Goal: Task Accomplishment & Management: Manage account settings

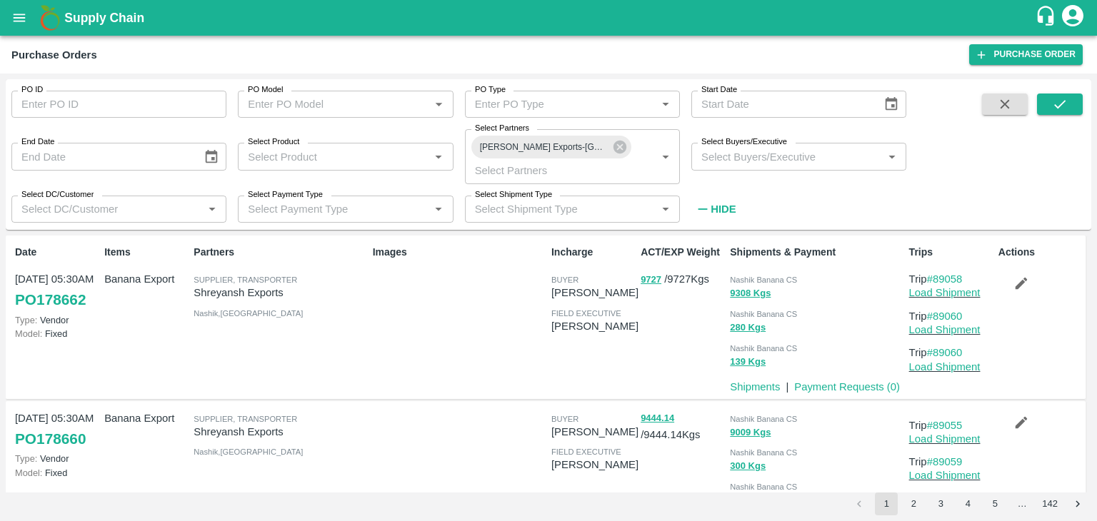
click at [130, 96] on input "PO ID" at bounding box center [118, 104] width 215 height 27
paste input "178528"
click at [624, 146] on icon at bounding box center [619, 147] width 13 height 13
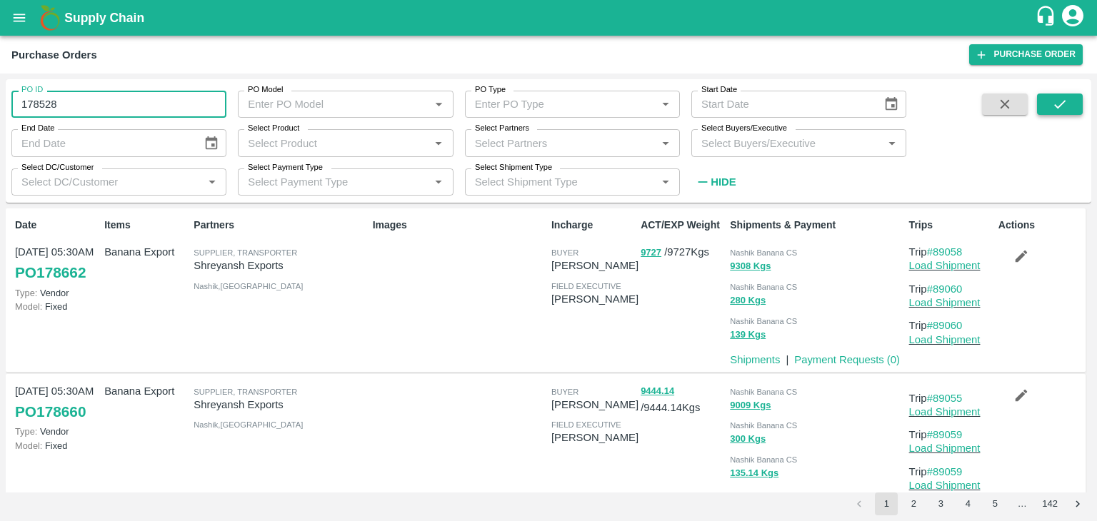
type input "178528"
click at [1074, 105] on button "submit" at bounding box center [1060, 104] width 46 height 21
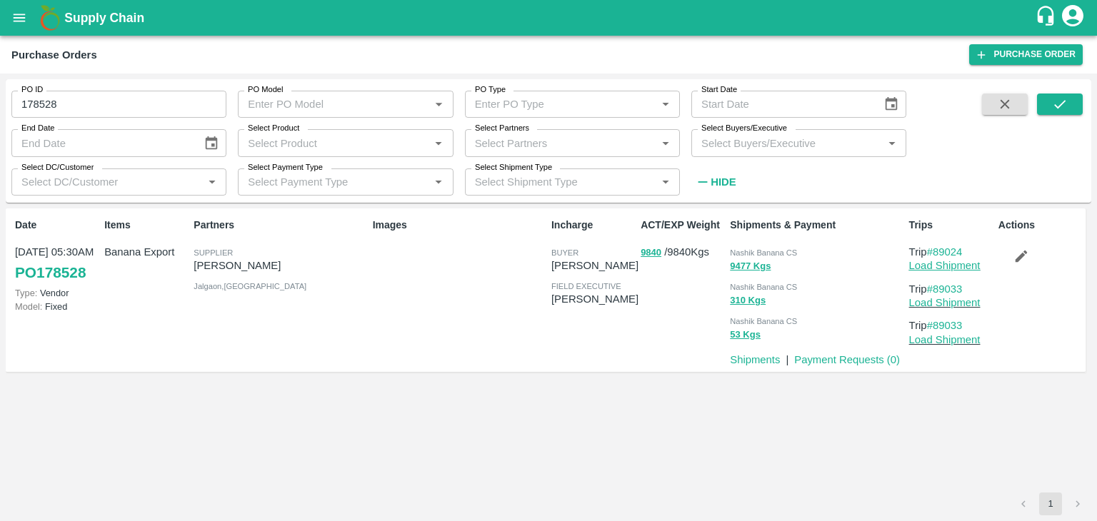
click at [965, 265] on link "Load Shipment" at bounding box center [944, 265] width 71 height 11
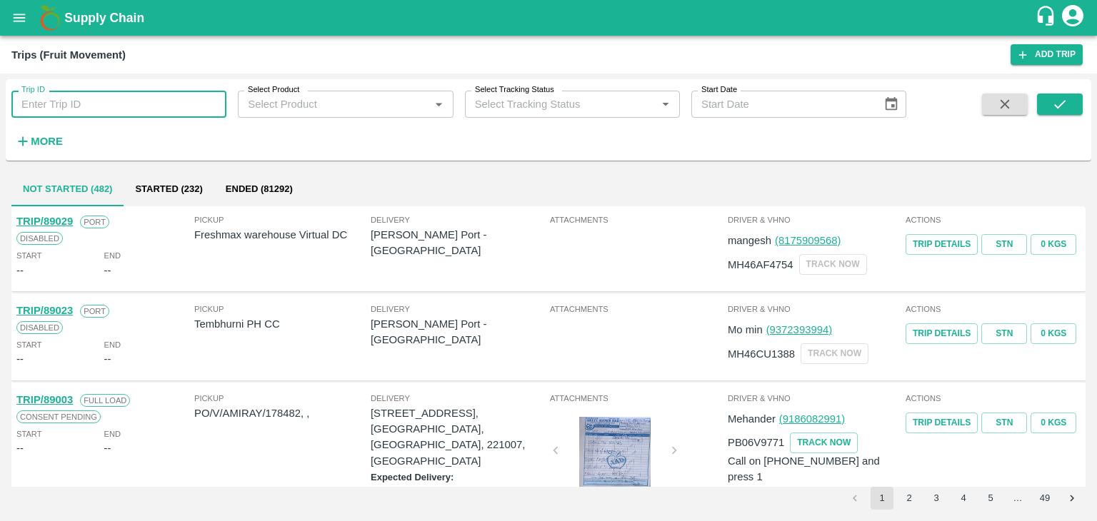
click at [163, 98] on input "Trip ID" at bounding box center [118, 104] width 215 height 27
type input "89033"
click at [1063, 103] on icon "submit" at bounding box center [1059, 104] width 11 height 9
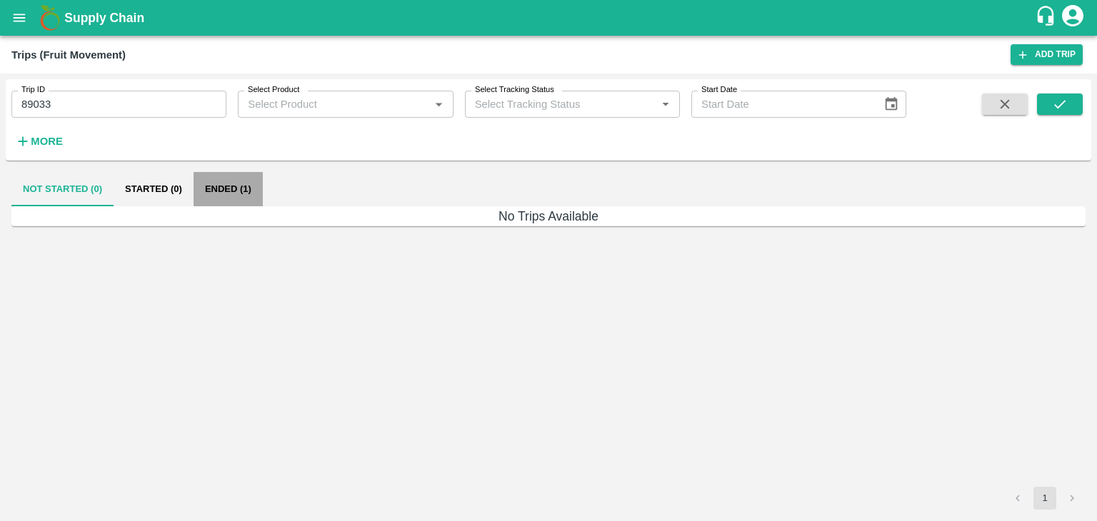
click at [248, 195] on button "Ended (1)" at bounding box center [228, 189] width 69 height 34
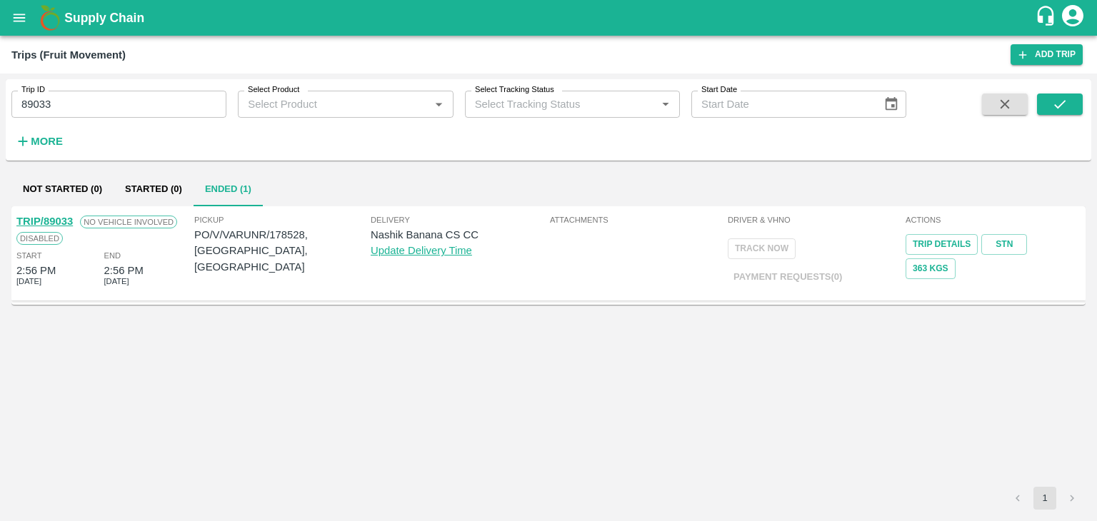
click at [54, 219] on link "TRIP/89033" at bounding box center [44, 221] width 56 height 11
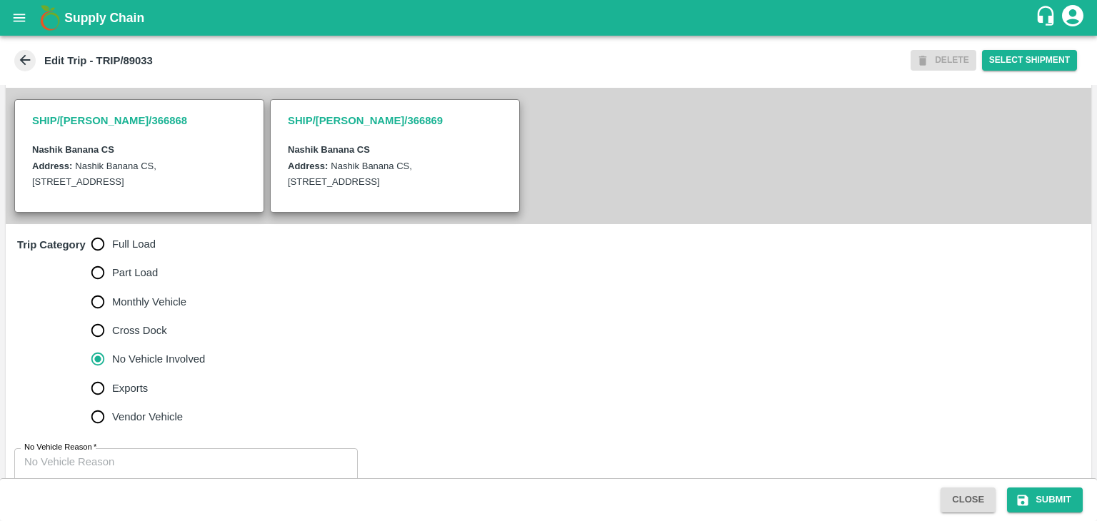
scroll to position [334, 0]
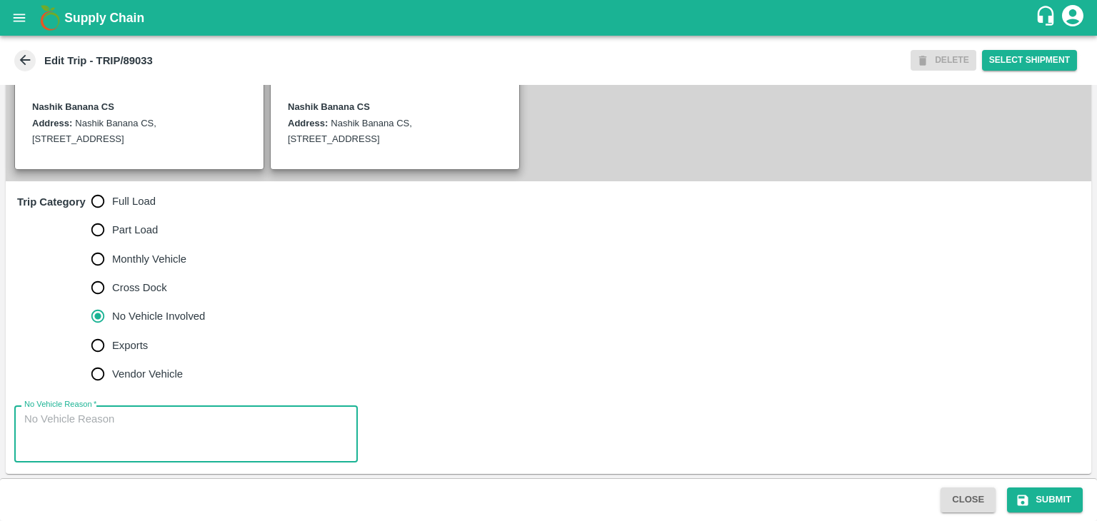
click at [139, 415] on textarea "No Vehicle Reason   *" at bounding box center [185, 434] width 323 height 45
type textarea "Field Dump"
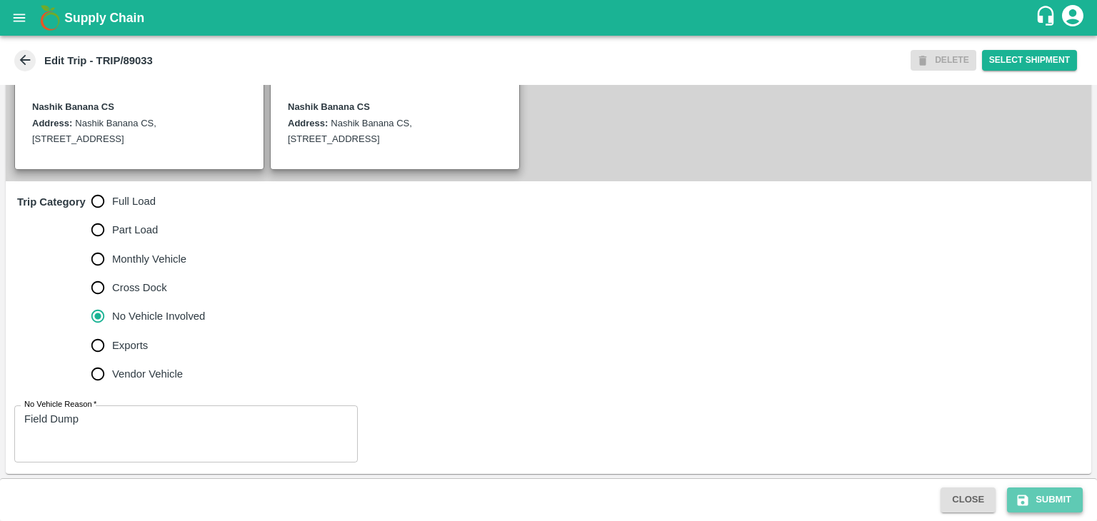
click at [1055, 508] on button "Submit" at bounding box center [1045, 500] width 76 height 25
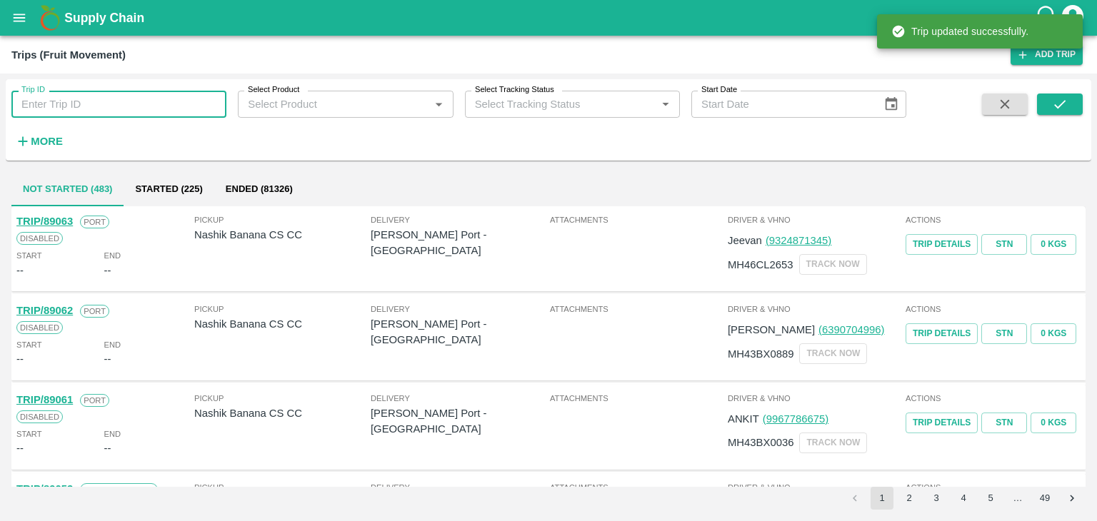
click at [148, 105] on input "Trip ID" at bounding box center [118, 104] width 215 height 27
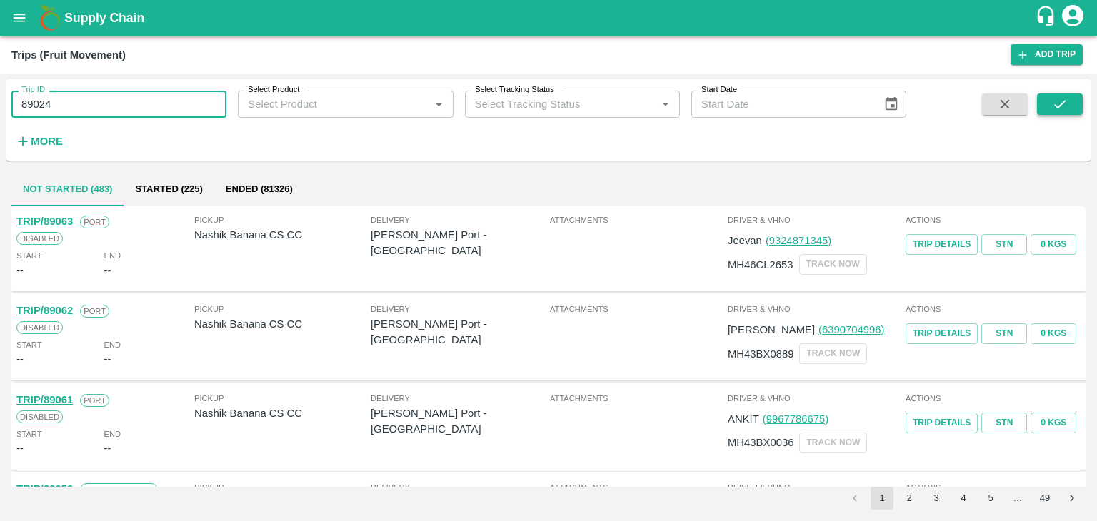
type input "89024"
click at [1066, 103] on icon "submit" at bounding box center [1060, 104] width 16 height 16
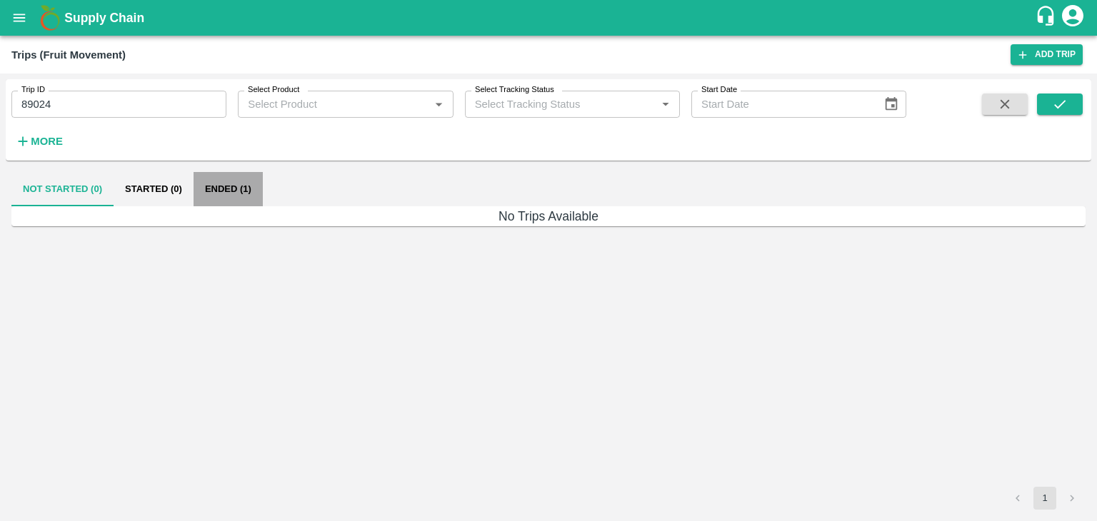
click at [216, 184] on button "Ended (1)" at bounding box center [228, 189] width 69 height 34
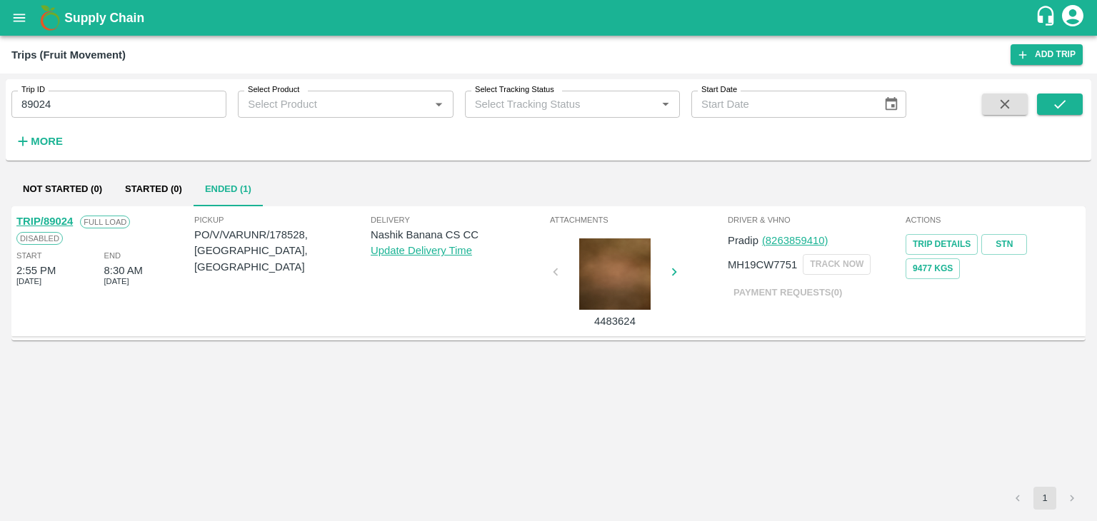
click at [60, 218] on link "TRIP/89024" at bounding box center [44, 221] width 56 height 11
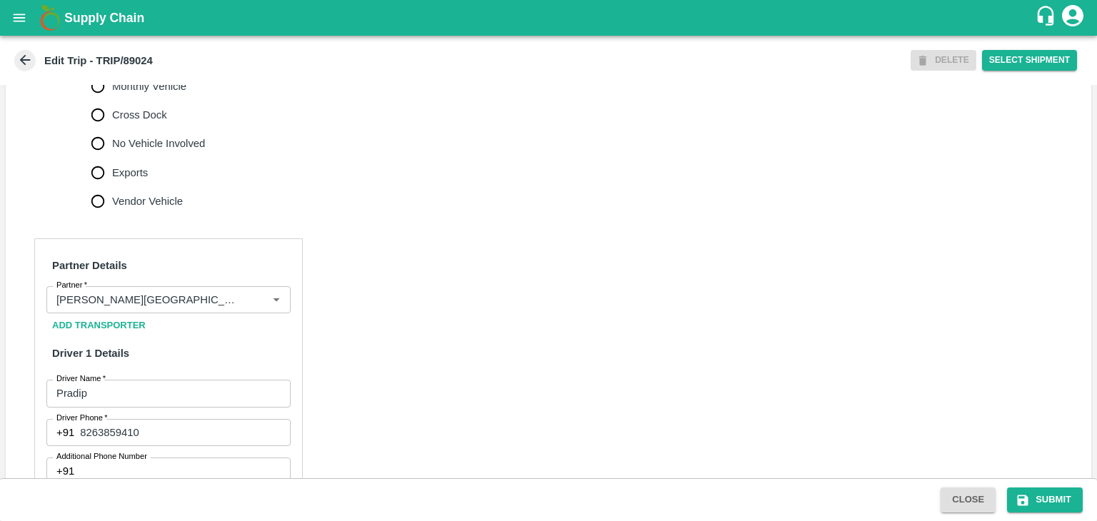
scroll to position [508, 0]
click at [257, 293] on icon "Clear" at bounding box center [259, 300] width 14 height 14
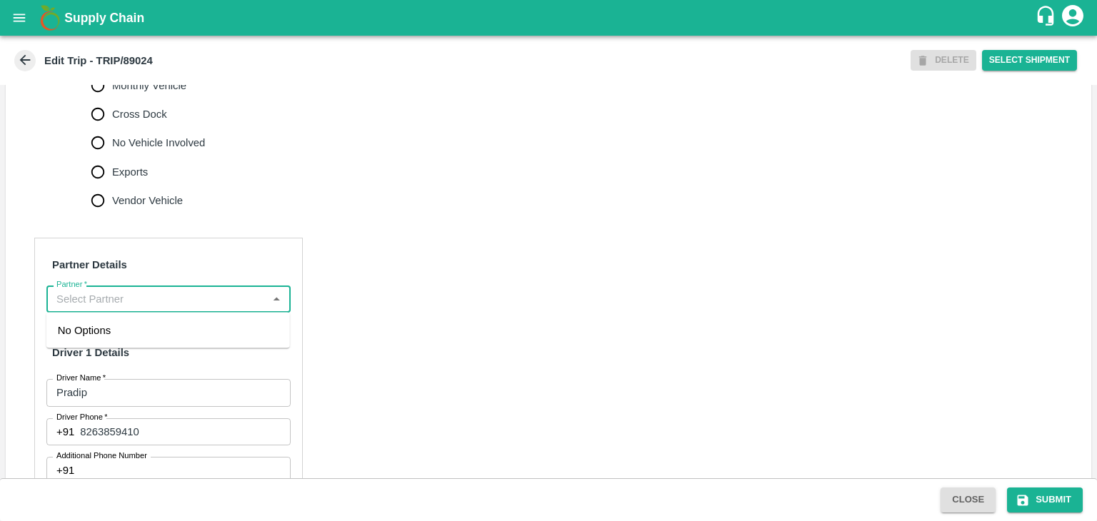
click at [241, 301] on input "Partner   *" at bounding box center [157, 299] width 212 height 19
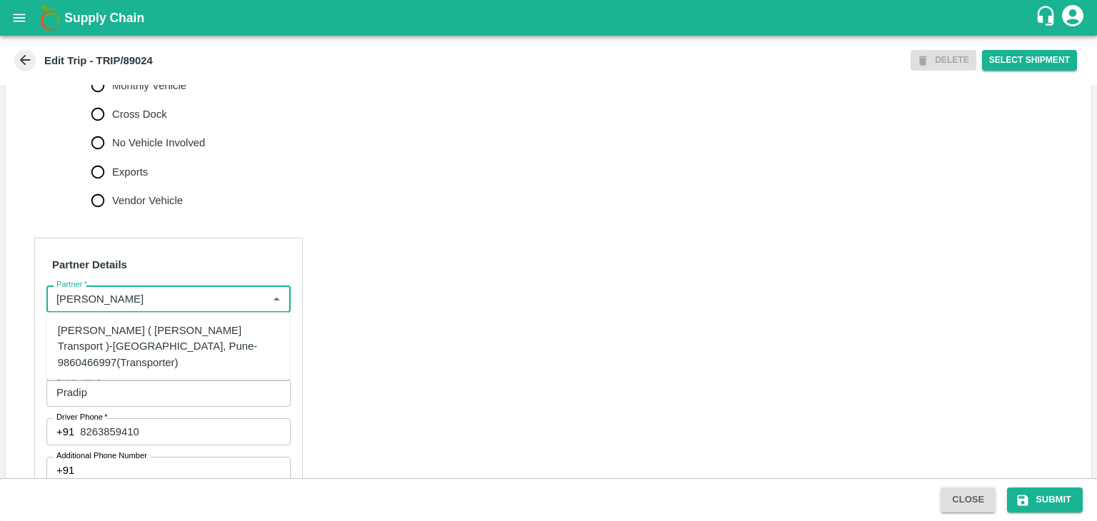
click at [197, 318] on div "Nitin Rasal ( Bhairavnath Transport )-Deulgaon, Pune-9860466997(Transporter)" at bounding box center [167, 346] width 243 height 56
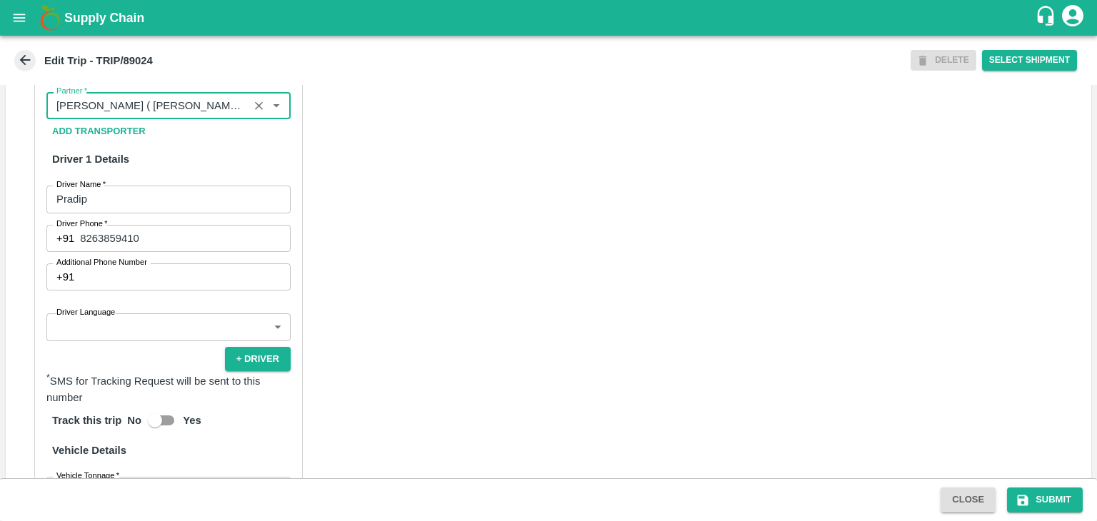
scroll to position [710, 0]
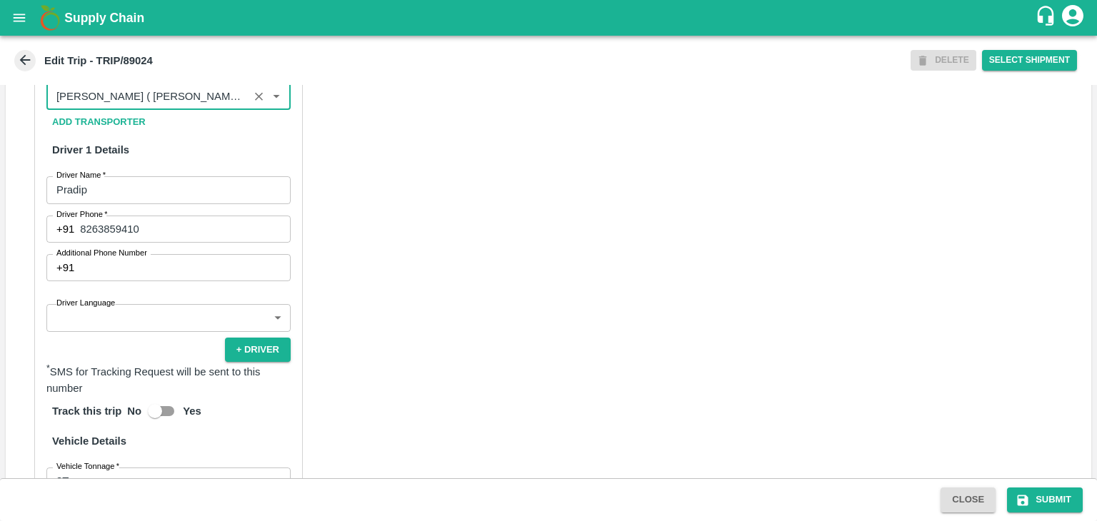
type input "Nitin Rasal ( Bhairavnath Transport )-Deulgaon, Pune-9860466997(Transporter)"
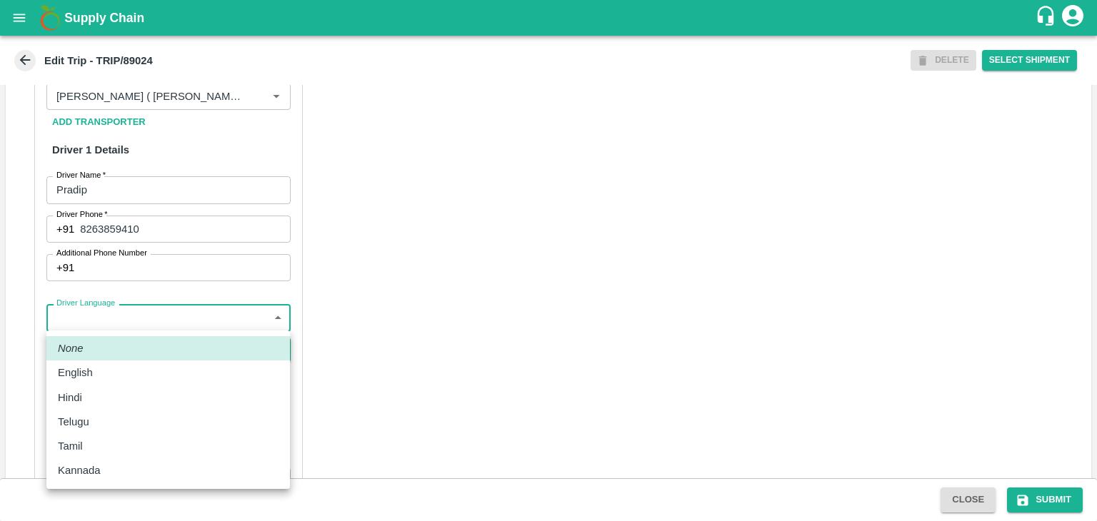
click at [96, 315] on body "Supply Chain Edit Trip - TRIP/89024 DELETE Select Shipment Trip Details Trip Ty…" at bounding box center [548, 260] width 1097 height 521
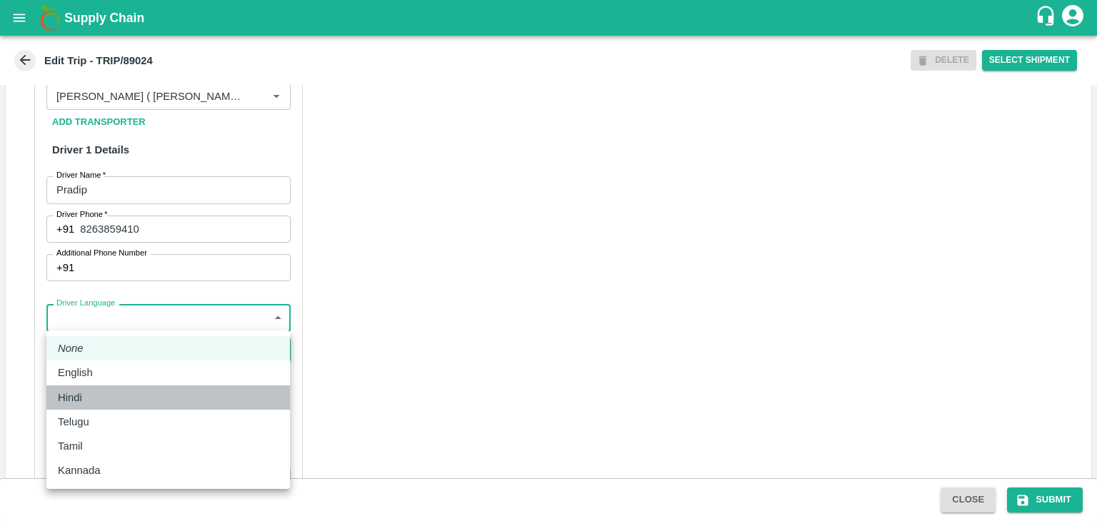
click at [95, 395] on div "Hindi" at bounding box center [168, 398] width 221 height 16
type input "hi"
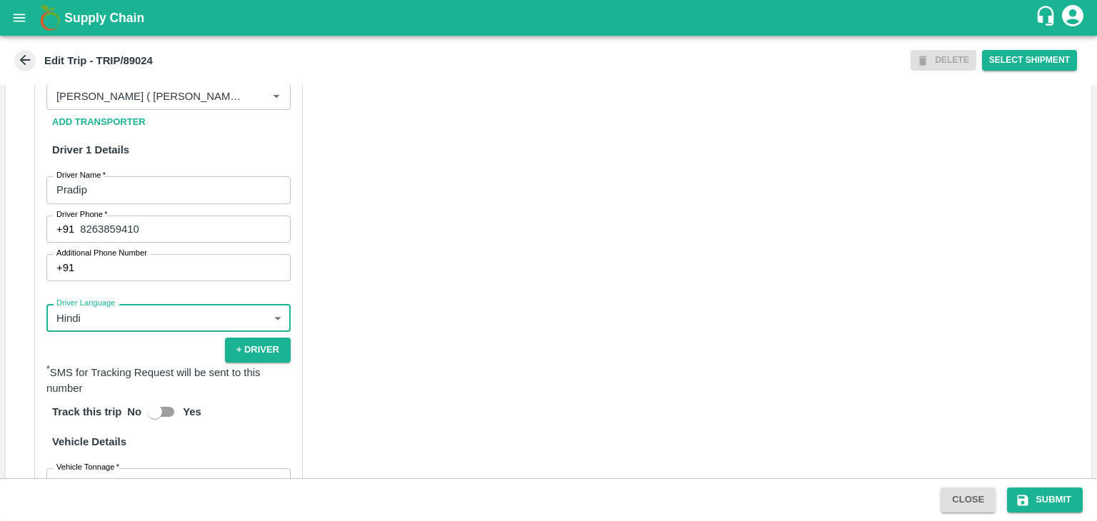
scroll to position [968, 0]
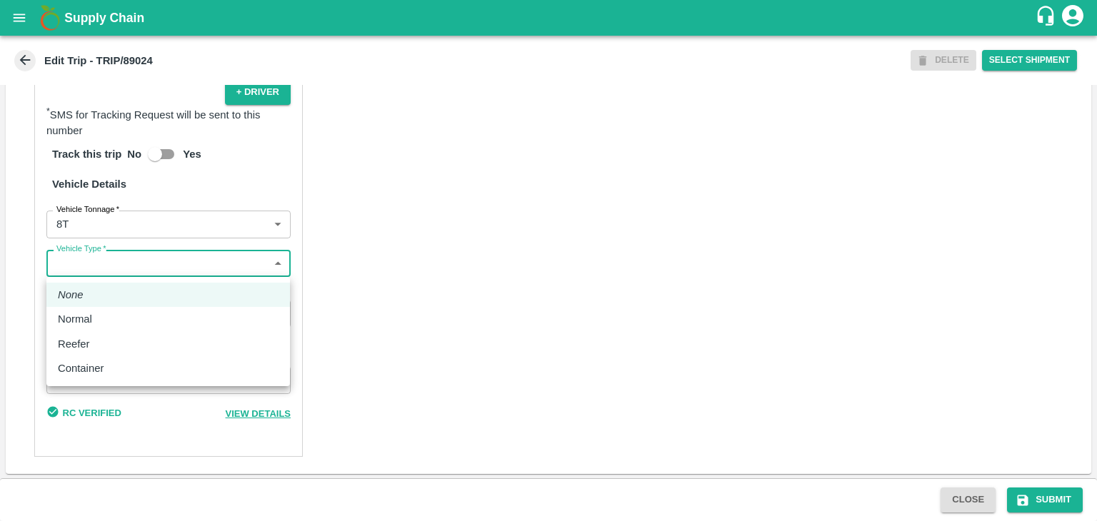
click at [99, 260] on body "Supply Chain Edit Trip - TRIP/89024 DELETE Select Shipment Trip Details Trip Ty…" at bounding box center [548, 260] width 1097 height 521
click at [100, 316] on div "Normal" at bounding box center [168, 319] width 221 height 16
type input "Normal"
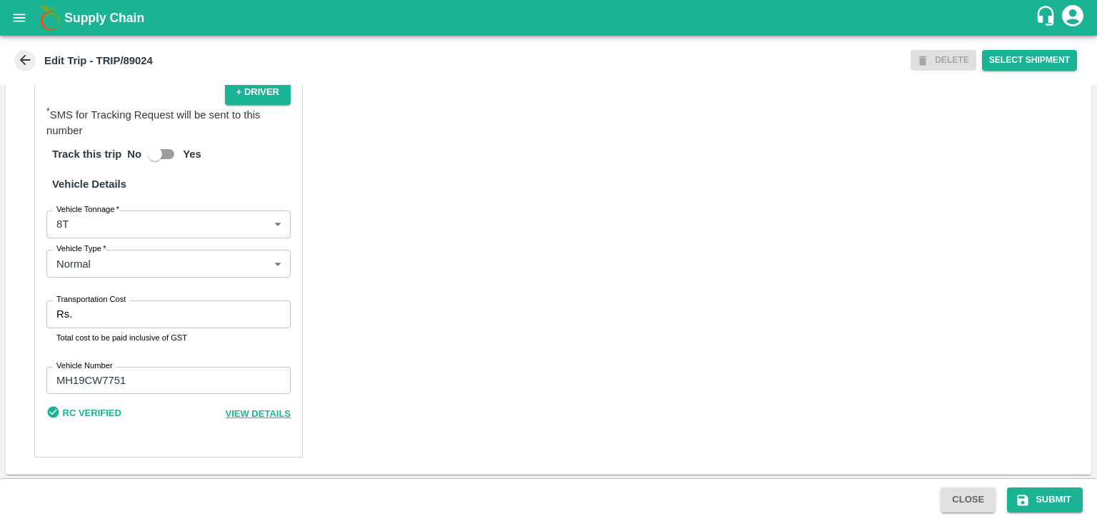
drag, startPoint x: 189, startPoint y: 291, endPoint x: 188, endPoint y: 303, distance: 11.4
click at [188, 303] on div "Partner Details Partner   * Partner Add Transporter Driver 1 Details Driver Nam…" at bounding box center [168, 117] width 268 height 680
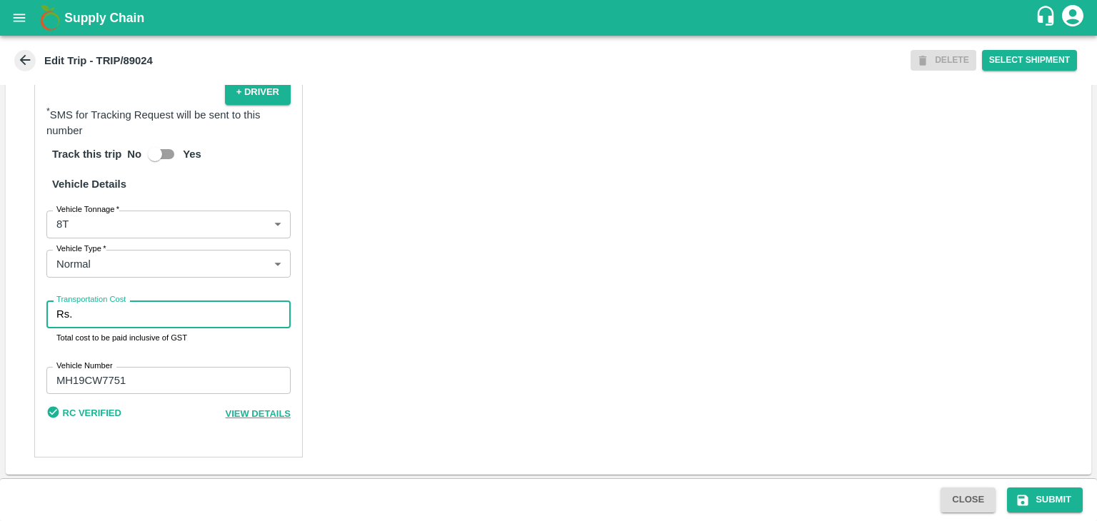
click at [188, 303] on input "Transportation Cost" at bounding box center [184, 314] width 213 height 27
type input "10000"
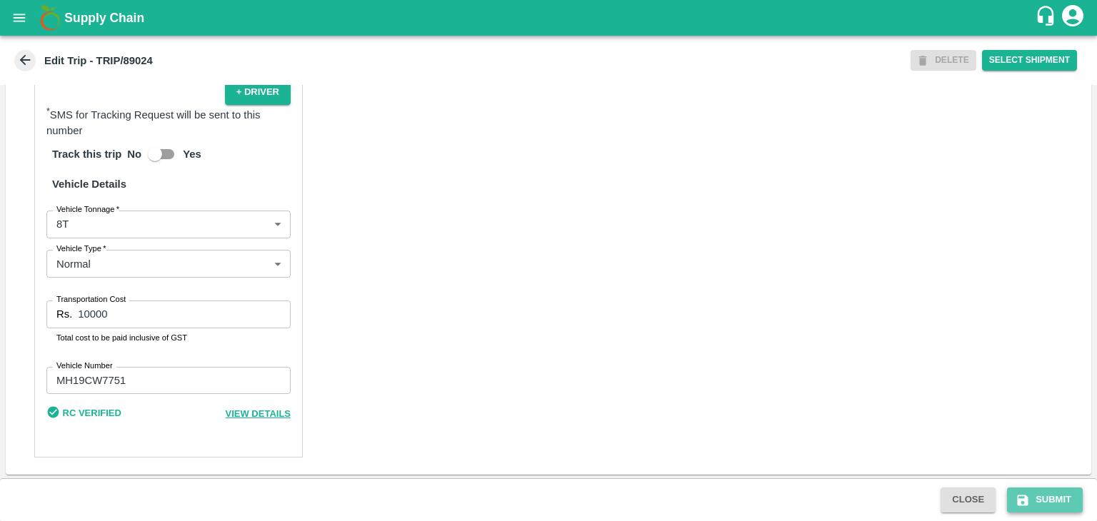
click at [1013, 501] on button "Submit" at bounding box center [1045, 500] width 76 height 25
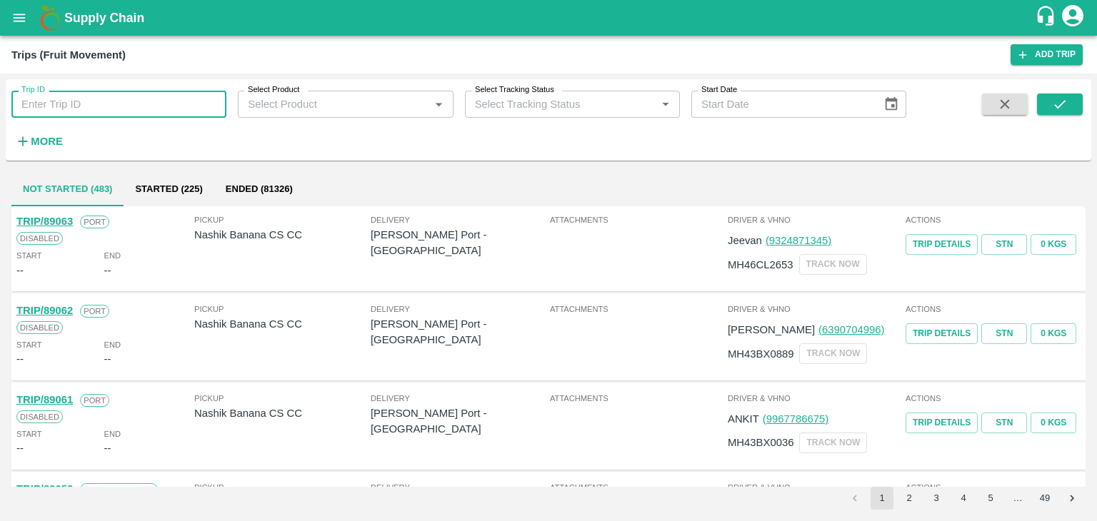
click at [193, 104] on input "Trip ID" at bounding box center [118, 104] width 215 height 27
click at [1066, 113] on button "submit" at bounding box center [1060, 104] width 46 height 21
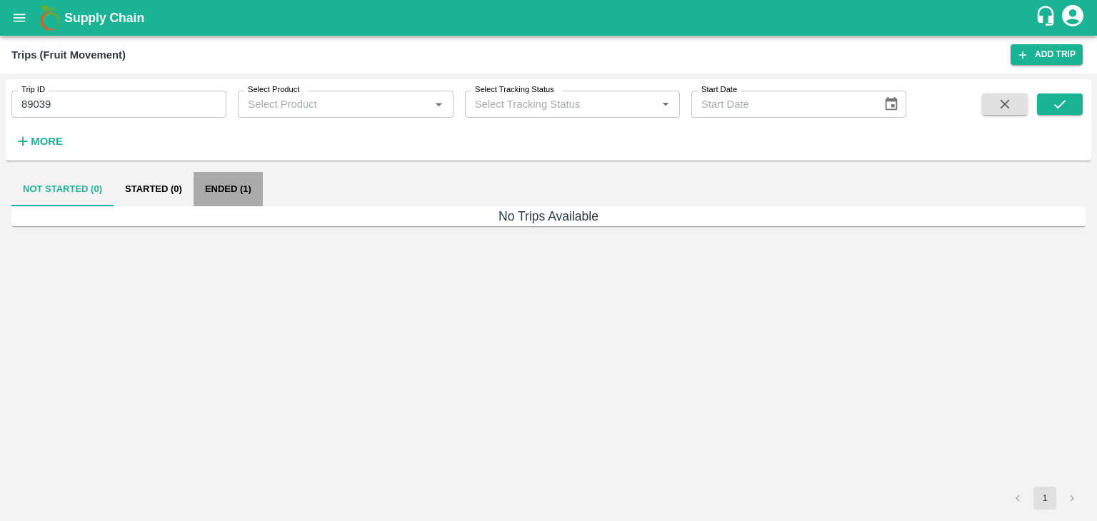
click at [242, 198] on button "Ended (1)" at bounding box center [228, 189] width 69 height 34
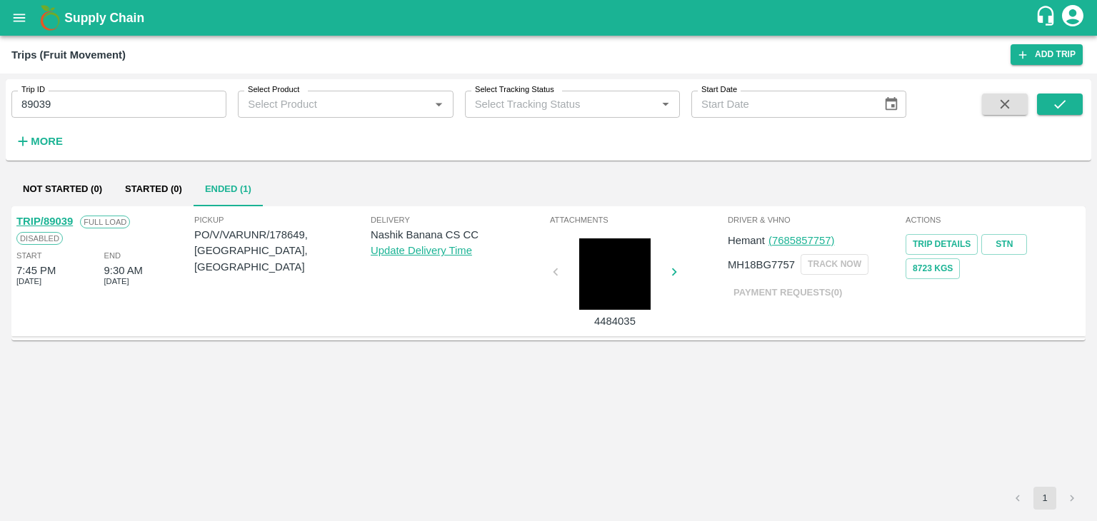
click at [56, 219] on link "TRIP/89039" at bounding box center [44, 221] width 56 height 11
click at [107, 104] on input "89039" at bounding box center [118, 104] width 215 height 27
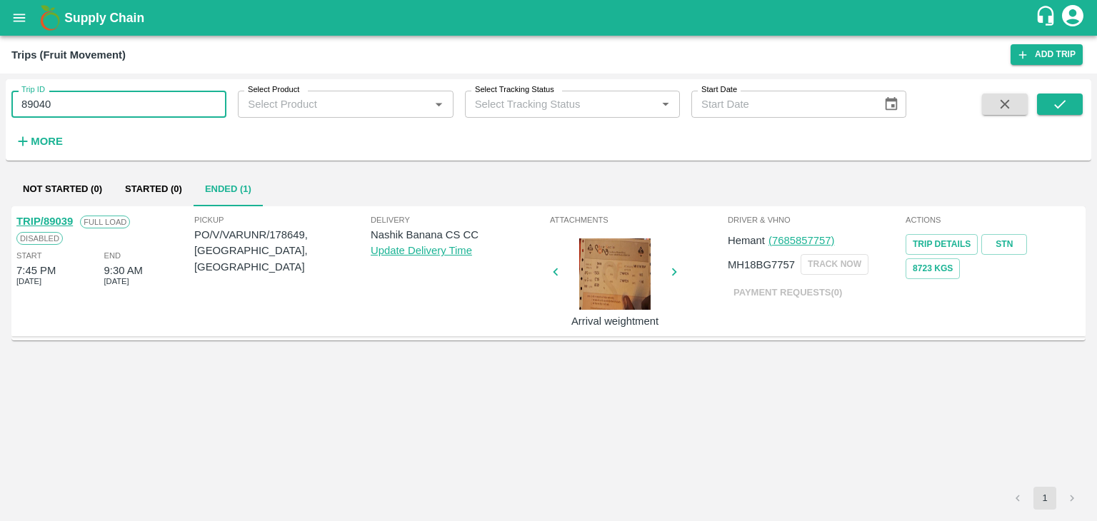
type input "89040"
click at [1063, 116] on span at bounding box center [1060, 123] width 46 height 59
click at [1068, 107] on button "submit" at bounding box center [1060, 104] width 46 height 21
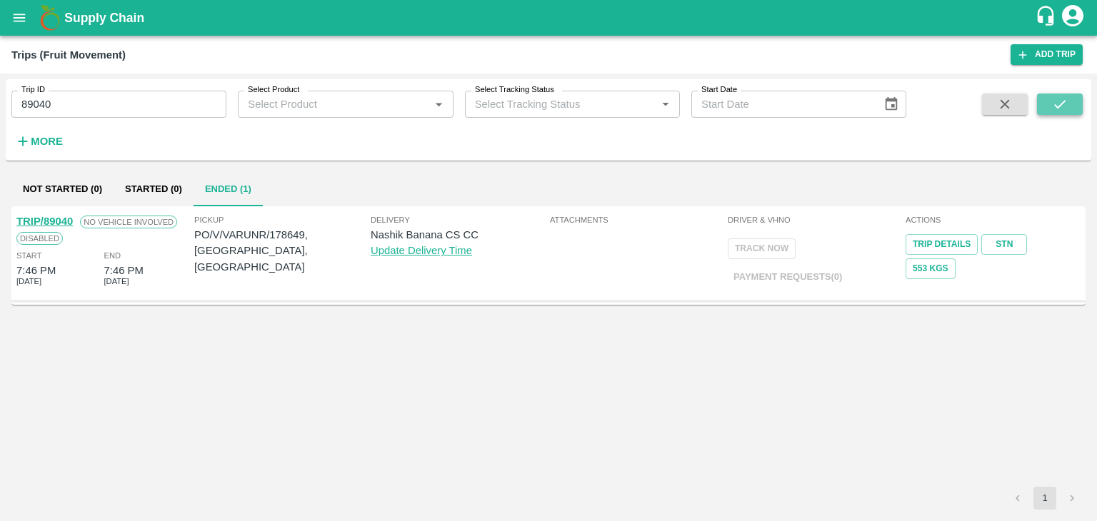
click at [1068, 107] on button "submit" at bounding box center [1060, 104] width 46 height 21
click at [61, 216] on link "TRIP/89040" at bounding box center [44, 221] width 56 height 11
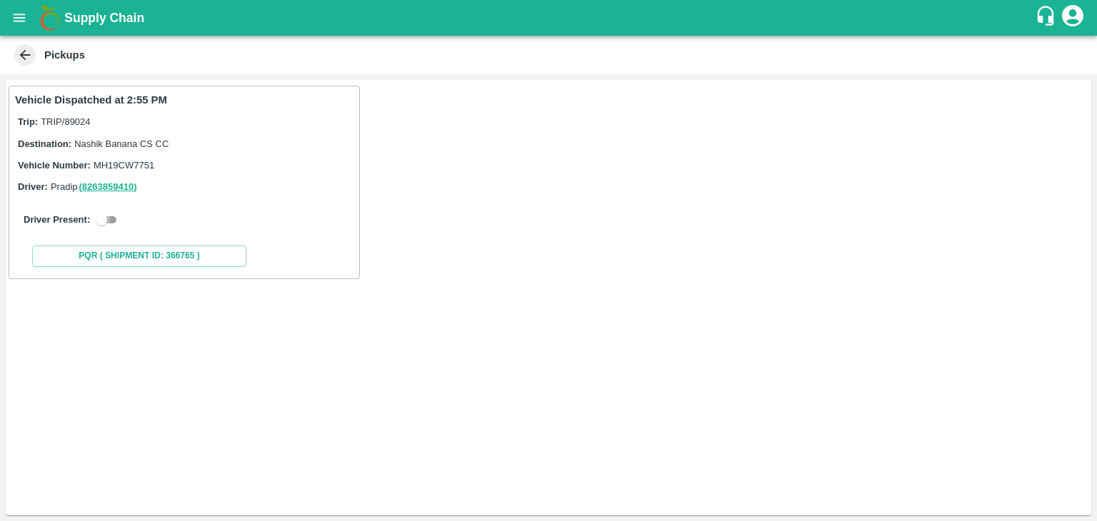
click at [100, 214] on input "checkbox" at bounding box center [101, 219] width 51 height 17
checkbox input "true"
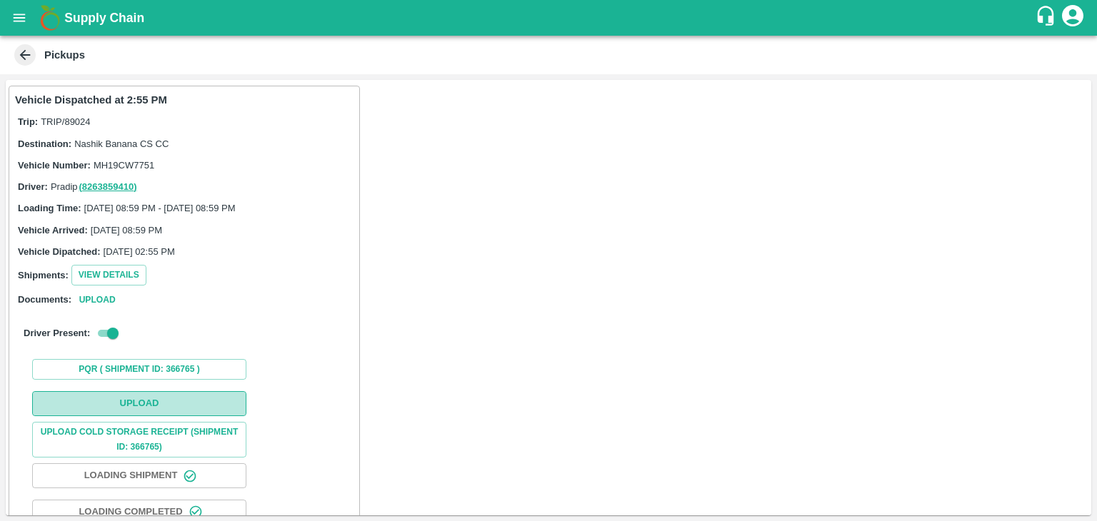
click at [155, 396] on button "Upload" at bounding box center [139, 403] width 214 height 25
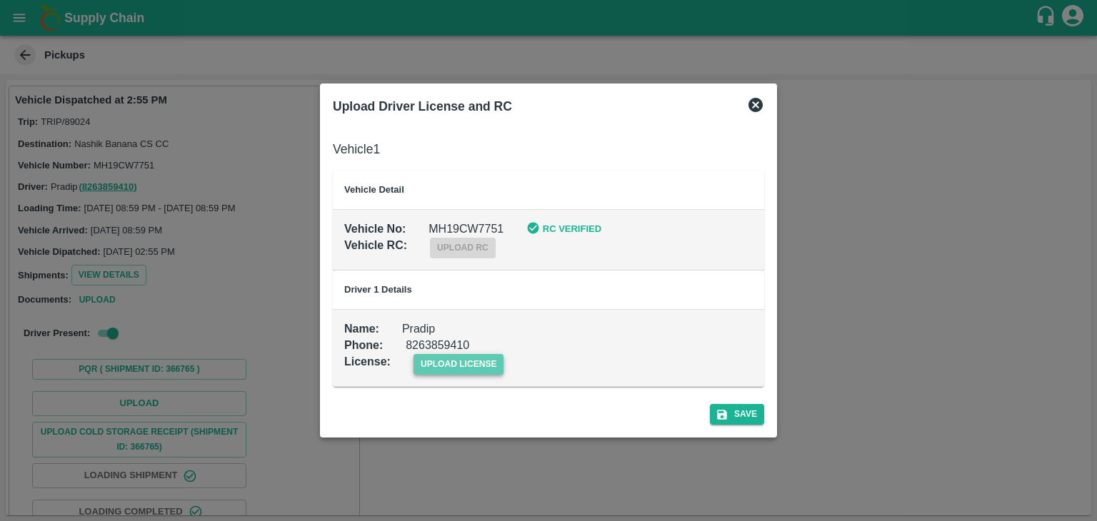
click at [468, 358] on span "upload license" at bounding box center [458, 364] width 91 height 21
click at [0, 0] on input "upload license" at bounding box center [0, 0] width 0 height 0
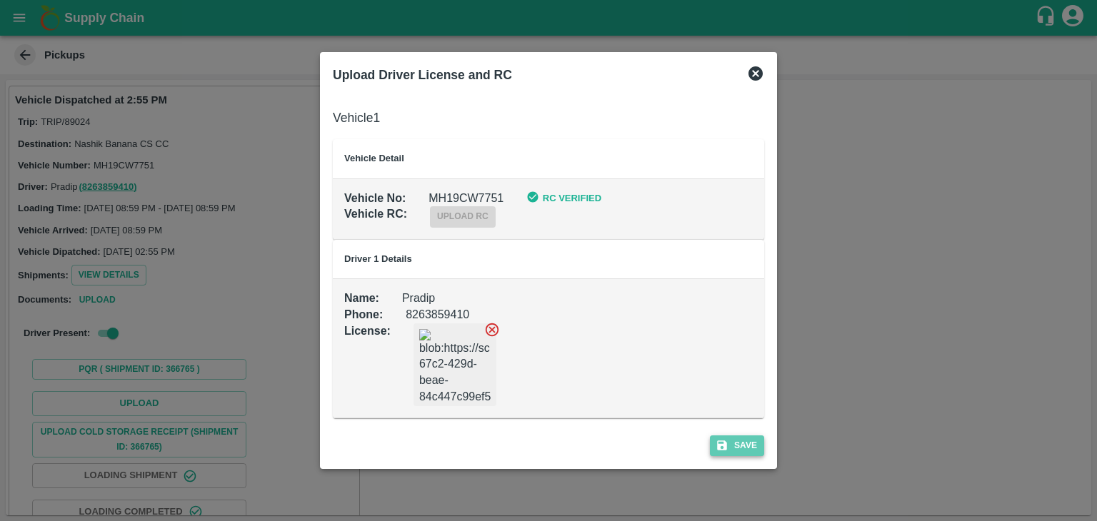
click at [751, 448] on button "Save" at bounding box center [737, 446] width 54 height 21
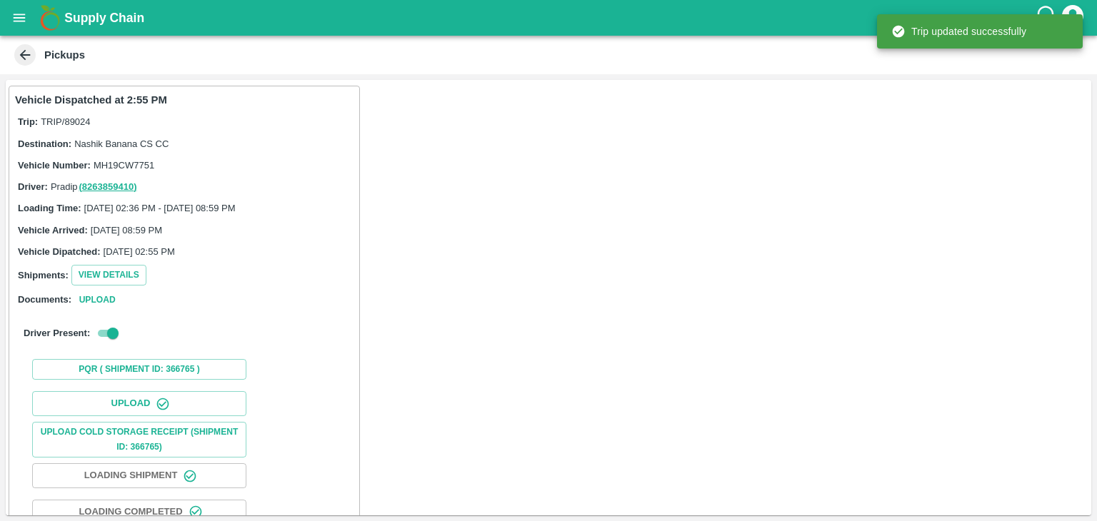
scroll to position [149, 0]
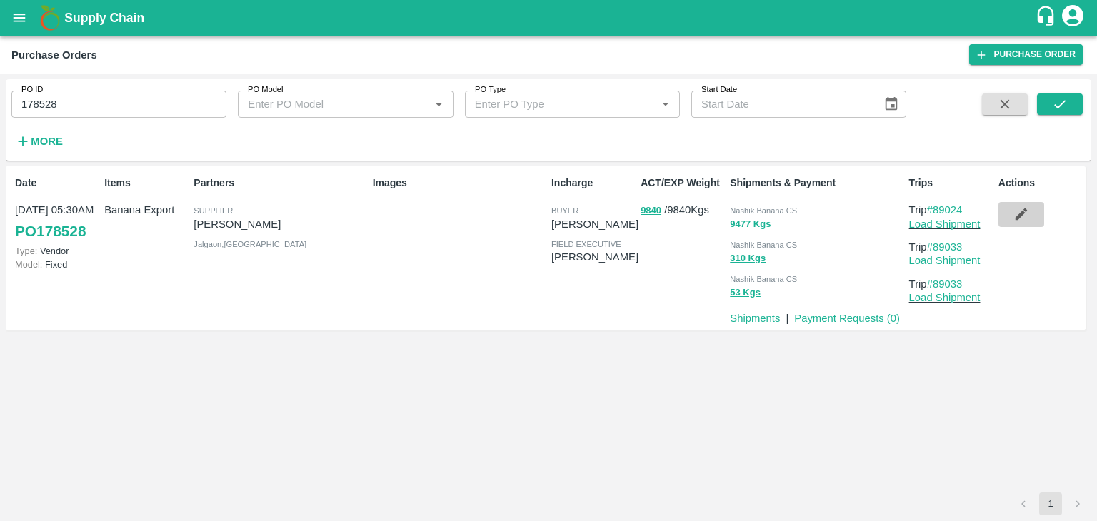
click at [1022, 214] on icon "button" at bounding box center [1021, 215] width 12 height 12
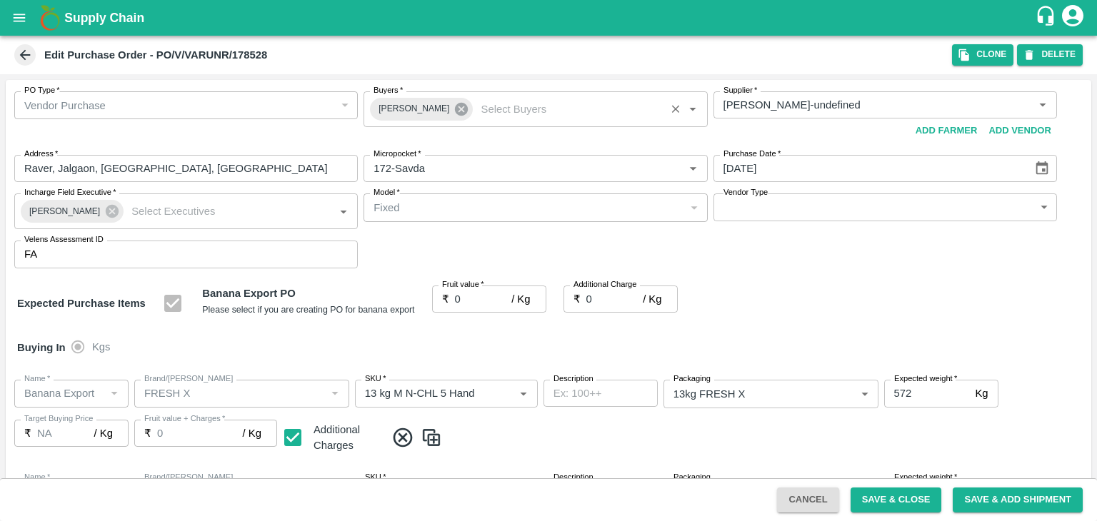
click at [455, 108] on icon at bounding box center [461, 109] width 13 height 13
click at [428, 106] on input "Buyers   *" at bounding box center [523, 105] width 311 height 19
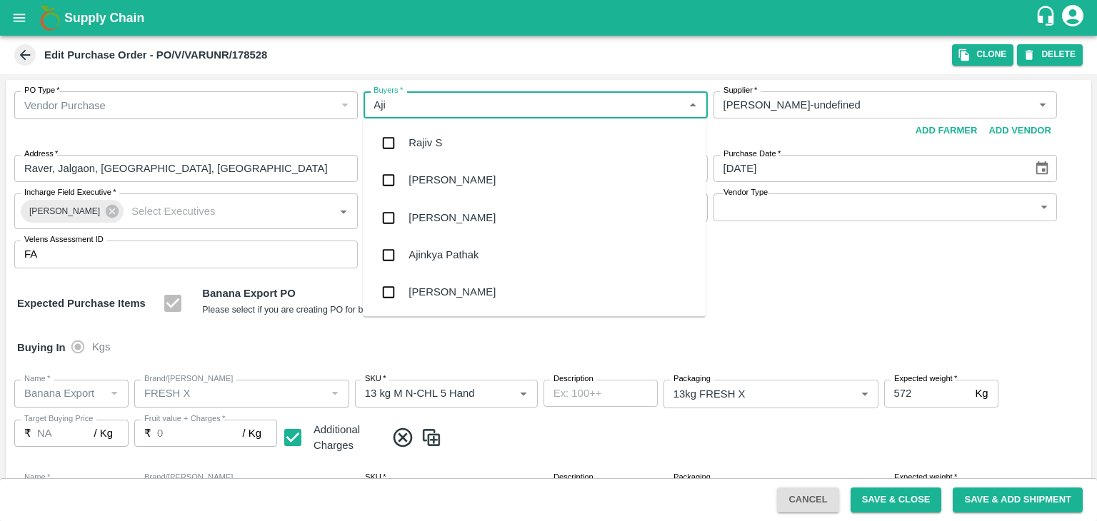
type input "Ajit"
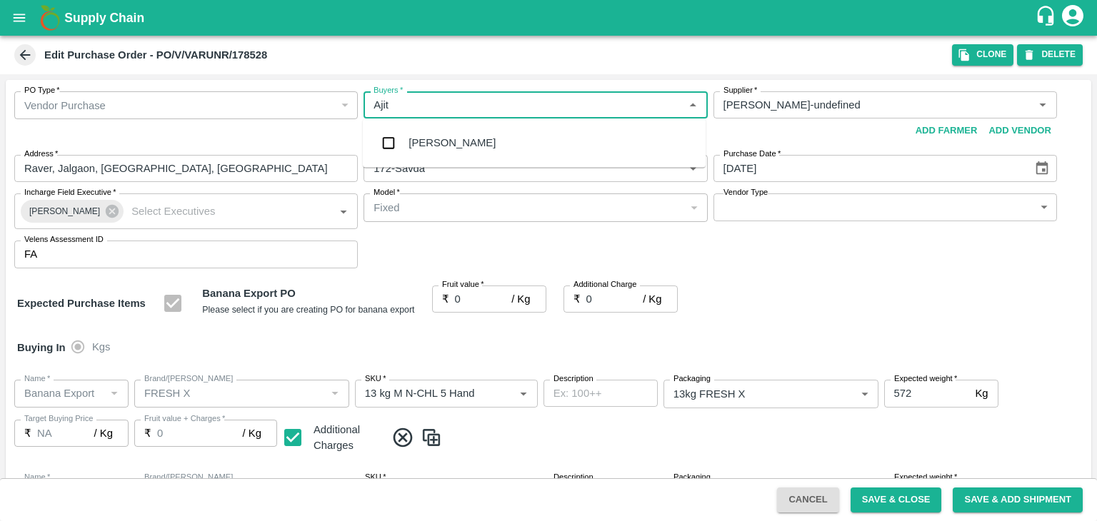
click at [446, 139] on div "Ajit Otari" at bounding box center [451, 143] width 87 height 16
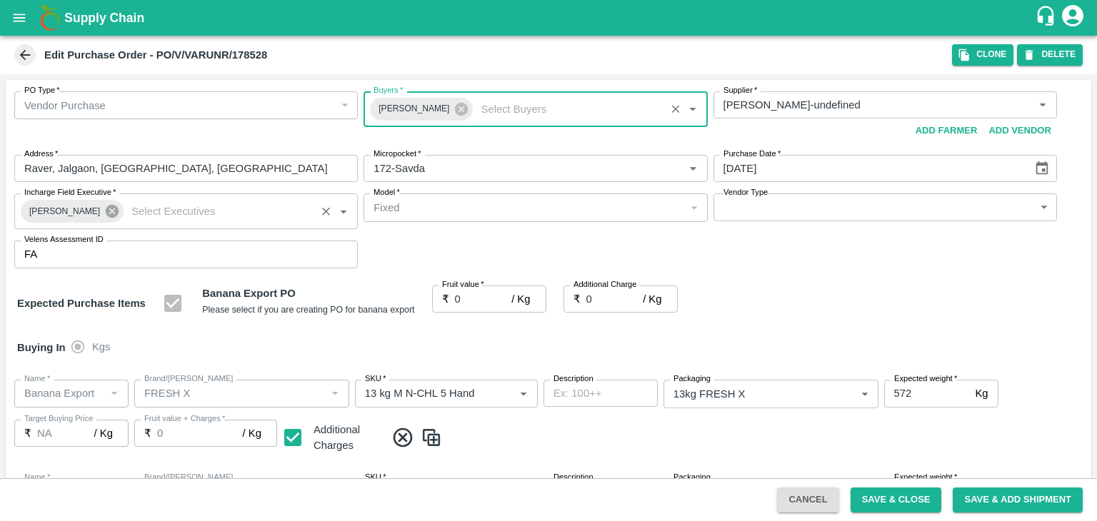
click at [104, 212] on icon at bounding box center [112, 212] width 16 height 16
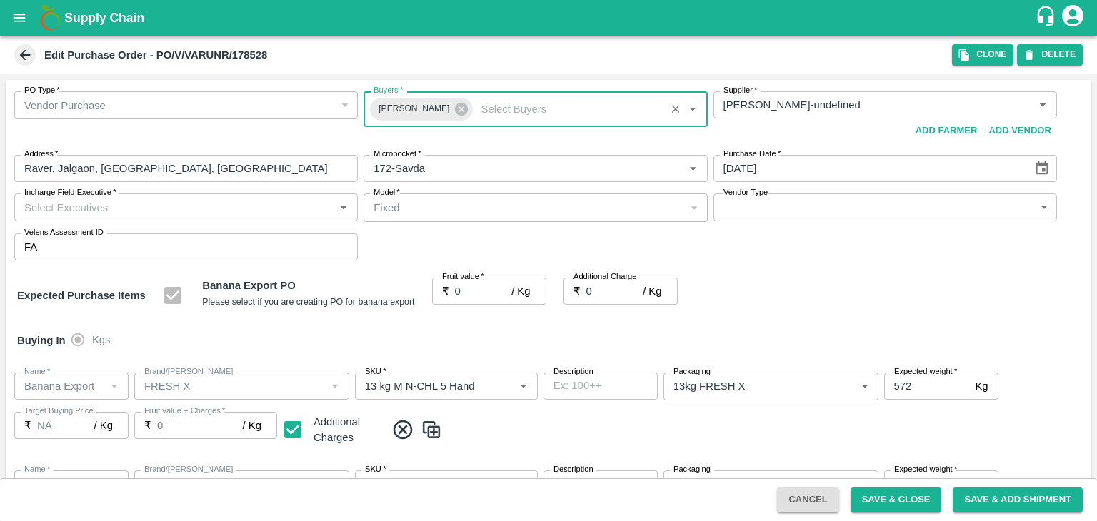
click at [135, 209] on input "Incharge Field Executive   *" at bounding box center [174, 207] width 311 height 19
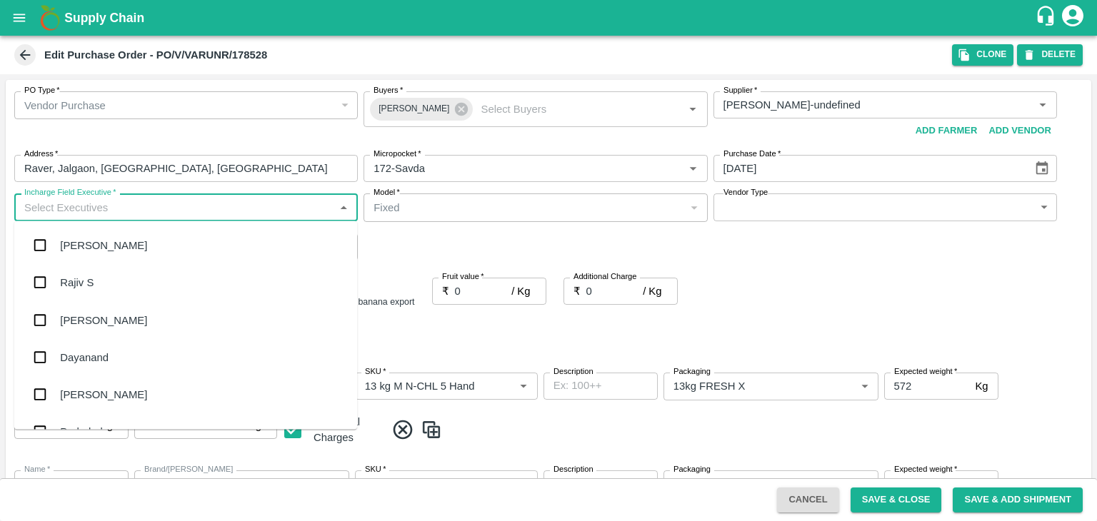
click at [149, 204] on input "Incharge Field Executive   *" at bounding box center [174, 207] width 311 height 19
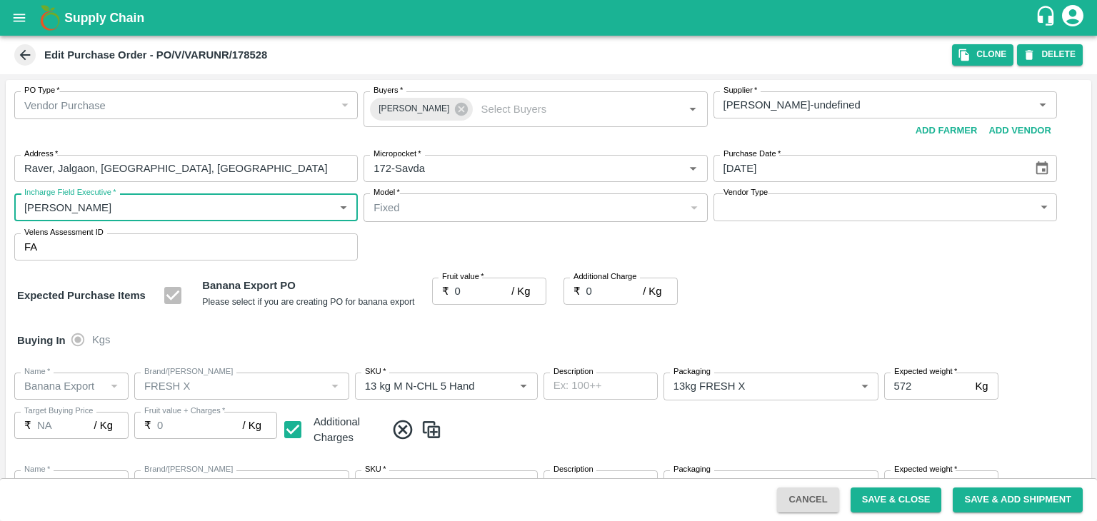
type input "Jay"
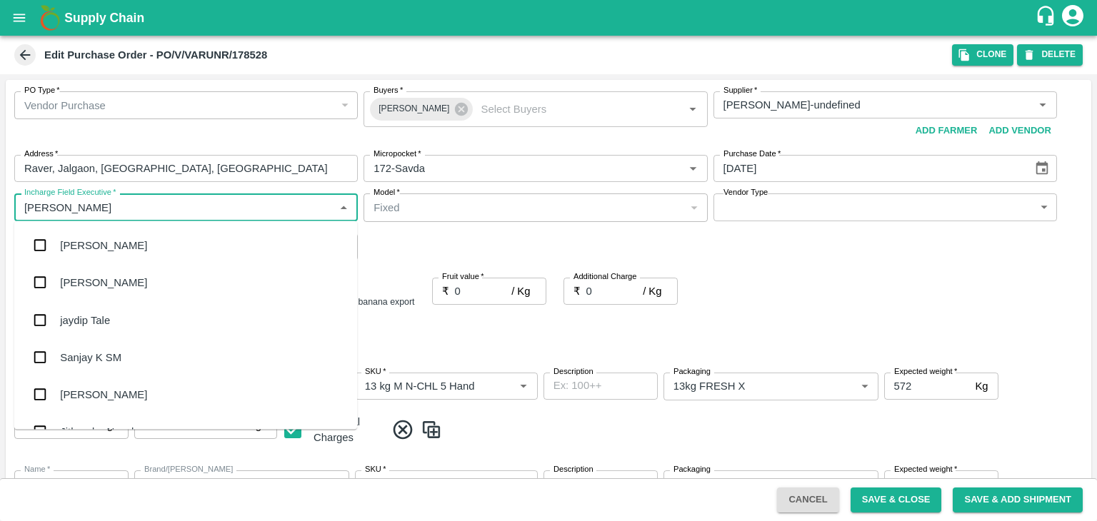
click at [130, 313] on div "jaydip Tale" at bounding box center [185, 319] width 343 height 37
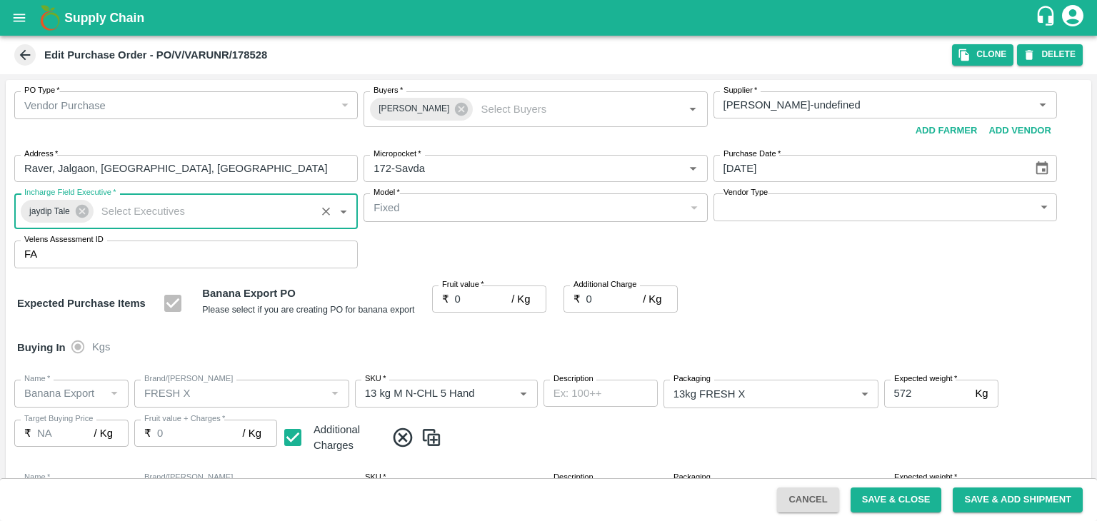
click at [760, 211] on body "Supply Chain Edit Purchase Order - PO/V/VARUNR/178528 Clone DELETE PO Type   * …" at bounding box center [548, 260] width 1097 height 521
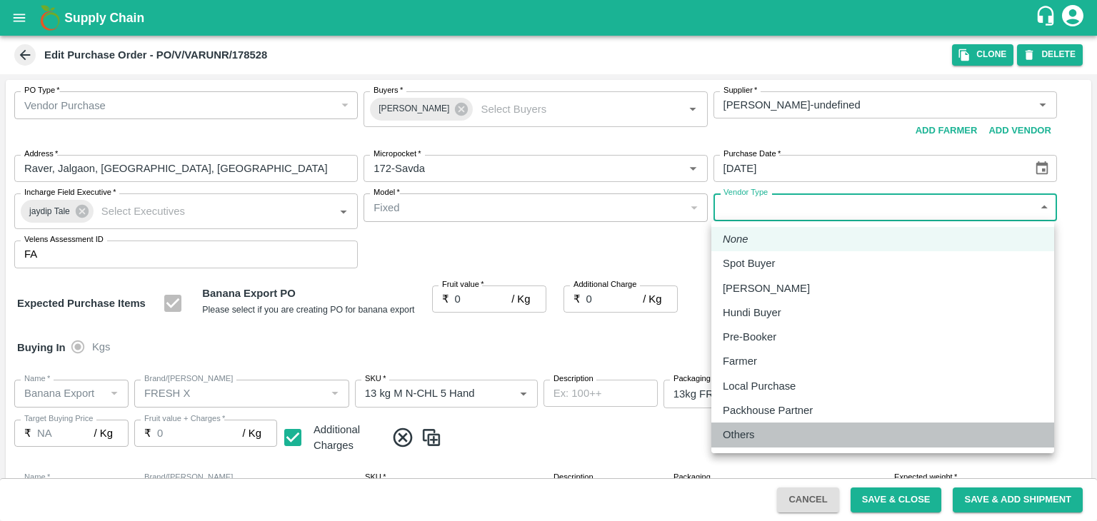
click at [753, 433] on p "Others" at bounding box center [739, 435] width 32 height 16
type input "OTHER"
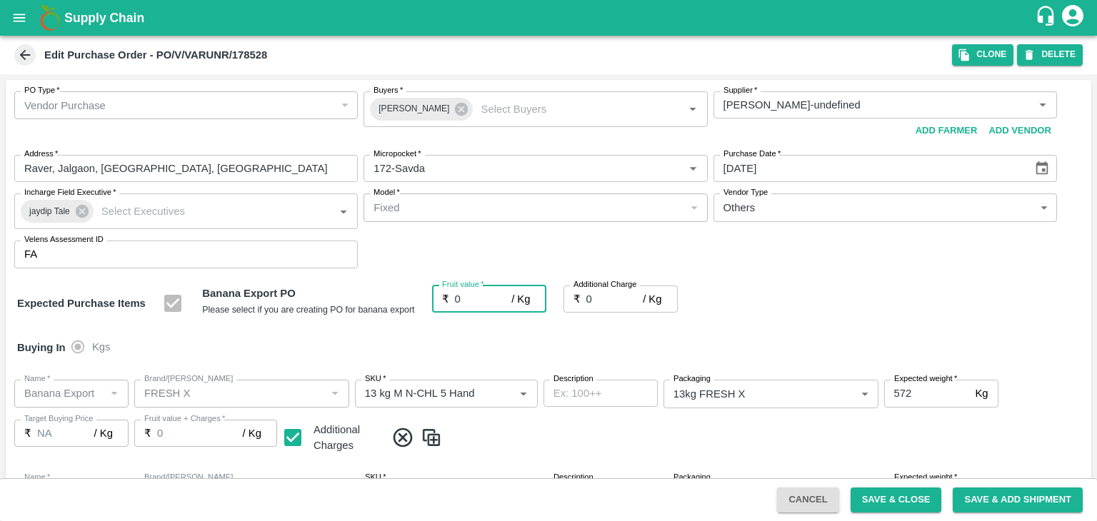
type input "1"
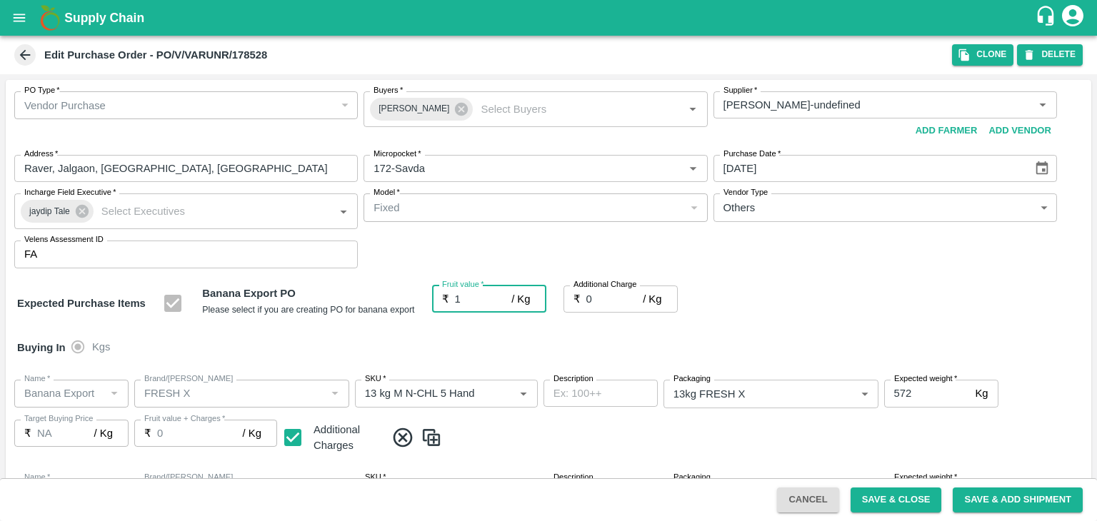
type input "1"
type input "17"
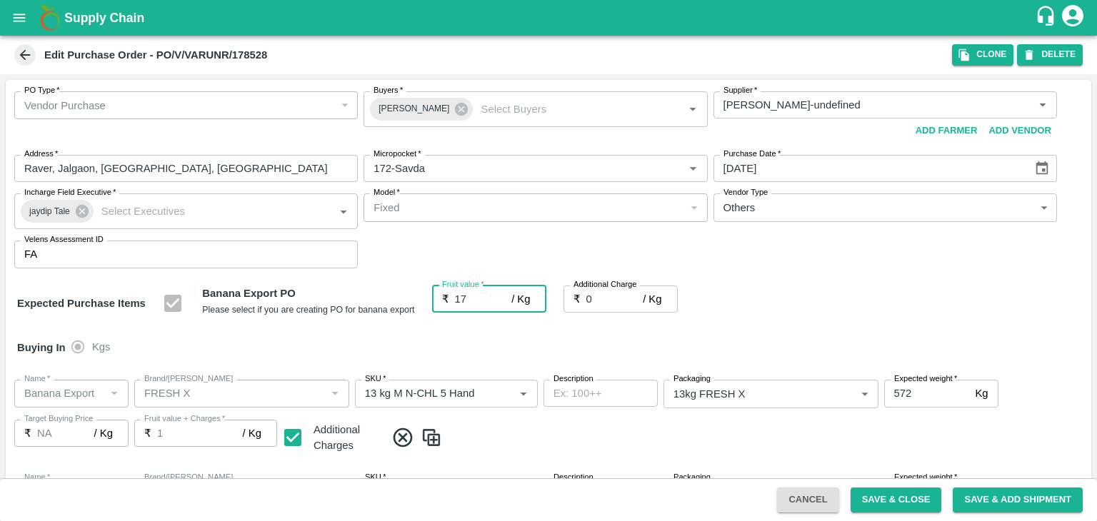
type input "17"
type input "17.5"
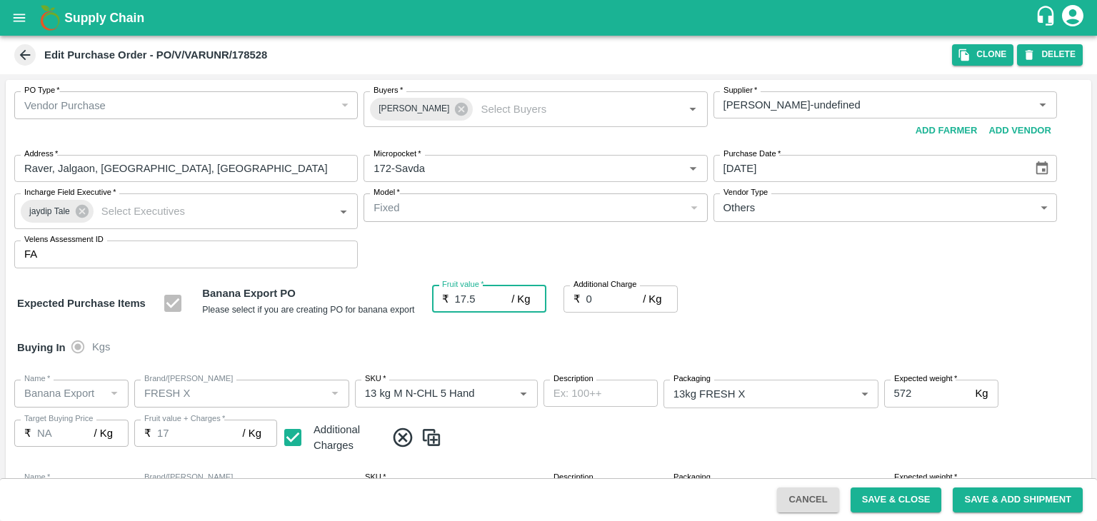
type input "17.5"
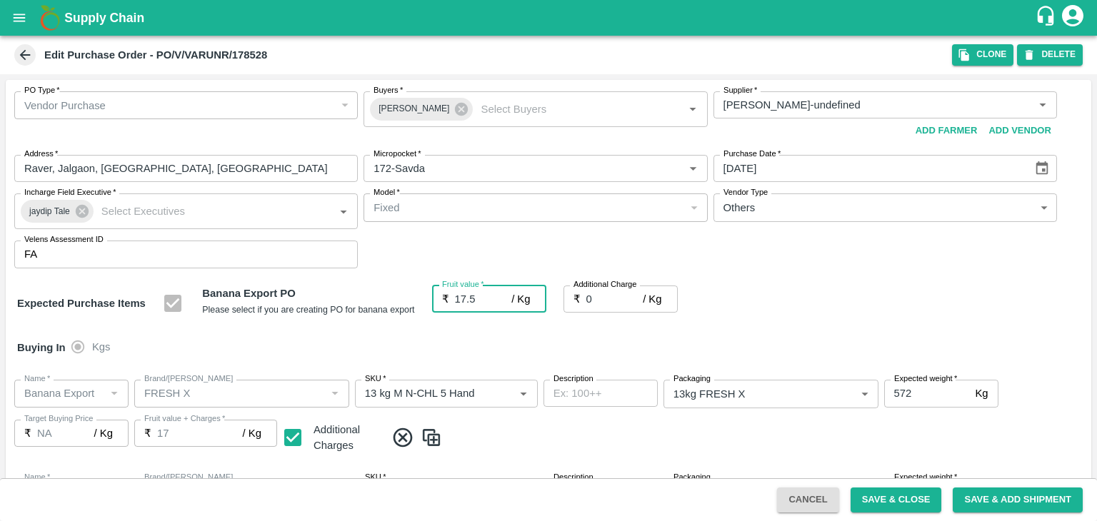
type input "17.5"
type input "2"
type input "19.5"
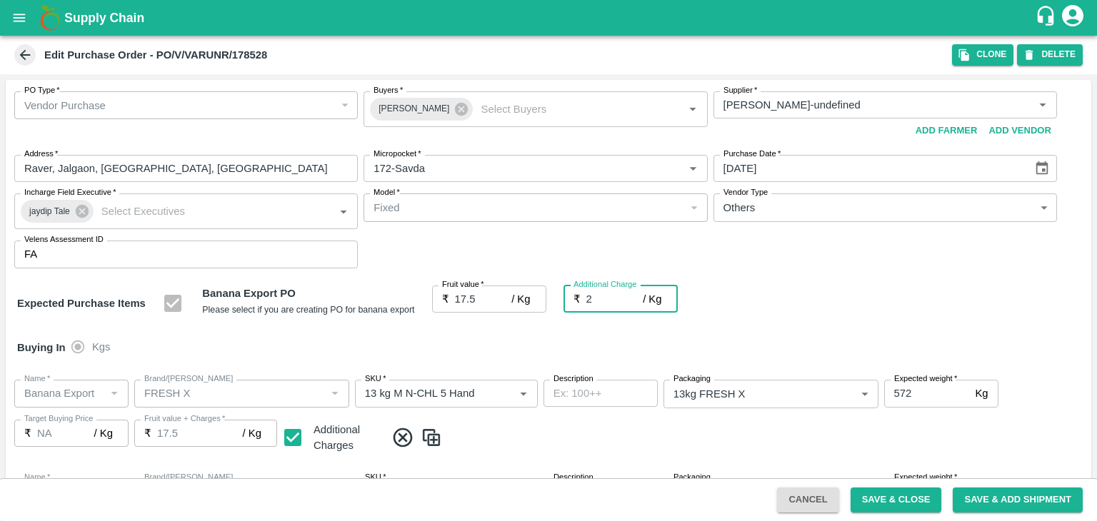
type input "19.5"
type input "2.7"
type input "20.2"
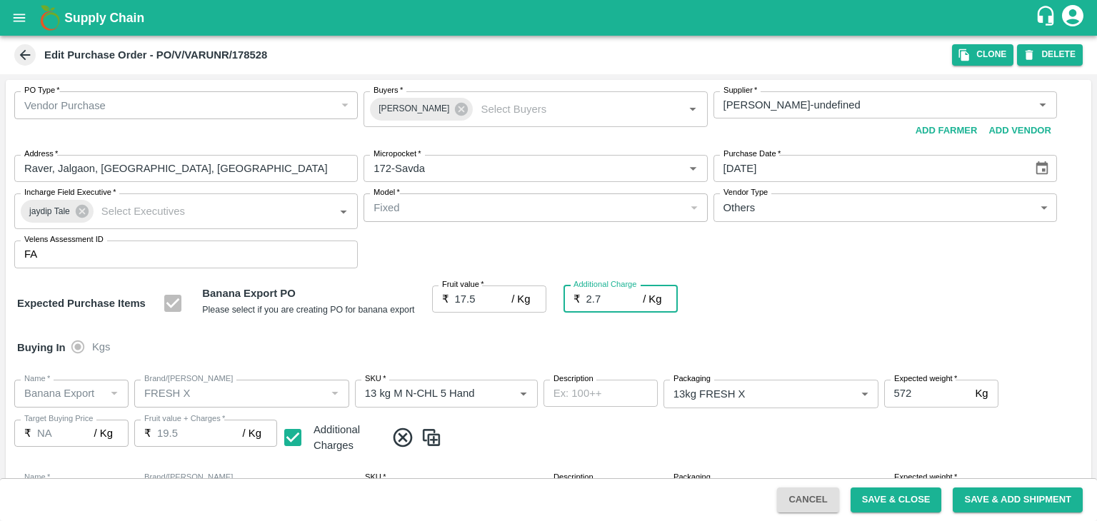
type input "20.2"
type input "2.75"
type input "20.25"
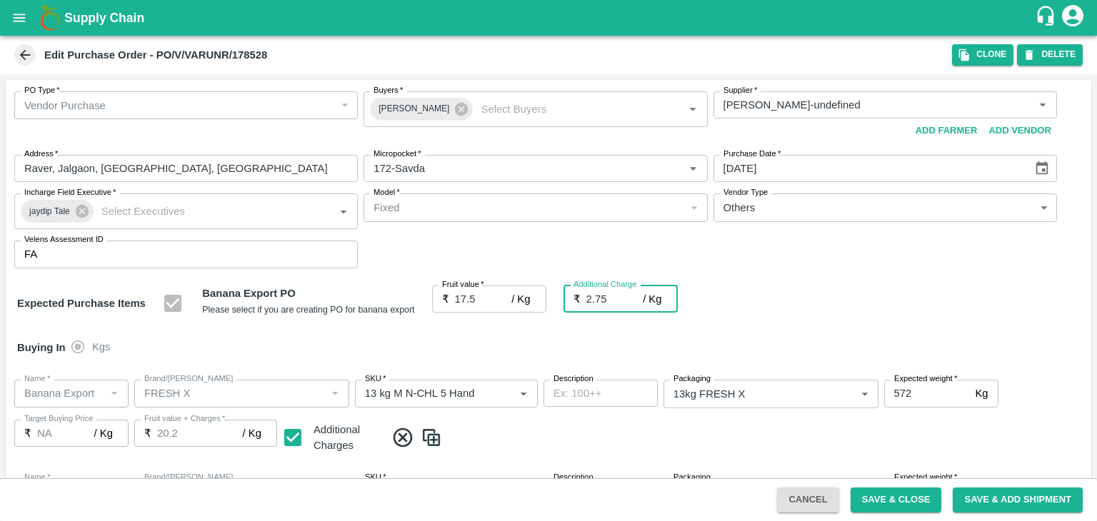
type input "20.25"
type input "2.75"
click at [915, 501] on button "Save & Close" at bounding box center [895, 500] width 91 height 25
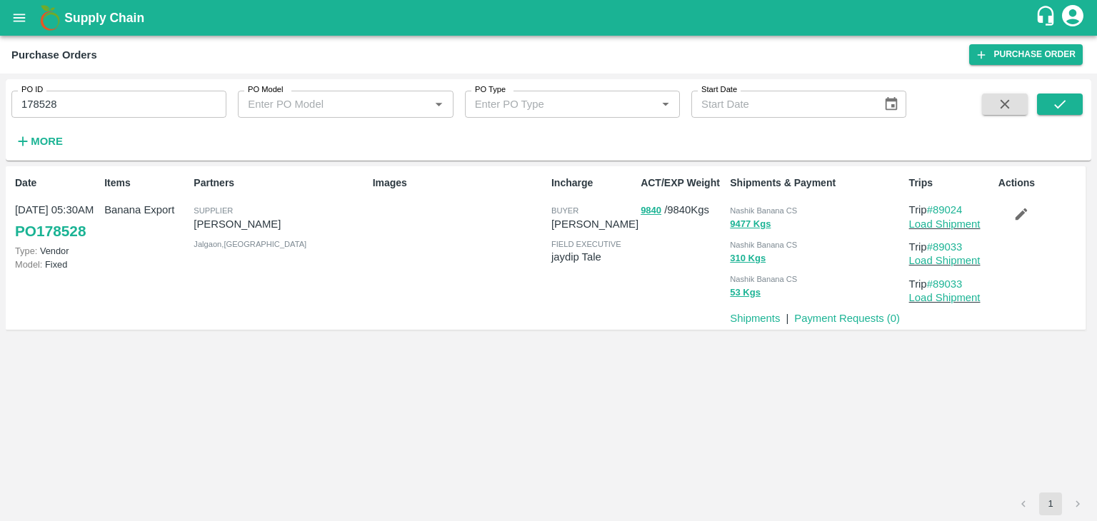
click at [147, 110] on input "178528" at bounding box center [118, 104] width 215 height 27
paste input "text"
type input "178649"
click at [1062, 95] on button "submit" at bounding box center [1060, 104] width 46 height 21
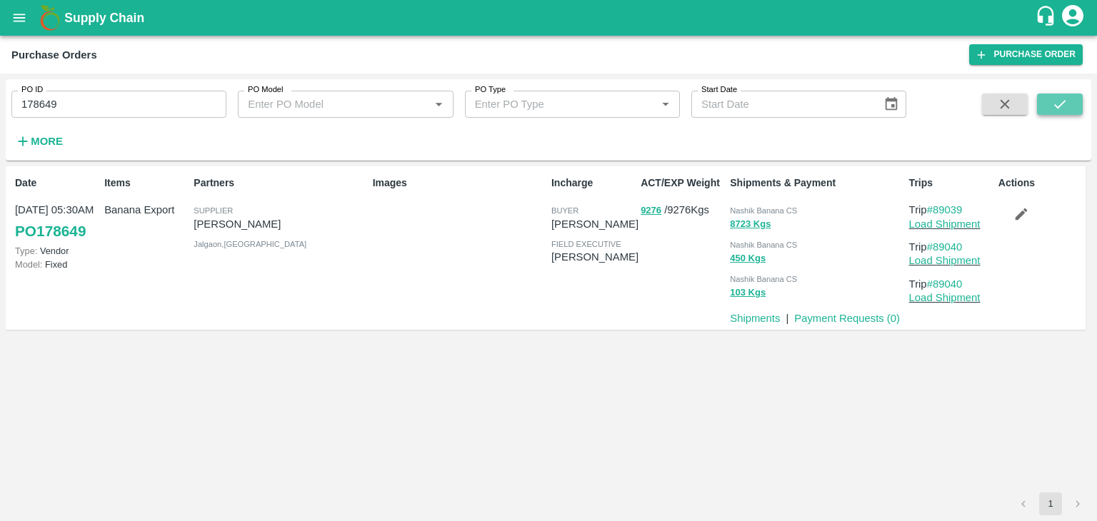
click at [1073, 95] on button "submit" at bounding box center [1060, 104] width 46 height 21
click at [965, 223] on link "Load Shipment" at bounding box center [944, 224] width 71 height 11
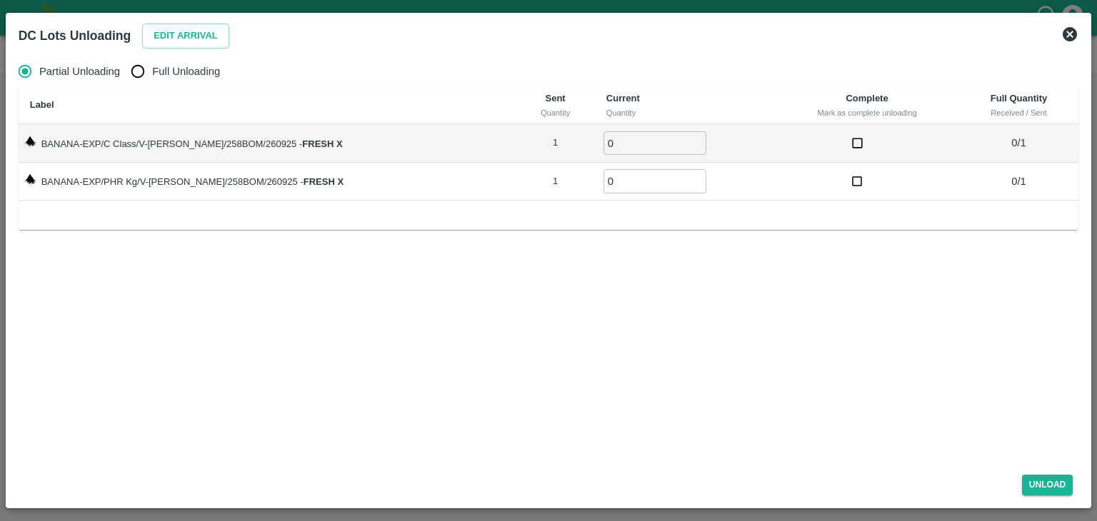
click at [1075, 31] on icon at bounding box center [1070, 34] width 14 height 14
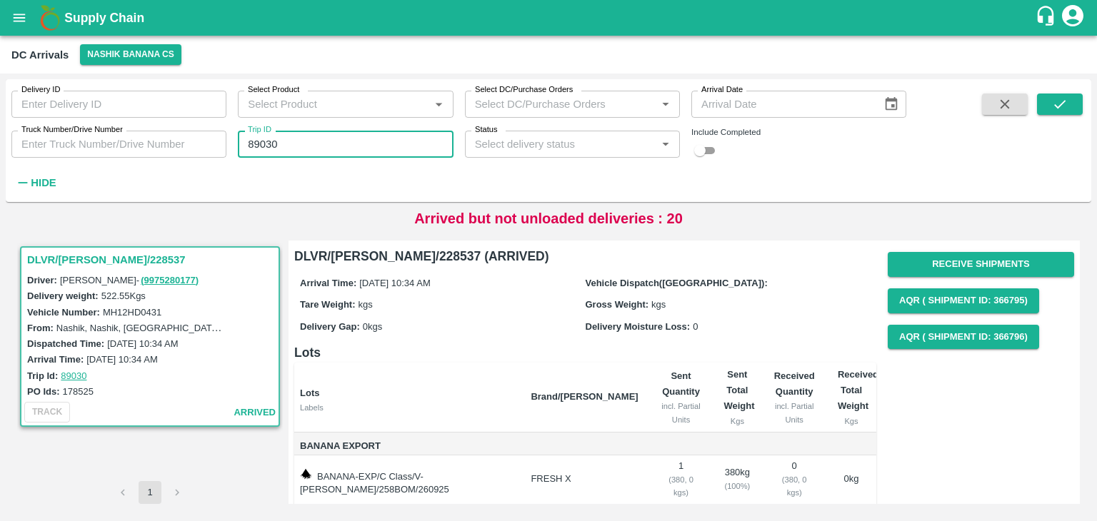
click at [288, 146] on input "89030" at bounding box center [345, 144] width 215 height 27
type input "89040"
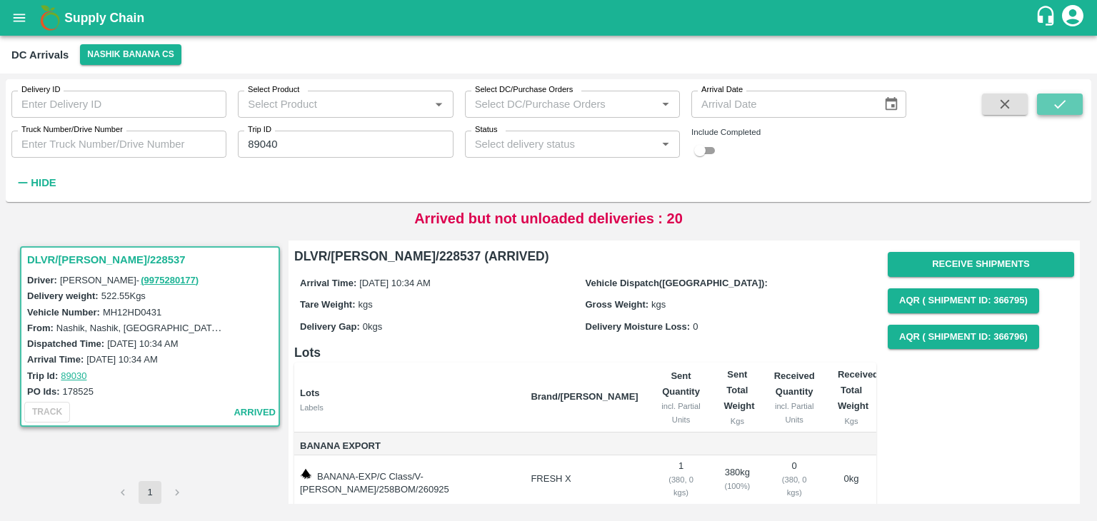
click at [1077, 104] on button "submit" at bounding box center [1060, 104] width 46 height 21
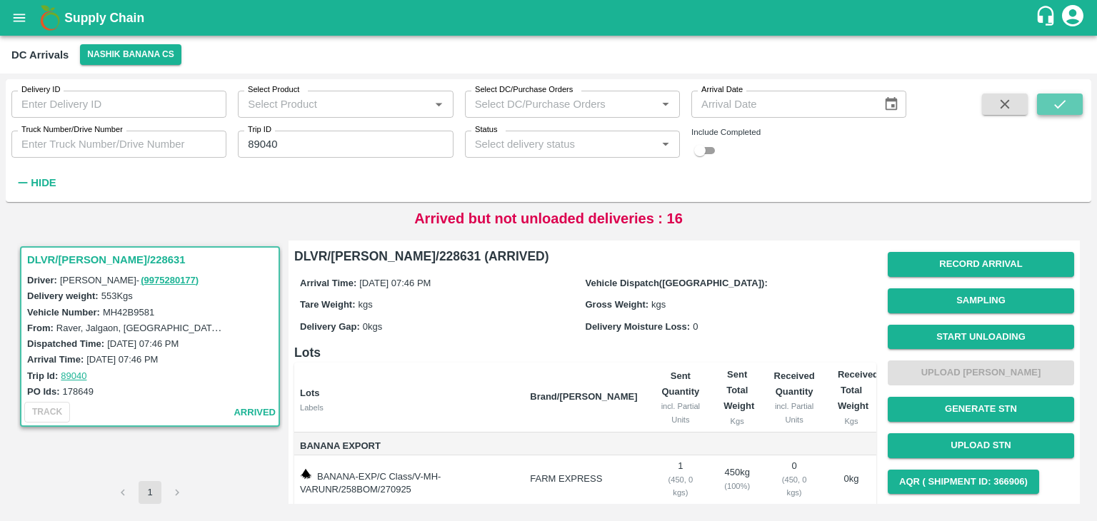
click at [1077, 104] on button "submit" at bounding box center [1060, 104] width 46 height 21
click at [979, 333] on button "Start Unloading" at bounding box center [981, 337] width 186 height 25
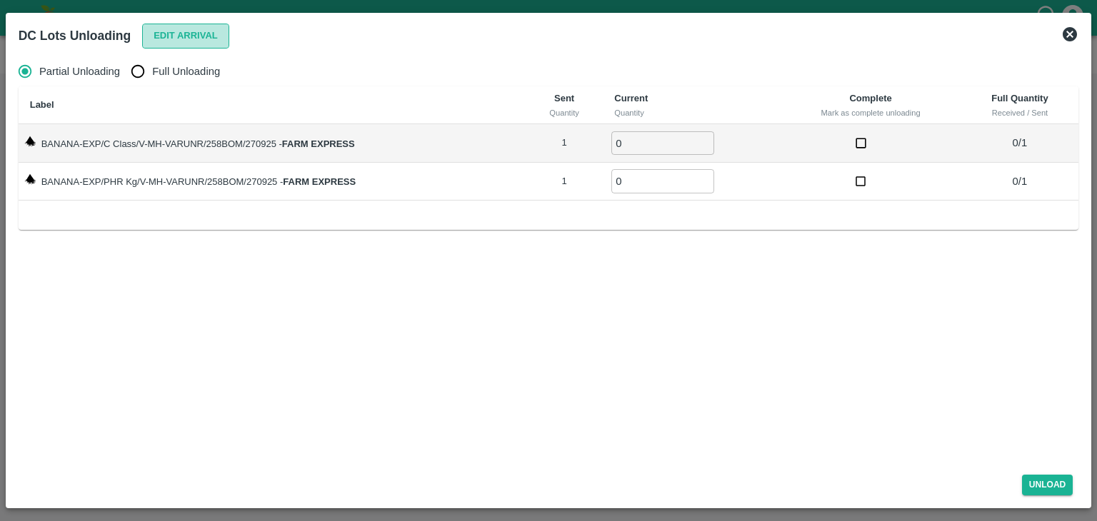
click at [211, 39] on button "Edit Arrival" at bounding box center [185, 36] width 87 height 25
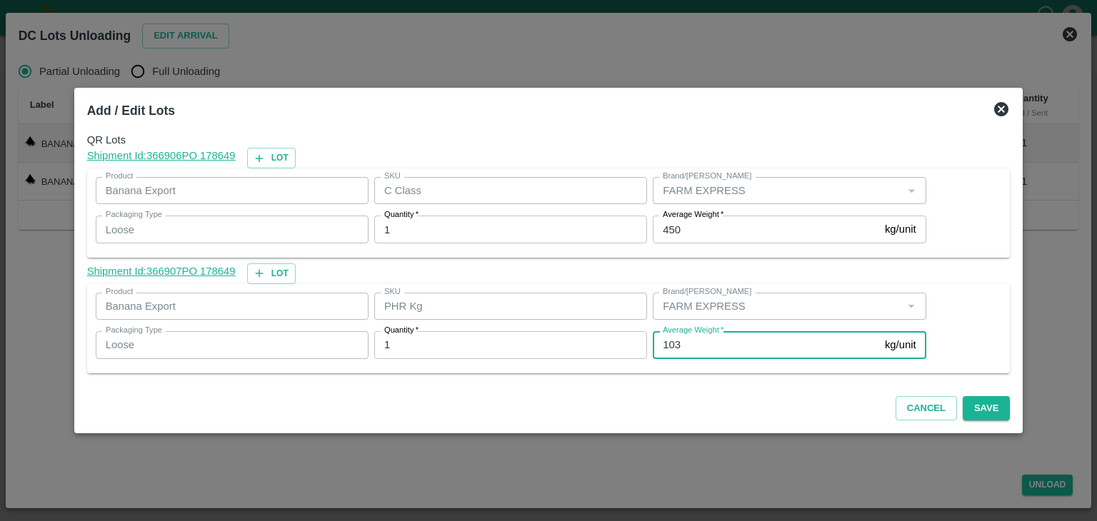
click at [715, 346] on input "103" at bounding box center [766, 344] width 226 height 27
type input "1"
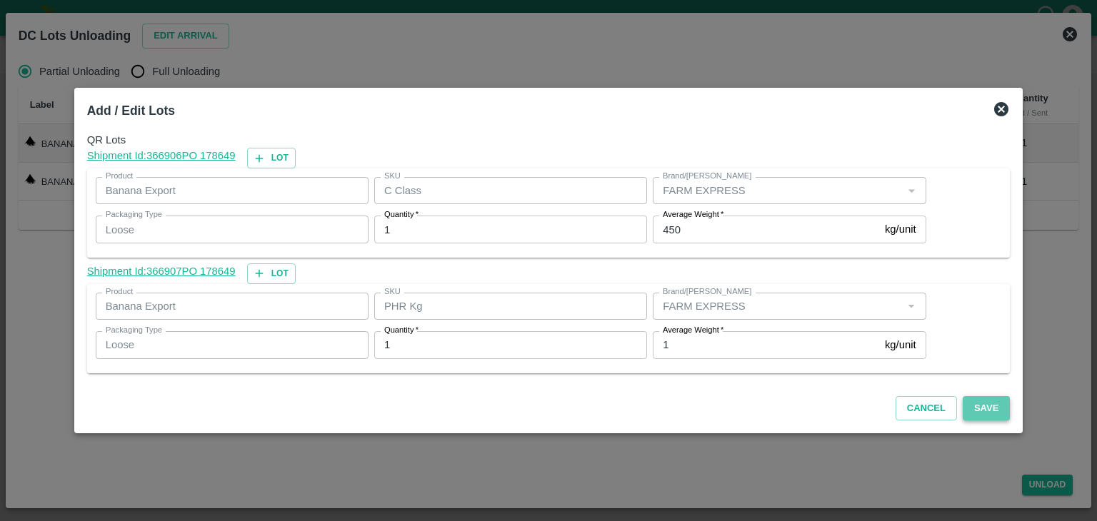
click at [963, 407] on button "Save" at bounding box center [986, 408] width 47 height 25
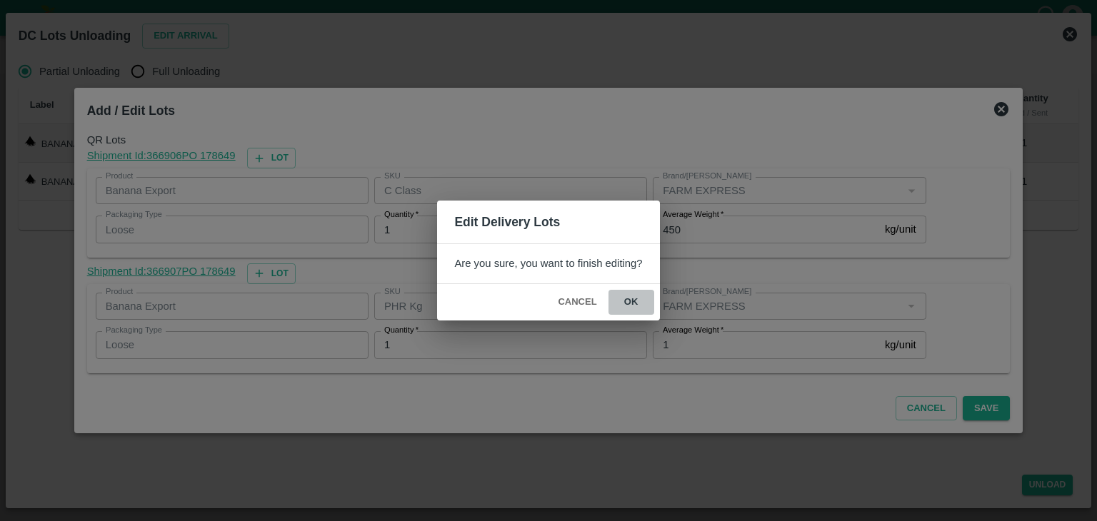
click at [628, 309] on button "ok" at bounding box center [631, 302] width 46 height 25
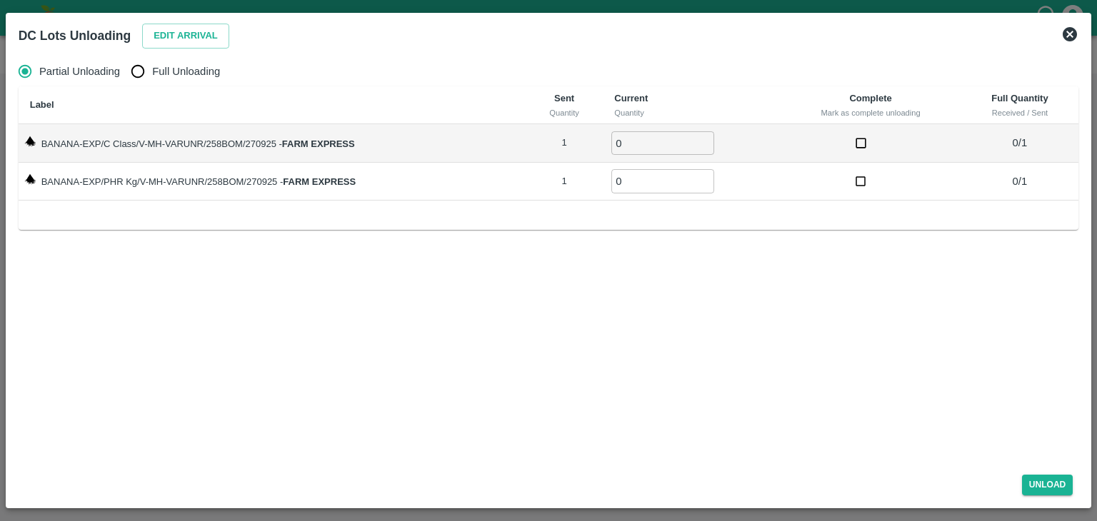
click at [1072, 29] on icon at bounding box center [1070, 34] width 14 height 14
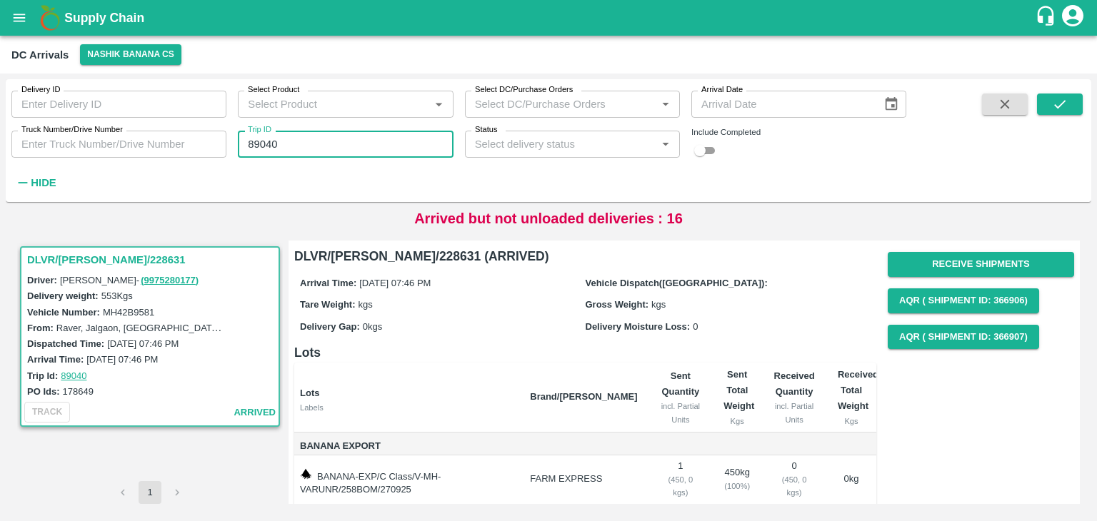
click at [289, 155] on input "89040" at bounding box center [345, 144] width 215 height 27
type input "89059"
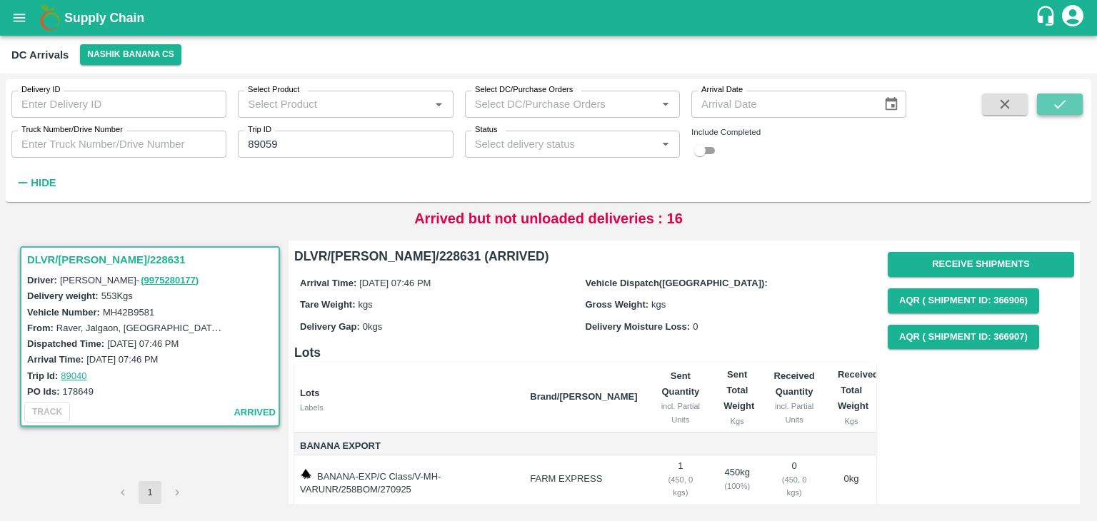
click at [1067, 101] on icon "submit" at bounding box center [1060, 104] width 16 height 16
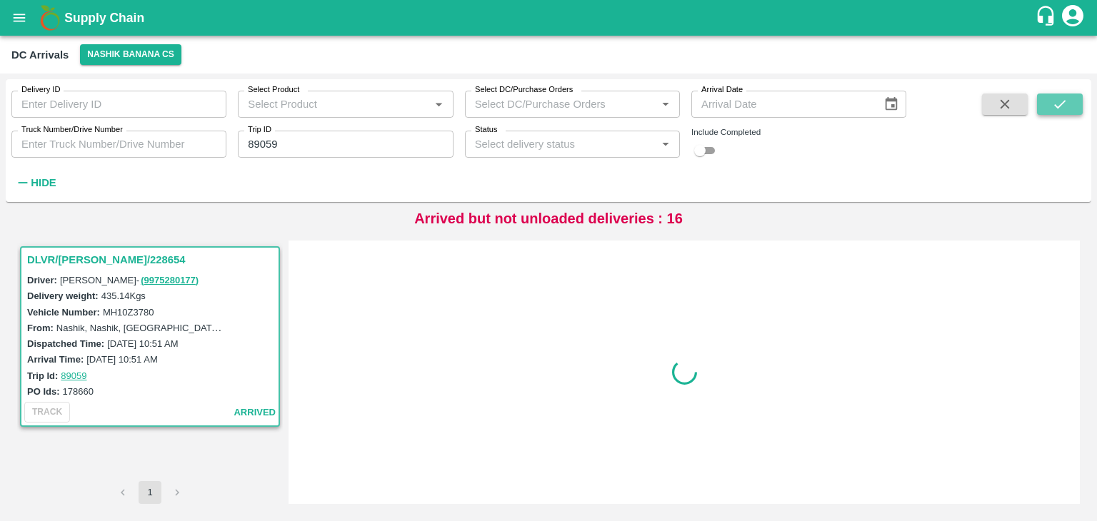
click at [1067, 101] on icon "submit" at bounding box center [1060, 104] width 16 height 16
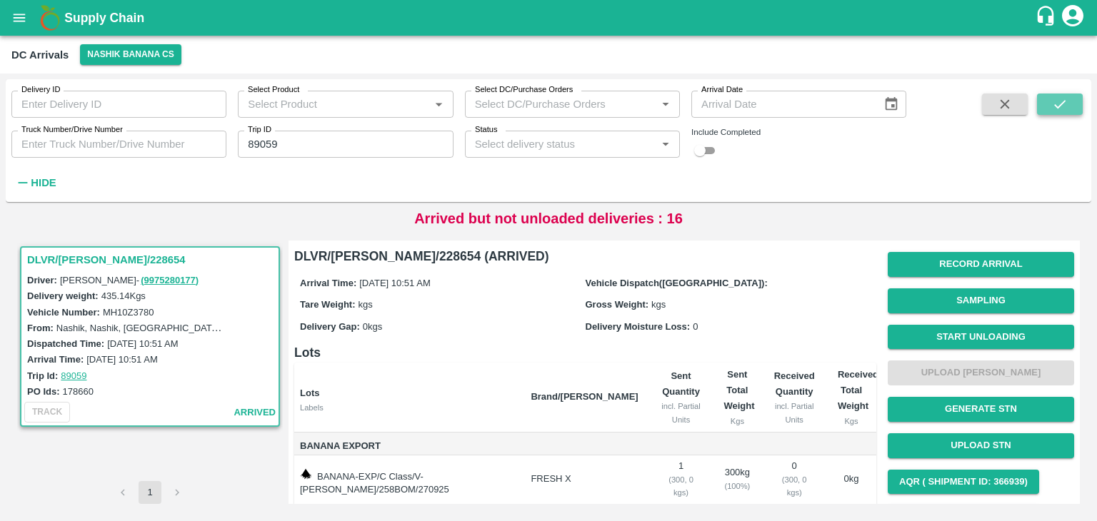
click at [1067, 101] on icon "submit" at bounding box center [1060, 104] width 16 height 16
click at [973, 335] on button "Start Unloading" at bounding box center [981, 337] width 186 height 25
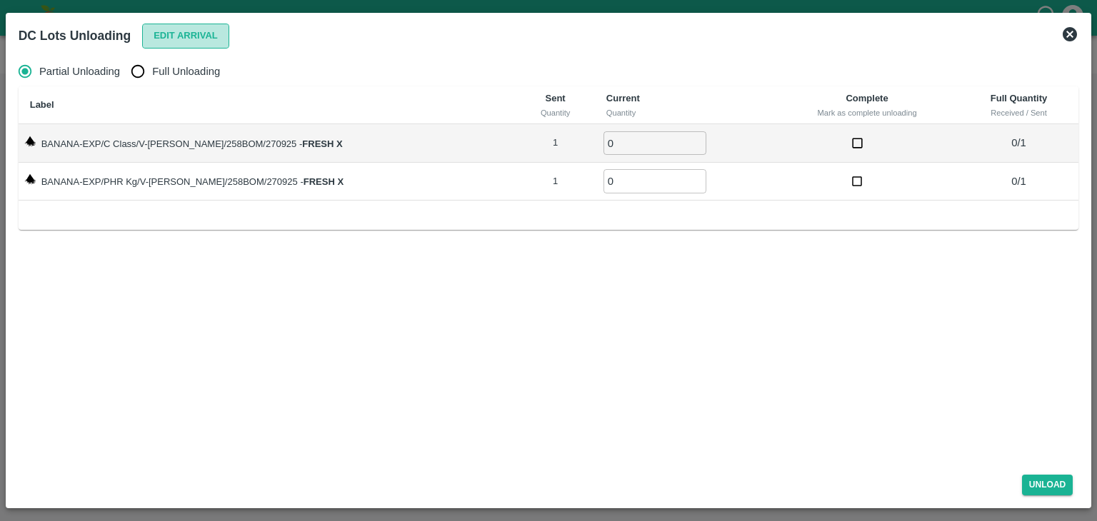
click at [200, 29] on button "Edit Arrival" at bounding box center [185, 36] width 87 height 25
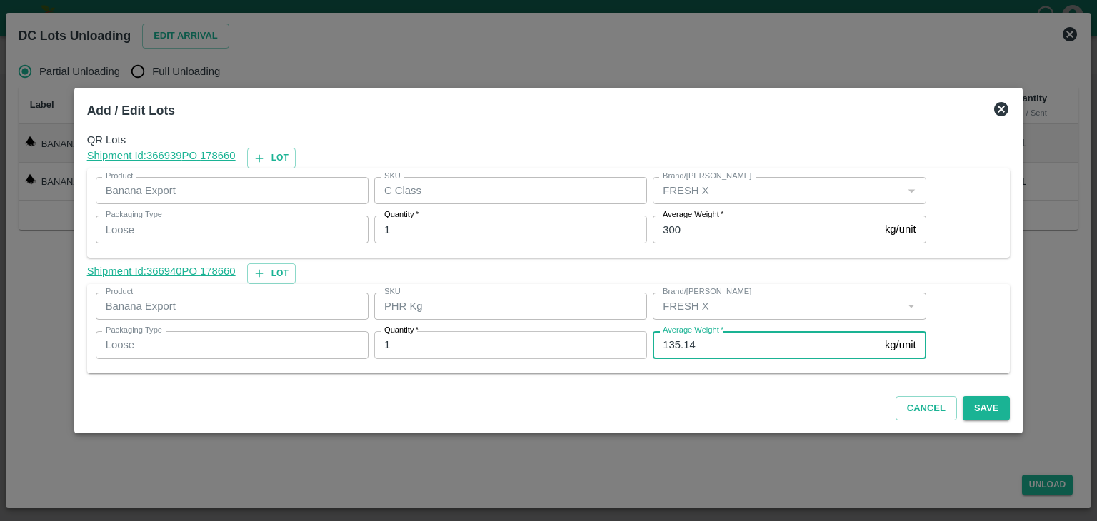
click at [699, 341] on input "135.14" at bounding box center [766, 344] width 226 height 27
type input "1"
type input "3"
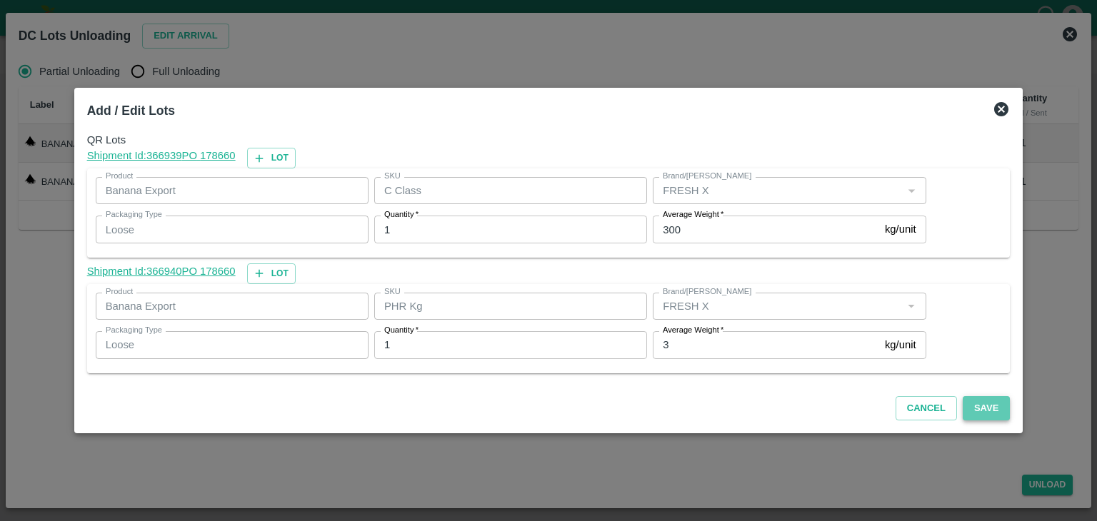
click at [965, 406] on button "Save" at bounding box center [986, 408] width 47 height 25
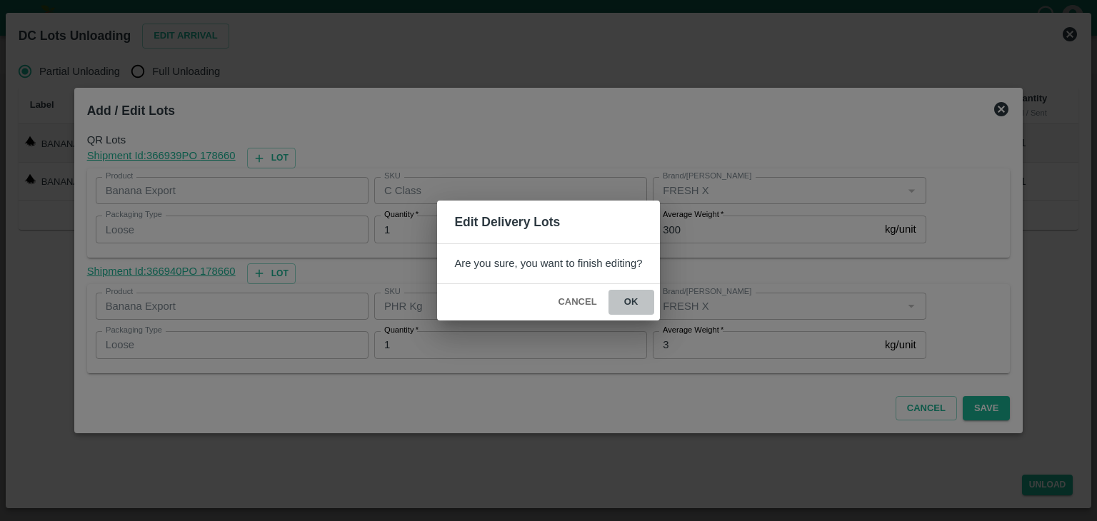
click at [633, 298] on button "ok" at bounding box center [631, 302] width 46 height 25
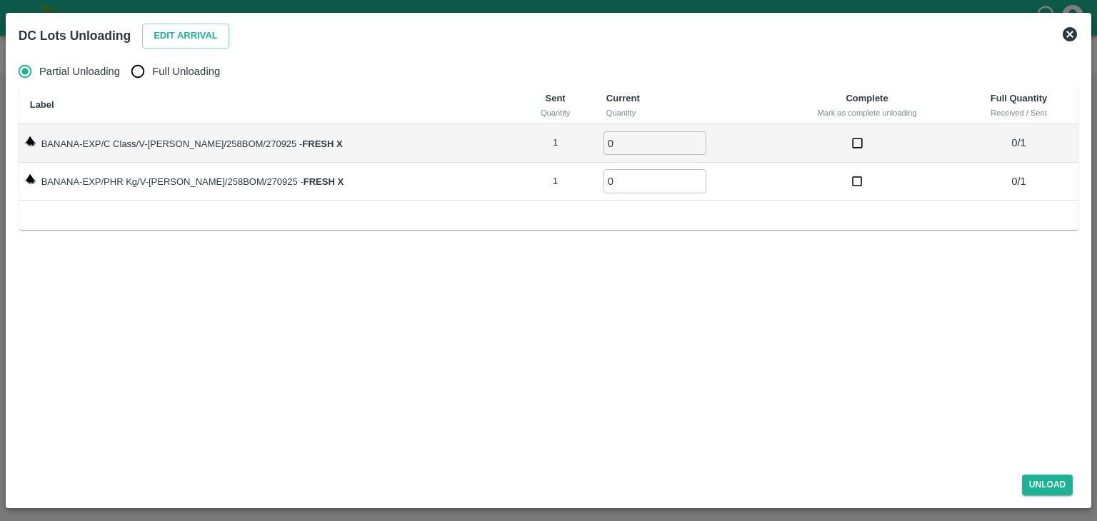
click at [1077, 40] on icon at bounding box center [1069, 34] width 17 height 17
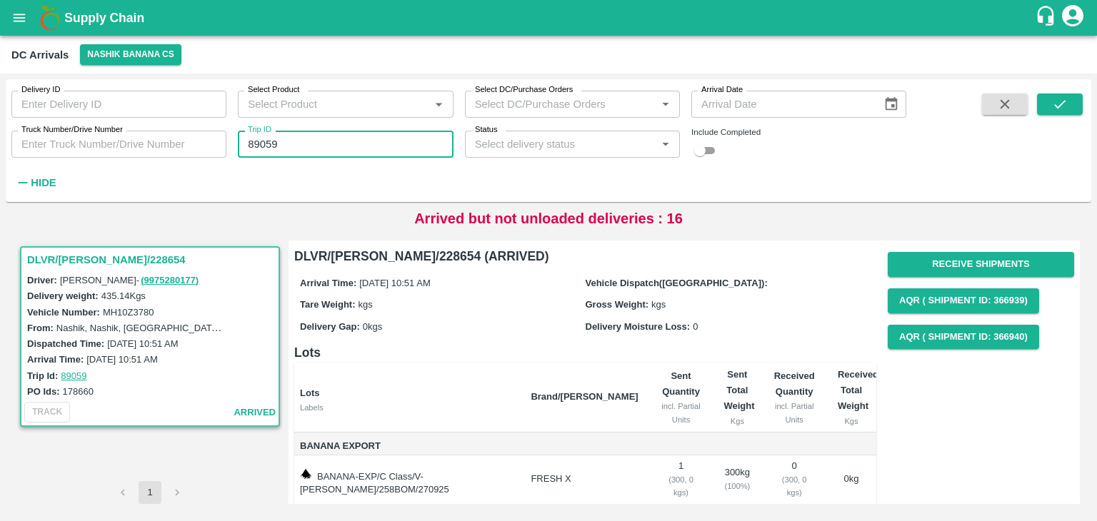
click at [403, 141] on input "89059" at bounding box center [345, 144] width 215 height 27
type input "89038"
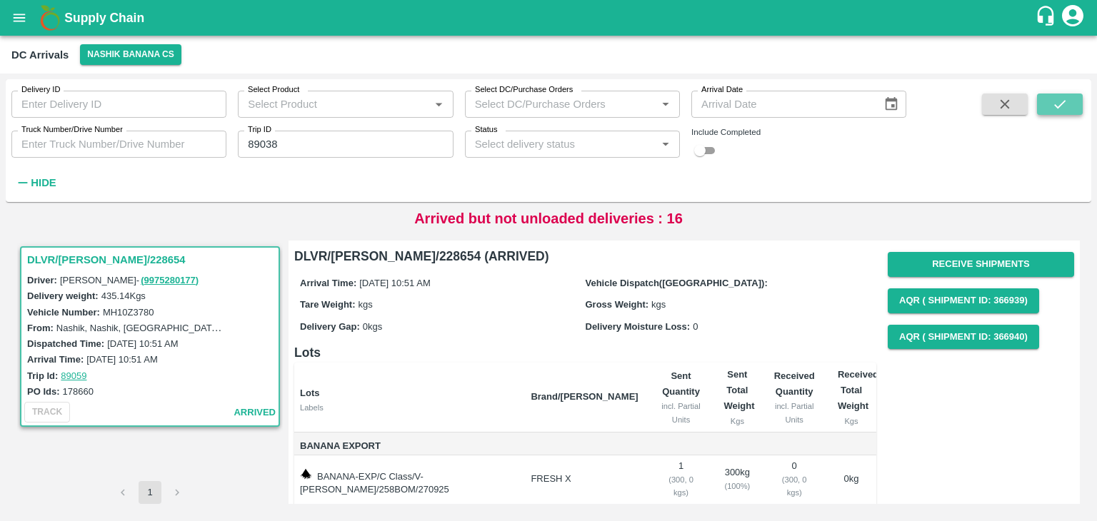
click at [1058, 102] on icon "submit" at bounding box center [1060, 104] width 16 height 16
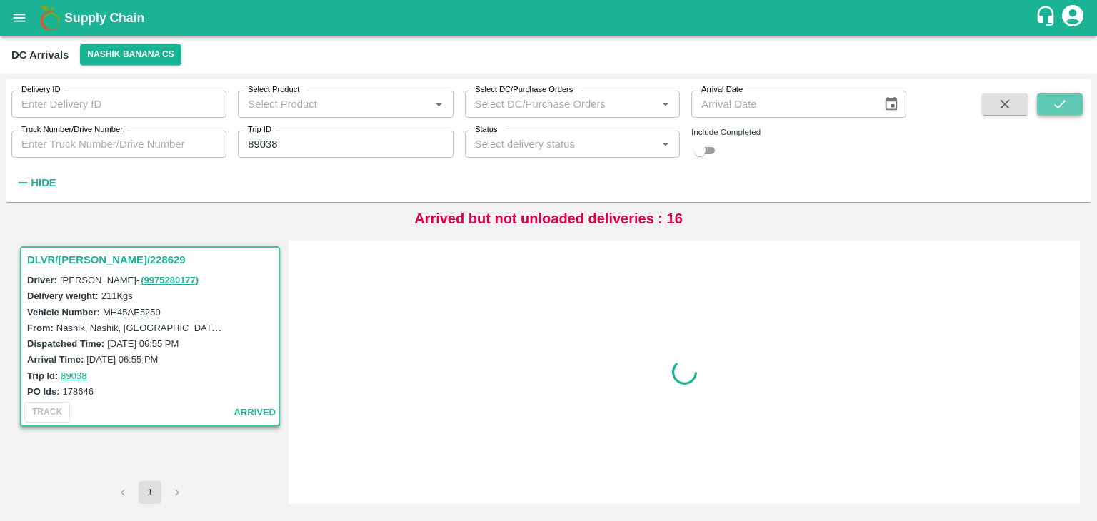
click at [1058, 102] on icon "submit" at bounding box center [1060, 104] width 16 height 16
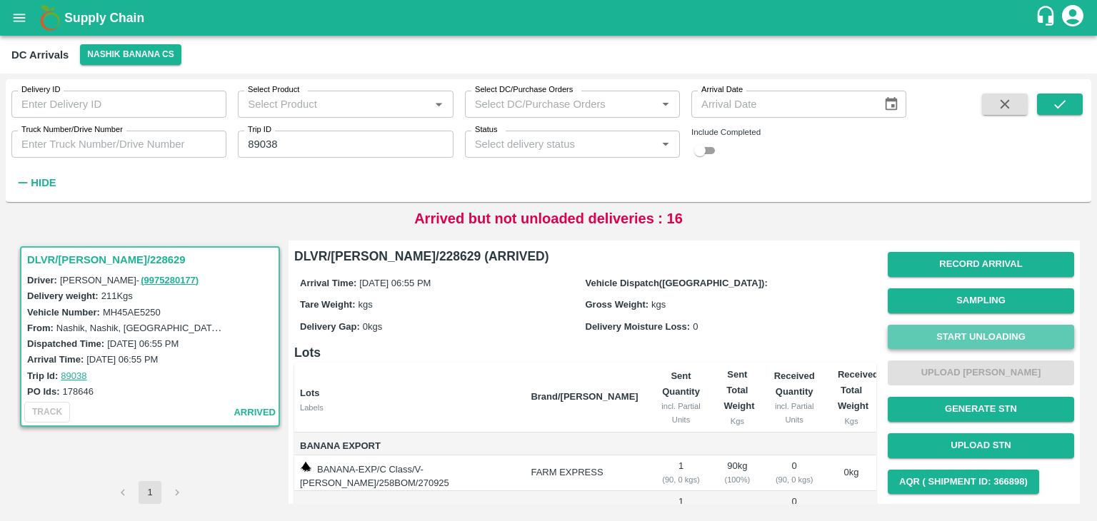
click at [974, 329] on button "Start Unloading" at bounding box center [981, 337] width 186 height 25
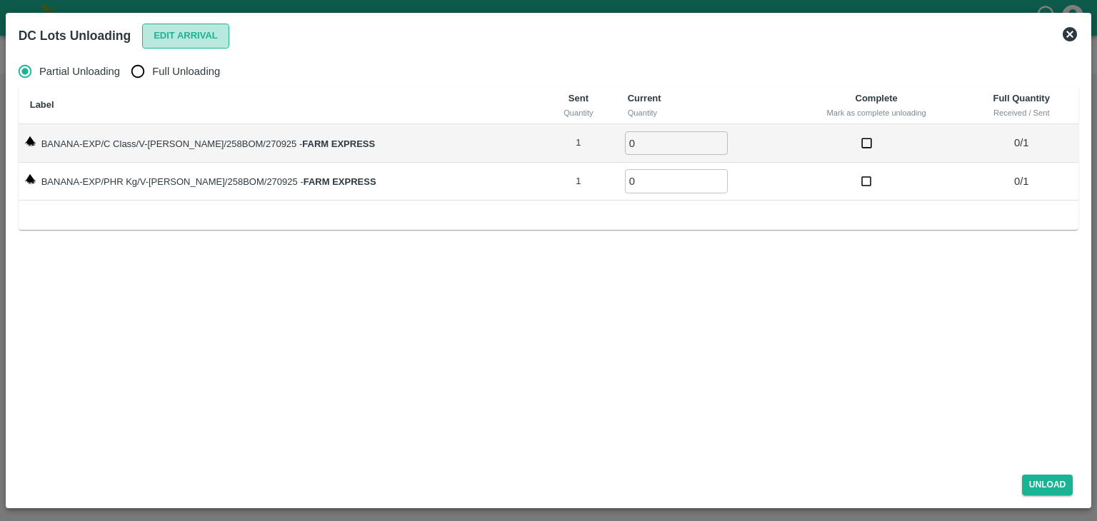
click at [203, 44] on button "Edit Arrival" at bounding box center [185, 36] width 87 height 25
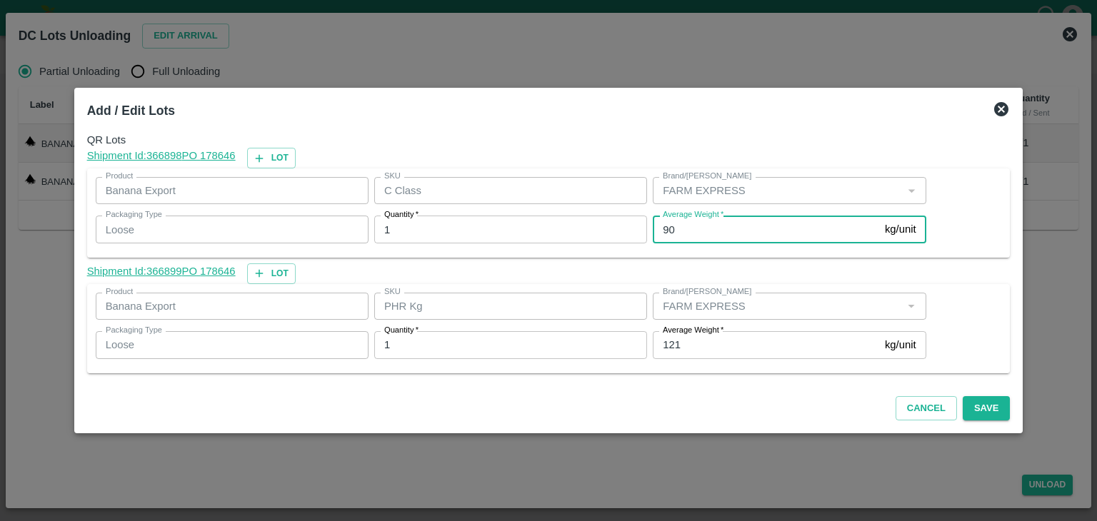
click at [683, 236] on input "90" at bounding box center [766, 229] width 226 height 27
type input "9"
type input "58"
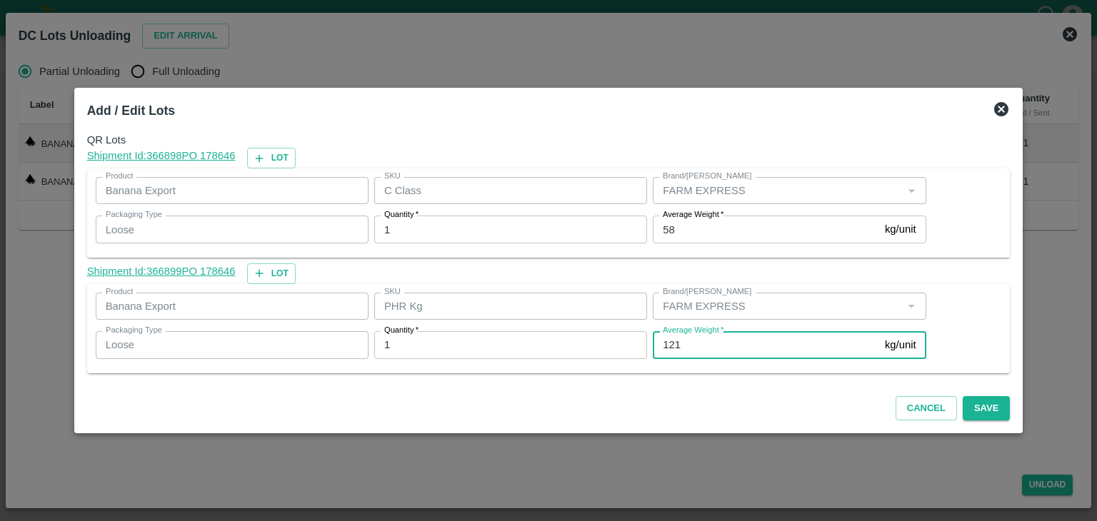
click at [684, 343] on input "121" at bounding box center [766, 344] width 226 height 27
type input "1"
click at [978, 406] on button "Save" at bounding box center [986, 408] width 47 height 25
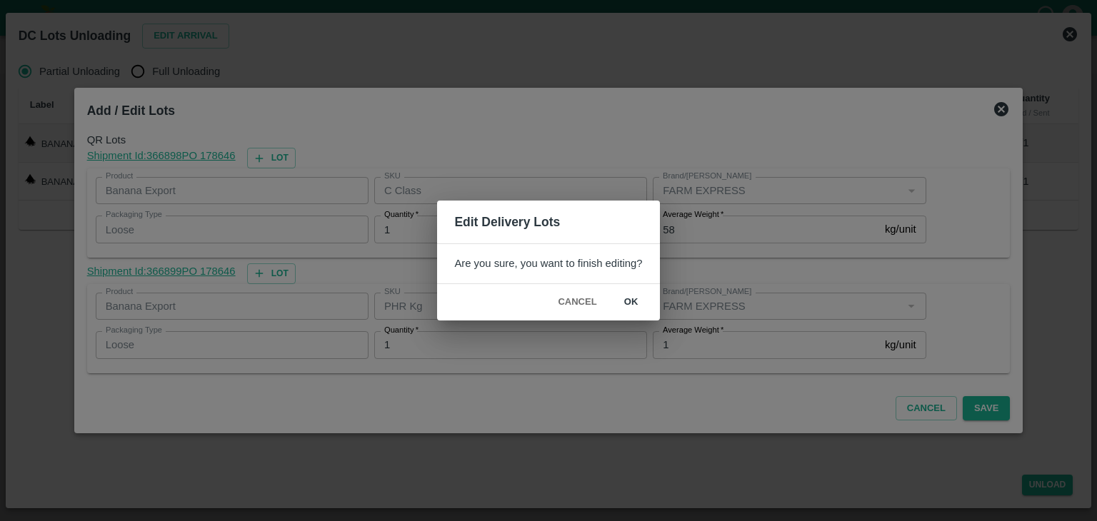
click at [631, 302] on button "ok" at bounding box center [631, 302] width 46 height 25
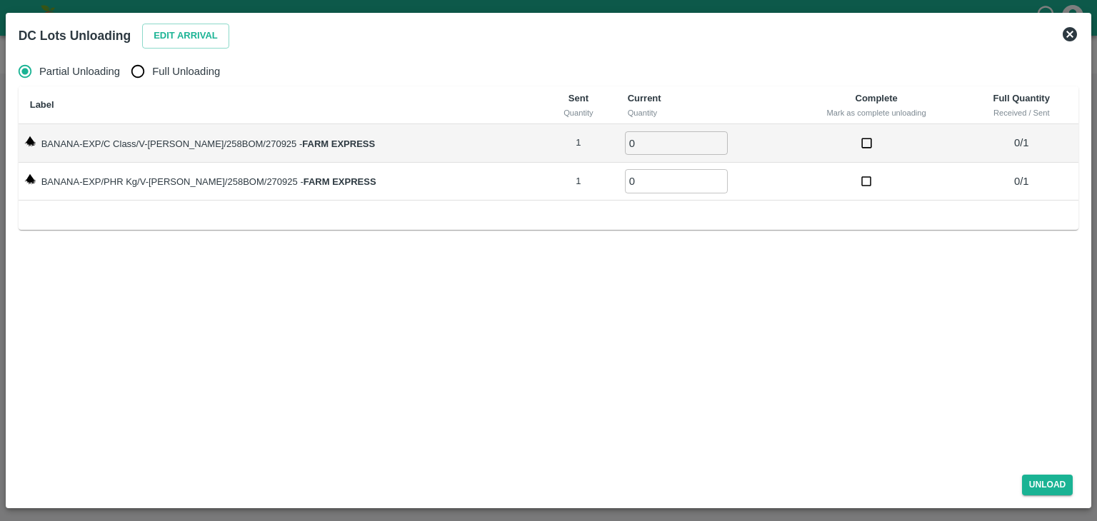
click at [1068, 30] on icon at bounding box center [1070, 34] width 14 height 14
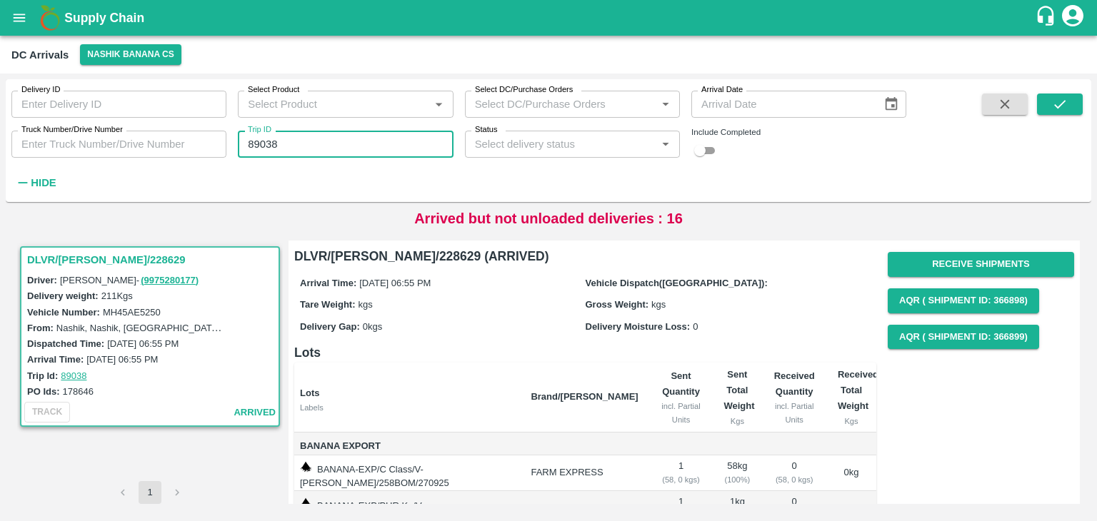
click at [309, 144] on input "89038" at bounding box center [345, 144] width 215 height 27
type input "89060"
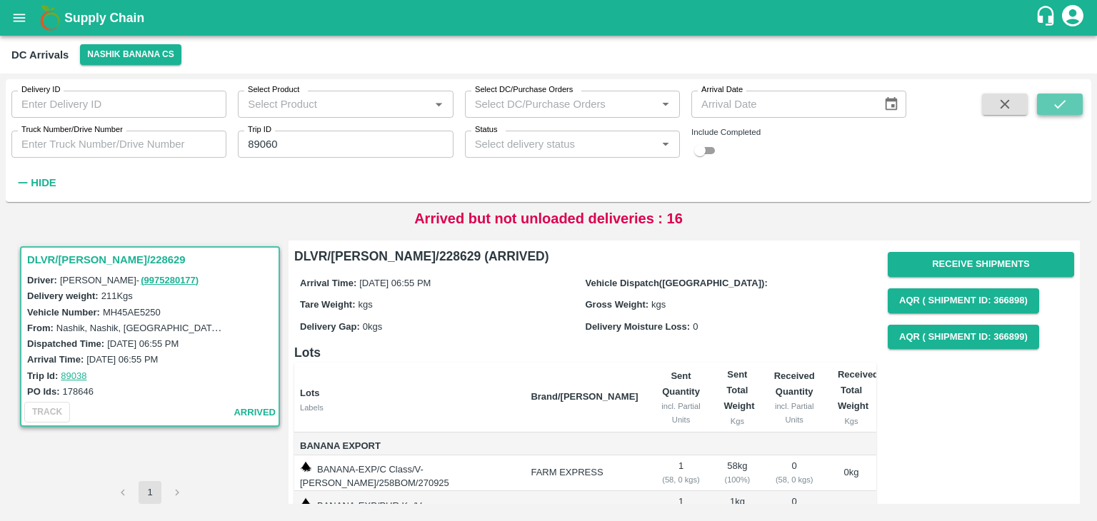
click at [1059, 114] on button "submit" at bounding box center [1060, 104] width 46 height 21
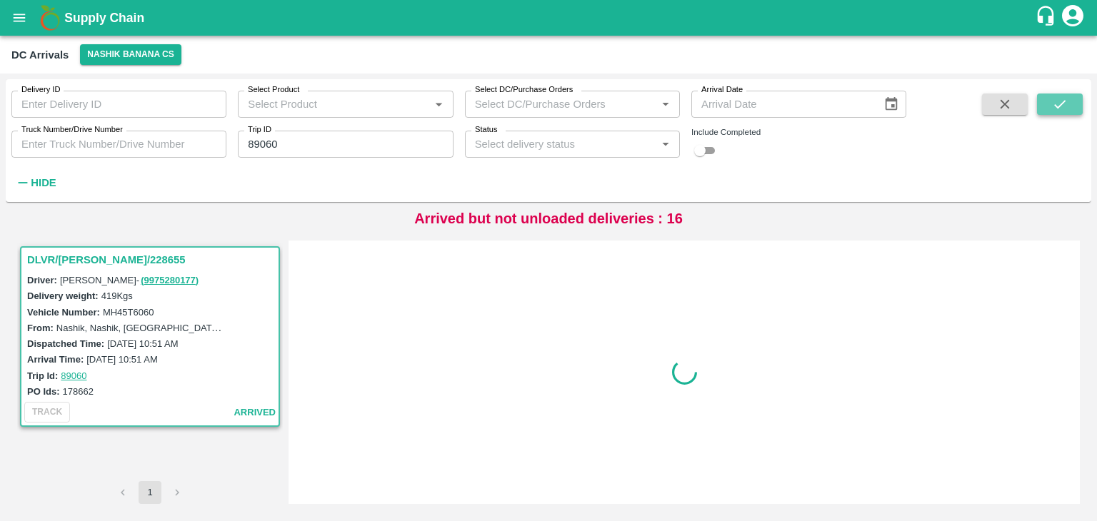
click at [1059, 114] on button "submit" at bounding box center [1060, 104] width 46 height 21
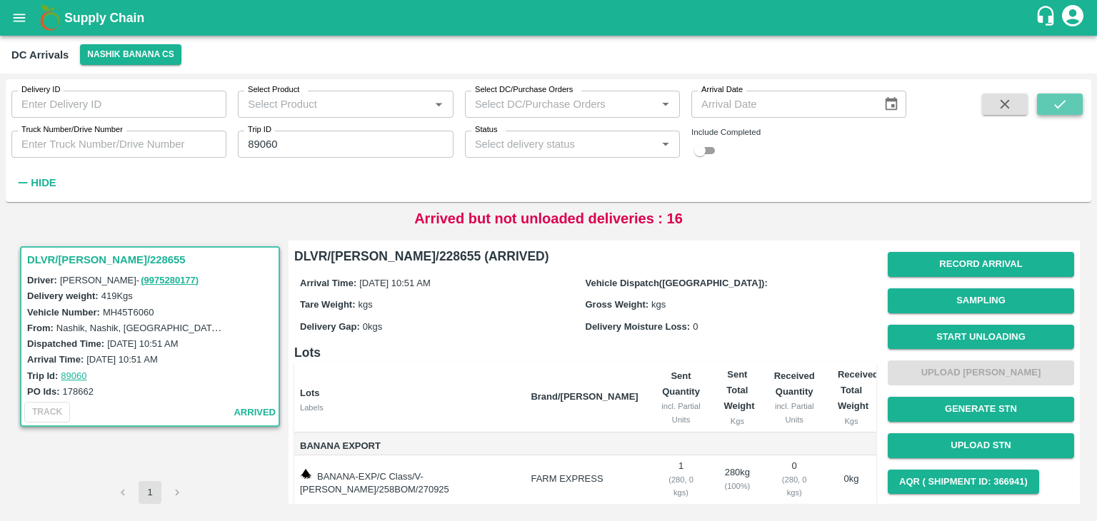
click at [1059, 114] on button "submit" at bounding box center [1060, 104] width 46 height 21
click at [975, 336] on button "Start Unloading" at bounding box center [981, 337] width 186 height 25
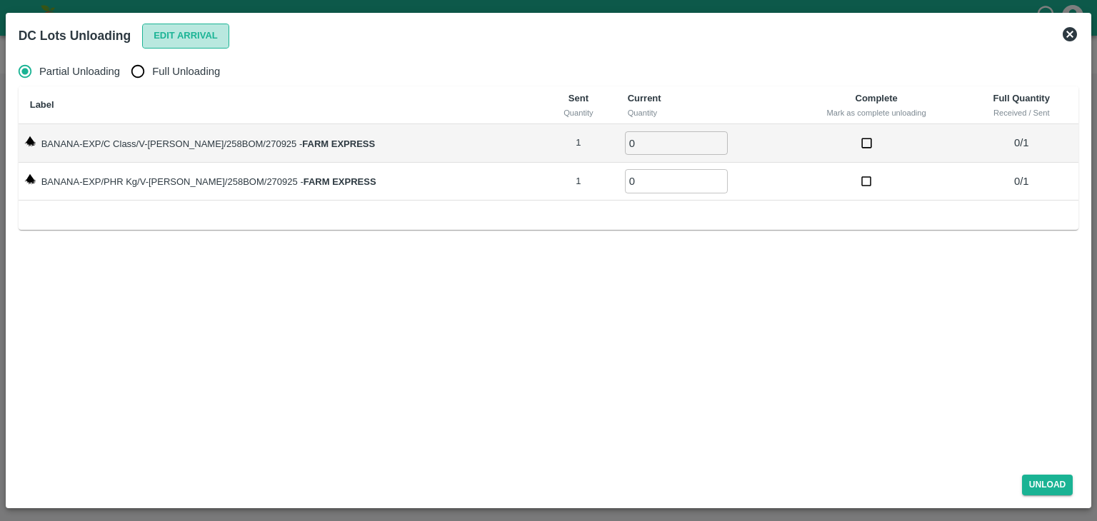
click at [193, 26] on button "Edit Arrival" at bounding box center [185, 36] width 87 height 25
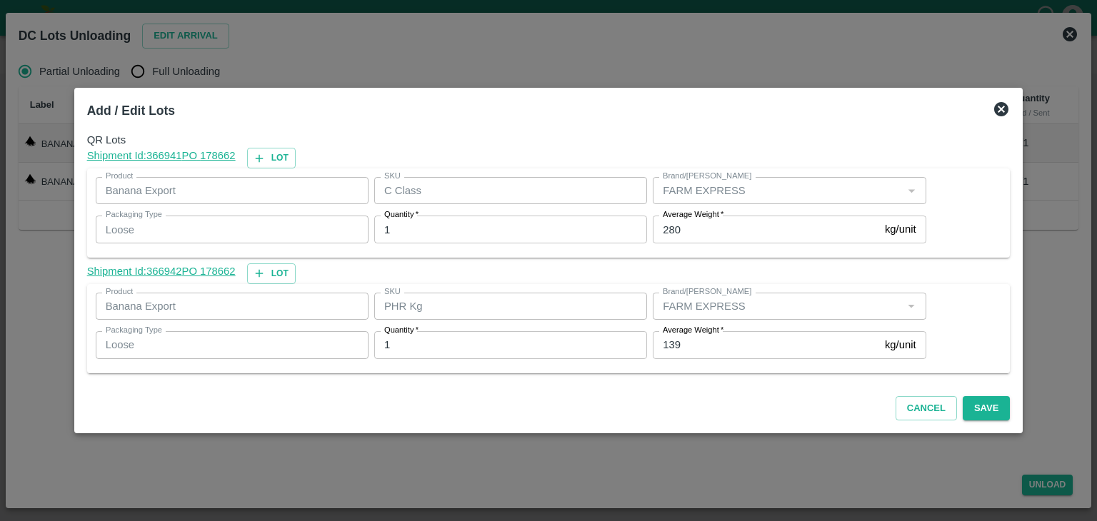
click at [703, 335] on label "Average Weight   *" at bounding box center [693, 330] width 61 height 11
click at [703, 335] on input "139" at bounding box center [766, 344] width 226 height 27
type input "1"
click at [977, 406] on button "Save" at bounding box center [986, 408] width 47 height 25
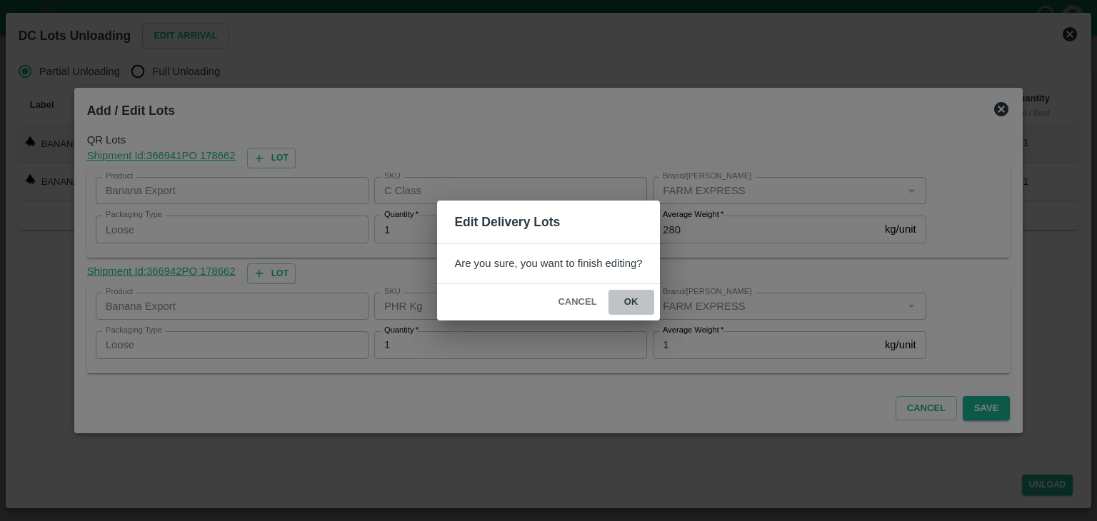
click at [624, 295] on button "ok" at bounding box center [631, 302] width 46 height 25
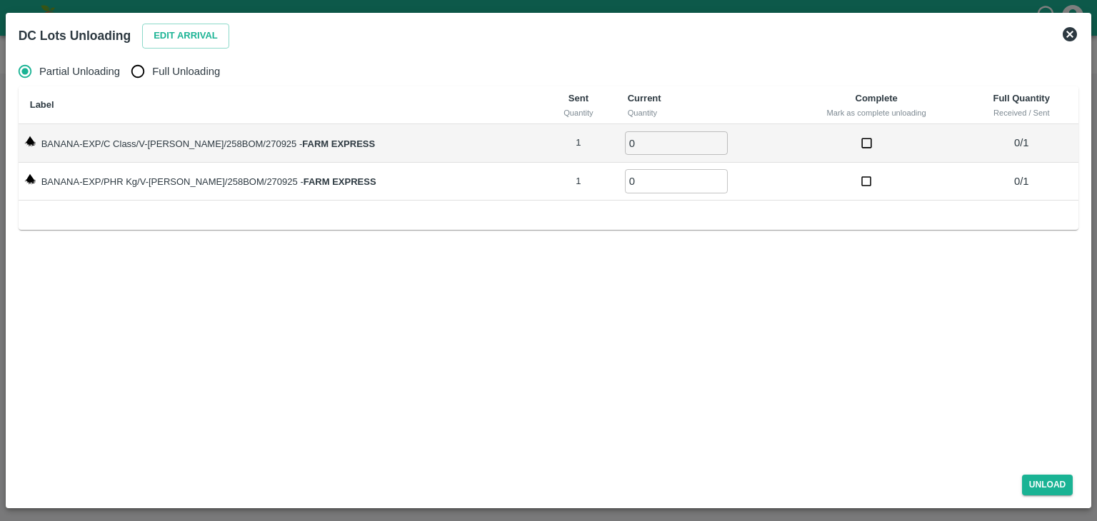
click at [1072, 39] on icon at bounding box center [1070, 34] width 14 height 14
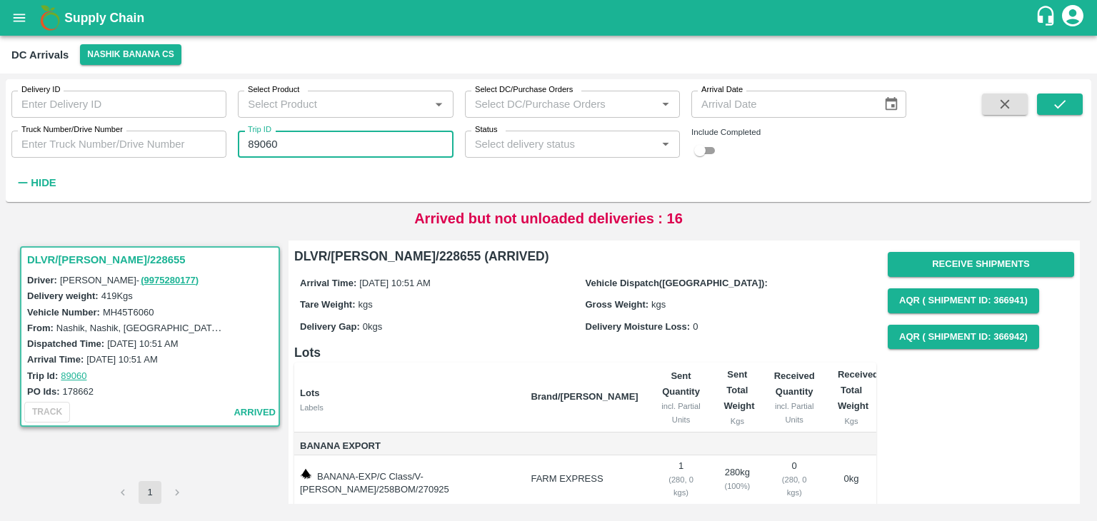
click at [318, 152] on input "89060" at bounding box center [345, 144] width 215 height 27
click at [300, 136] on input "890" at bounding box center [345, 144] width 215 height 27
type input "89047"
click at [1080, 92] on div "Delivery ID Delivery ID Select Product Select Product   * Select DC/Purchase Or…" at bounding box center [548, 140] width 1085 height 111
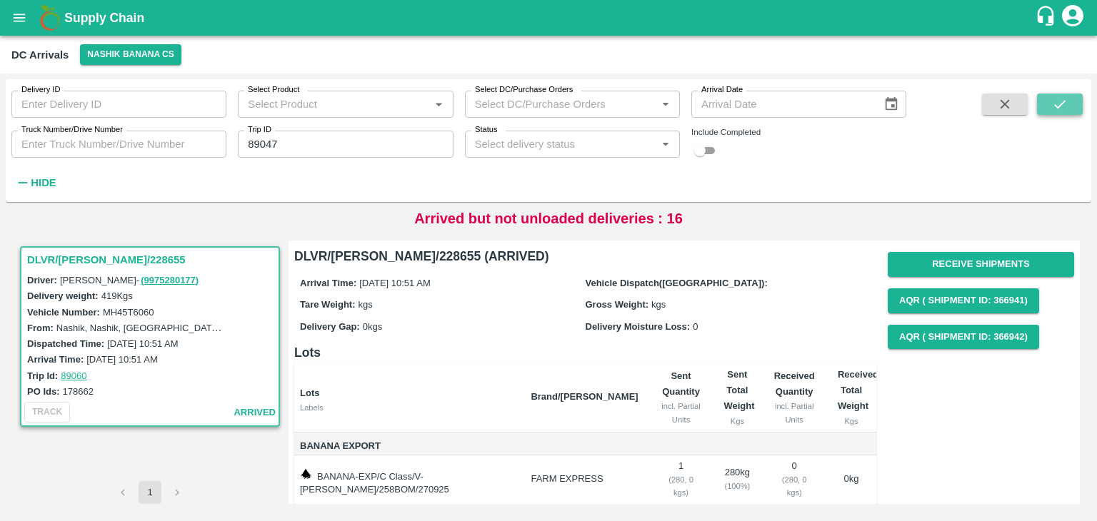
click at [1074, 98] on button "submit" at bounding box center [1060, 104] width 46 height 21
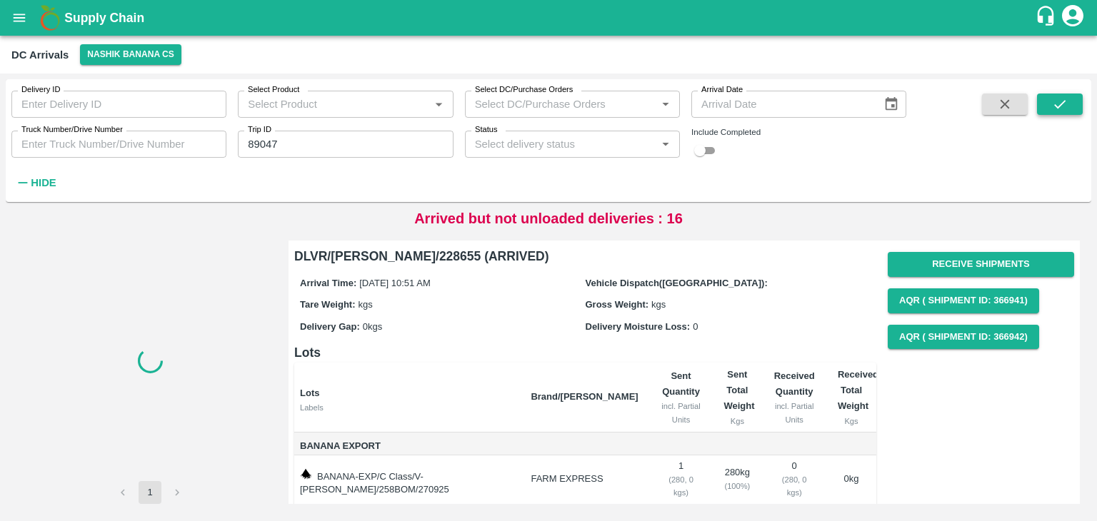
click at [1074, 98] on button "submit" at bounding box center [1060, 104] width 46 height 21
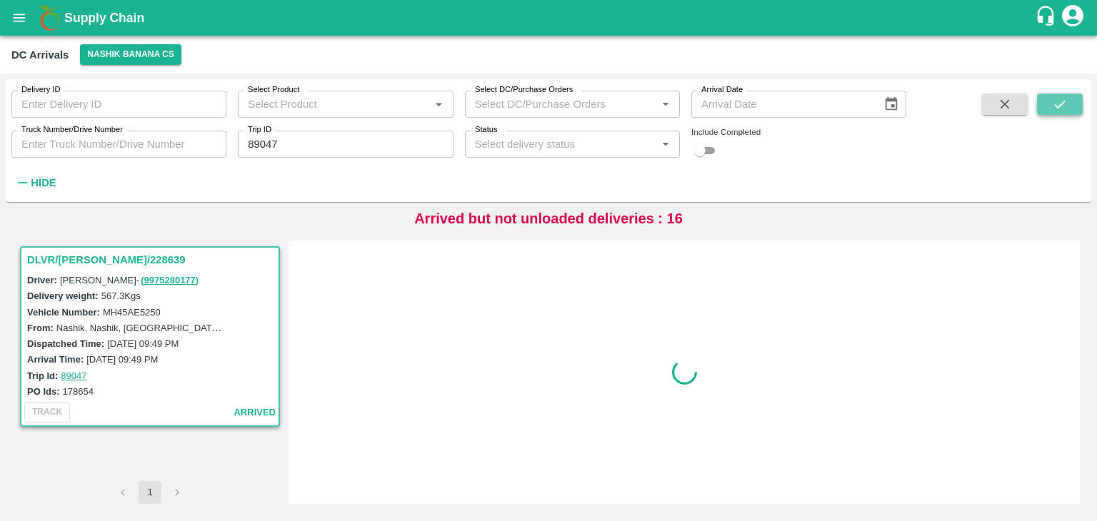
click at [1074, 98] on button "submit" at bounding box center [1060, 104] width 46 height 21
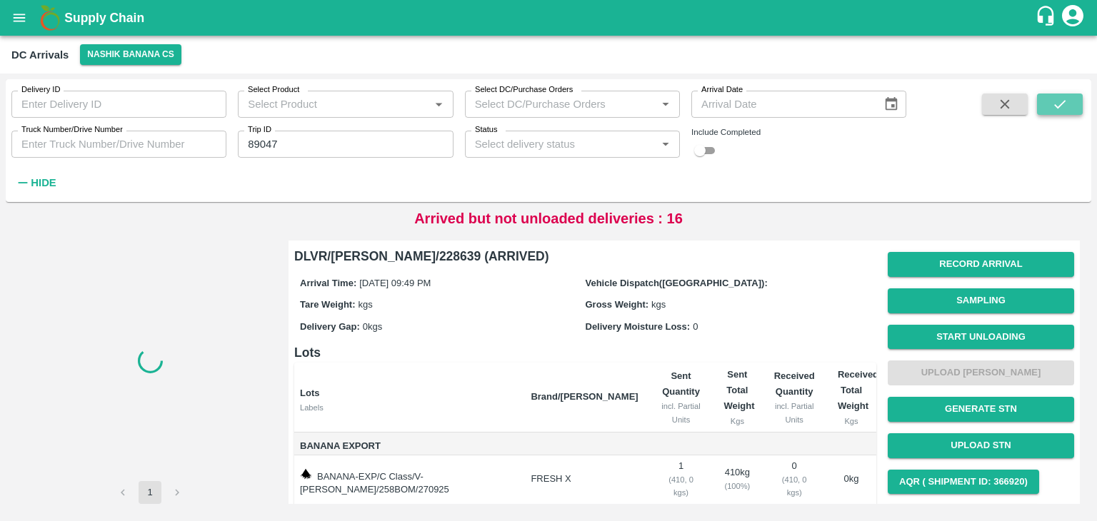
click at [1074, 98] on button "submit" at bounding box center [1060, 104] width 46 height 21
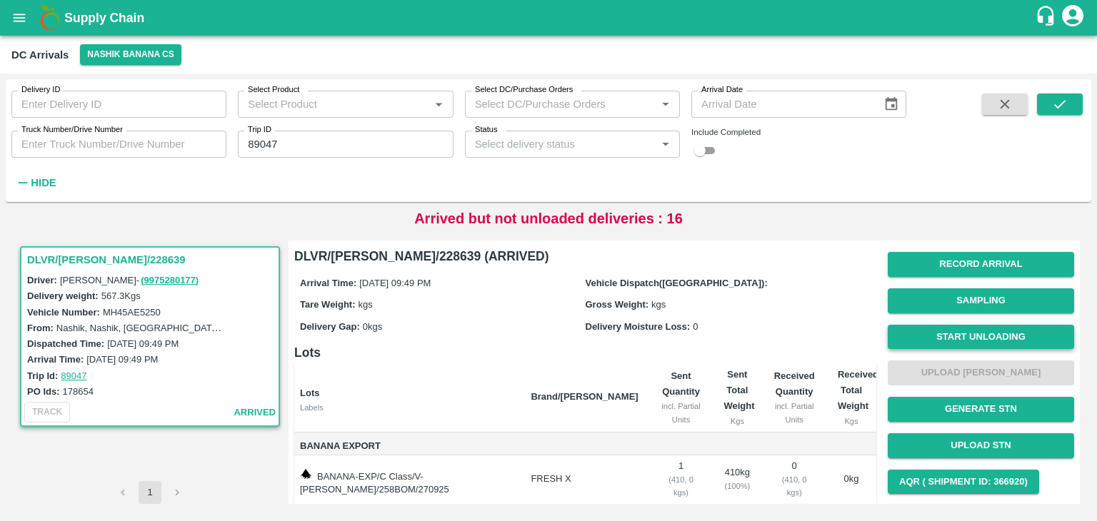
click at [988, 336] on button "Start Unloading" at bounding box center [981, 337] width 186 height 25
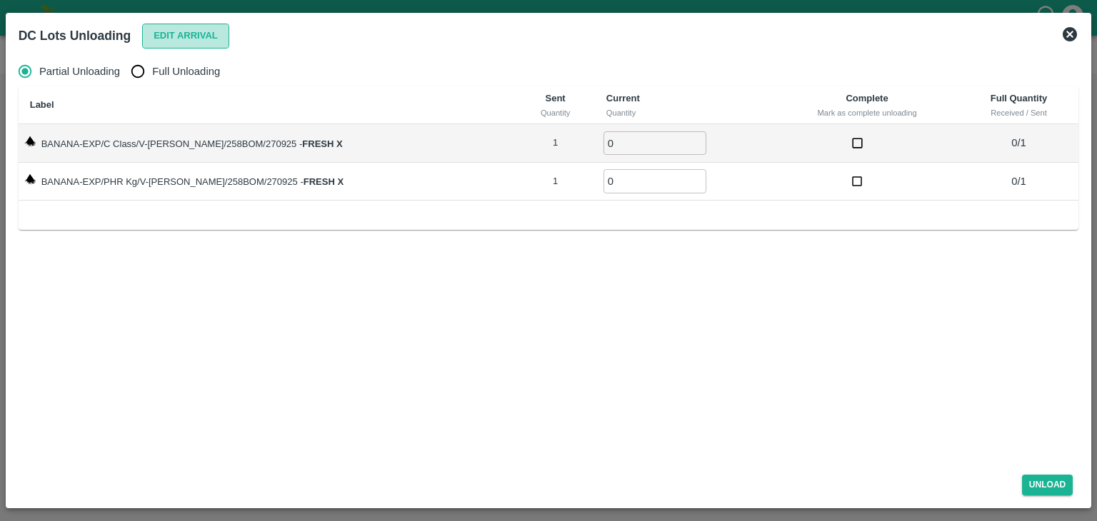
click at [172, 29] on button "Edit Arrival" at bounding box center [185, 36] width 87 height 25
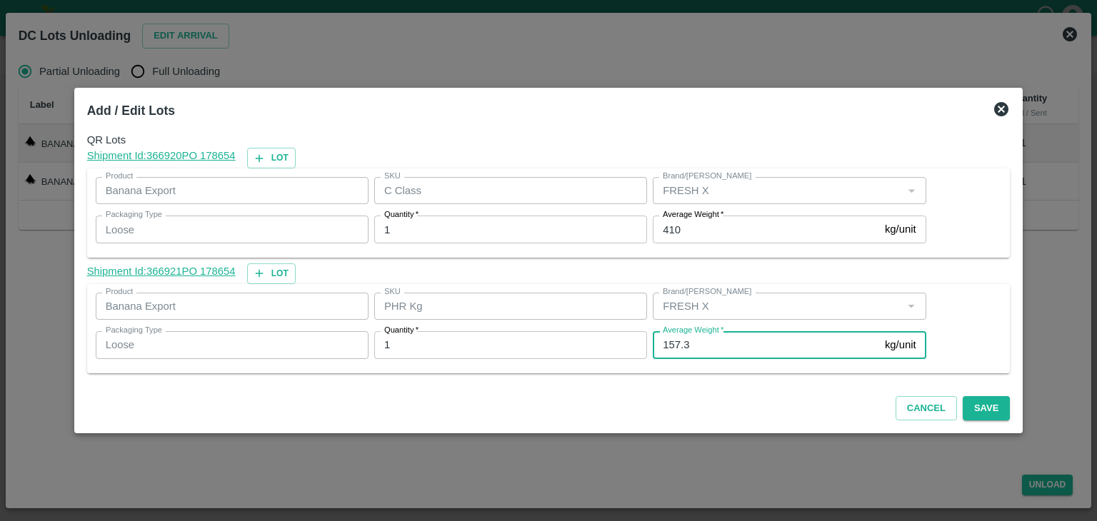
click at [714, 352] on input "157.3" at bounding box center [766, 344] width 226 height 27
type input "157"
click at [963, 402] on button "Save" at bounding box center [986, 408] width 47 height 25
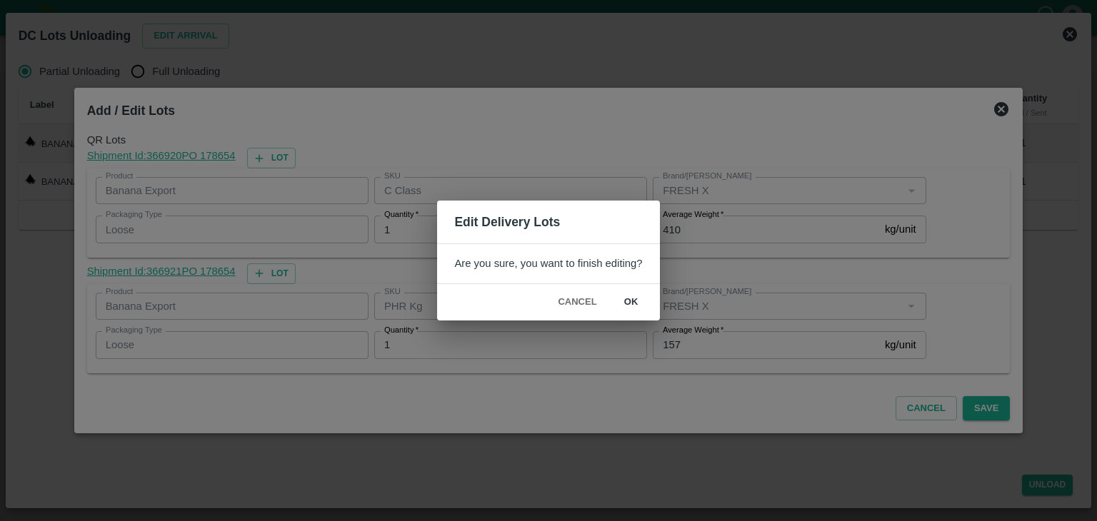
click at [626, 303] on button "ok" at bounding box center [631, 302] width 46 height 25
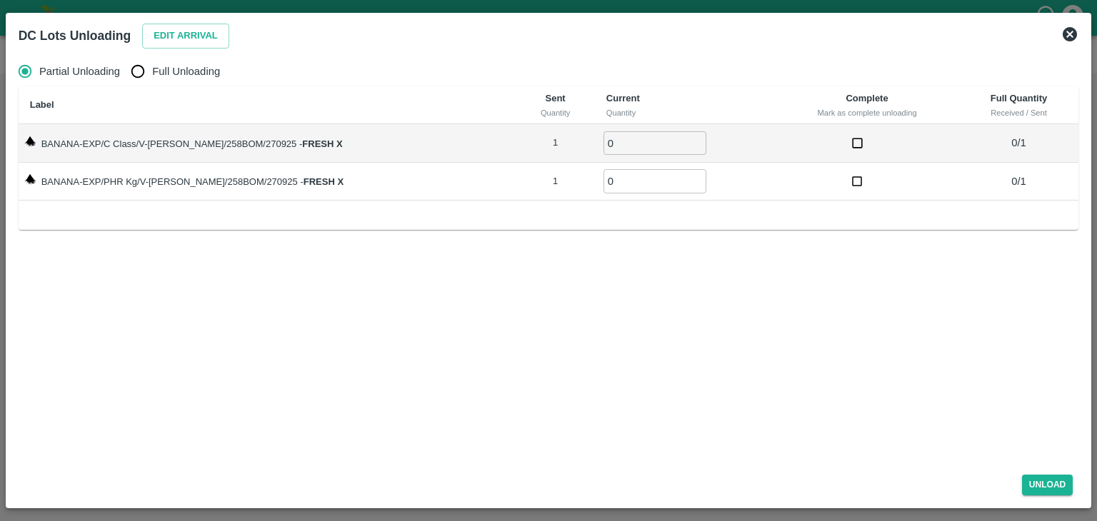
click at [1073, 33] on icon at bounding box center [1070, 34] width 14 height 14
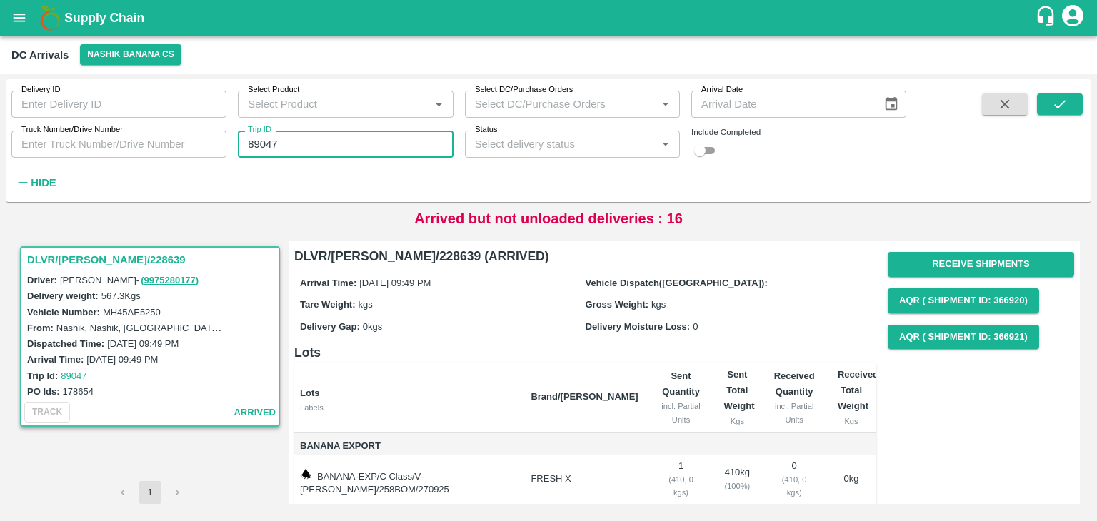
click at [300, 147] on input "89047" at bounding box center [345, 144] width 215 height 27
type input "89045"
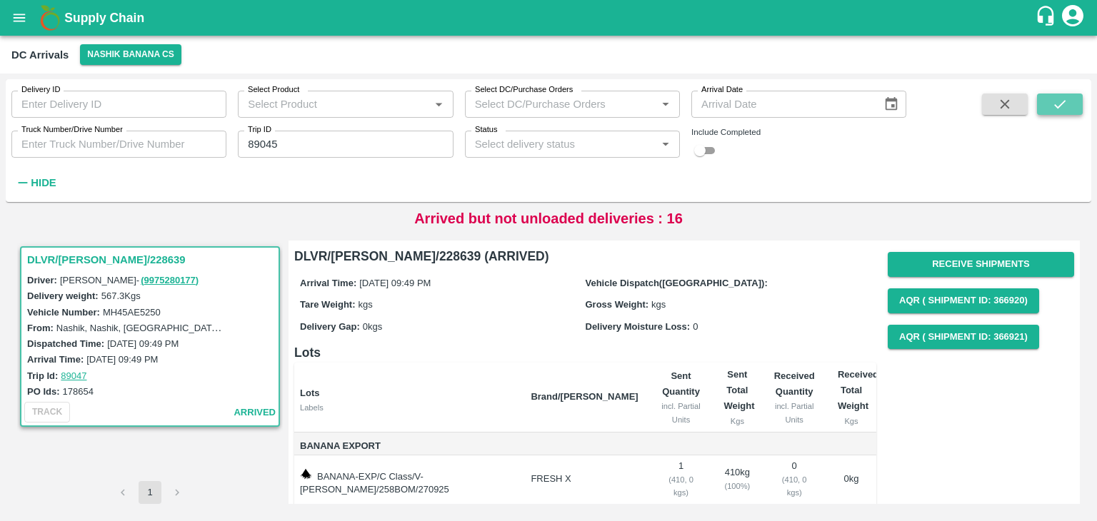
click at [1064, 111] on icon "submit" at bounding box center [1060, 104] width 16 height 16
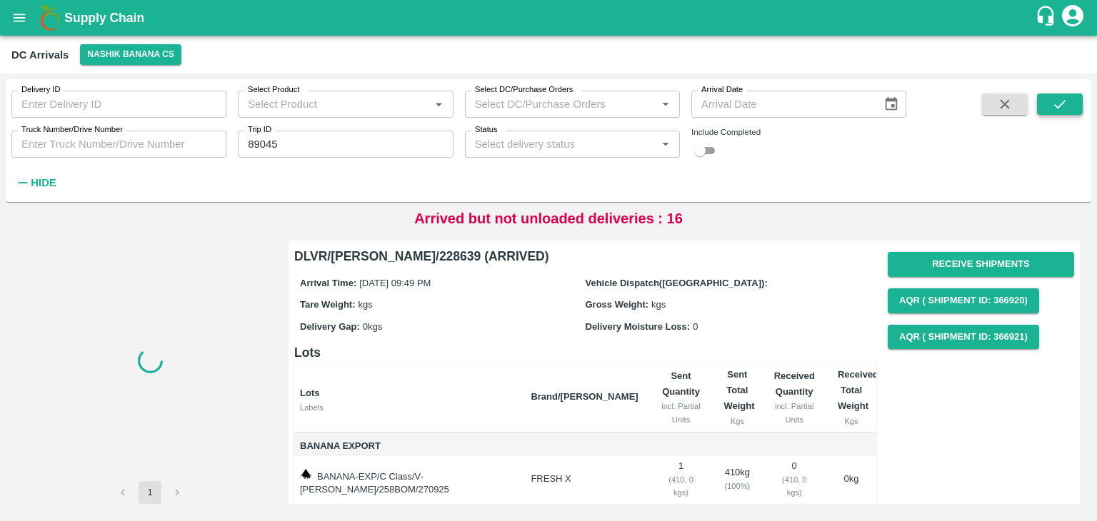
click at [1064, 111] on icon "submit" at bounding box center [1060, 104] width 16 height 16
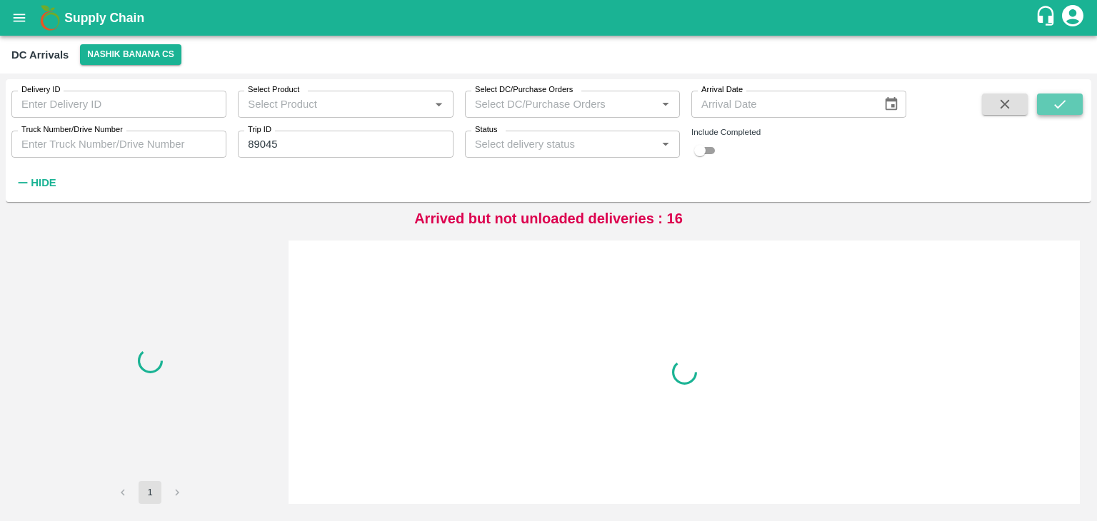
click at [1064, 111] on icon "submit" at bounding box center [1060, 104] width 16 height 16
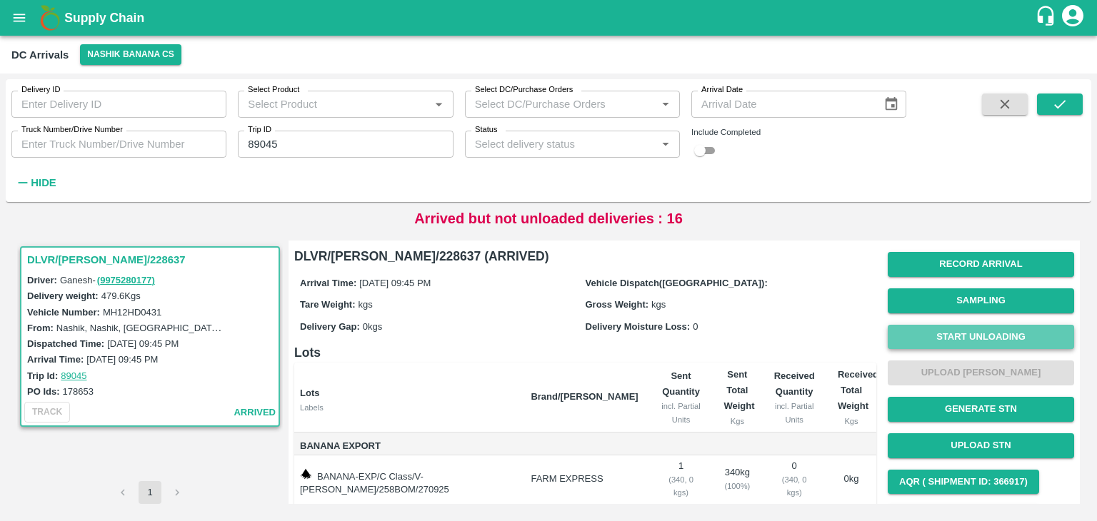
click at [955, 340] on button "Start Unloading" at bounding box center [981, 337] width 186 height 25
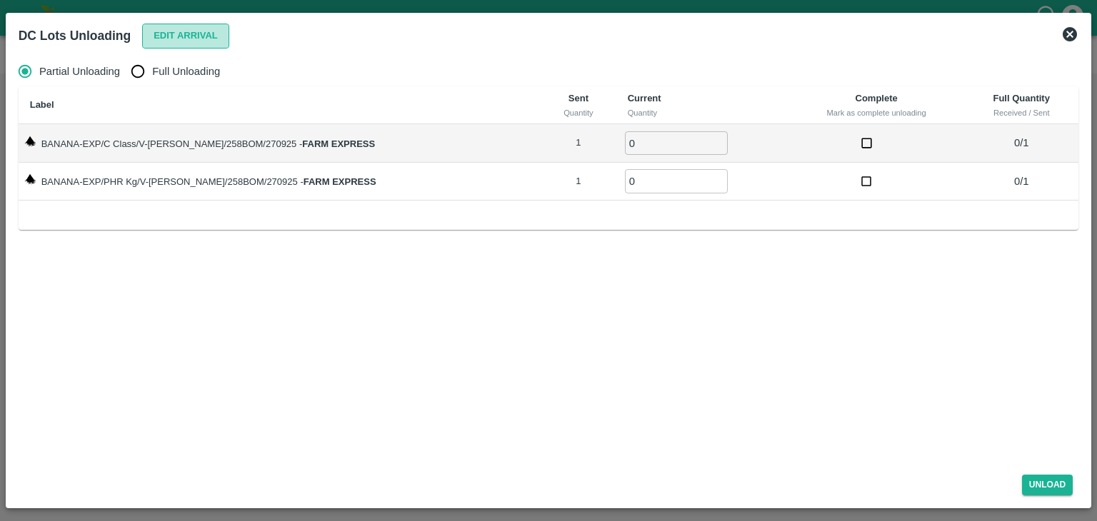
click at [214, 46] on button "Edit Arrival" at bounding box center [185, 36] width 87 height 25
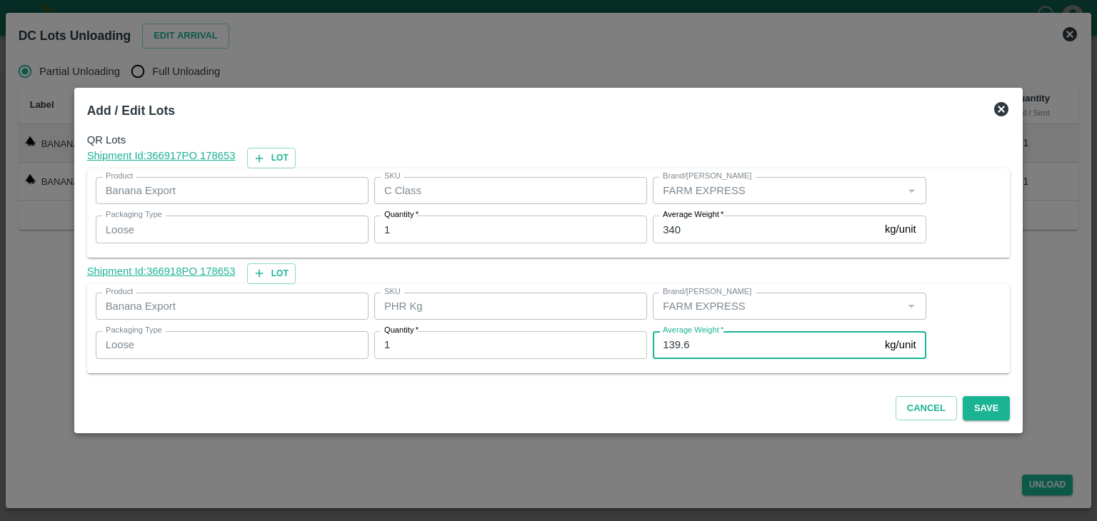
click at [748, 341] on input "139.6" at bounding box center [766, 344] width 226 height 27
type input "1"
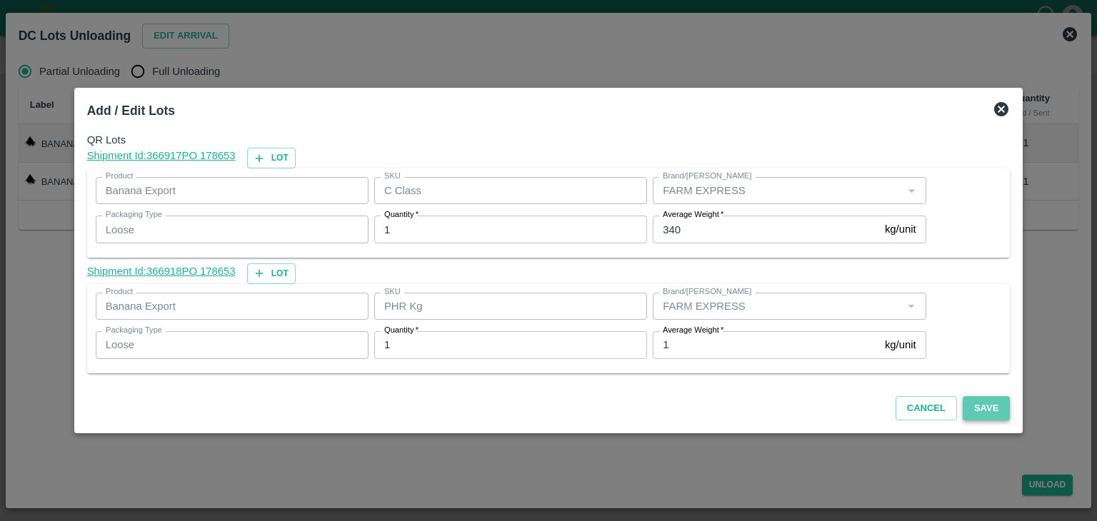
click at [973, 406] on button "Save" at bounding box center [986, 408] width 47 height 25
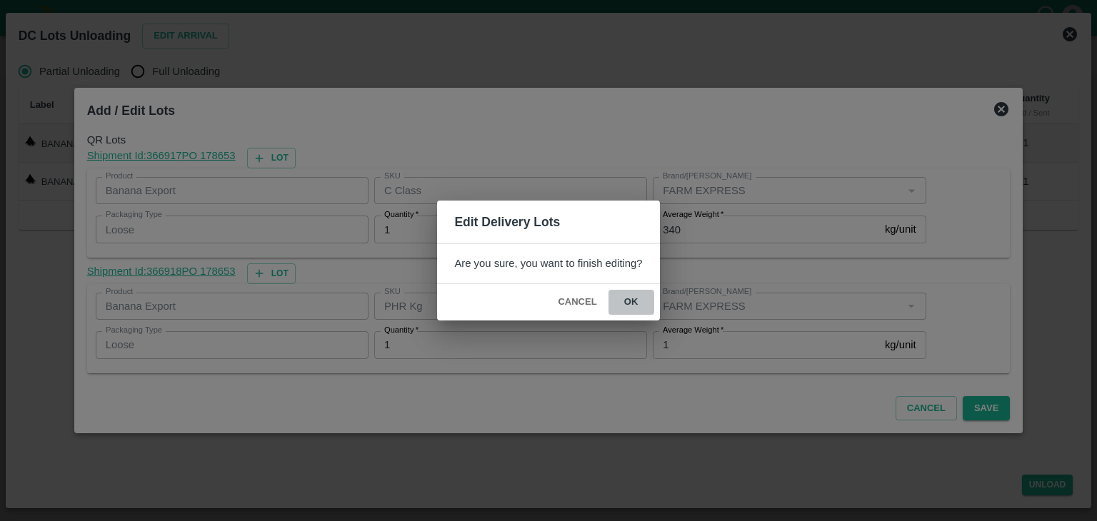
click at [641, 310] on button "ok" at bounding box center [631, 302] width 46 height 25
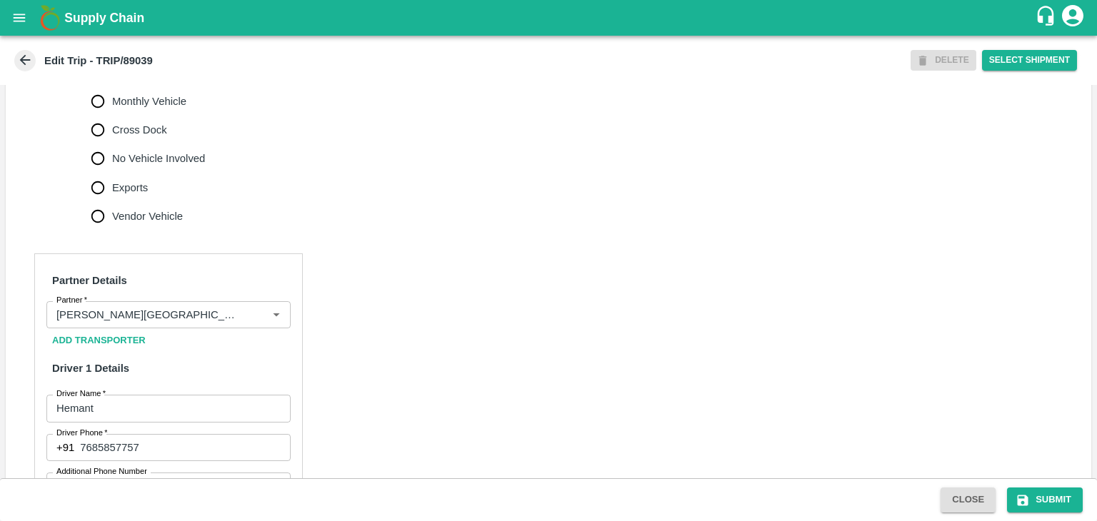
scroll to position [176, 0]
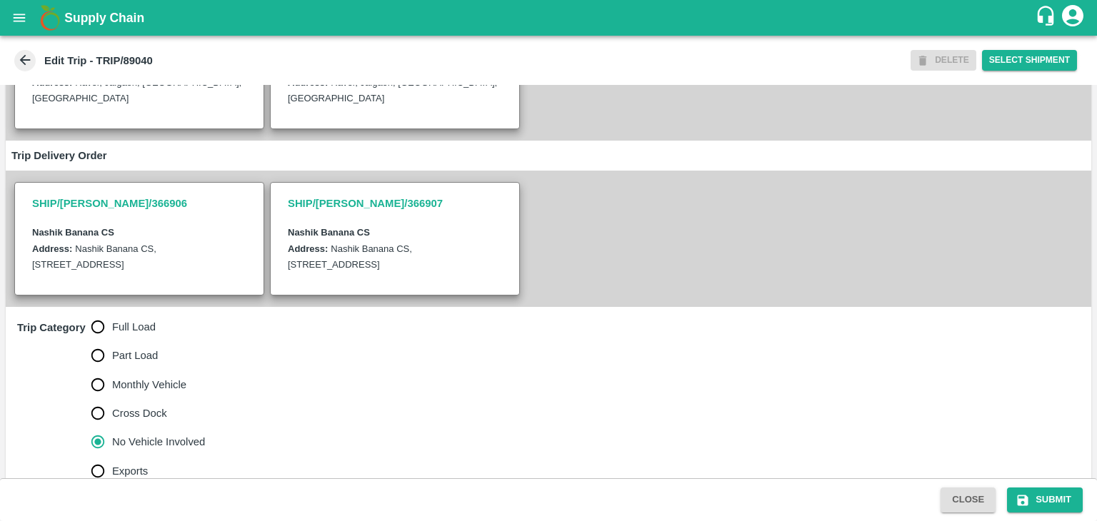
scroll to position [334, 0]
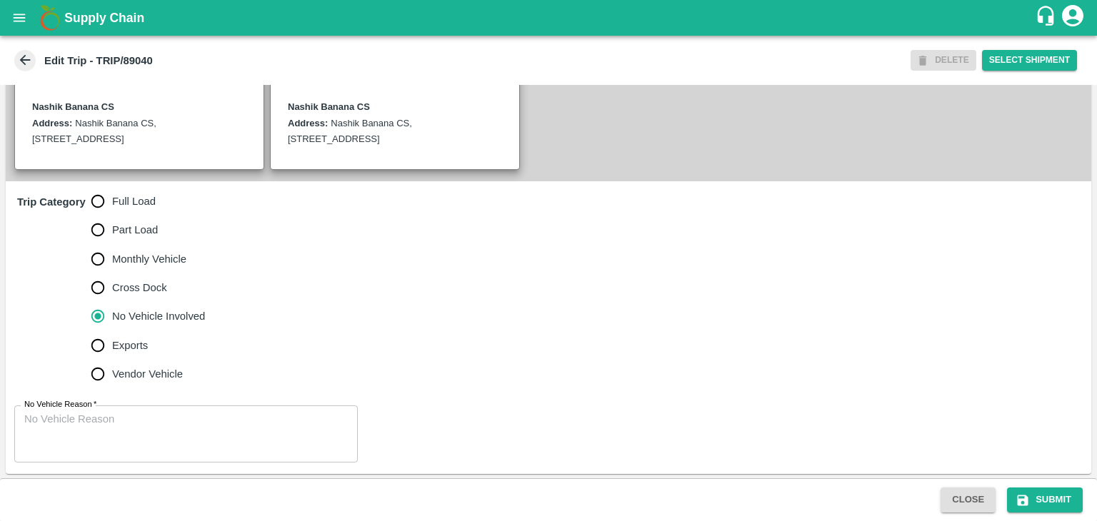
click at [138, 201] on span "Full Load" at bounding box center [134, 202] width 44 height 16
click at [112, 201] on input "Full Load" at bounding box center [98, 201] width 29 height 29
radio input "true"
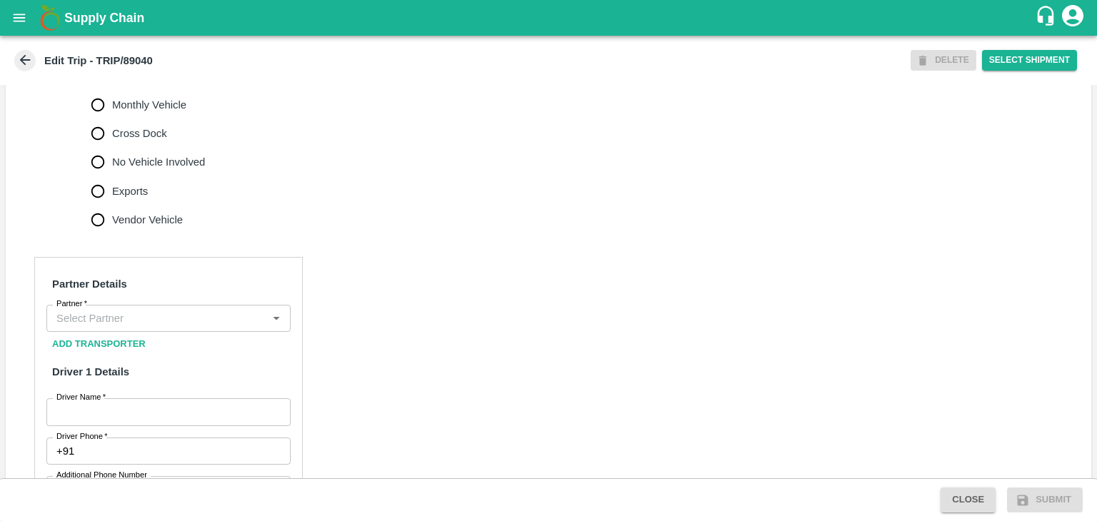
scroll to position [491, 0]
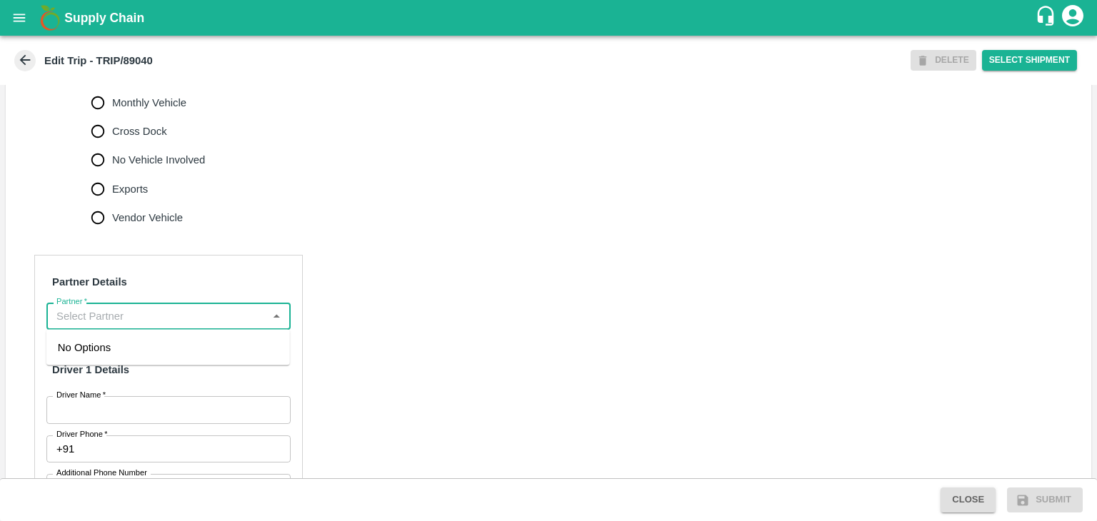
click at [141, 315] on input "Partner   *" at bounding box center [157, 316] width 212 height 19
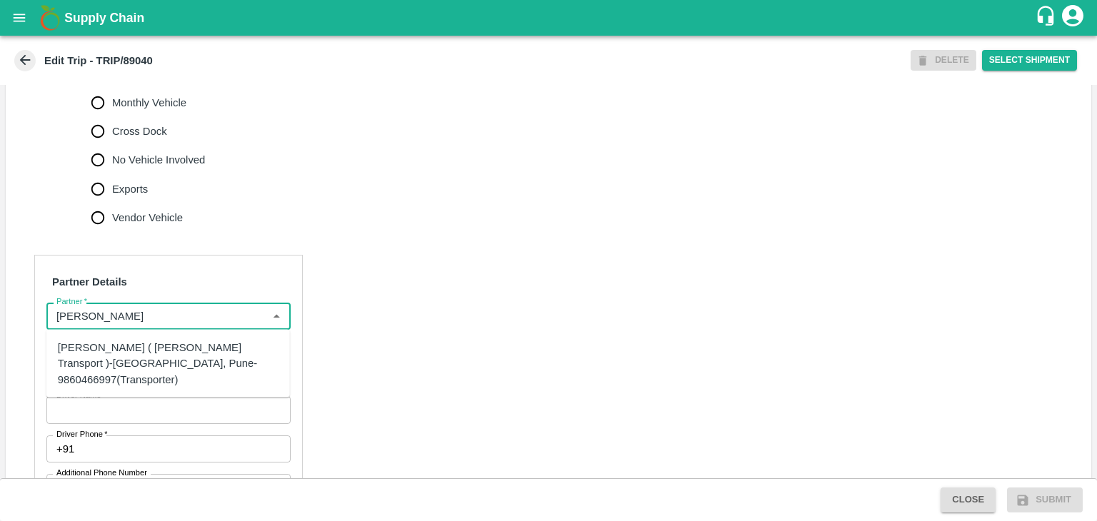
click at [126, 367] on div "[PERSON_NAME] ( [PERSON_NAME] Transport )-[GEOGRAPHIC_DATA], Pune-9860466997(Tr…" at bounding box center [168, 364] width 221 height 48
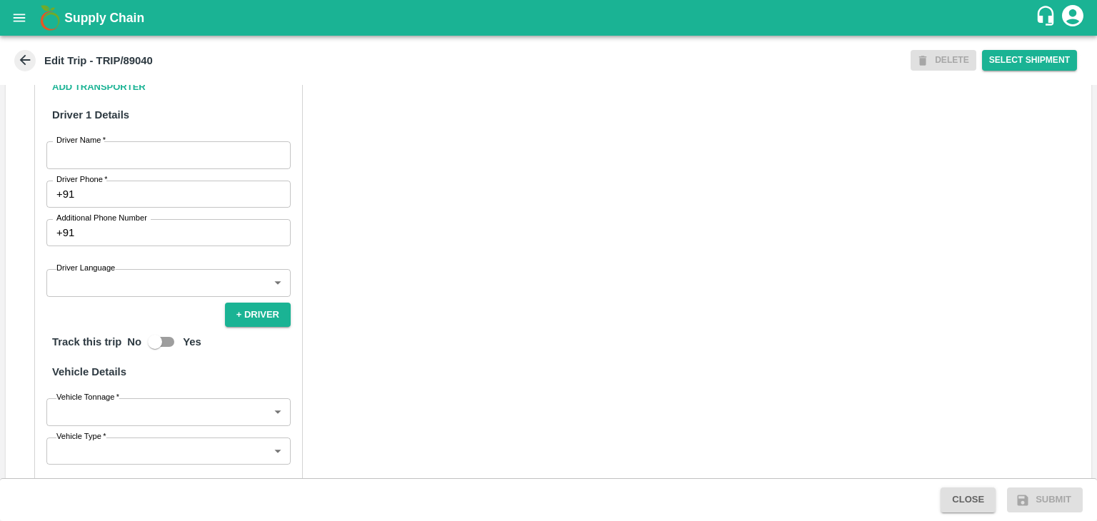
scroll to position [750, 0]
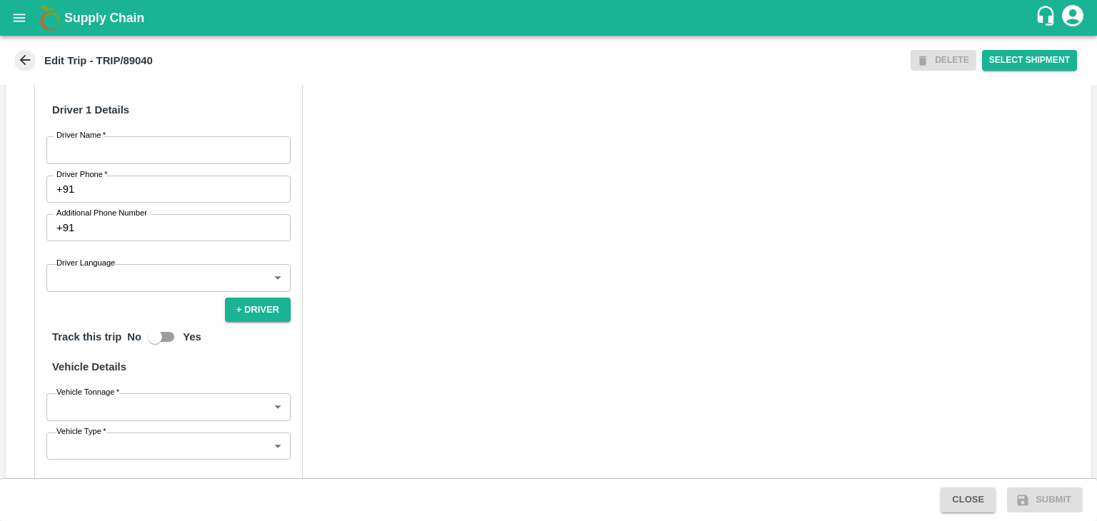
type input "[PERSON_NAME] ( [PERSON_NAME] Transport )-[GEOGRAPHIC_DATA], Pune-9860466997(Tr…"
click at [111, 145] on input "Driver Name   *" at bounding box center [168, 149] width 244 height 27
type input "[PERSON_NAME]"
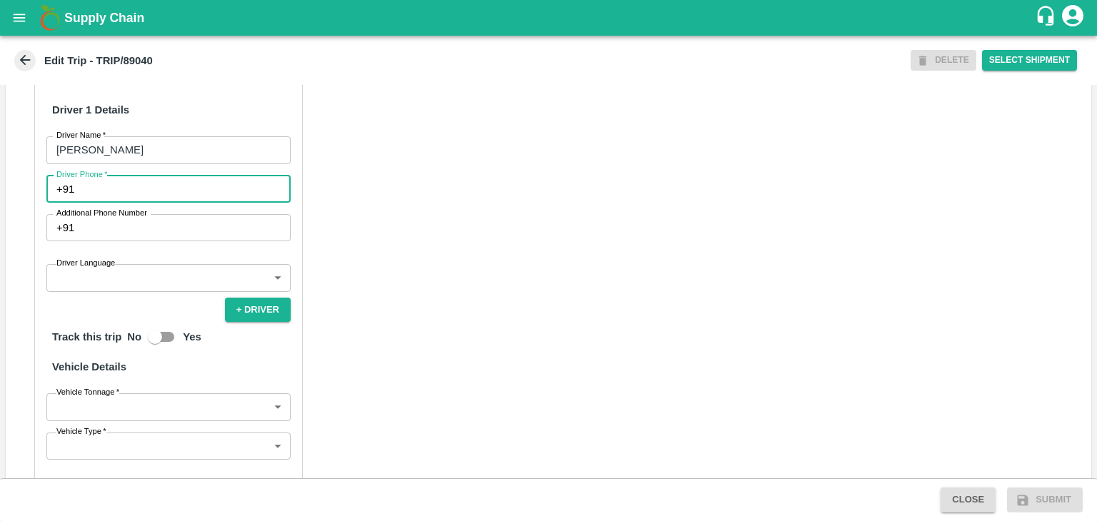
click at [117, 191] on input "Driver Phone   *" at bounding box center [185, 189] width 211 height 27
type input "9975280177"
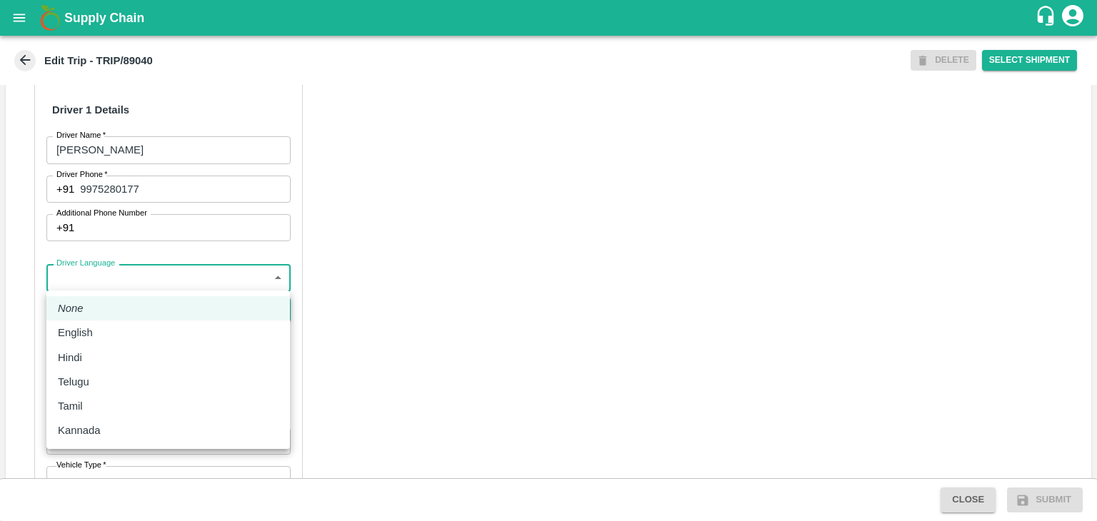
click at [120, 269] on body "Supply Chain Edit Trip - TRIP/89040 DELETE Select Shipment Trip Details Trip Ty…" at bounding box center [548, 260] width 1097 height 521
click at [106, 341] on li "English" at bounding box center [167, 333] width 243 height 24
type input "en"
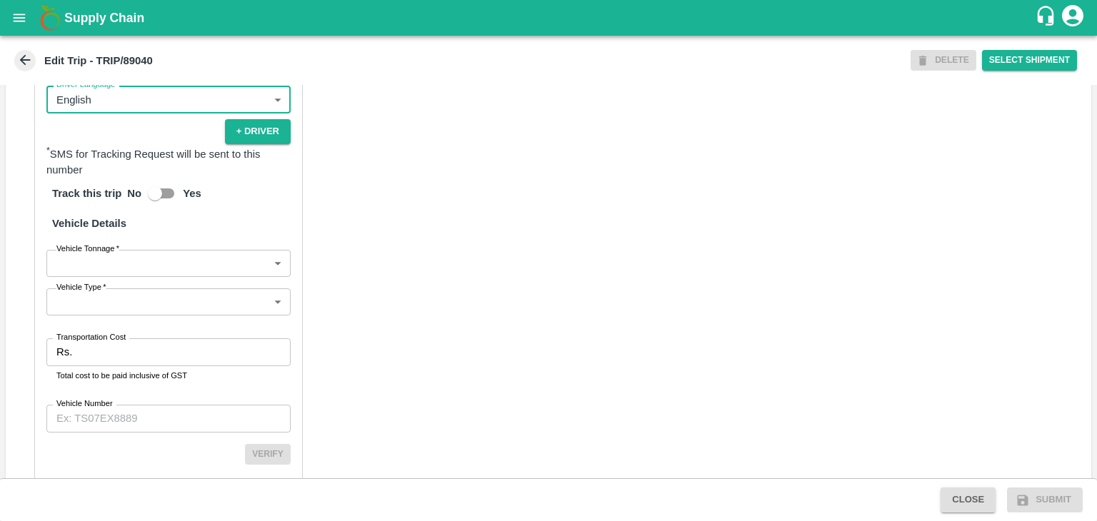
scroll to position [962, 0]
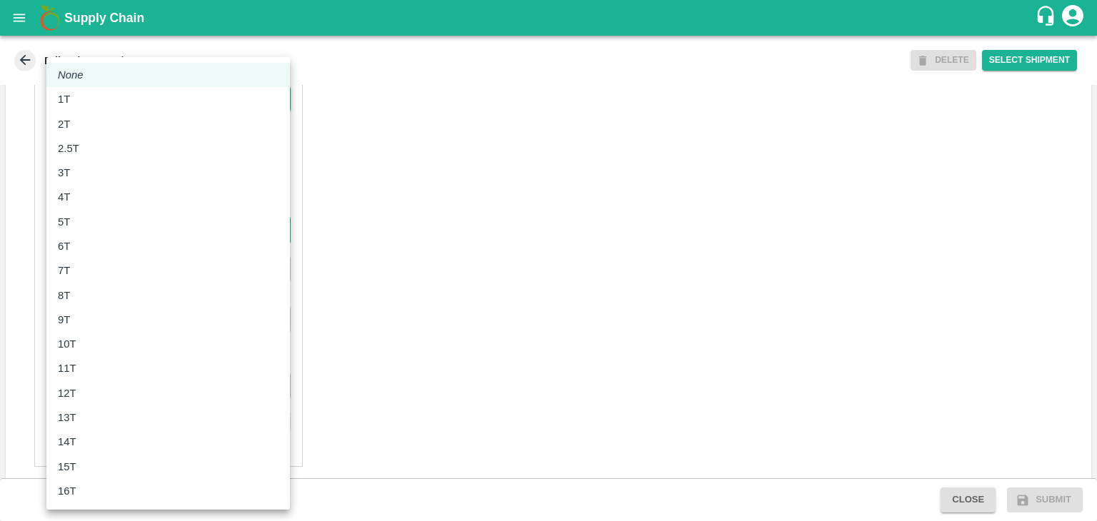
click at [110, 232] on body "Supply Chain Edit Trip - TRIP/89040 DELETE Select Shipment Trip Details Trip Ty…" at bounding box center [548, 260] width 1097 height 521
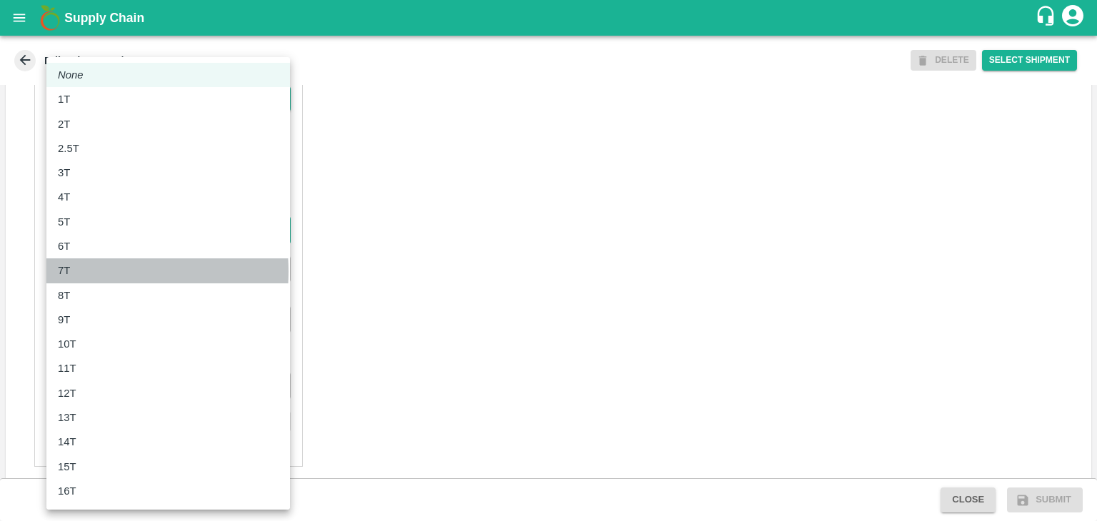
click at [80, 271] on div "7T" at bounding box center [168, 271] width 221 height 16
type input "7000"
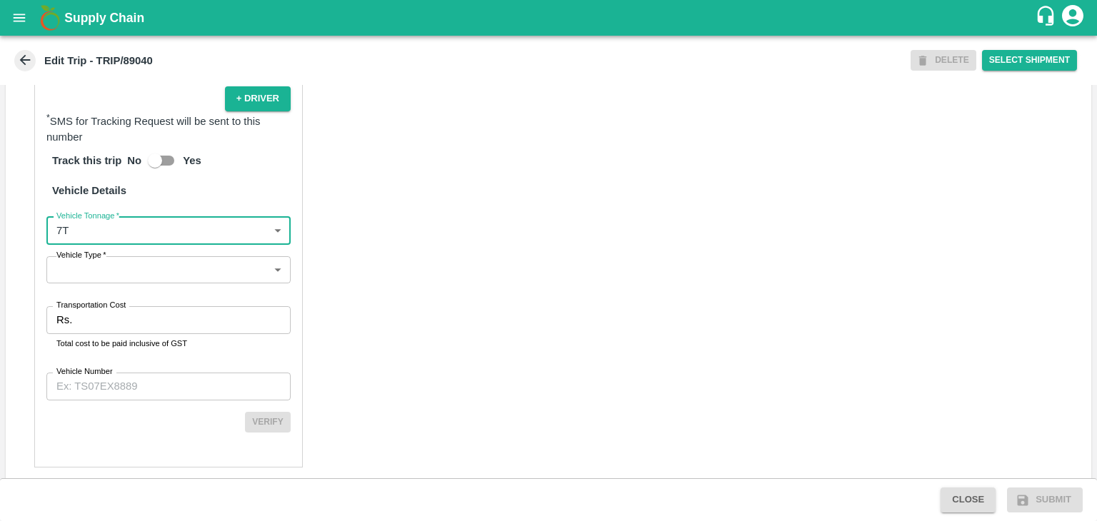
scroll to position [973, 0]
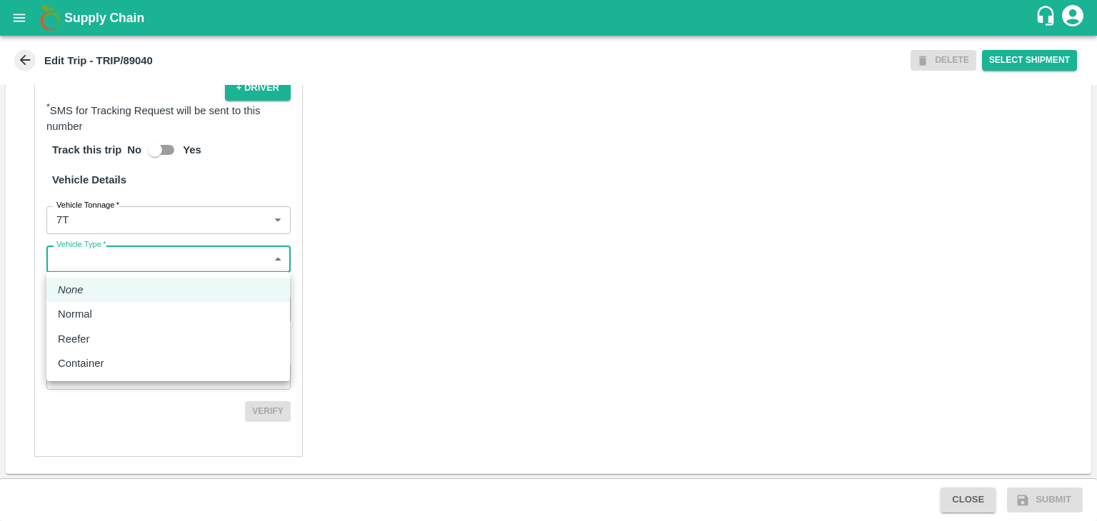
click at [120, 266] on body "Supply Chain Edit Trip - TRIP/89040 DELETE Select Shipment Trip Details Trip Ty…" at bounding box center [548, 260] width 1097 height 521
click at [92, 316] on div "Normal" at bounding box center [78, 314] width 41 height 16
type input "Normal"
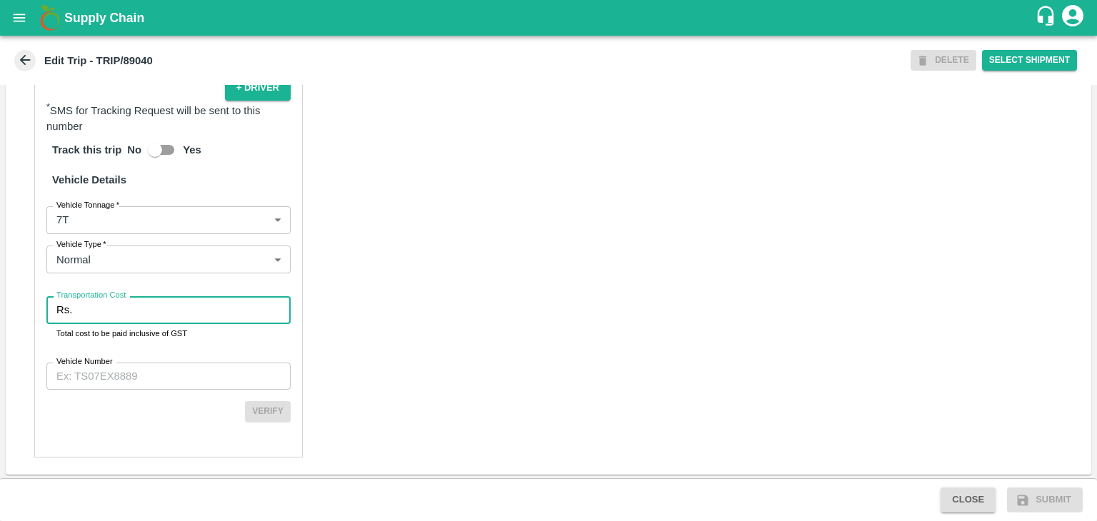
click at [129, 313] on input "Transportation Cost" at bounding box center [184, 309] width 213 height 27
type input "1"
click at [162, 363] on input "Vehicle Number" at bounding box center [168, 376] width 244 height 27
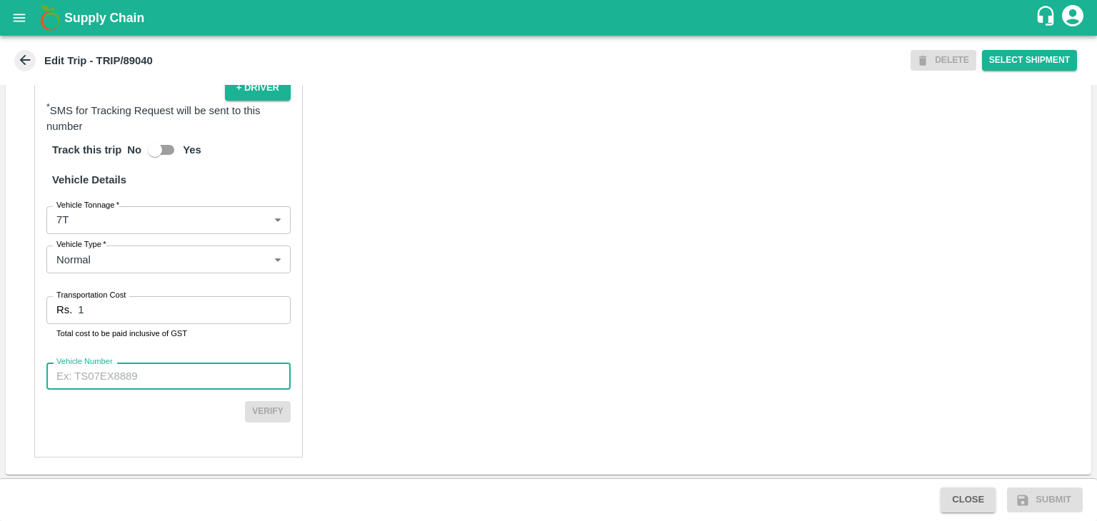
type input "MH42B9581"
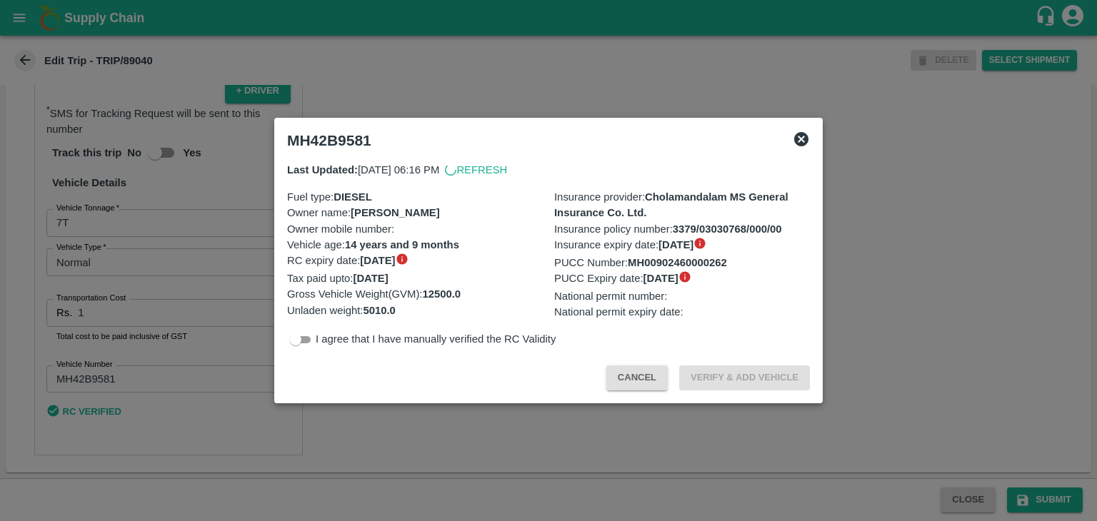
scroll to position [968, 0]
click at [1033, 492] on div at bounding box center [548, 260] width 1097 height 521
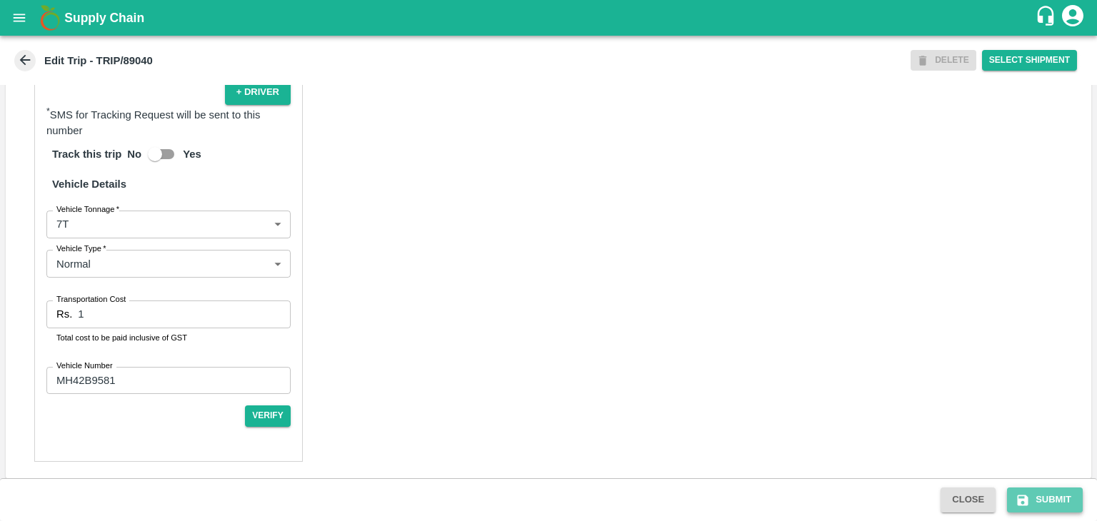
click at [1049, 503] on button "Submit" at bounding box center [1045, 500] width 76 height 25
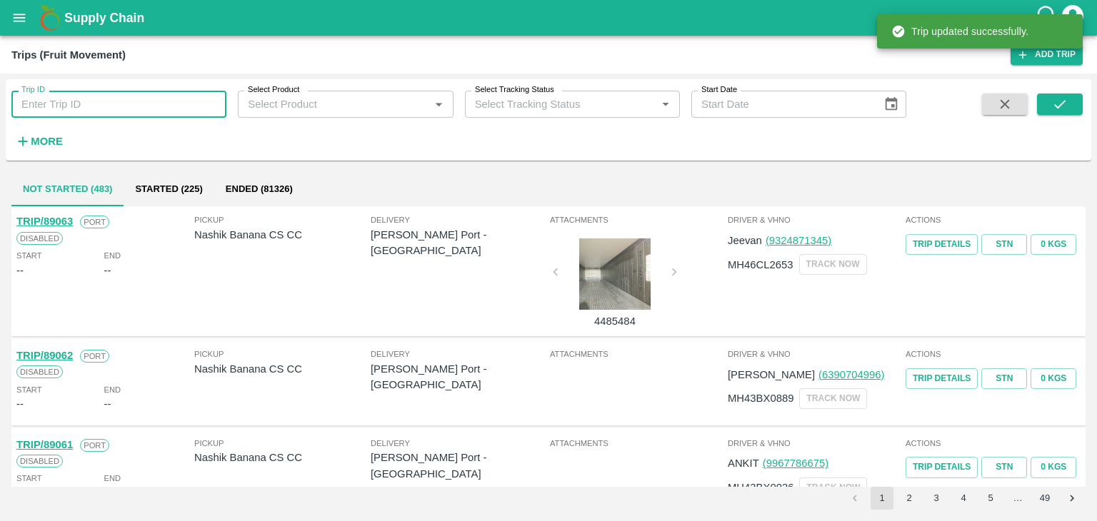
click at [126, 114] on input "Trip ID" at bounding box center [118, 104] width 215 height 27
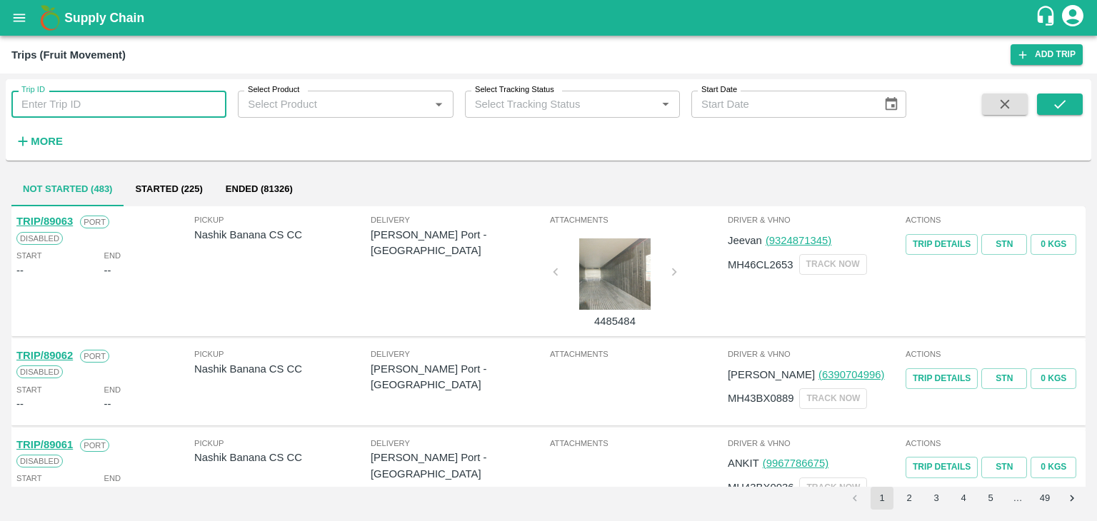
click at [123, 91] on input "Trip ID" at bounding box center [118, 104] width 215 height 27
click at [181, 98] on input "Trip ID" at bounding box center [118, 104] width 215 height 27
type input "89040"
click at [1075, 104] on button "submit" at bounding box center [1060, 104] width 46 height 21
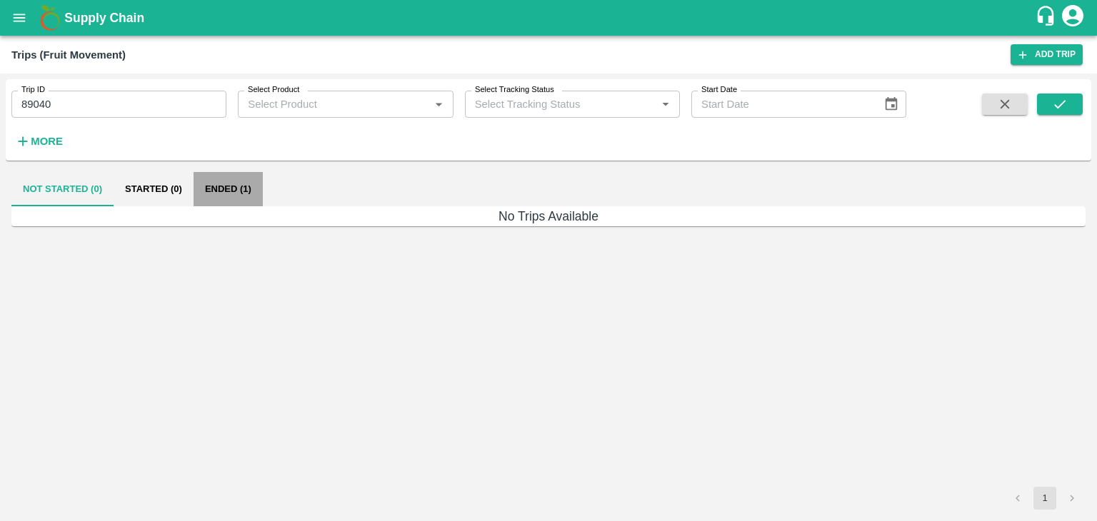
click at [248, 176] on button "Ended (1)" at bounding box center [228, 189] width 69 height 34
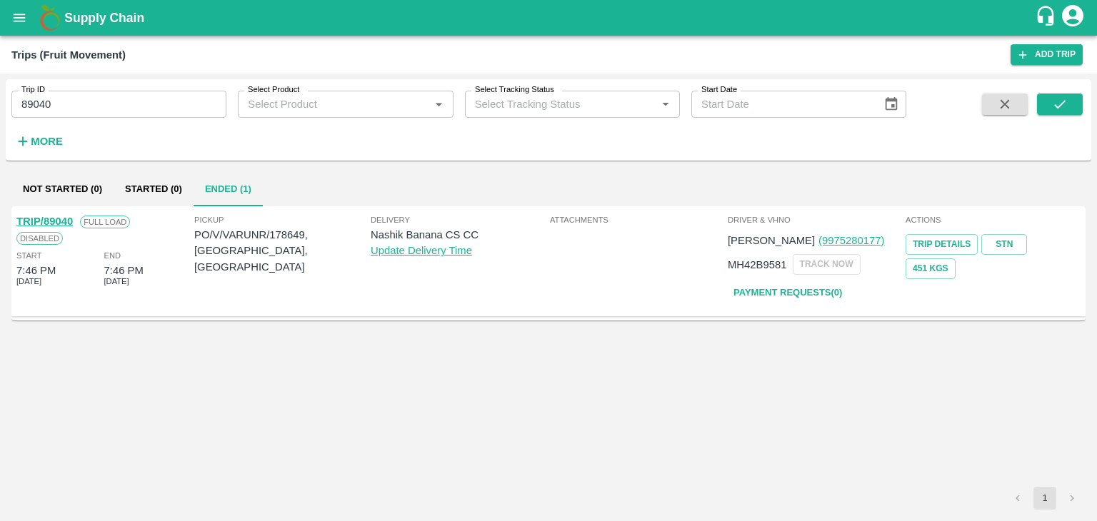
click at [53, 217] on link "TRIP/89040" at bounding box center [44, 221] width 56 height 11
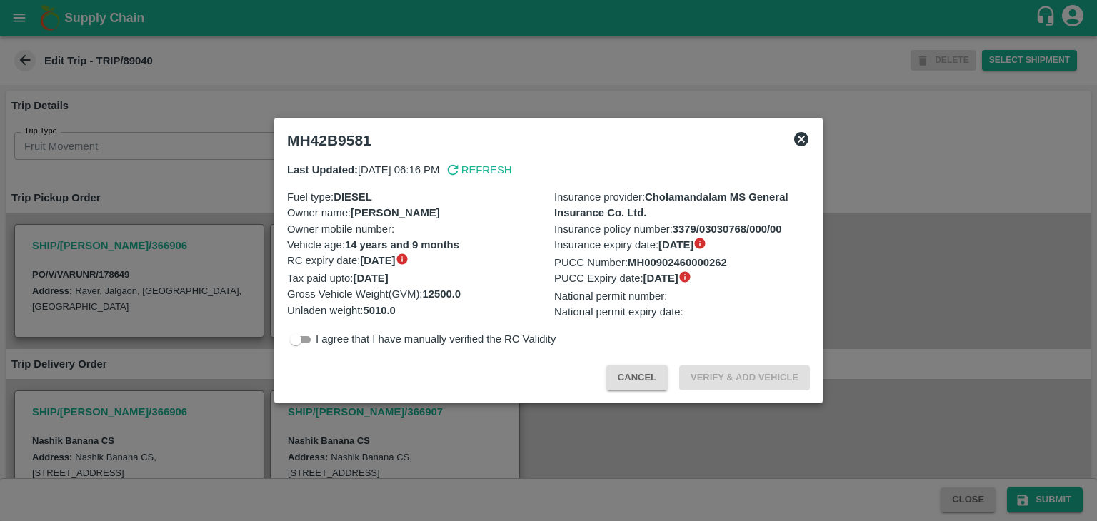
click at [617, 425] on div at bounding box center [548, 260] width 1097 height 521
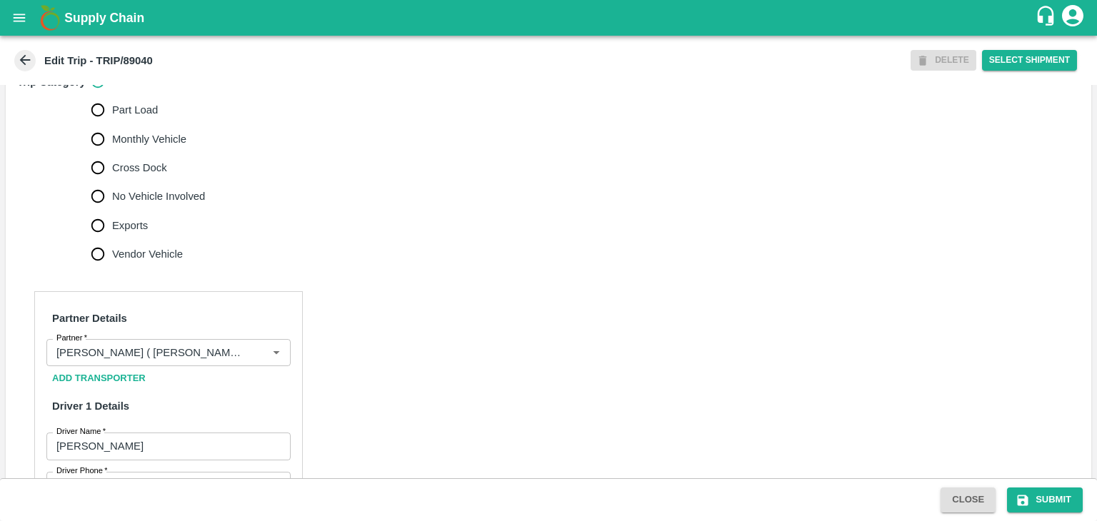
click at [133, 195] on span "No Vehicle Involved" at bounding box center [158, 197] width 93 height 16
click at [112, 195] on input "No Vehicle Involved" at bounding box center [98, 196] width 29 height 29
radio input "true"
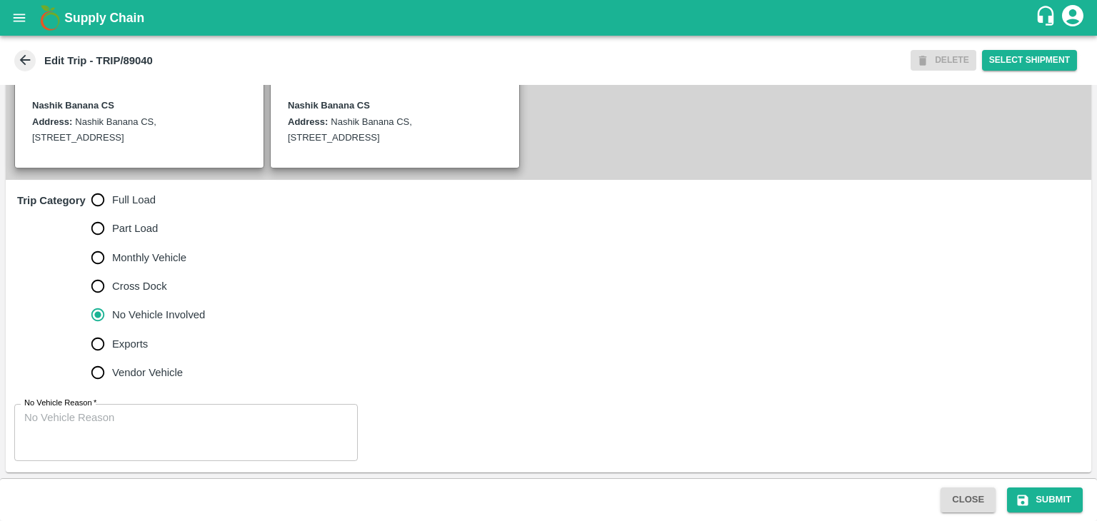
scroll to position [334, 0]
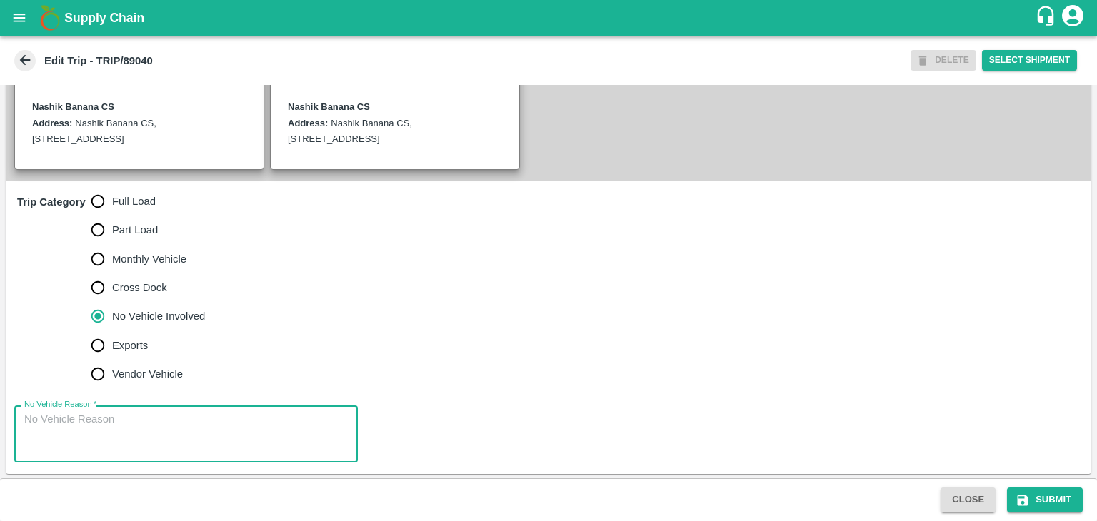
click at [171, 415] on textarea "No Vehicle Reason   *" at bounding box center [185, 434] width 323 height 45
type textarea "Field Dump"
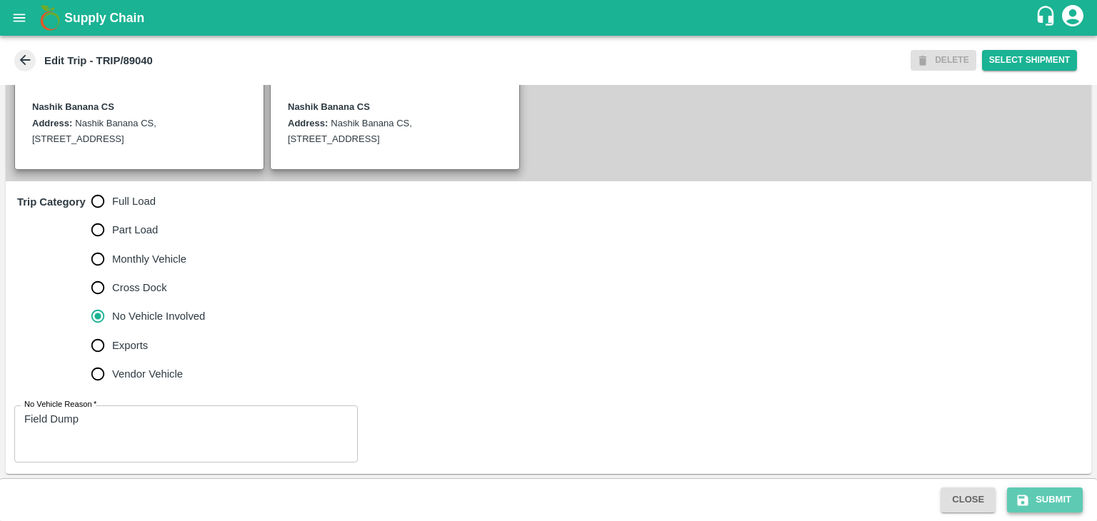
click at [1057, 506] on button "Submit" at bounding box center [1045, 500] width 76 height 25
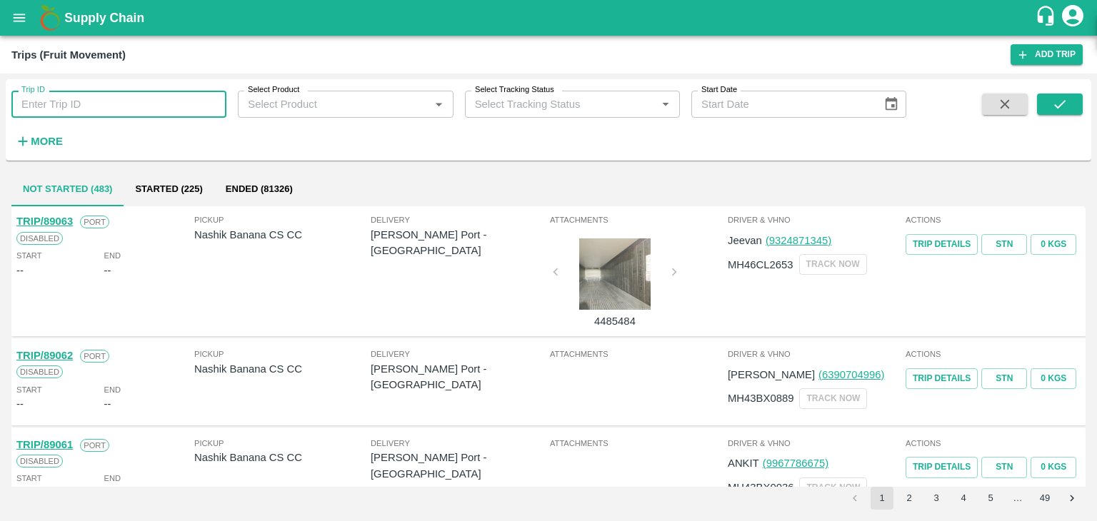
click at [160, 96] on input "Trip ID" at bounding box center [118, 104] width 215 height 27
type input "89039"
click at [1049, 115] on span at bounding box center [1060, 123] width 46 height 59
click at [1060, 104] on icon "submit" at bounding box center [1059, 104] width 11 height 9
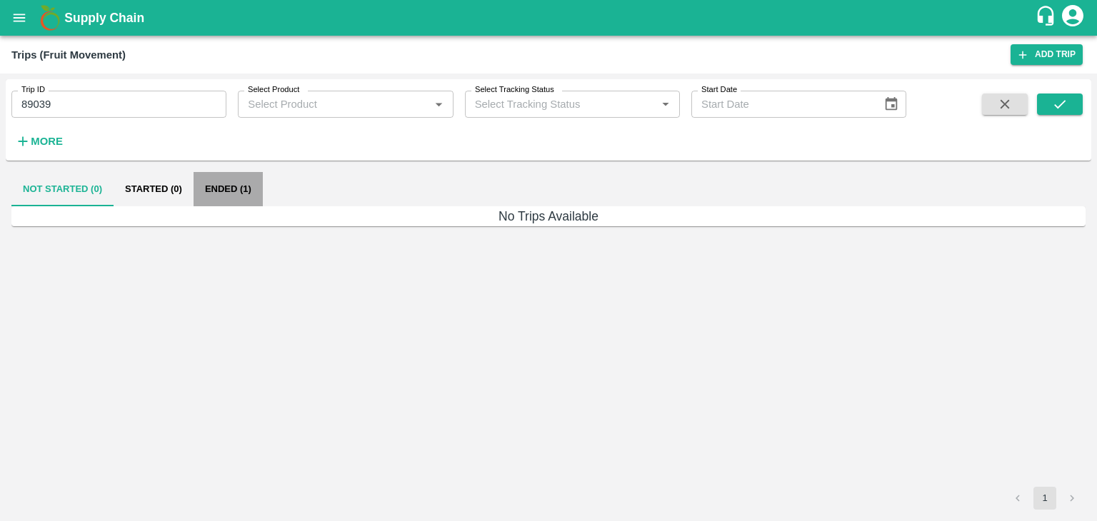
click at [202, 192] on button "Ended (1)" at bounding box center [228, 189] width 69 height 34
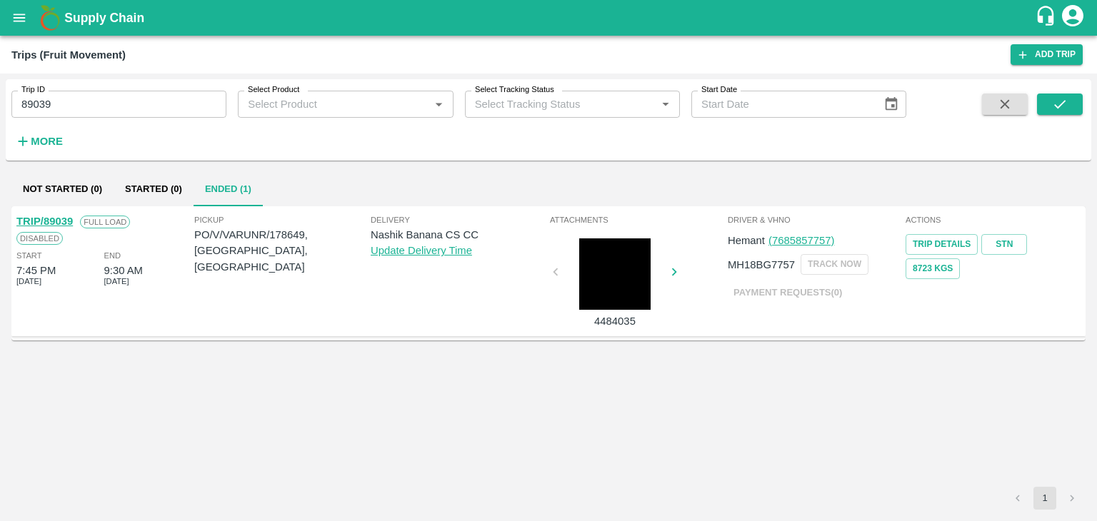
click at [45, 221] on link "TRIP/89039" at bounding box center [44, 221] width 56 height 11
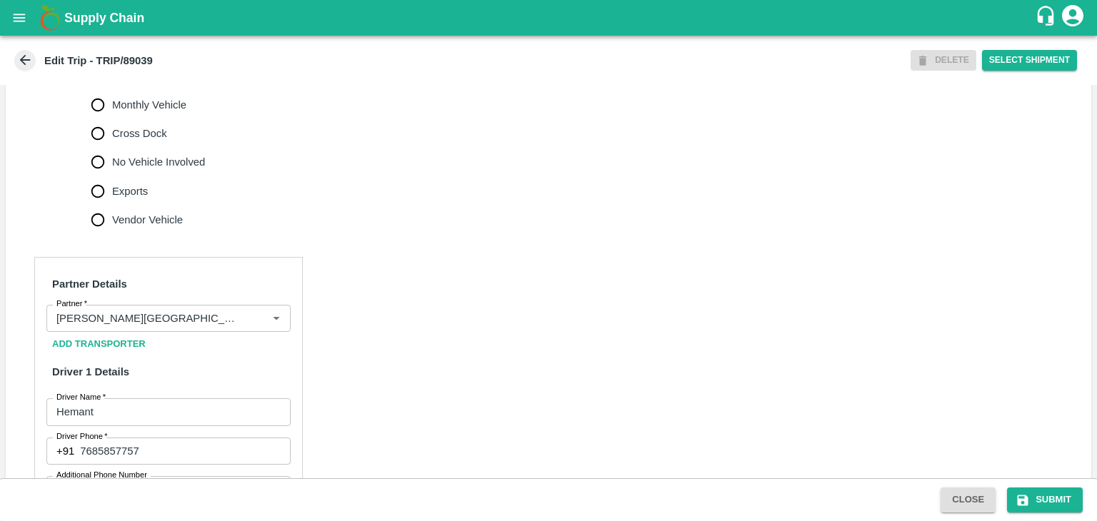
scroll to position [543, 0]
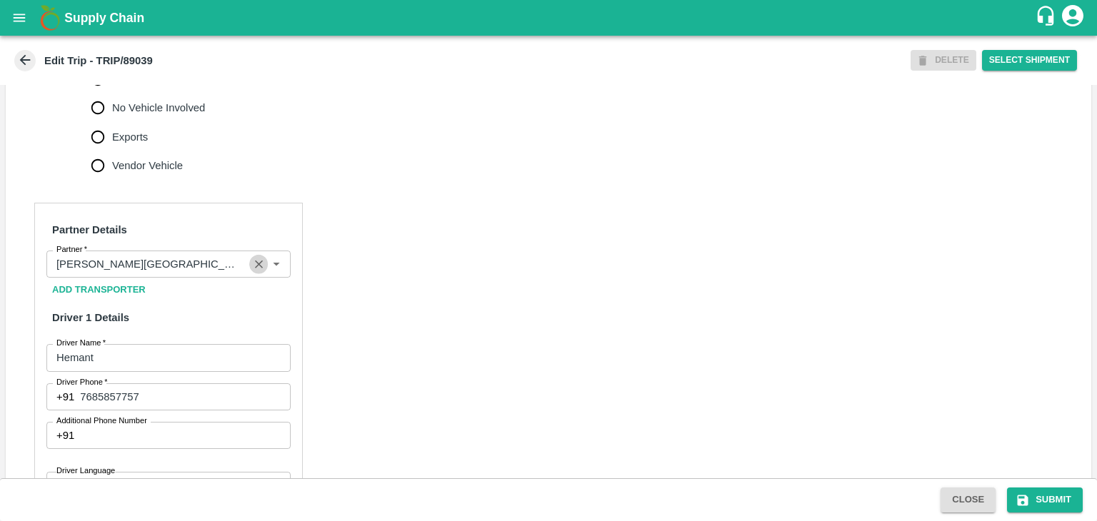
click at [257, 258] on icon "Clear" at bounding box center [259, 265] width 14 height 14
click at [209, 262] on input "Partner   *" at bounding box center [157, 264] width 212 height 19
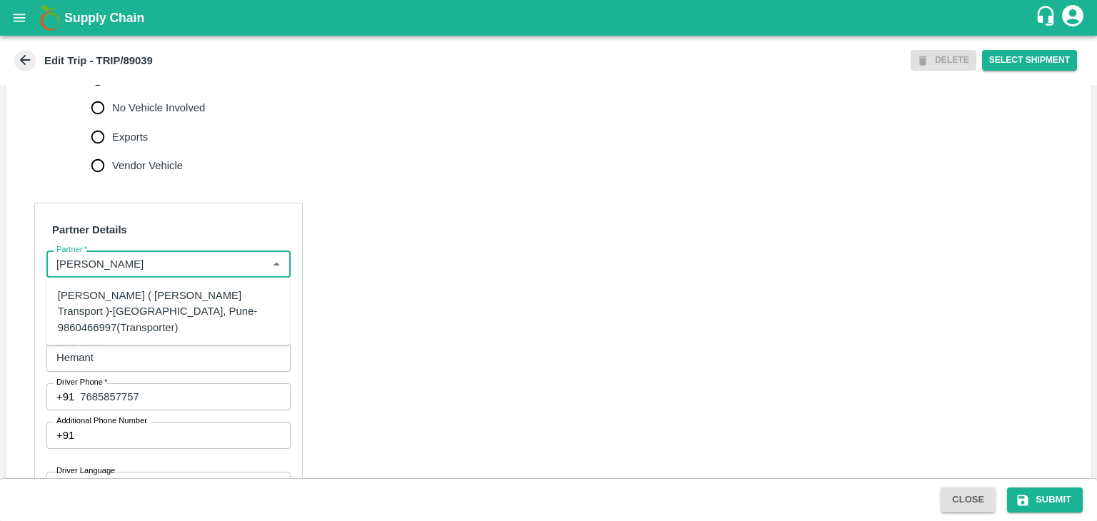
click at [171, 303] on div "Nitin Rasal ( Bhairavnath Transport )-Deulgaon, Pune-9860466997(Transporter)" at bounding box center [168, 312] width 221 height 48
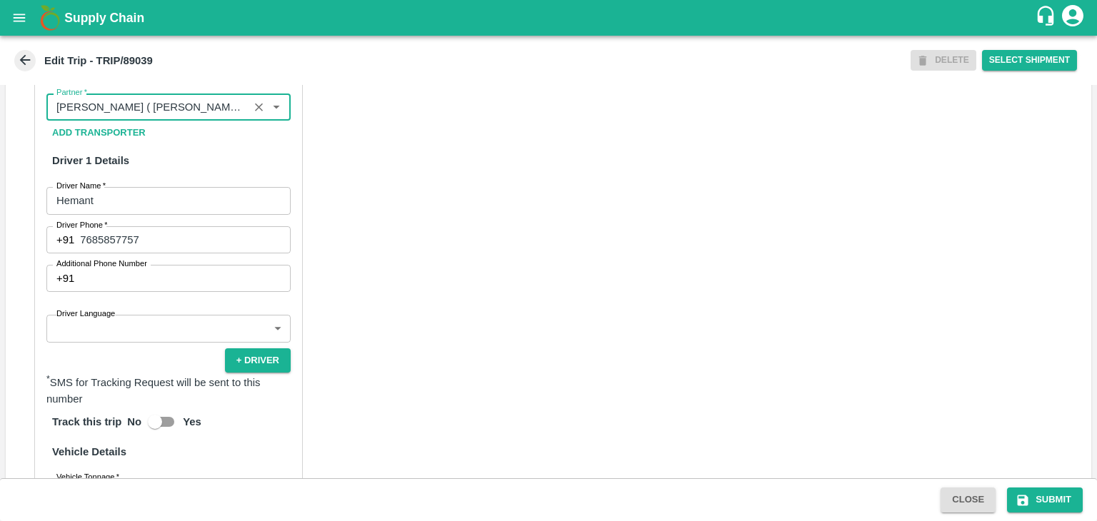
scroll to position [704, 0]
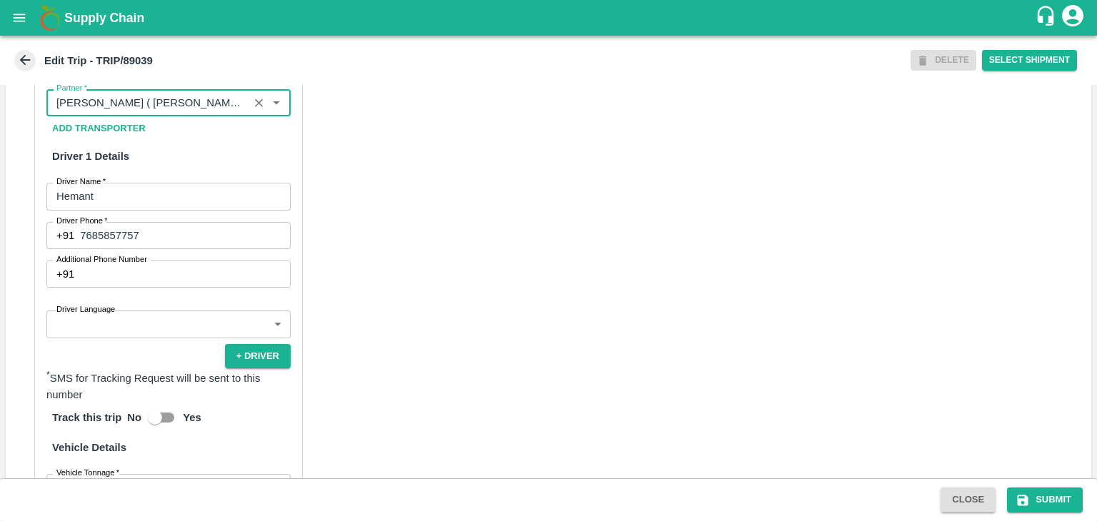
type input "Nitin Rasal ( Bhairavnath Transport )-Deulgaon, Pune-9860466997(Transporter)"
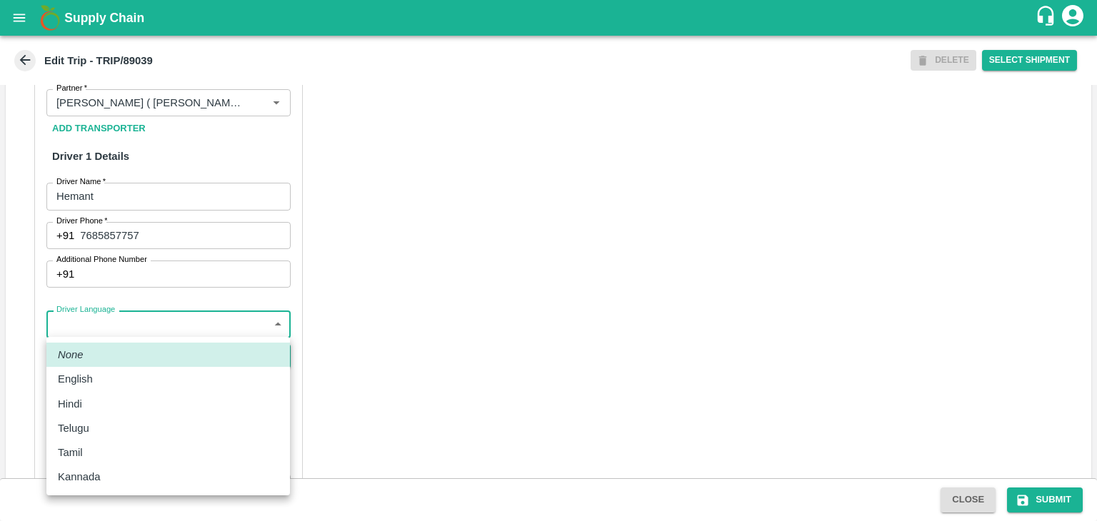
click at [111, 318] on body "Supply Chain Edit Trip - TRIP/89039 DELETE Select Shipment Trip Details Trip Ty…" at bounding box center [548, 260] width 1097 height 521
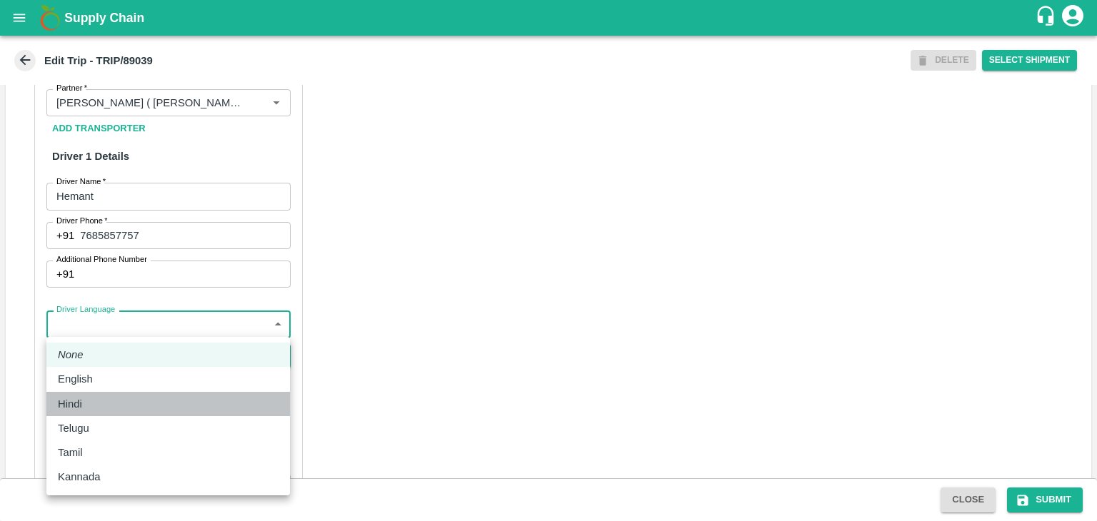
click at [79, 393] on li "Hindi" at bounding box center [167, 404] width 243 height 24
type input "hi"
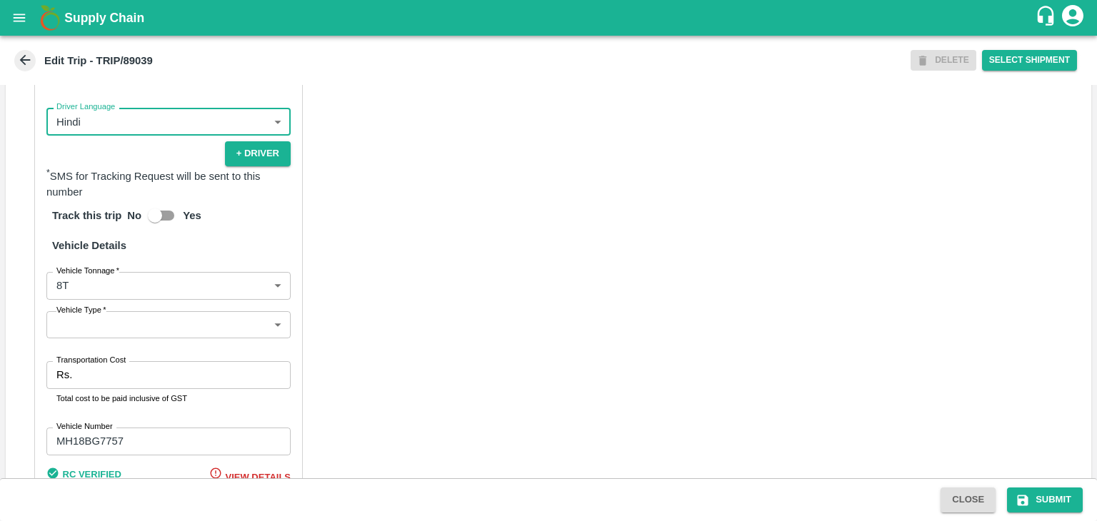
scroll to position [928, 0]
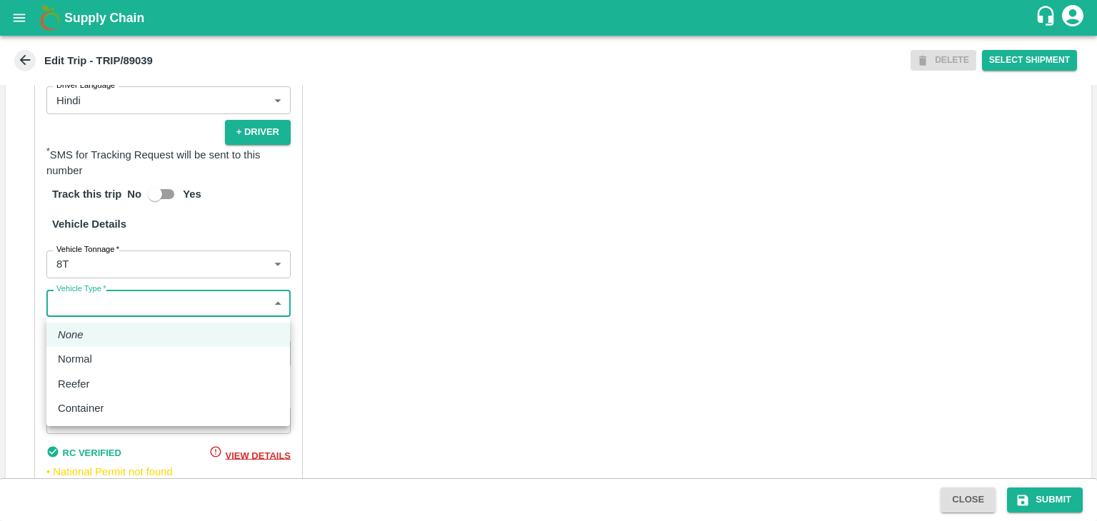
click at [70, 313] on body "Supply Chain Edit Trip - TRIP/89039 DELETE Select Shipment Trip Details Trip Ty…" at bounding box center [548, 260] width 1097 height 521
click at [87, 349] on li "Normal" at bounding box center [167, 359] width 243 height 24
type input "Normal"
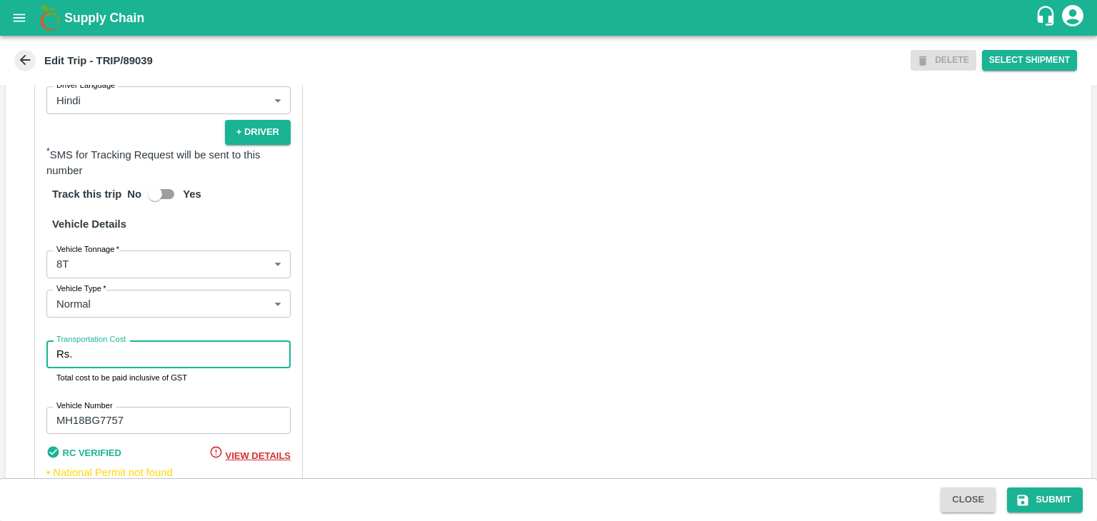
click at [123, 356] on input "Transportation Cost" at bounding box center [184, 354] width 213 height 27
type input "10000"
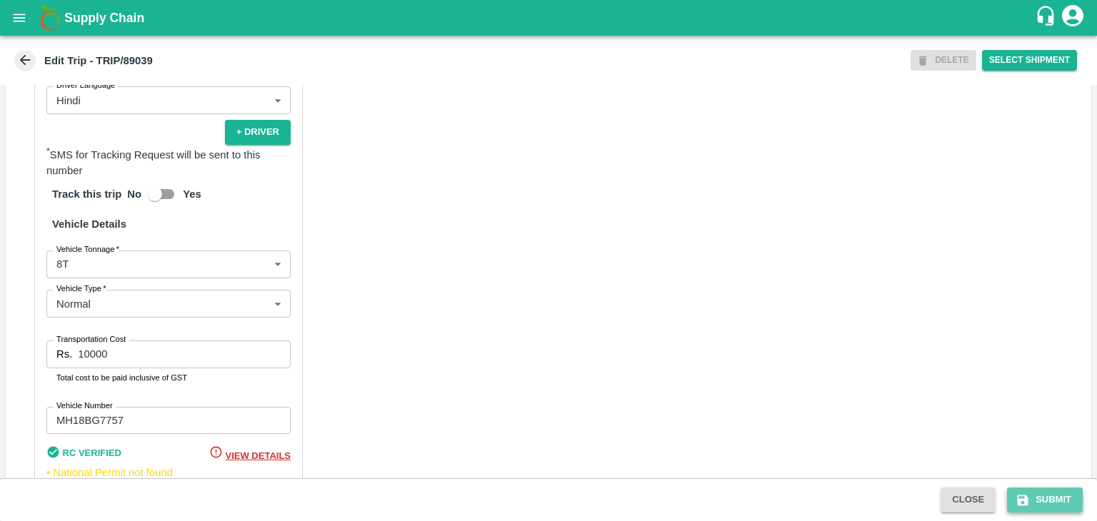
click at [1045, 498] on button "Submit" at bounding box center [1045, 500] width 76 height 25
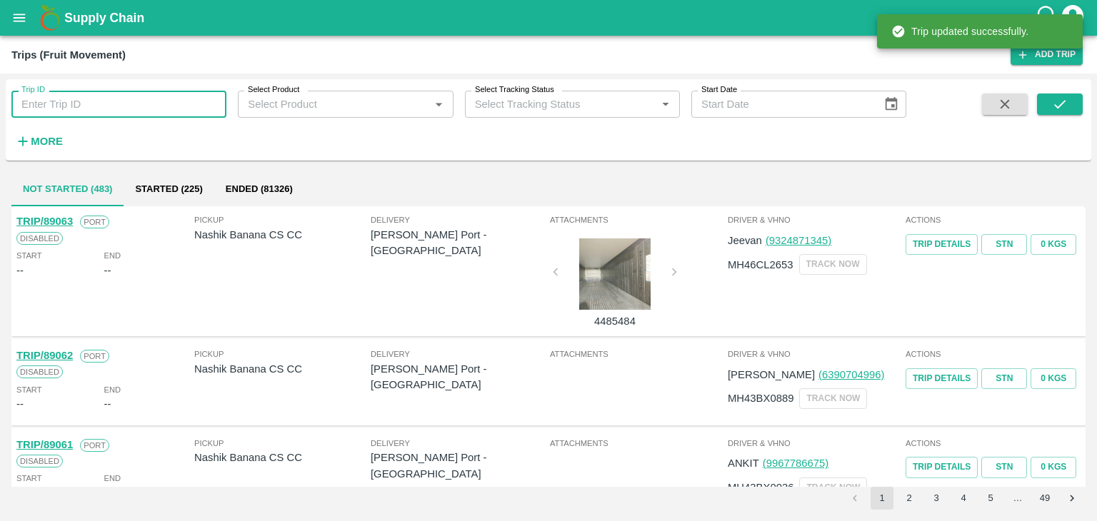
click at [128, 102] on input "Trip ID" at bounding box center [118, 104] width 215 height 27
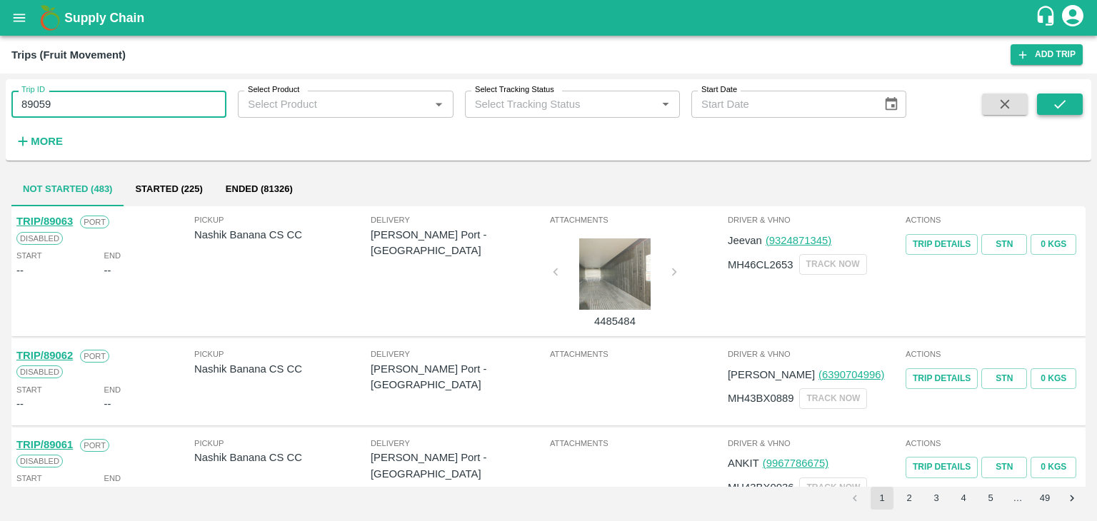
type input "89059"
click at [1050, 111] on button "submit" at bounding box center [1060, 104] width 46 height 21
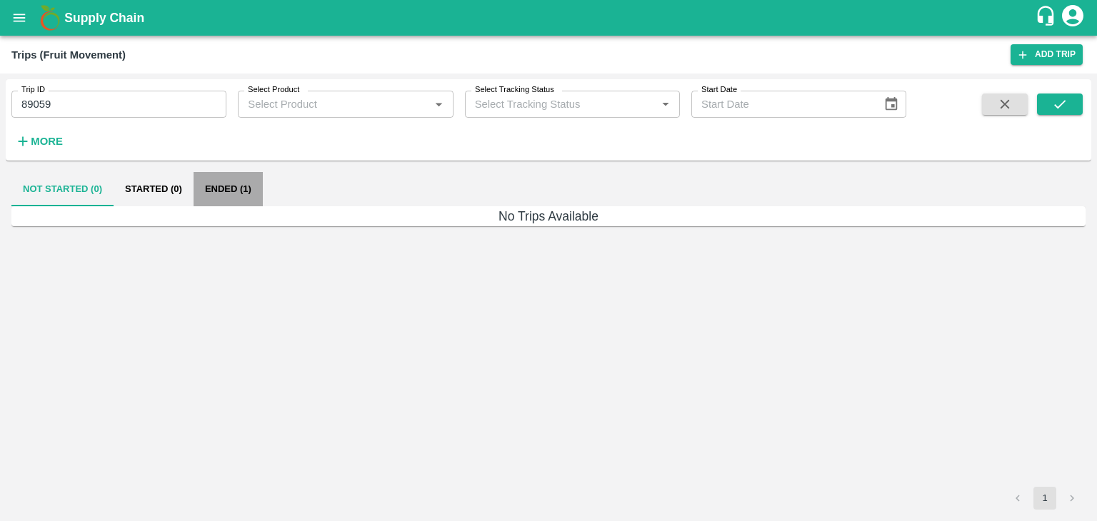
click at [236, 189] on button "Ended (1)" at bounding box center [228, 189] width 69 height 34
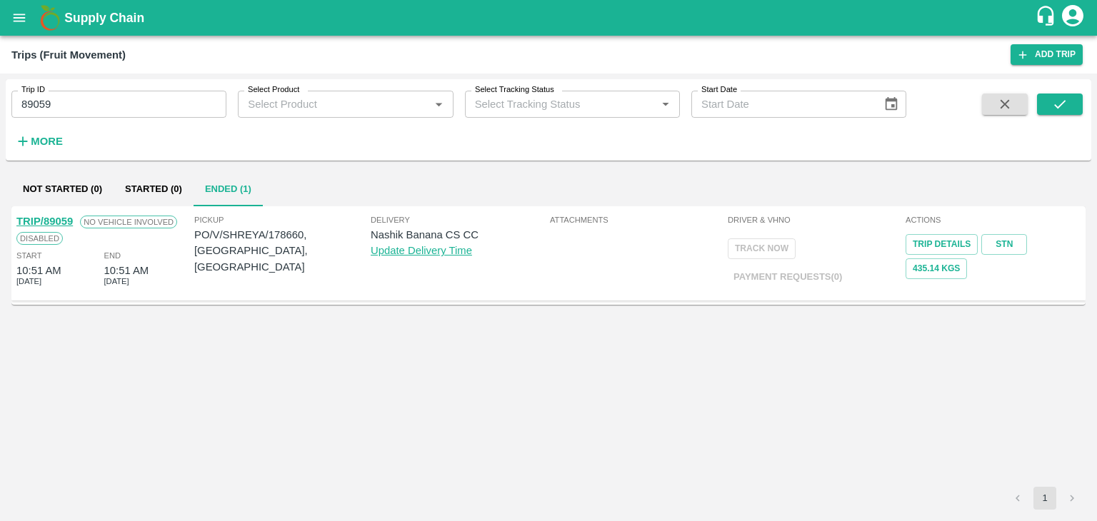
click at [51, 220] on link "TRIP/89059" at bounding box center [44, 221] width 56 height 11
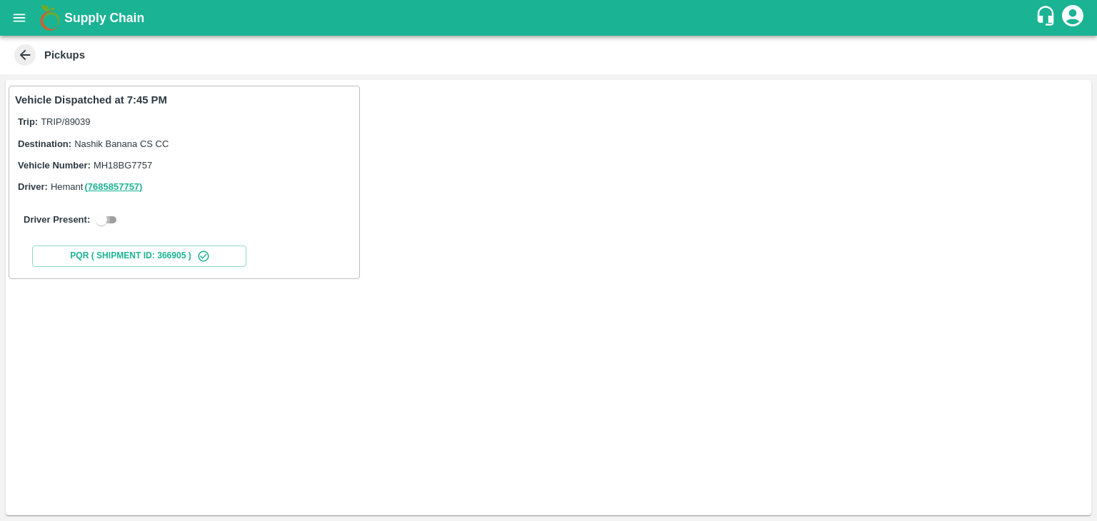
click at [106, 218] on input "checkbox" at bounding box center [101, 219] width 51 height 17
checkbox input "true"
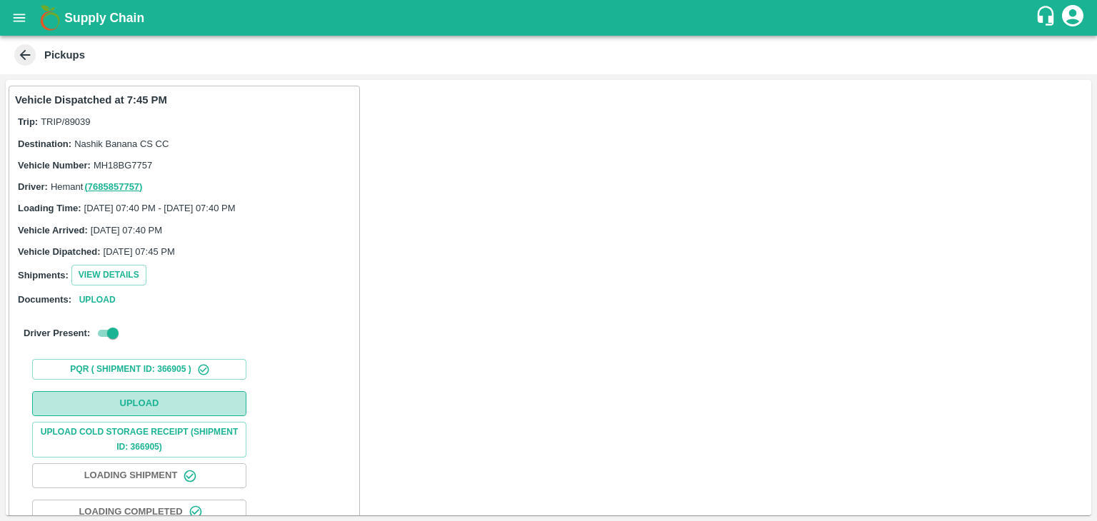
click at [167, 400] on button "Upload" at bounding box center [139, 403] width 214 height 25
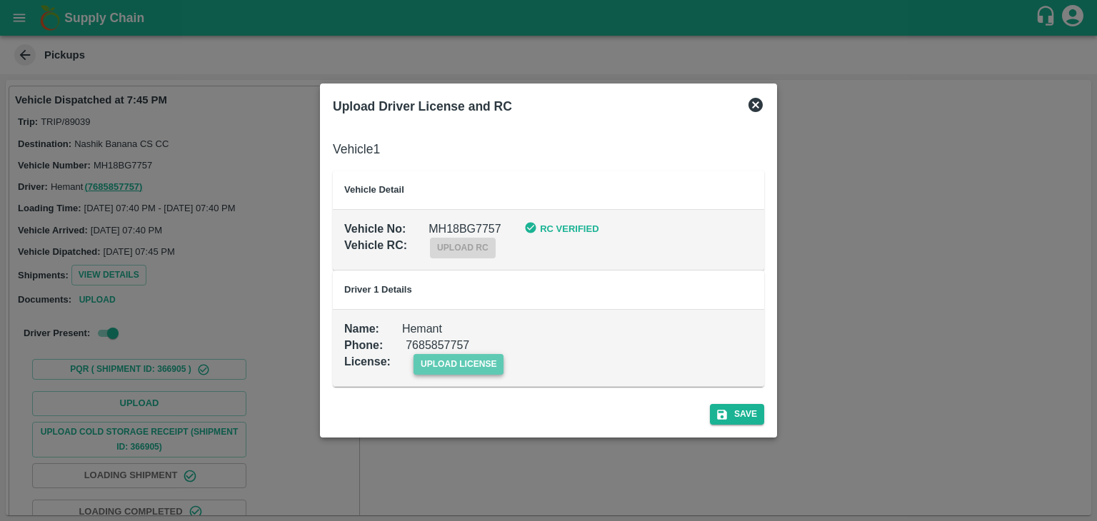
click at [497, 359] on span "upload license" at bounding box center [458, 364] width 91 height 21
click at [0, 0] on input "upload license" at bounding box center [0, 0] width 0 height 0
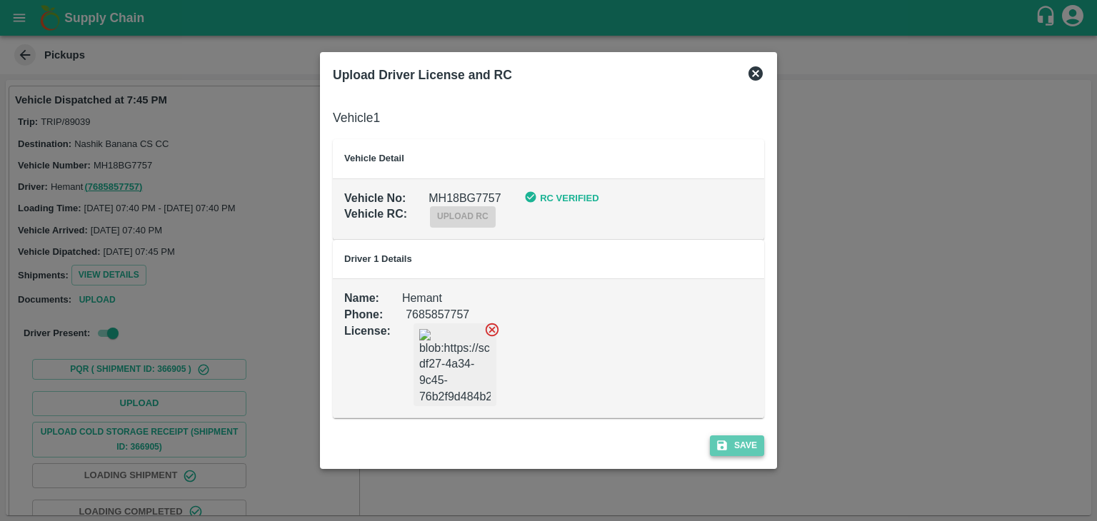
click at [760, 449] on button "Save" at bounding box center [737, 446] width 54 height 21
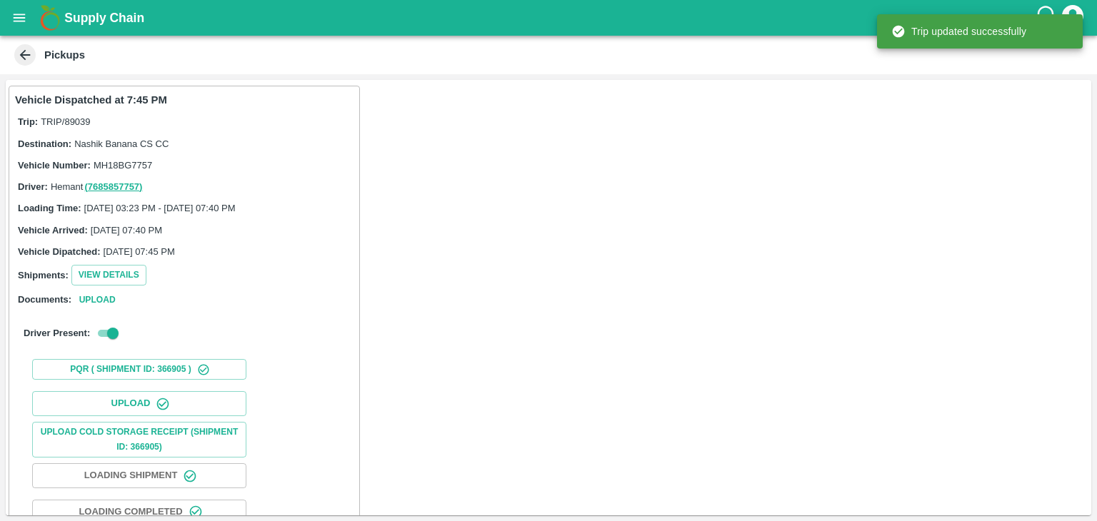
scroll to position [149, 0]
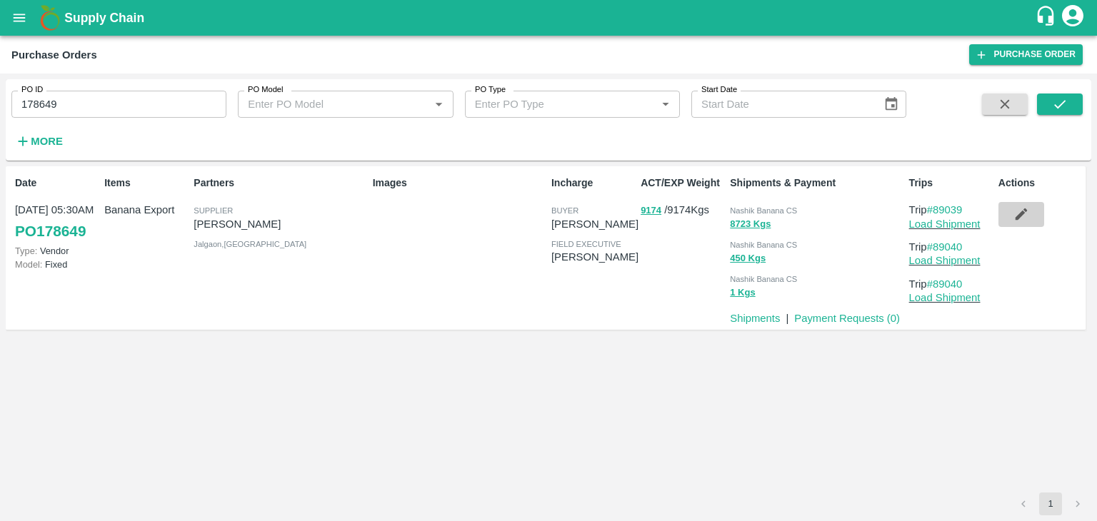
click at [1008, 216] on button "button" at bounding box center [1021, 214] width 46 height 24
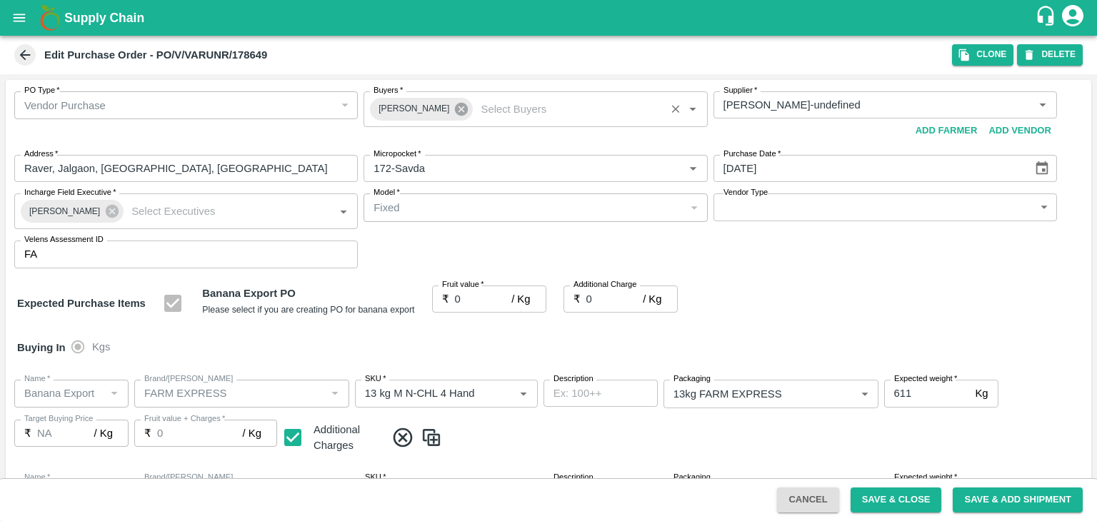
click at [457, 106] on icon at bounding box center [461, 109] width 13 height 13
click at [440, 104] on input "Buyers   *" at bounding box center [523, 105] width 311 height 19
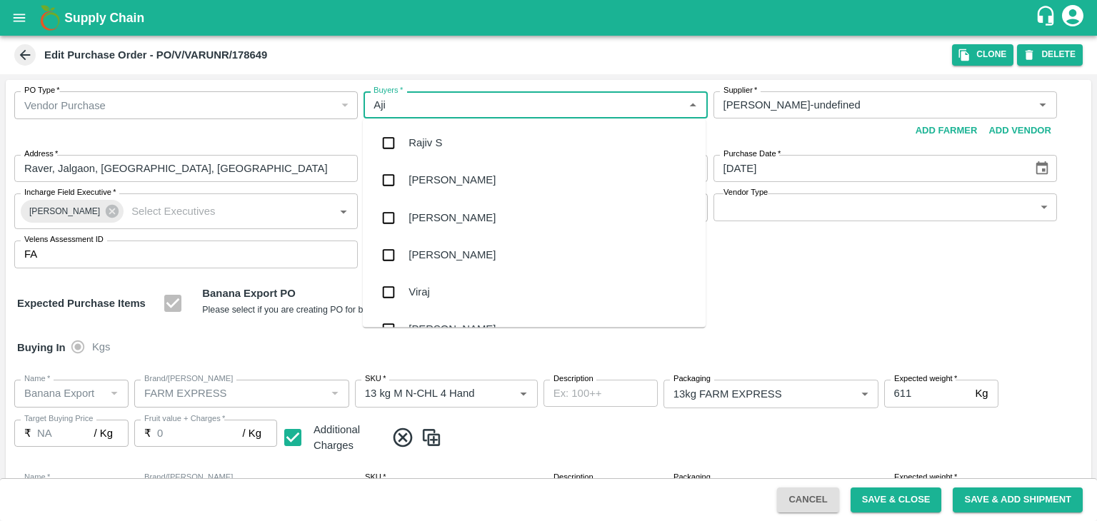
type input "Ajit"
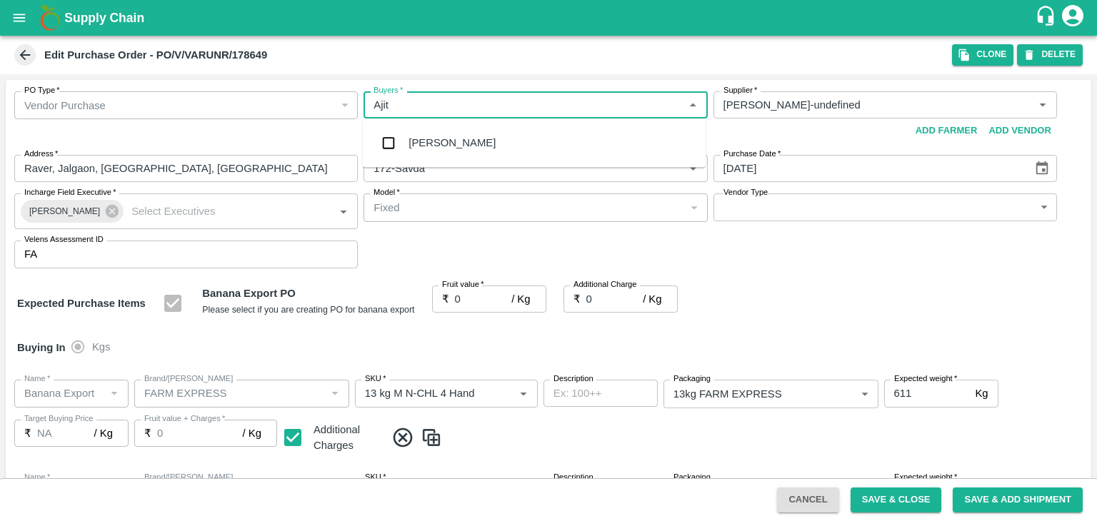
click at [440, 146] on div "[PERSON_NAME]" at bounding box center [451, 143] width 87 height 16
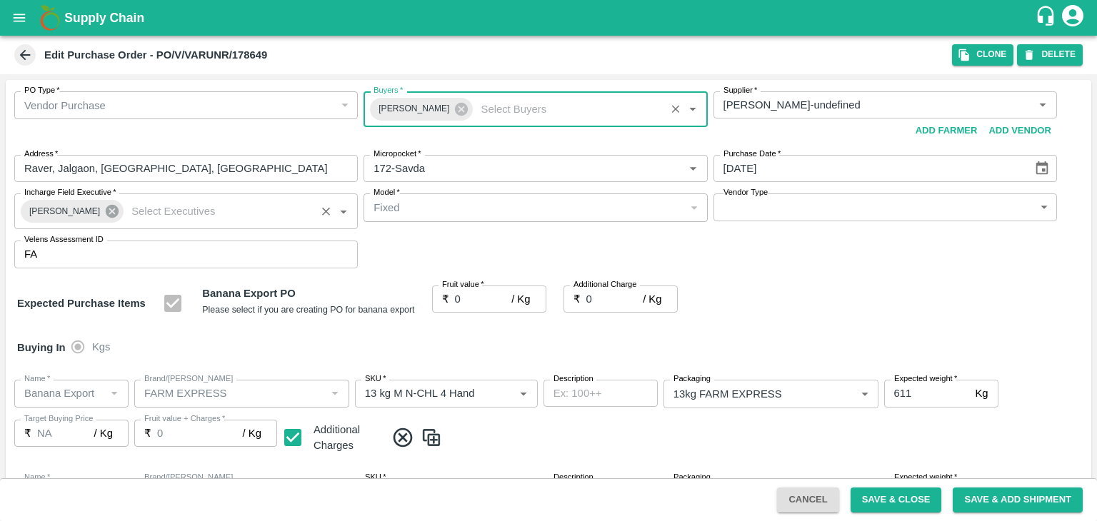
click at [104, 211] on icon at bounding box center [112, 212] width 16 height 16
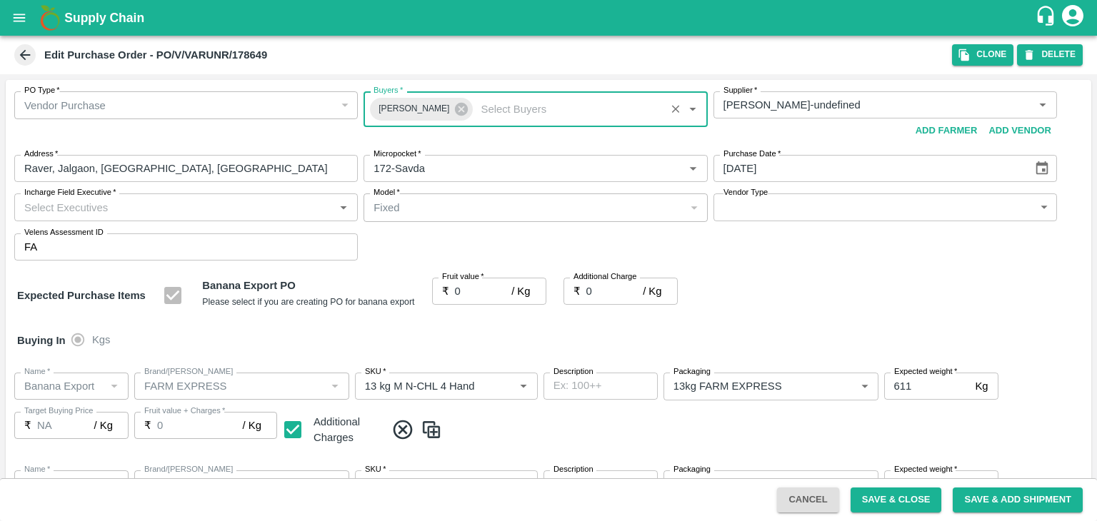
click at [137, 209] on input "Incharge Field Executive   *" at bounding box center [174, 207] width 311 height 19
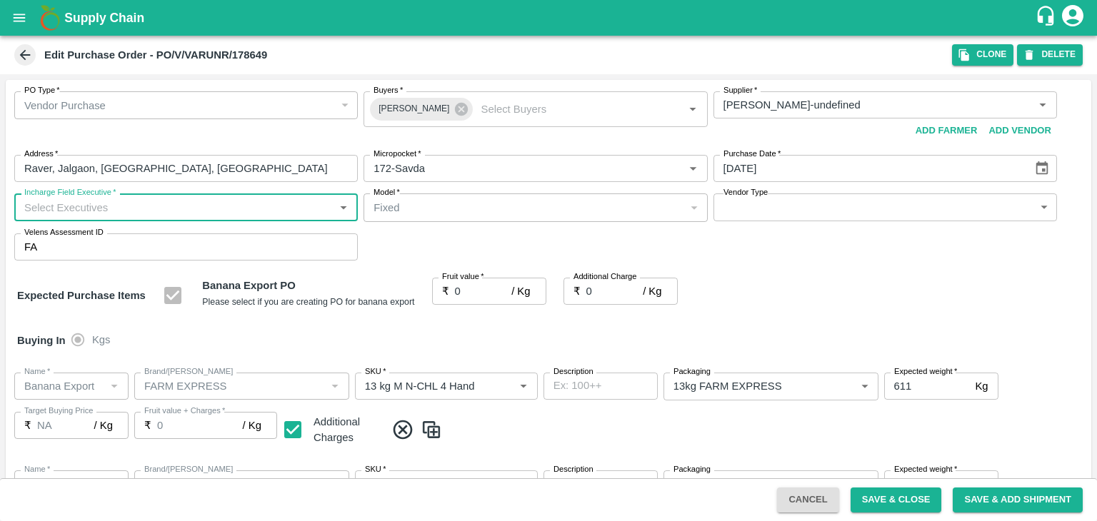
click at [155, 207] on input "Incharge Field Executive   *" at bounding box center [174, 207] width 311 height 19
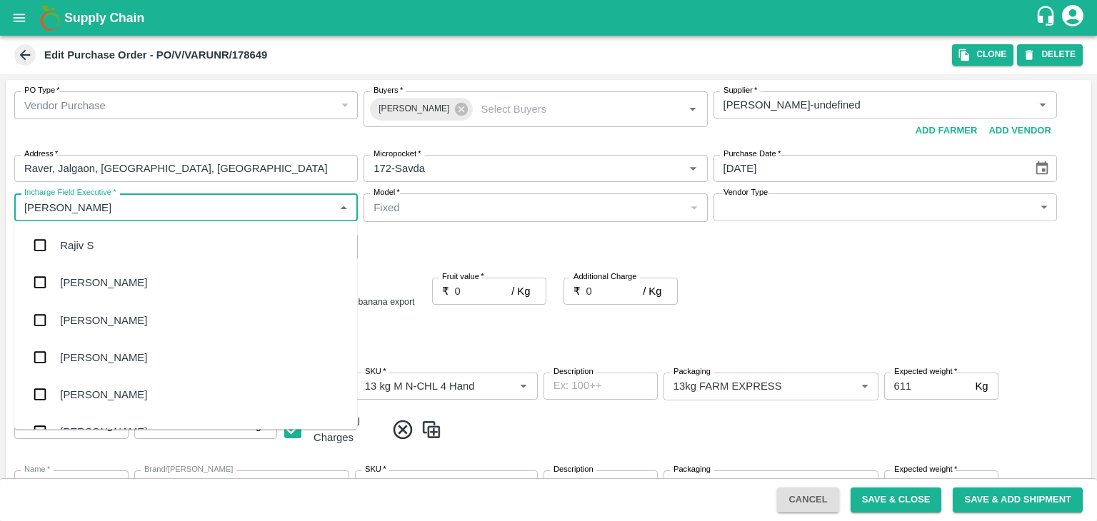
type input "Jay"
click at [133, 306] on div "jaydip Tale" at bounding box center [185, 319] width 343 height 37
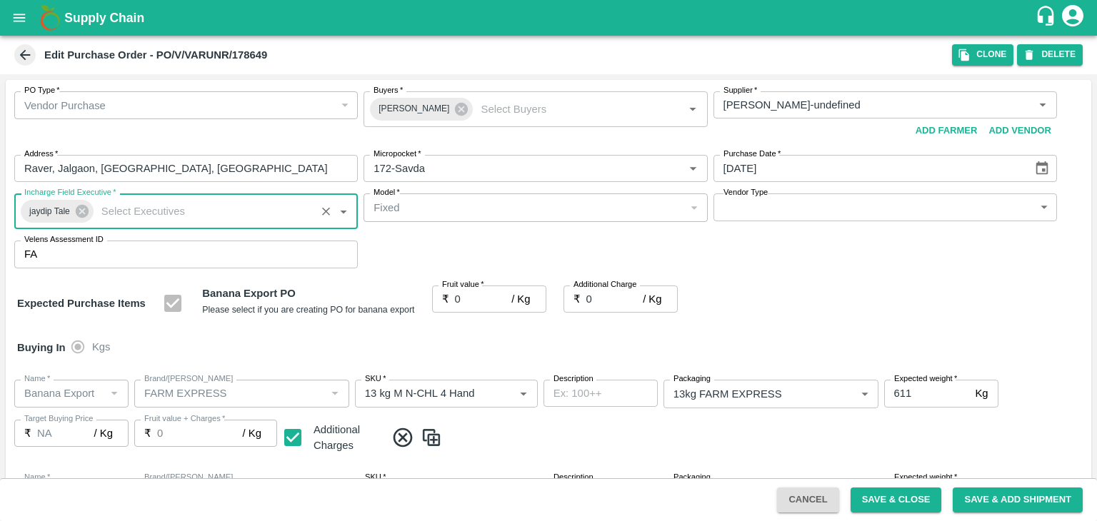
click at [758, 198] on label "Vendor Type" at bounding box center [745, 192] width 44 height 11
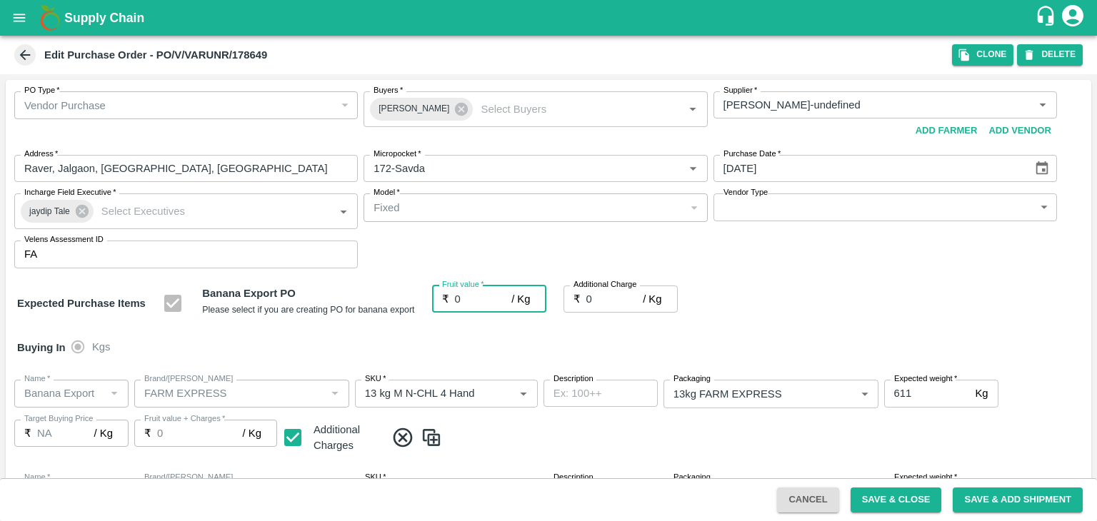
click at [468, 299] on input "0" at bounding box center [483, 299] width 57 height 27
type input "1"
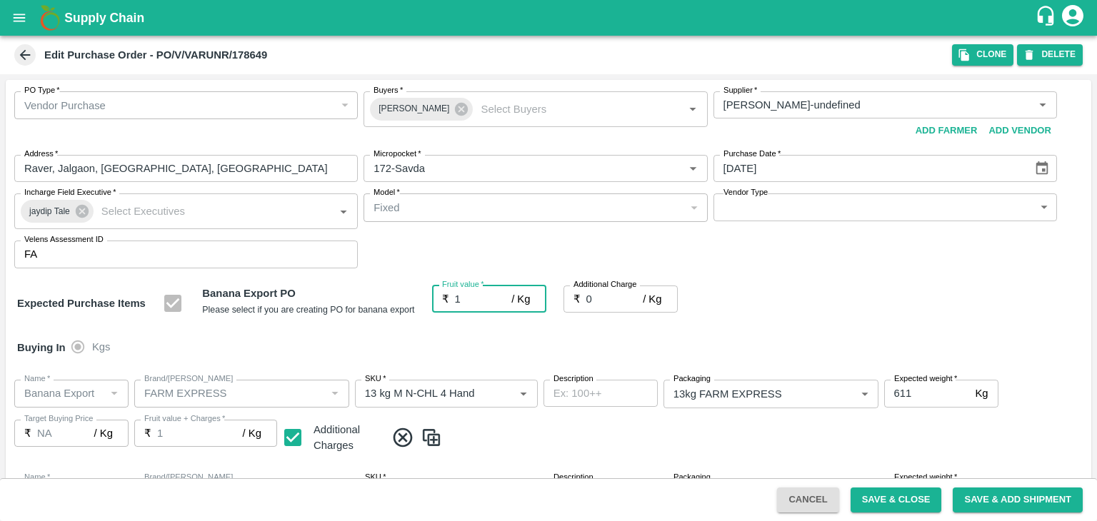
type input "1"
type input "18"
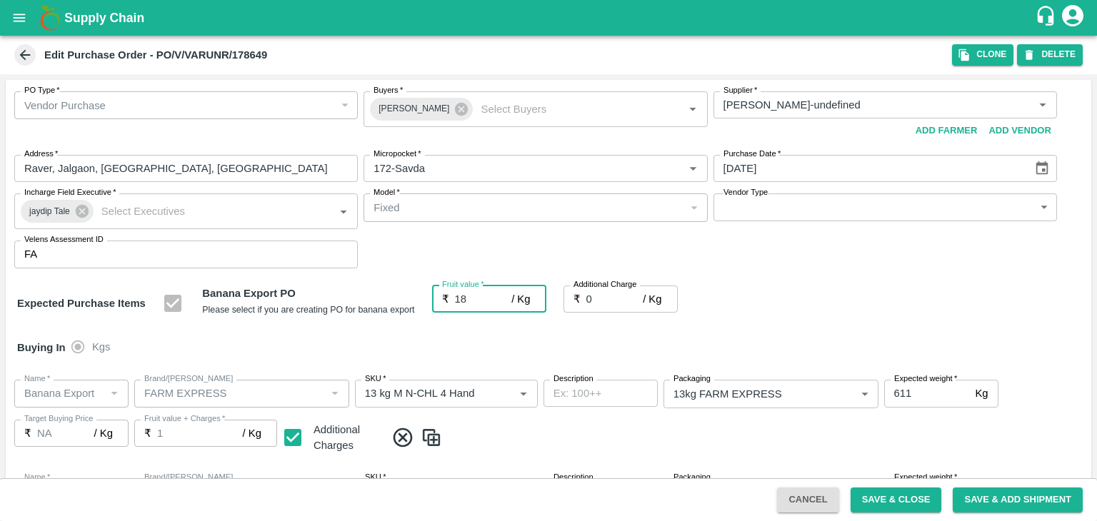
type input "18"
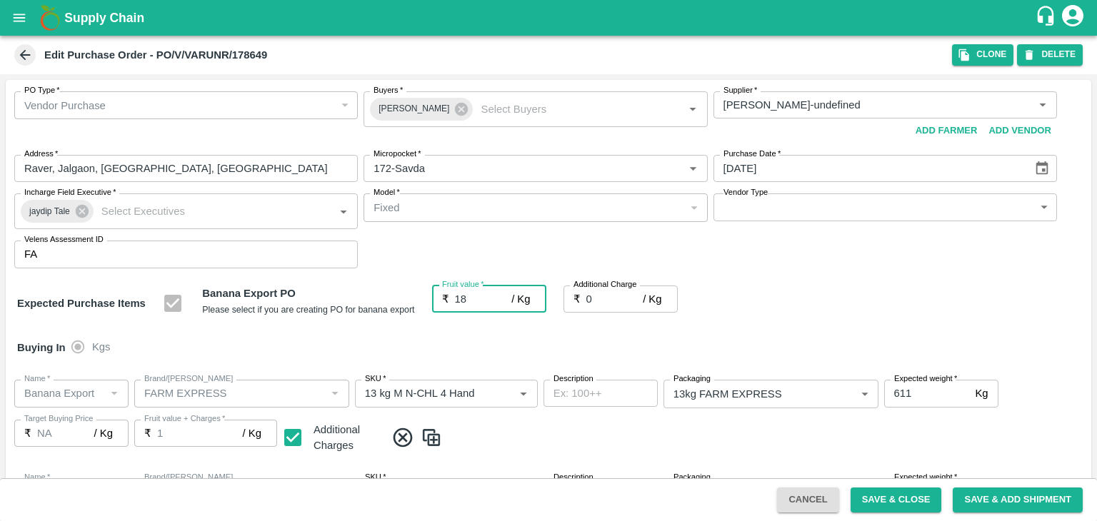
type input "18"
type input "1"
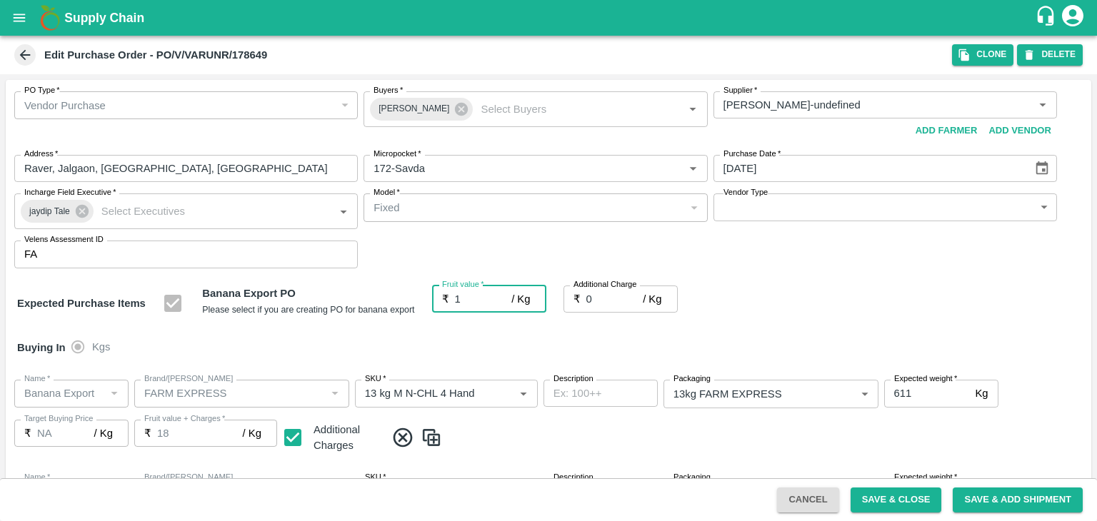
type input "1"
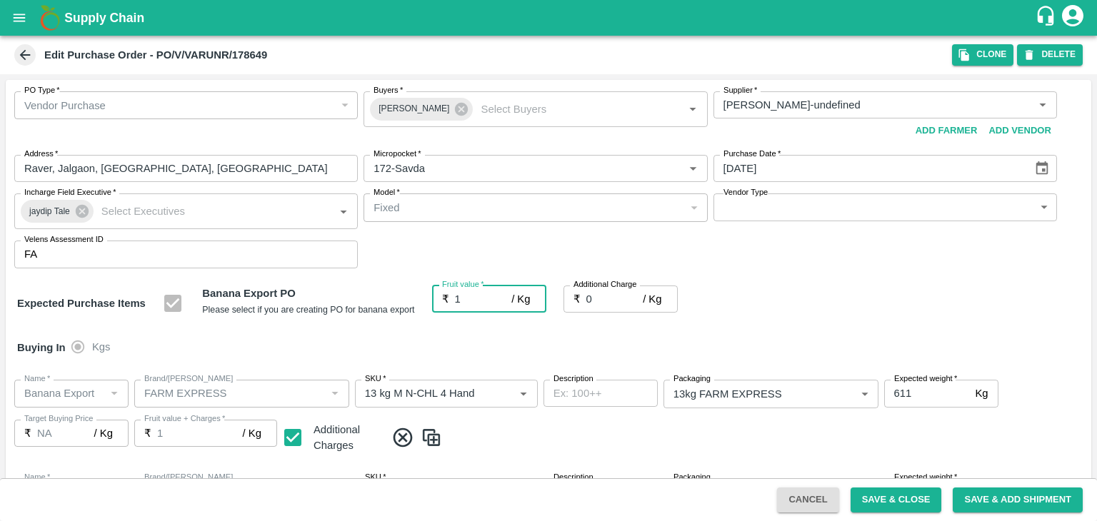
type input "17"
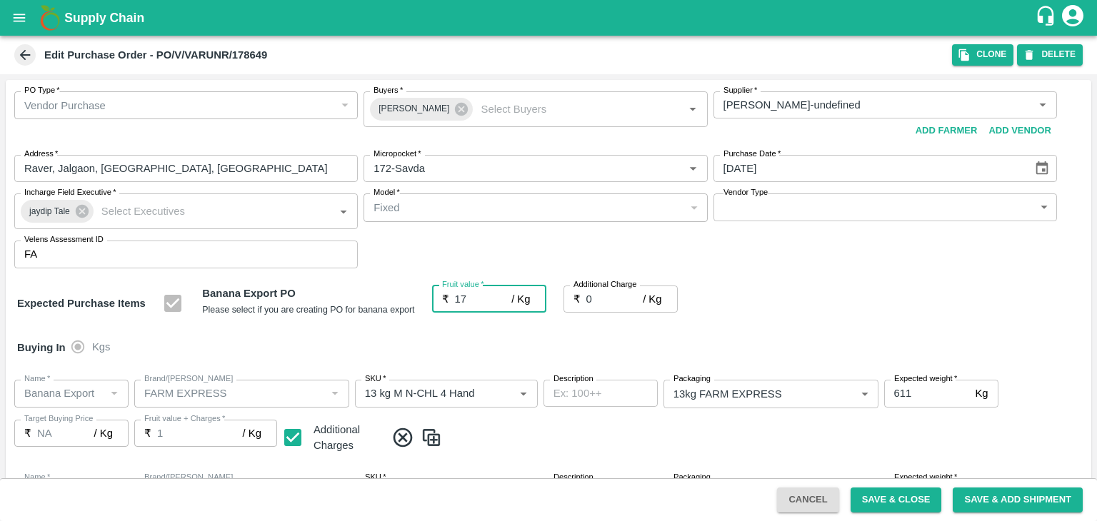
type input "17"
type input "17.5"
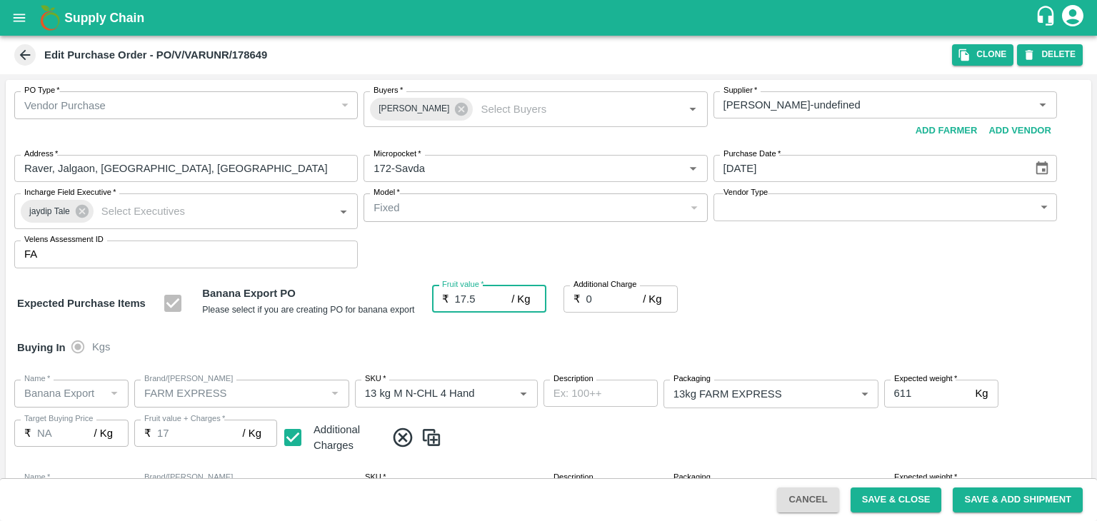
type input "17.5"
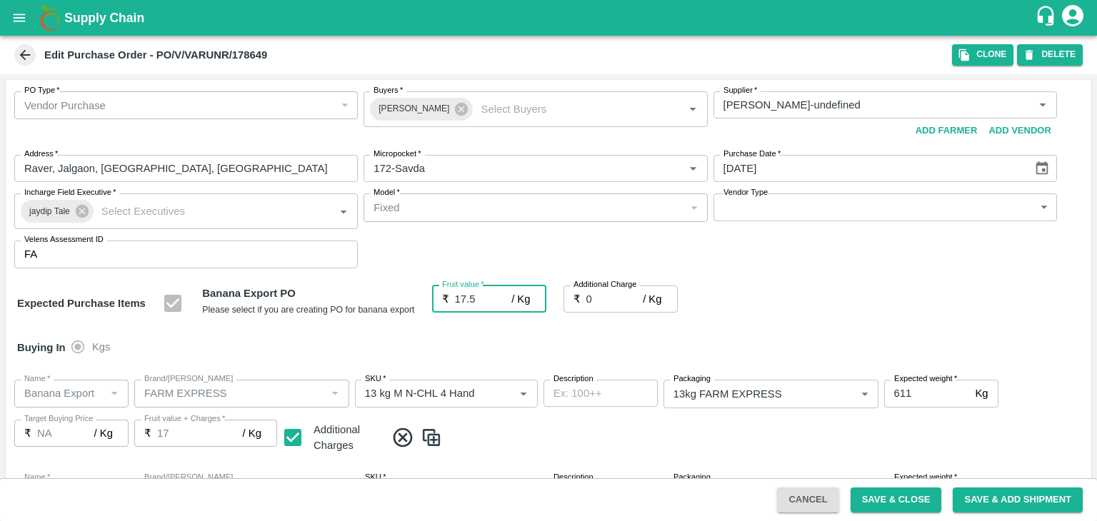
type input "17.5"
type input "2"
type input "19.5"
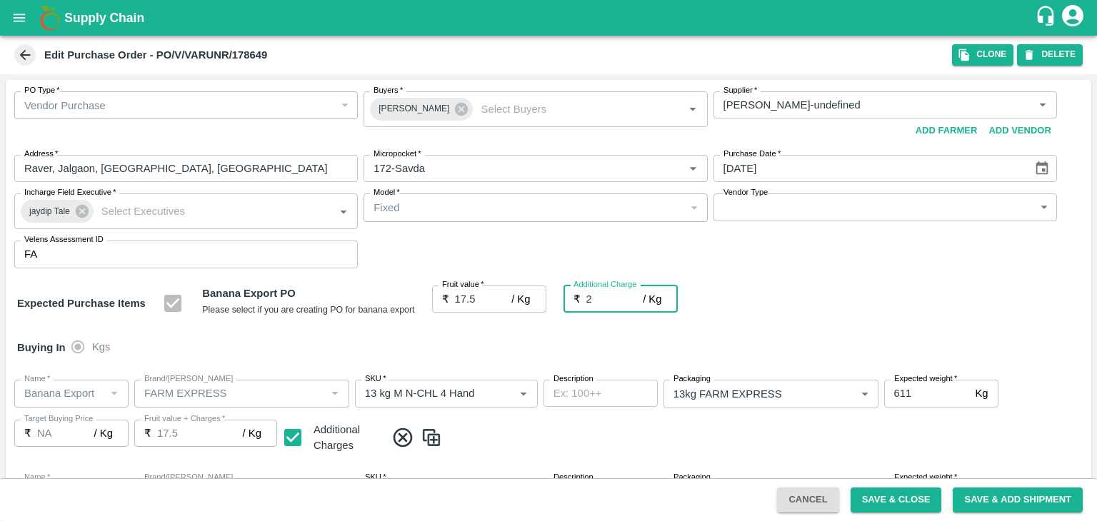
type input "19.5"
type input "2.7"
type input "20.2"
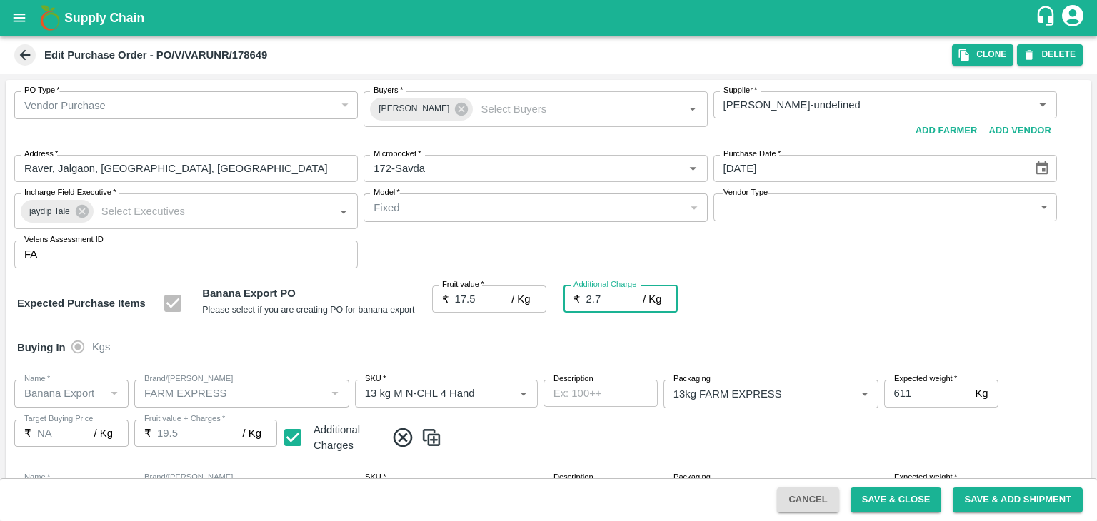
type input "20.2"
type input "2.75"
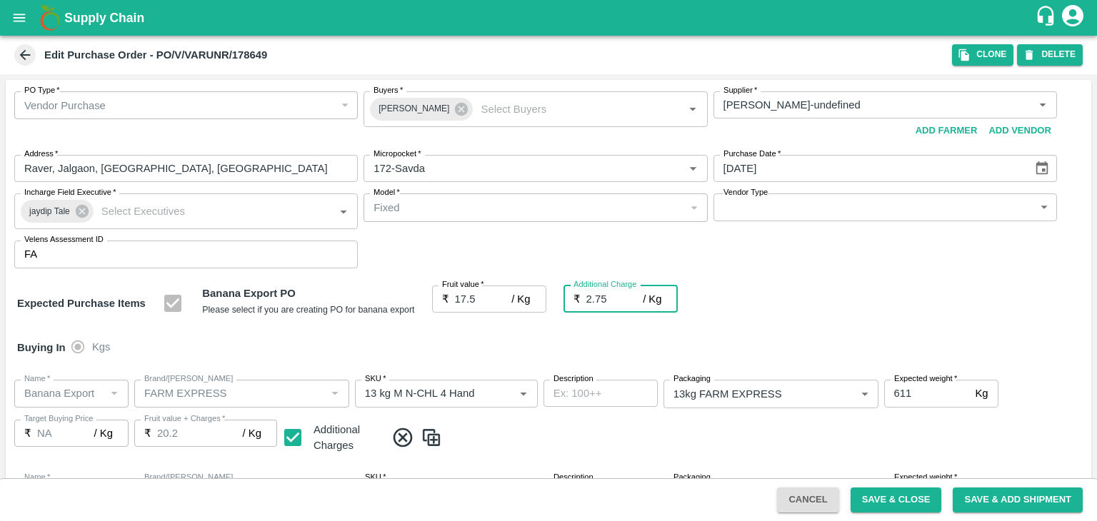
type input "20.25"
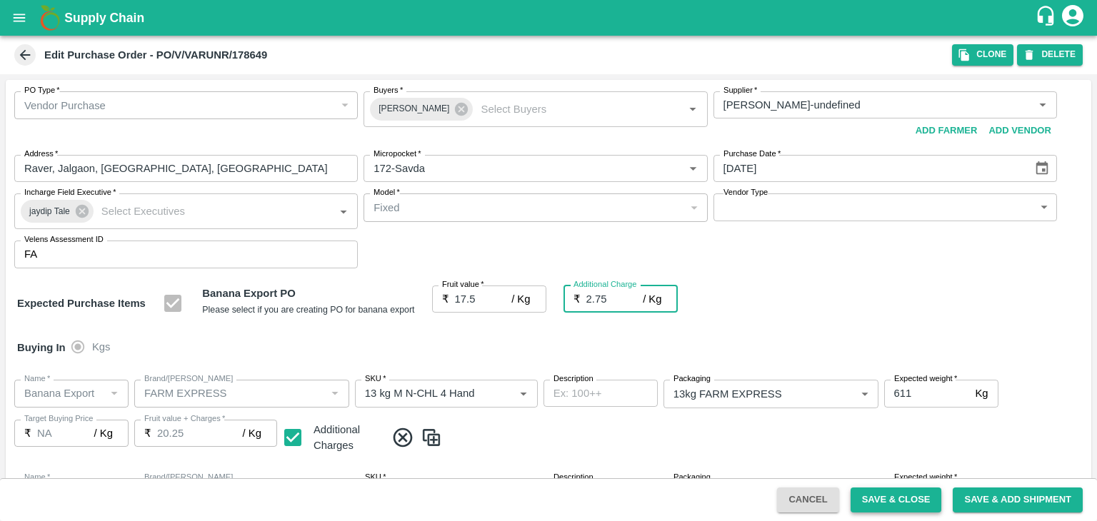
type input "2.75"
click at [890, 499] on button "Save & Close" at bounding box center [895, 500] width 91 height 25
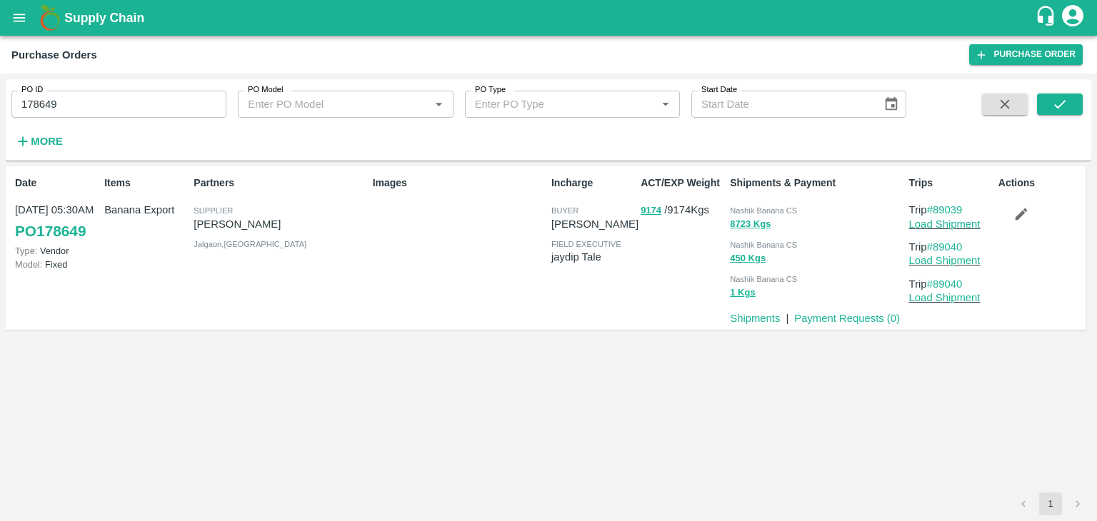
click at [152, 95] on input "178649" at bounding box center [118, 104] width 215 height 27
paste input "text"
type input "178660"
click at [1041, 100] on button "submit" at bounding box center [1060, 104] width 46 height 21
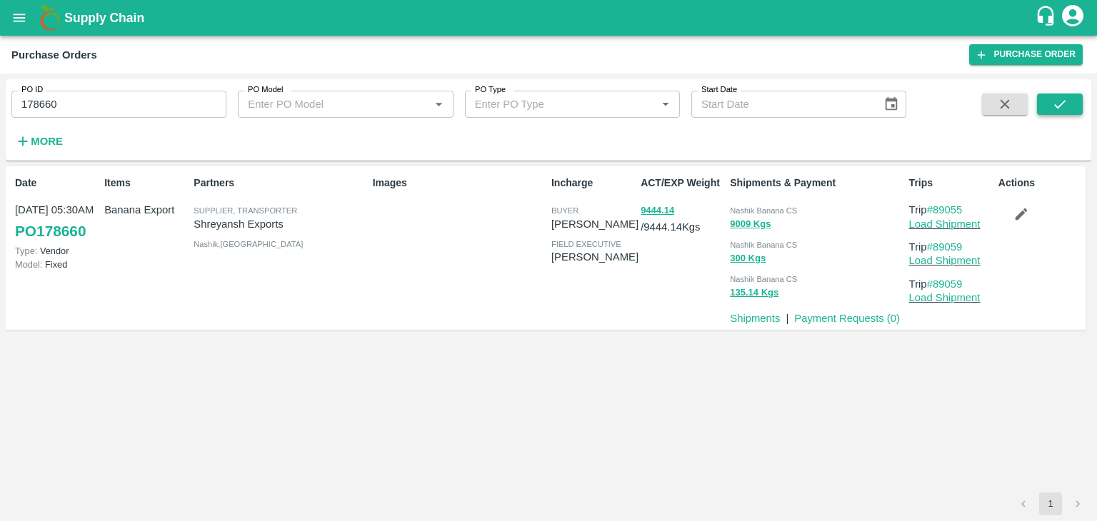
click at [1069, 98] on button "submit" at bounding box center [1060, 104] width 46 height 21
click at [969, 221] on link "Load Shipment" at bounding box center [944, 224] width 71 height 11
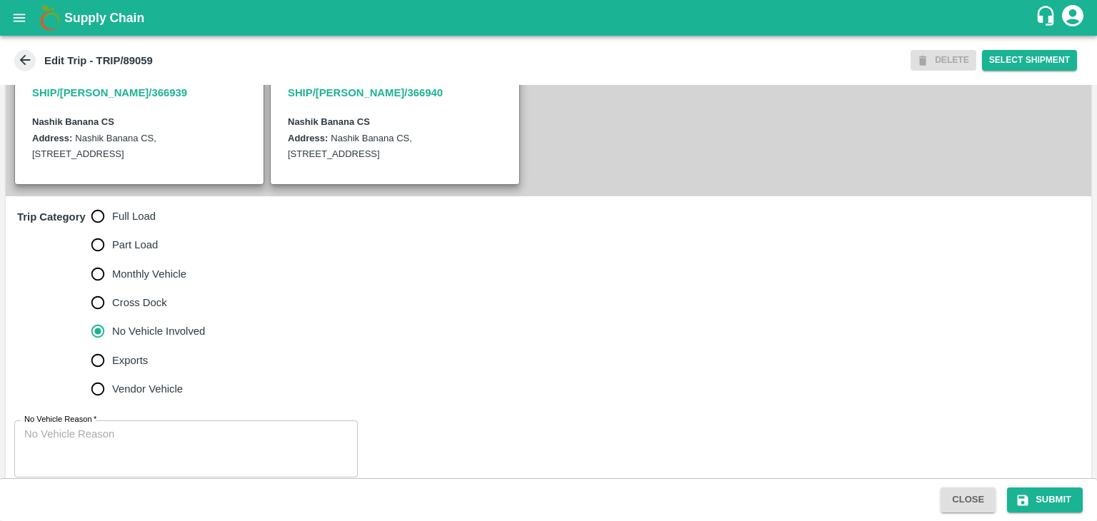
scroll to position [320, 0]
click at [122, 224] on span "Full Load" at bounding box center [134, 216] width 44 height 16
click at [112, 230] on input "Full Load" at bounding box center [98, 215] width 29 height 29
radio input "true"
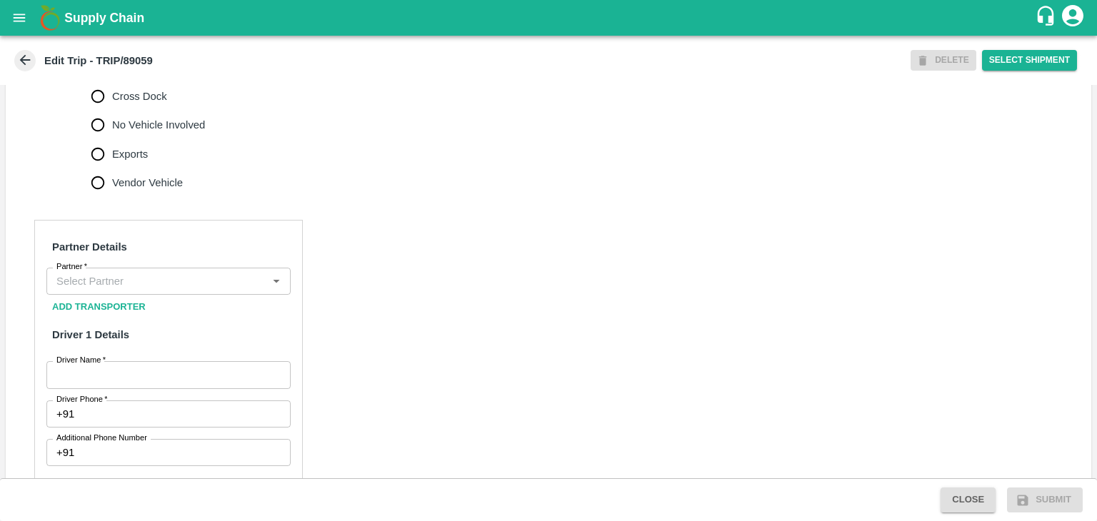
scroll to position [528, 0]
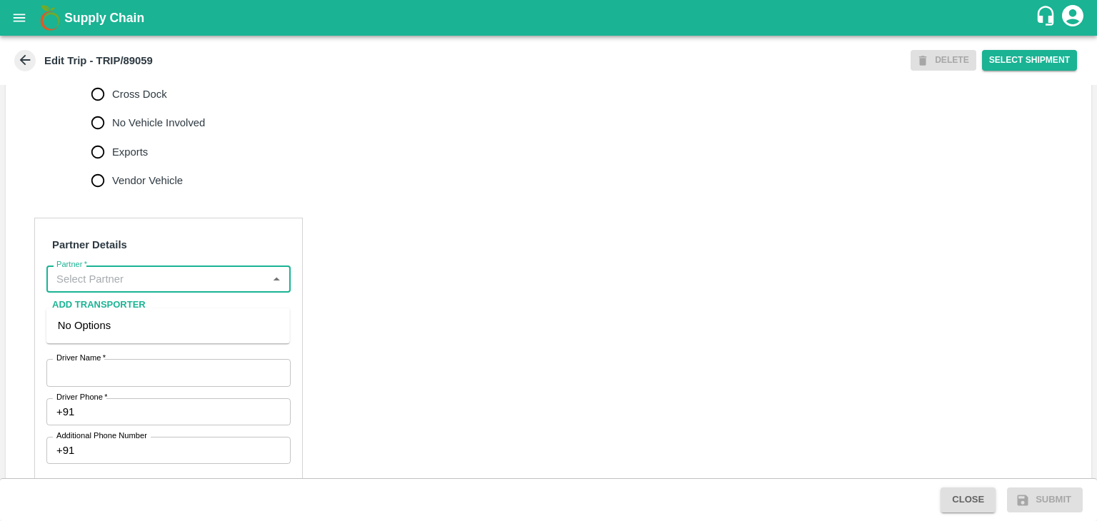
click at [158, 286] on input "Partner   *" at bounding box center [157, 279] width 212 height 19
click at [171, 337] on div "[PERSON_NAME] ( [PERSON_NAME] Transport )-[GEOGRAPHIC_DATA], Pune-9860466997(Tr…" at bounding box center [168, 342] width 221 height 48
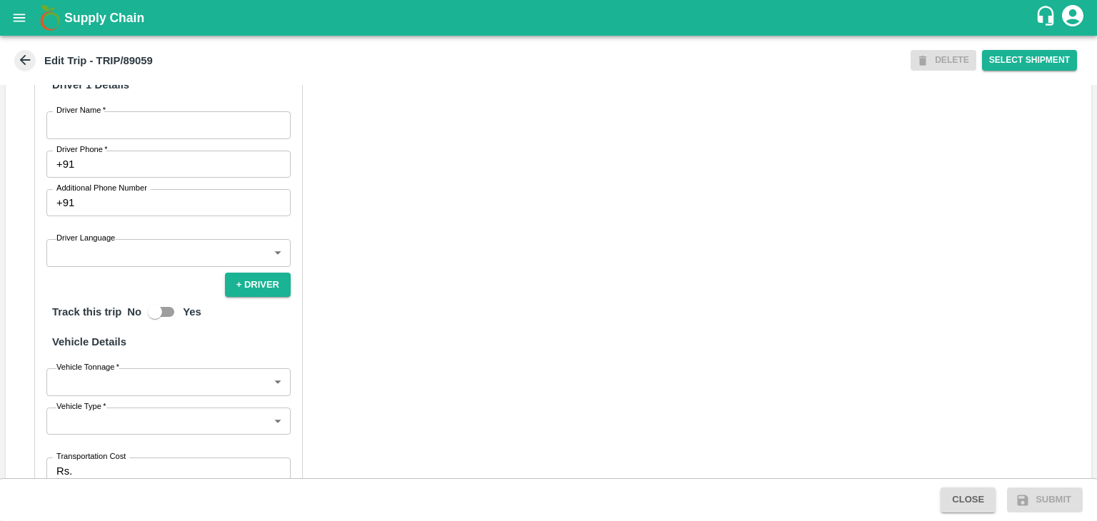
scroll to position [780, 0]
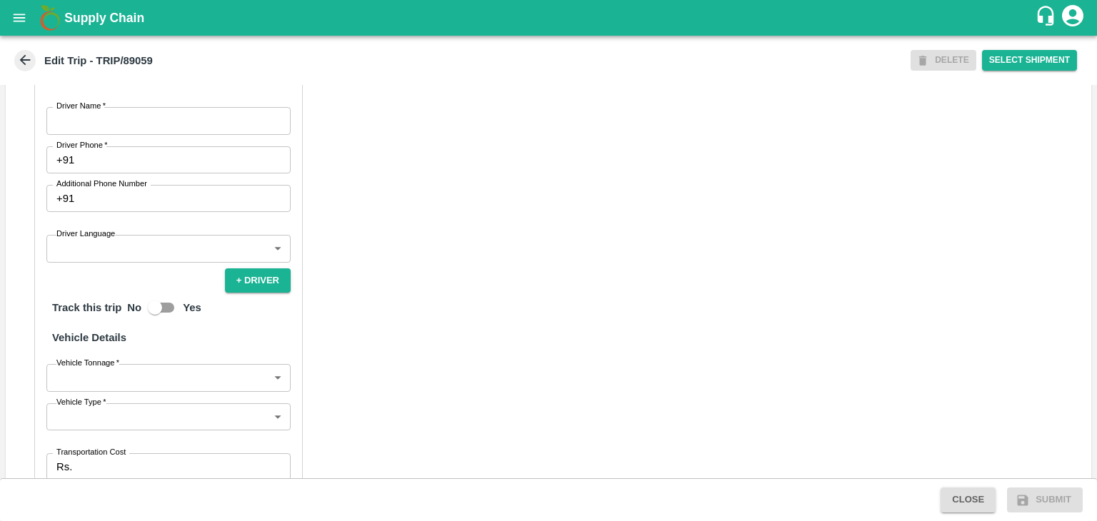
type input "[PERSON_NAME] ( [PERSON_NAME] Transport )-[GEOGRAPHIC_DATA], Pune-9860466997(Tr…"
click at [119, 134] on input "Driver Name   *" at bounding box center [168, 120] width 244 height 27
type input "[PERSON_NAME]"
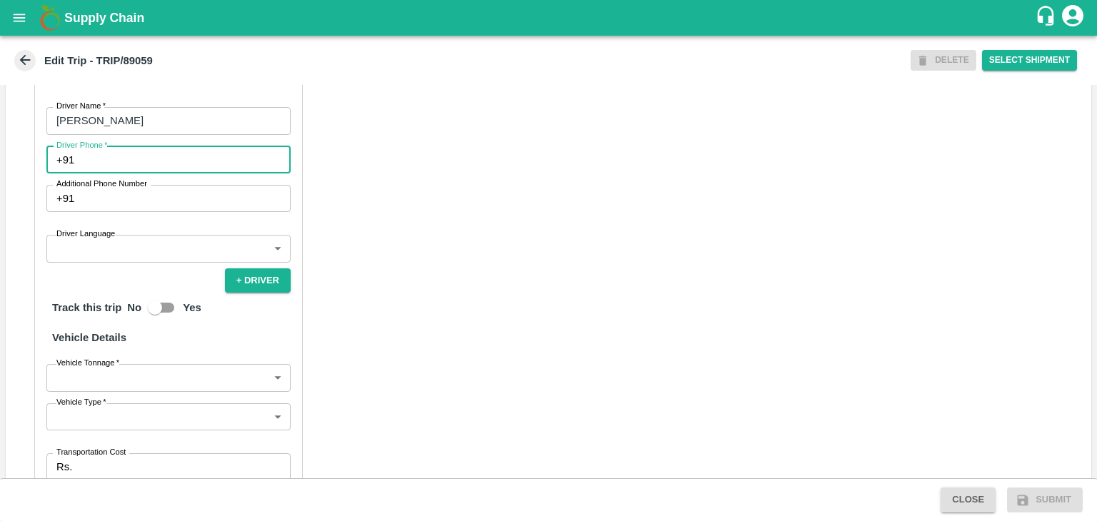
drag, startPoint x: 138, startPoint y: 172, endPoint x: 191, endPoint y: 214, distance: 67.1
click at [191, 214] on div "Partner Details Partner   * Partner Add Transporter Driver 1 Details Driver Nam…" at bounding box center [168, 290] width 268 height 648
type input "9975280177"
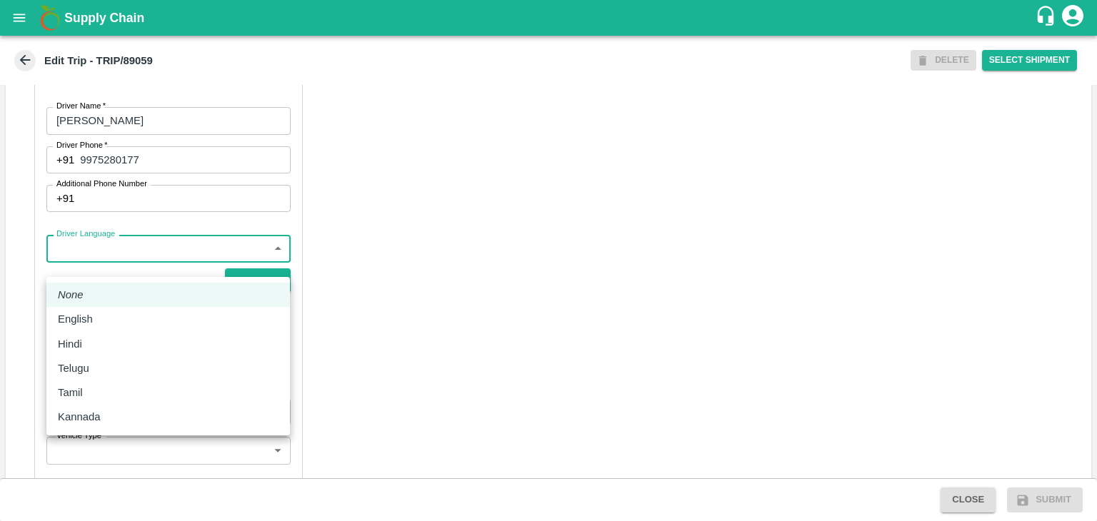
click at [118, 263] on body "Supply Chain Edit Trip - TRIP/89059 DELETE Select Shipment Trip Details Trip Ty…" at bounding box center [548, 260] width 1097 height 521
click at [95, 330] on li "English" at bounding box center [167, 319] width 243 height 24
type input "en"
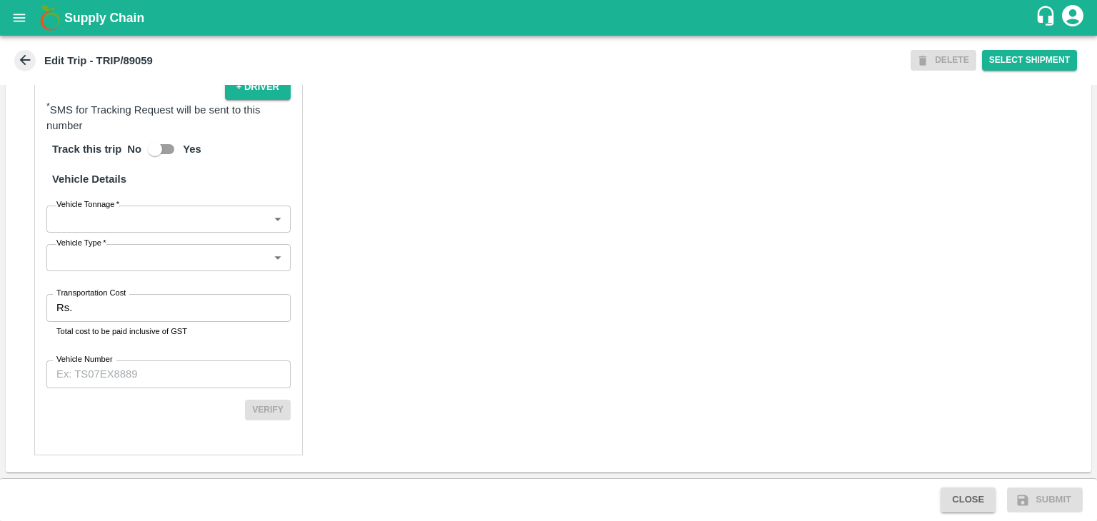
scroll to position [988, 0]
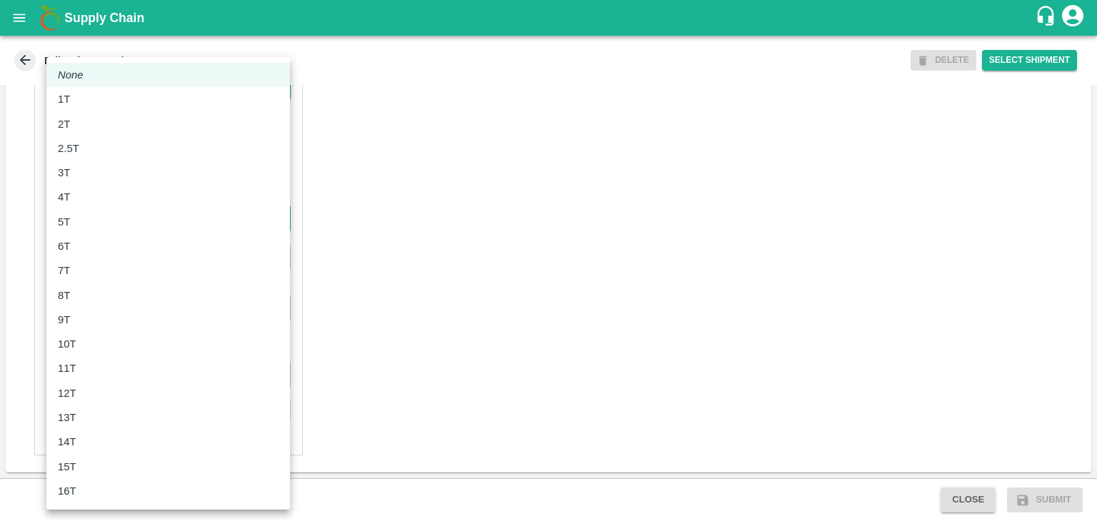
click at [91, 218] on body "Supply Chain Edit Trip - TRIP/89059 DELETE Select Shipment Trip Details Trip Ty…" at bounding box center [548, 260] width 1097 height 521
click at [89, 253] on div "6T" at bounding box center [168, 246] width 221 height 16
type input "6000"
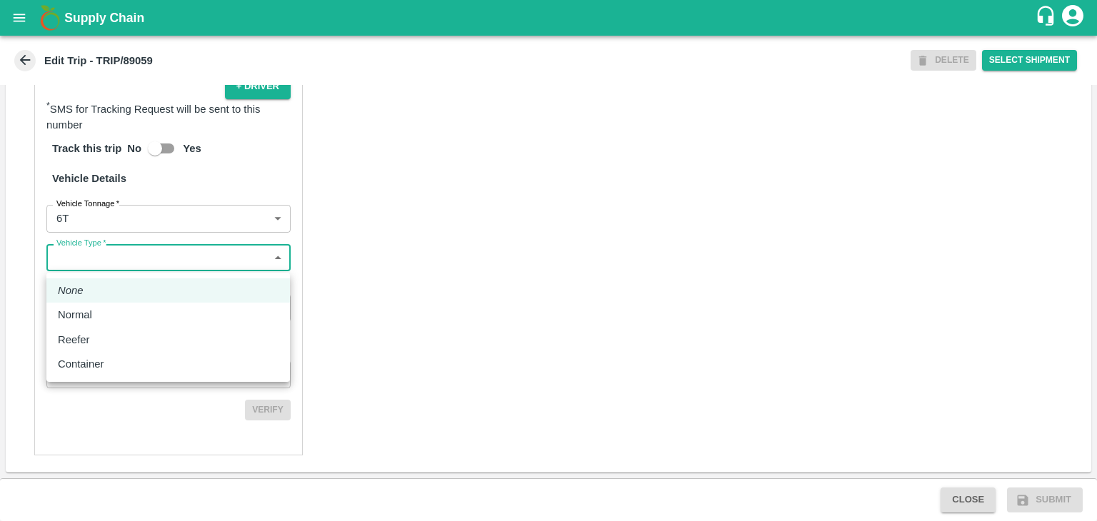
click at [120, 257] on body "Supply Chain Edit Trip - TRIP/89059 DELETE Select Shipment Trip Details Trip Ty…" at bounding box center [548, 260] width 1097 height 521
click at [104, 314] on div "Normal" at bounding box center [168, 315] width 221 height 16
type input "Normal"
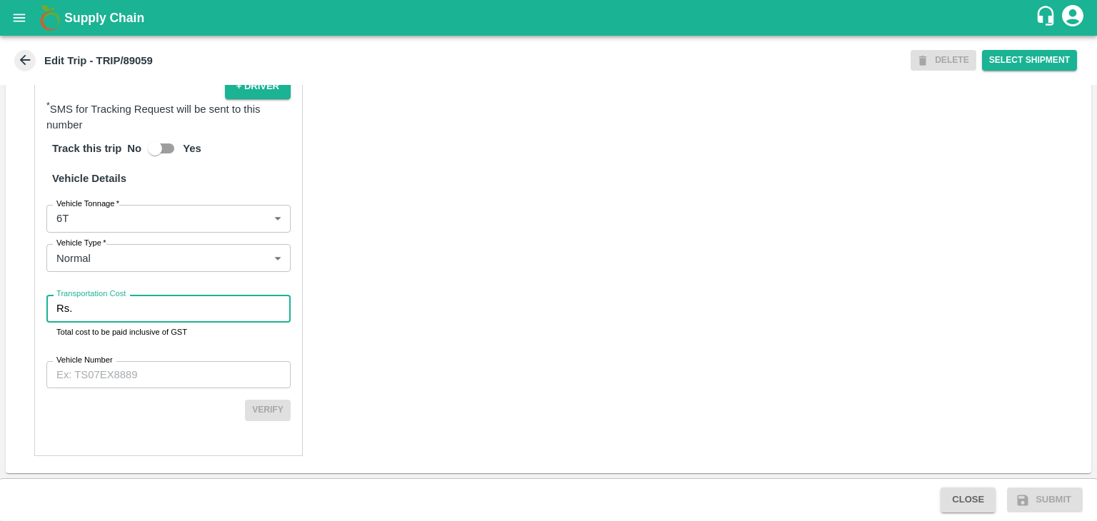
click at [120, 313] on input "Transportation Cost" at bounding box center [184, 308] width 213 height 27
type input "1"
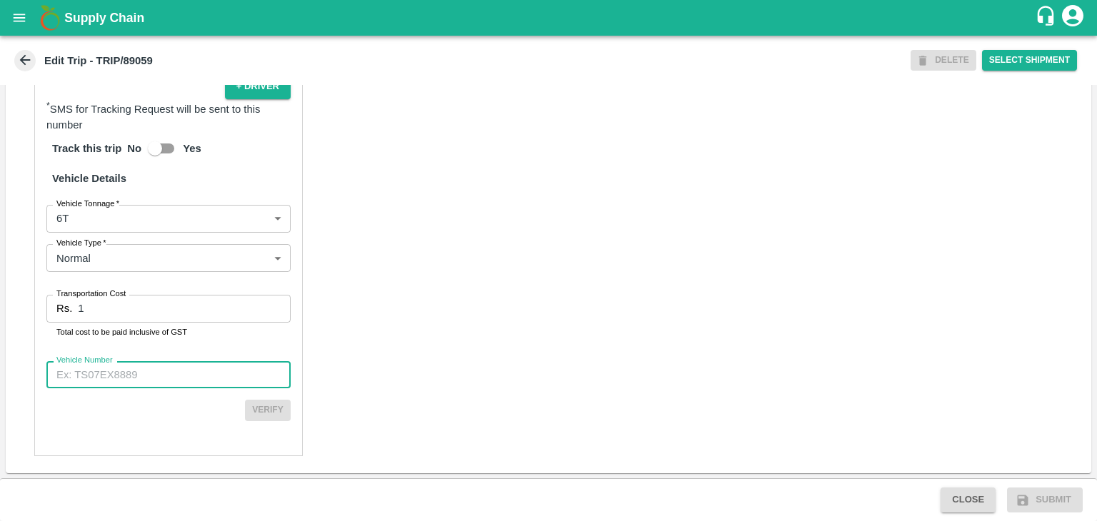
click at [155, 369] on input "Vehicle Number" at bounding box center [168, 374] width 244 height 27
type input "MH10Z3780"
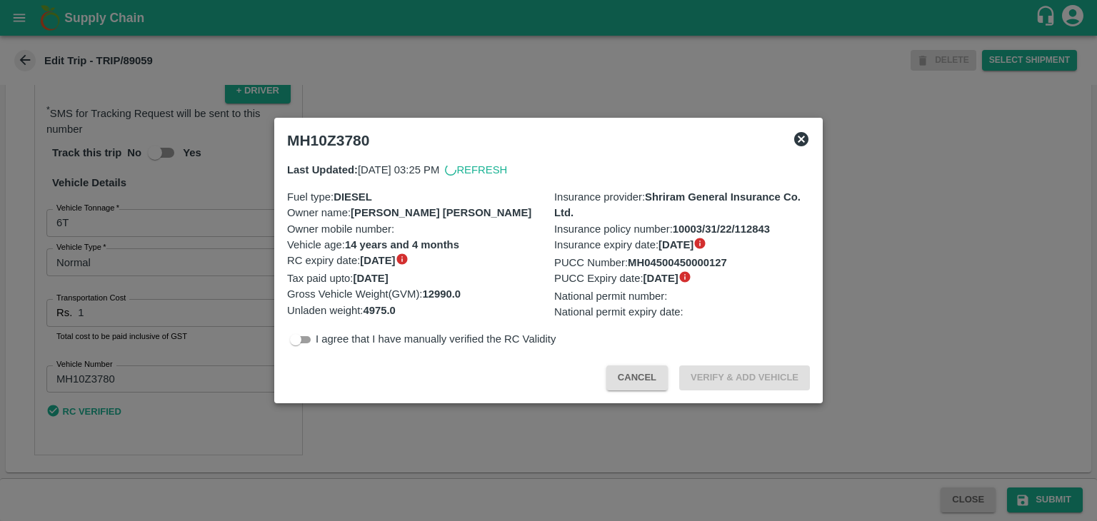
scroll to position [985, 0]
drag, startPoint x: 1038, startPoint y: 489, endPoint x: 1057, endPoint y: 500, distance: 21.4
click at [1057, 500] on div at bounding box center [548, 260] width 1097 height 521
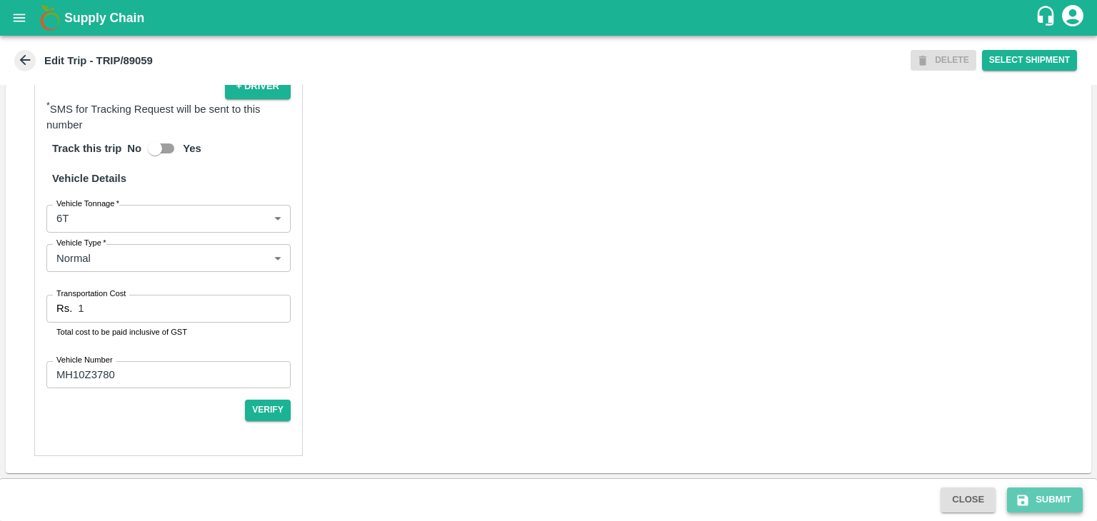
click at [1057, 500] on button "Submit" at bounding box center [1045, 500] width 76 height 25
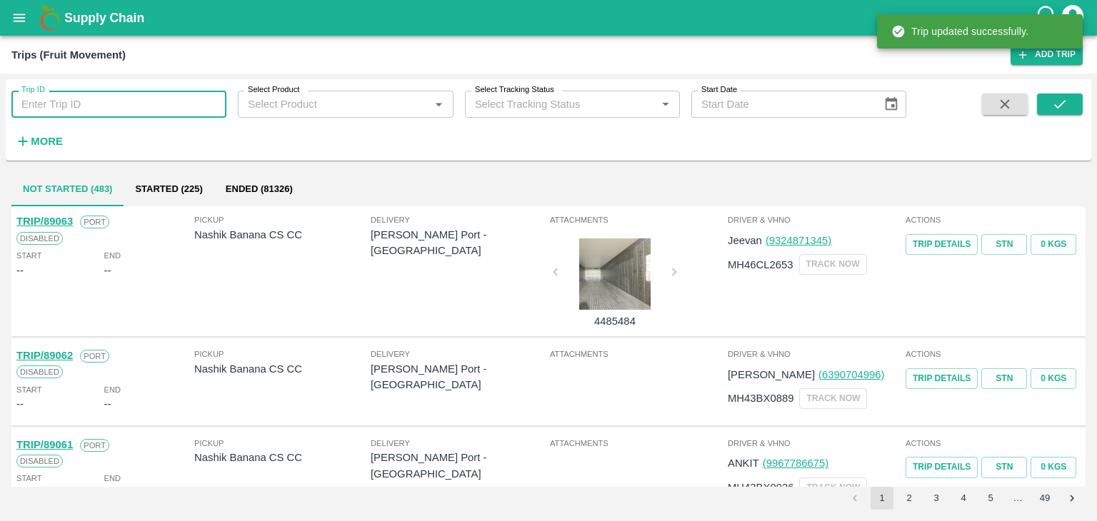
click at [146, 116] on input "Trip ID" at bounding box center [118, 104] width 215 height 27
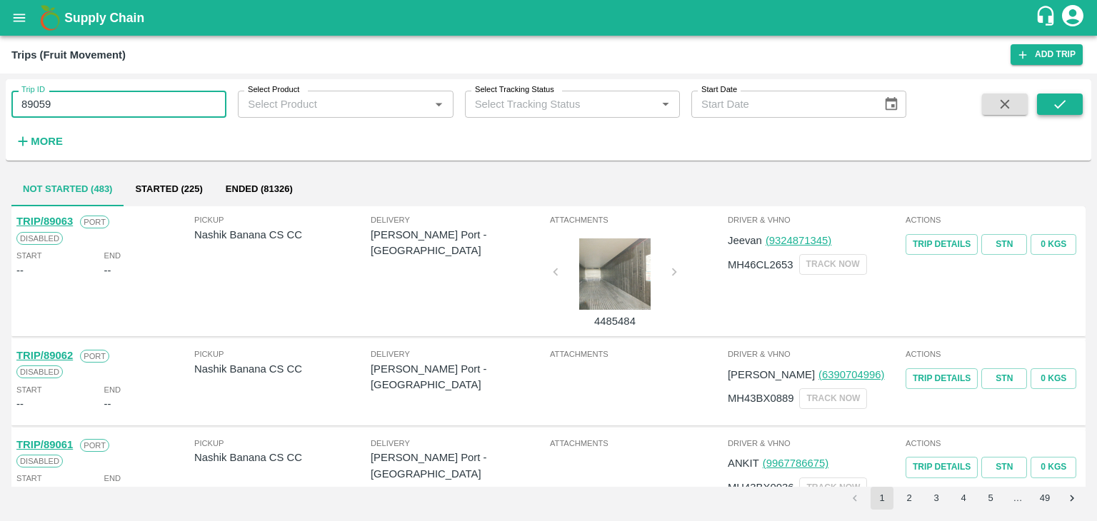
type input "89059"
click at [1063, 99] on icon "submit" at bounding box center [1060, 104] width 16 height 16
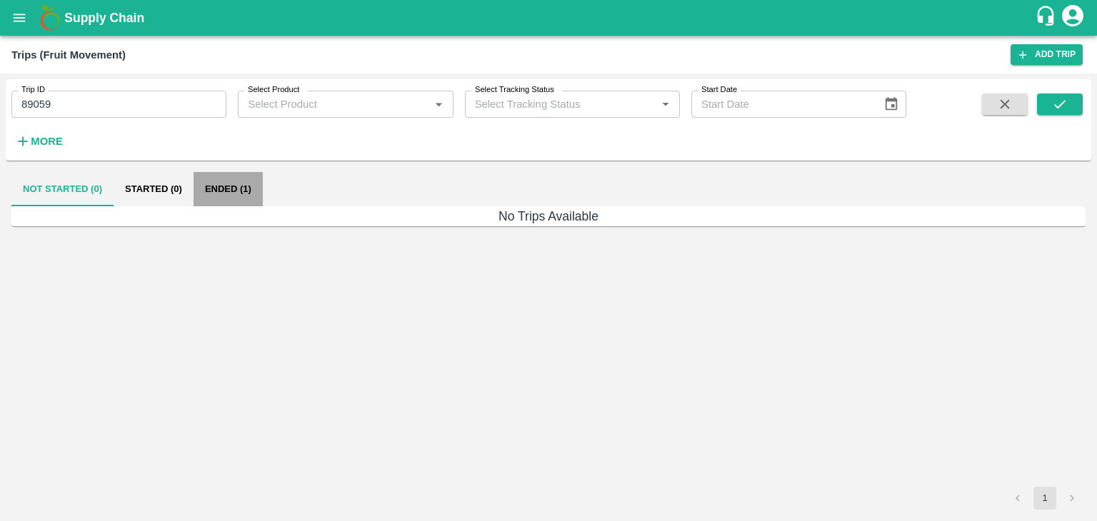
click at [241, 189] on button "Ended (1)" at bounding box center [228, 189] width 69 height 34
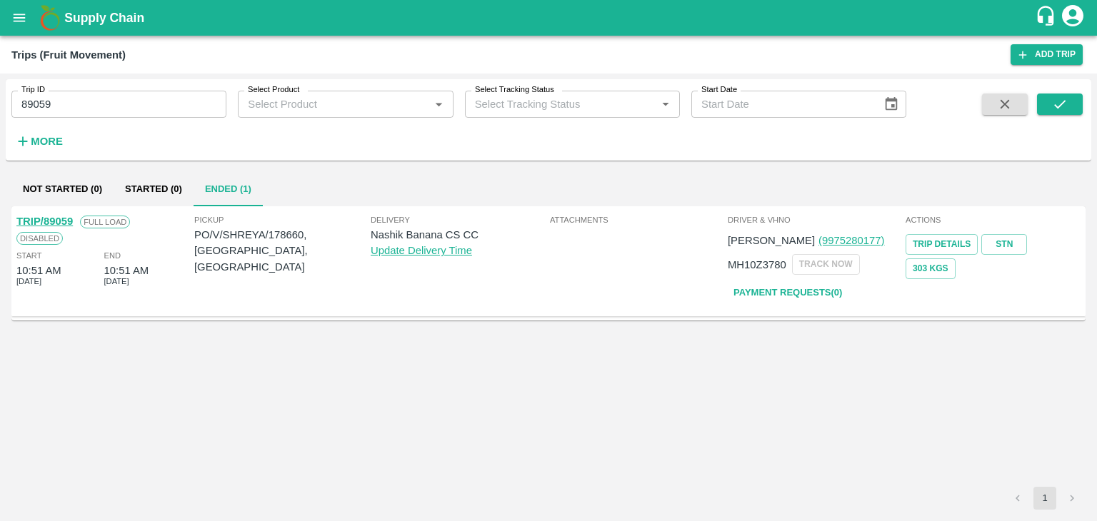
click at [46, 218] on link "TRIP/89059" at bounding box center [44, 221] width 56 height 11
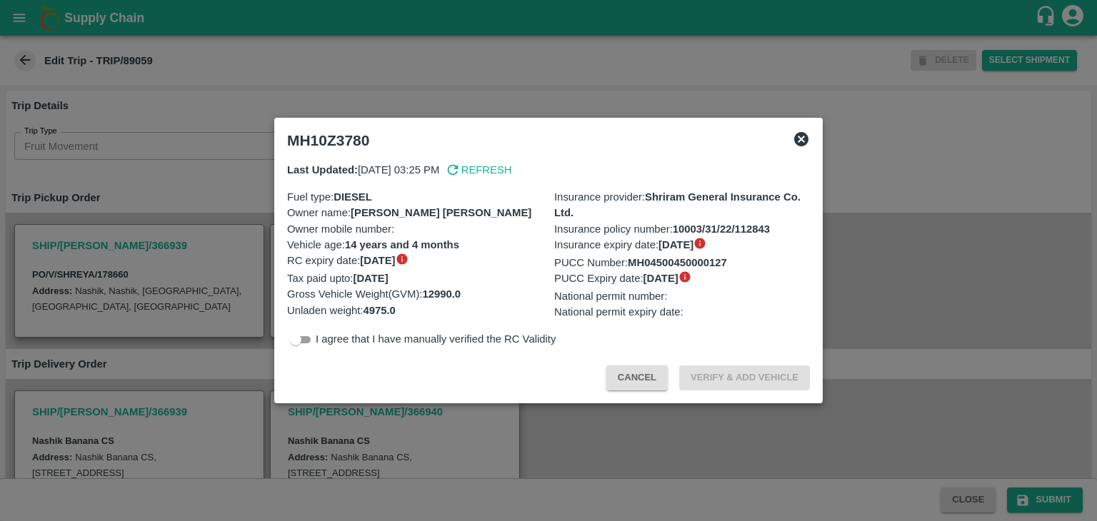
click at [880, 415] on div at bounding box center [548, 260] width 1097 height 521
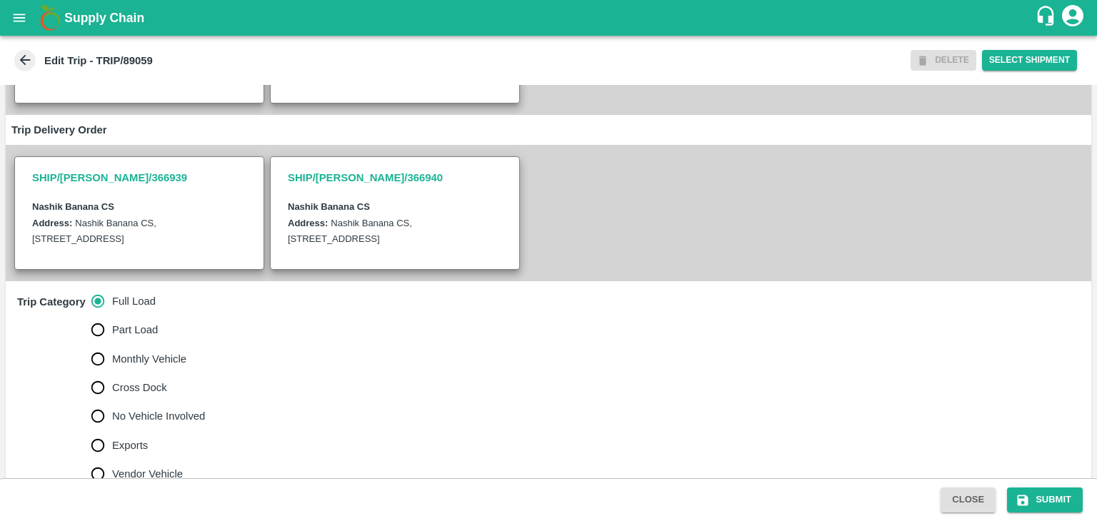
scroll to position [426, 0]
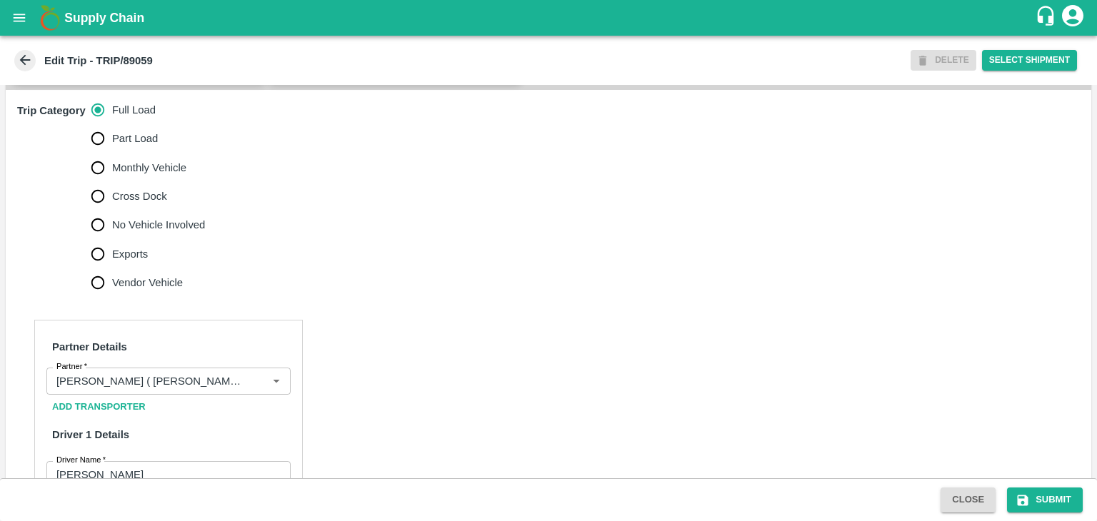
click at [152, 233] on span "No Vehicle Involved" at bounding box center [158, 225] width 93 height 16
click at [112, 238] on input "No Vehicle Involved" at bounding box center [98, 225] width 29 height 29
radio input "true"
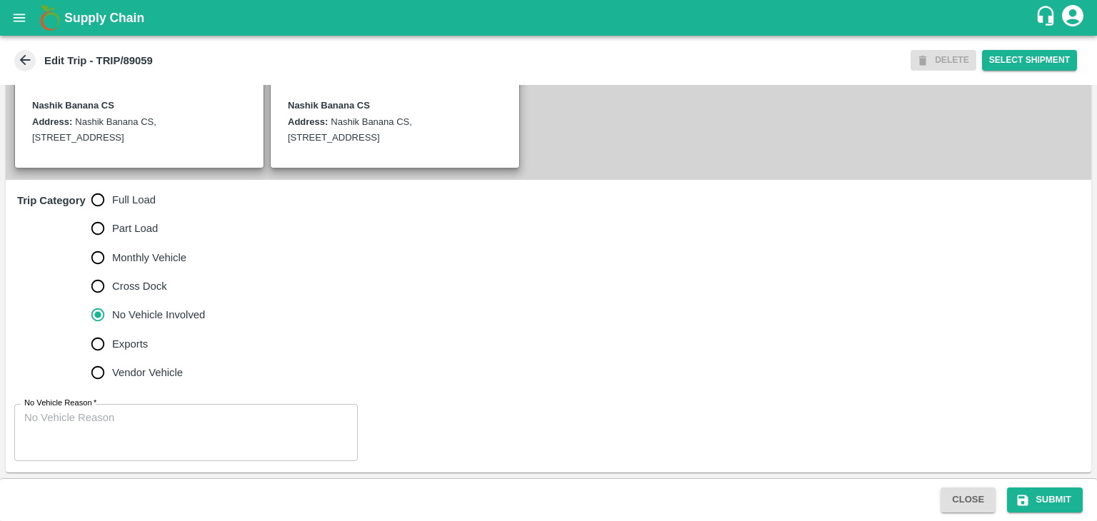
scroll to position [351, 0]
click at [180, 409] on div "x No Vehicle Reason" at bounding box center [185, 432] width 343 height 57
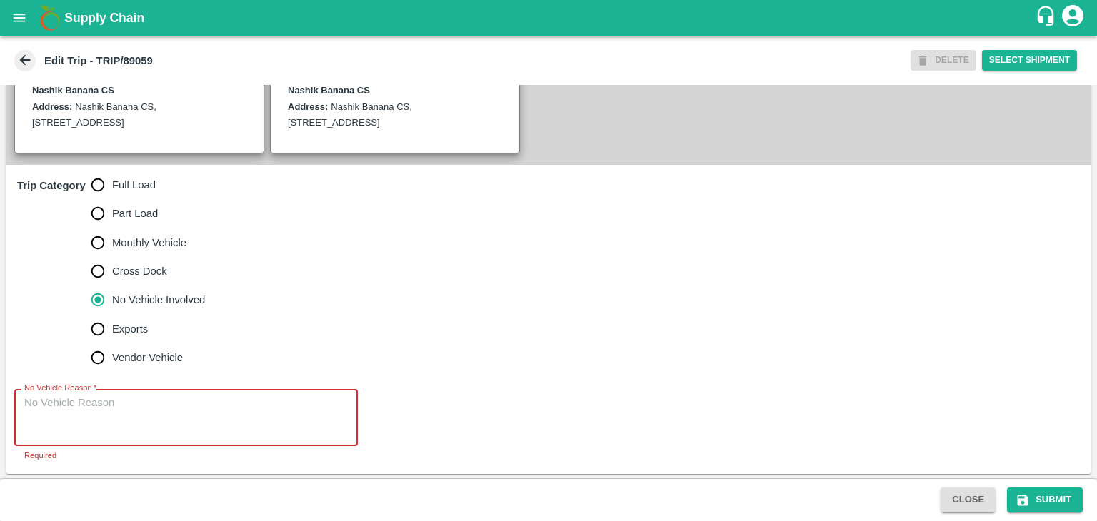
click at [176, 438] on textarea "No Vehicle Reason   *" at bounding box center [185, 418] width 323 height 45
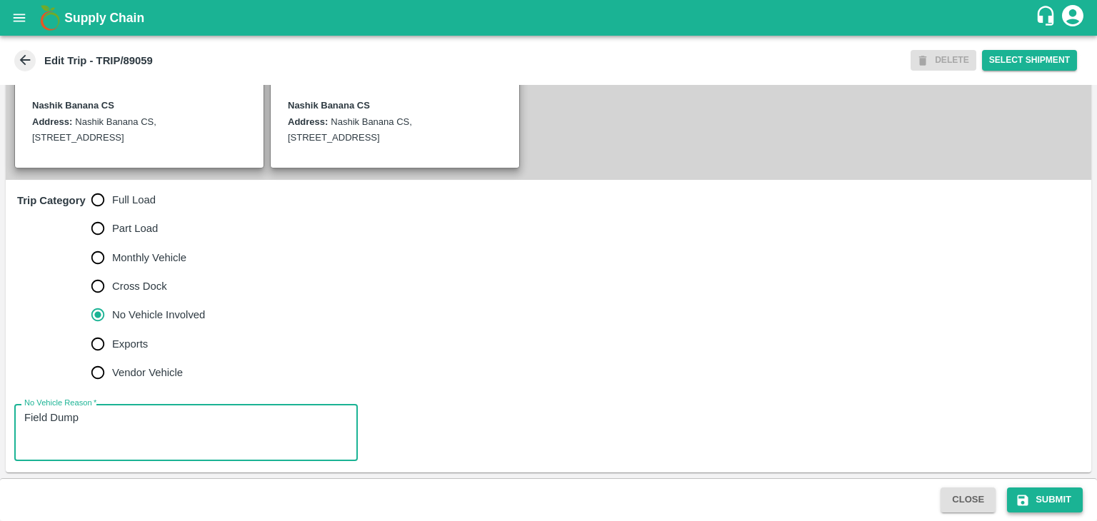
type textarea "Field Dump"
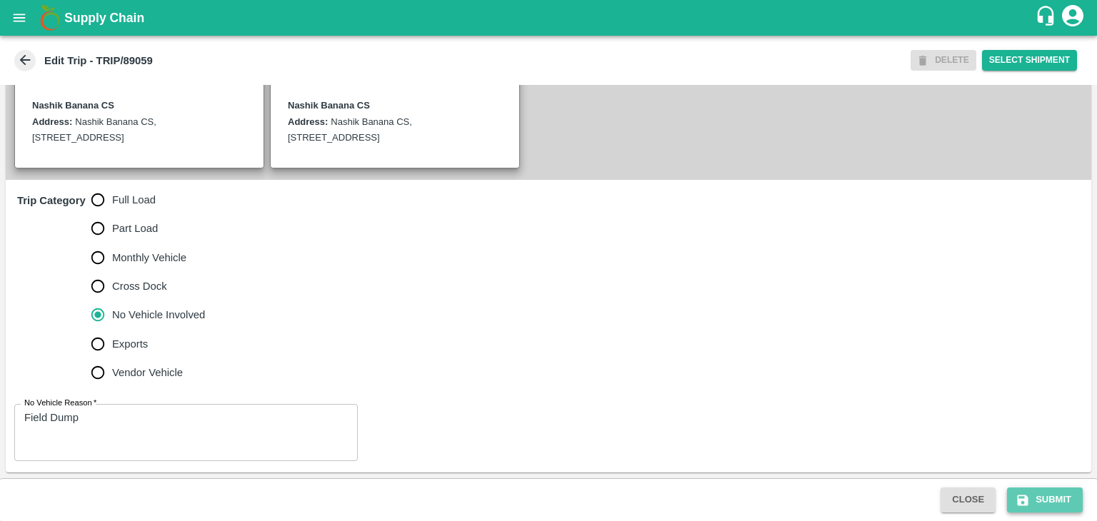
click at [1065, 488] on button "Submit" at bounding box center [1045, 500] width 76 height 25
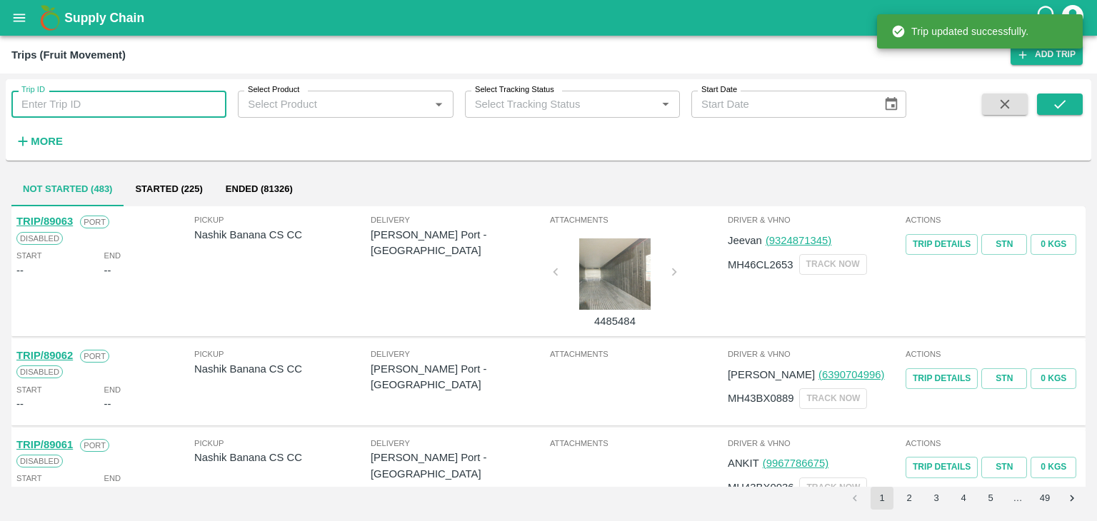
click at [151, 115] on input "Trip ID" at bounding box center [118, 104] width 215 height 27
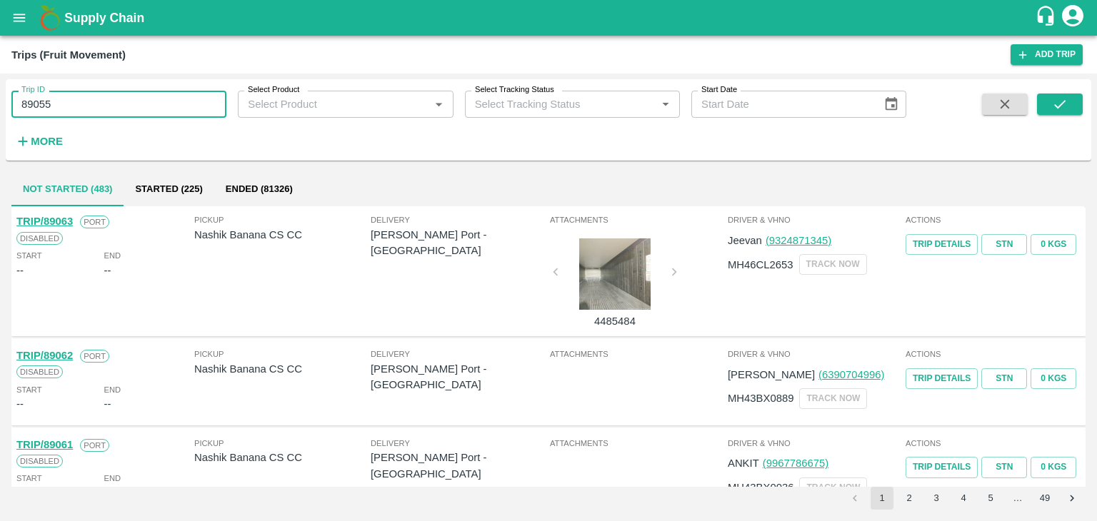
type input "89055"
click at [1071, 112] on span at bounding box center [1060, 123] width 46 height 59
click at [1071, 112] on button "submit" at bounding box center [1060, 104] width 46 height 21
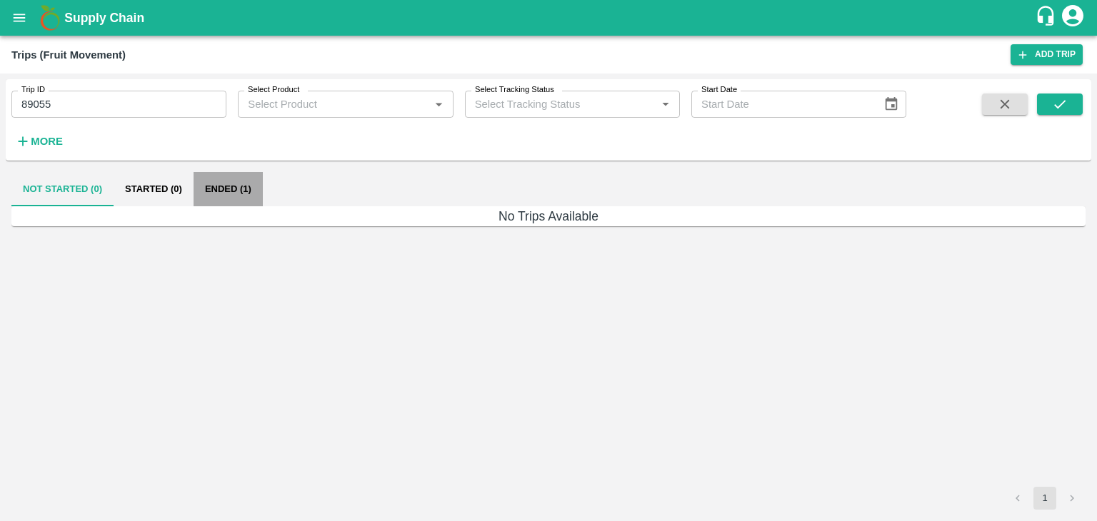
click at [224, 185] on button "Ended (1)" at bounding box center [228, 189] width 69 height 34
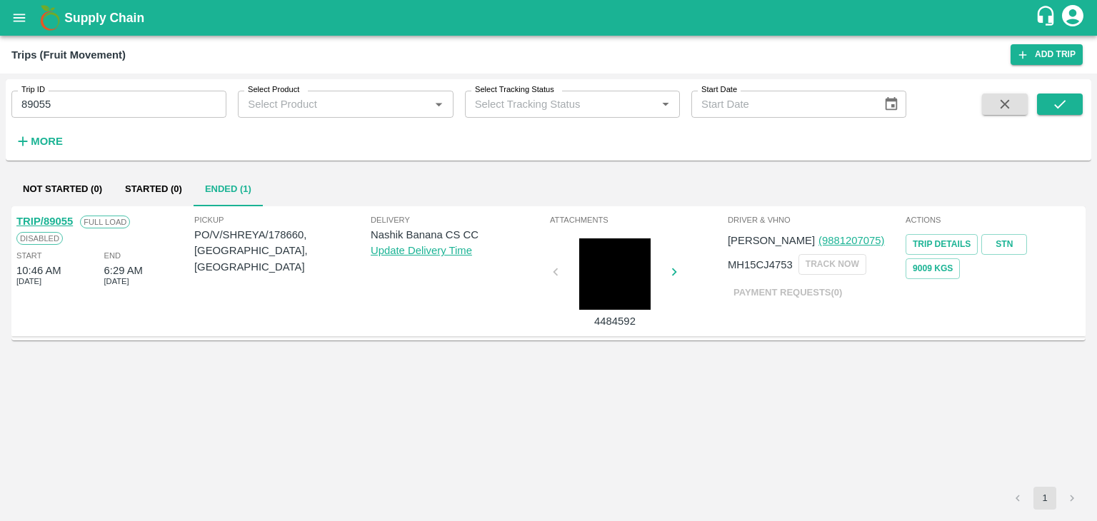
click at [51, 219] on link "TRIP/89055" at bounding box center [44, 221] width 56 height 11
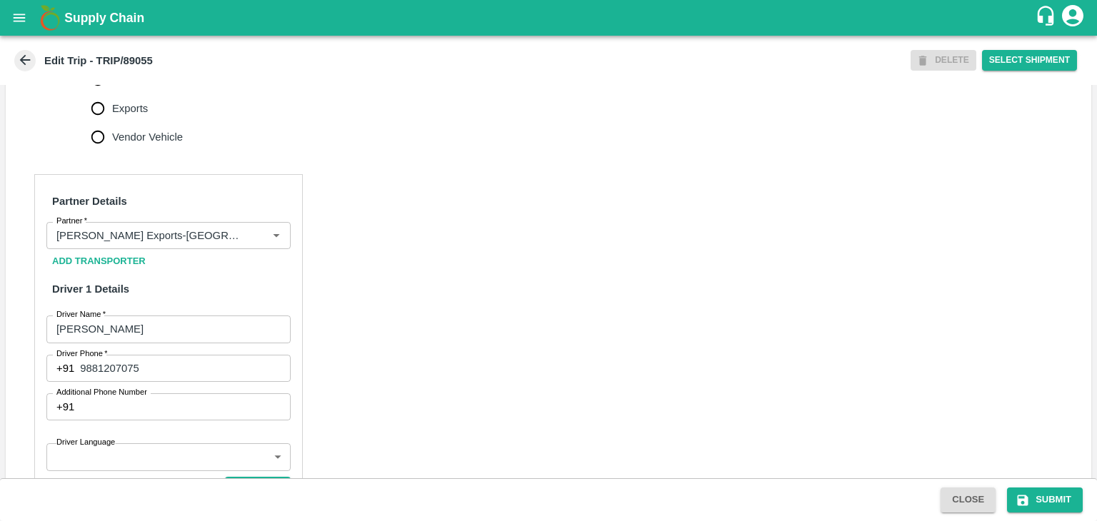
scroll to position [574, 0]
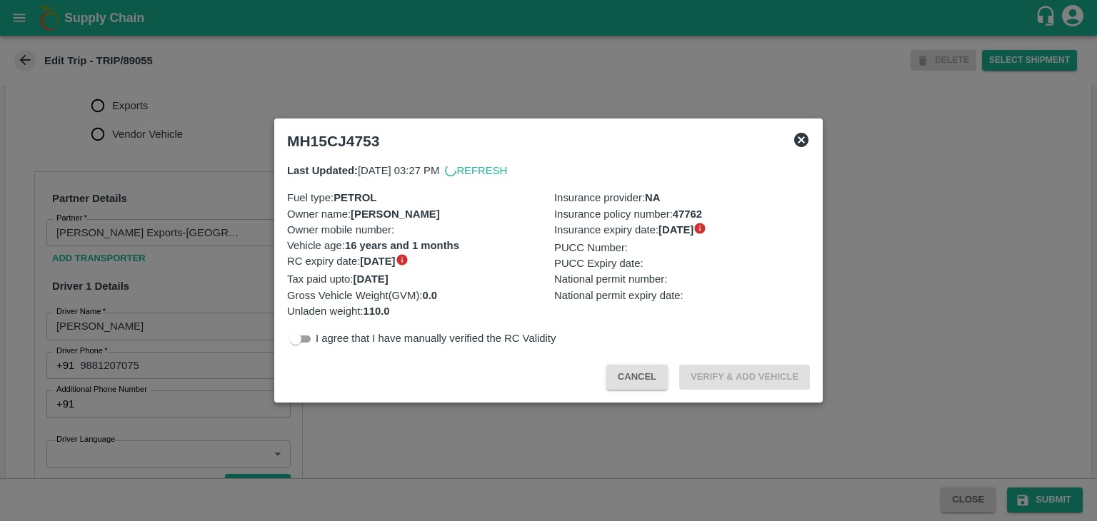
click at [257, 249] on div at bounding box center [548, 260] width 1097 height 521
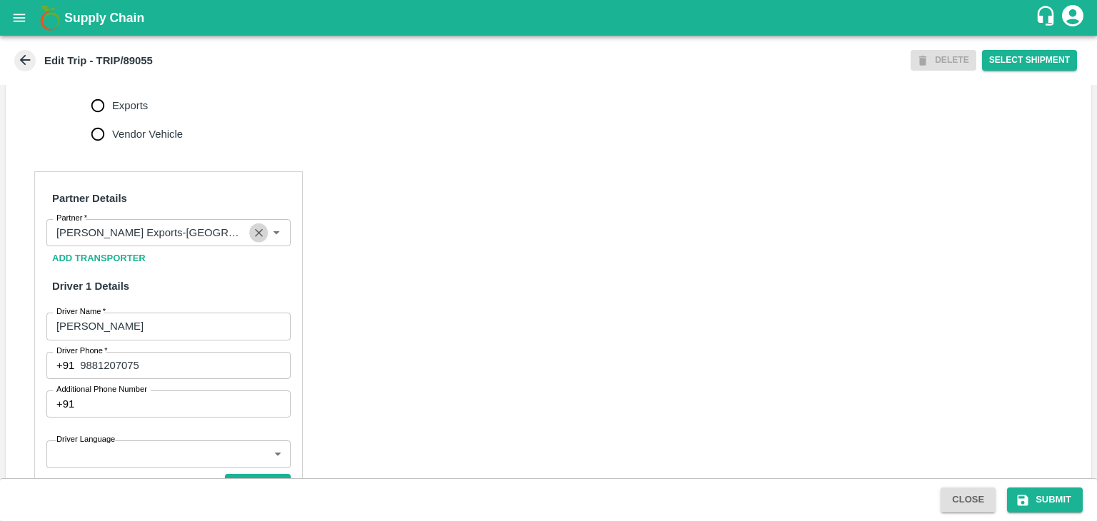
click at [256, 240] on icon "Clear" at bounding box center [259, 233] width 14 height 14
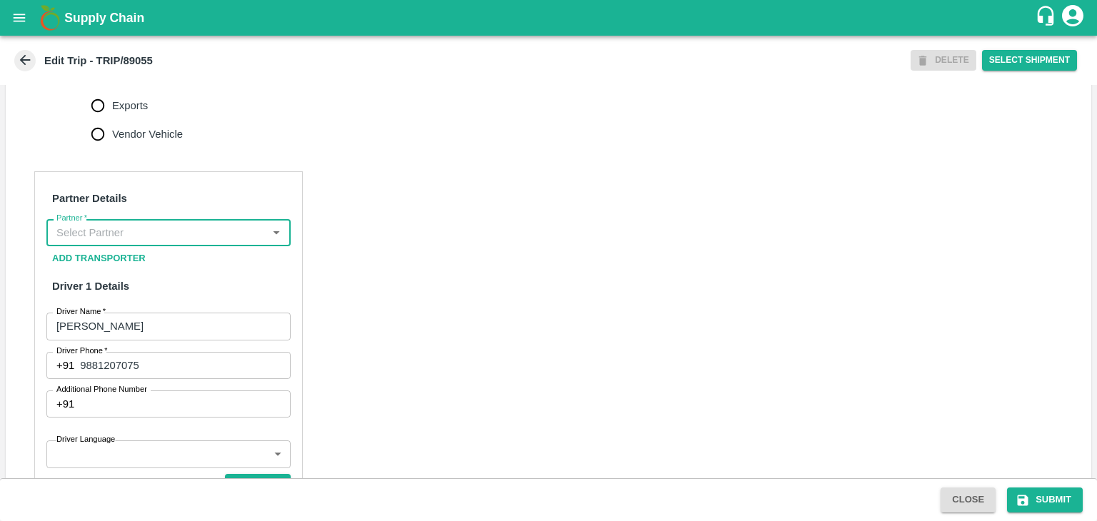
scroll to position [0, 0]
click at [194, 242] on input "Partner   *" at bounding box center [157, 233] width 212 height 19
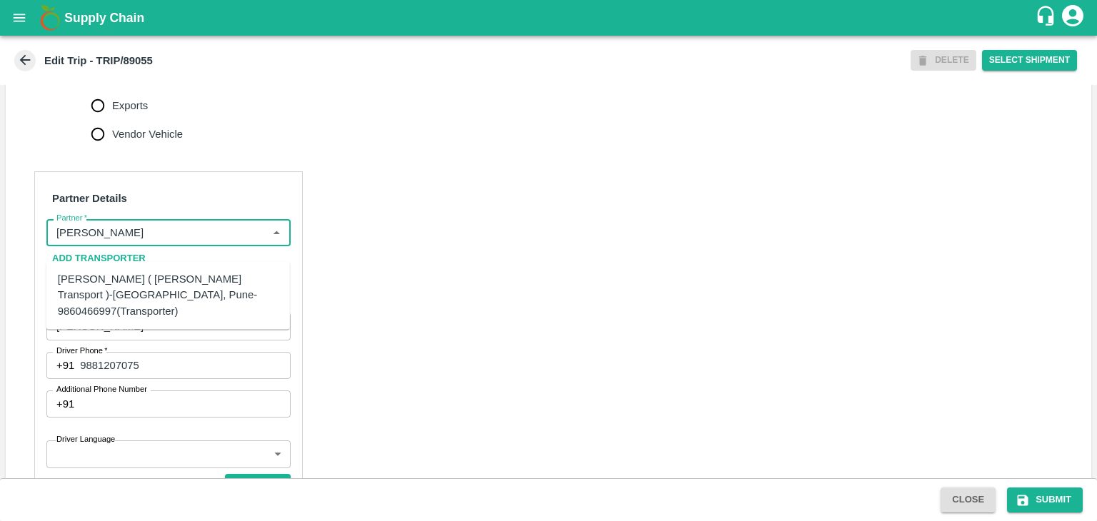
click at [171, 266] on ul "Nitin Rasal ( Bhairavnath Transport )-Deulgaon, Pune-9860466997(Transporter)" at bounding box center [167, 295] width 243 height 68
click at [149, 283] on div "Nitin Rasal ( Bhairavnath Transport )-Deulgaon, Pune-9860466997(Transporter)" at bounding box center [168, 295] width 221 height 48
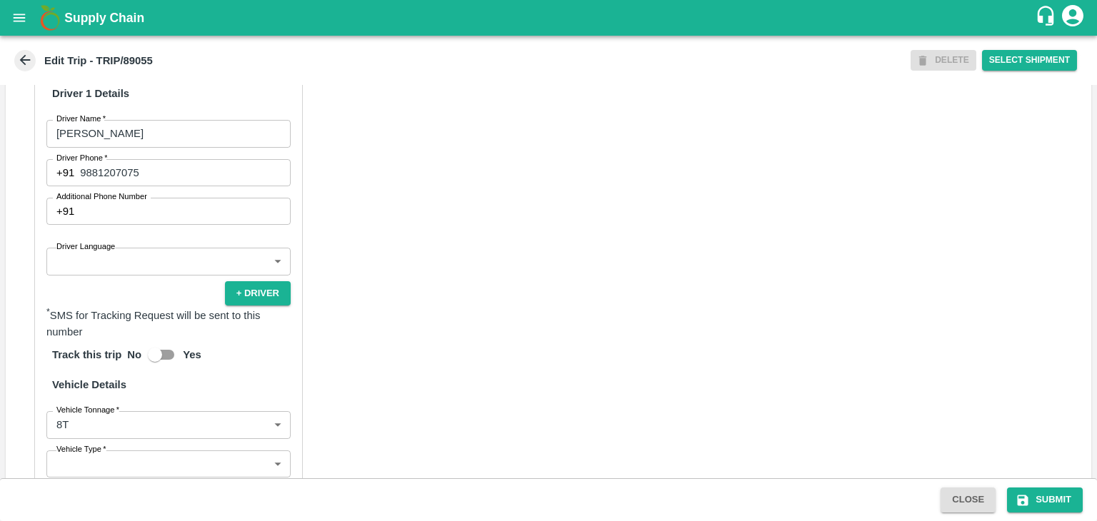
scroll to position [768, 0]
type input "Nitin Rasal ( Bhairavnath Transport )-Deulgaon, Pune-9860466997(Transporter)"
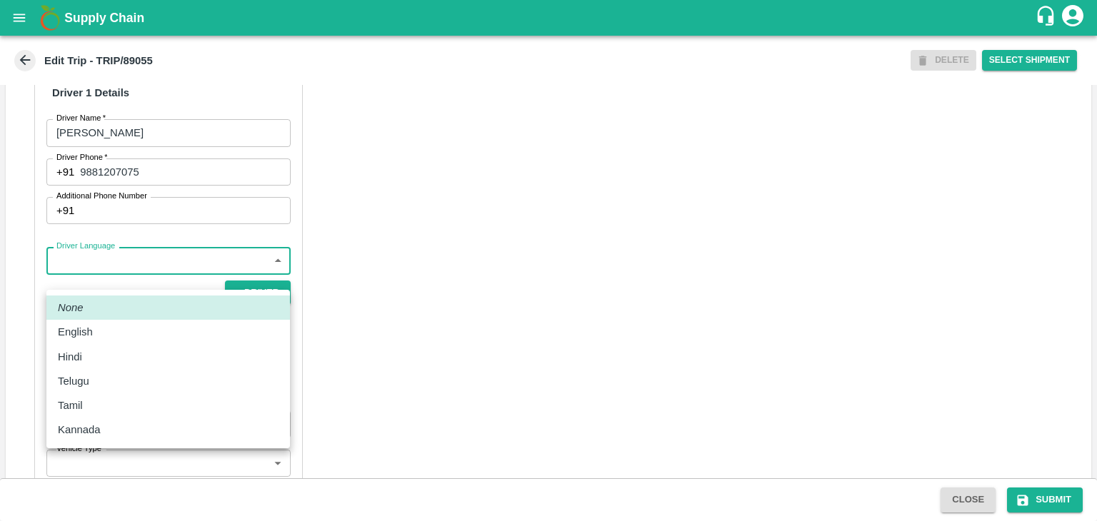
click at [91, 280] on body "Supply Chain Edit Trip - TRIP/89055 DELETE Select Shipment Trip Details Trip Ty…" at bounding box center [548, 260] width 1097 height 521
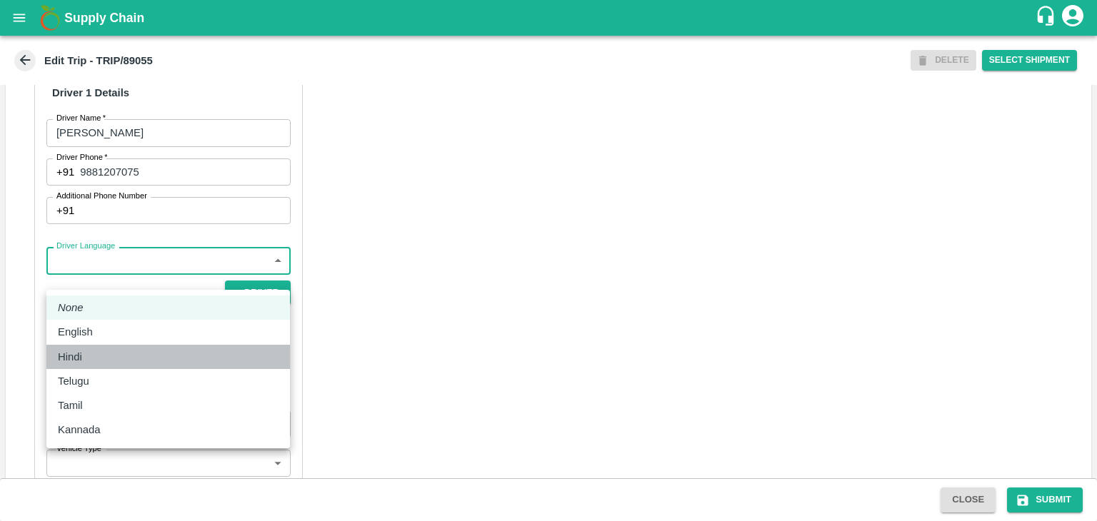
click at [91, 353] on div "Hindi" at bounding box center [168, 357] width 221 height 16
type input "hi"
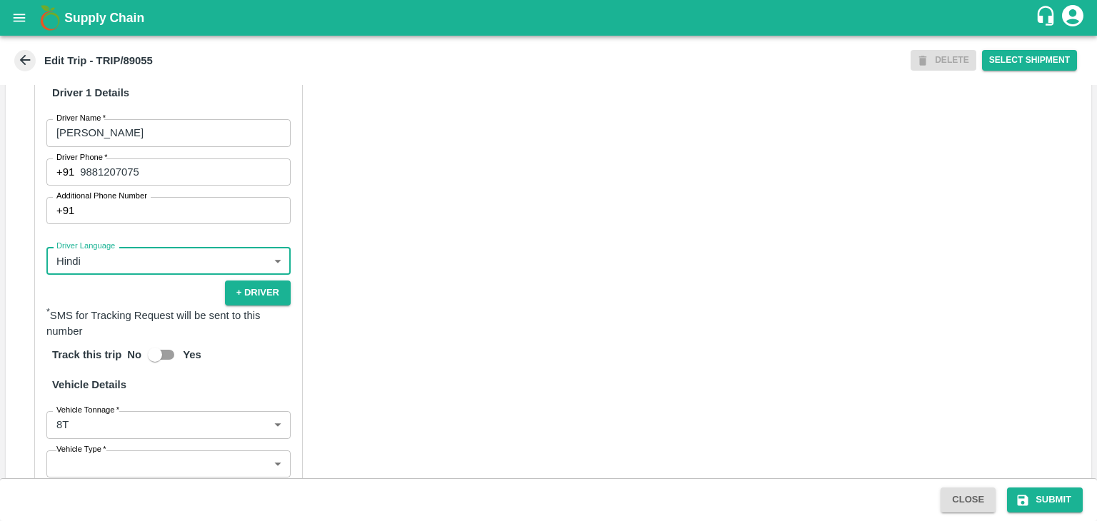
scroll to position [988, 0]
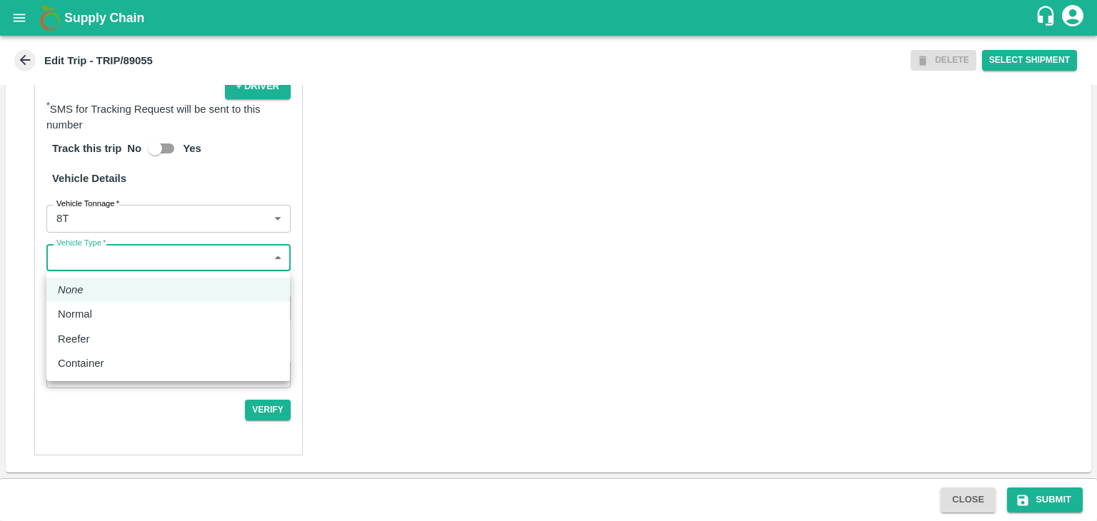
click at [97, 263] on body "Supply Chain Edit Trip - TRIP/89055 DELETE Select Shipment Trip Details Trip Ty…" at bounding box center [548, 260] width 1097 height 521
click at [97, 305] on li "Normal" at bounding box center [167, 314] width 243 height 24
type input "Normal"
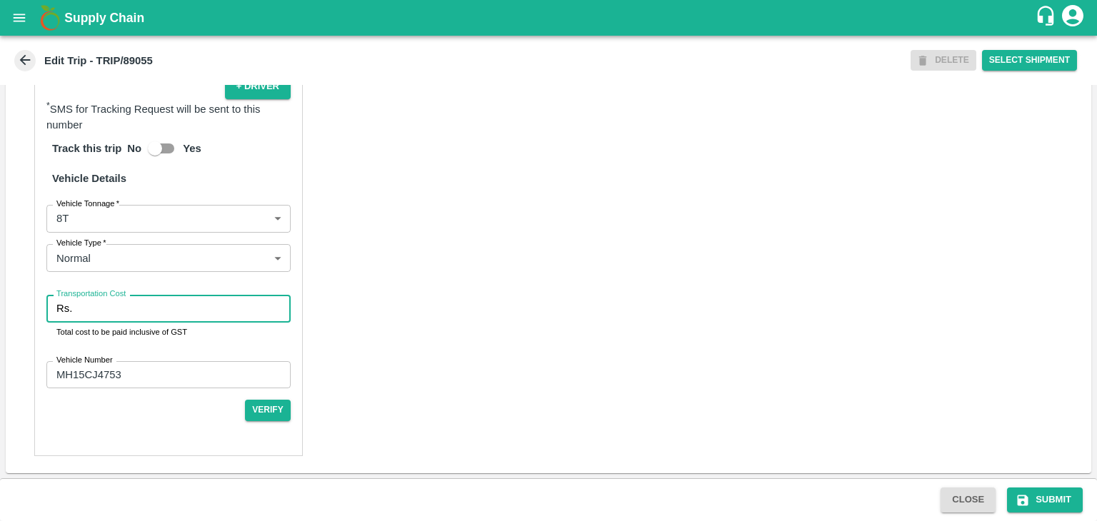
click at [121, 308] on input "Transportation Cost" at bounding box center [184, 308] width 213 height 27
type input "10000"
click at [1051, 501] on button "Submit" at bounding box center [1045, 500] width 76 height 25
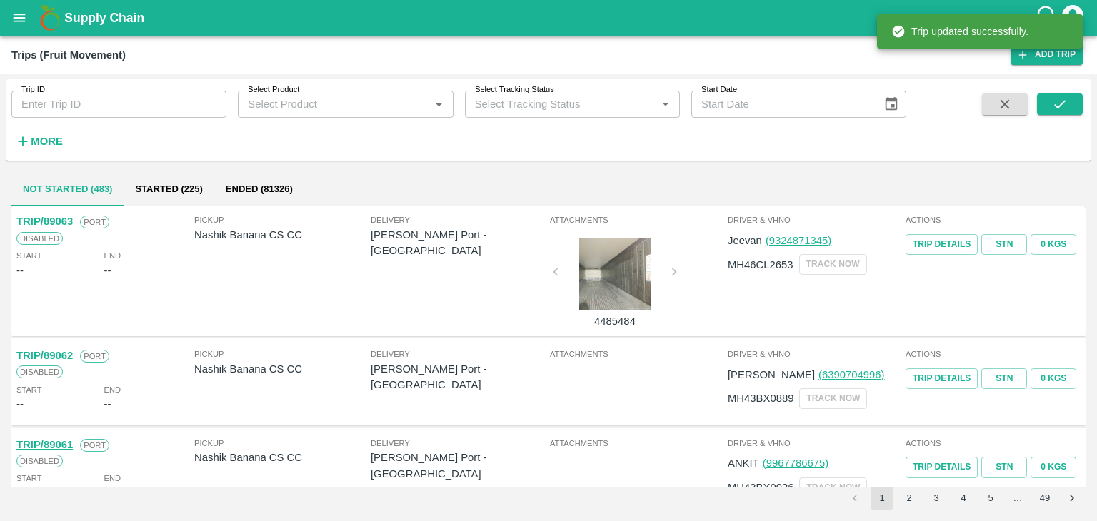
click at [154, 105] on input "Trip ID" at bounding box center [118, 104] width 215 height 27
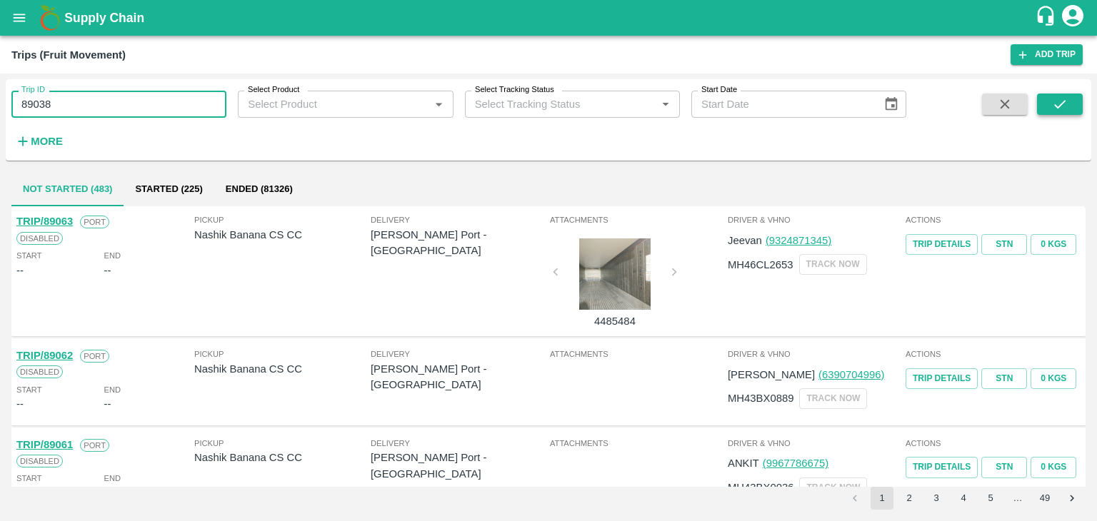
type input "89038"
click at [1073, 104] on button "submit" at bounding box center [1060, 104] width 46 height 21
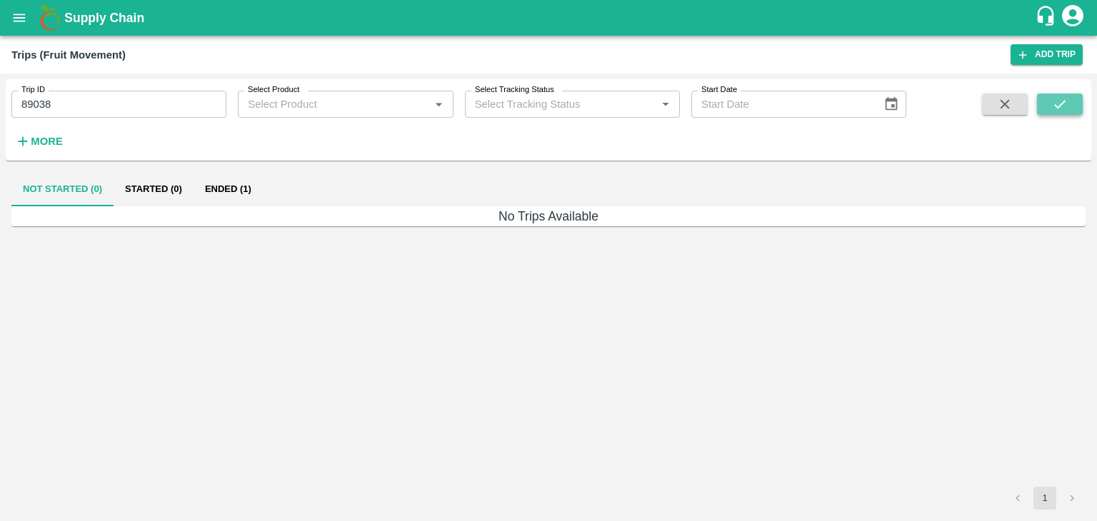
click at [1073, 104] on button "submit" at bounding box center [1060, 104] width 46 height 21
click at [190, 195] on button "Started (0)" at bounding box center [154, 189] width 80 height 34
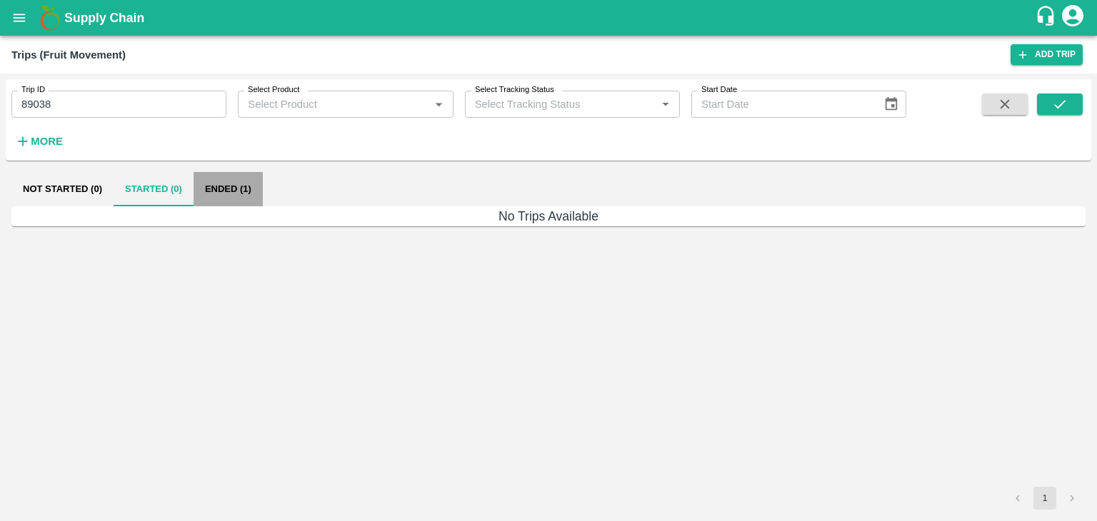
click at [226, 192] on button "Ended (1)" at bounding box center [228, 189] width 69 height 34
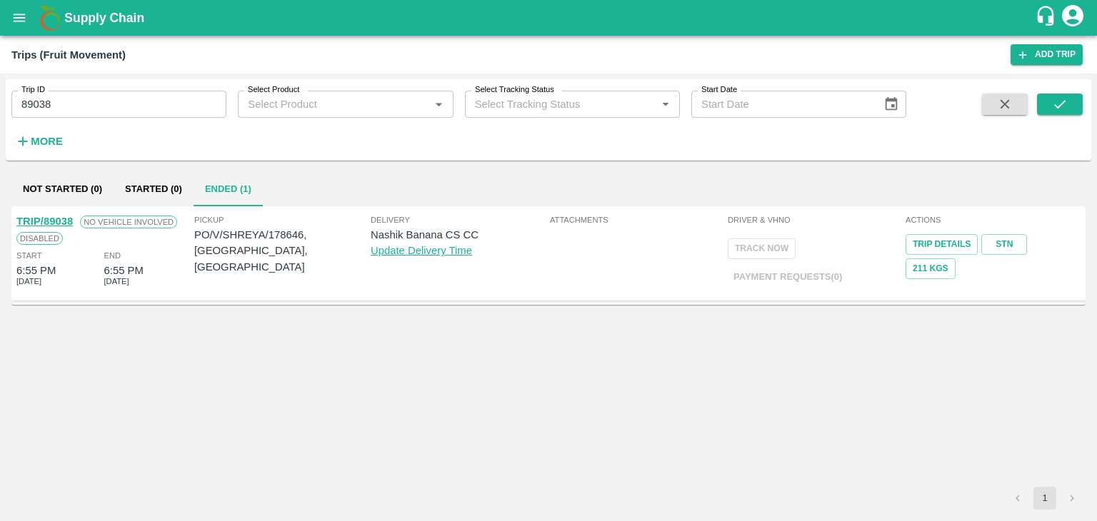
click at [51, 216] on link "TRIP/89038" at bounding box center [44, 221] width 56 height 11
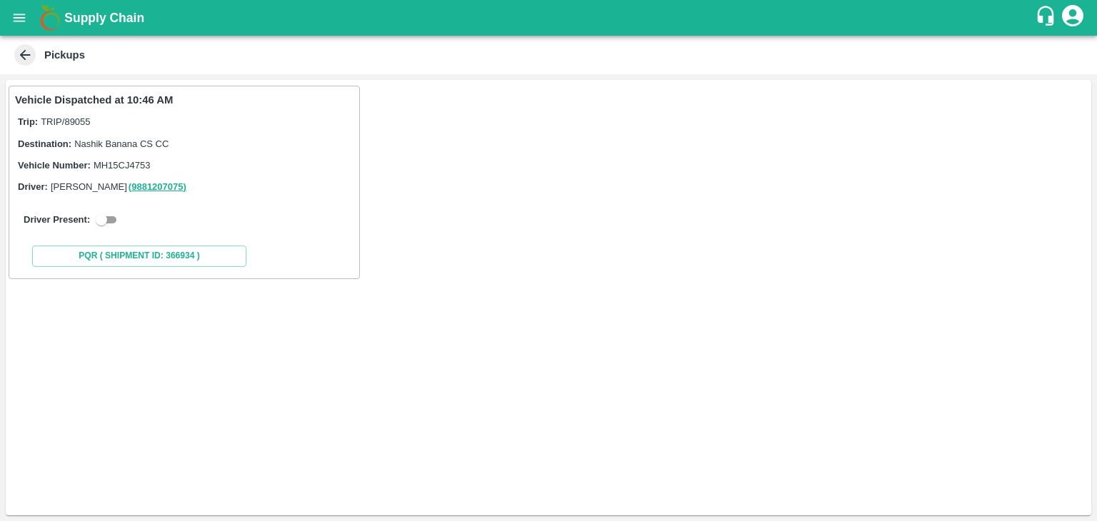
drag, startPoint x: 121, startPoint y: 221, endPoint x: 107, endPoint y: 221, distance: 14.3
click at [107, 221] on div "Driver Present:" at bounding box center [184, 219] width 321 height 17
click at [107, 221] on input "checkbox" at bounding box center [101, 219] width 51 height 17
checkbox input "true"
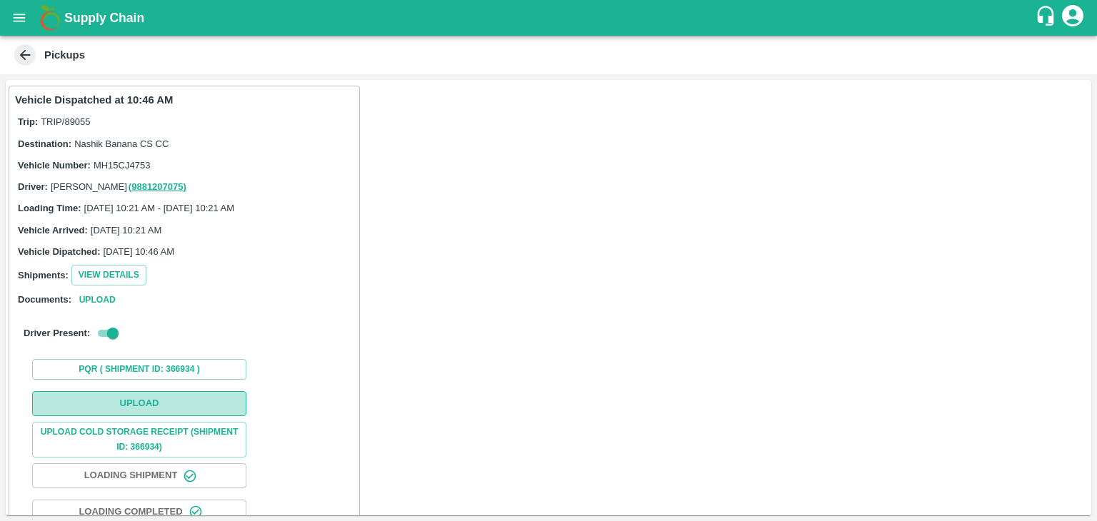
click at [158, 396] on button "Upload" at bounding box center [139, 403] width 214 height 25
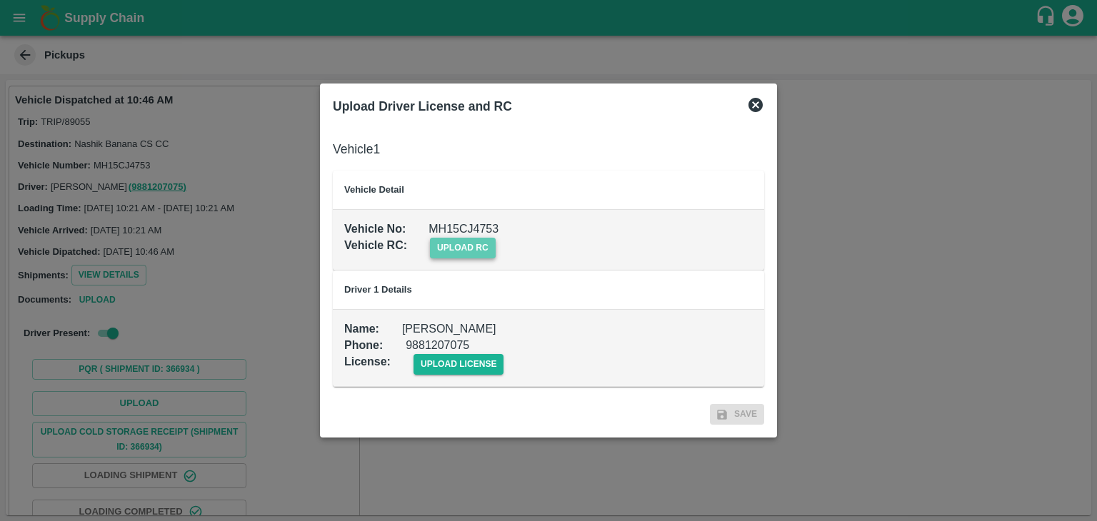
click at [466, 251] on span "upload rc" at bounding box center [463, 248] width 66 height 21
click at [0, 0] on input "upload rc" at bounding box center [0, 0] width 0 height 0
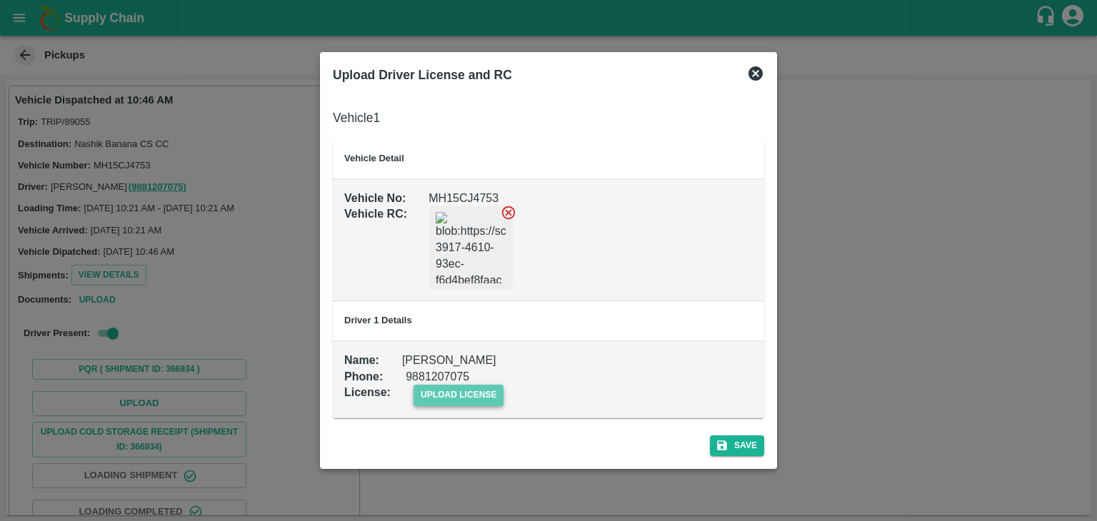
click at [452, 391] on span "upload license" at bounding box center [458, 395] width 91 height 21
click at [0, 0] on input "upload license" at bounding box center [0, 0] width 0 height 0
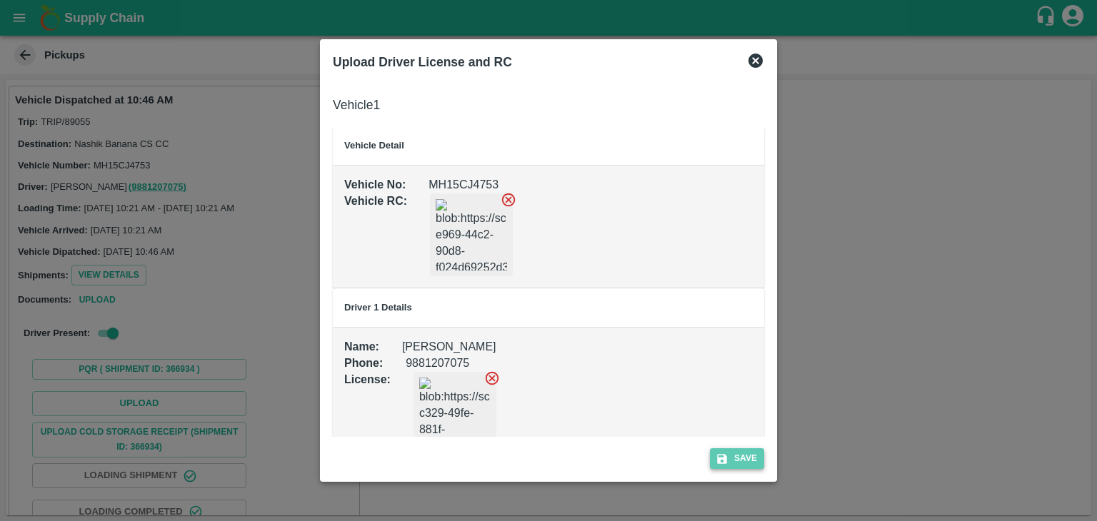
click at [736, 449] on button "Save" at bounding box center [737, 458] width 54 height 21
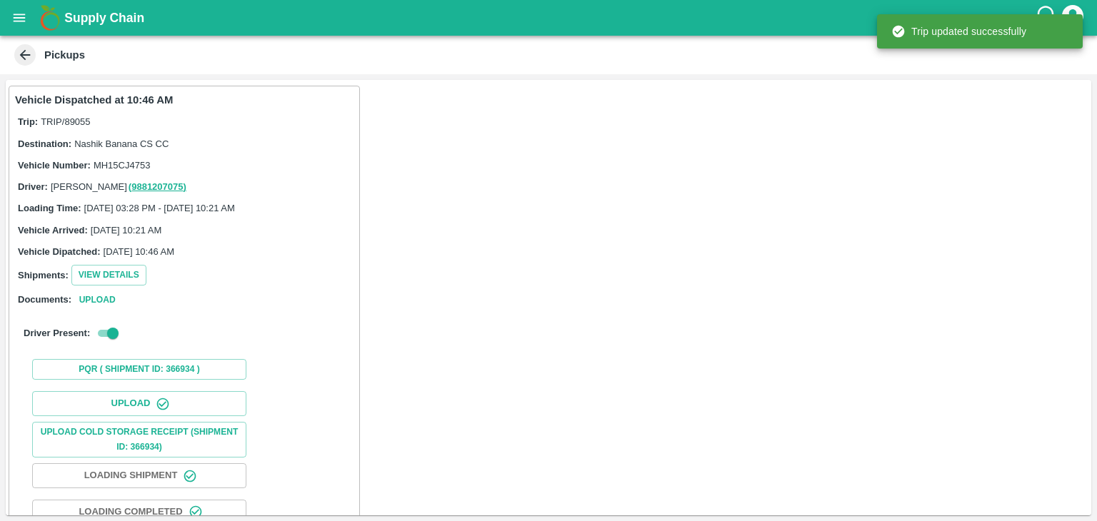
scroll to position [149, 0]
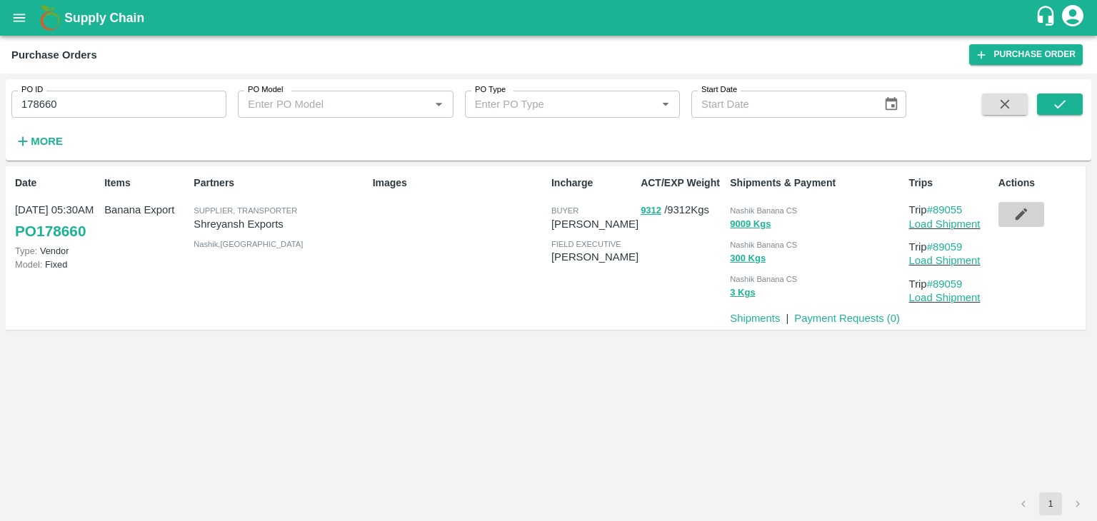
click at [1030, 213] on button "button" at bounding box center [1021, 214] width 46 height 24
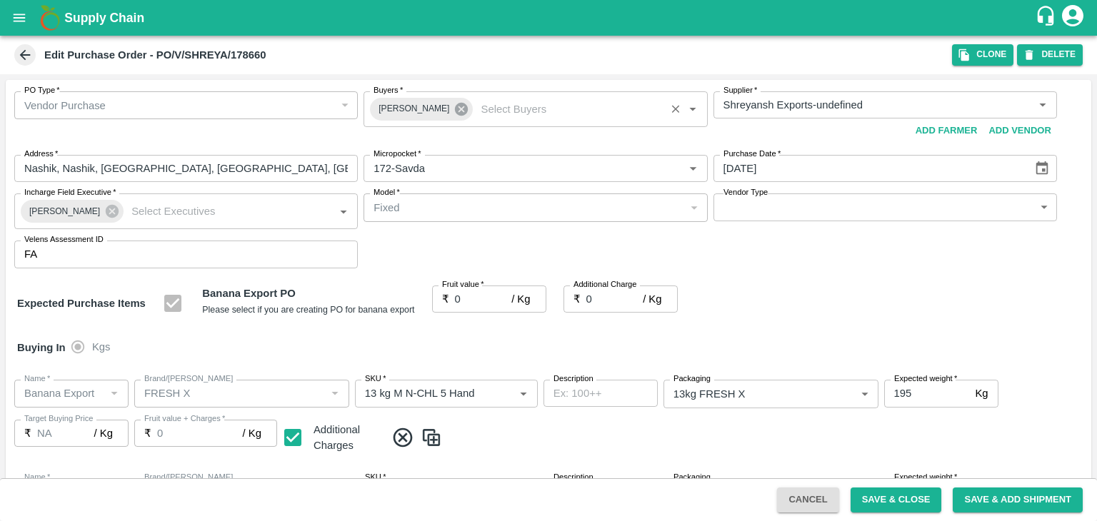
click at [455, 103] on icon at bounding box center [461, 109] width 16 height 16
click at [455, 103] on input "Buyers   *" at bounding box center [523, 105] width 311 height 19
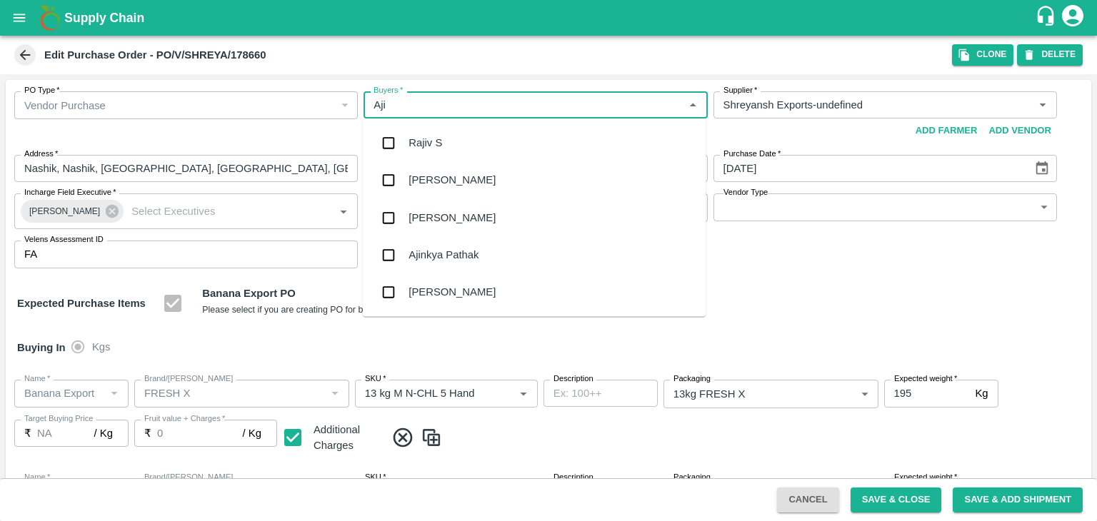
type input "Ajit"
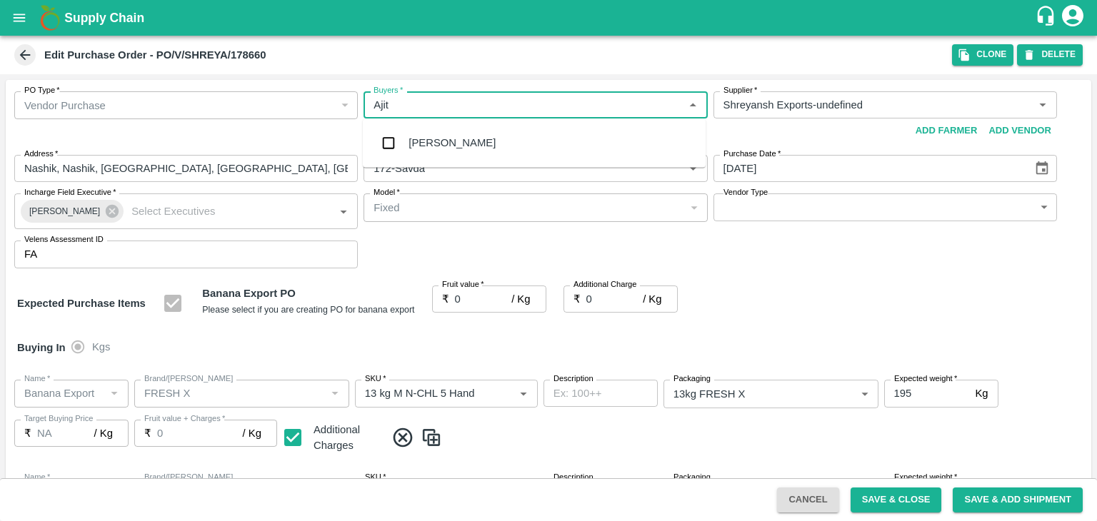
click at [432, 136] on div "Ajit Otari" at bounding box center [451, 143] width 87 height 16
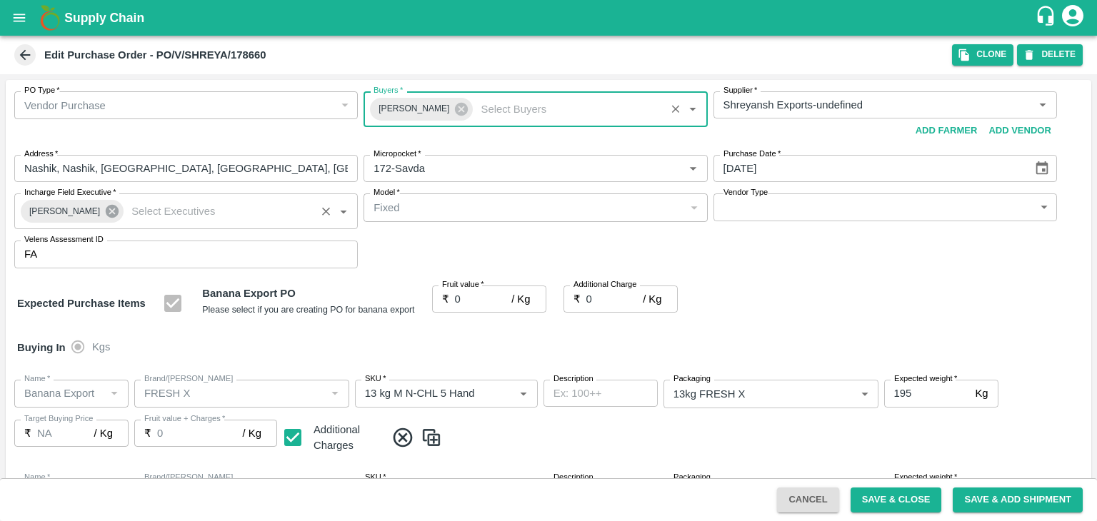
click at [106, 204] on icon at bounding box center [112, 212] width 16 height 16
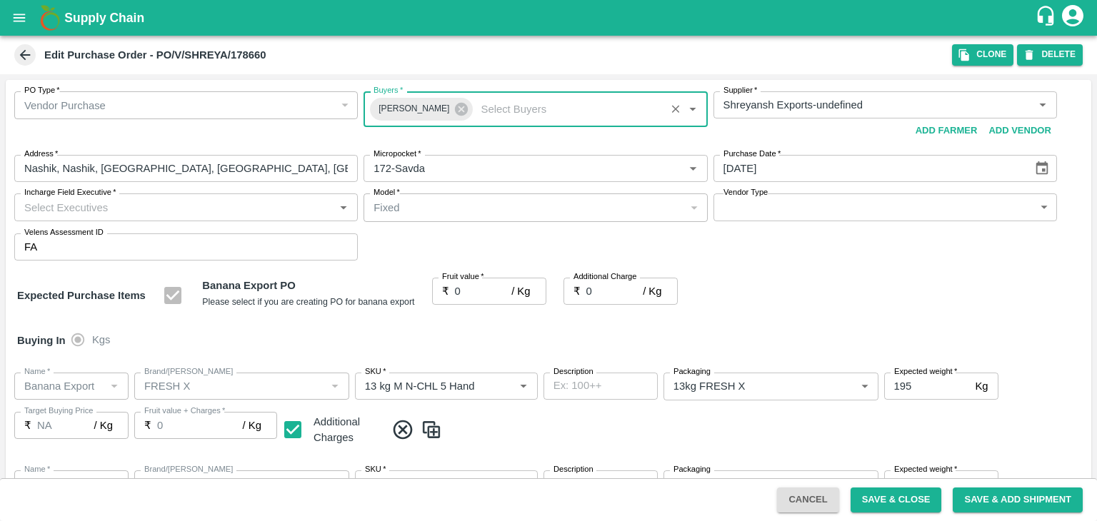
click at [131, 206] on input "Incharge Field Executive   *" at bounding box center [174, 207] width 311 height 19
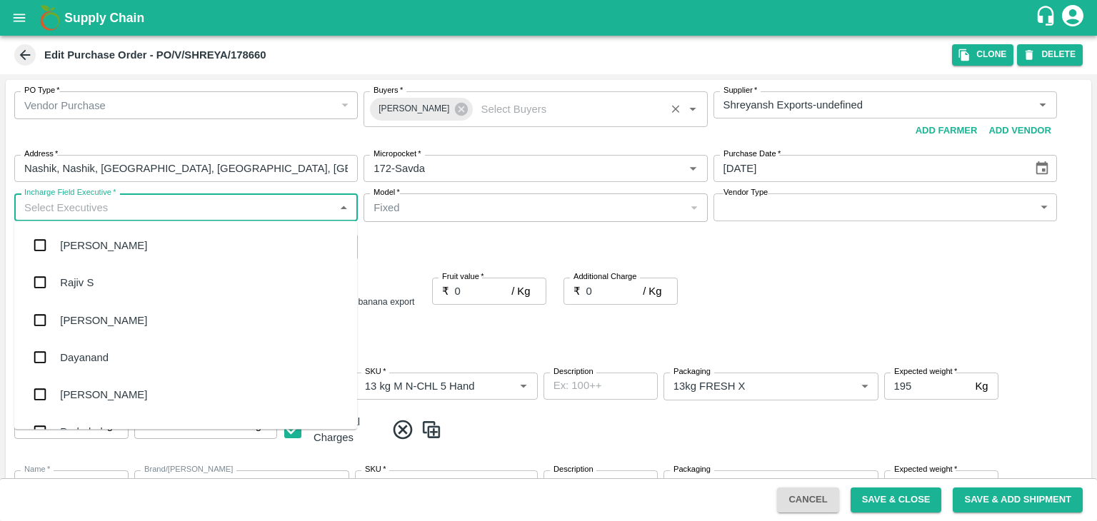
click at [148, 209] on input "Incharge Field Executive   *" at bounding box center [174, 207] width 311 height 19
type input "Jay"
click at [109, 316] on div "jaydip Tale" at bounding box center [85, 320] width 50 height 16
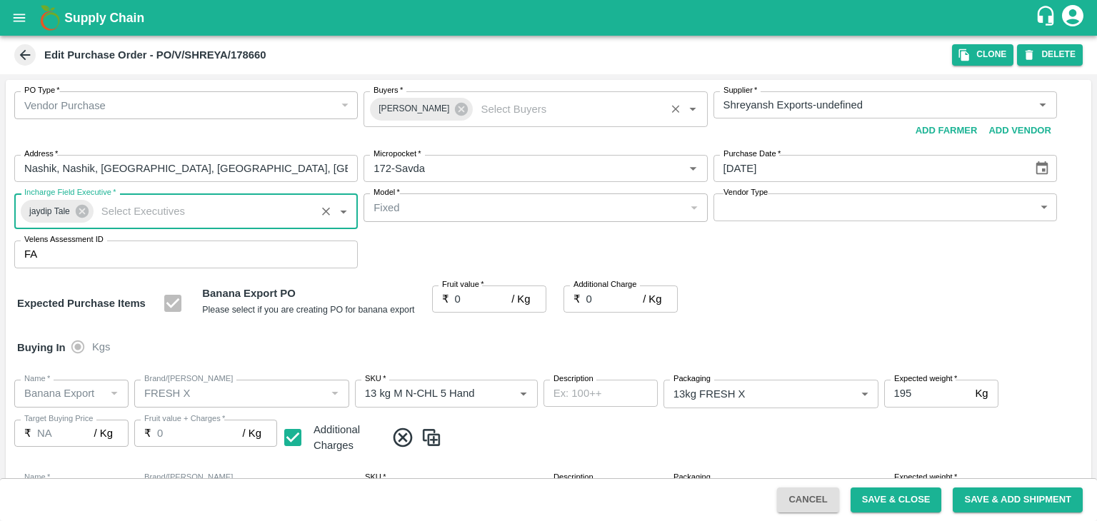
click at [476, 296] on input "0" at bounding box center [483, 299] width 57 height 27
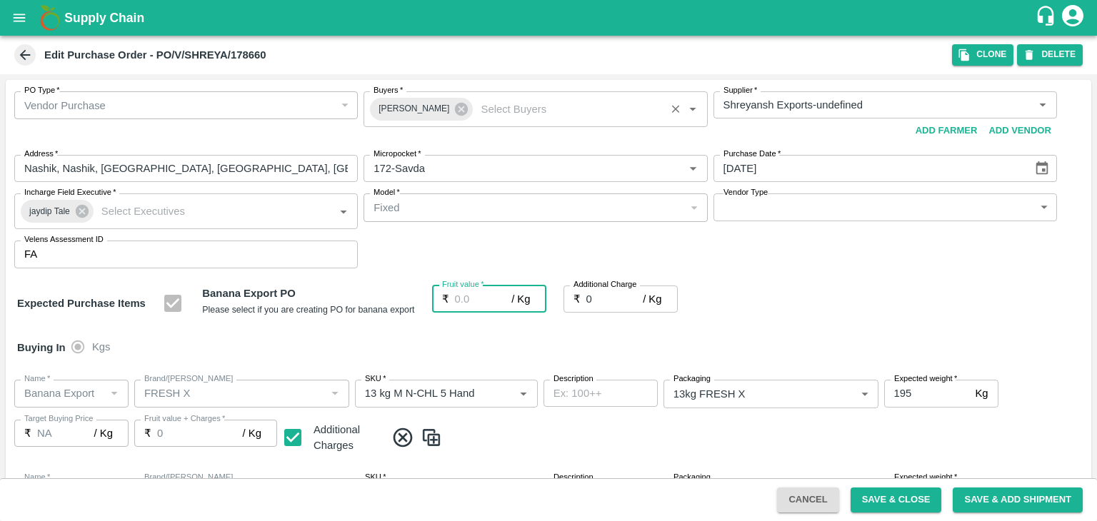
type input "1"
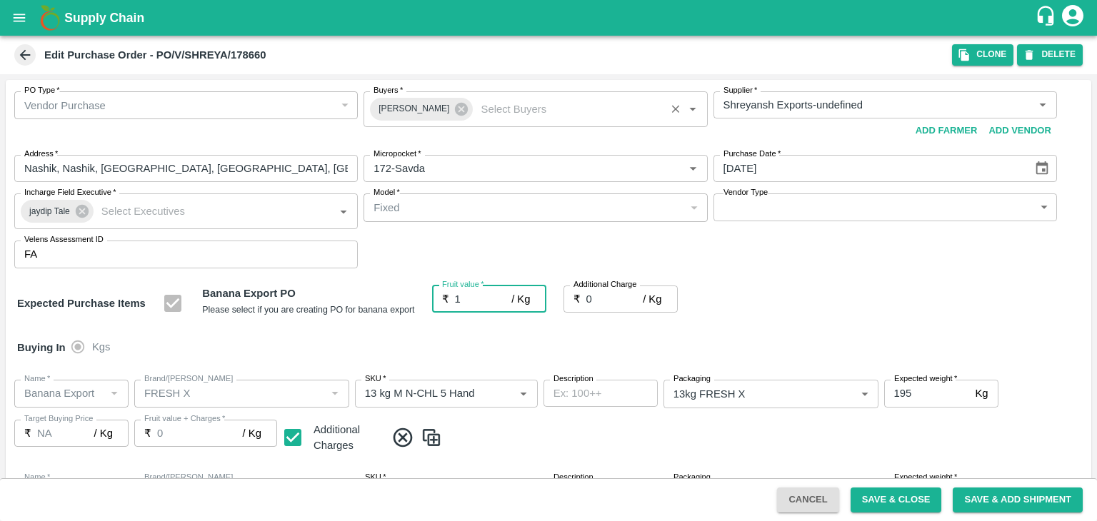
type input "1"
type input "18"
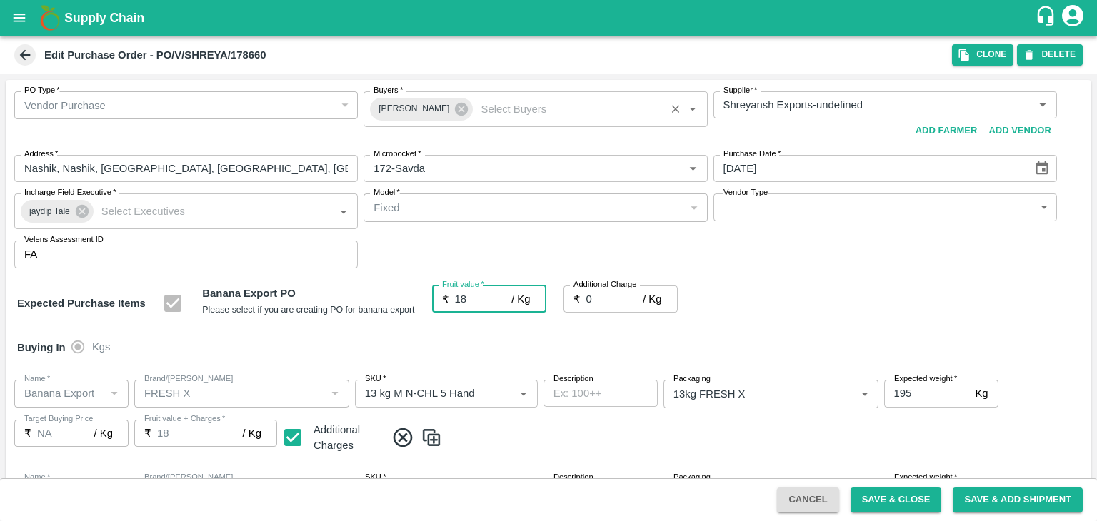
type input "18"
type input "18.5"
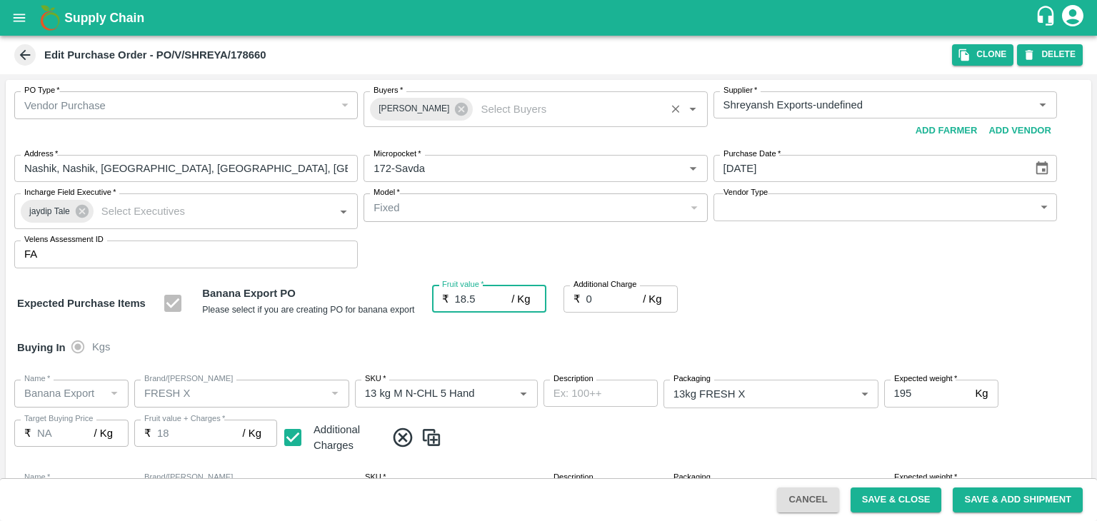
type input "18.5"
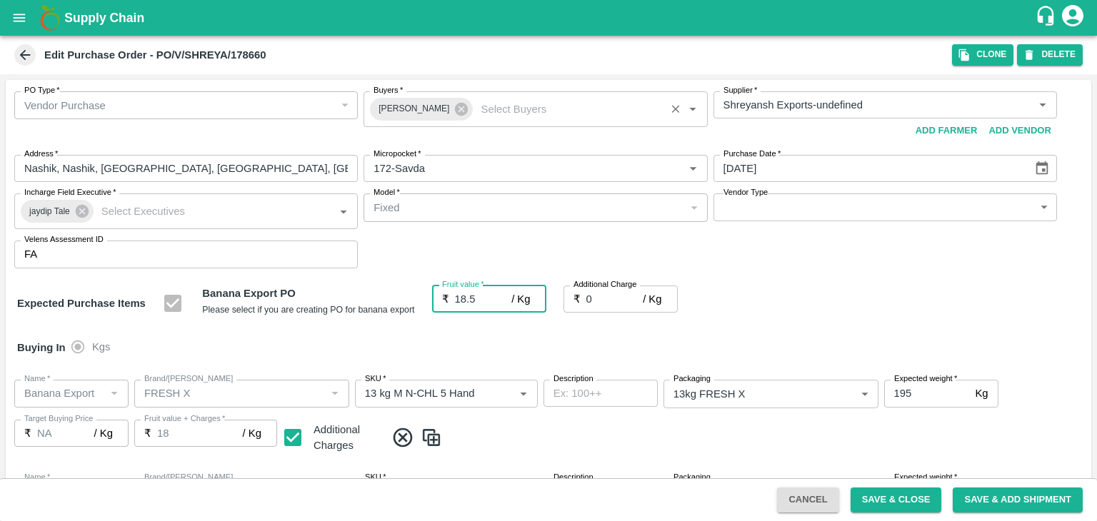
type input "18.5"
type input "2"
type input "20.5"
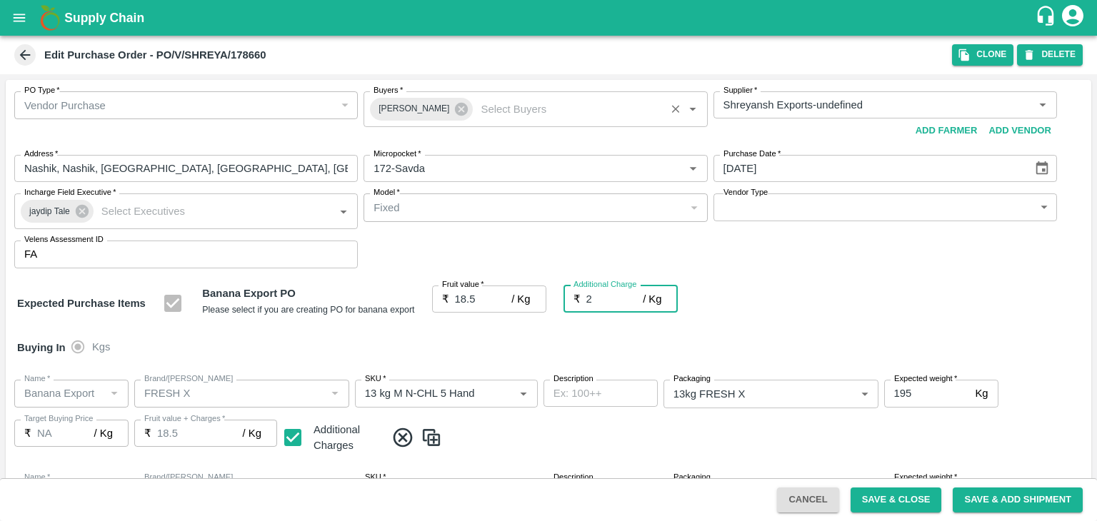
type input "20.5"
type input "2.7"
type input "21.2"
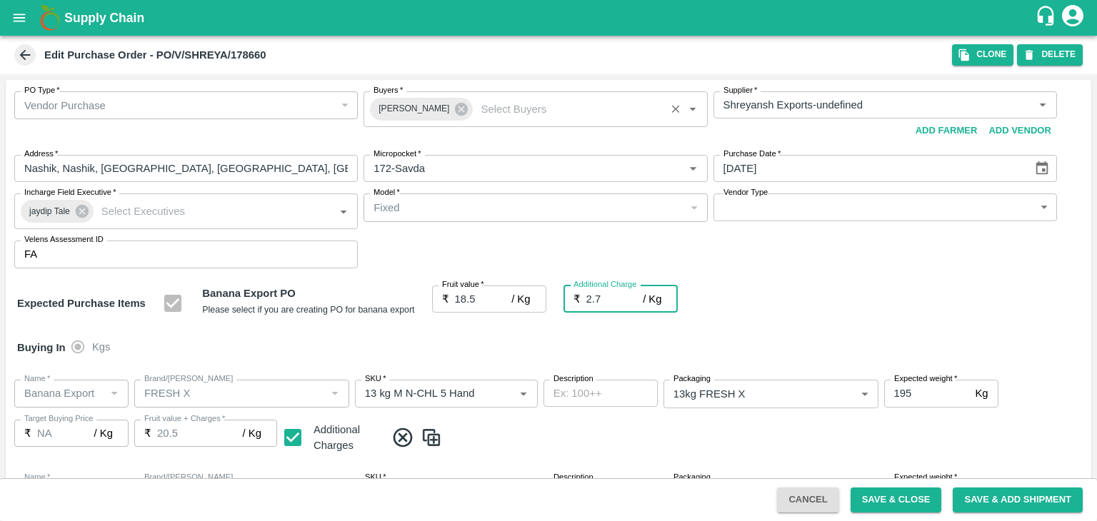
type input "21.2"
type input "2.75"
type input "21.25"
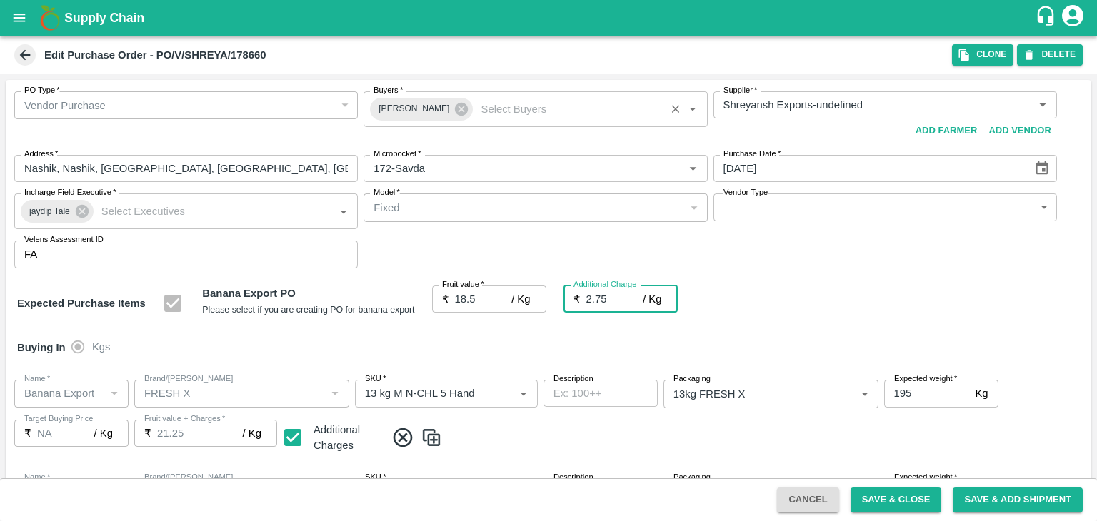
type input "21.25"
type input "2.75"
click at [915, 503] on button "Save & Close" at bounding box center [895, 500] width 91 height 25
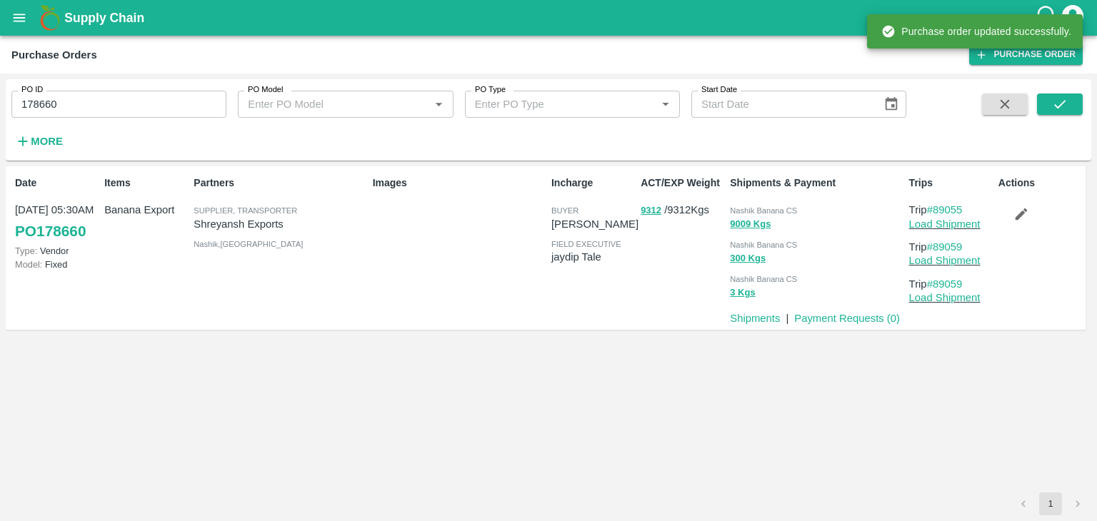
click at [129, 103] on input "178660" at bounding box center [118, 104] width 215 height 27
paste input "text"
click at [129, 103] on input "178660" at bounding box center [118, 104] width 215 height 27
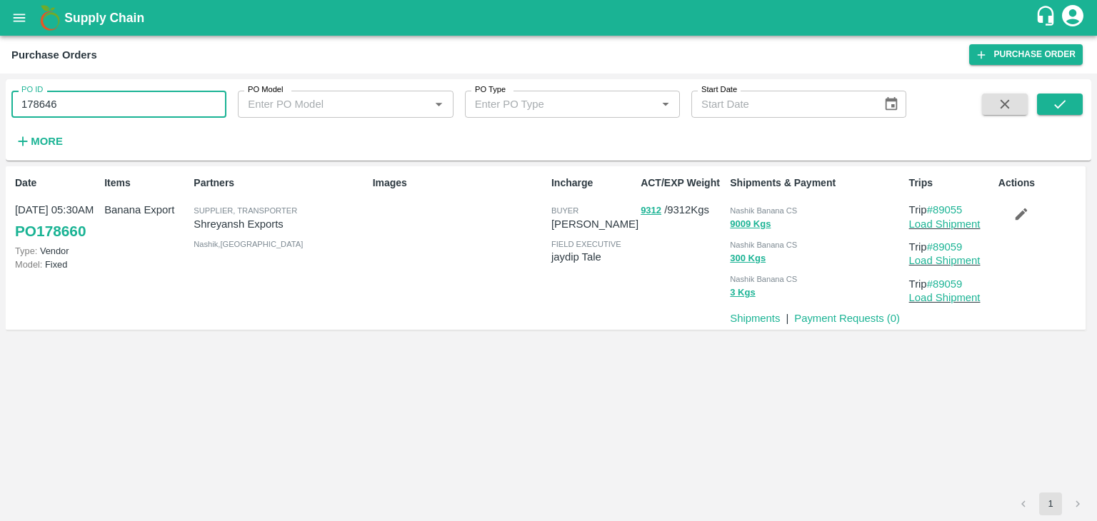
type input "178646"
drag, startPoint x: 1085, startPoint y: 105, endPoint x: 1060, endPoint y: 102, distance: 25.2
click at [1060, 102] on div "PO ID 178646 PO ID PO Model PO Model   * PO Type PO Type   * Start Date Start D…" at bounding box center [548, 120] width 1085 height 70
click at [1060, 102] on icon "submit" at bounding box center [1060, 104] width 16 height 16
click at [1068, 102] on button "submit" at bounding box center [1060, 104] width 46 height 21
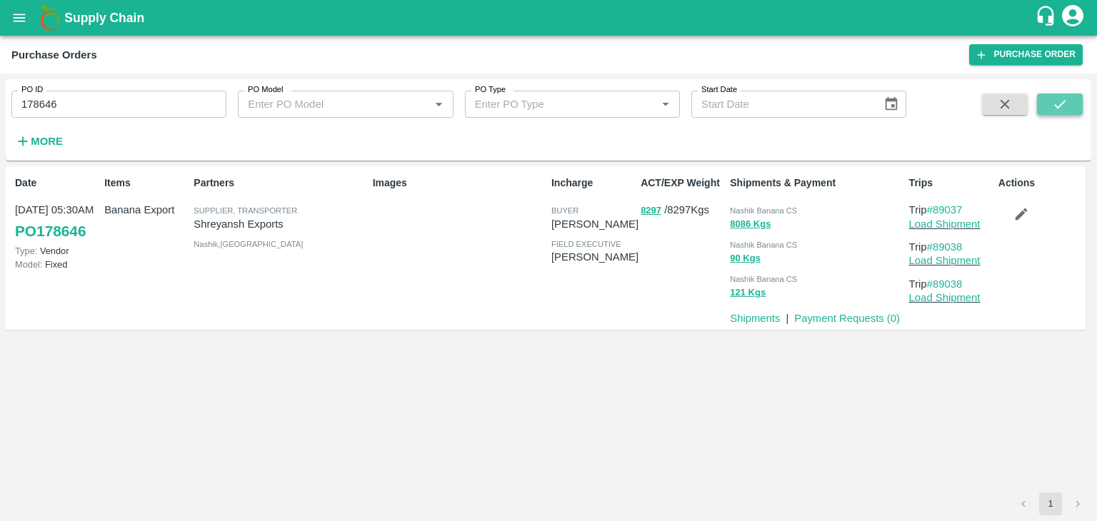
click at [1049, 100] on button "submit" at bounding box center [1060, 104] width 46 height 21
click at [958, 221] on link "Load Shipment" at bounding box center [944, 224] width 71 height 11
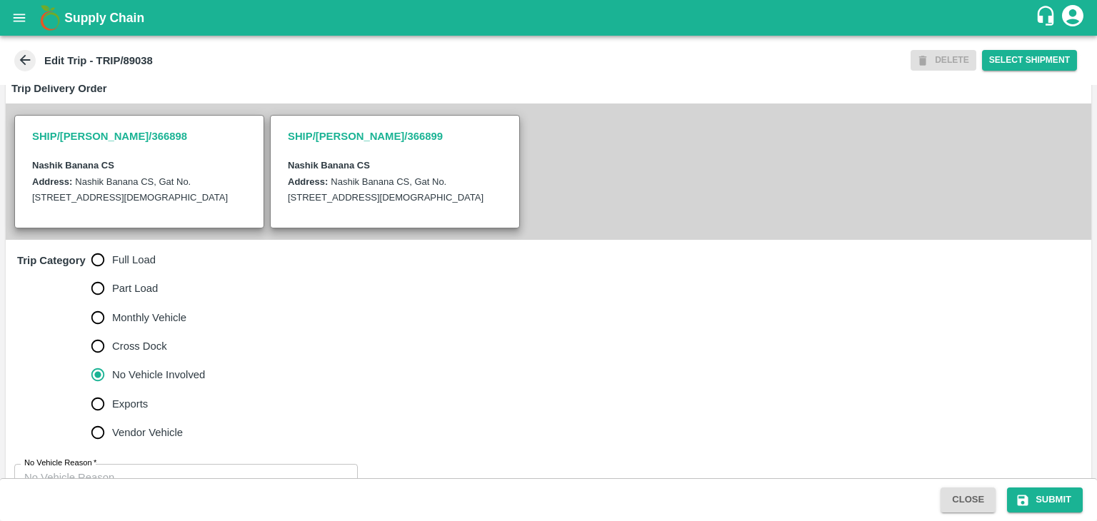
scroll to position [351, 0]
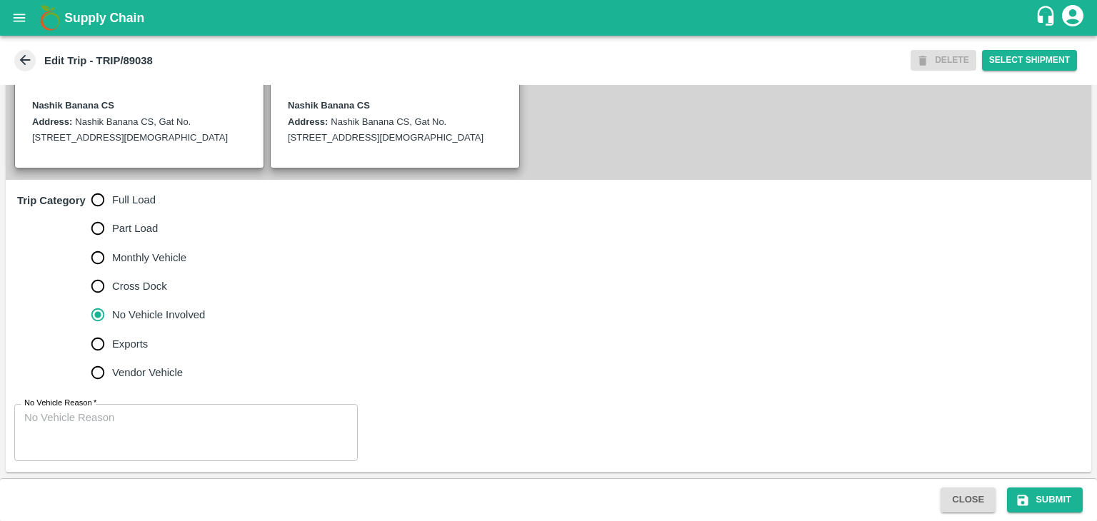
click at [125, 206] on span "Full Load" at bounding box center [134, 200] width 44 height 16
click at [112, 206] on input "Full Load" at bounding box center [98, 200] width 29 height 29
radio input "true"
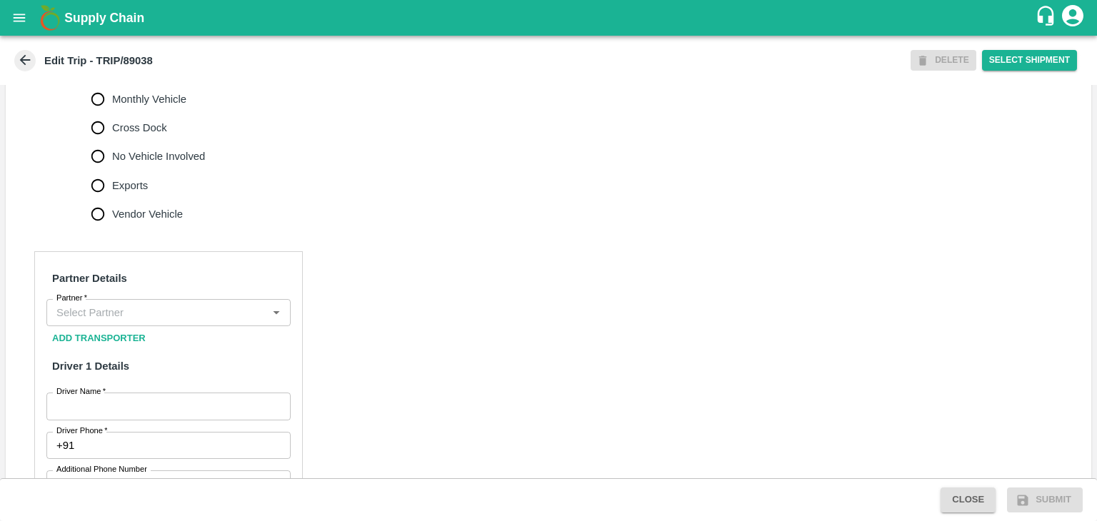
scroll to position [497, 0]
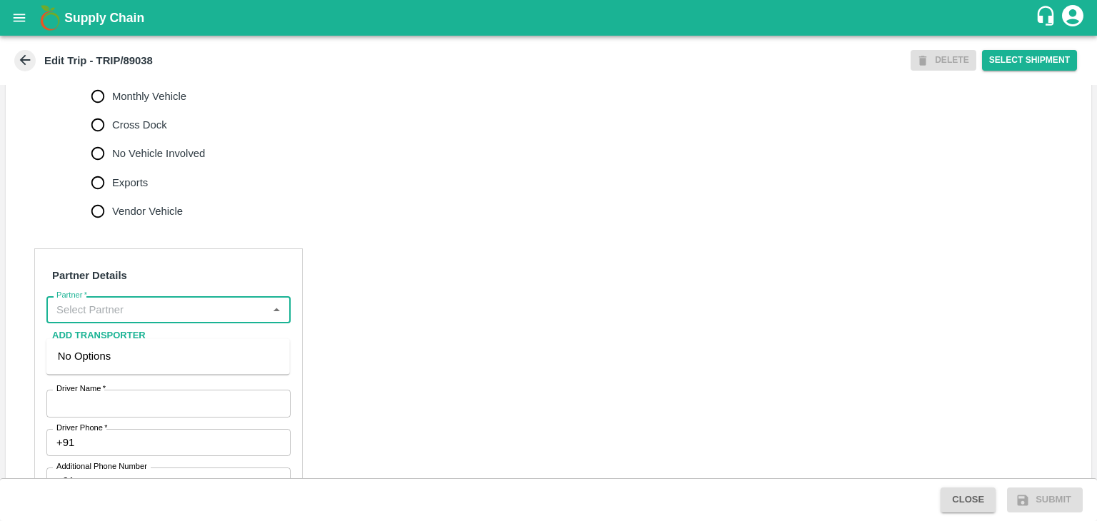
click at [163, 319] on input "Partner   *" at bounding box center [157, 310] width 212 height 19
click at [144, 358] on div "[PERSON_NAME] ( [PERSON_NAME] Transport )-[GEOGRAPHIC_DATA], Pune-9860466997(Tr…" at bounding box center [168, 372] width 221 height 48
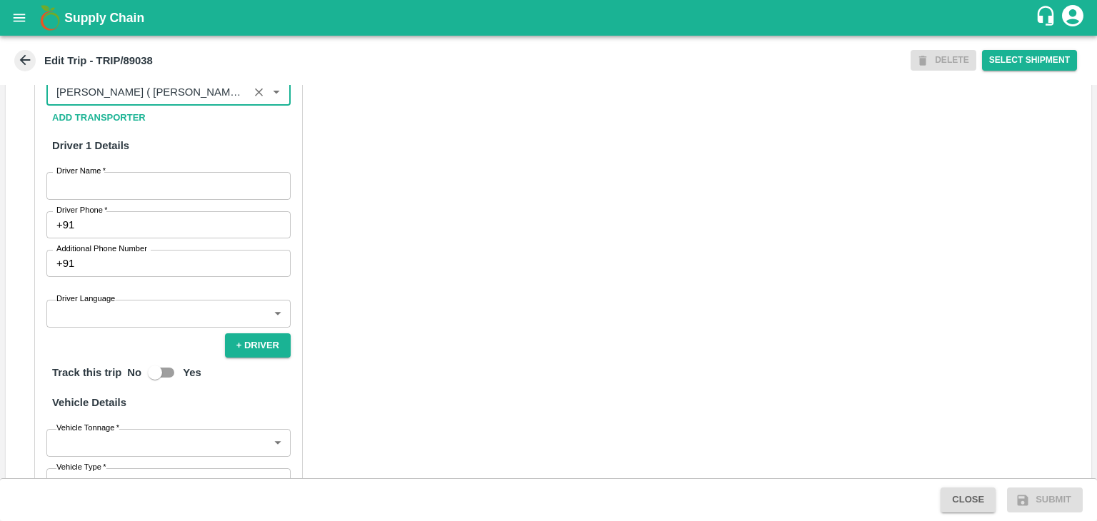
scroll to position [720, 0]
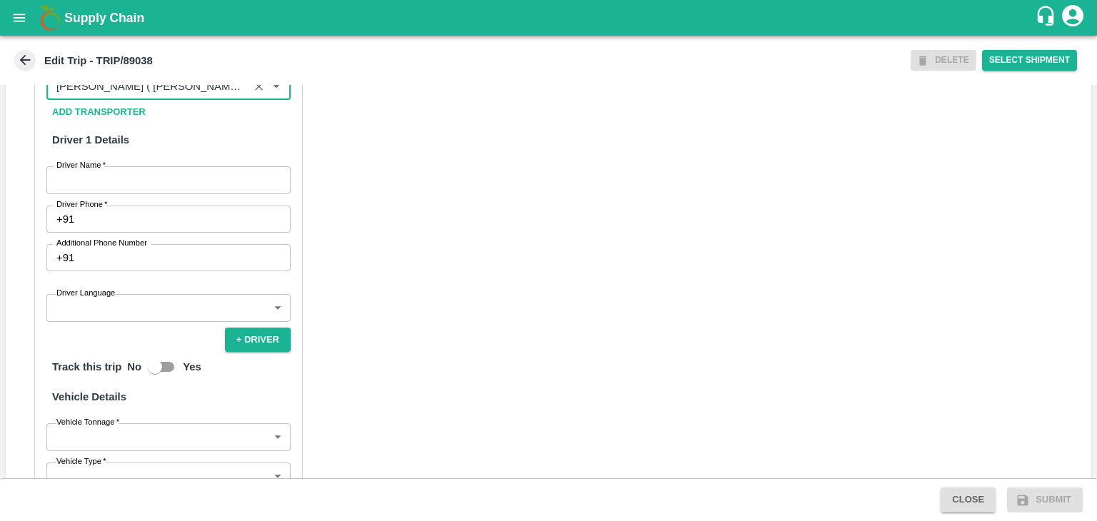
type input "[PERSON_NAME] ( [PERSON_NAME] Transport )-[GEOGRAPHIC_DATA], Pune-9860466997(Tr…"
click at [120, 194] on input "Driver Name   *" at bounding box center [168, 179] width 244 height 27
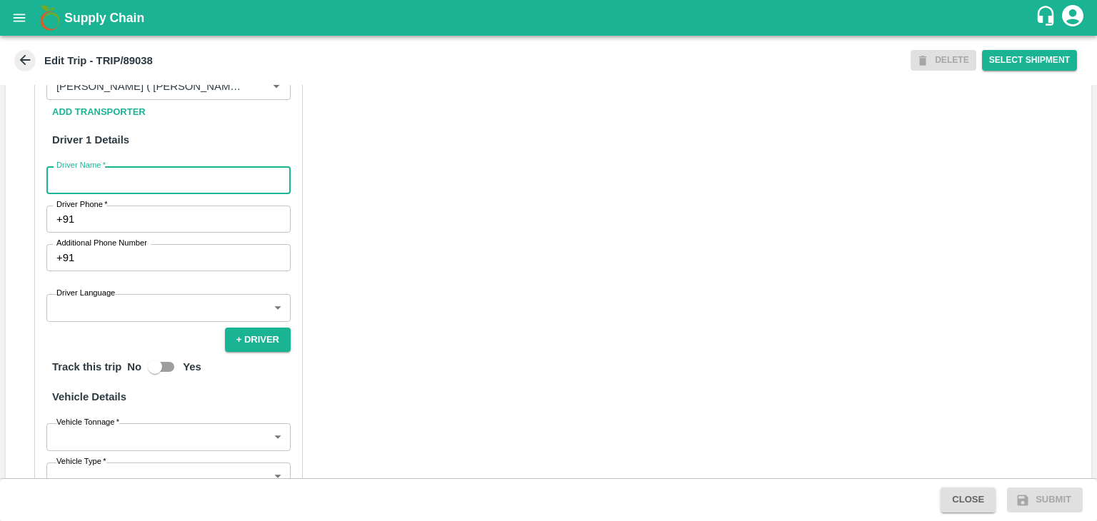
type input "[PERSON_NAME]"
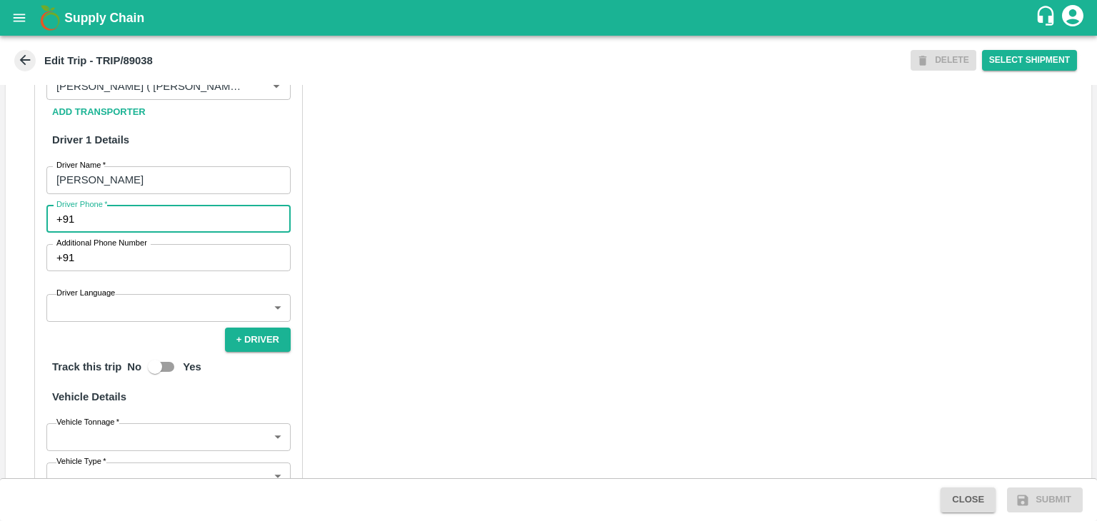
click at [137, 233] on input "Driver Phone   *" at bounding box center [185, 219] width 211 height 27
type input "9975280177"
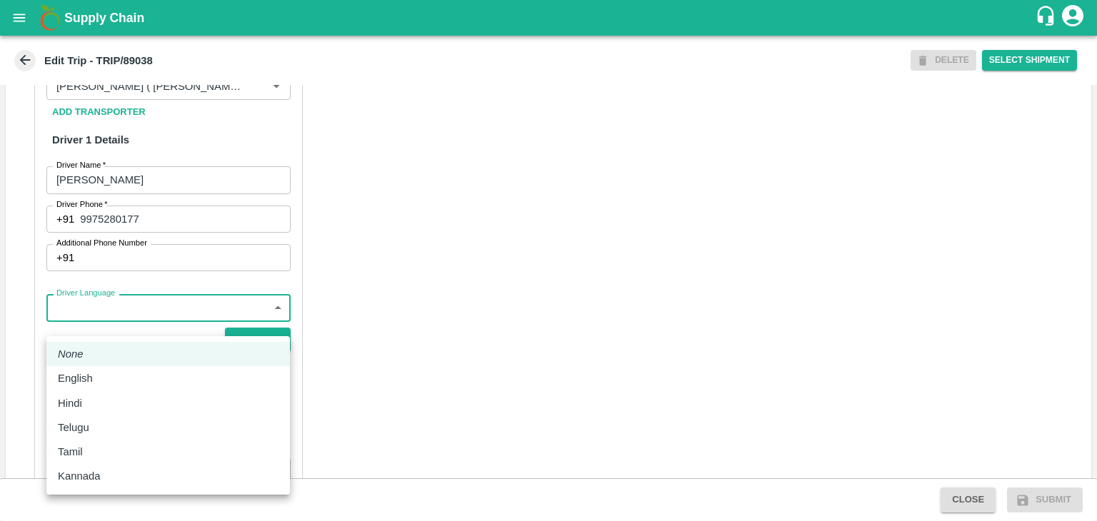
click at [145, 319] on body "Supply Chain Edit Trip - TRIP/89038 DELETE Select Shipment Trip Details Trip Ty…" at bounding box center [548, 260] width 1097 height 521
click at [94, 396] on div "Hindi" at bounding box center [168, 404] width 221 height 16
type input "hi"
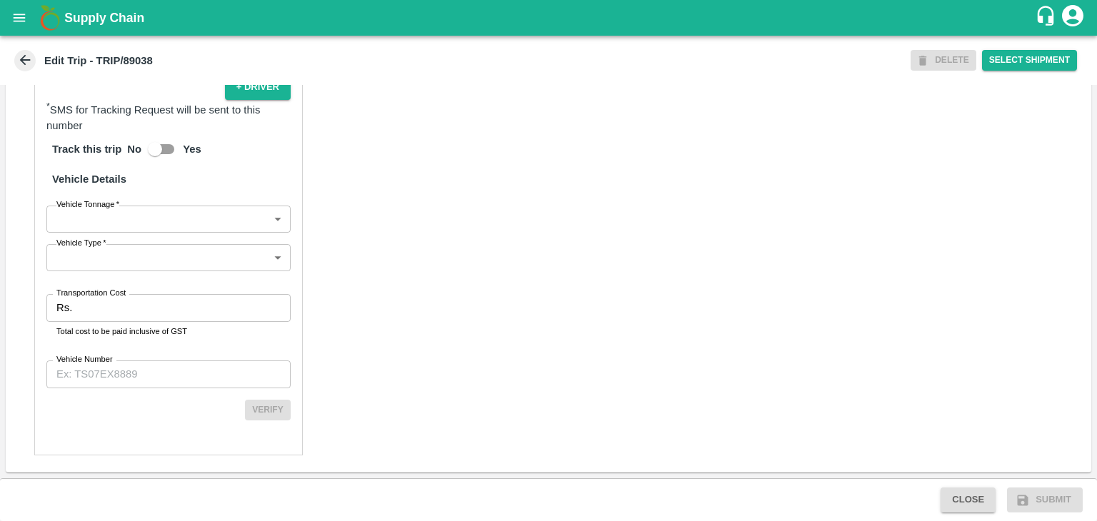
scroll to position [988, 0]
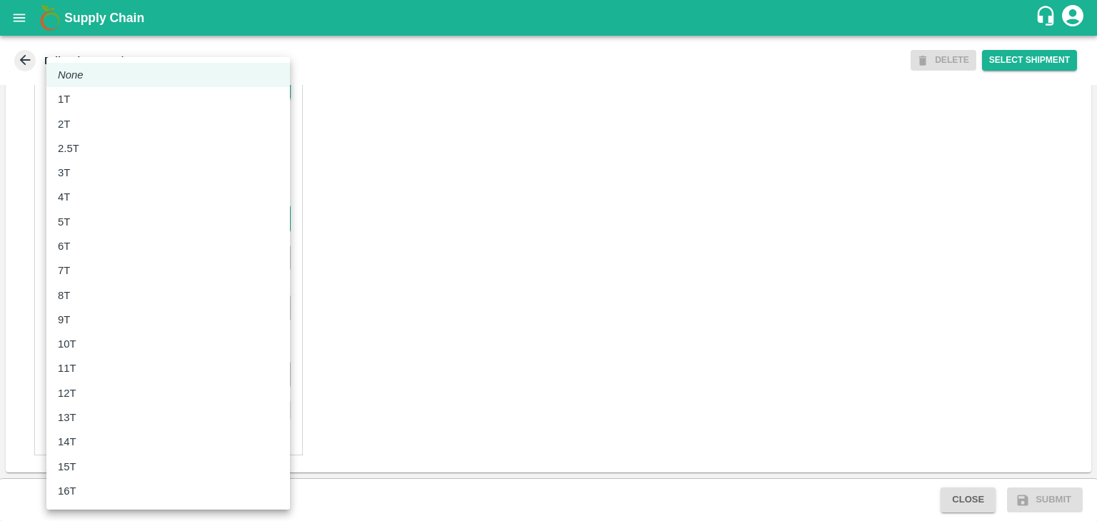
click at [81, 222] on body "Supply Chain Edit Trip - TRIP/89038 DELETE Select Shipment Trip Details Trip Ty…" at bounding box center [548, 260] width 1097 height 521
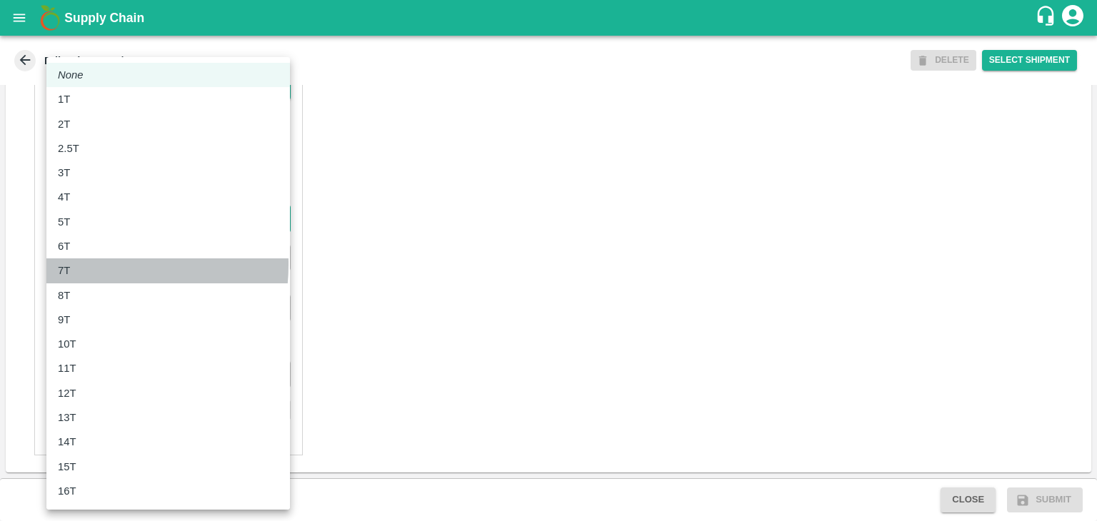
click at [88, 264] on div "7T" at bounding box center [168, 271] width 221 height 16
type input "7000"
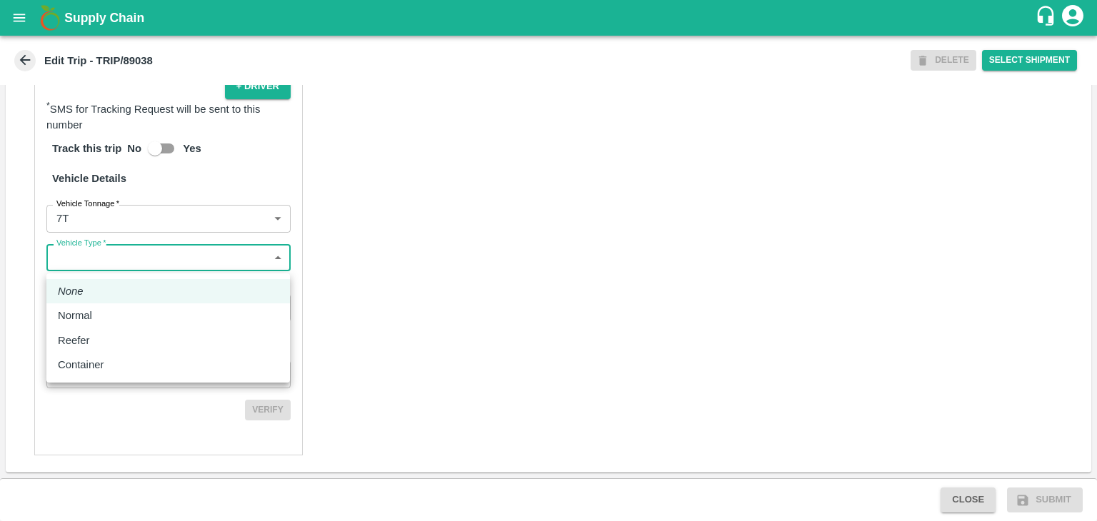
click at [123, 273] on body "Supply Chain Edit Trip - TRIP/89038 DELETE Select Shipment Trip Details Trip Ty…" at bounding box center [548, 260] width 1097 height 521
click at [112, 321] on div "Normal" at bounding box center [168, 316] width 221 height 16
type input "Normal"
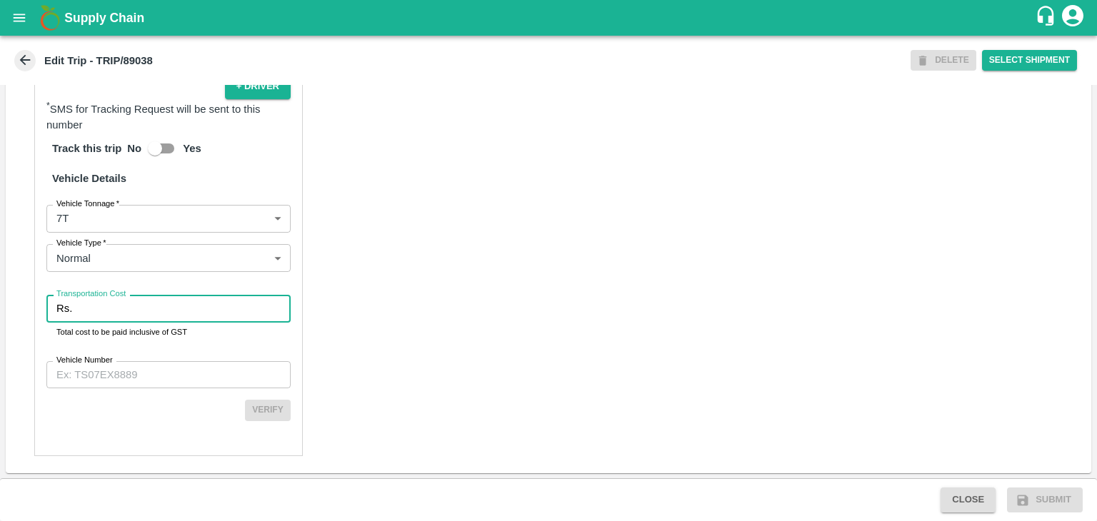
click at [132, 315] on input "Transportation Cost" at bounding box center [184, 308] width 213 height 27
type input "1"
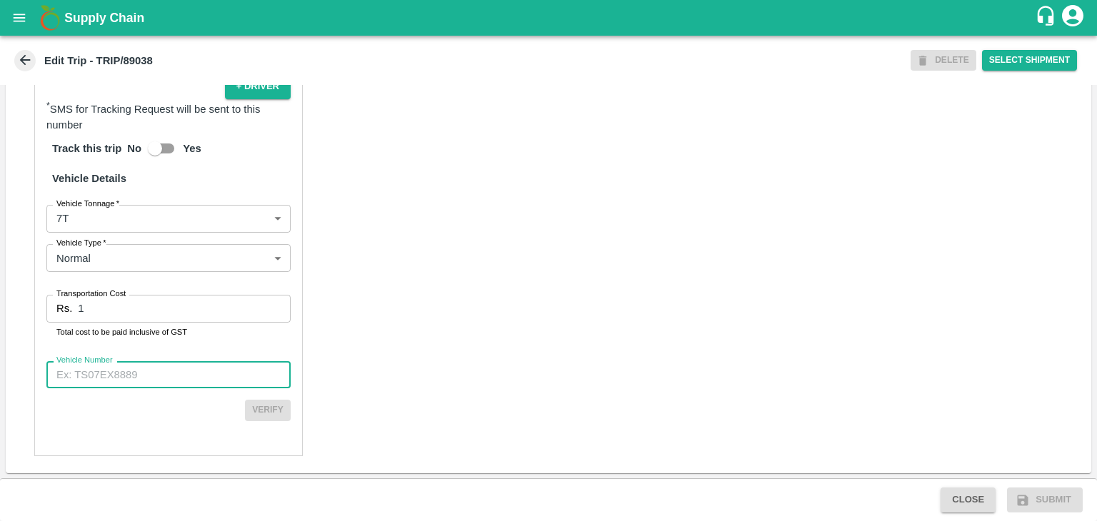
click at [160, 371] on input "Vehicle Number" at bounding box center [168, 374] width 244 height 27
type input "MH45AE5250"
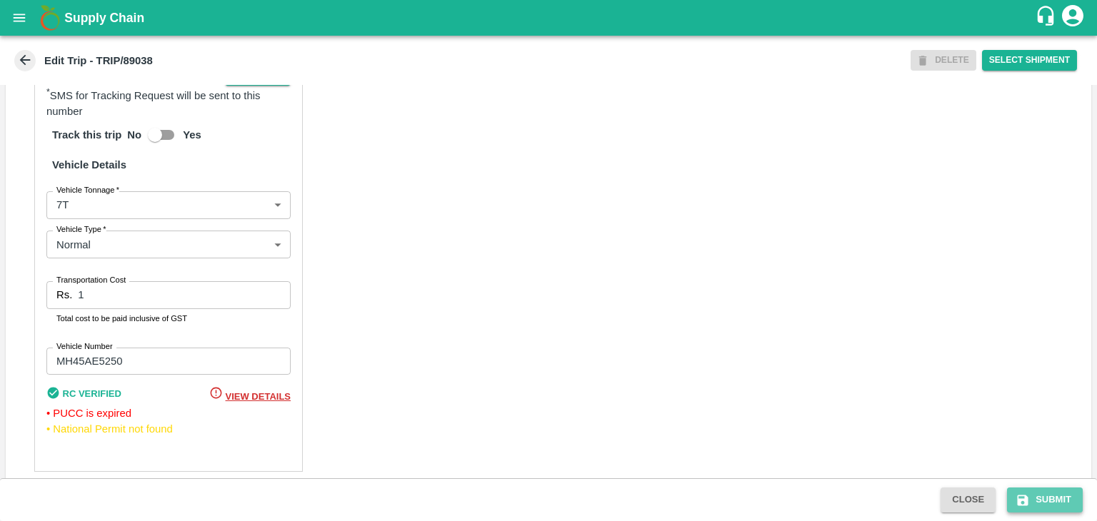
click at [1053, 491] on button "Submit" at bounding box center [1045, 500] width 76 height 25
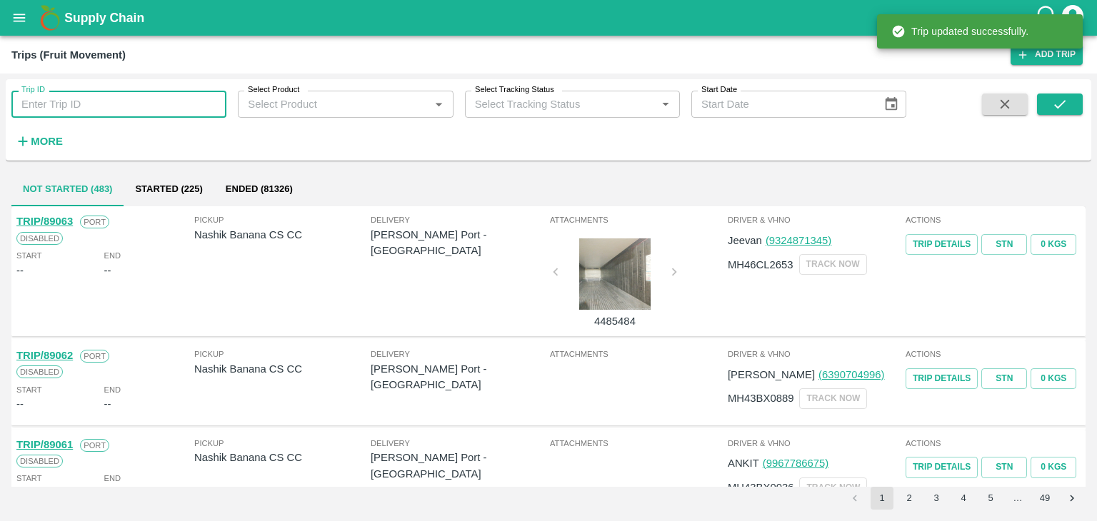
click at [159, 110] on input "Trip ID" at bounding box center [118, 104] width 215 height 27
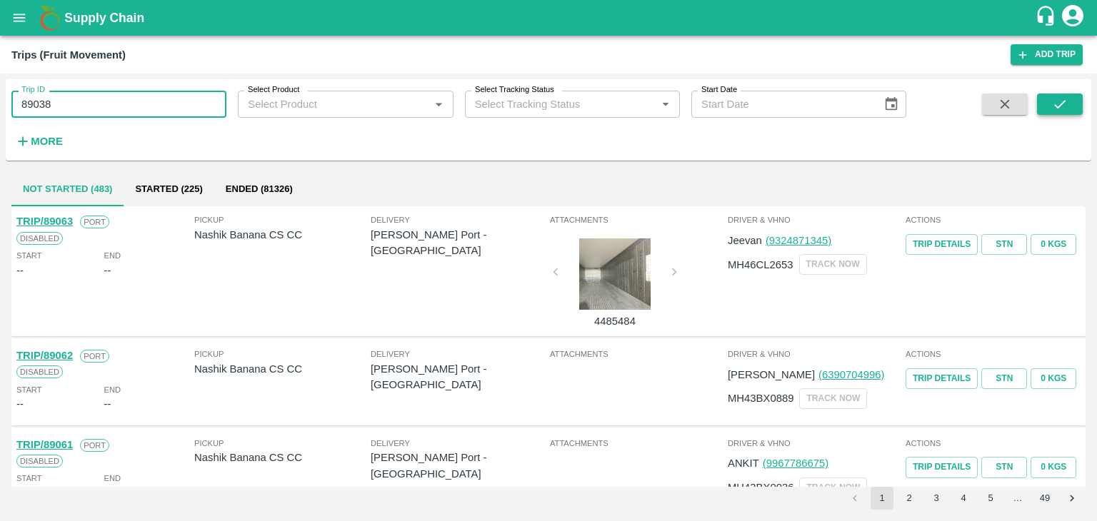
type input "89038"
click at [1076, 100] on button "submit" at bounding box center [1060, 104] width 46 height 21
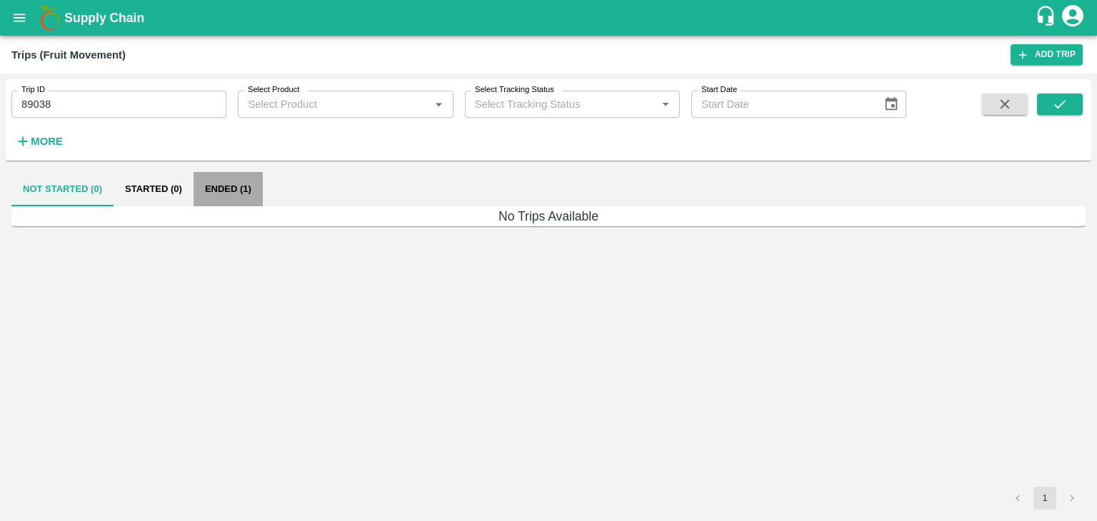
click at [251, 181] on button "Ended (1)" at bounding box center [228, 189] width 69 height 34
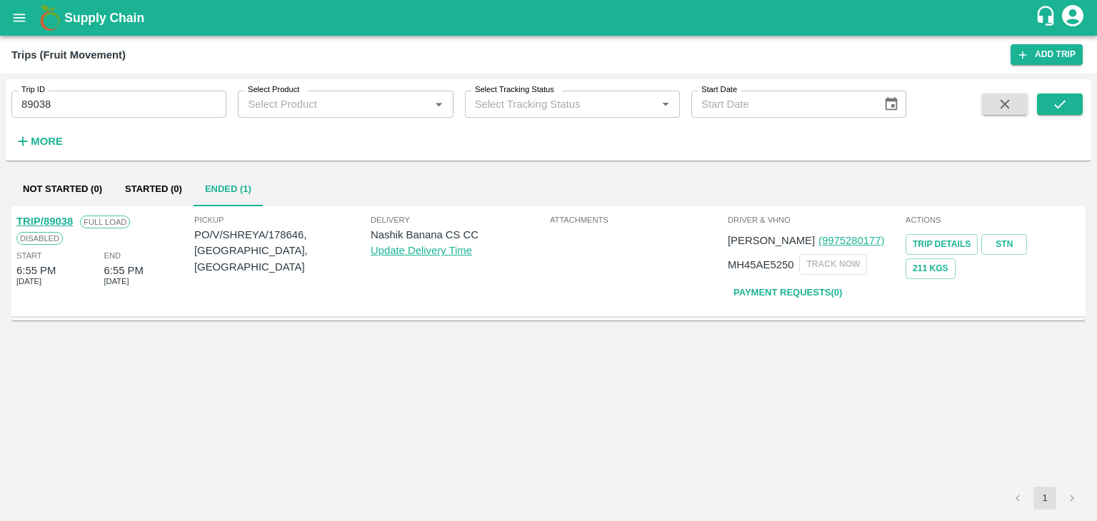
click at [49, 220] on link "TRIP/89038" at bounding box center [44, 221] width 56 height 11
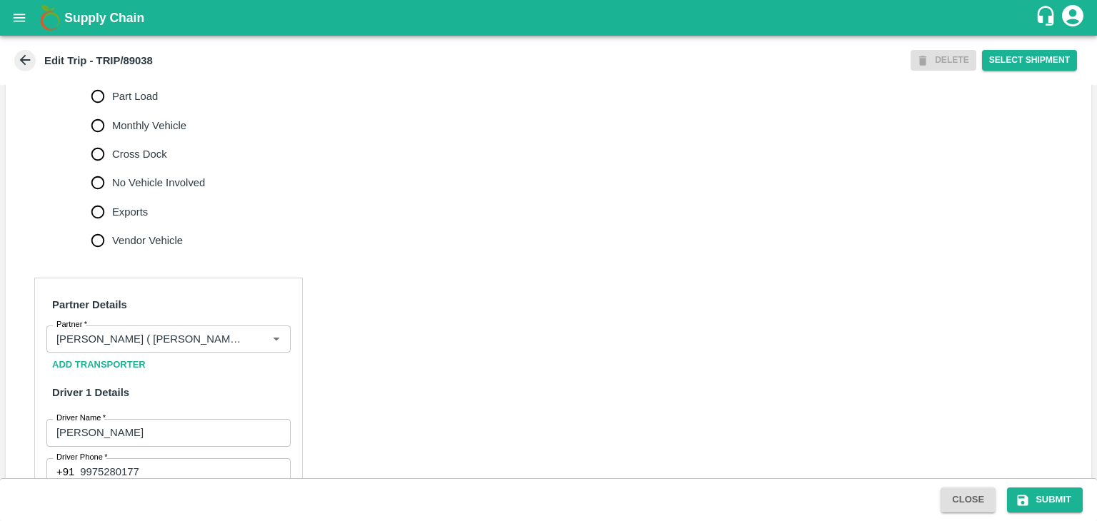
scroll to position [464, 0]
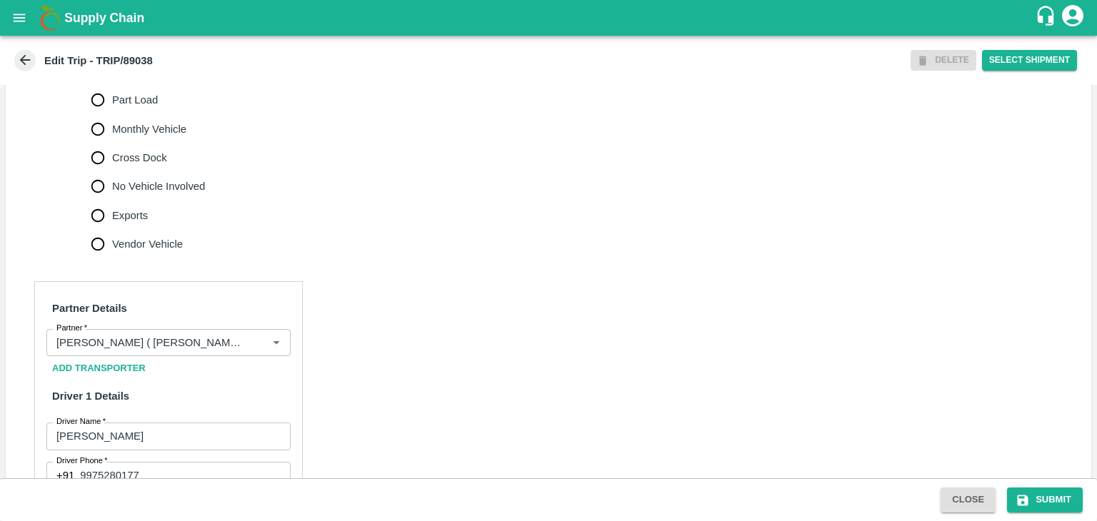
click at [126, 194] on span "No Vehicle Involved" at bounding box center [158, 187] width 93 height 16
click at [112, 201] on input "No Vehicle Involved" at bounding box center [98, 186] width 29 height 29
radio input "true"
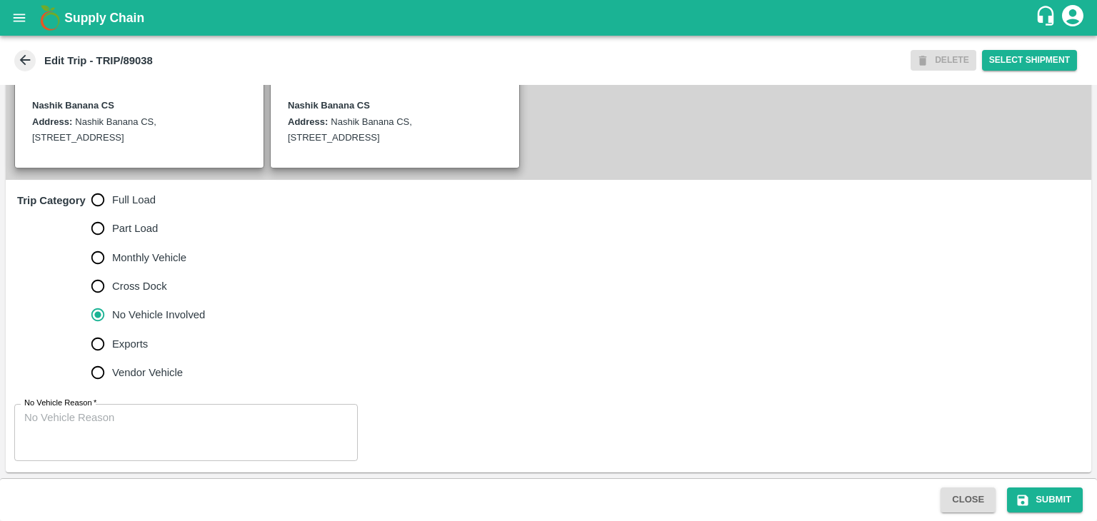
scroll to position [351, 0]
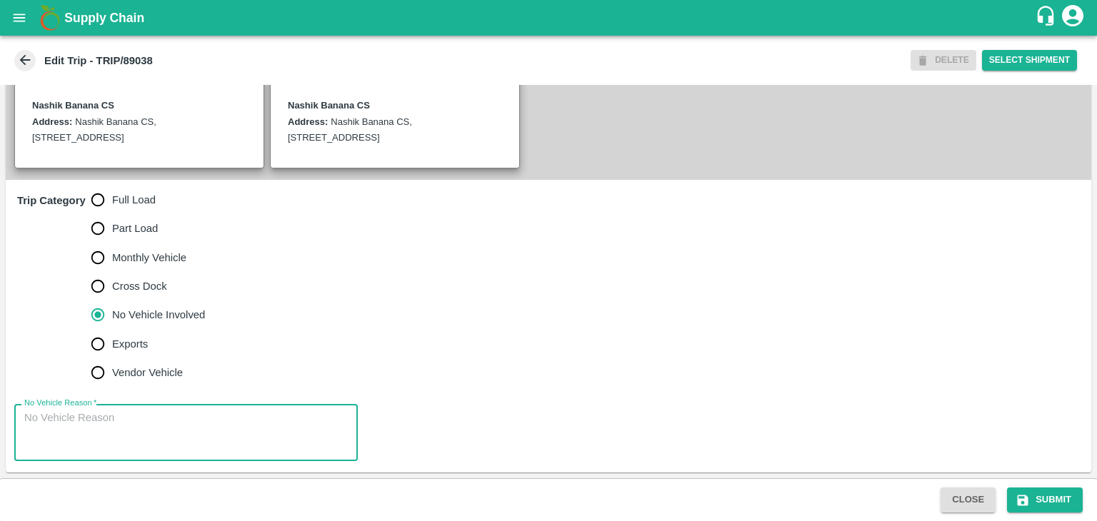
click at [167, 420] on textarea "No Vehicle Reason   *" at bounding box center [185, 433] width 323 height 45
type textarea "Field Dump"
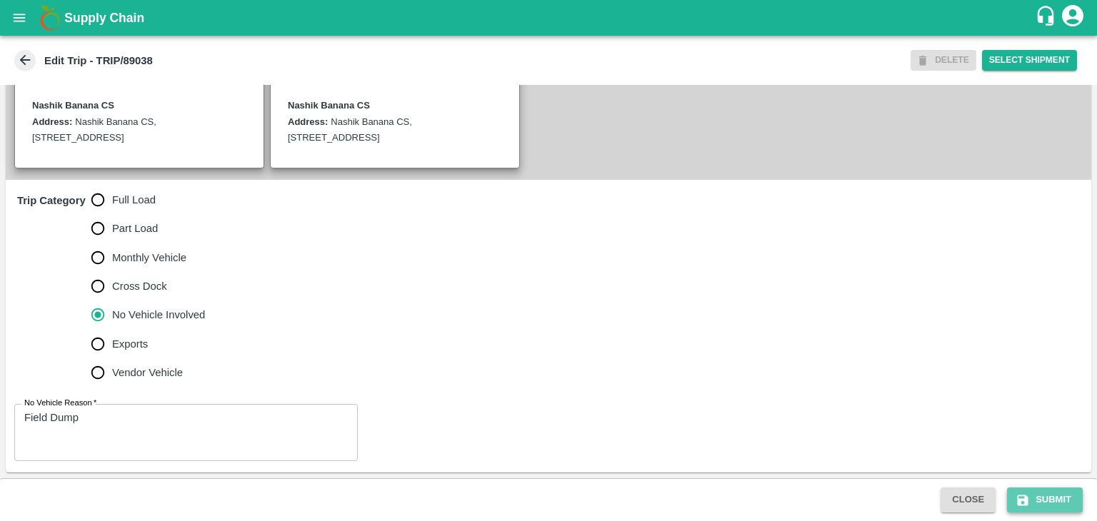
click at [1051, 502] on button "Submit" at bounding box center [1045, 500] width 76 height 25
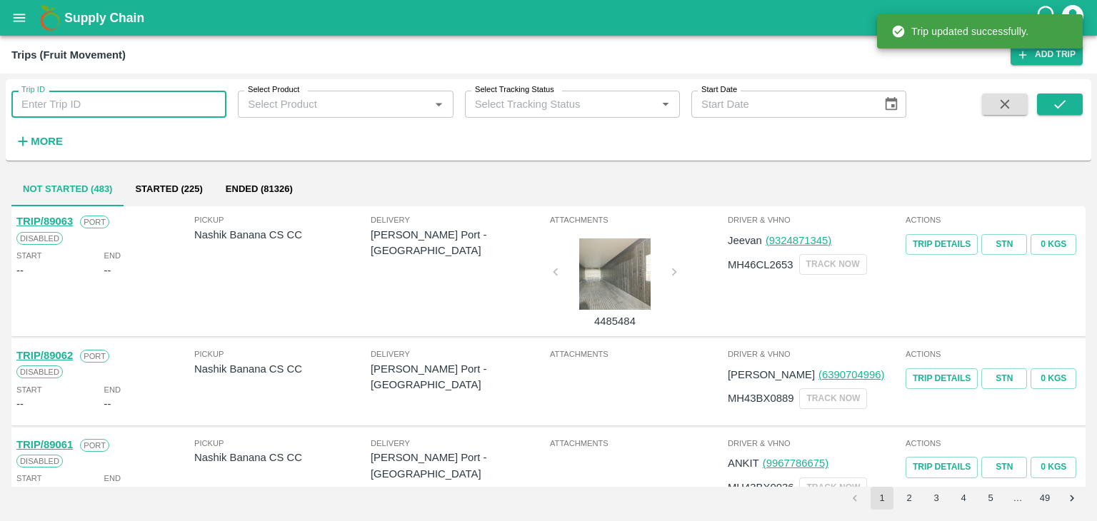
click at [164, 100] on input "Trip ID" at bounding box center [118, 104] width 215 height 27
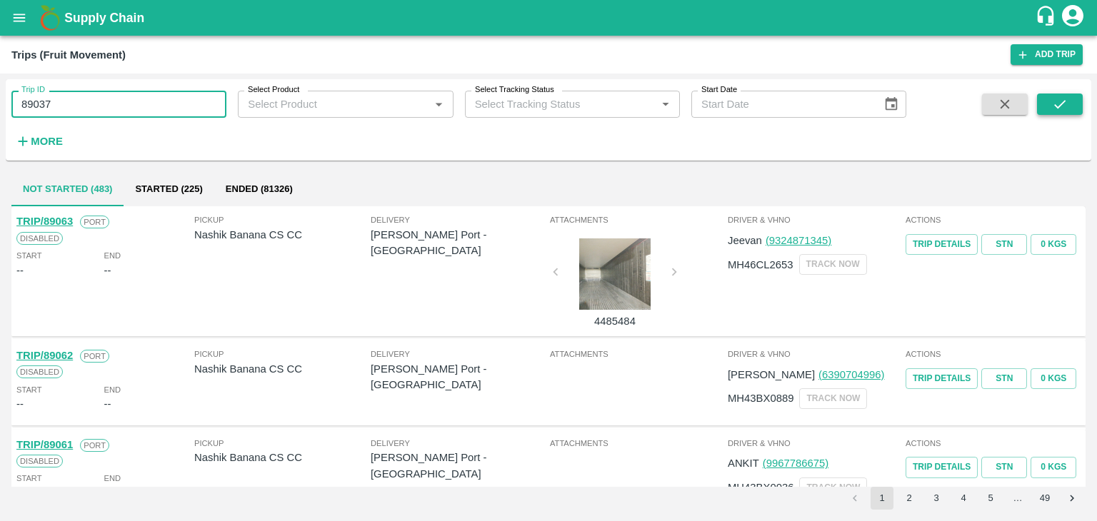
type input "89037"
click at [1070, 99] on button "submit" at bounding box center [1060, 104] width 46 height 21
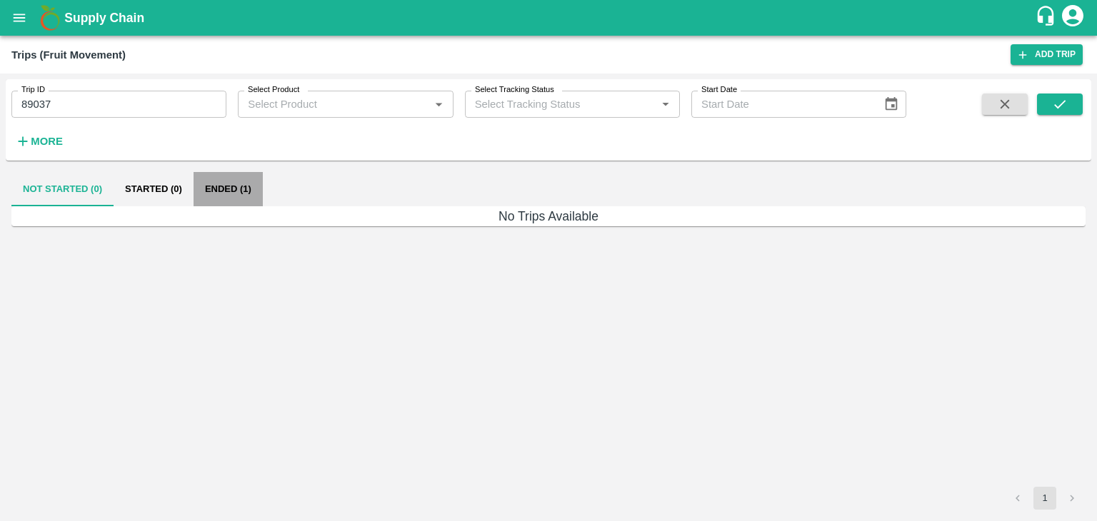
click at [226, 187] on button "Ended (1)" at bounding box center [228, 189] width 69 height 34
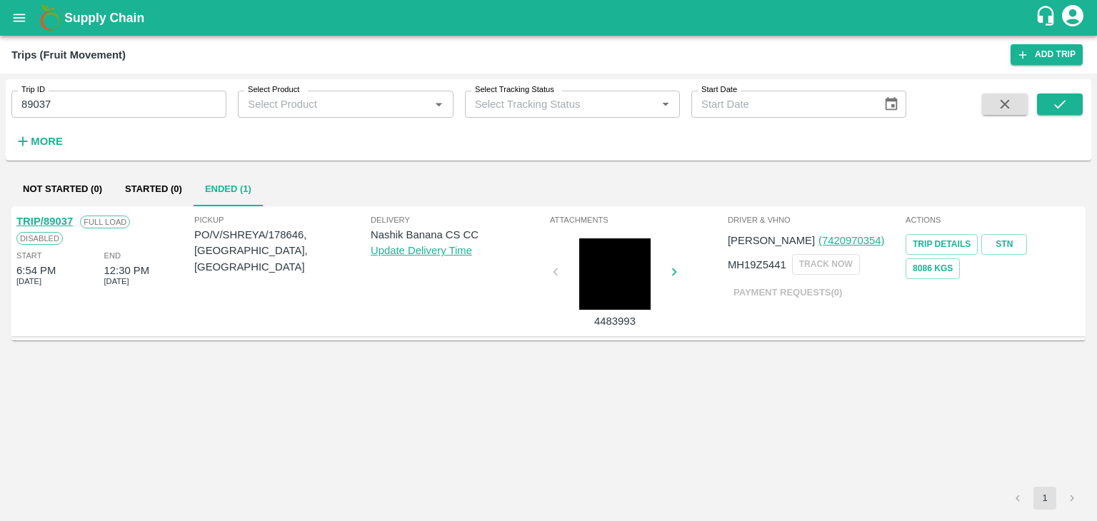
click at [53, 216] on link "TRIP/89037" at bounding box center [44, 221] width 56 height 11
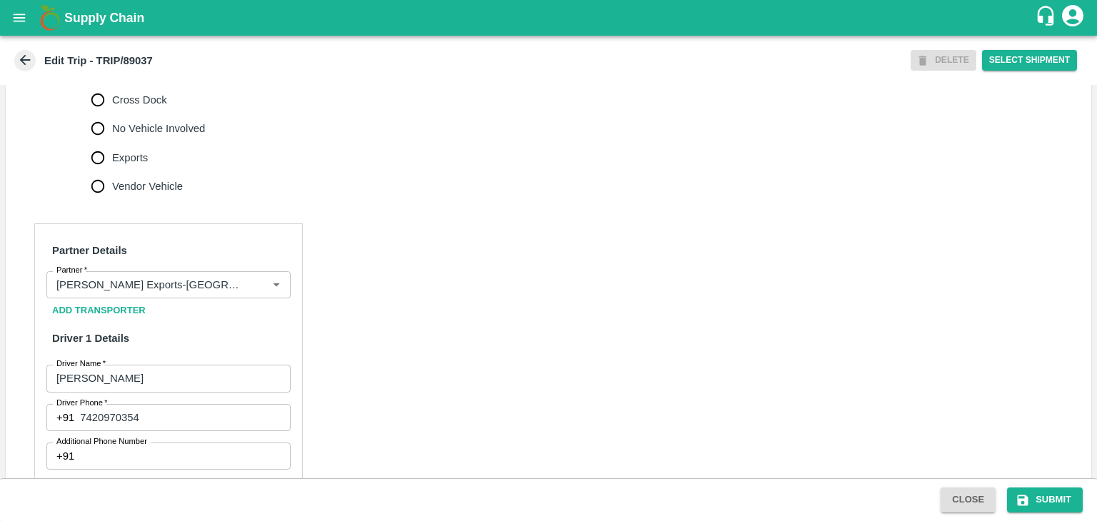
scroll to position [523, 0]
click at [252, 291] on icon "Clear" at bounding box center [259, 285] width 14 height 14
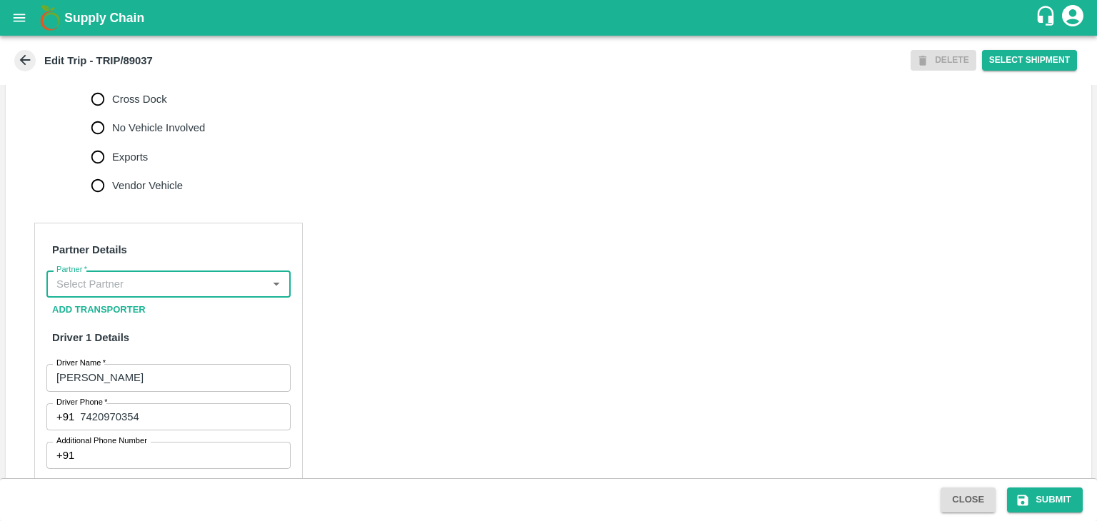
scroll to position [0, 0]
click at [214, 293] on input "Partner   *" at bounding box center [157, 284] width 212 height 19
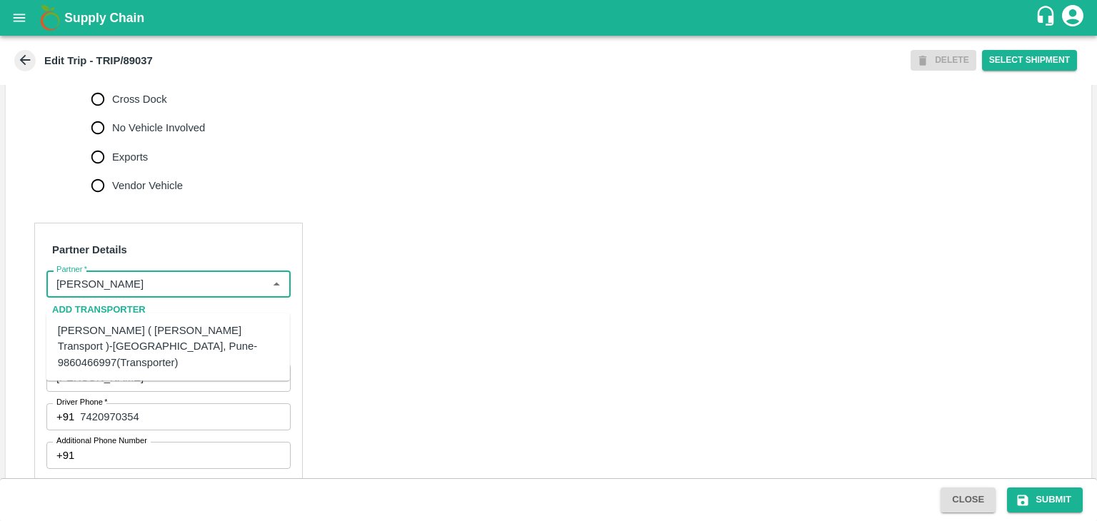
click at [183, 318] on div "[PERSON_NAME] ( [PERSON_NAME] Transport )-[GEOGRAPHIC_DATA], Pune-9860466997(Tr…" at bounding box center [167, 346] width 243 height 56
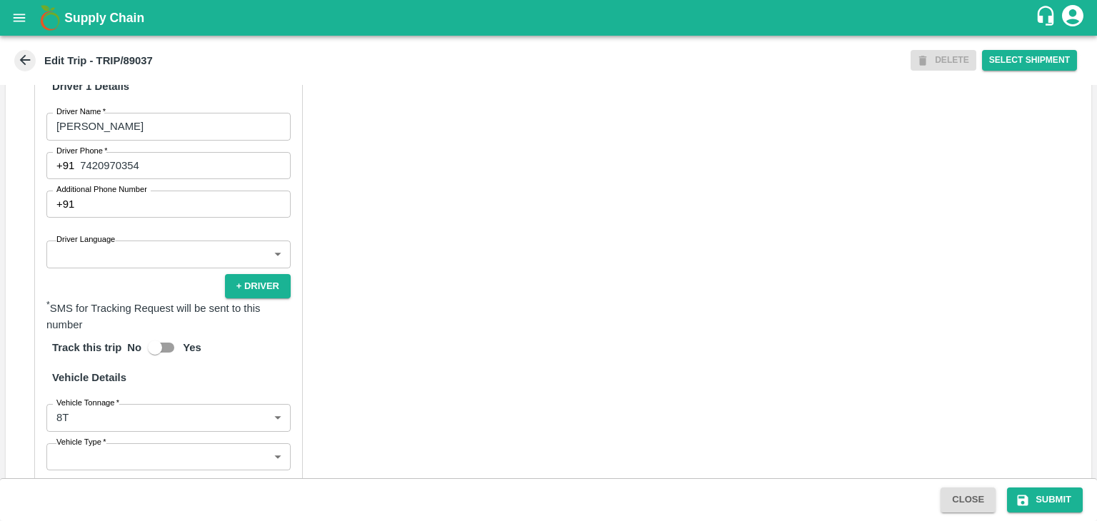
scroll to position [777, 0]
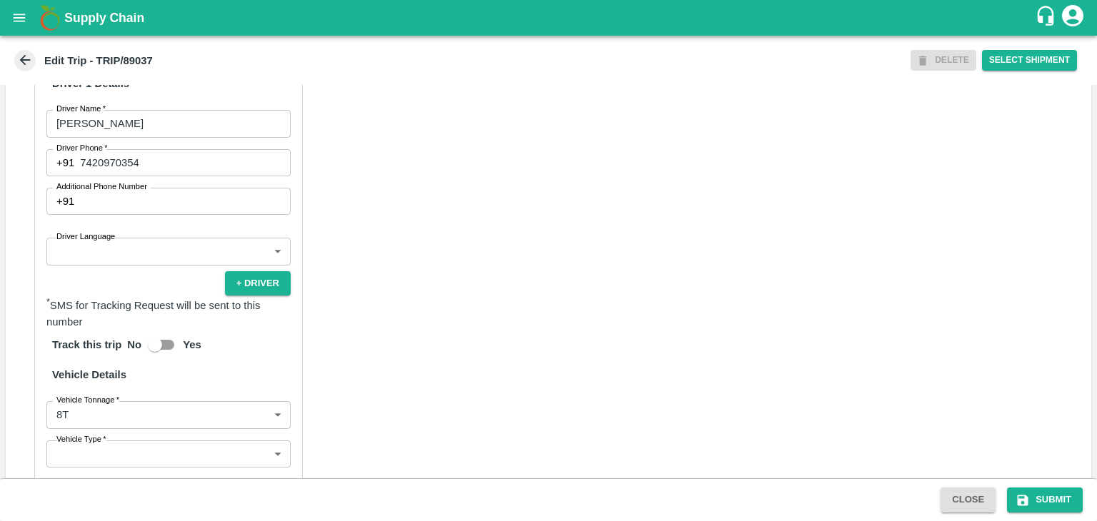
type input "[PERSON_NAME] ( [PERSON_NAME] Transport )-[GEOGRAPHIC_DATA], Pune-9860466997(Tr…"
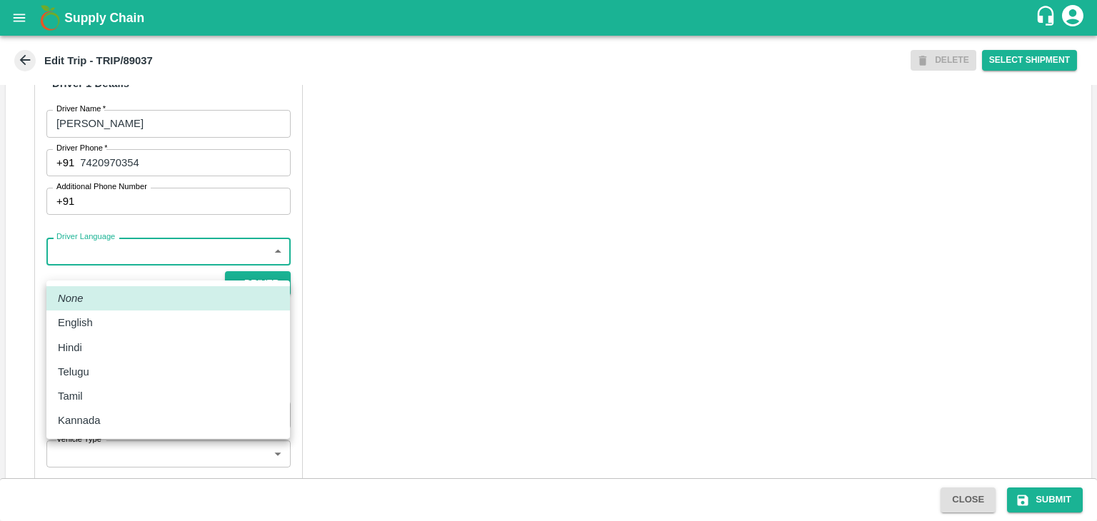
click at [113, 274] on body "Supply Chain Edit Trip - TRIP/89037 DELETE Select Shipment Trip Details Trip Ty…" at bounding box center [548, 260] width 1097 height 521
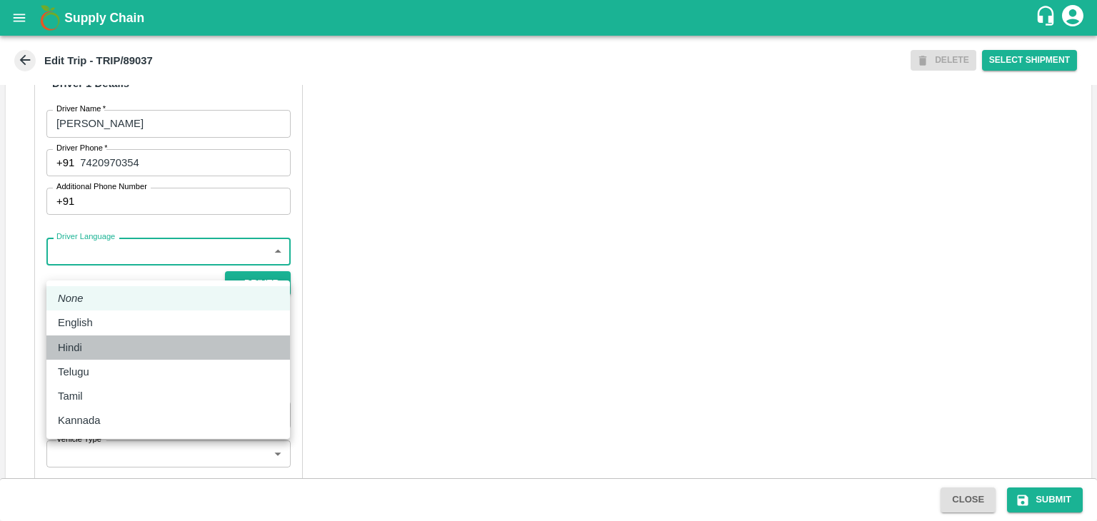
click at [90, 355] on div "Hindi" at bounding box center [168, 348] width 221 height 16
type input "hi"
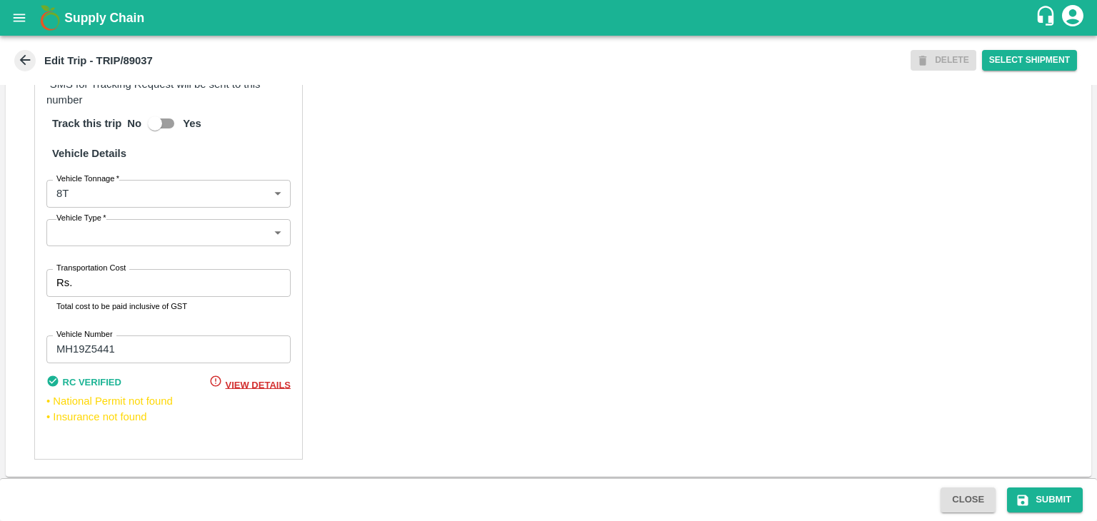
scroll to position [1018, 0]
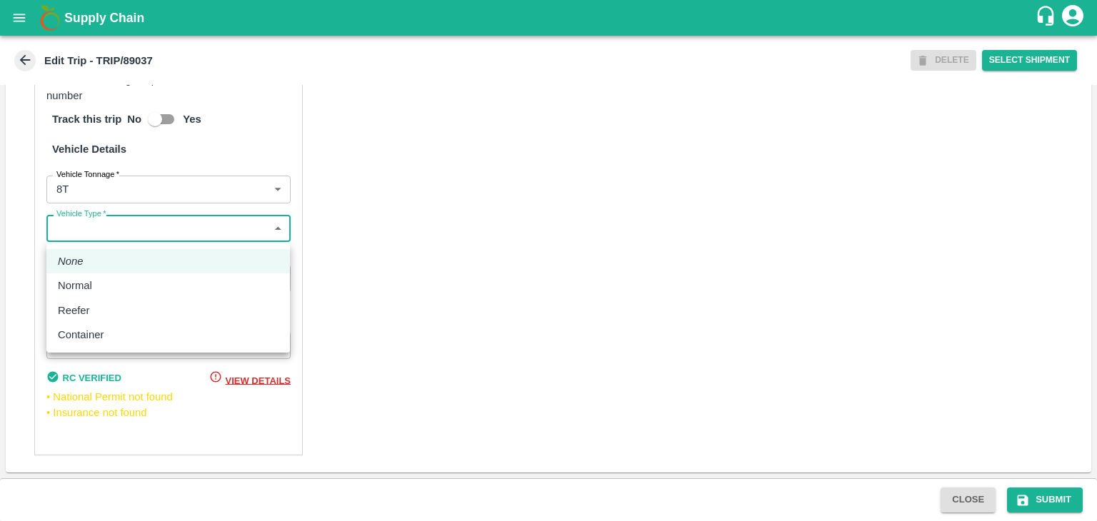
click at [157, 235] on body "Supply Chain Edit Trip - TRIP/89037 DELETE Select Shipment Trip Details Trip Ty…" at bounding box center [548, 260] width 1097 height 521
click at [91, 277] on li "Normal" at bounding box center [167, 285] width 243 height 24
type input "Normal"
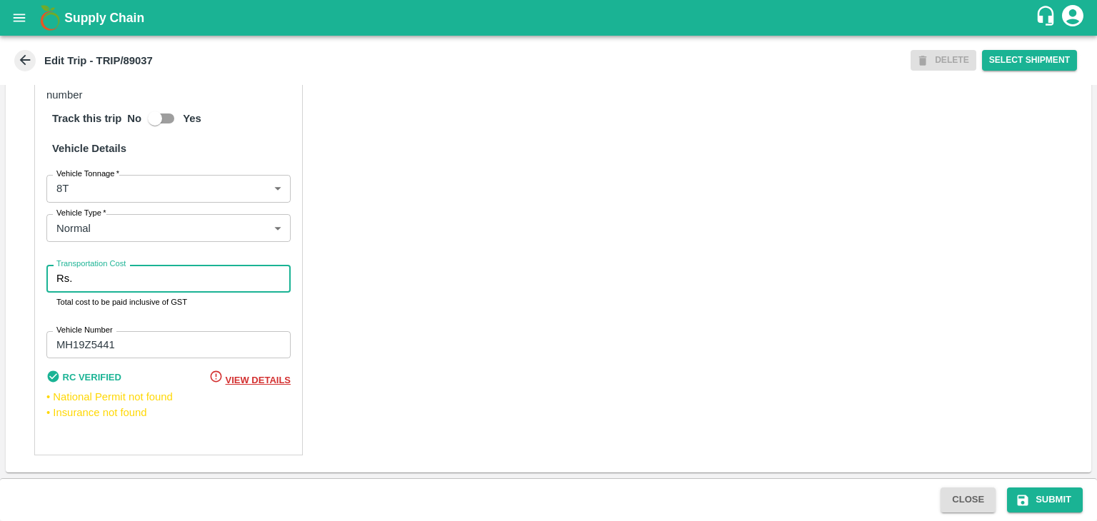
click at [124, 290] on input "Transportation Cost" at bounding box center [184, 278] width 213 height 27
type input "10000"
click at [1080, 497] on button "Submit" at bounding box center [1045, 500] width 76 height 25
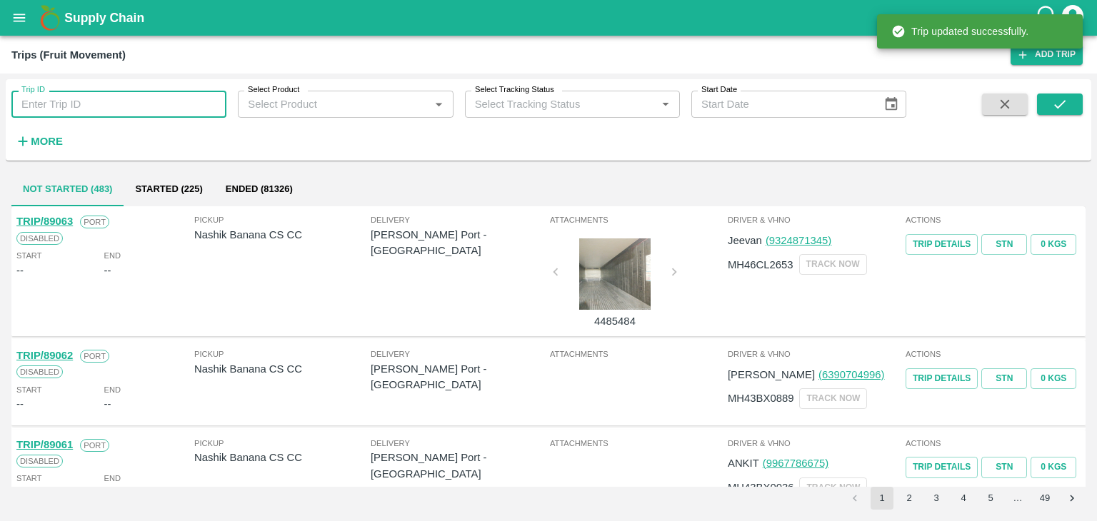
click at [184, 104] on input "Trip ID" at bounding box center [118, 104] width 215 height 27
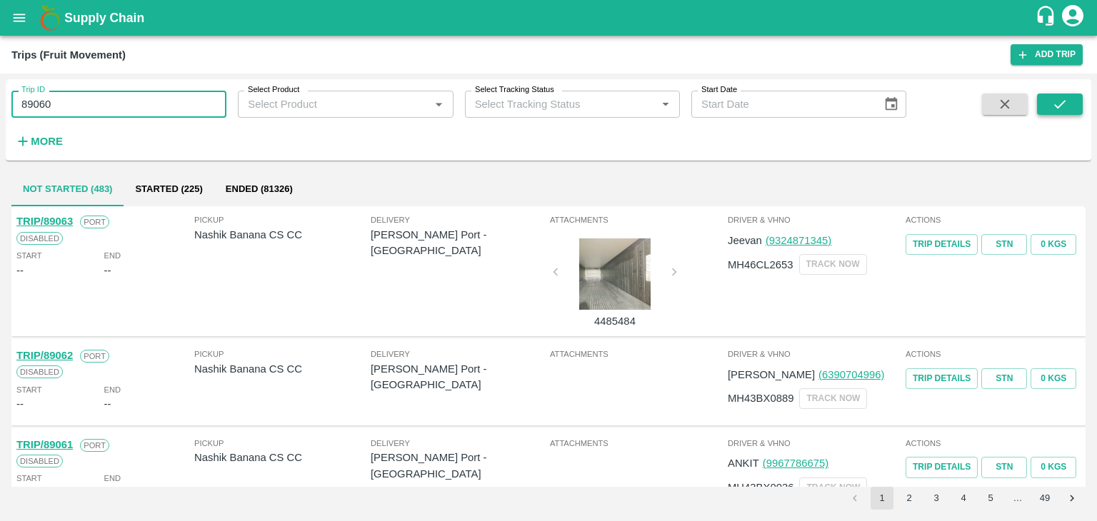
type input "89060"
click at [1074, 97] on button "submit" at bounding box center [1060, 104] width 46 height 21
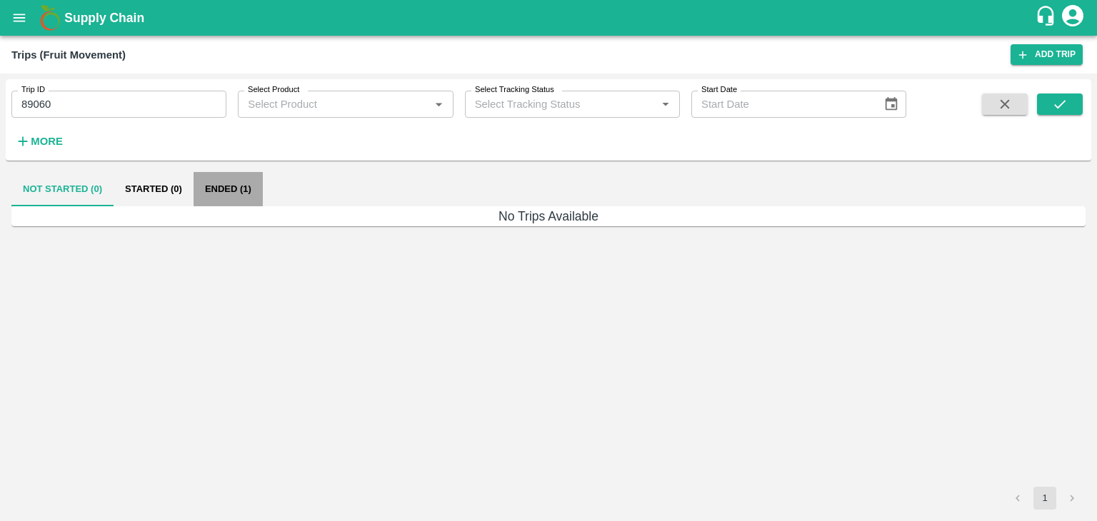
click at [233, 194] on button "Ended (1)" at bounding box center [228, 189] width 69 height 34
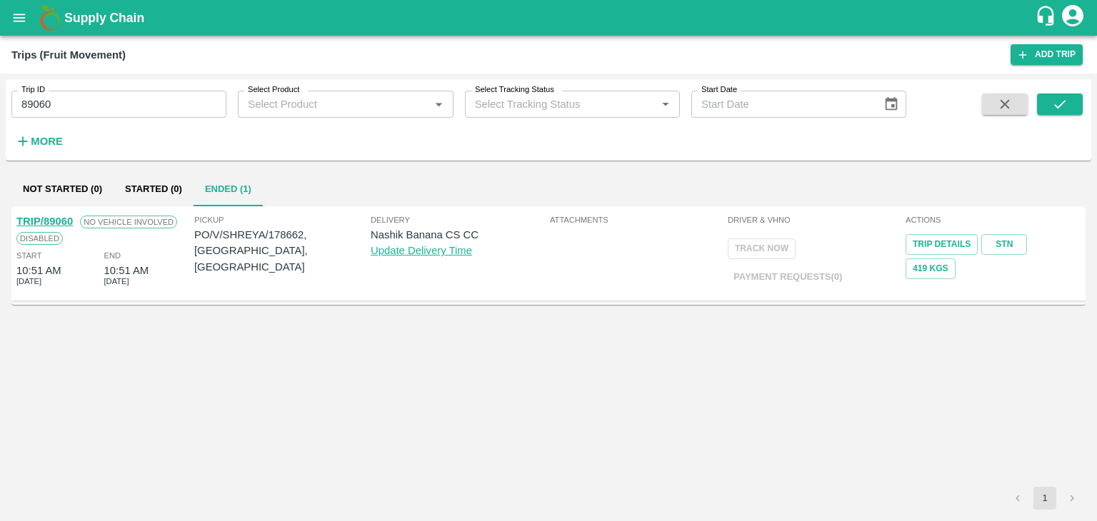
click at [49, 218] on div "TRIP/89060" at bounding box center [44, 222] width 56 height 16
click at [49, 218] on link "TRIP/89060" at bounding box center [44, 221] width 56 height 11
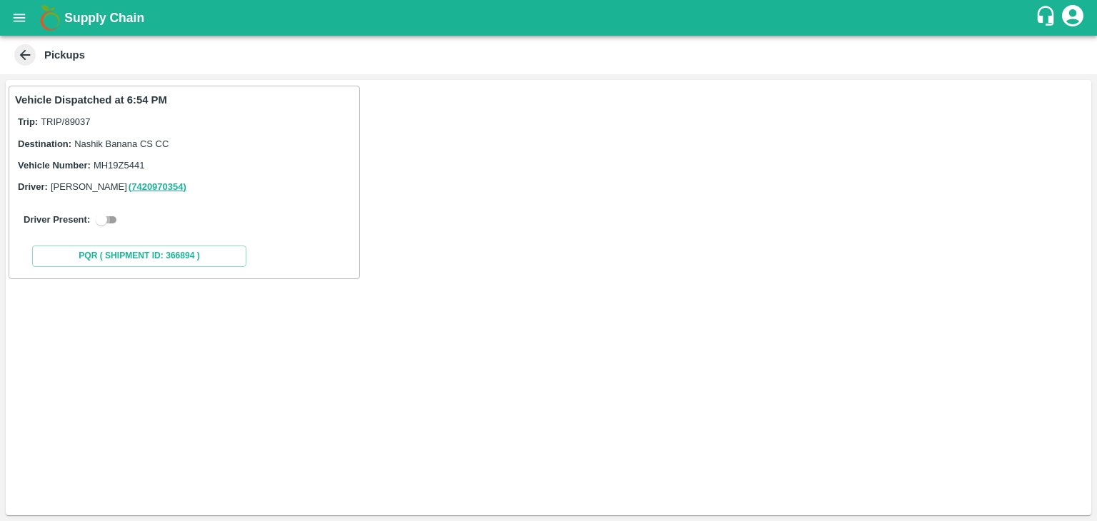
click at [101, 218] on input "checkbox" at bounding box center [101, 219] width 51 height 17
checkbox input "true"
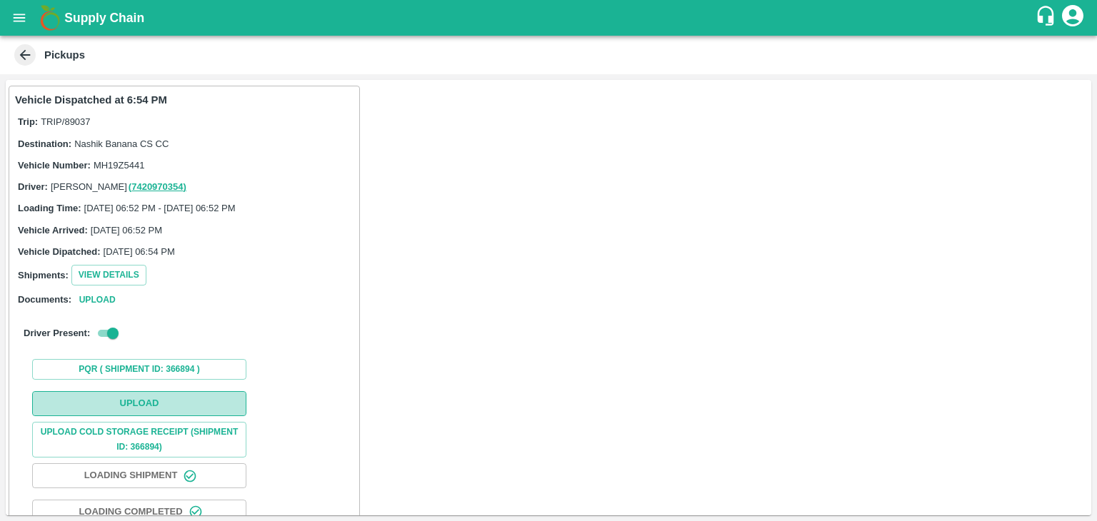
click at [146, 406] on button "Upload" at bounding box center [139, 403] width 214 height 25
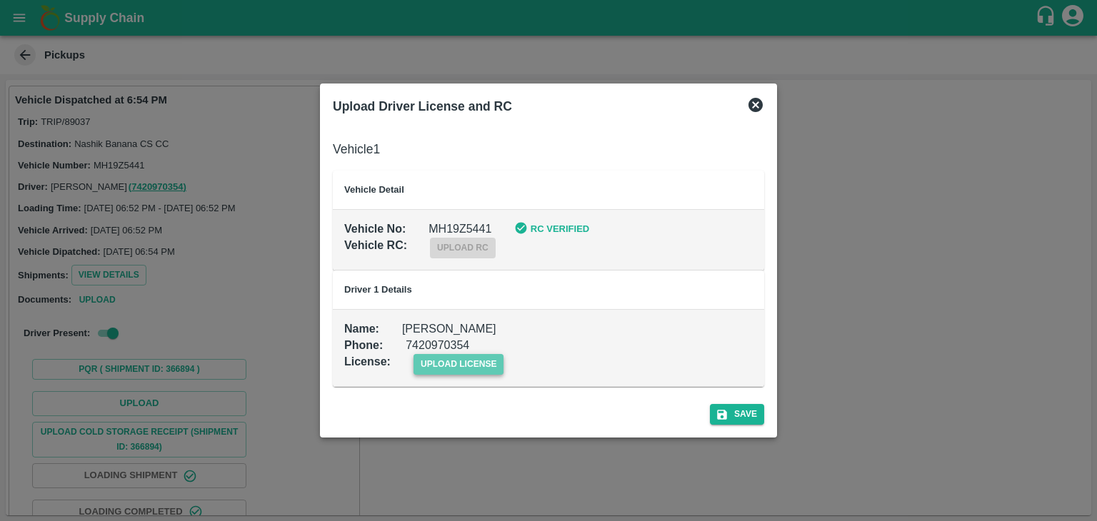
click at [457, 354] on span "upload license" at bounding box center [458, 364] width 91 height 21
click at [0, 0] on input "upload license" at bounding box center [0, 0] width 0 height 0
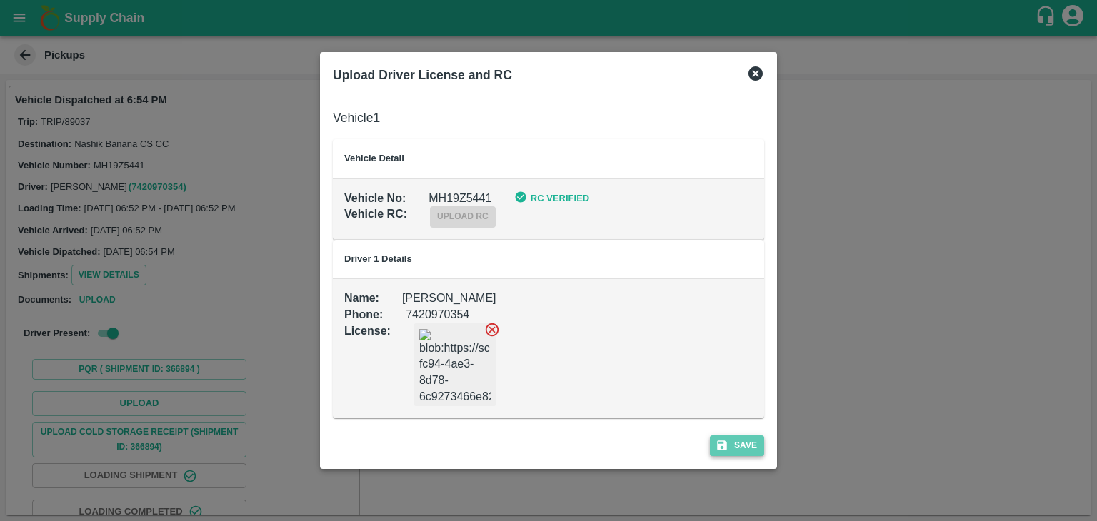
click at [742, 441] on button "Save" at bounding box center [737, 446] width 54 height 21
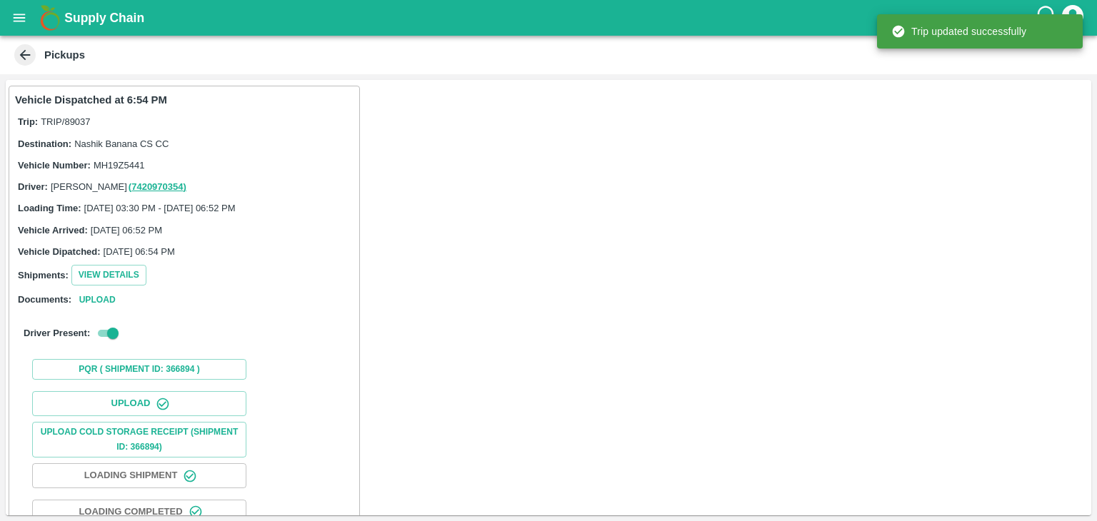
scroll to position [149, 0]
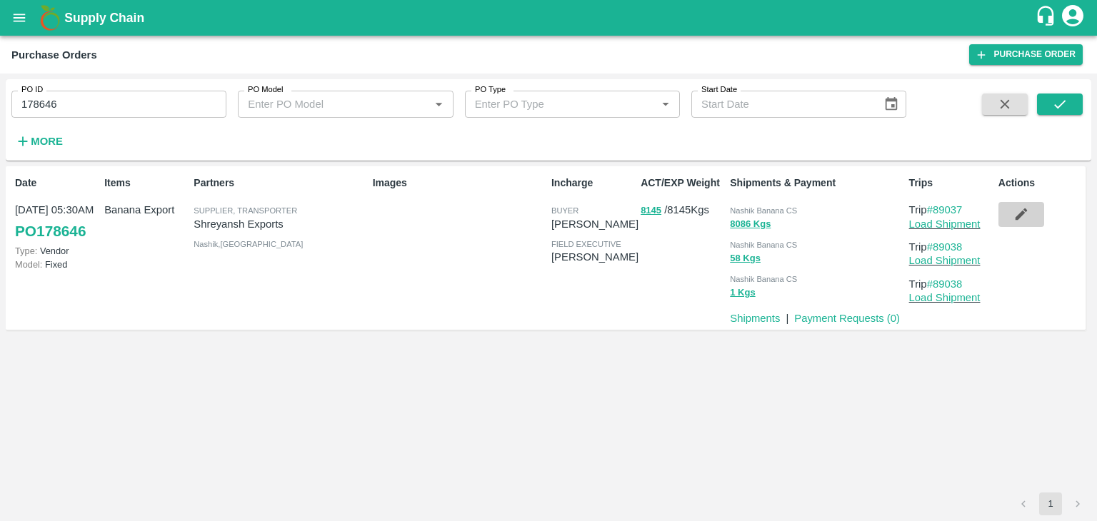
click at [1017, 204] on button "button" at bounding box center [1021, 214] width 46 height 24
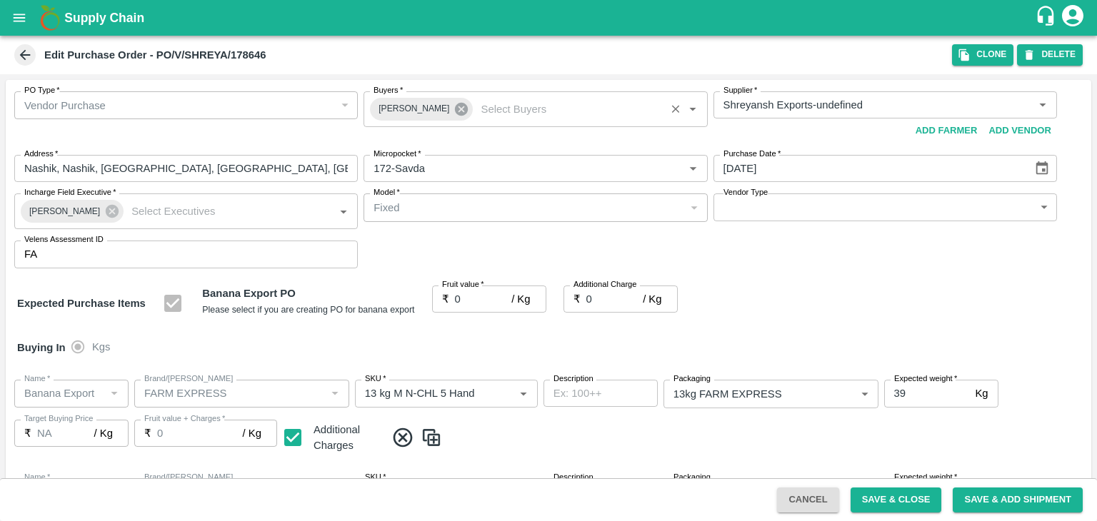
click at [457, 112] on icon at bounding box center [461, 109] width 13 height 13
click at [449, 108] on input "Buyers   *" at bounding box center [523, 105] width 311 height 19
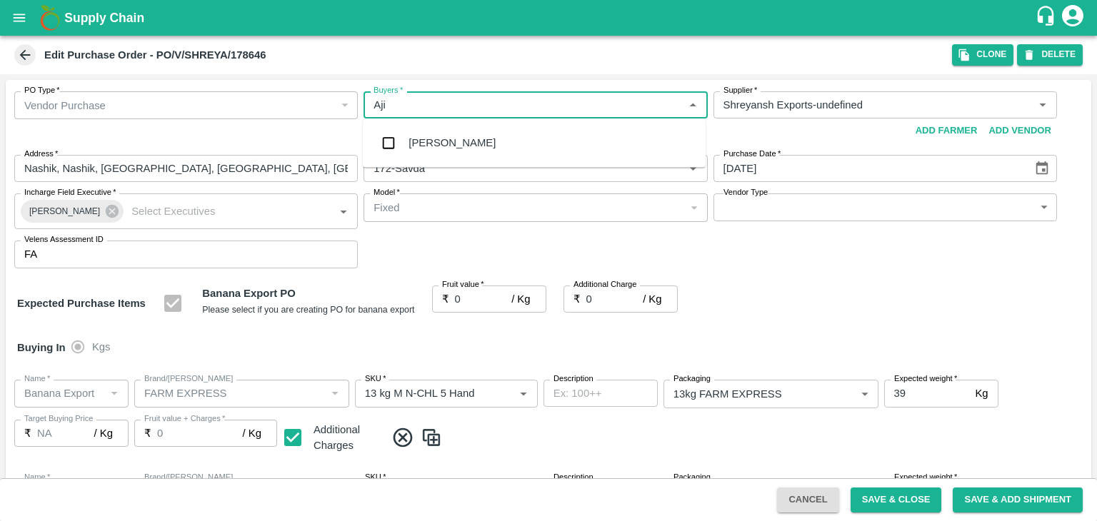
type input "Ajit"
click at [448, 136] on div "Ajit Otari" at bounding box center [451, 143] width 87 height 16
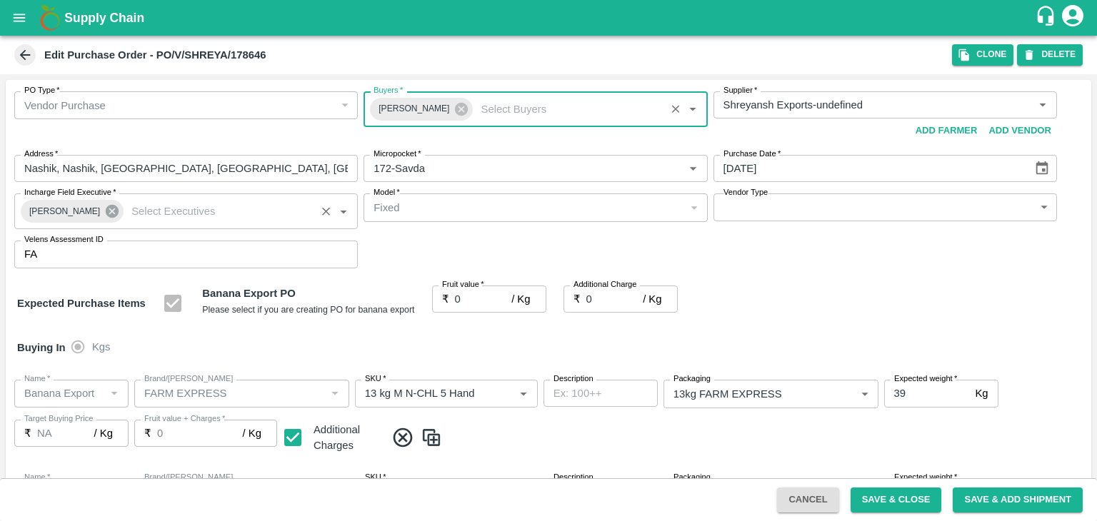
click at [111, 209] on icon at bounding box center [112, 212] width 16 height 16
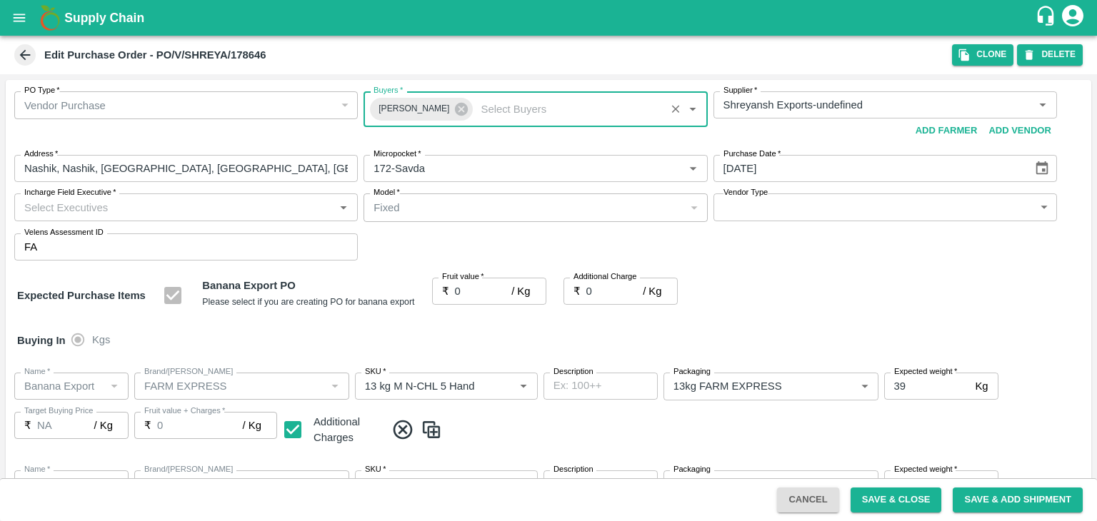
click at [134, 208] on input "Incharge Field Executive   *" at bounding box center [174, 207] width 311 height 19
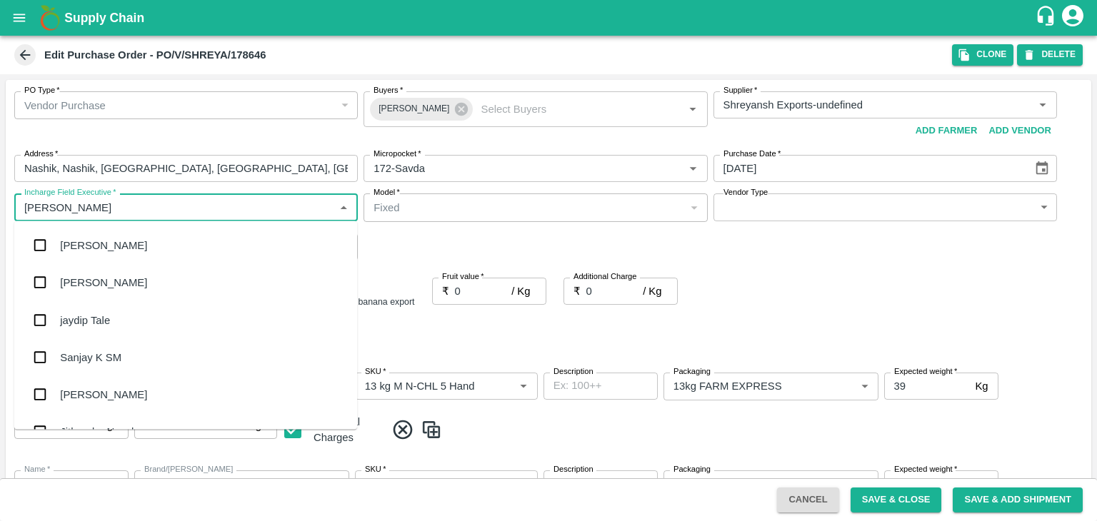
type input "Jay"
click at [106, 316] on div "jaydip Tale" at bounding box center [85, 320] width 50 height 16
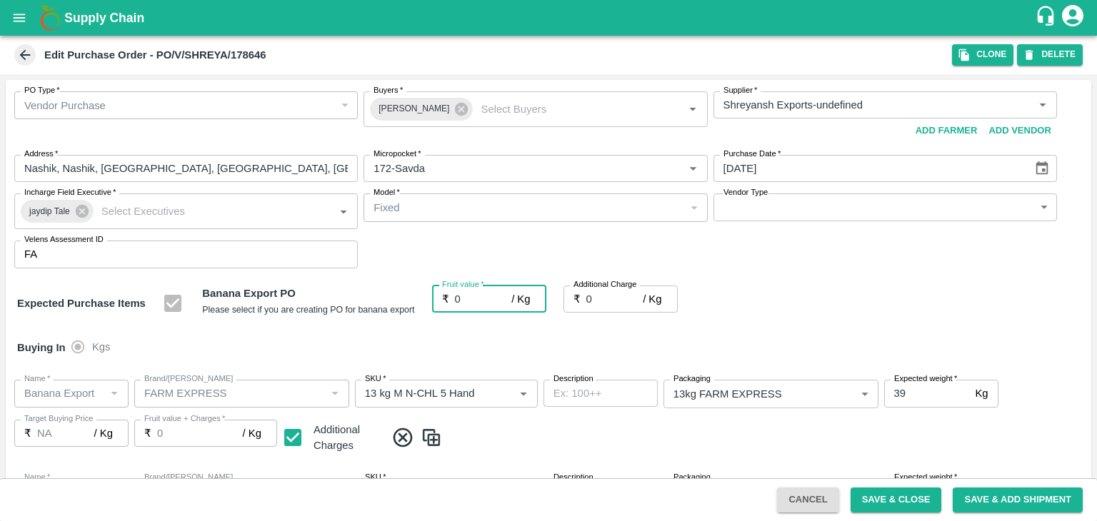
click at [463, 294] on input "0" at bounding box center [483, 299] width 57 height 27
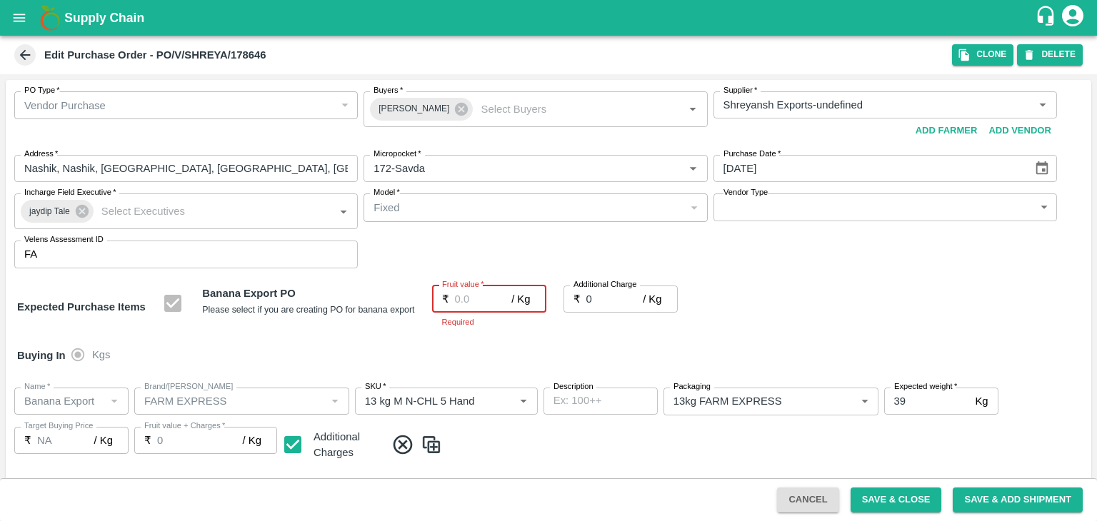
type input "1"
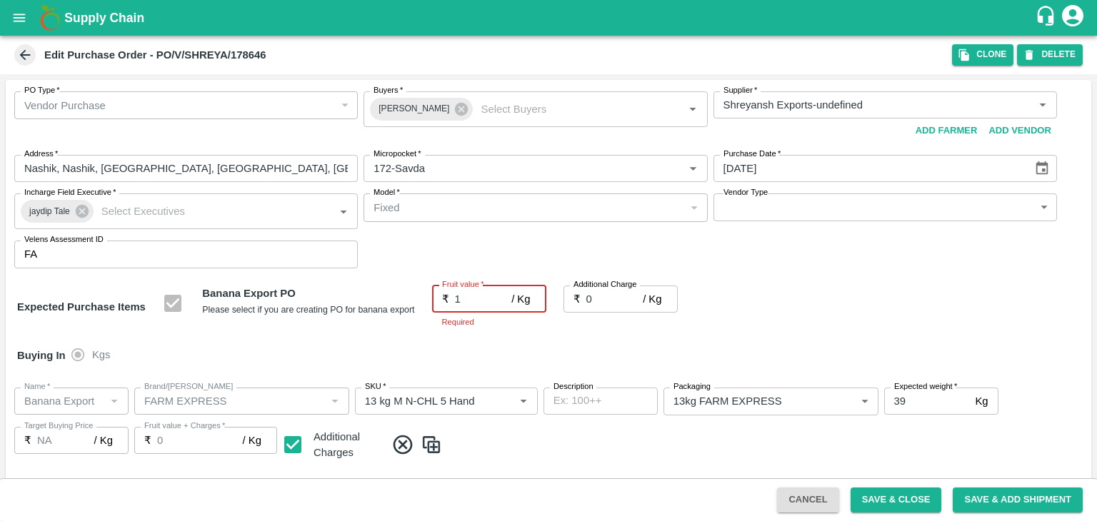
type input "1"
type input "18"
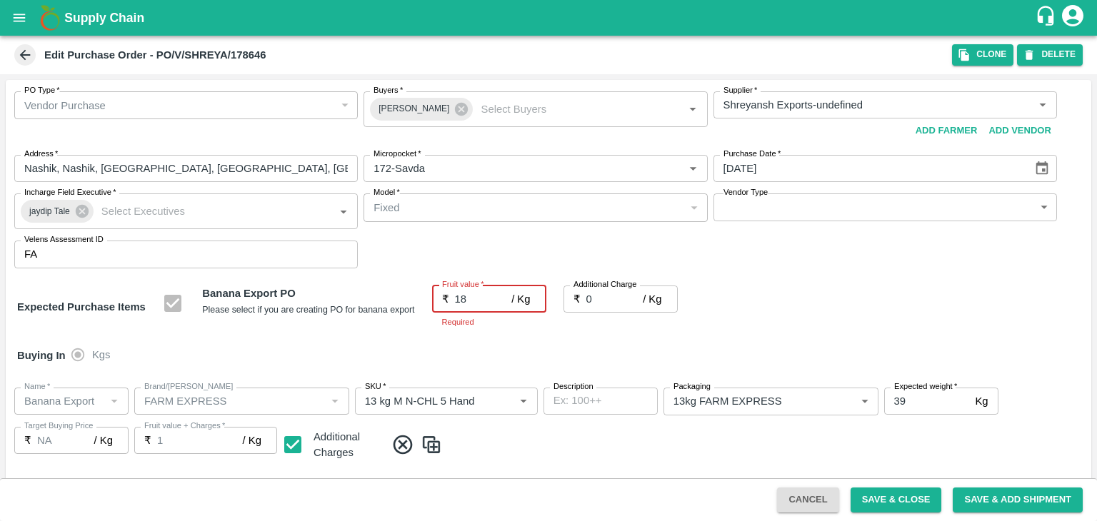
type input "18"
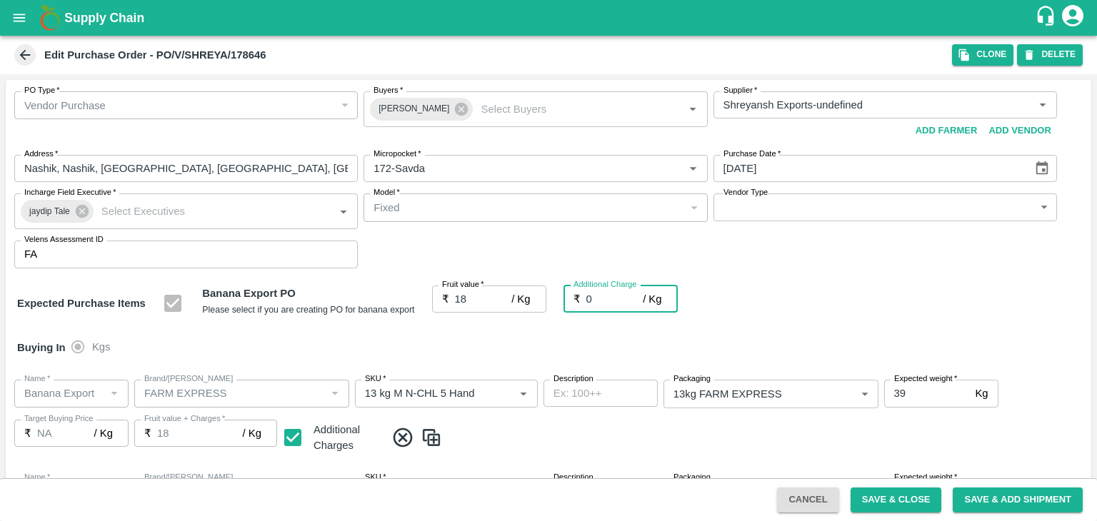
type input "2"
type input "20"
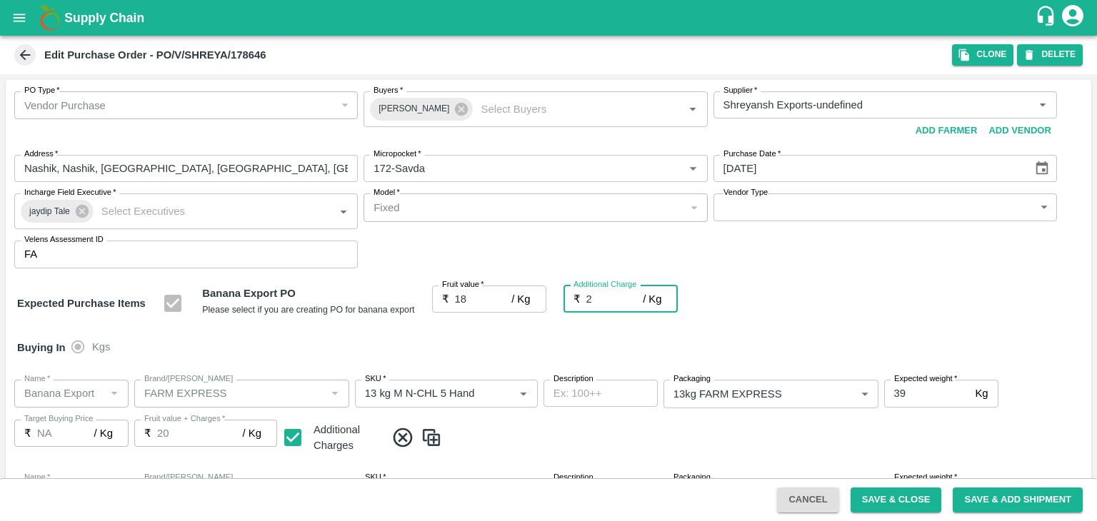
type input "2.7"
type input "20.7"
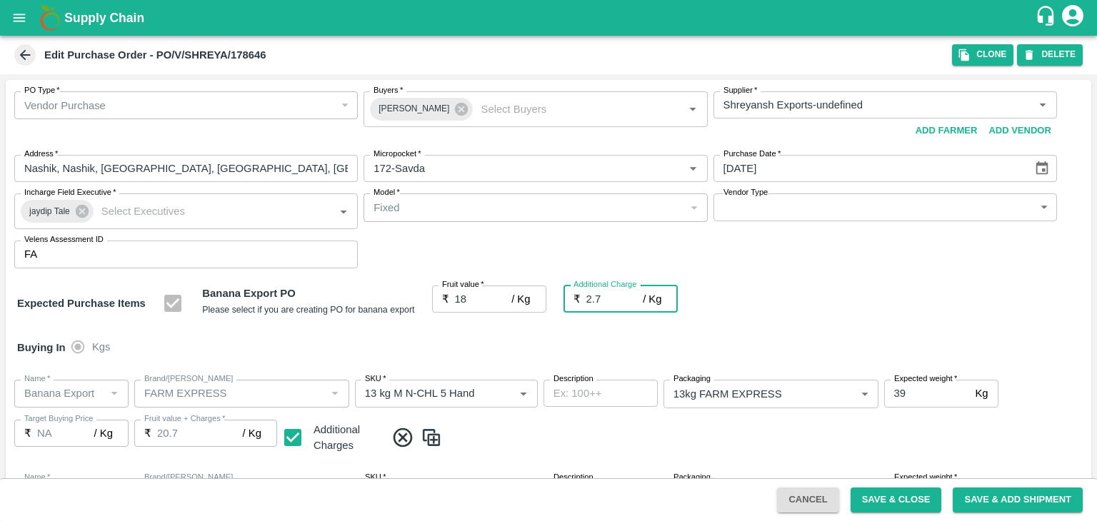
type input "2.75"
type input "20.75"
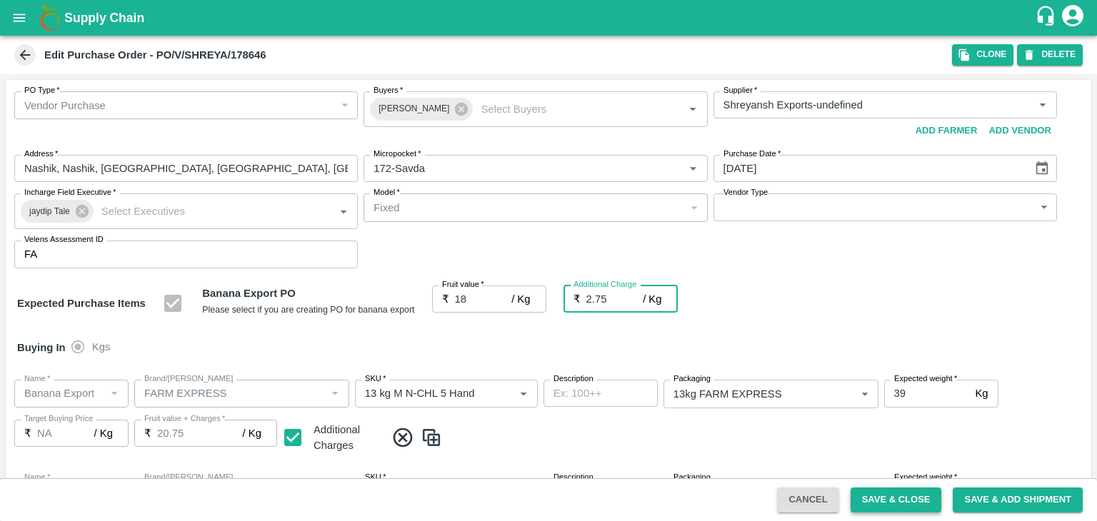
type input "2.75"
click at [880, 493] on button "Save & Close" at bounding box center [895, 500] width 91 height 25
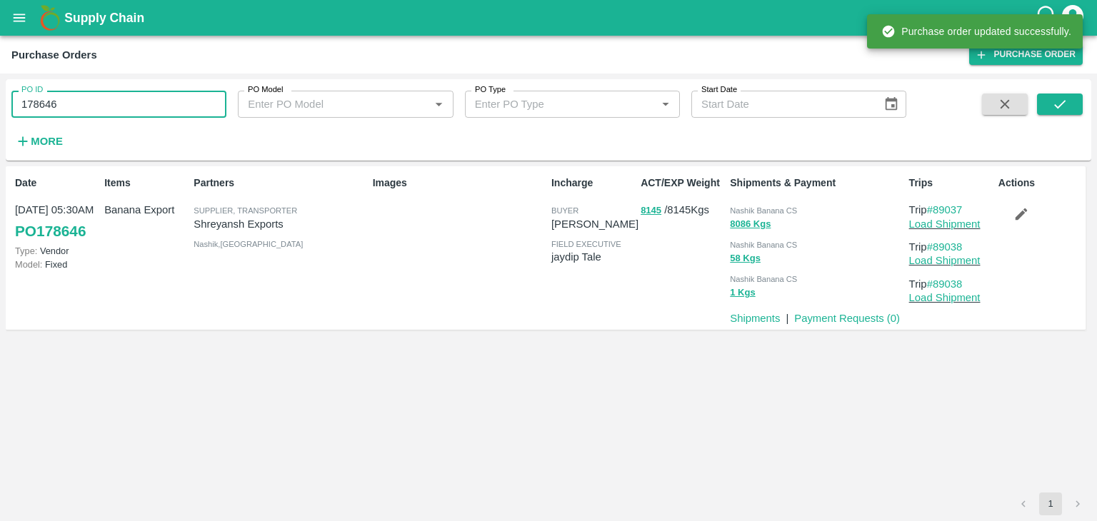
click at [167, 104] on input "178646" at bounding box center [118, 104] width 215 height 27
paste input "text"
click at [167, 104] on input "178646" at bounding box center [118, 104] width 215 height 27
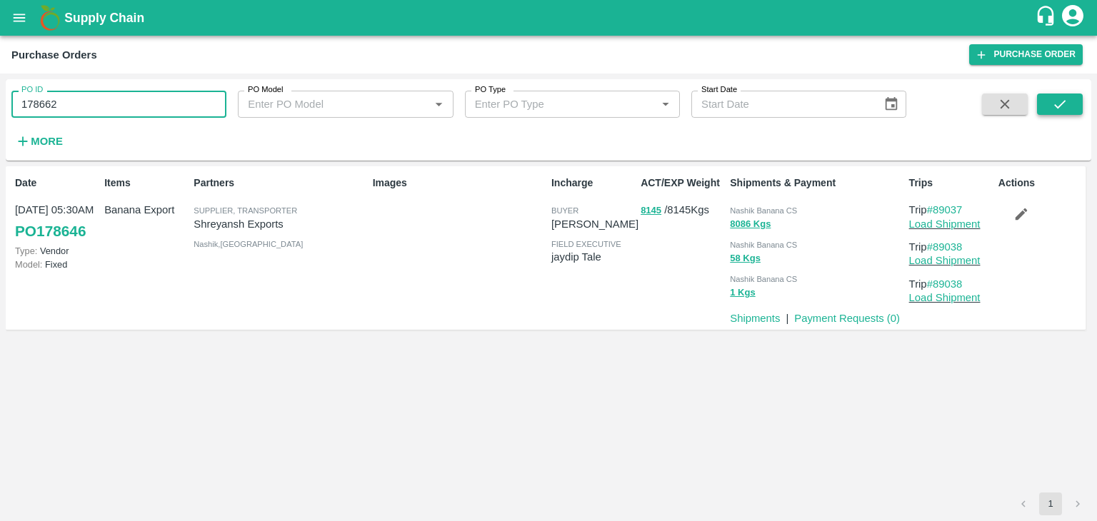
type input "178662"
click at [1048, 99] on button "submit" at bounding box center [1060, 104] width 46 height 21
click at [139, 111] on input "178662" at bounding box center [118, 104] width 215 height 27
click at [1078, 106] on button "submit" at bounding box center [1060, 104] width 46 height 21
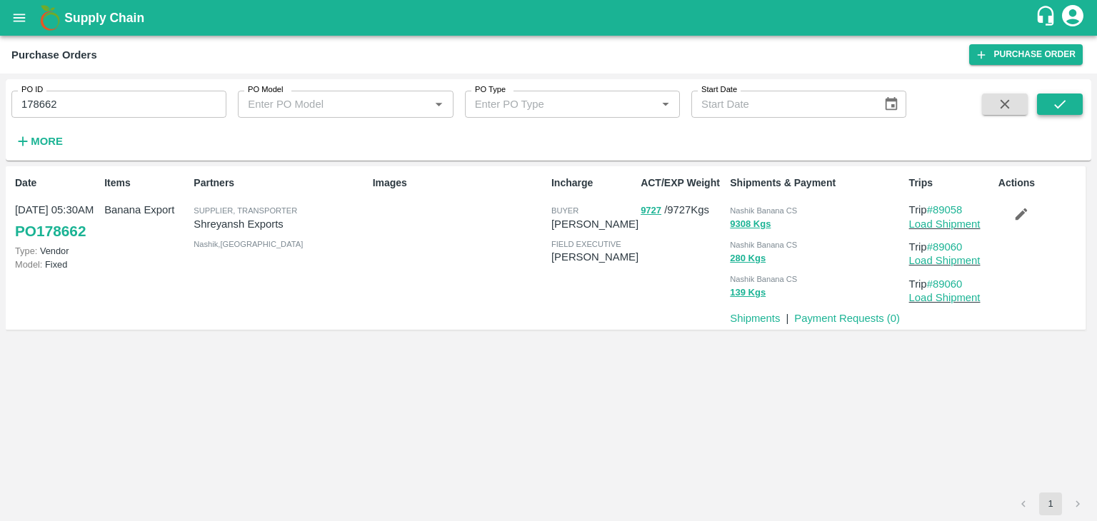
click at [1059, 103] on icon "submit" at bounding box center [1060, 104] width 16 height 16
click at [966, 219] on link "Load Shipment" at bounding box center [944, 224] width 71 height 11
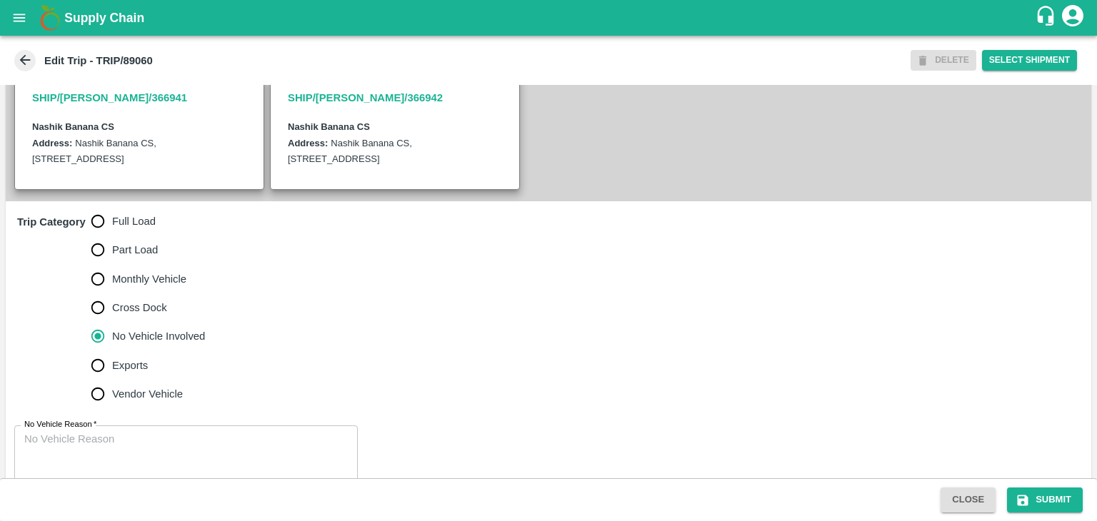
scroll to position [351, 0]
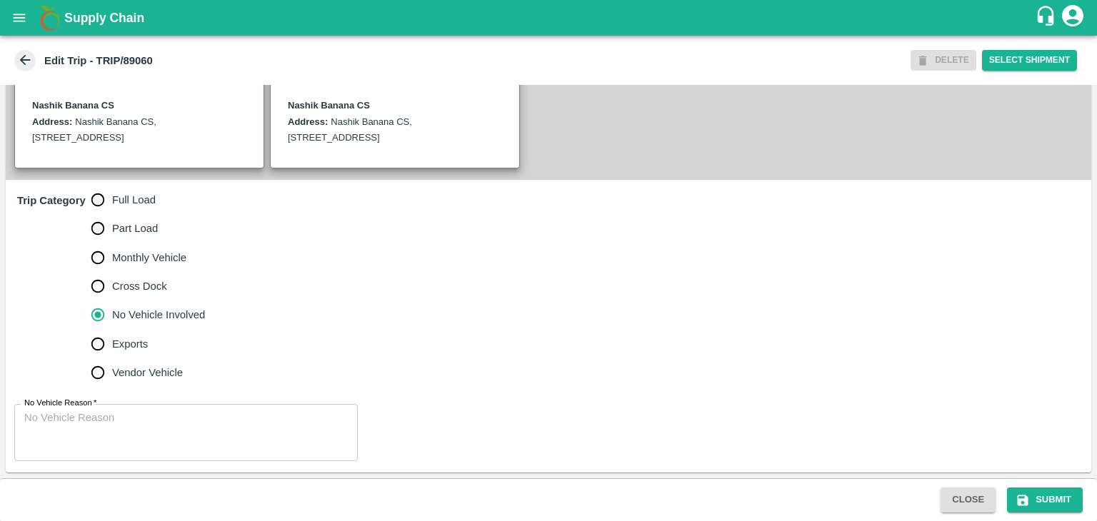
click at [149, 193] on span "Full Load" at bounding box center [134, 200] width 44 height 16
click at [112, 193] on input "Full Load" at bounding box center [98, 200] width 29 height 29
radio input "true"
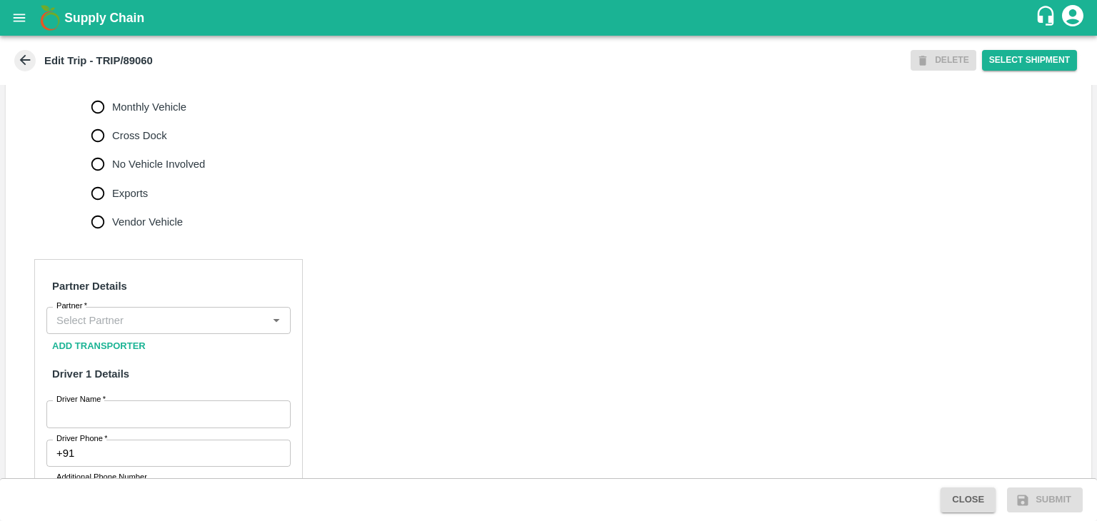
scroll to position [497, 0]
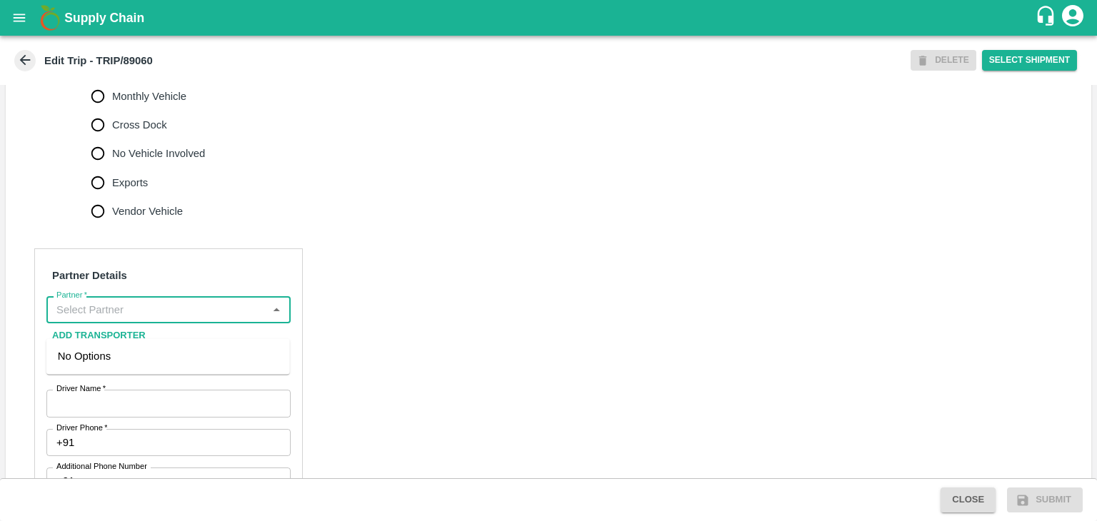
click at [124, 318] on input "Partner   *" at bounding box center [157, 310] width 212 height 19
click at [157, 370] on div "[PERSON_NAME] ( [PERSON_NAME] Transport )-[GEOGRAPHIC_DATA], Pune-9860466997(Tr…" at bounding box center [168, 372] width 221 height 48
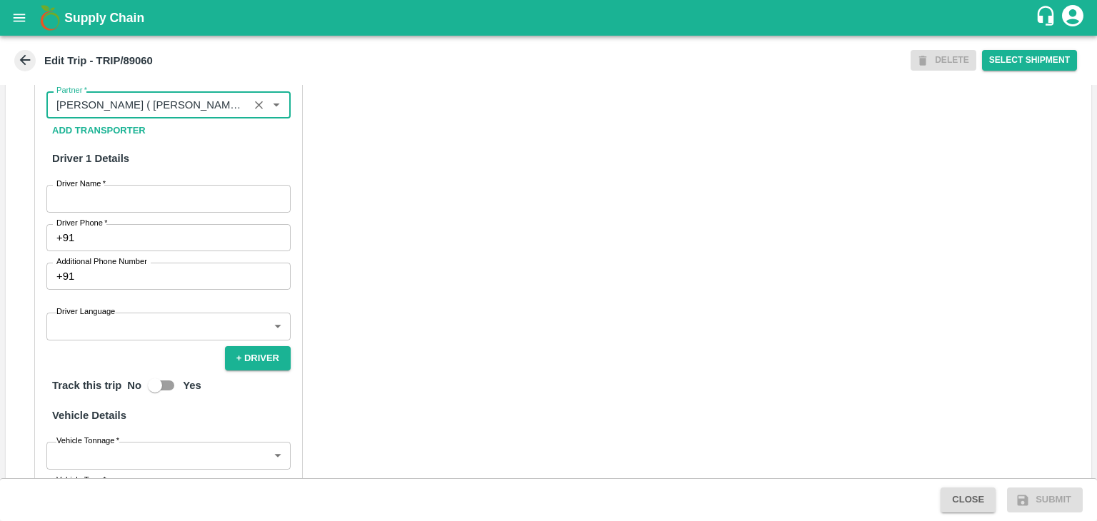
scroll to position [709, 0]
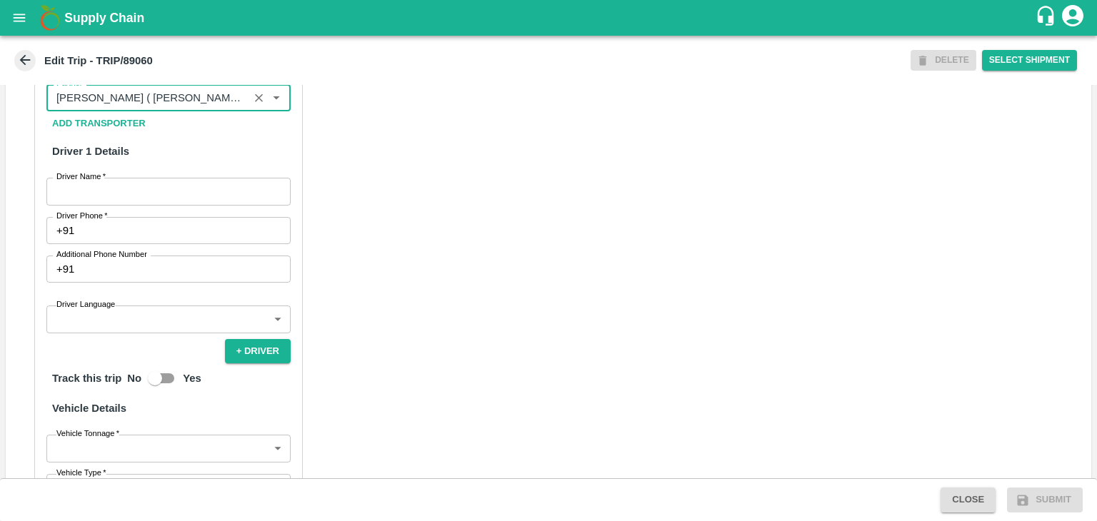
type input "[PERSON_NAME] ( [PERSON_NAME] Transport )-[GEOGRAPHIC_DATA], Pune-9860466997(Tr…"
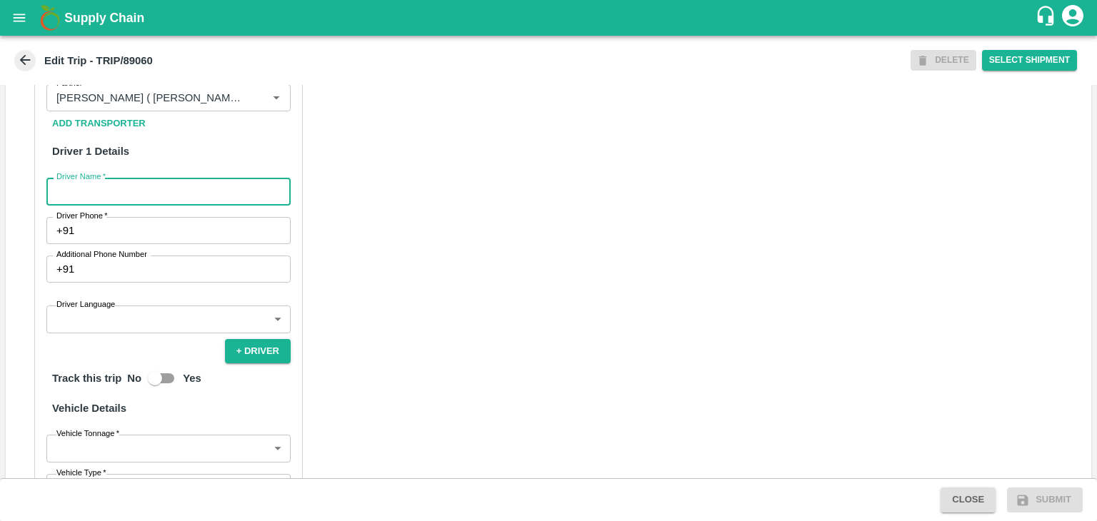
click at [116, 199] on input "Driver Name   *" at bounding box center [168, 191] width 244 height 27
type input "[PERSON_NAME]"
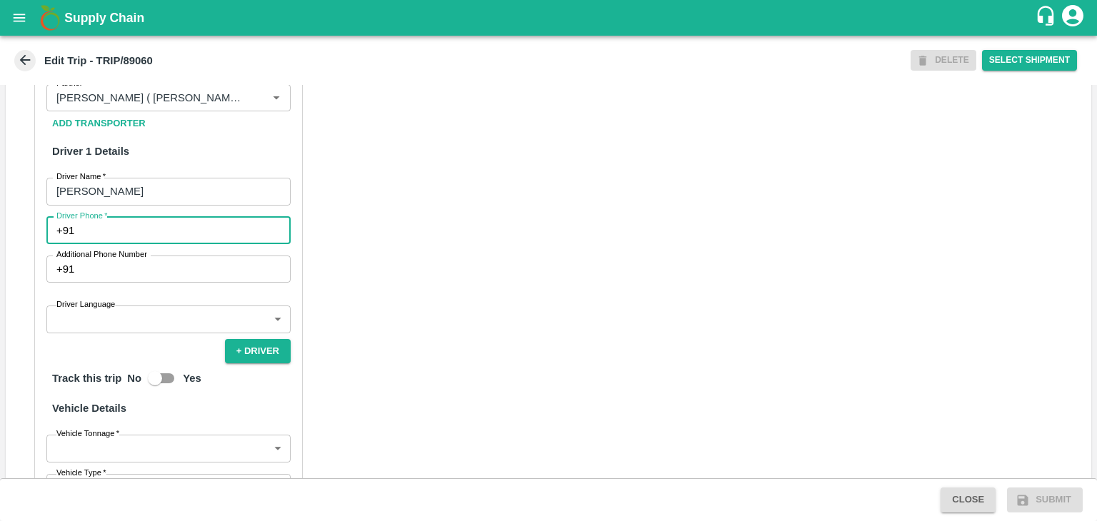
click at [132, 244] on input "Driver Phone   *" at bounding box center [185, 230] width 211 height 27
type input "9975280177"
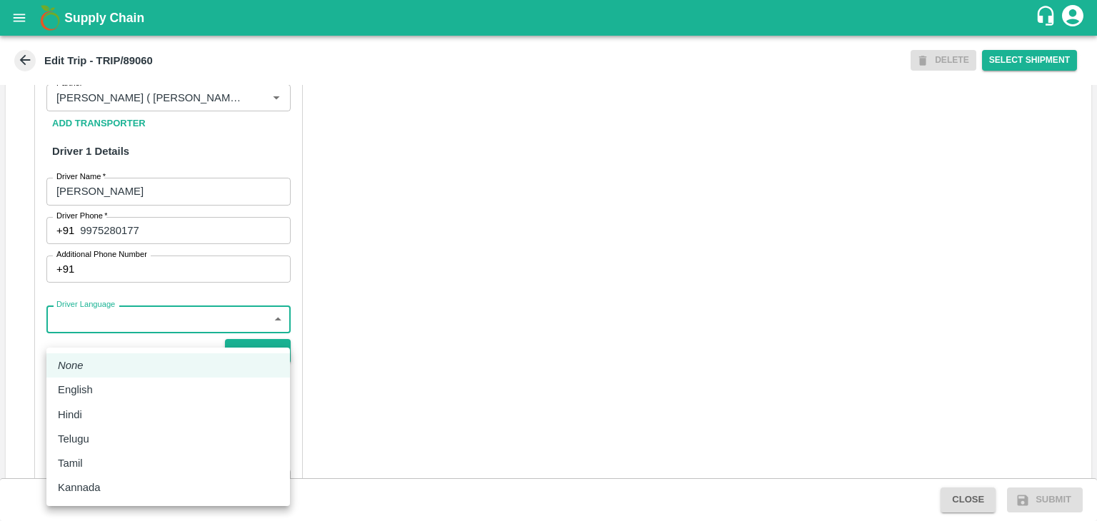
click at [120, 341] on body "Supply Chain Edit Trip - TRIP/89060 DELETE Select Shipment Trip Details Trip Ty…" at bounding box center [548, 260] width 1097 height 521
click at [99, 398] on div "English" at bounding box center [79, 390] width 42 height 16
type input "en"
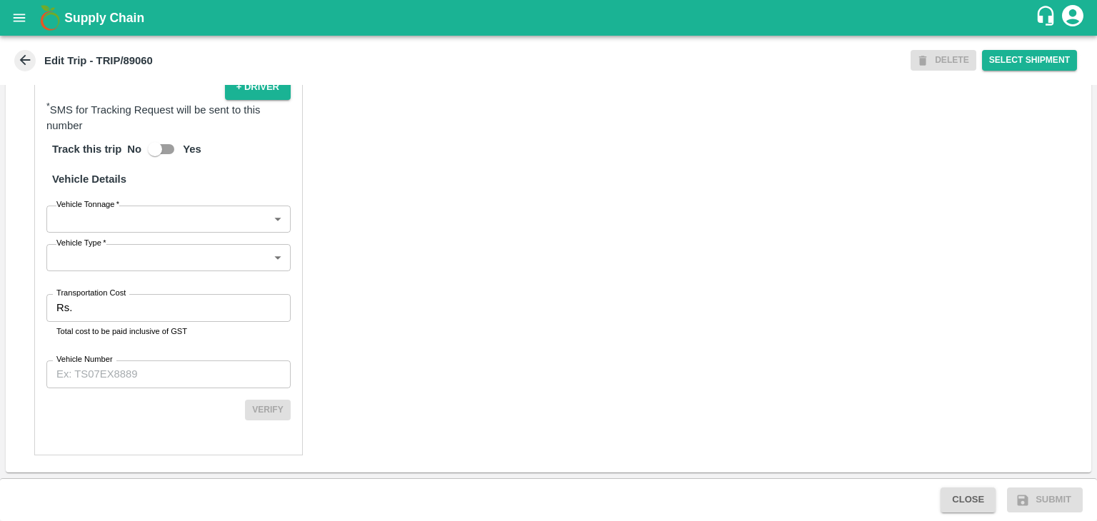
scroll to position [988, 0]
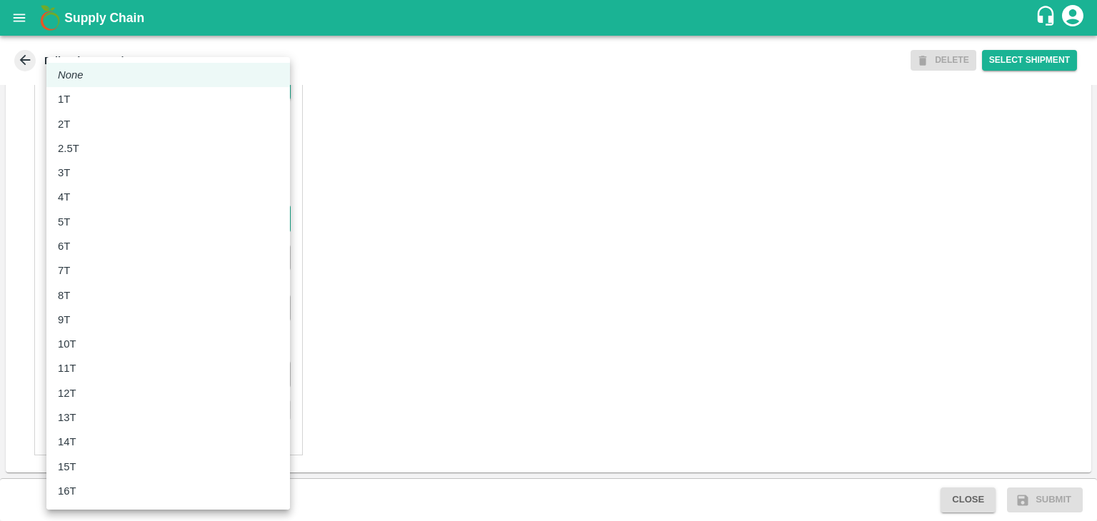
click at [87, 229] on body "Supply Chain Edit Trip - TRIP/89060 DELETE Select Shipment Trip Details Trip Ty…" at bounding box center [548, 260] width 1097 height 521
click at [91, 256] on li "6T" at bounding box center [167, 246] width 243 height 24
type input "6000"
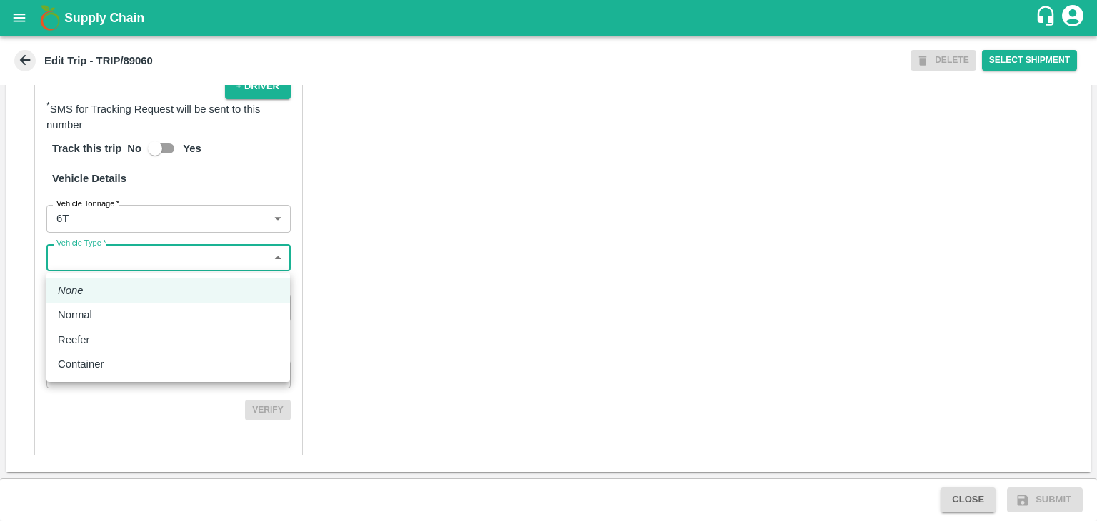
click at [117, 252] on body "Supply Chain Edit Trip - TRIP/89060 DELETE Select Shipment Trip Details Trip Ty…" at bounding box center [548, 260] width 1097 height 521
click at [104, 313] on div "Normal" at bounding box center [168, 315] width 221 height 16
type input "Normal"
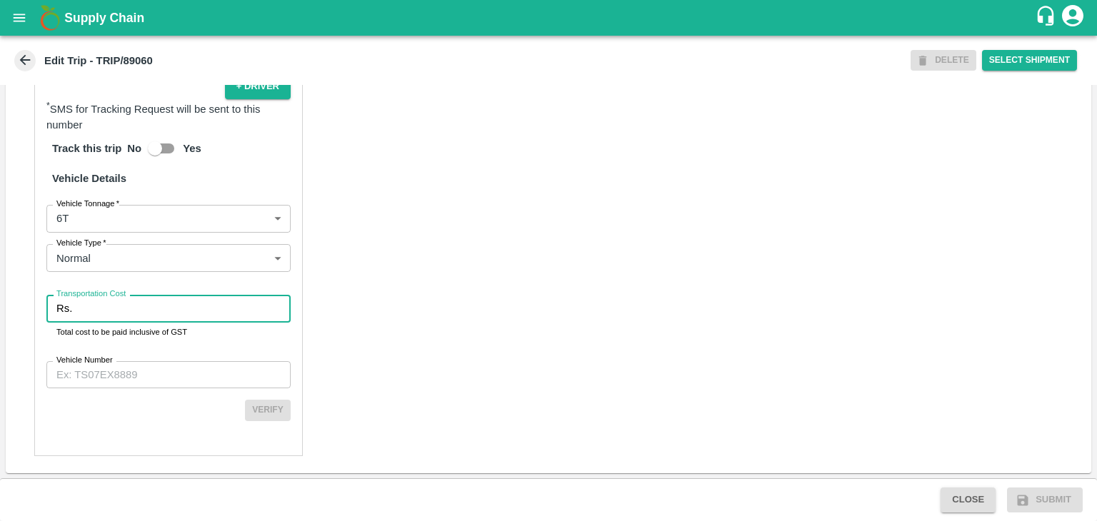
click at [131, 309] on input "Transportation Cost" at bounding box center [184, 308] width 213 height 27
type input "1"
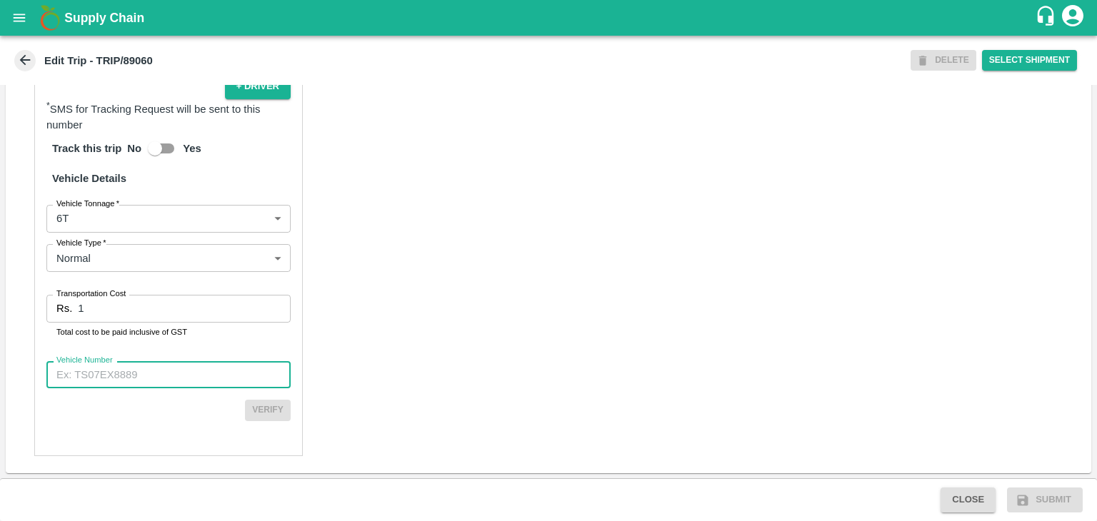
click at [167, 381] on input "Vehicle Number" at bounding box center [168, 374] width 244 height 27
type input "MH45T6060"
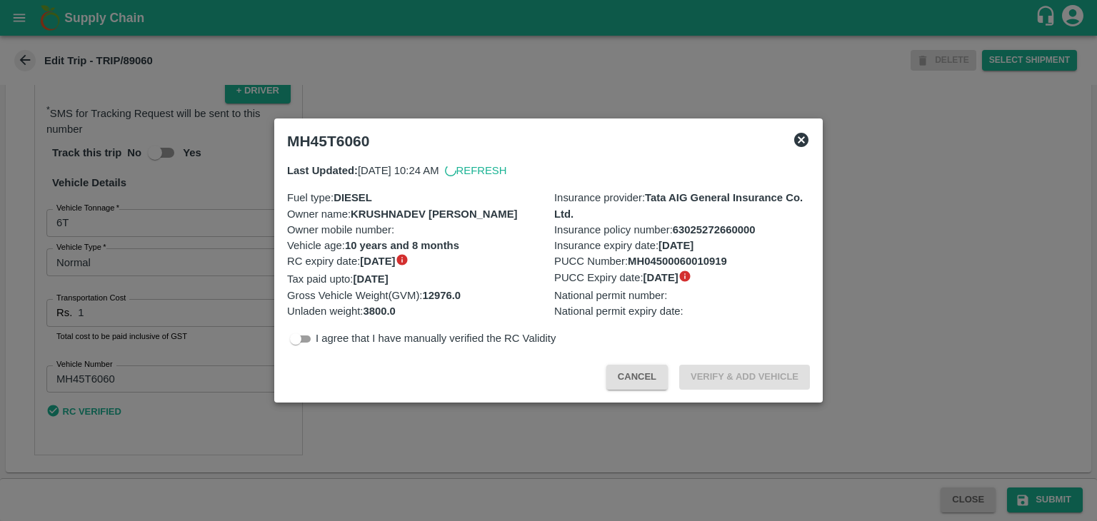
scroll to position [985, 0]
click at [1028, 499] on div at bounding box center [548, 260] width 1097 height 521
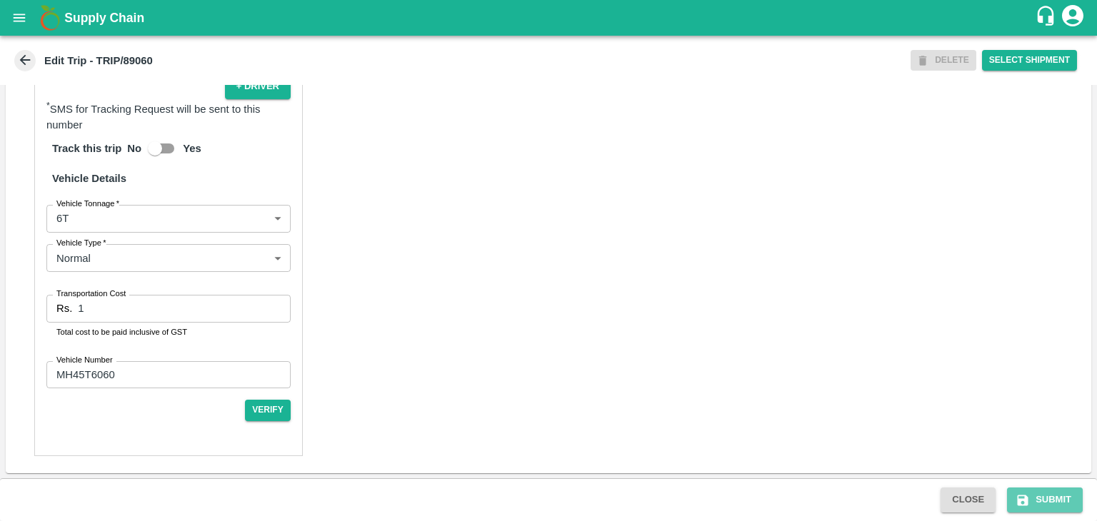
click at [1028, 499] on icon "submit" at bounding box center [1022, 500] width 14 height 14
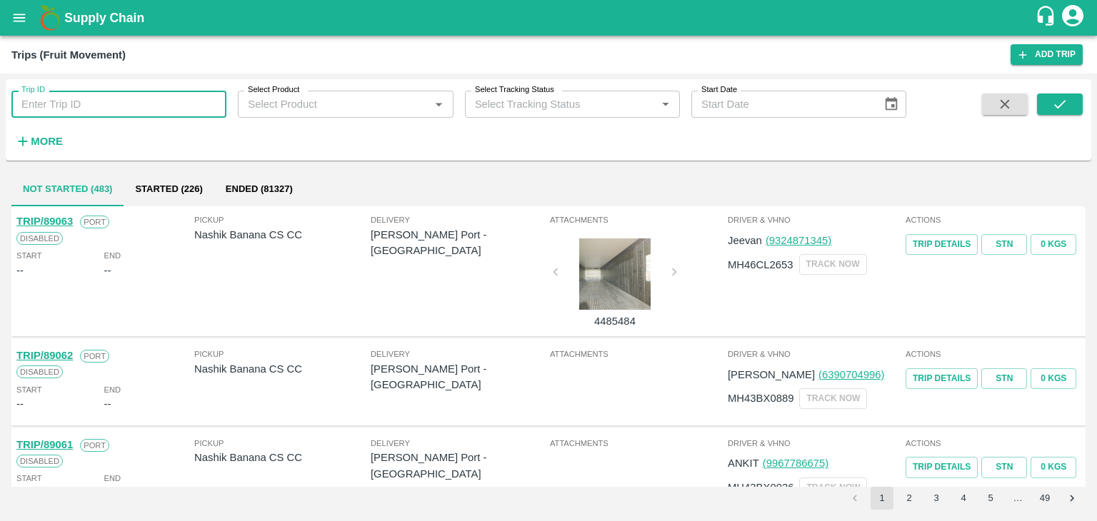
click at [191, 101] on input "Trip ID" at bounding box center [118, 104] width 215 height 27
type input "89060"
click at [1059, 102] on icon "submit" at bounding box center [1060, 104] width 16 height 16
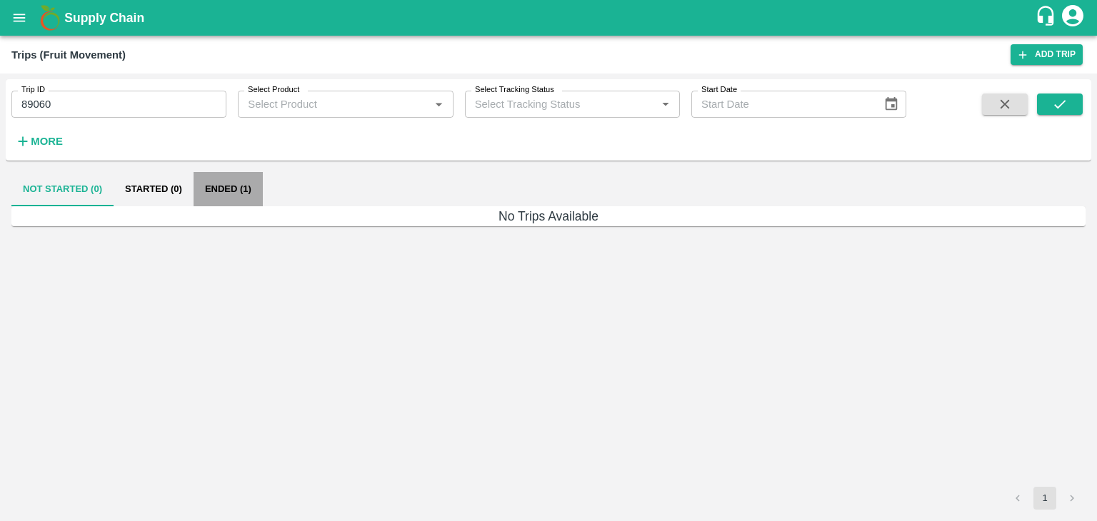
click at [228, 184] on button "Ended (1)" at bounding box center [228, 189] width 69 height 34
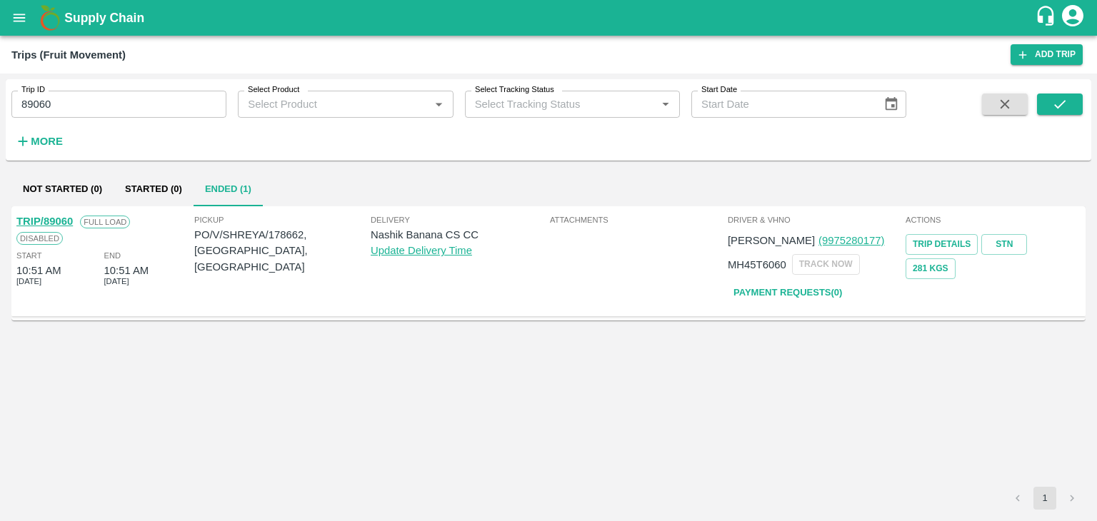
click at [58, 216] on link "TRIP/89060" at bounding box center [44, 221] width 56 height 11
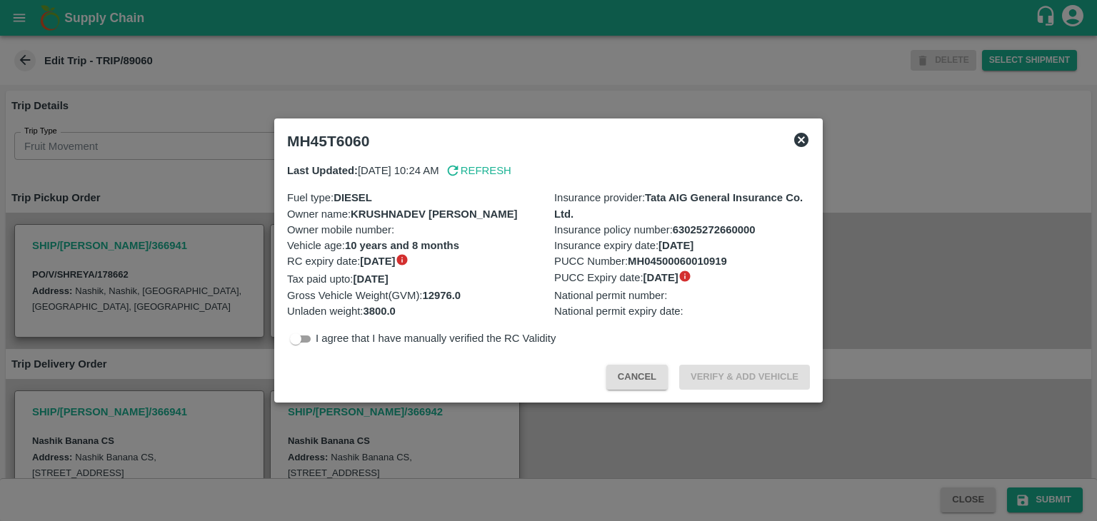
click at [573, 408] on div at bounding box center [548, 260] width 1097 height 521
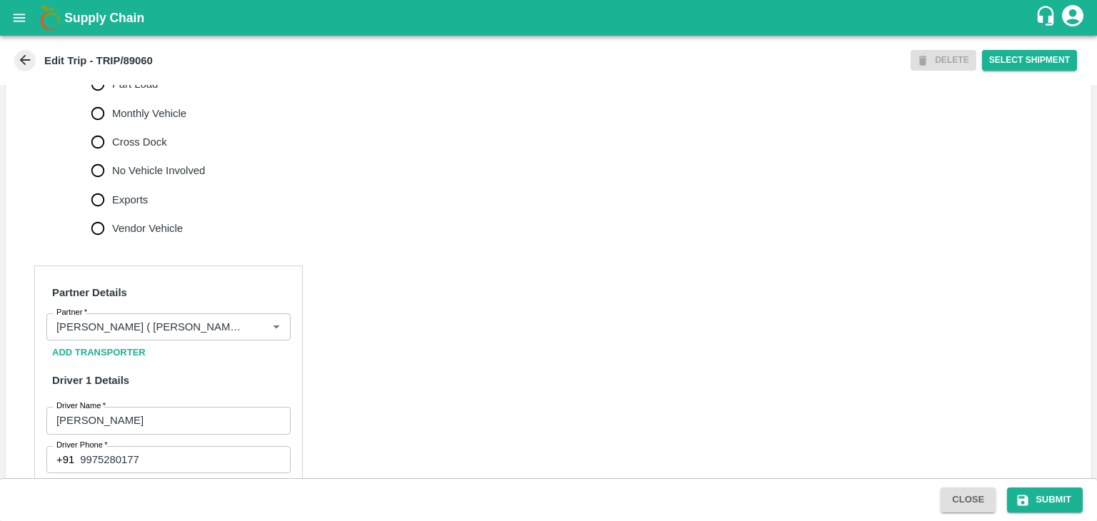
scroll to position [488, 0]
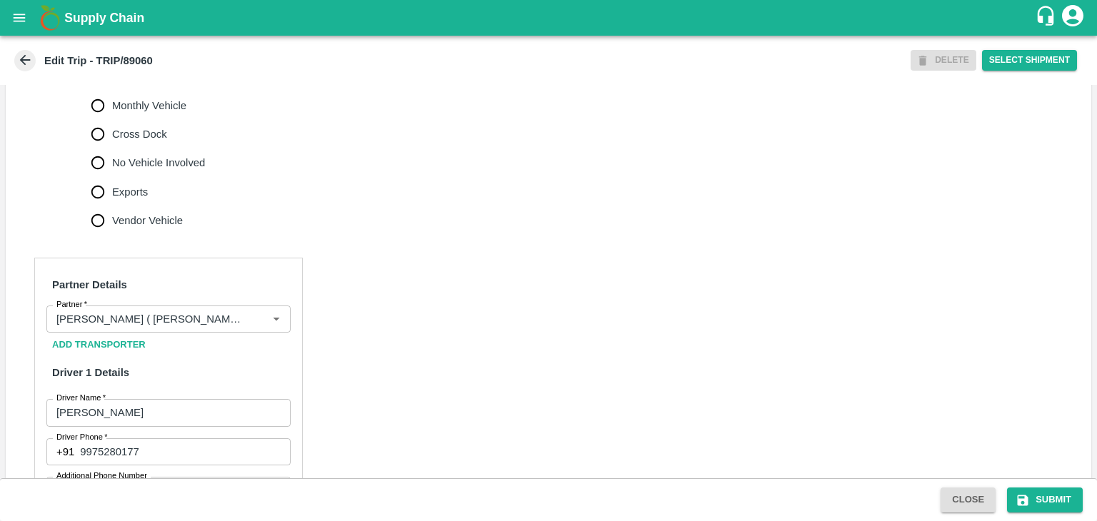
click at [156, 171] on span "No Vehicle Involved" at bounding box center [158, 163] width 93 height 16
click at [112, 175] on input "No Vehicle Involved" at bounding box center [98, 163] width 29 height 29
radio input "true"
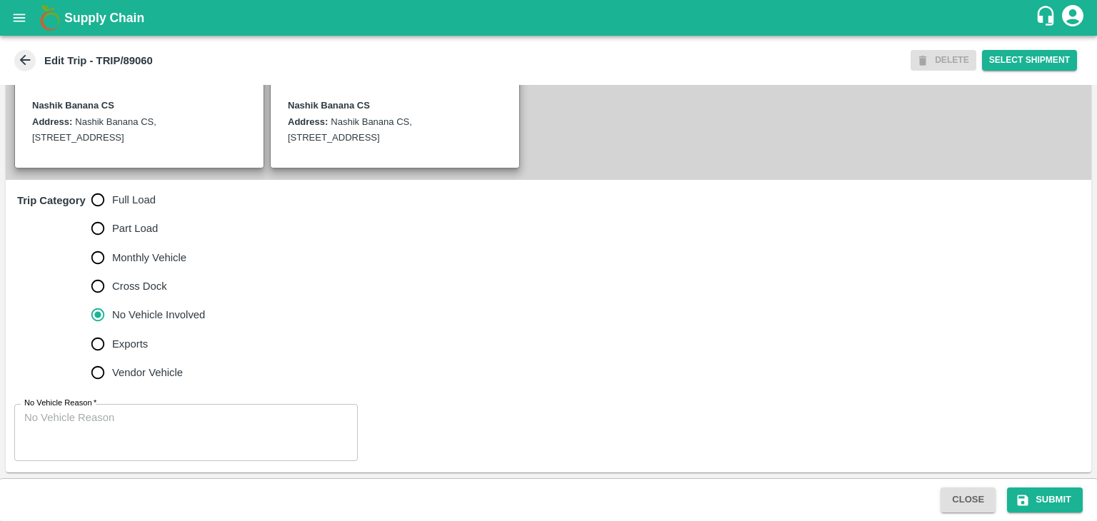
scroll to position [351, 0]
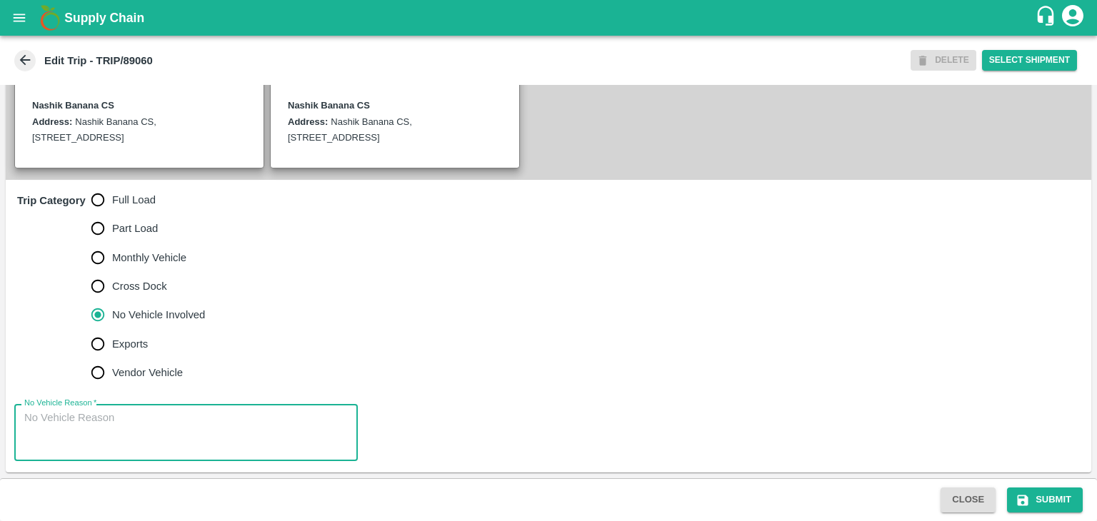
click at [203, 425] on textarea "No Vehicle Reason   *" at bounding box center [185, 433] width 323 height 45
type textarea "Field Dump"
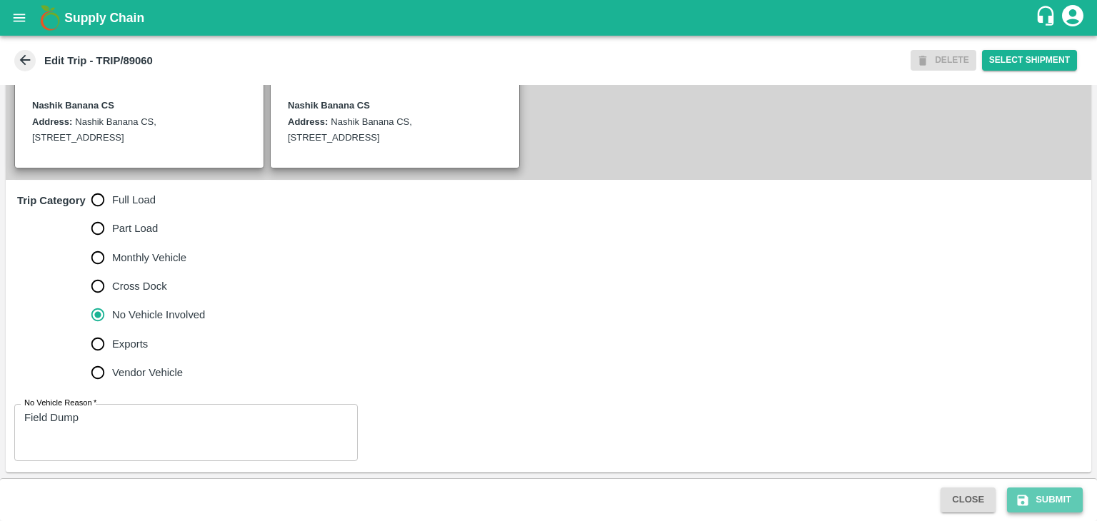
click at [1046, 498] on button "Submit" at bounding box center [1045, 500] width 76 height 25
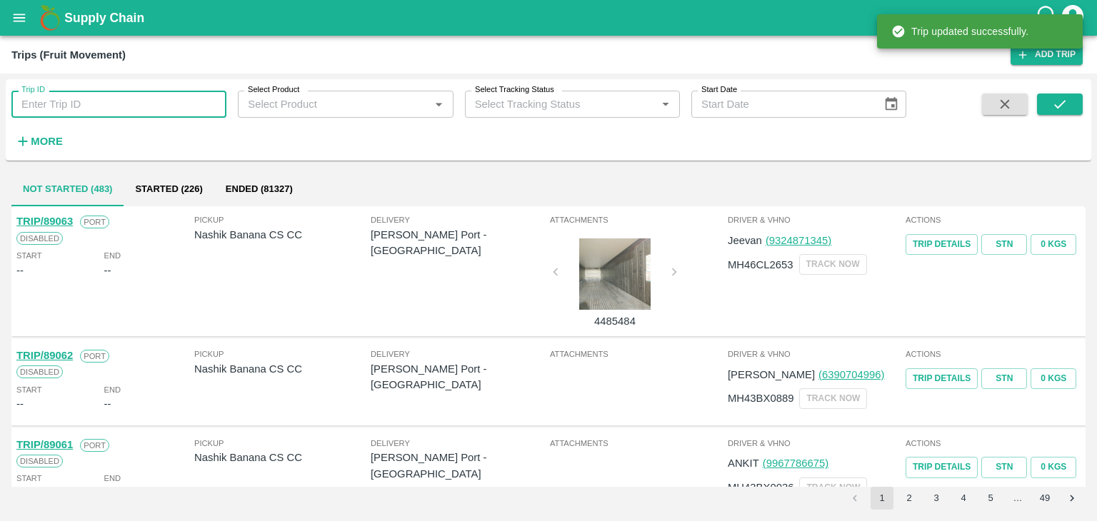
click at [103, 99] on input "Trip ID" at bounding box center [118, 104] width 215 height 27
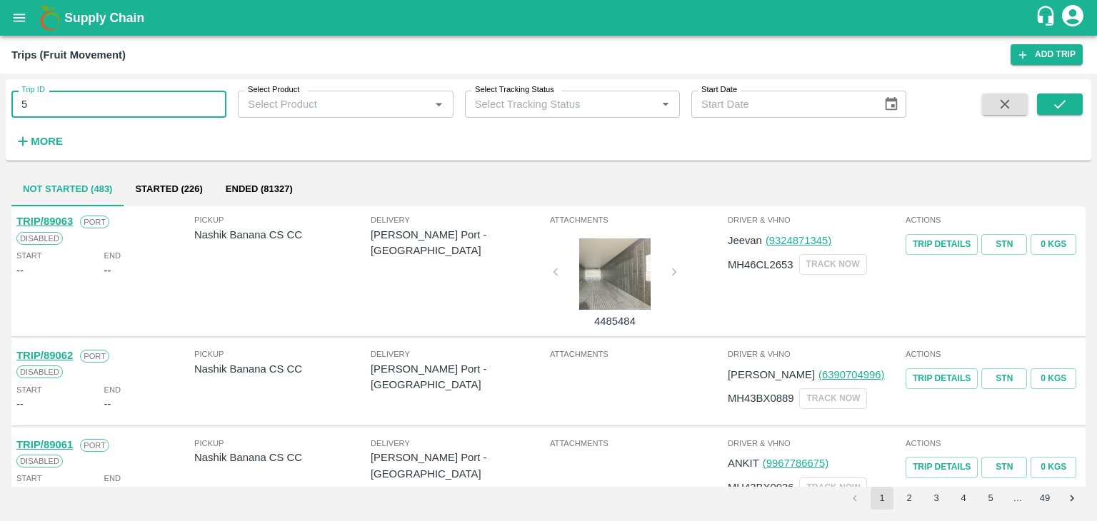
type input "5"
type input "89058"
click at [1057, 98] on icon "submit" at bounding box center [1060, 104] width 16 height 16
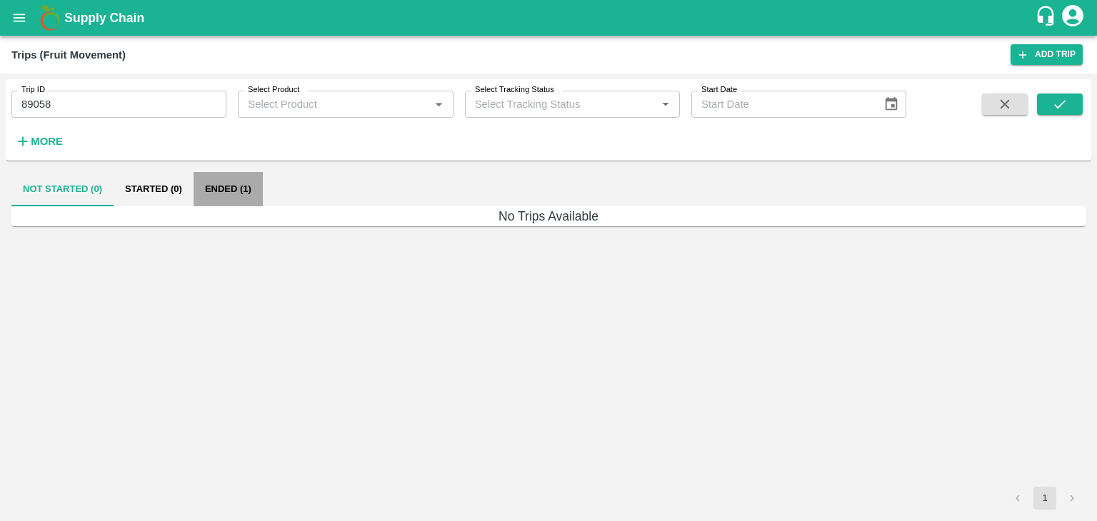
click at [228, 186] on button "Ended (1)" at bounding box center [228, 189] width 69 height 34
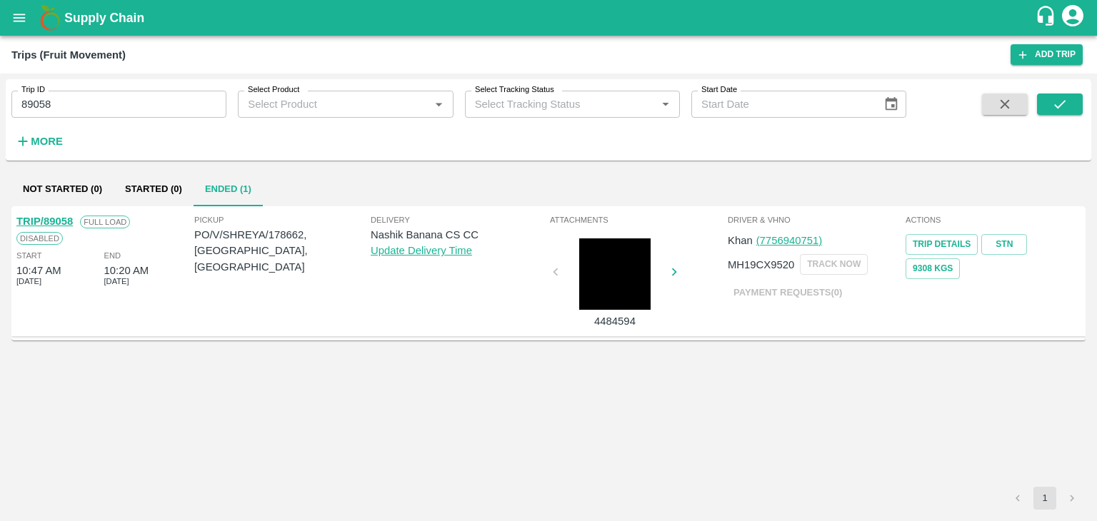
click at [39, 216] on link "TRIP/89058" at bounding box center [44, 221] width 56 height 11
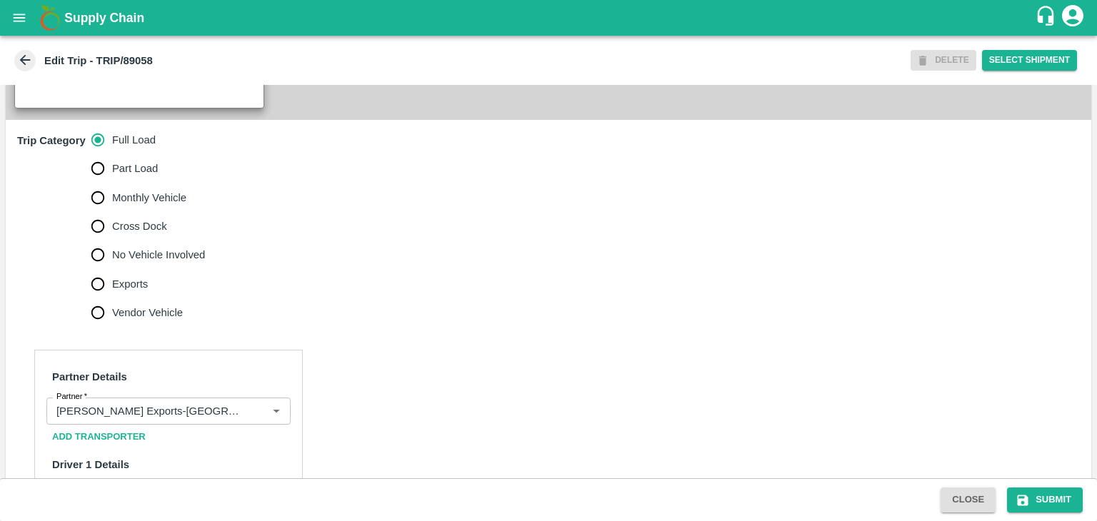
scroll to position [397, 0]
click at [255, 417] on icon "Clear" at bounding box center [259, 410] width 14 height 14
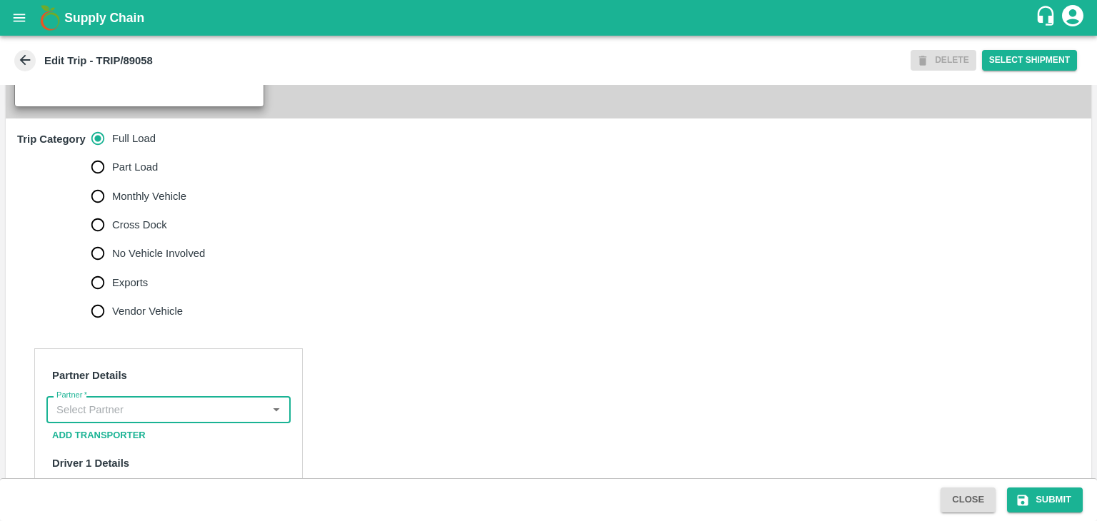
scroll to position [0, 0]
click at [226, 419] on input "Partner   *" at bounding box center [157, 410] width 212 height 19
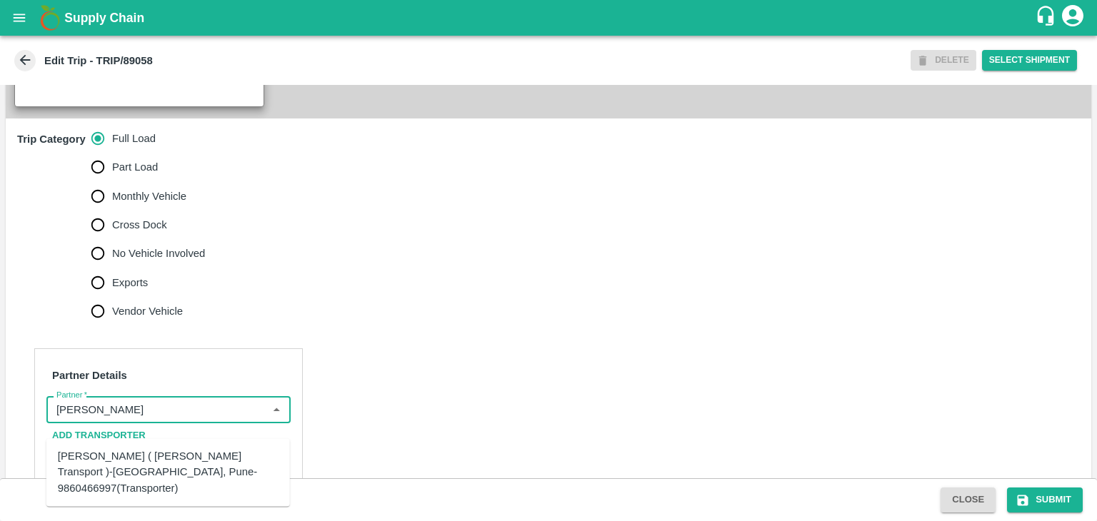
click at [179, 463] on div "[PERSON_NAME] ( [PERSON_NAME] Transport )-[GEOGRAPHIC_DATA], Pune-9860466997(Tr…" at bounding box center [168, 472] width 221 height 48
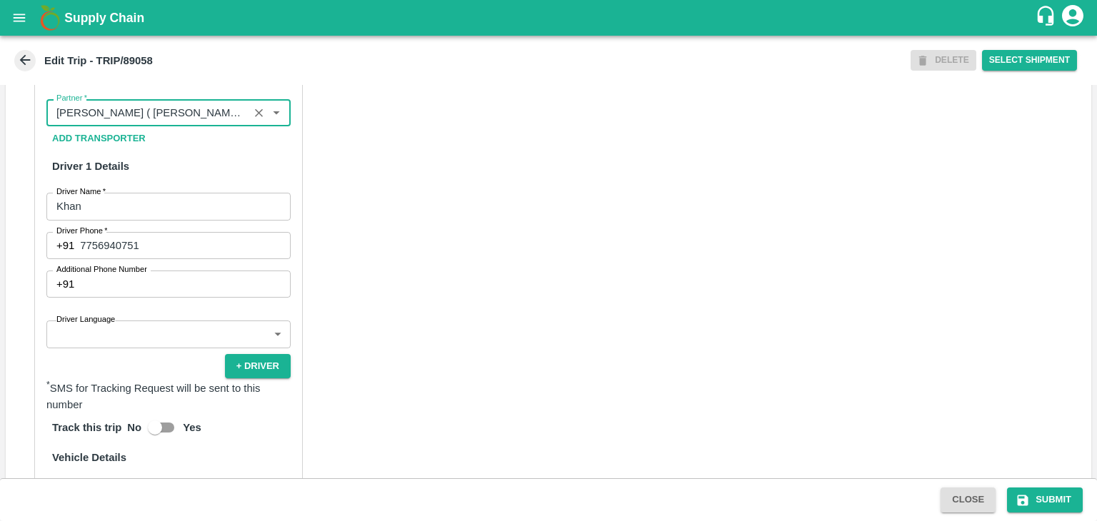
scroll to position [701, 0]
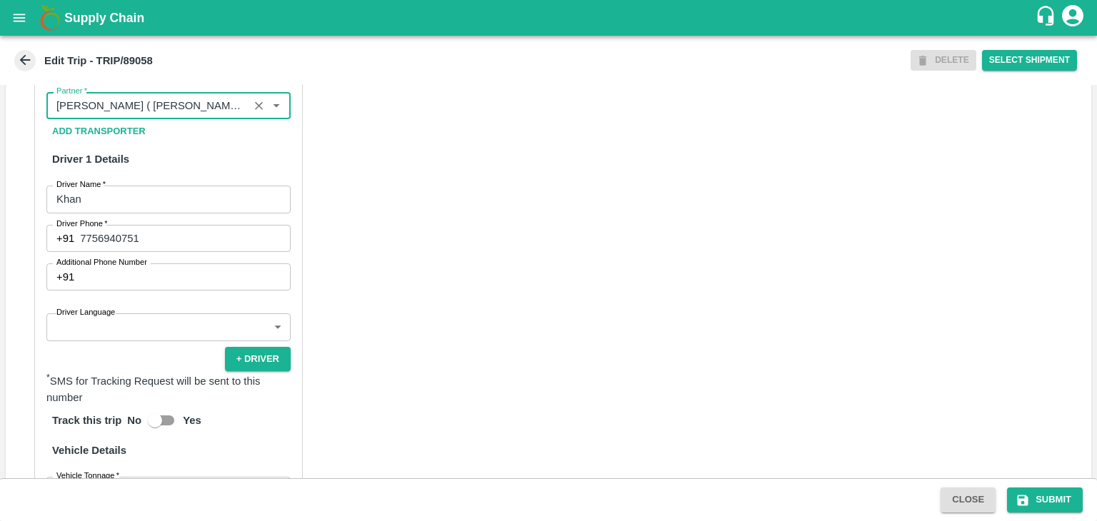
type input "[PERSON_NAME] ( [PERSON_NAME] Transport )-[GEOGRAPHIC_DATA], Pune-9860466997(Tr…"
click at [134, 356] on div "Partner Details Partner   * Partner Add Transporter Driver 1 Details Driver Nam…" at bounding box center [168, 400] width 268 height 713
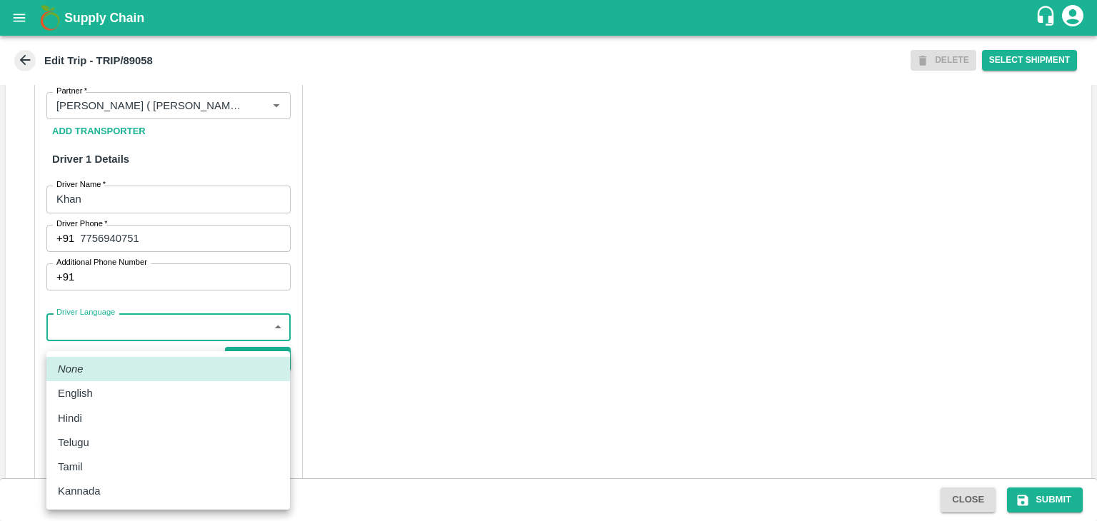
click at [113, 353] on body "Supply Chain Edit Trip - TRIP/89058 DELETE Select Shipment Trip Details Trip Ty…" at bounding box center [548, 260] width 1097 height 521
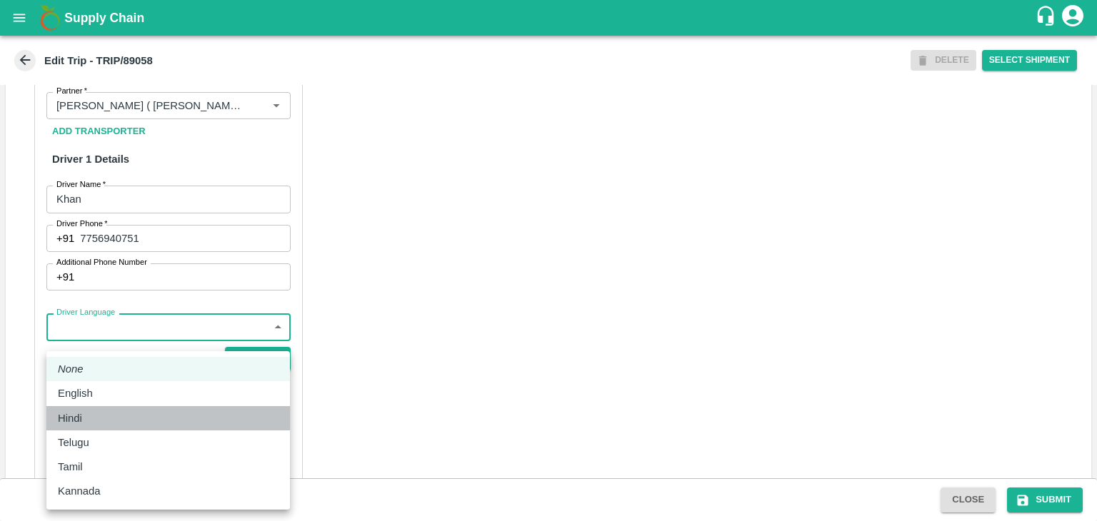
click at [96, 415] on div "Hindi" at bounding box center [168, 419] width 221 height 16
type input "hi"
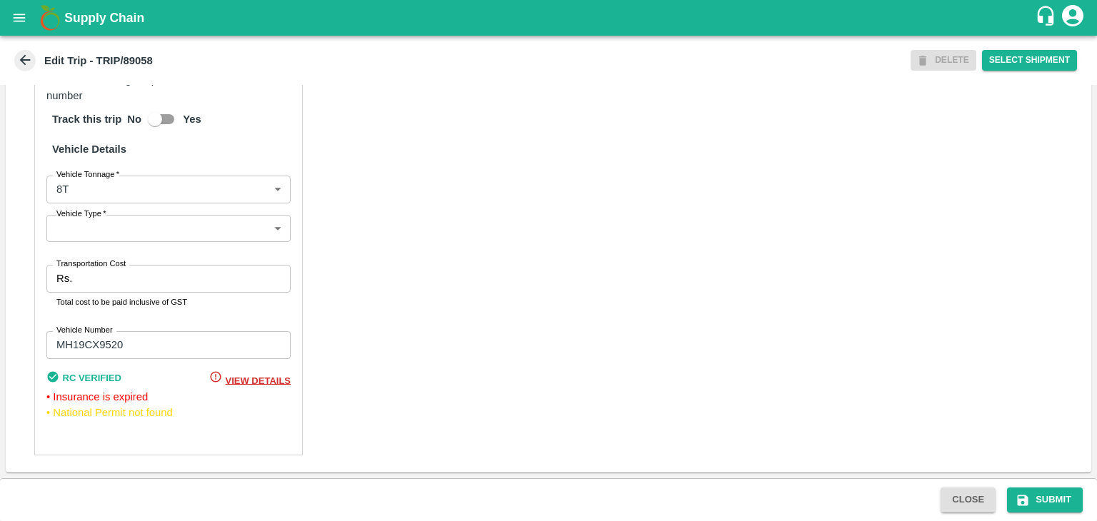
scroll to position [1017, 0]
click at [104, 232] on body "Supply Chain Edit Trip - TRIP/89058 DELETE Select Shipment Trip Details Trip Ty…" at bounding box center [548, 260] width 1097 height 521
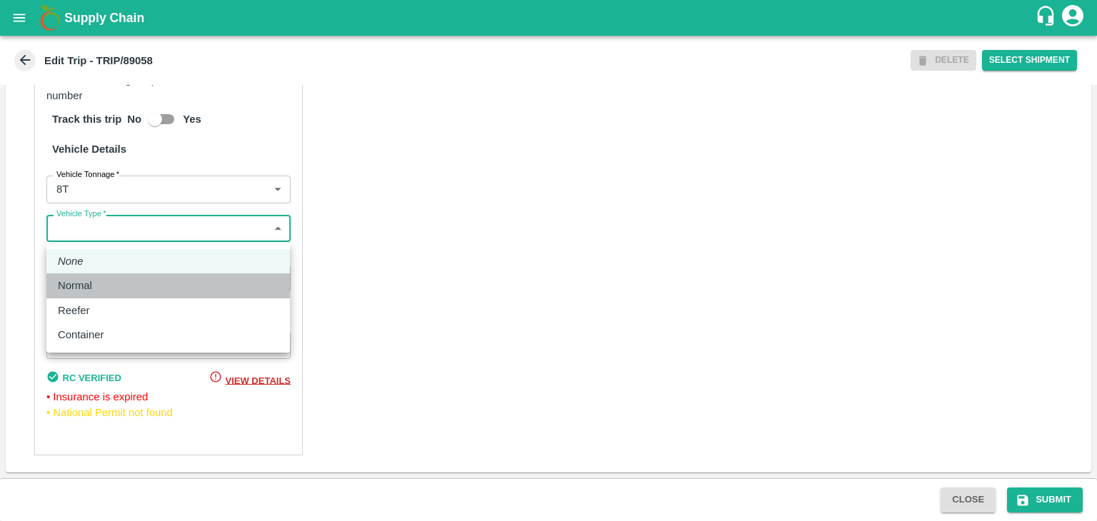
click at [85, 289] on p "Normal" at bounding box center [75, 286] width 34 height 16
type input "Normal"
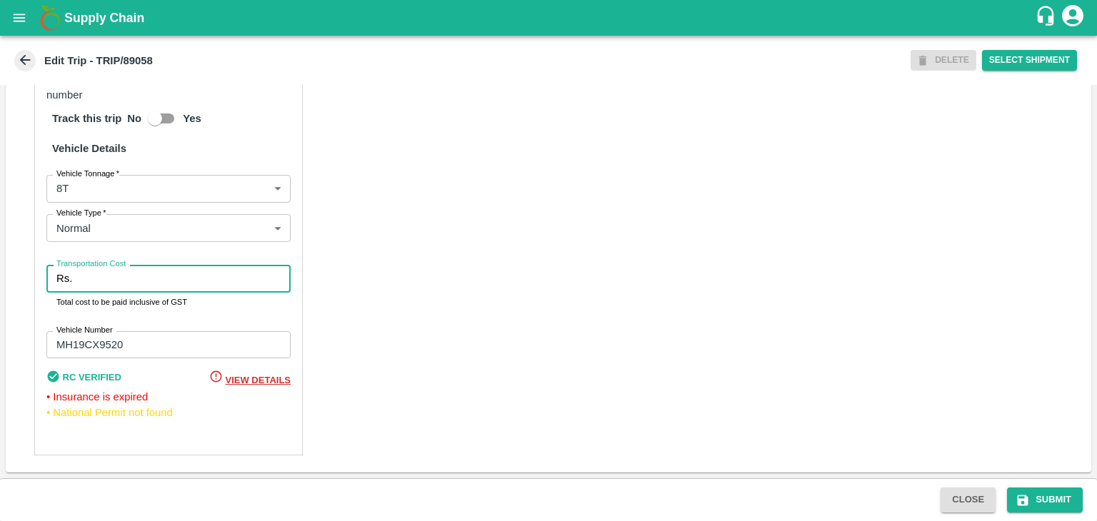
click at [121, 287] on input "Transportation Cost" at bounding box center [184, 278] width 213 height 27
type input "10000"
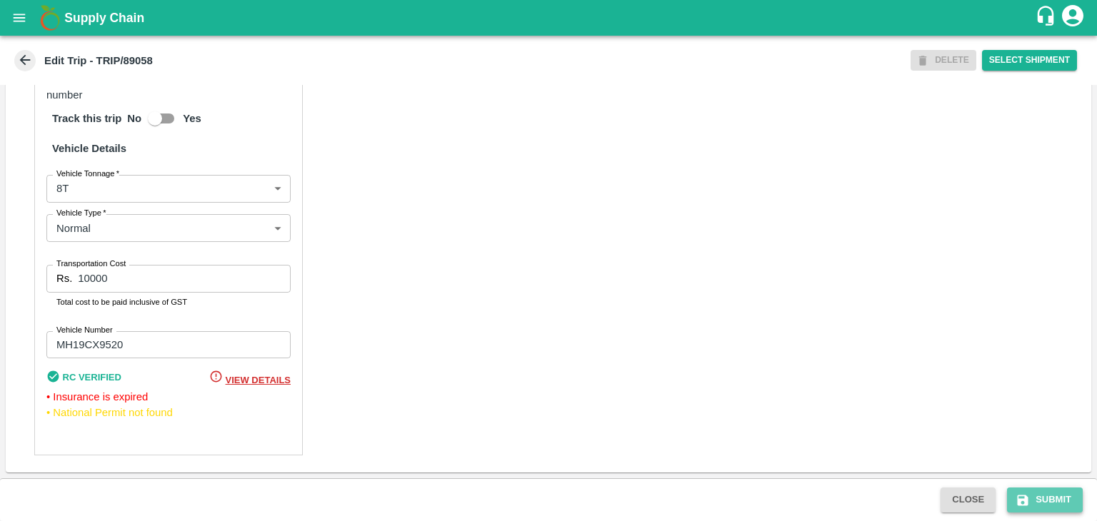
click at [1031, 492] on button "Submit" at bounding box center [1045, 500] width 76 height 25
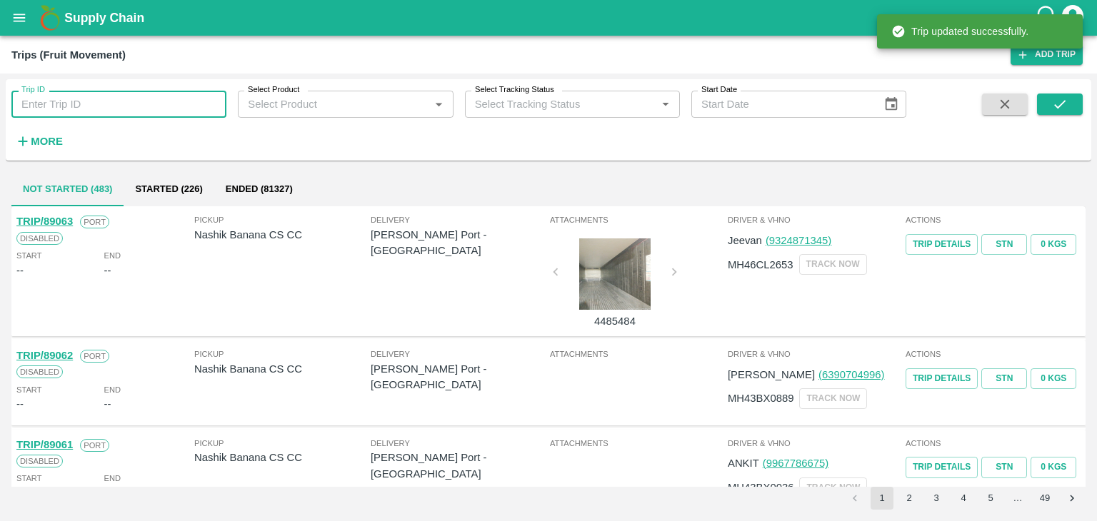
click at [154, 109] on input "Trip ID" at bounding box center [118, 104] width 215 height 27
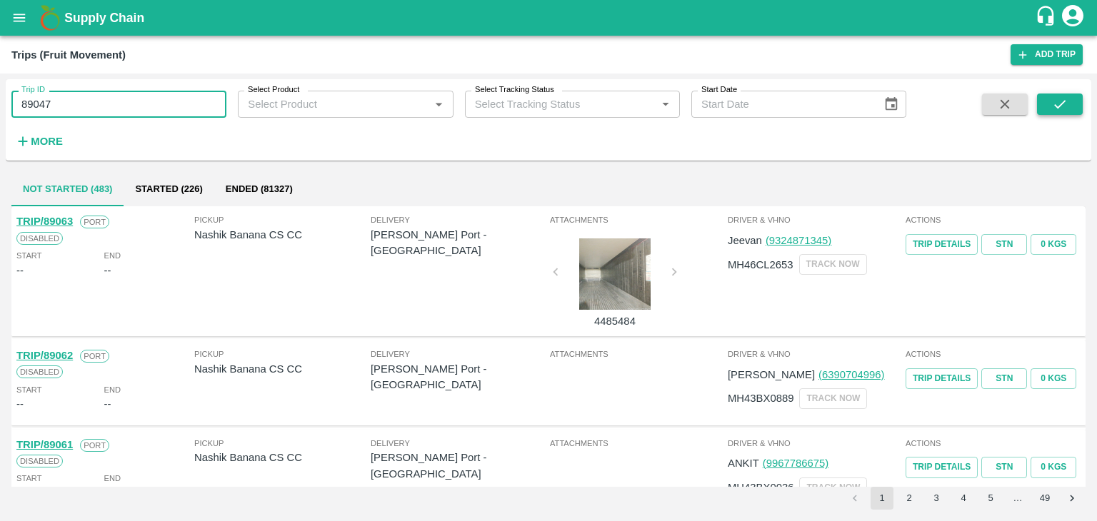
type input "89047"
click at [1055, 104] on icon "submit" at bounding box center [1060, 104] width 16 height 16
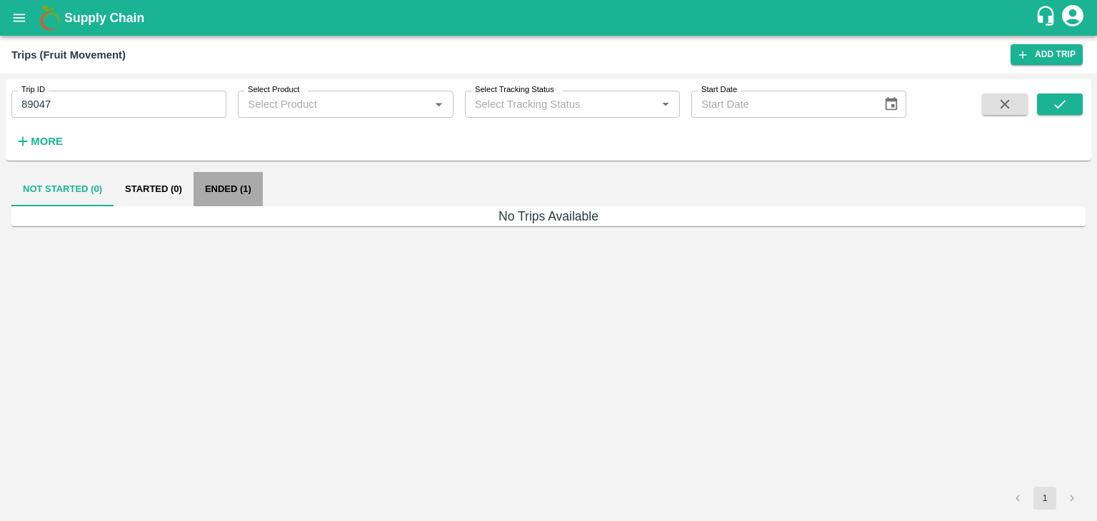
click at [235, 195] on button "Ended (1)" at bounding box center [228, 189] width 69 height 34
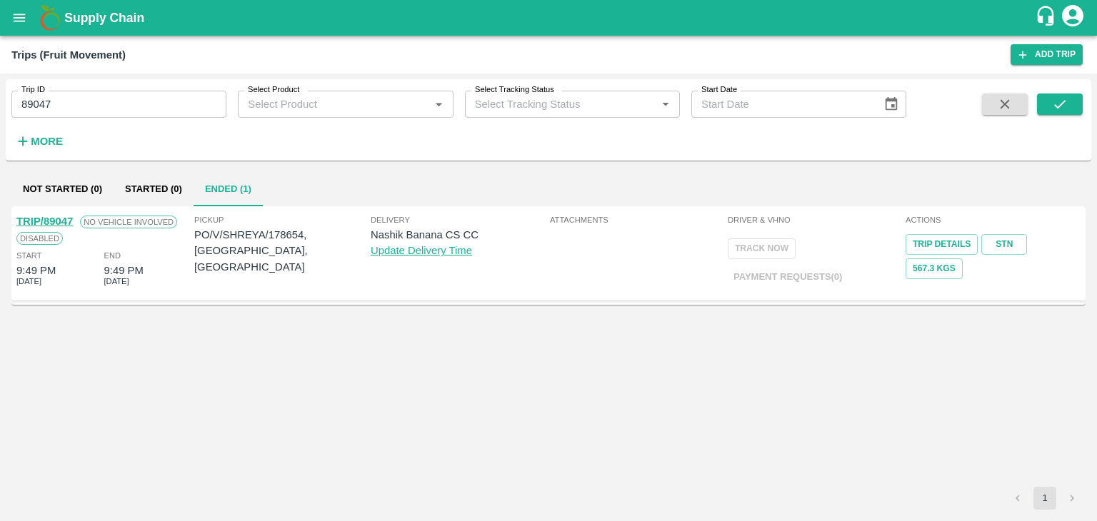
click at [48, 218] on link "TRIP/89047" at bounding box center [44, 221] width 56 height 11
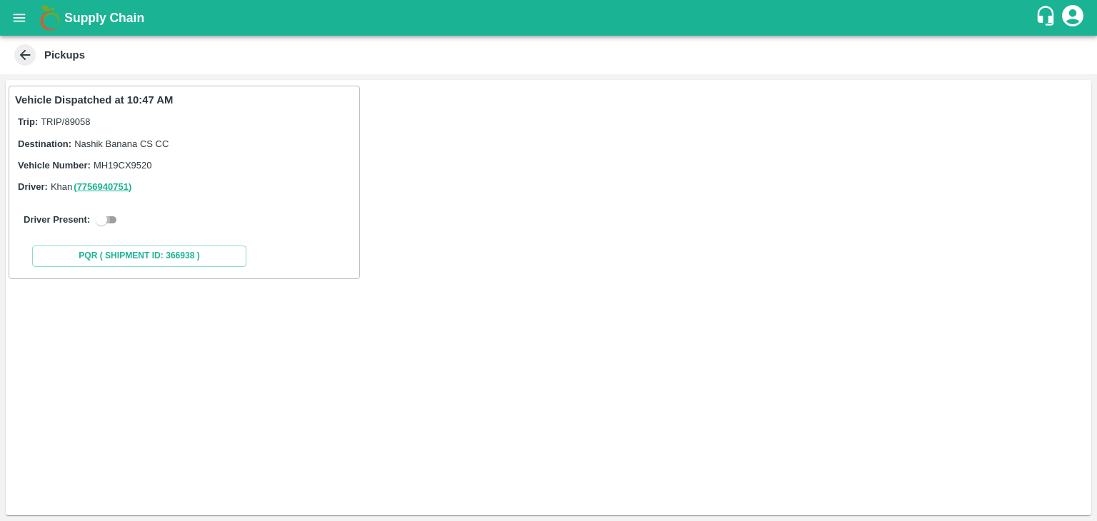
click at [110, 221] on input "checkbox" at bounding box center [101, 219] width 51 height 17
checkbox input "true"
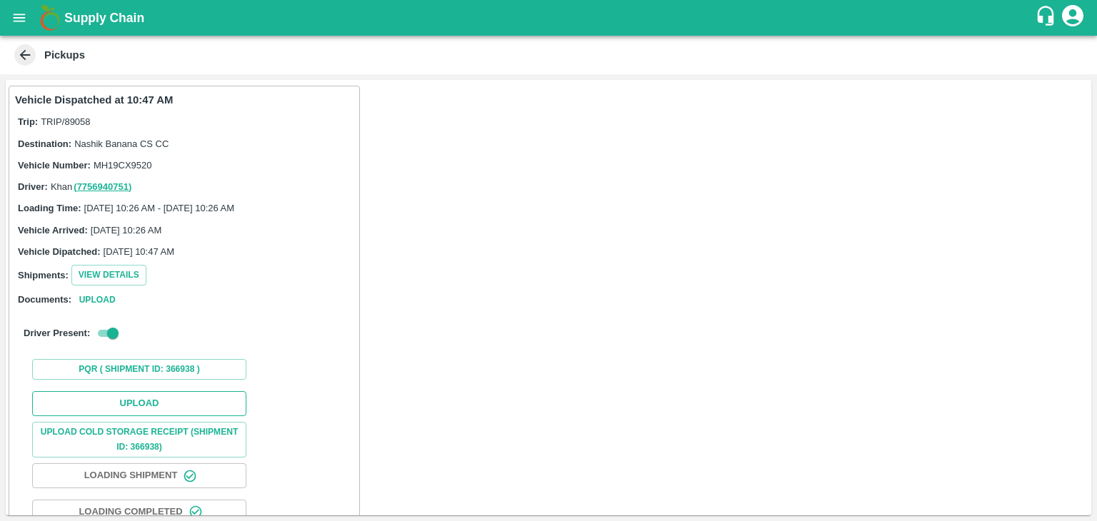
click at [161, 412] on button "Upload" at bounding box center [139, 403] width 214 height 25
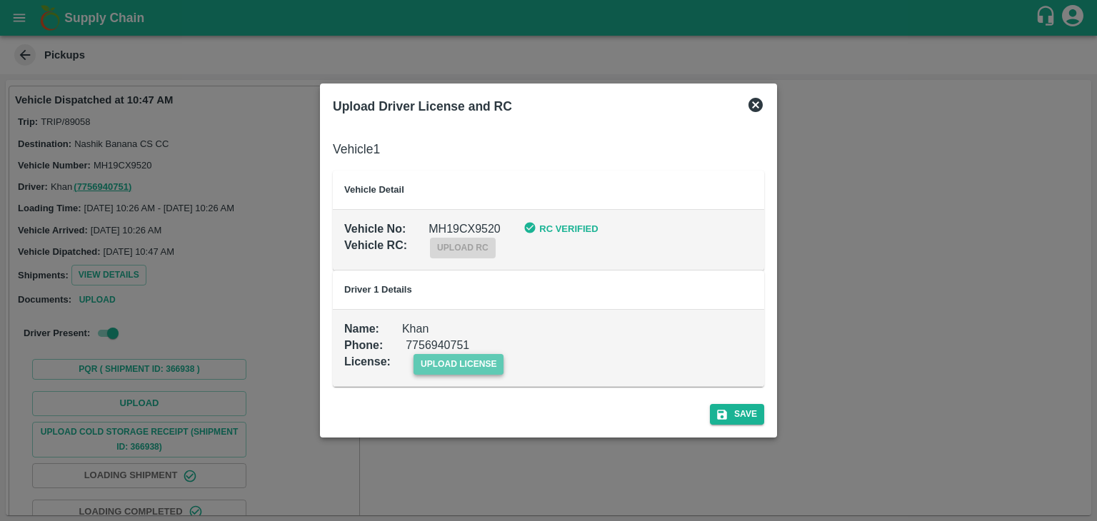
click at [486, 361] on span "upload license" at bounding box center [458, 364] width 91 height 21
click at [0, 0] on input "upload license" at bounding box center [0, 0] width 0 height 0
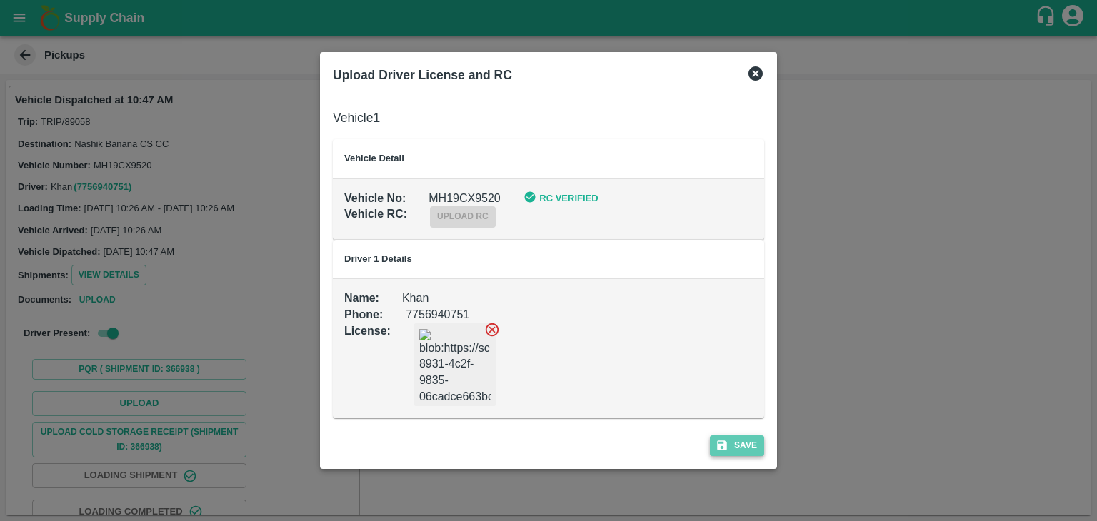
click at [756, 448] on button "Save" at bounding box center [737, 446] width 54 height 21
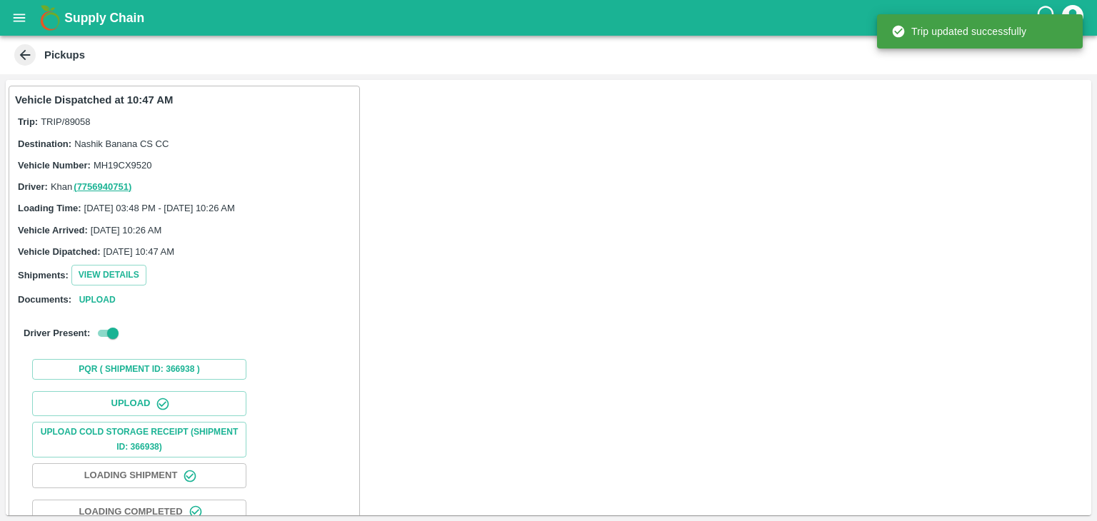
scroll to position [149, 0]
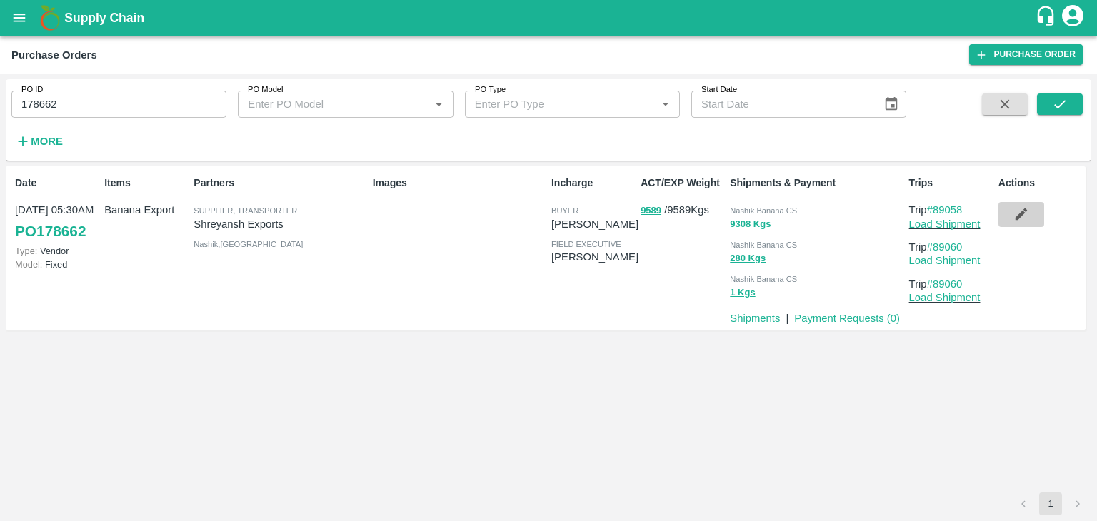
click at [1028, 221] on icon "button" at bounding box center [1021, 214] width 16 height 16
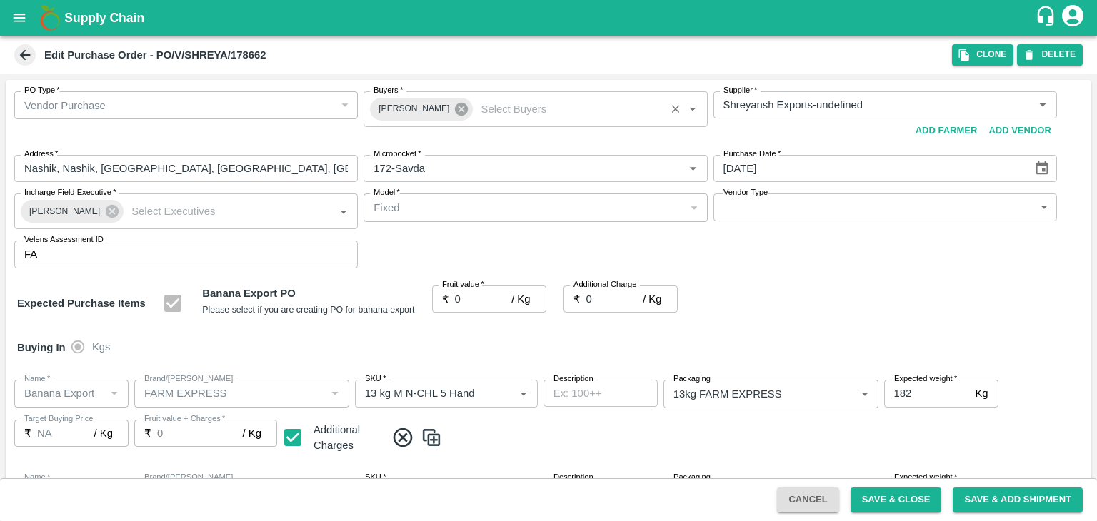
click at [455, 109] on icon at bounding box center [461, 109] width 13 height 13
click at [440, 106] on input "Buyers   *" at bounding box center [523, 105] width 311 height 19
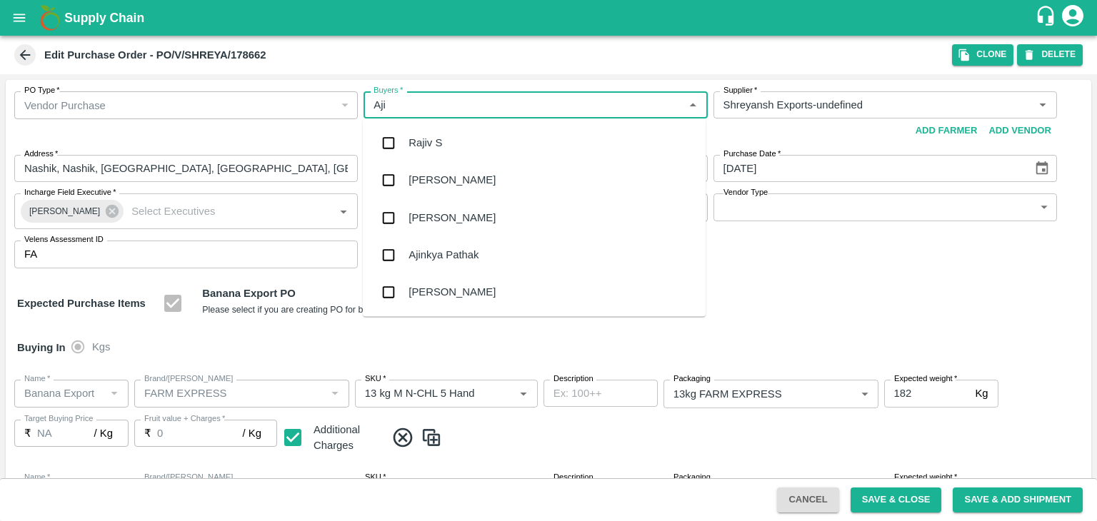
type input "Ajit"
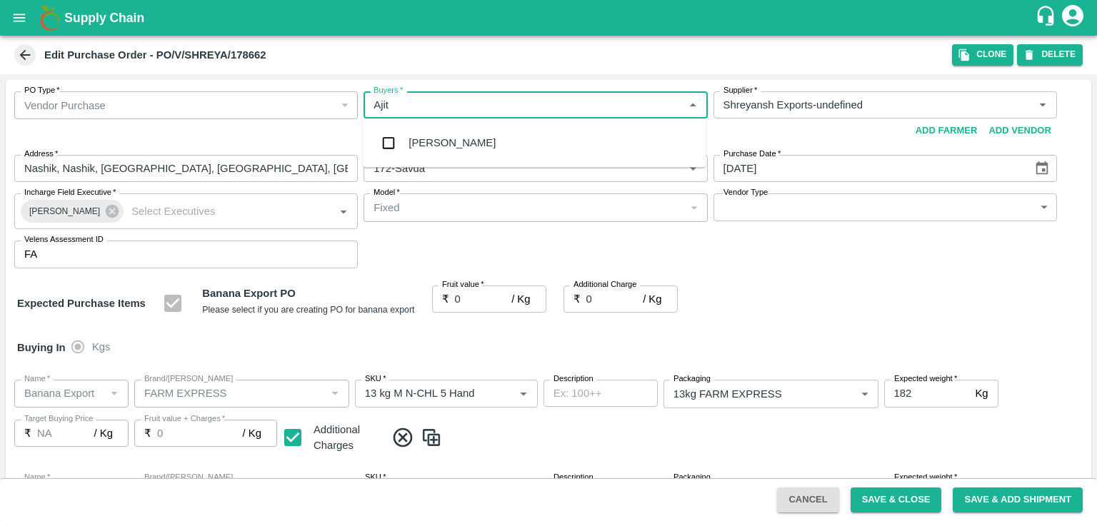
click at [435, 139] on div "Ajit Otari" at bounding box center [451, 143] width 87 height 16
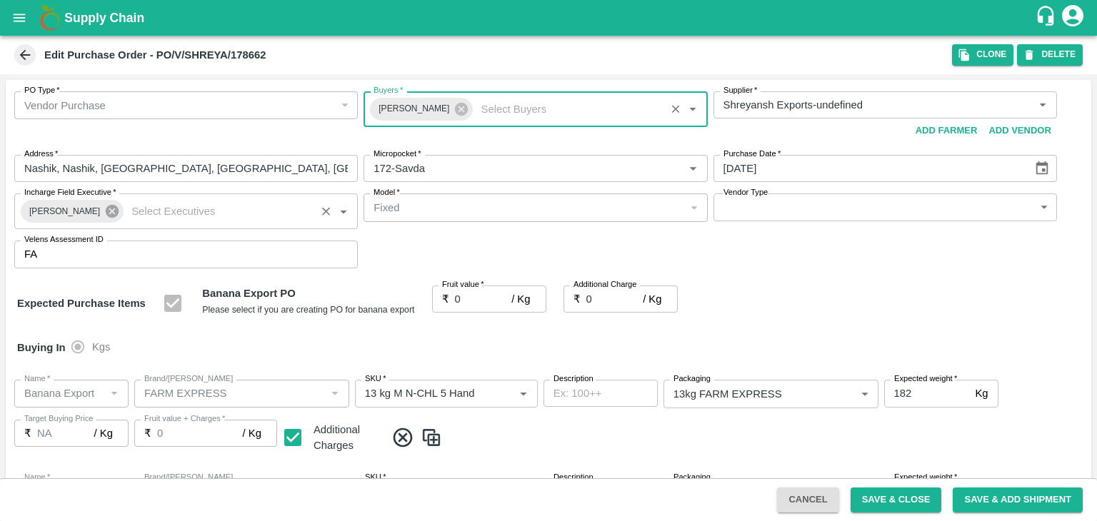
click at [106, 209] on icon at bounding box center [112, 211] width 13 height 13
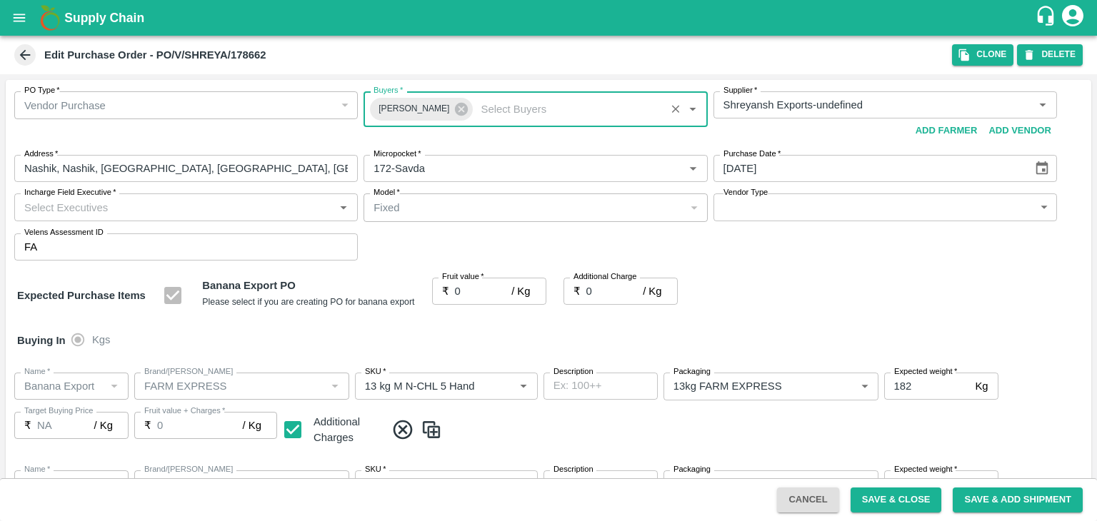
click at [156, 209] on input "Incharge Field Executive   *" at bounding box center [174, 207] width 311 height 19
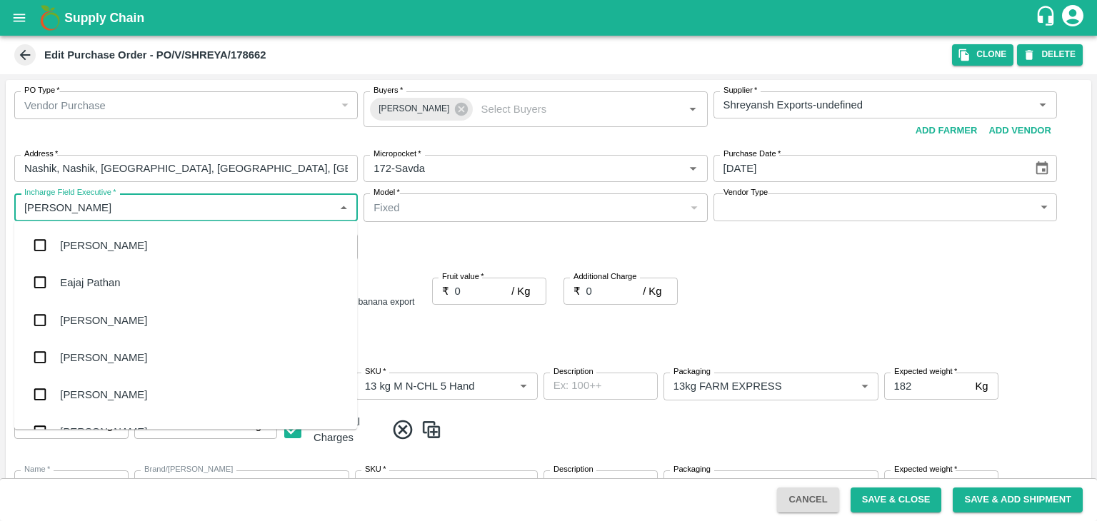
type input "Jay"
click at [106, 315] on div "jaydip Tale" at bounding box center [85, 320] width 50 height 16
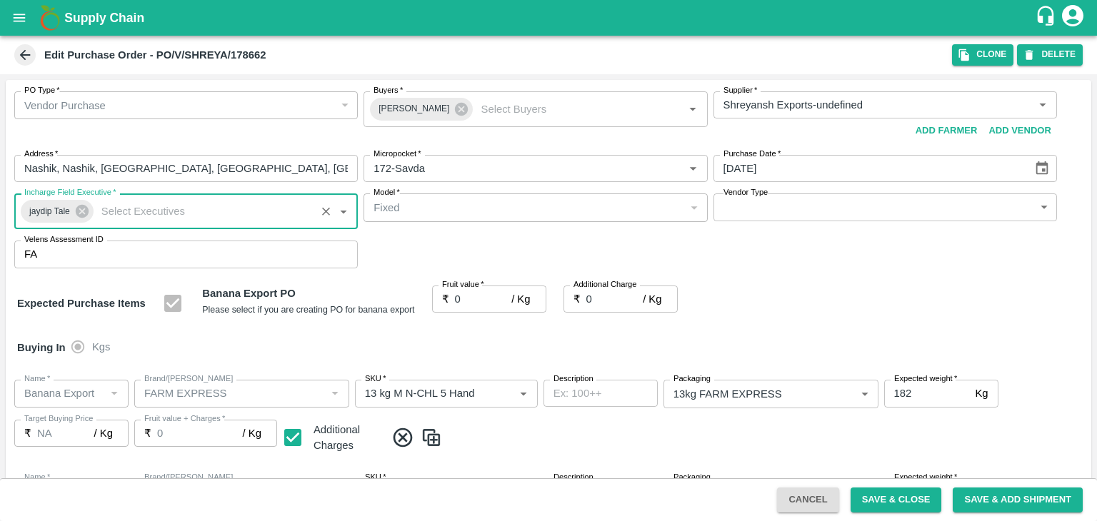
click at [461, 299] on input "0" at bounding box center [483, 299] width 57 height 27
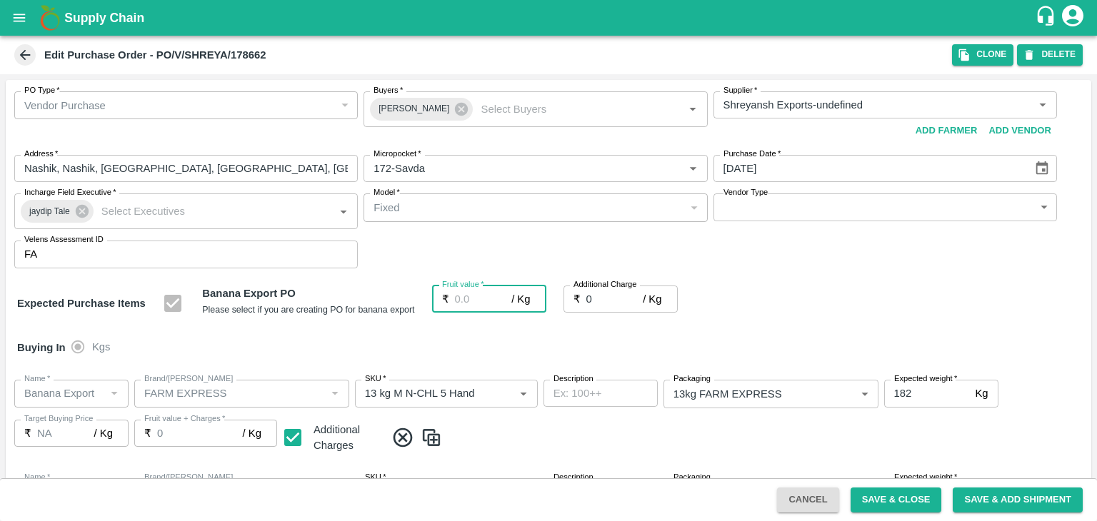
type input "1"
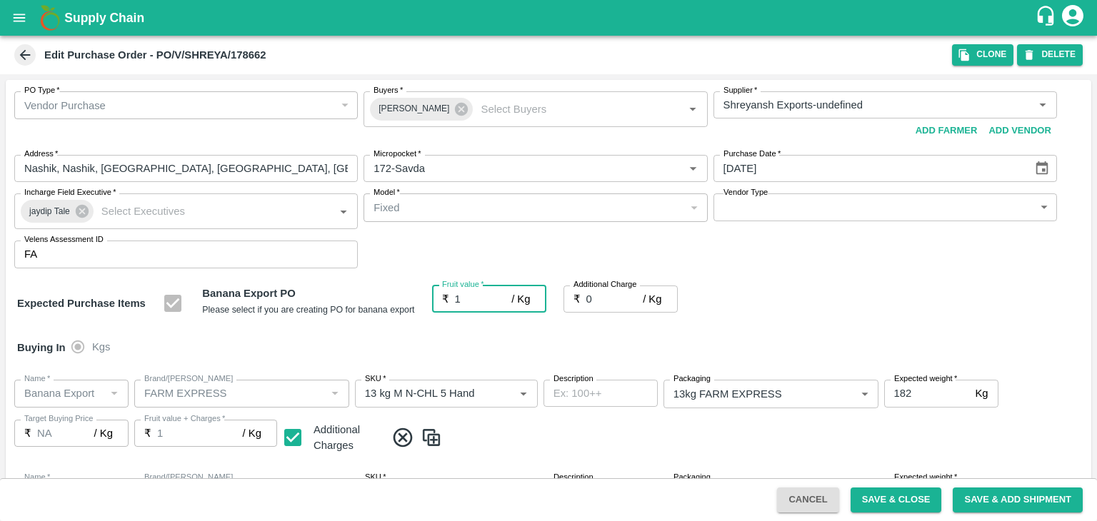
type input "1"
type input "18"
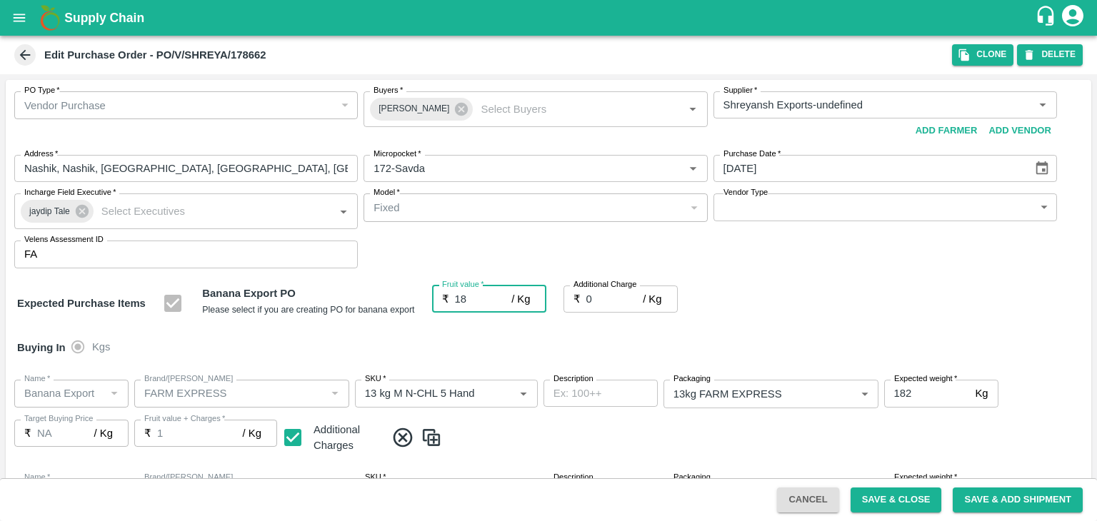
type input "18"
type input "18.5"
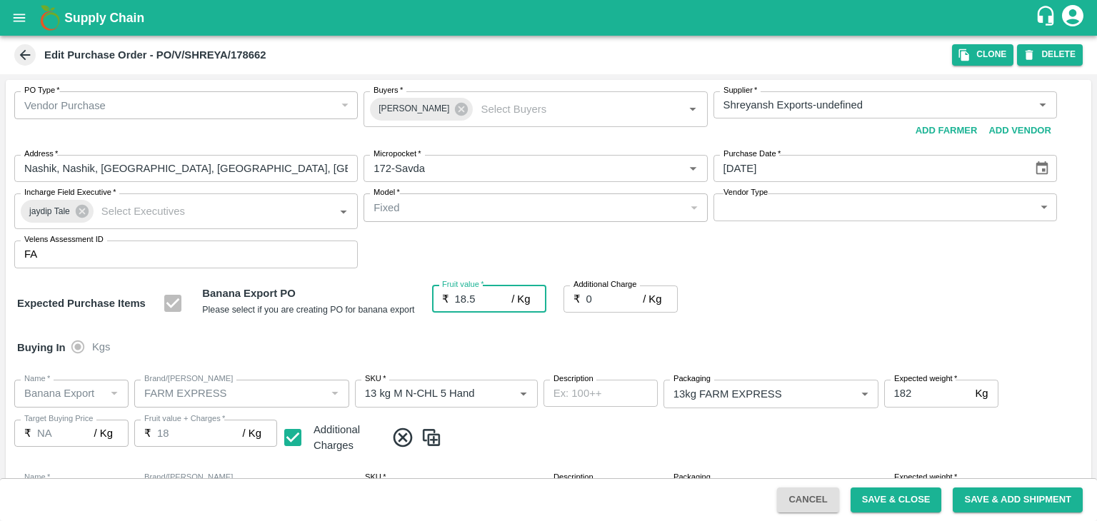
type input "18.5"
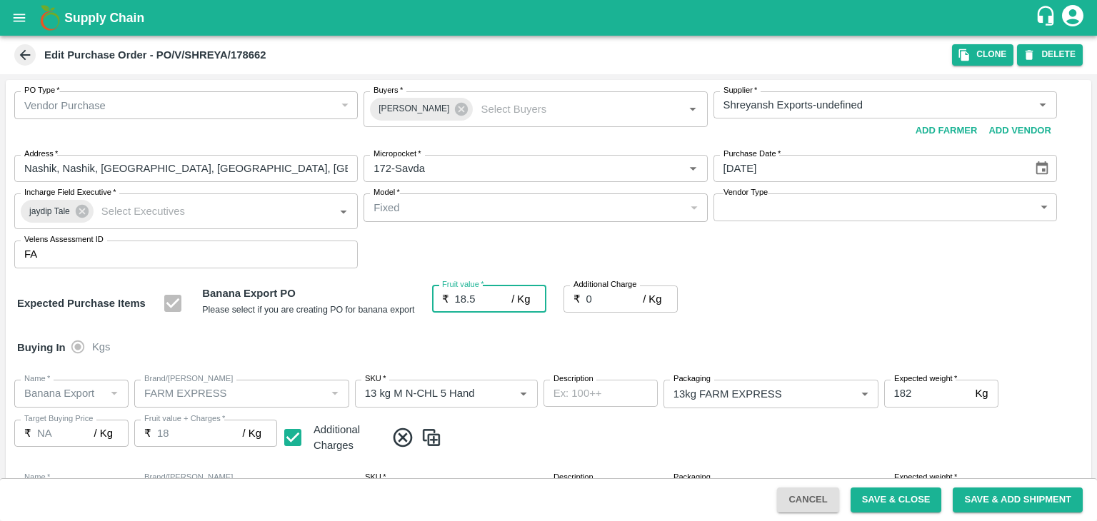
type input "18.5"
type input "2"
type input "20.5"
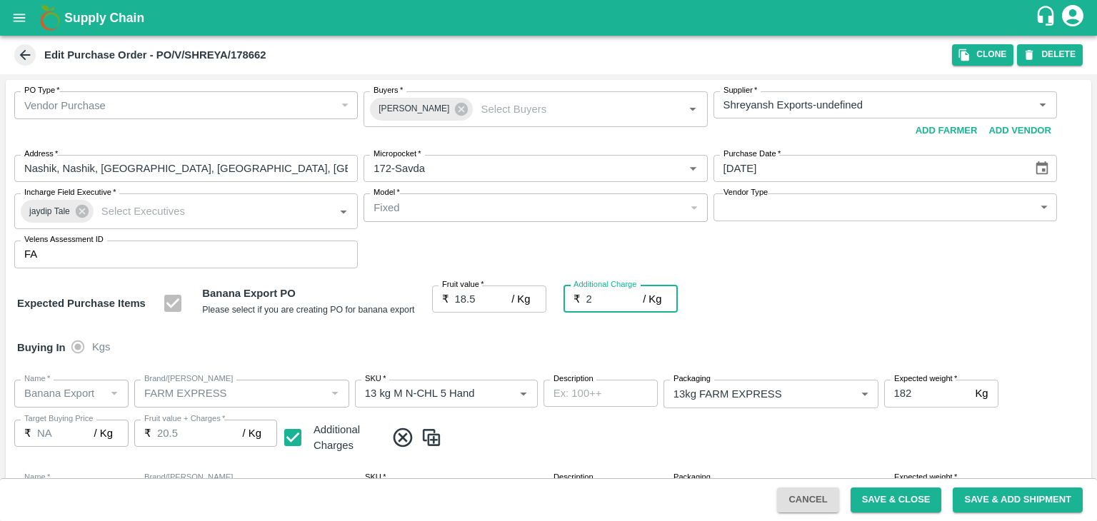
type input "20.5"
type input "2.7"
type input "21.2"
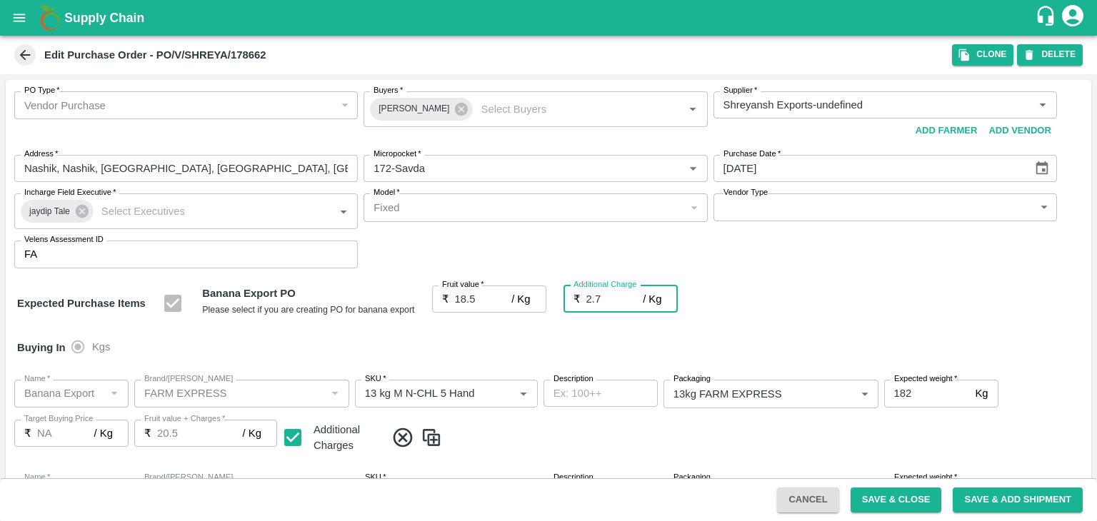
type input "21.2"
type input "2.75"
type input "21.25"
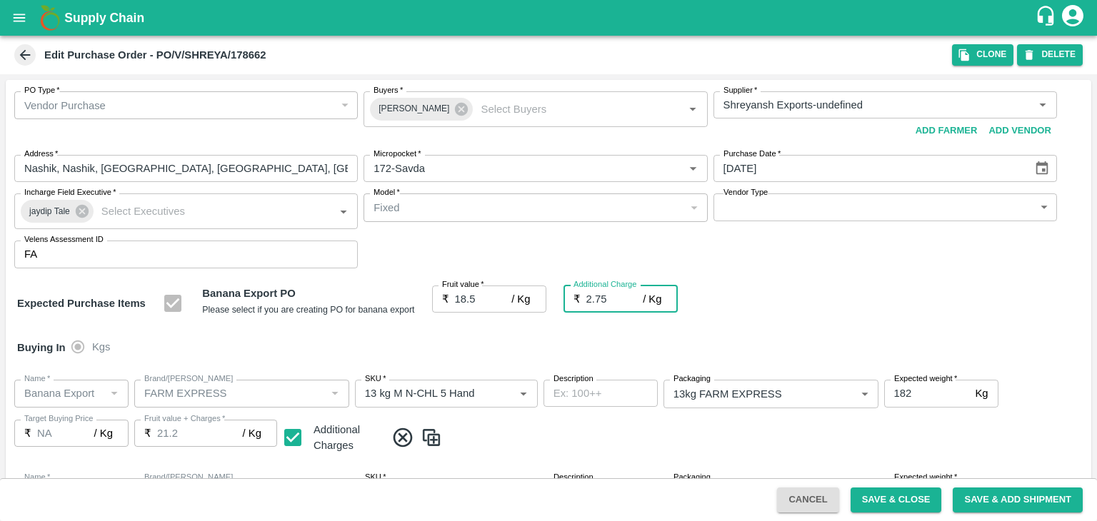
type input "21.25"
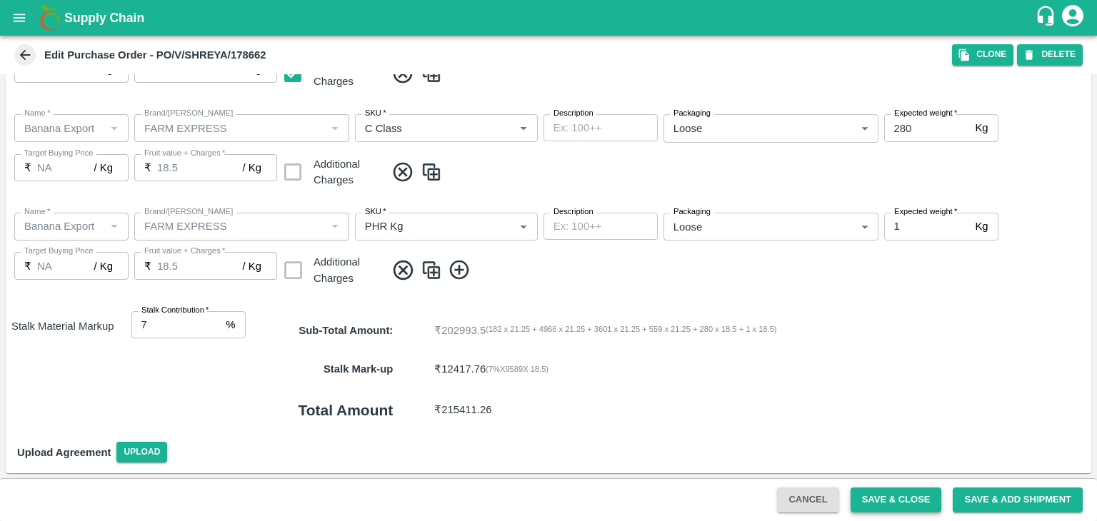
type input "2.75"
click at [880, 491] on button "Save & Close" at bounding box center [895, 500] width 91 height 25
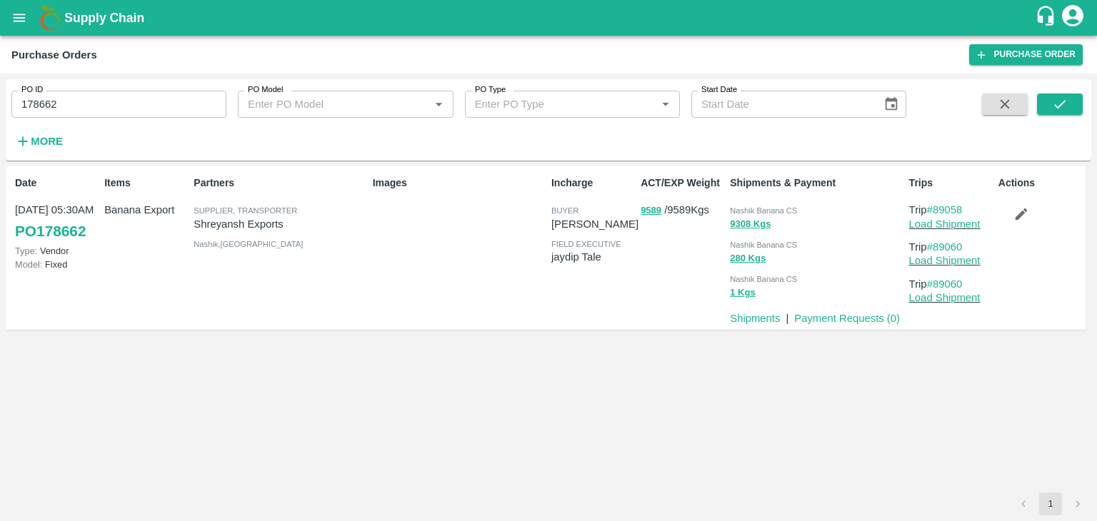
click at [111, 106] on input "178662" at bounding box center [118, 104] width 215 height 27
paste input "text"
type input "178654"
click at [1066, 99] on icon "submit" at bounding box center [1060, 104] width 16 height 16
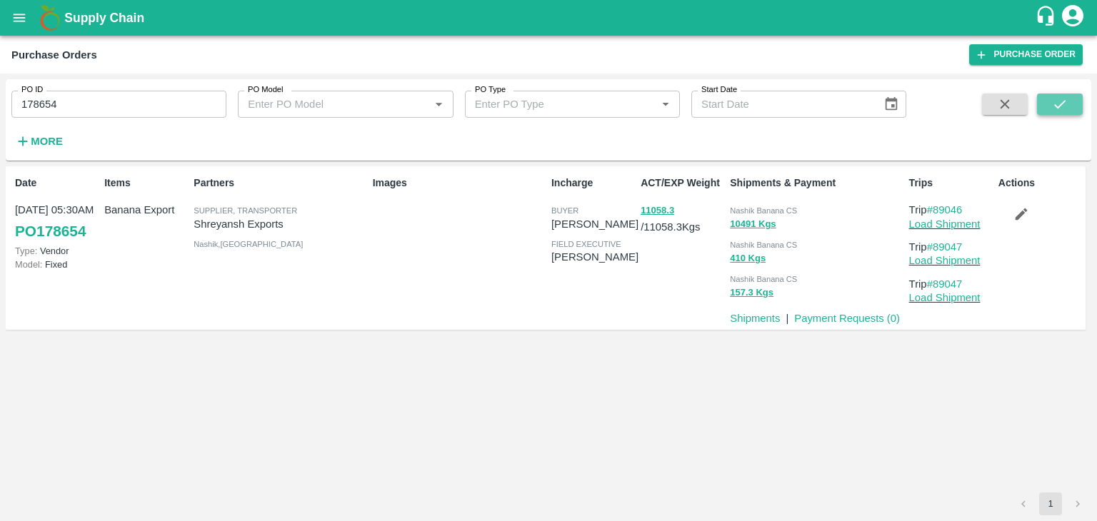
click at [1069, 100] on button "submit" at bounding box center [1060, 104] width 46 height 21
click at [956, 227] on link "Load Shipment" at bounding box center [944, 224] width 71 height 11
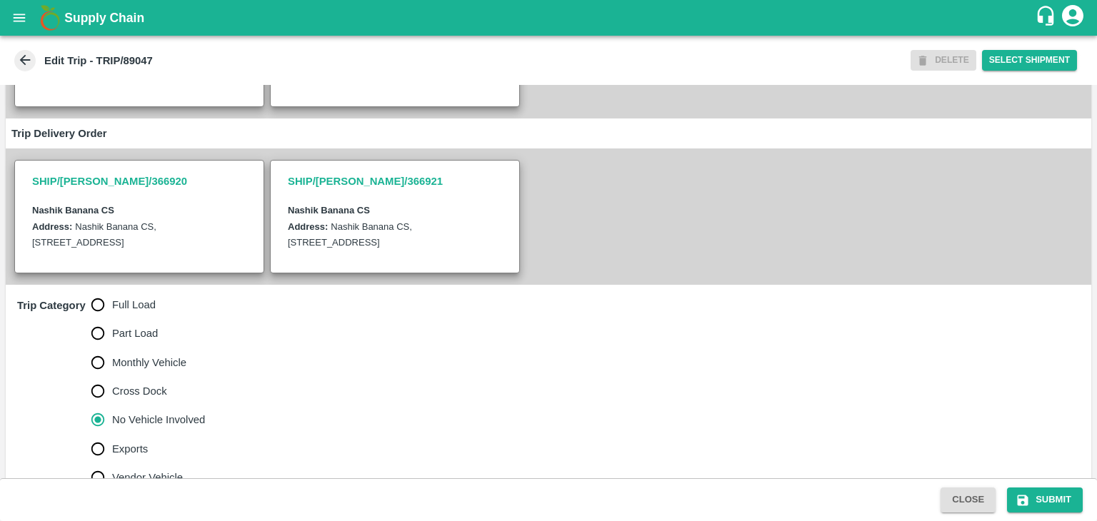
scroll to position [351, 0]
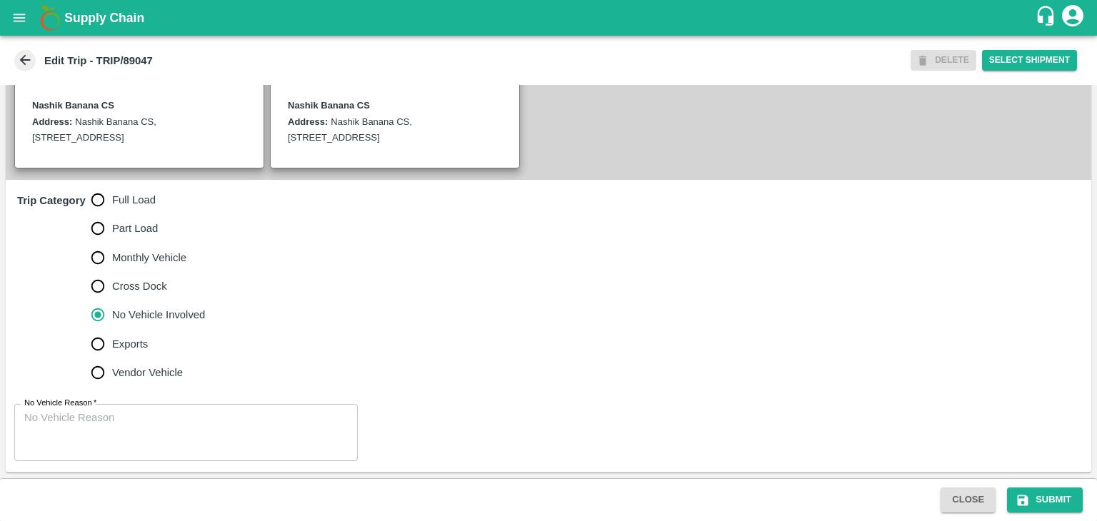
click at [137, 206] on span "Full Load" at bounding box center [134, 200] width 44 height 16
click at [112, 206] on input "Full Load" at bounding box center [98, 200] width 29 height 29
radio input "true"
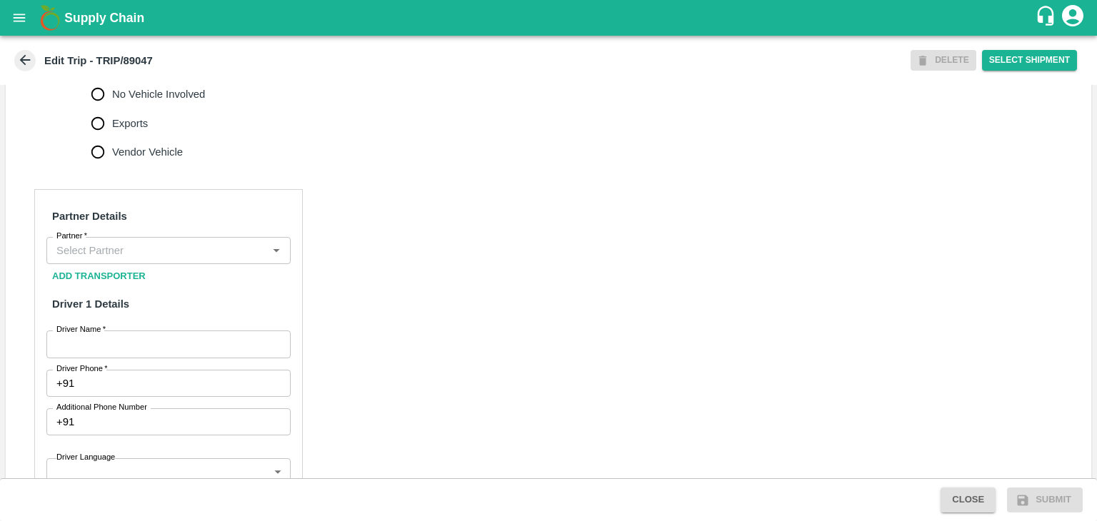
scroll to position [562, 0]
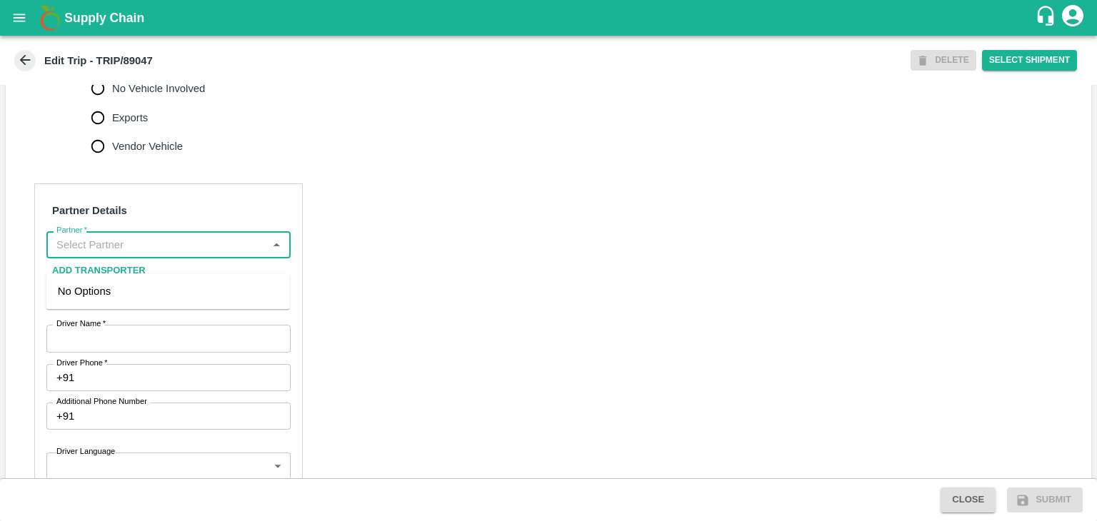
click at [163, 254] on input "Partner   *" at bounding box center [157, 245] width 212 height 19
click at [138, 303] on div "[PERSON_NAME] ( [PERSON_NAME] Transport )-[GEOGRAPHIC_DATA], Pune-9860466997(Tr…" at bounding box center [168, 307] width 221 height 48
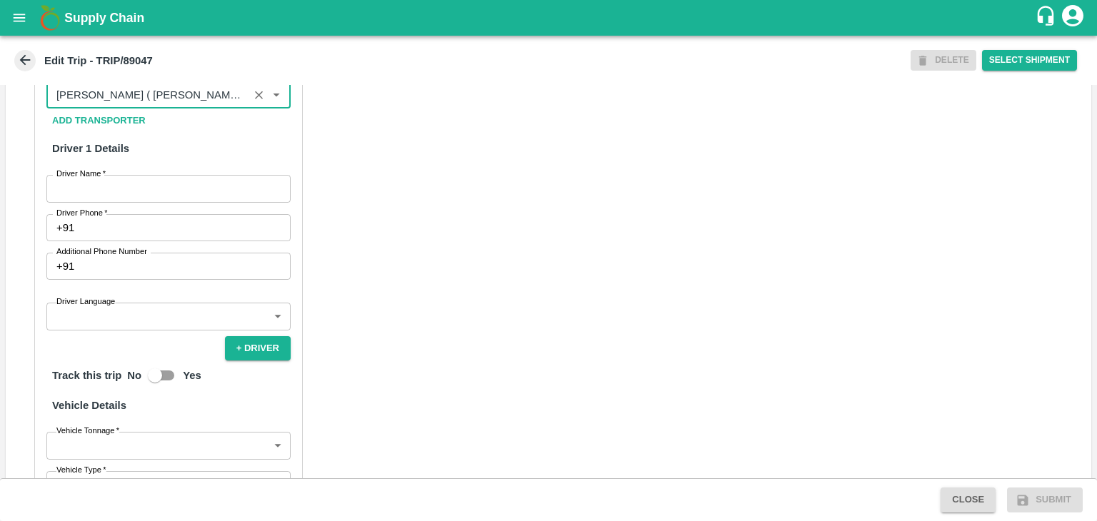
scroll to position [790, 0]
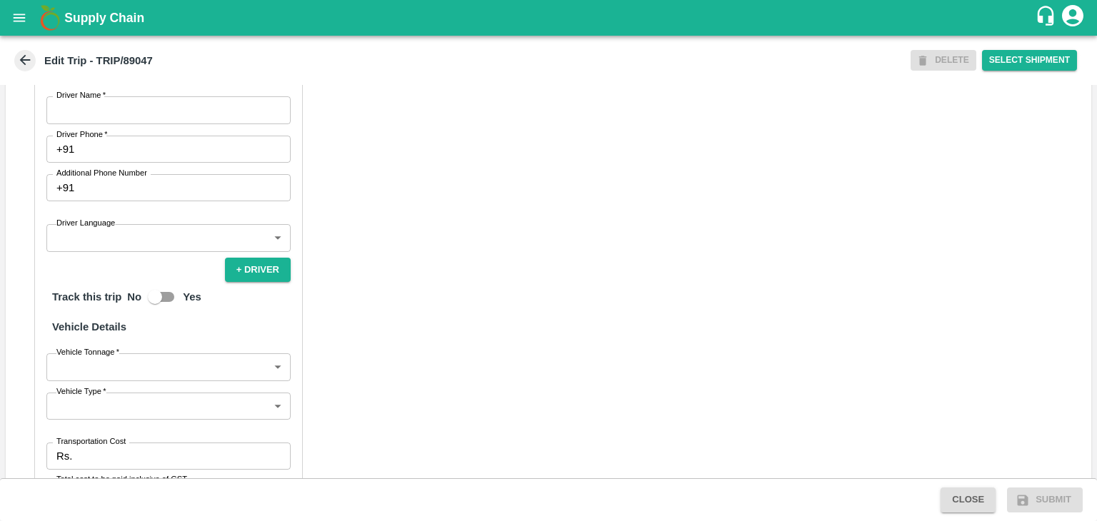
type input "[PERSON_NAME] ( [PERSON_NAME] Transport )-[GEOGRAPHIC_DATA], Pune-9860466997(Tr…"
click at [143, 124] on input "Driver Name   *" at bounding box center [168, 109] width 244 height 27
type input "[PERSON_NAME]"
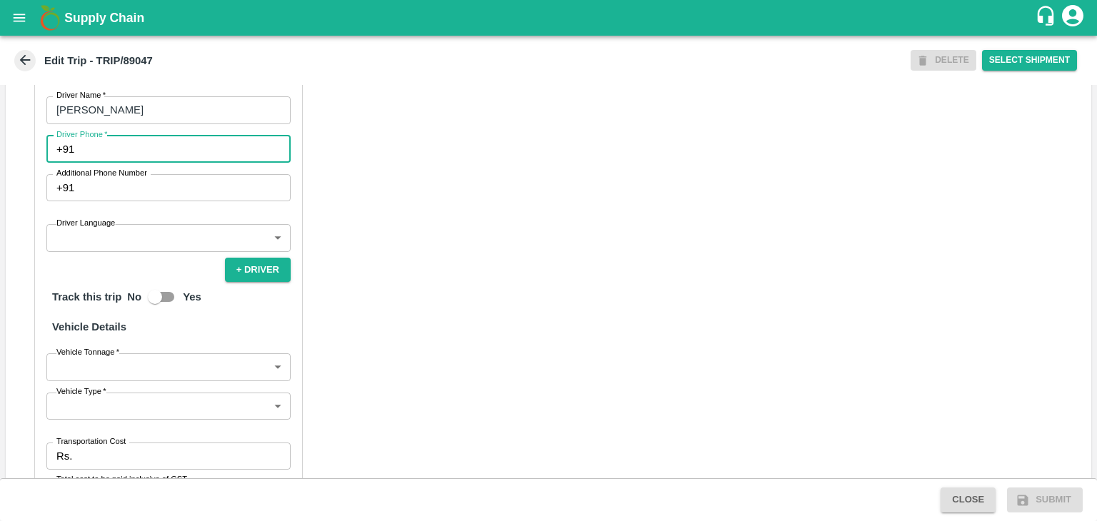
click at [157, 163] on input "Driver Phone   *" at bounding box center [185, 149] width 211 height 27
type input "9975280177"
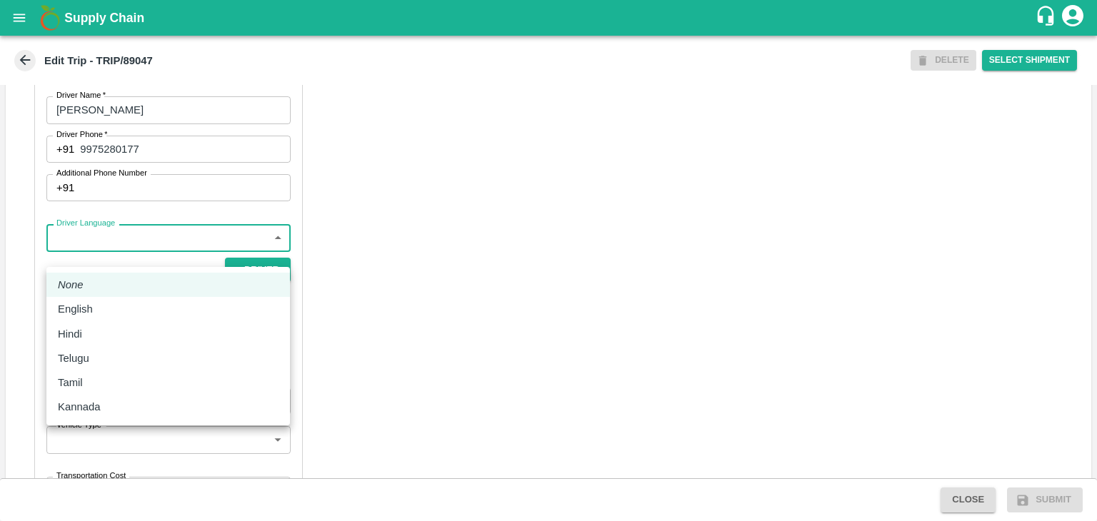
click at [154, 255] on body "Supply Chain Edit Trip - TRIP/89047 DELETE Select Shipment Trip Details Trip Ty…" at bounding box center [548, 260] width 1097 height 521
click at [129, 311] on div "English" at bounding box center [168, 309] width 221 height 16
type input "en"
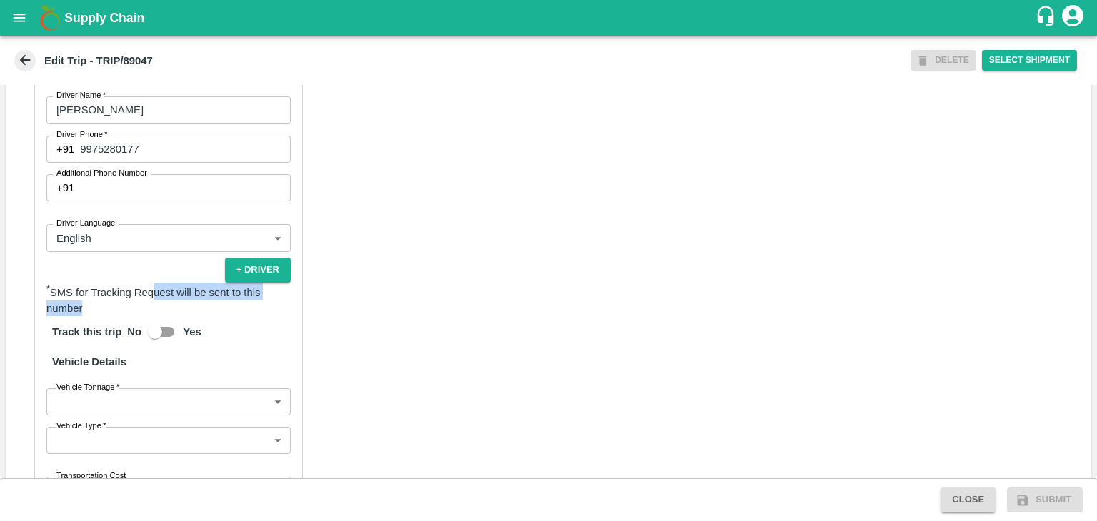
drag, startPoint x: 156, startPoint y: 312, endPoint x: 186, endPoint y: 325, distance: 32.6
click at [186, 317] on p "* SMS for Tracking Request will be sent to this number" at bounding box center [168, 300] width 244 height 34
click at [240, 347] on div "Track this trip No Yes" at bounding box center [168, 332] width 244 height 30
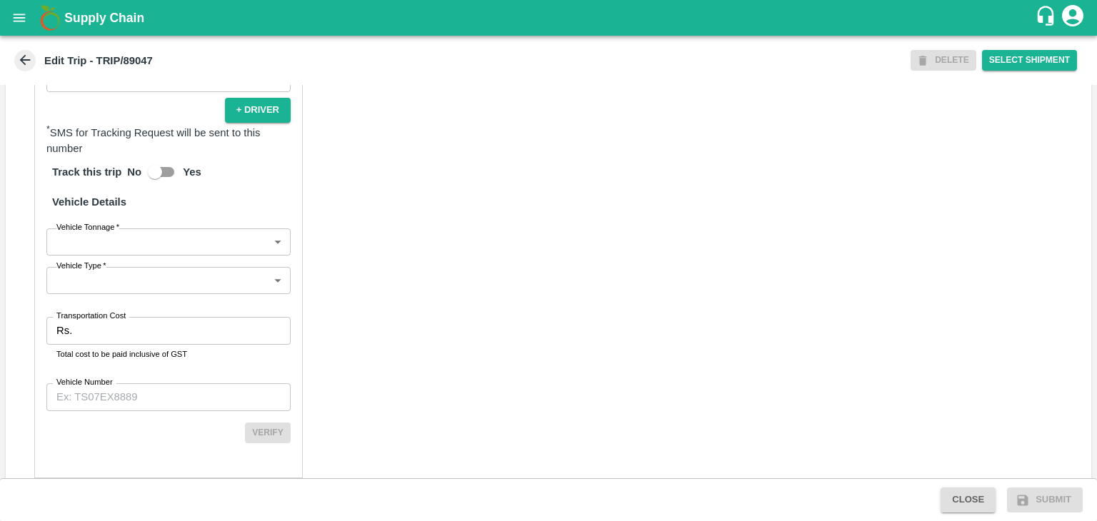
scroll to position [988, 0]
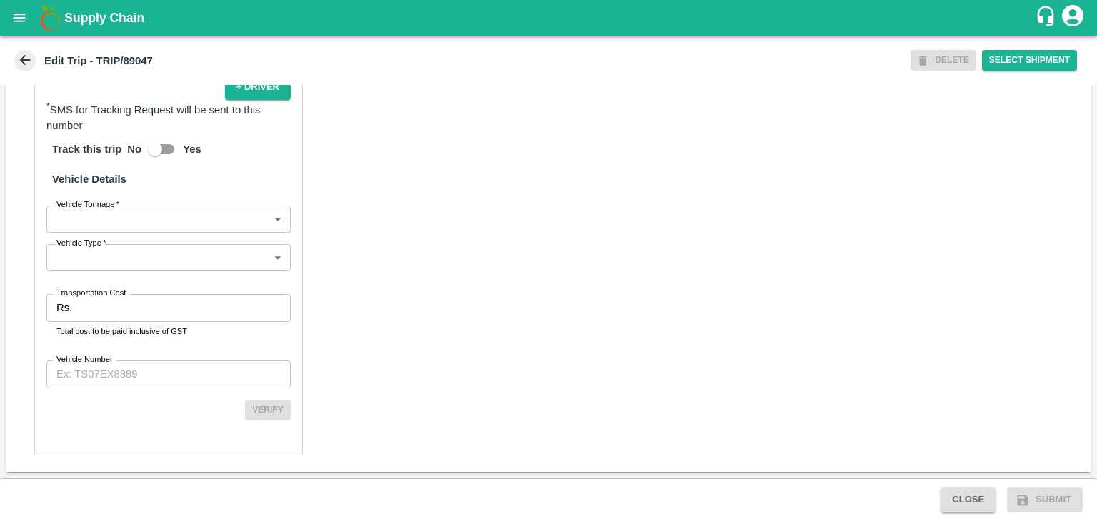
click at [108, 218] on body "Supply Chain Edit Trip - TRIP/89047 DELETE Select Shipment Trip Details Trip Ty…" at bounding box center [548, 260] width 1097 height 521
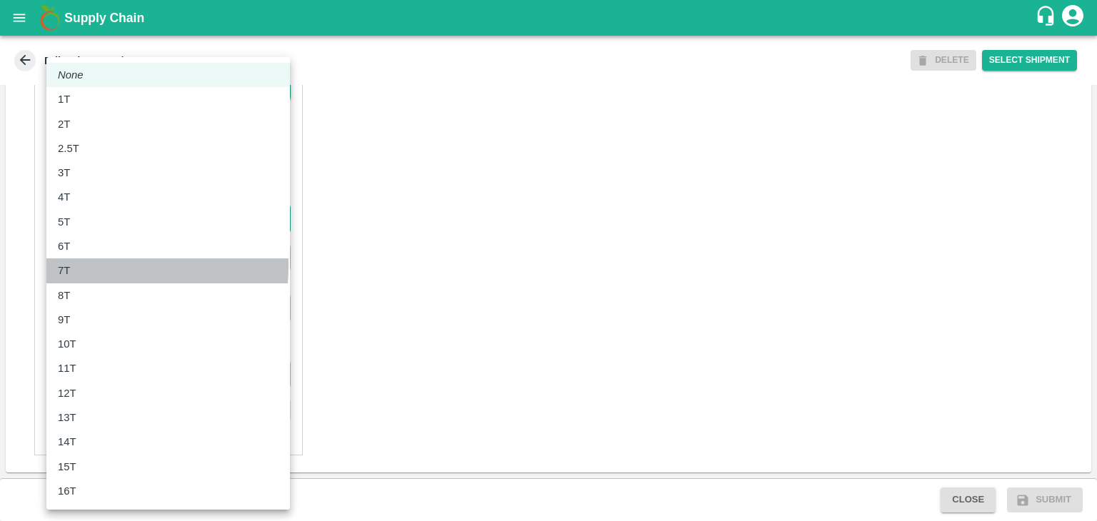
click at [96, 266] on div "7T" at bounding box center [168, 271] width 221 height 16
type input "7000"
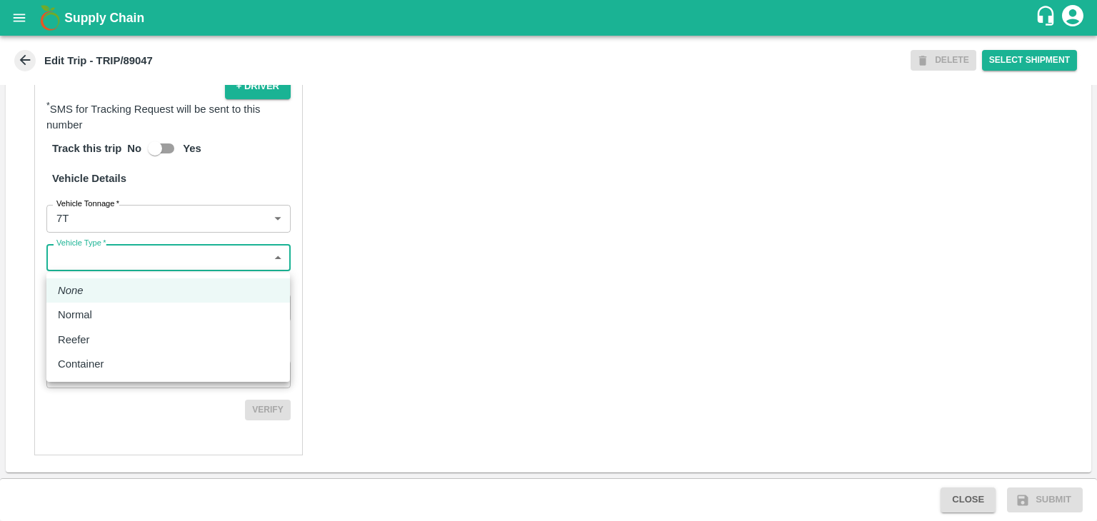
click at [96, 266] on body "Supply Chain Edit Trip - TRIP/89047 DELETE Select Shipment Trip Details Trip Ty…" at bounding box center [548, 260] width 1097 height 521
click at [100, 306] on li "Normal" at bounding box center [167, 315] width 243 height 24
type input "Normal"
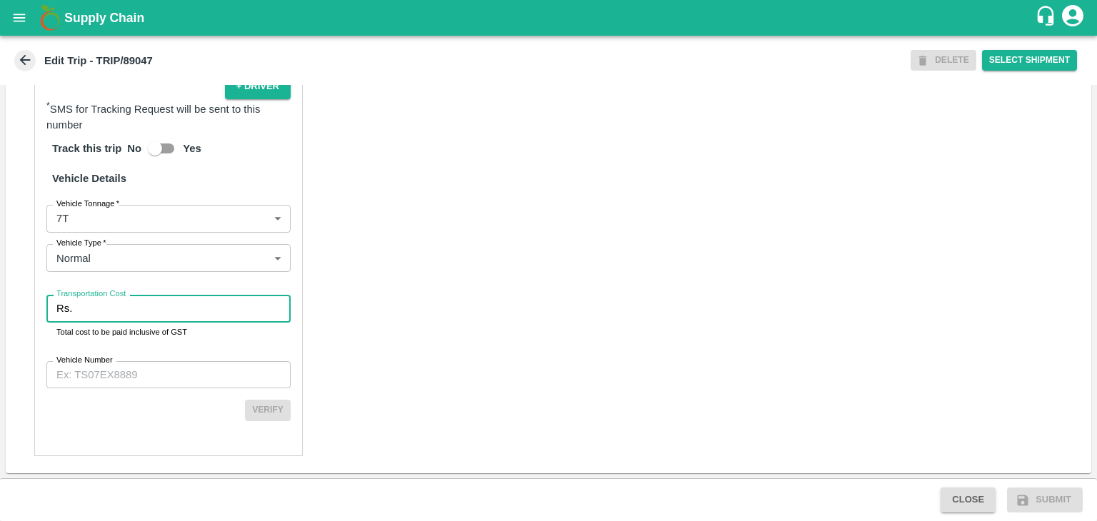
drag, startPoint x: 120, startPoint y: 306, endPoint x: 120, endPoint y: 324, distance: 17.9
click at [120, 324] on div "Transportation Cost Rs. Transportation Cost Total cost to be paid inclusive of …" at bounding box center [168, 317] width 244 height 44
click at [157, 301] on input "Transportation Cost" at bounding box center [184, 308] width 213 height 27
type input "1"
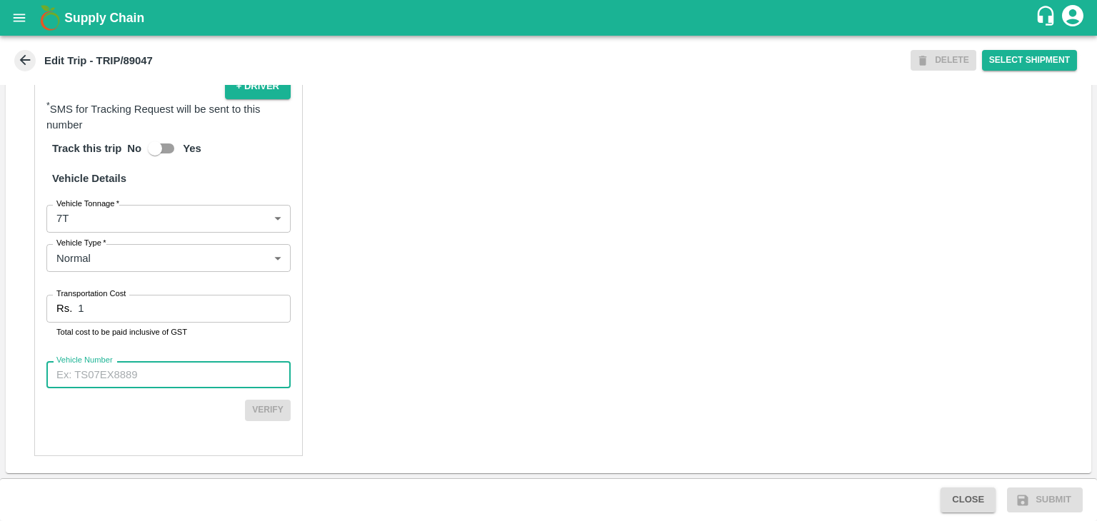
click at [163, 366] on input "Vehicle Number" at bounding box center [168, 374] width 244 height 27
type input "MH45AE5250"
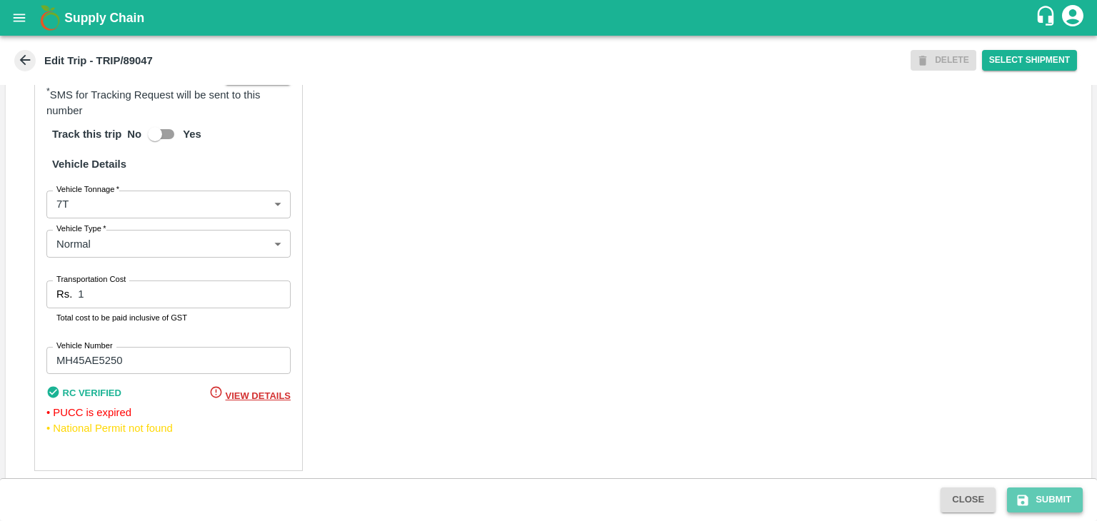
click at [1051, 498] on button "Submit" at bounding box center [1045, 500] width 76 height 25
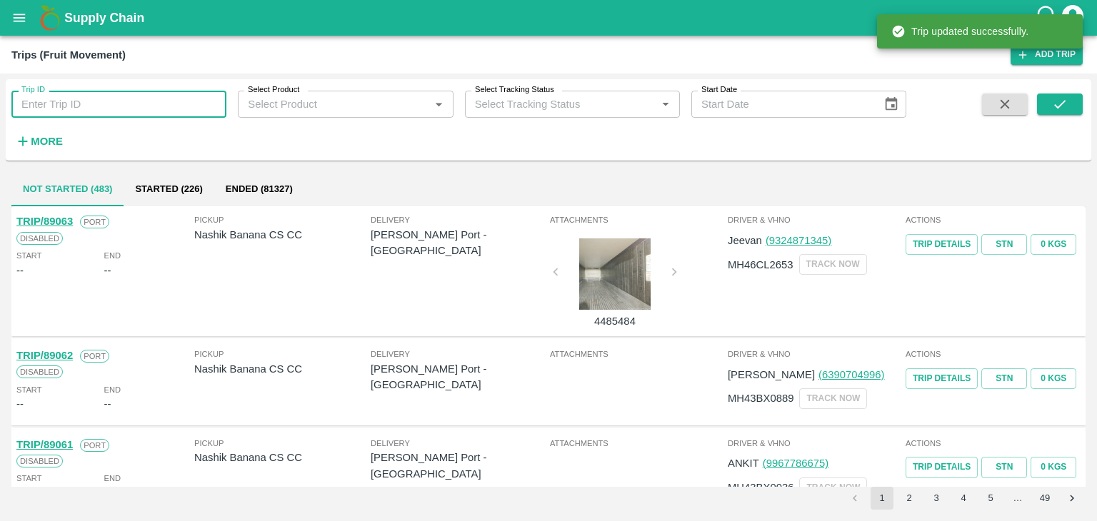
click at [149, 102] on input "Trip ID" at bounding box center [118, 104] width 215 height 27
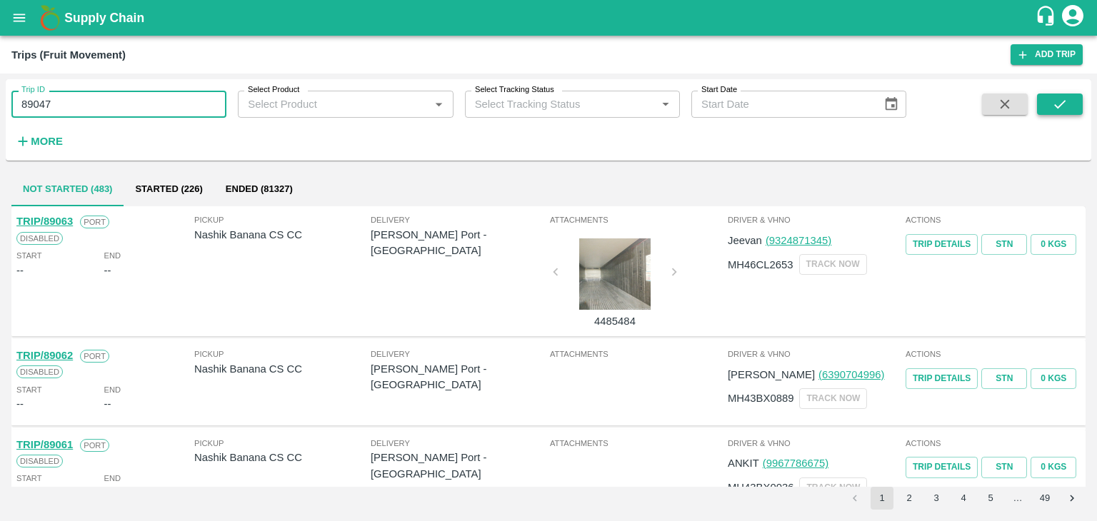
type input "89047"
click at [1046, 101] on button "submit" at bounding box center [1060, 104] width 46 height 21
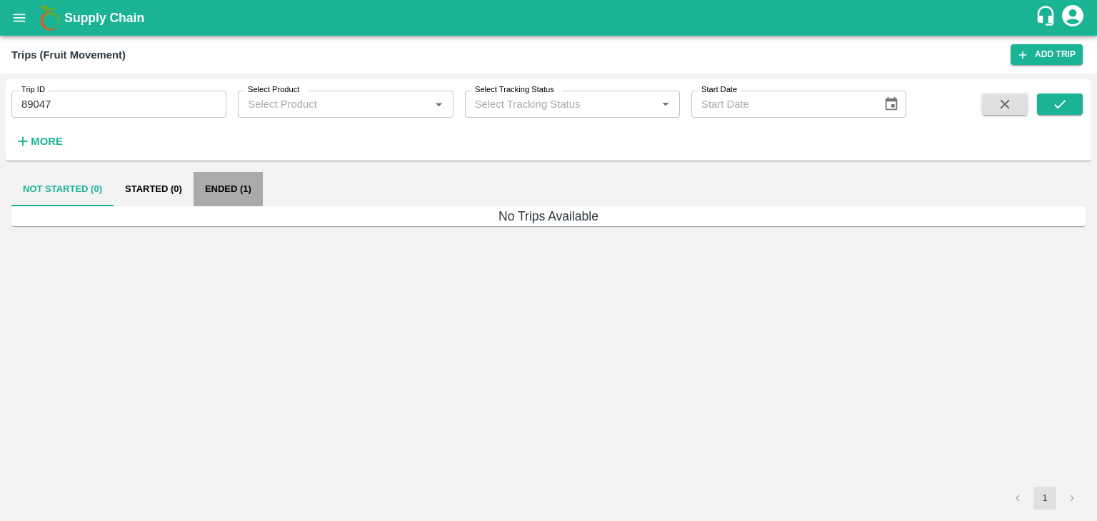
click at [222, 188] on button "Ended (1)" at bounding box center [228, 189] width 69 height 34
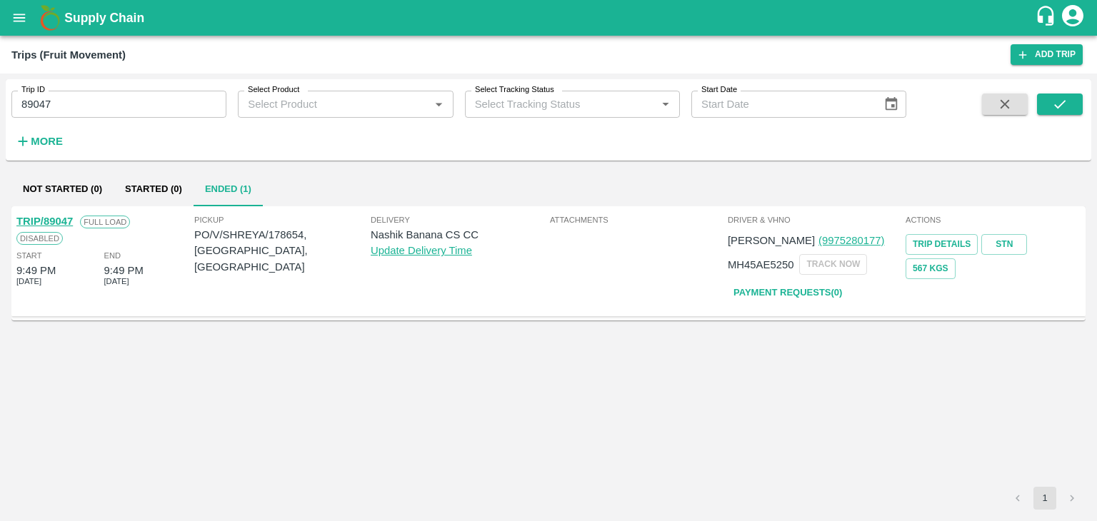
click at [50, 218] on link "TRIP/89047" at bounding box center [44, 221] width 56 height 11
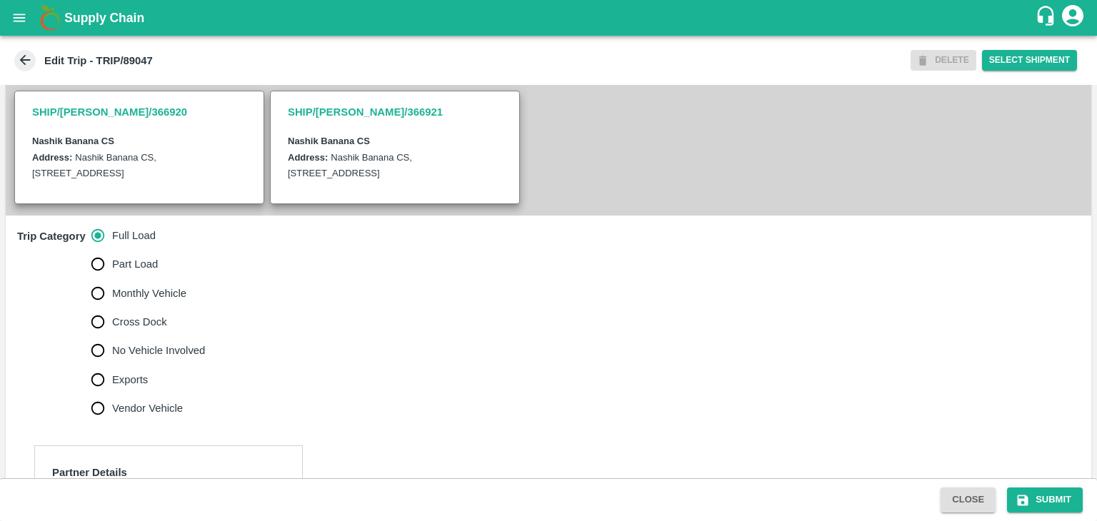
scroll to position [300, 0]
click at [169, 358] on span "No Vehicle Involved" at bounding box center [158, 351] width 93 height 16
click at [112, 365] on input "No Vehicle Involved" at bounding box center [98, 350] width 29 height 29
radio input "true"
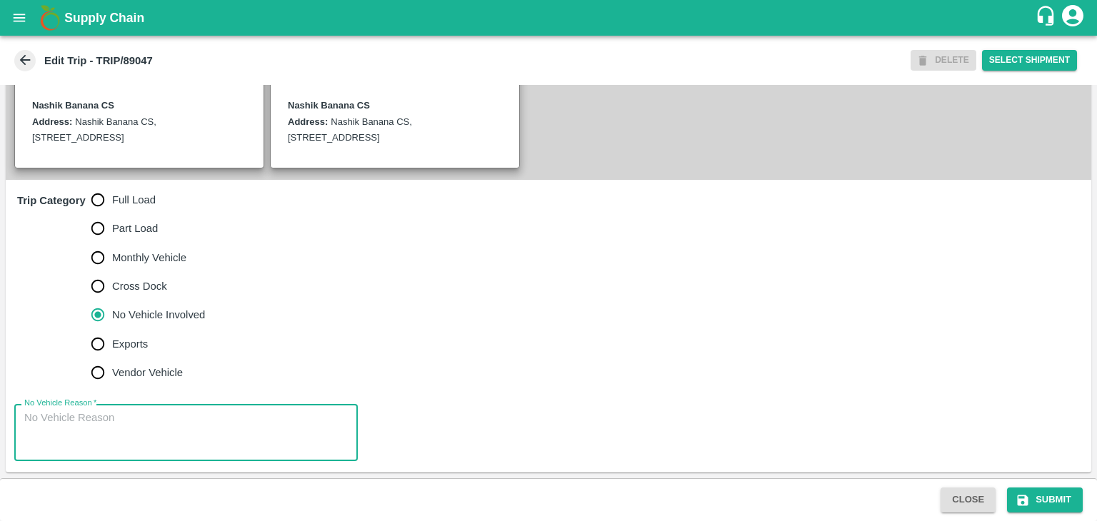
click at [194, 421] on textarea "No Vehicle Reason   *" at bounding box center [185, 433] width 323 height 45
type textarea "Field Dump"
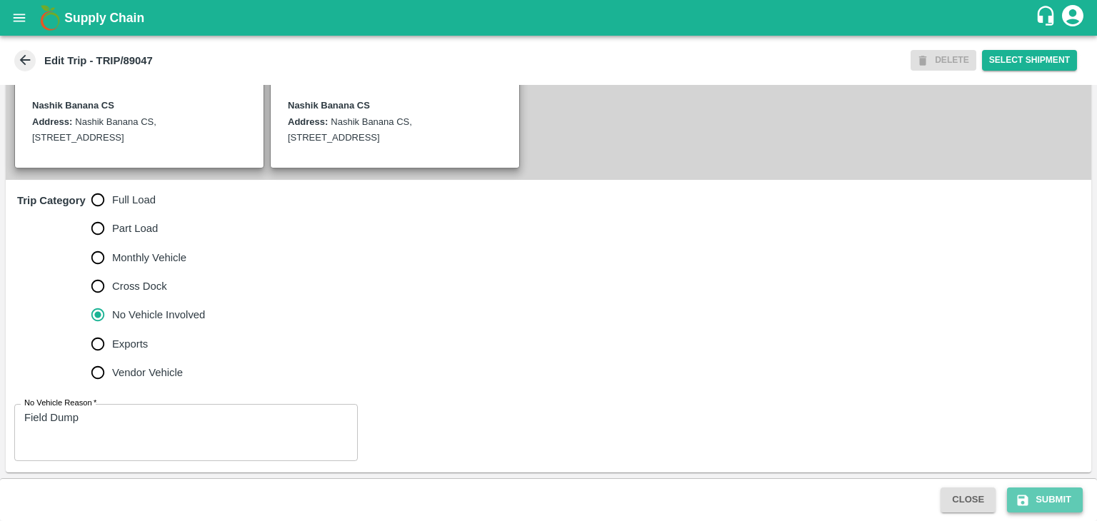
click at [1058, 504] on button "Submit" at bounding box center [1045, 500] width 76 height 25
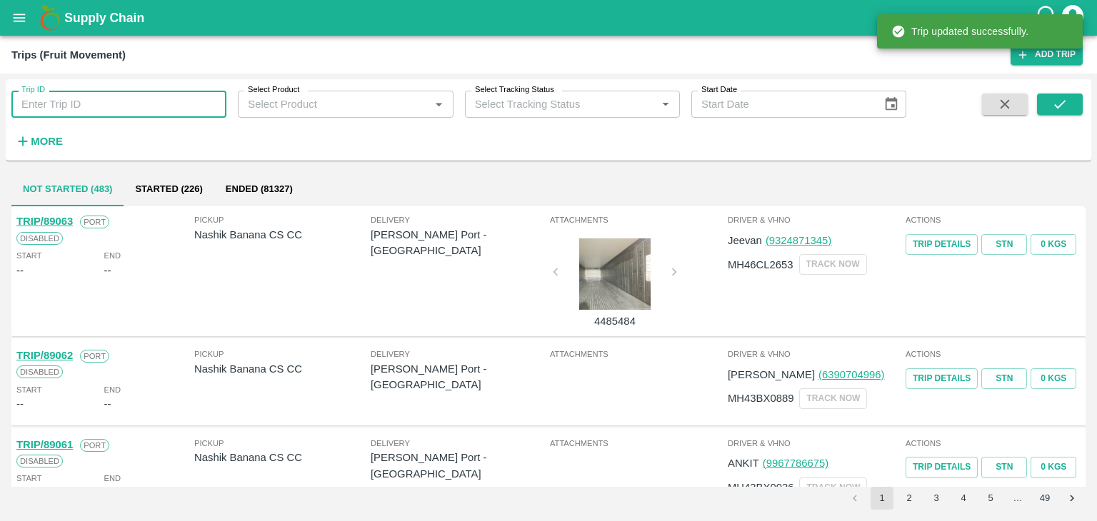
click at [175, 109] on input "Trip ID" at bounding box center [118, 104] width 215 height 27
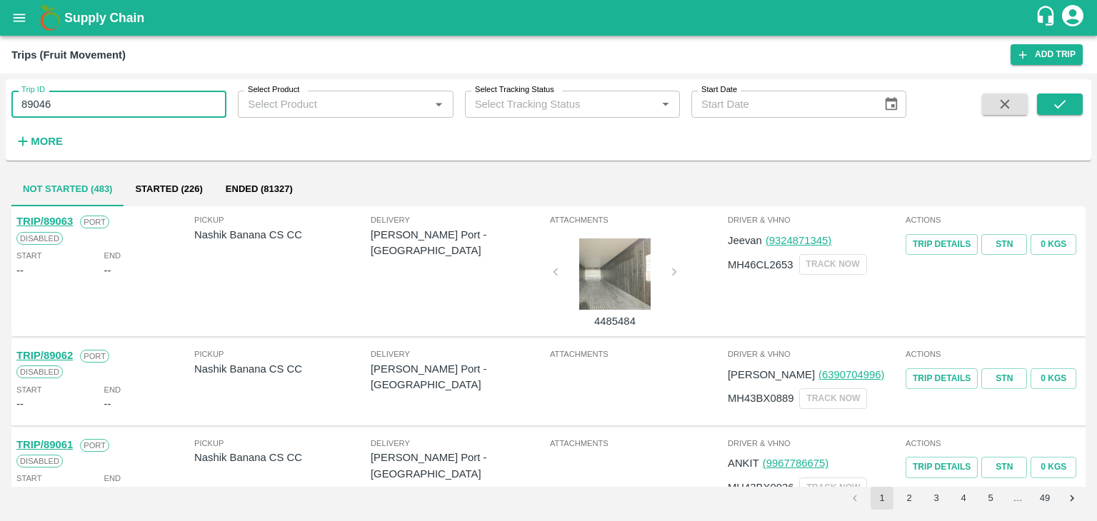
type input "89046"
click at [1055, 117] on span at bounding box center [1060, 123] width 46 height 59
click at [1063, 107] on icon "submit" at bounding box center [1060, 104] width 16 height 16
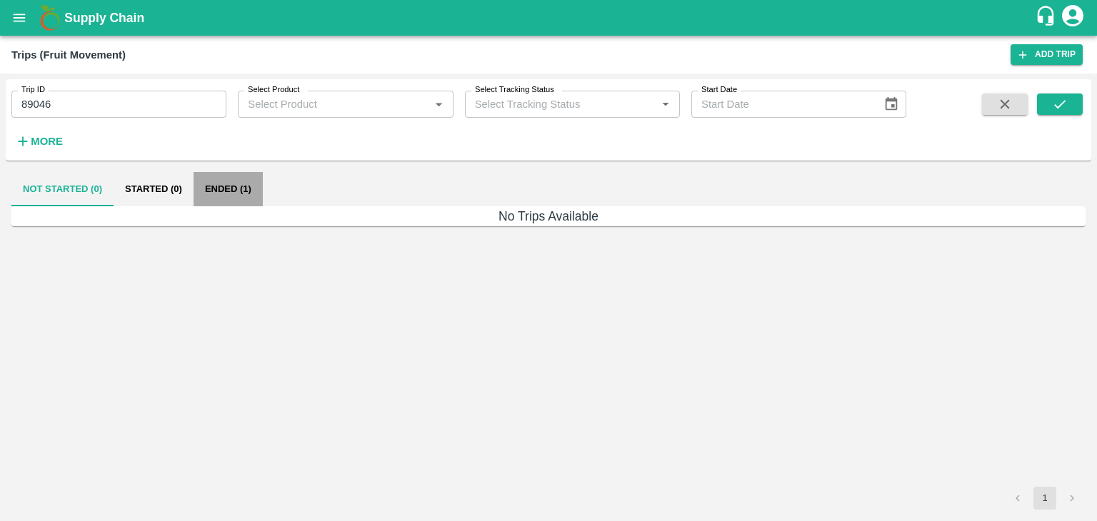
click at [229, 191] on button "Ended (1)" at bounding box center [228, 189] width 69 height 34
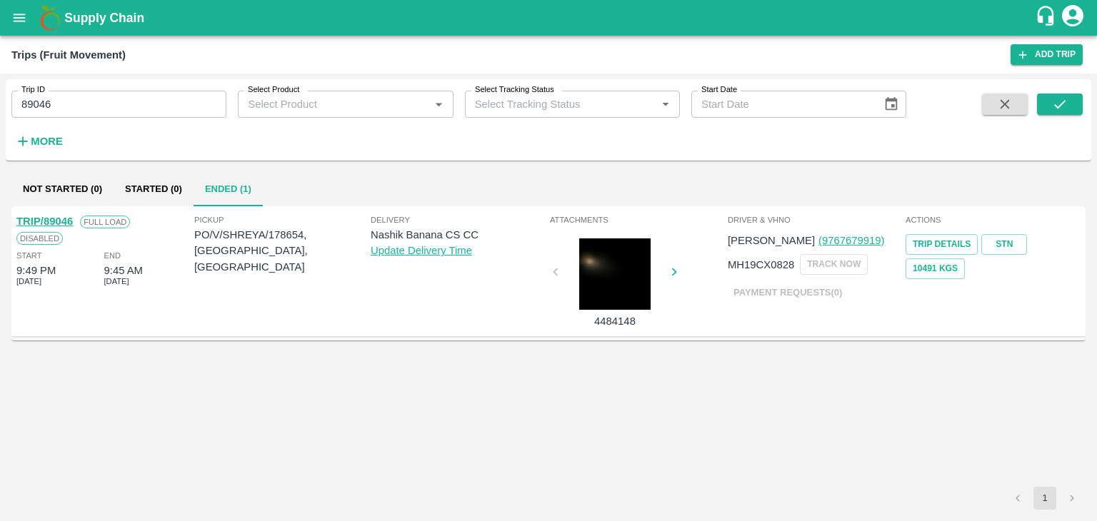
click at [48, 224] on link "TRIP/89046" at bounding box center [44, 221] width 56 height 11
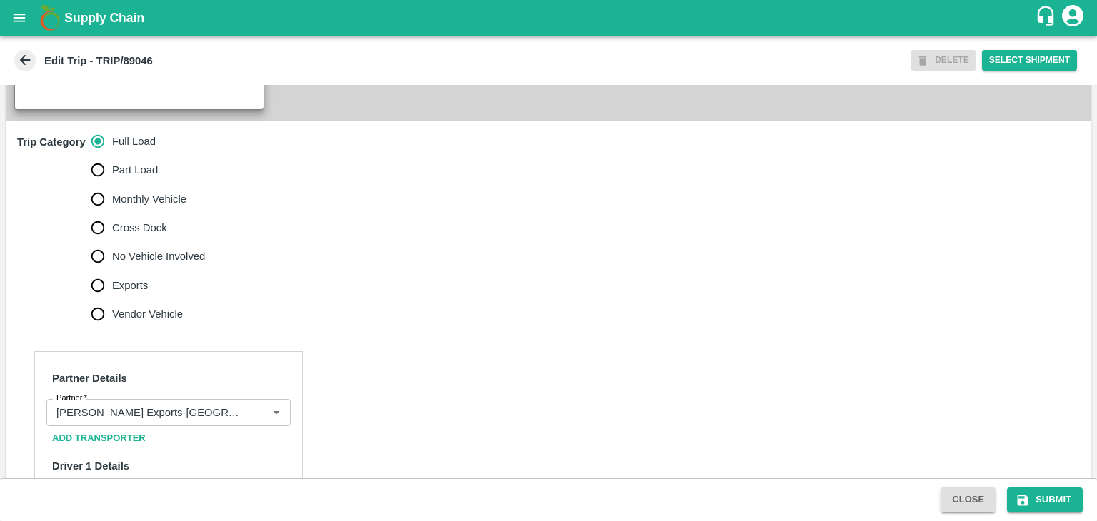
scroll to position [486, 0]
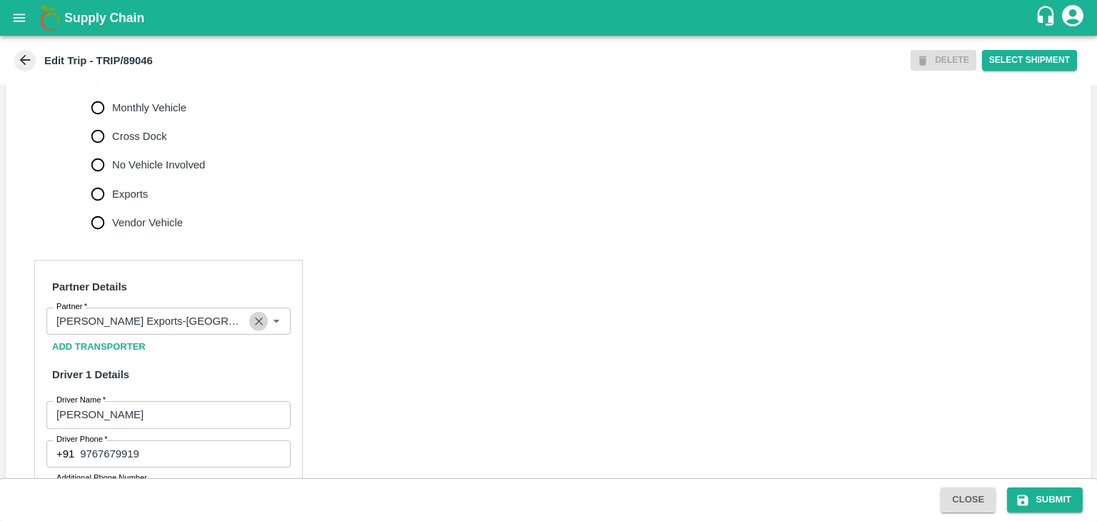
click at [256, 328] on icon "Clear" at bounding box center [259, 322] width 14 height 14
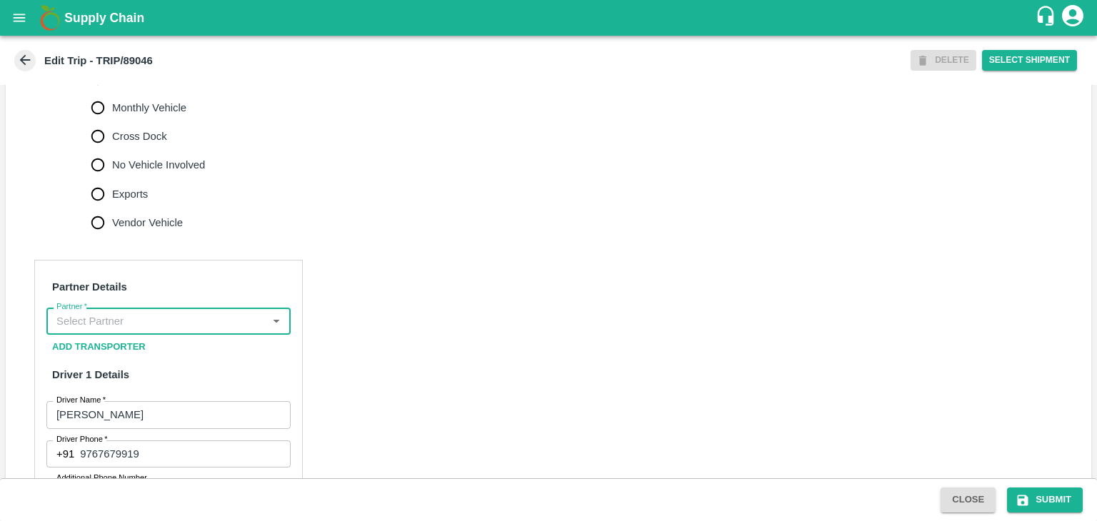
scroll to position [0, 0]
click at [226, 331] on input "Partner   *" at bounding box center [157, 321] width 212 height 19
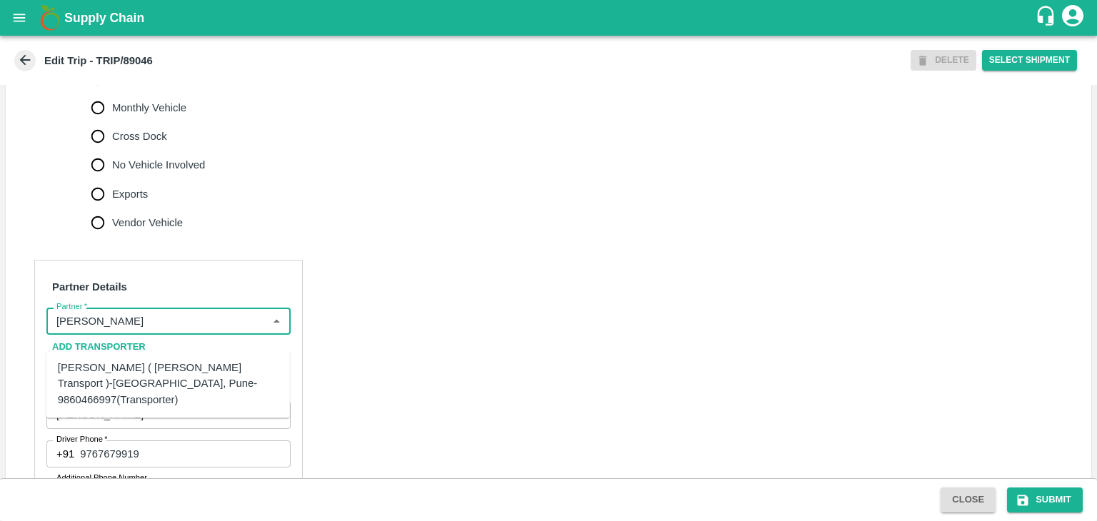
click at [160, 375] on div "Nitin Rasal ( Bhairavnath Transport )-Deulgaon, Pune-9860466997(Transporter)" at bounding box center [168, 384] width 221 height 48
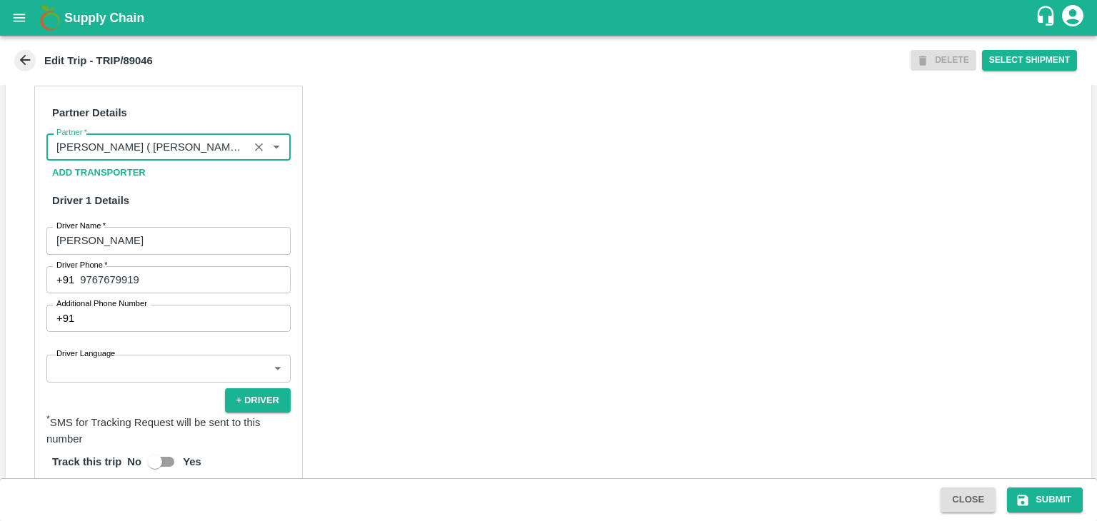
scroll to position [747, 0]
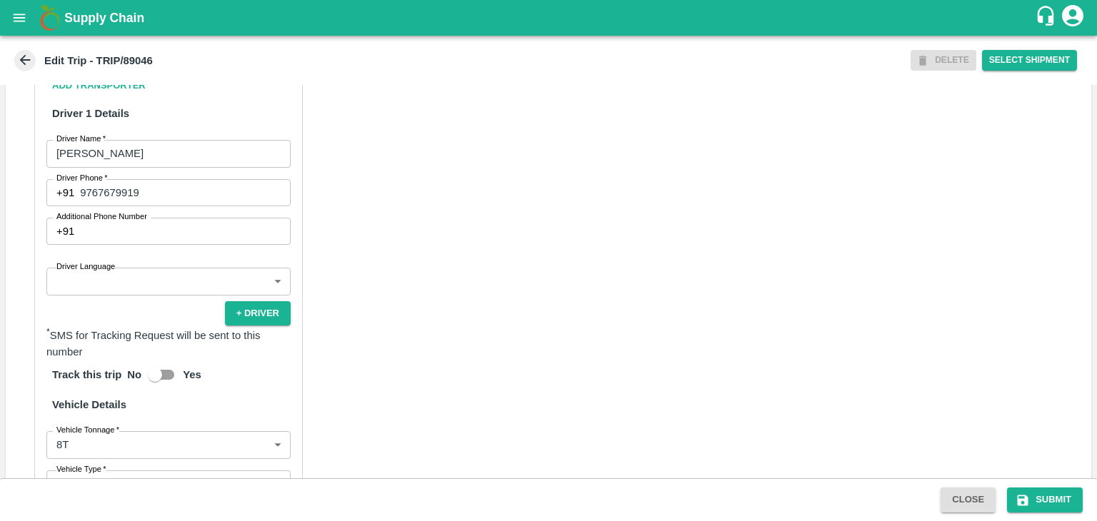
type input "Nitin Rasal ( Bhairavnath Transport )-Deulgaon, Pune-9860466997(Transporter)"
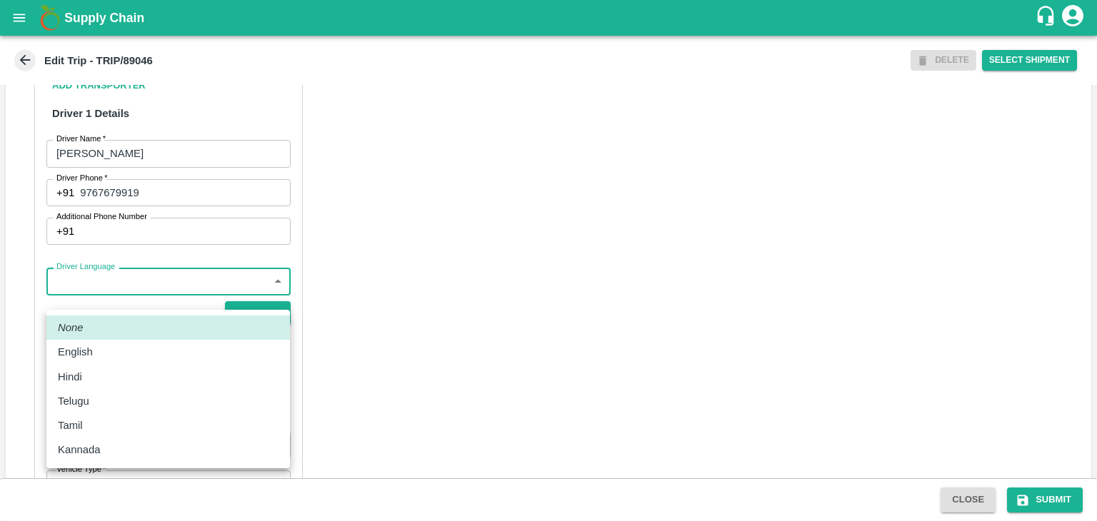
click at [126, 306] on body "Supply Chain Edit Trip - TRIP/89046 DELETE Select Shipment Trip Details Trip Ty…" at bounding box center [548, 260] width 1097 height 521
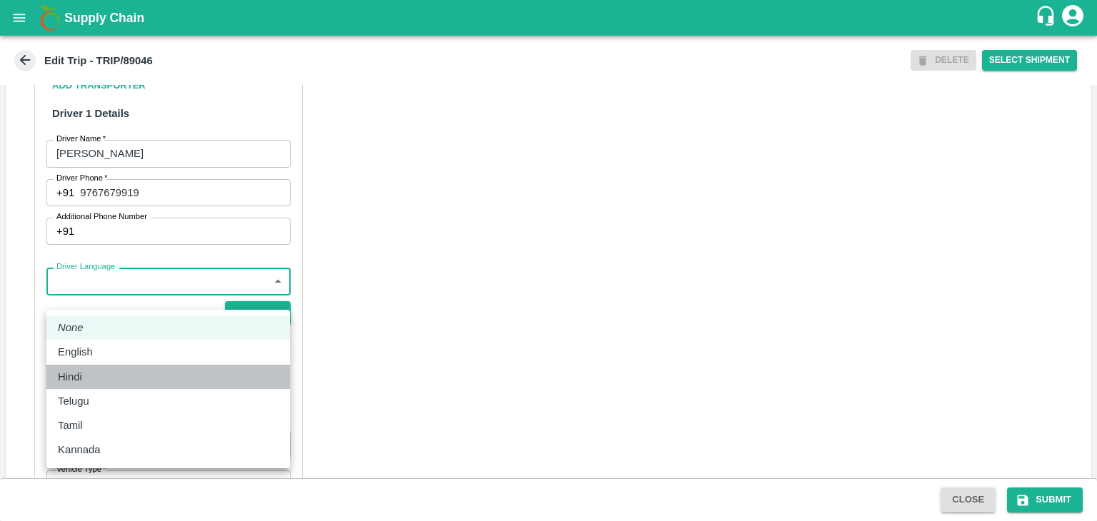
click at [94, 382] on div "Hindi" at bounding box center [168, 377] width 221 height 16
type input "hi"
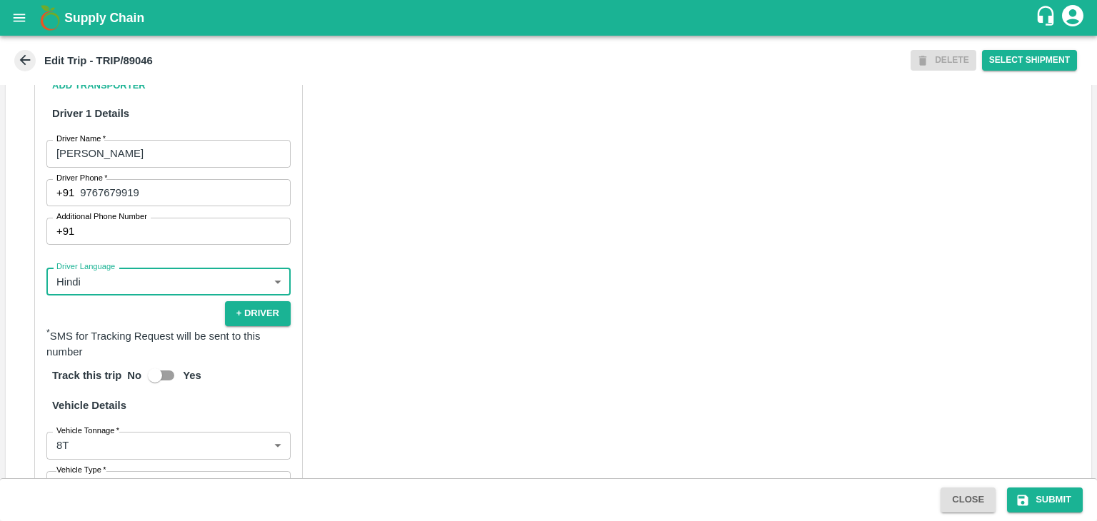
scroll to position [1018, 0]
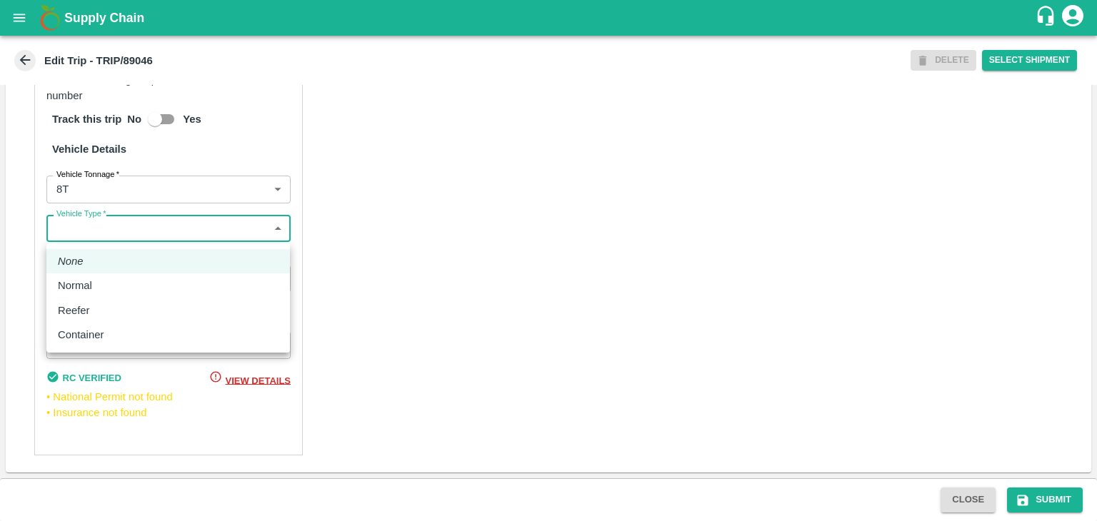
click at [79, 227] on body "Supply Chain Edit Trip - TRIP/89046 DELETE Select Shipment Trip Details Trip Ty…" at bounding box center [548, 260] width 1097 height 521
click at [97, 281] on div "Normal" at bounding box center [78, 286] width 41 height 16
type input "Normal"
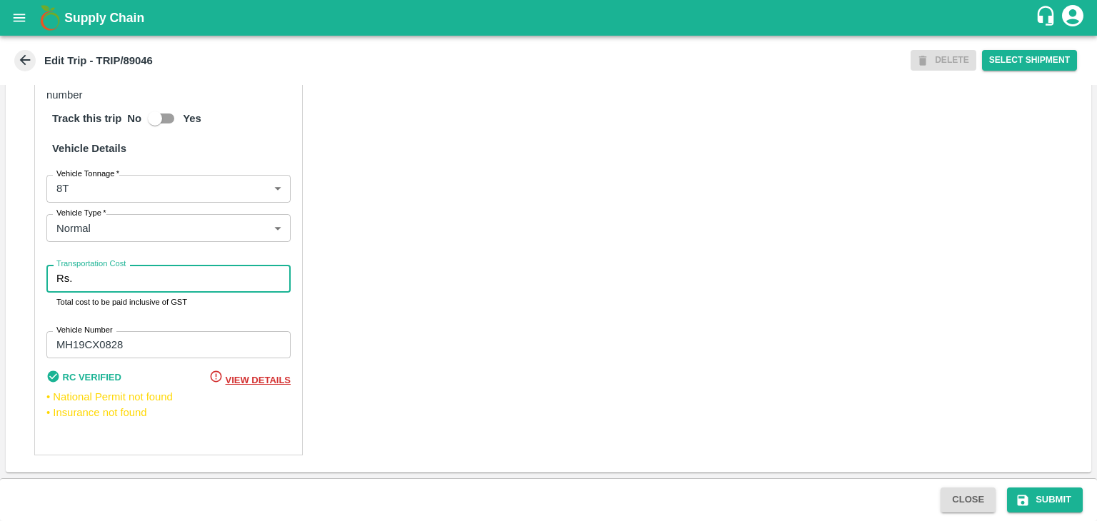
click at [120, 284] on input "Transportation Cost" at bounding box center [184, 278] width 213 height 27
type input "10000"
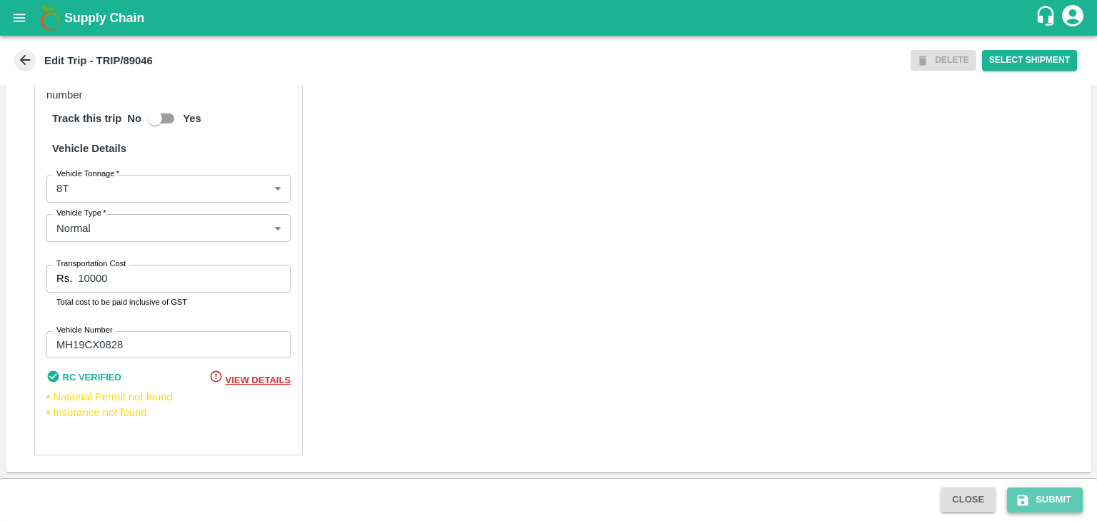
click at [1043, 502] on button "Submit" at bounding box center [1045, 500] width 76 height 25
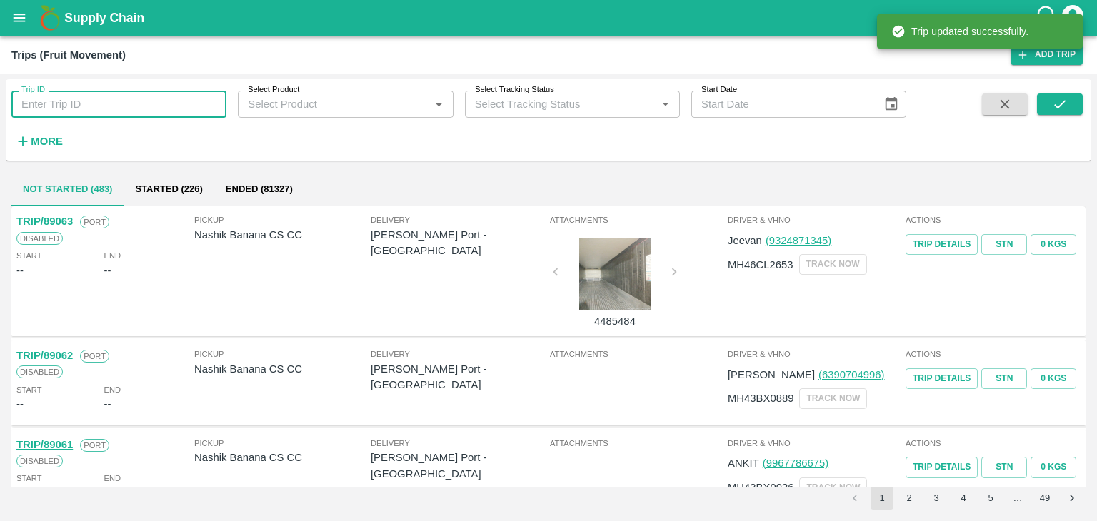
click at [138, 103] on input "Trip ID" at bounding box center [118, 104] width 215 height 27
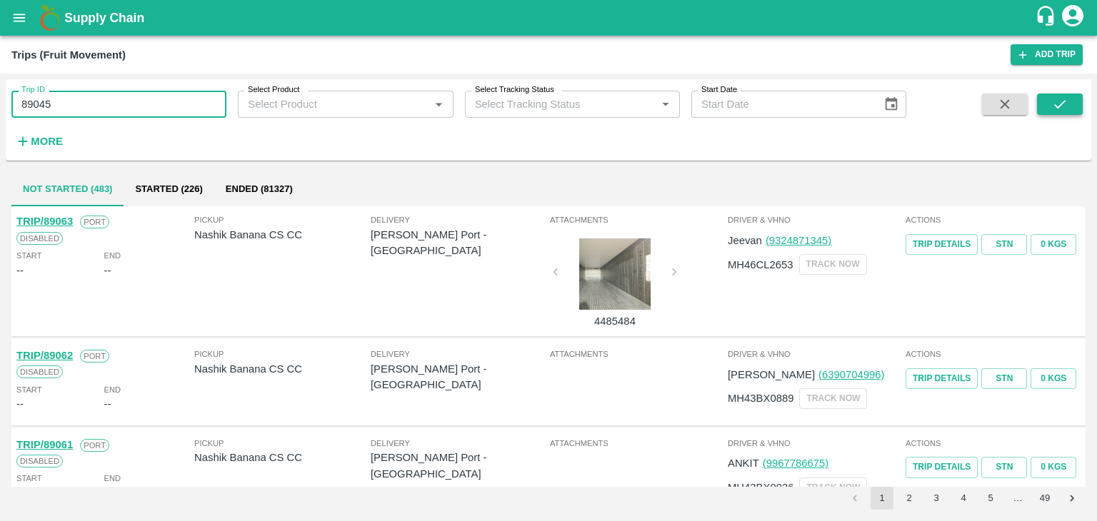
type input "89045"
click at [1075, 97] on button "submit" at bounding box center [1060, 104] width 46 height 21
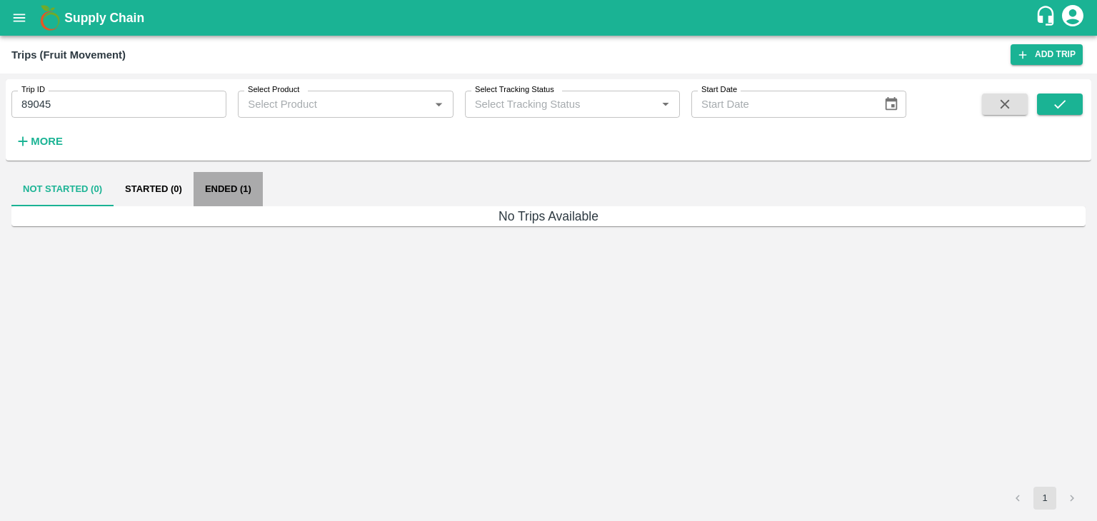
click at [257, 195] on button "Ended (1)" at bounding box center [228, 189] width 69 height 34
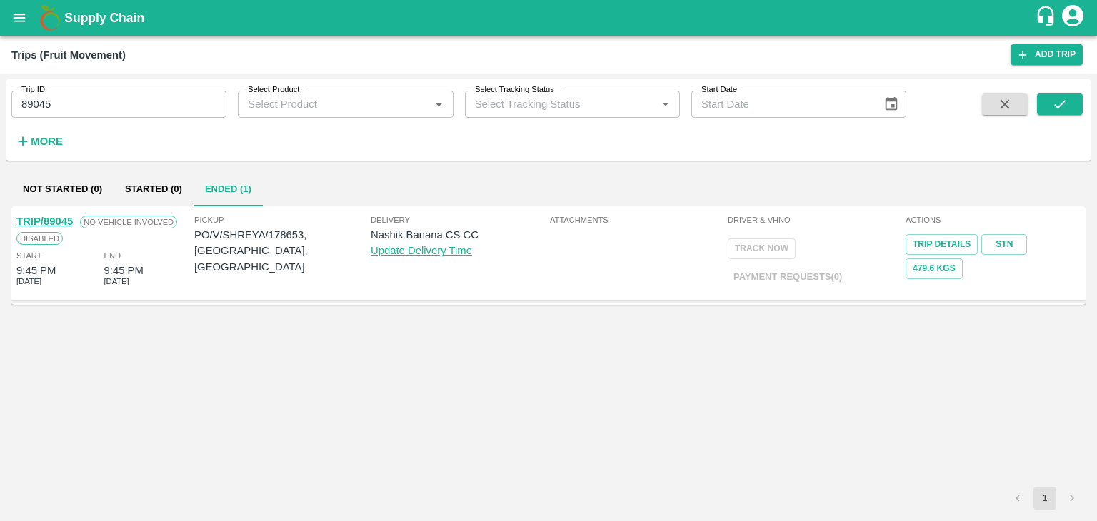
click at [48, 218] on link "TRIP/89045" at bounding box center [44, 221] width 56 height 11
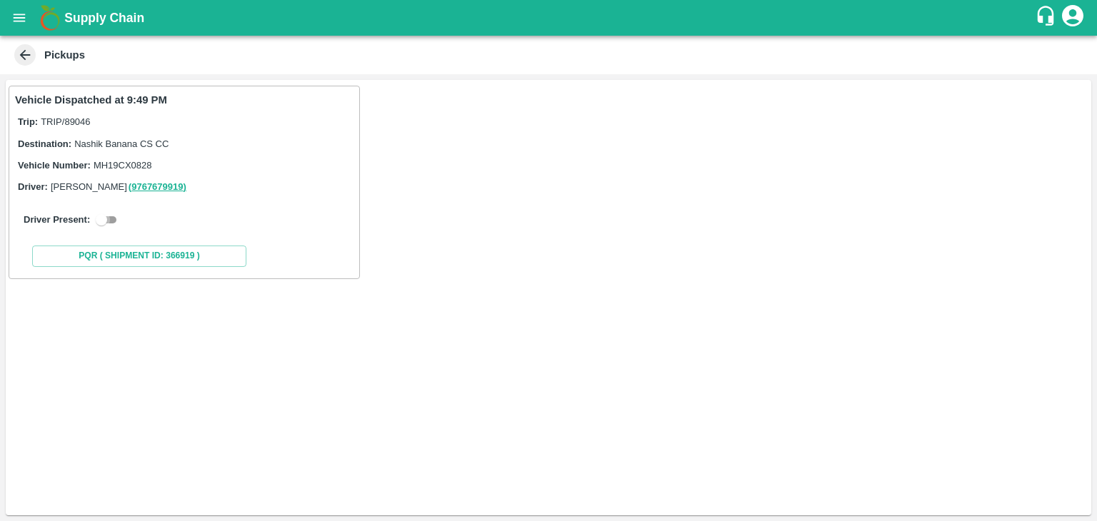
click at [114, 225] on input "checkbox" at bounding box center [101, 219] width 51 height 17
checkbox input "true"
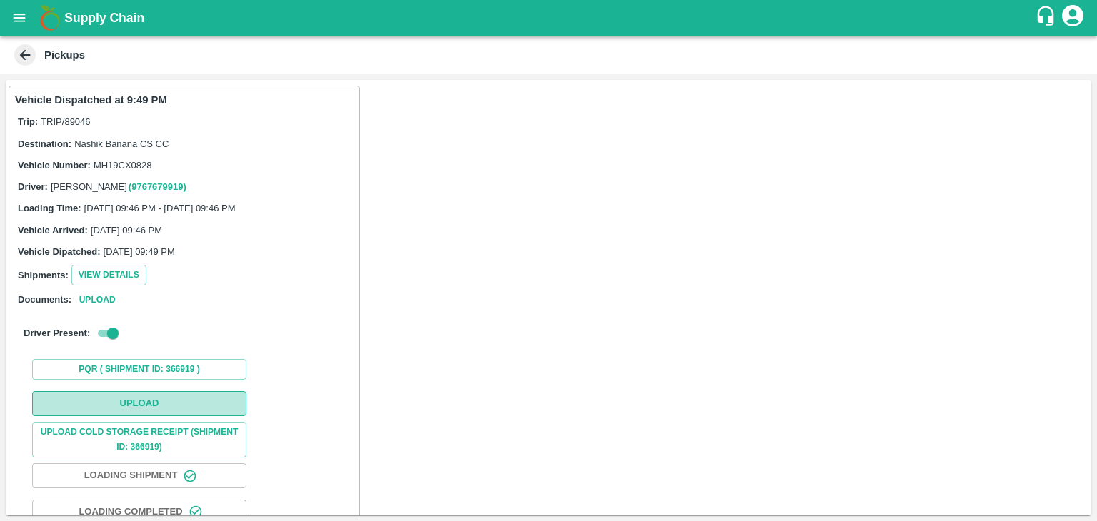
click at [162, 396] on button "Upload" at bounding box center [139, 403] width 214 height 25
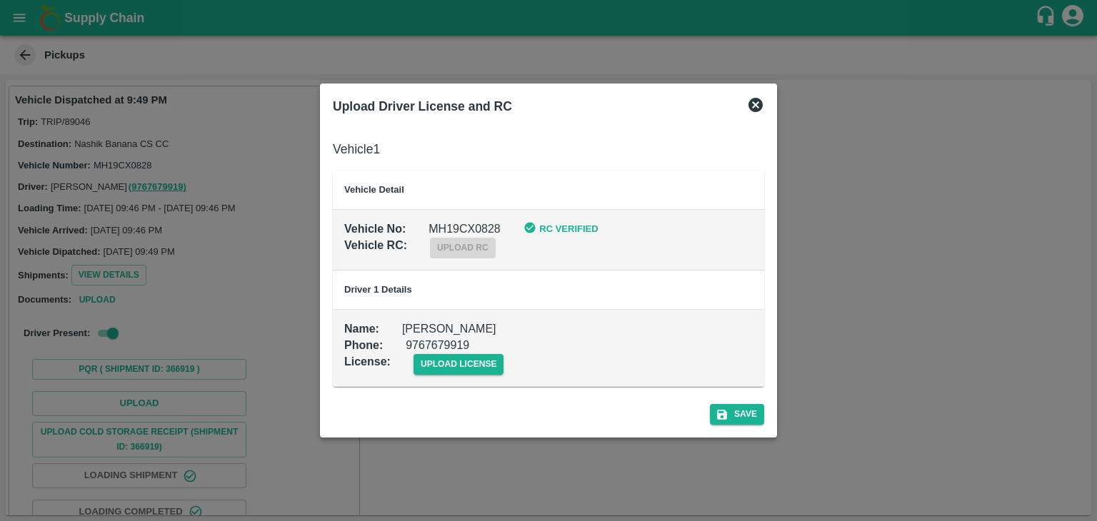
click at [447, 353] on div "upload license" at bounding box center [448, 353] width 114 height 44
click at [462, 362] on span "upload license" at bounding box center [458, 364] width 91 height 21
click at [0, 0] on input "upload license" at bounding box center [0, 0] width 0 height 0
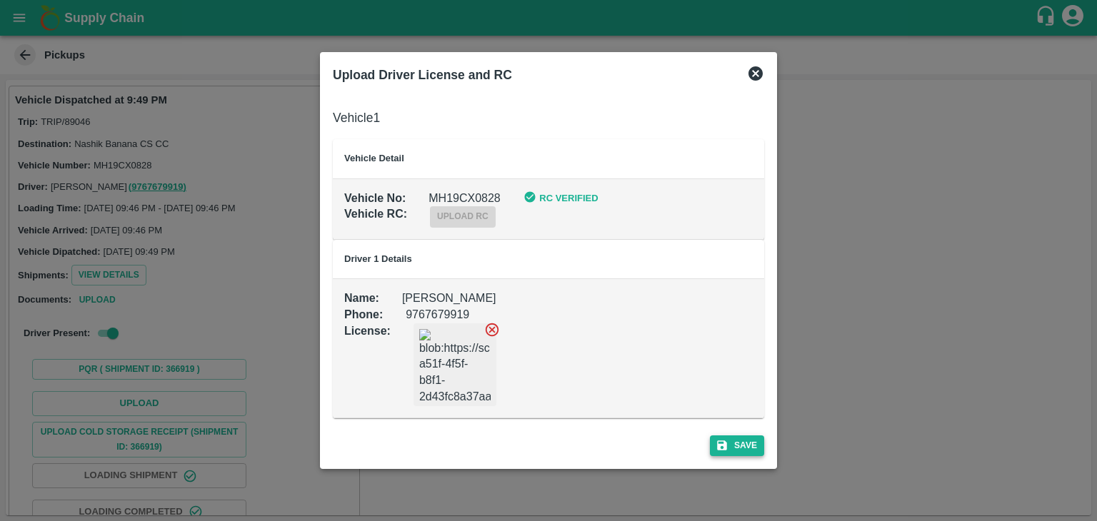
click at [751, 443] on button "Save" at bounding box center [737, 446] width 54 height 21
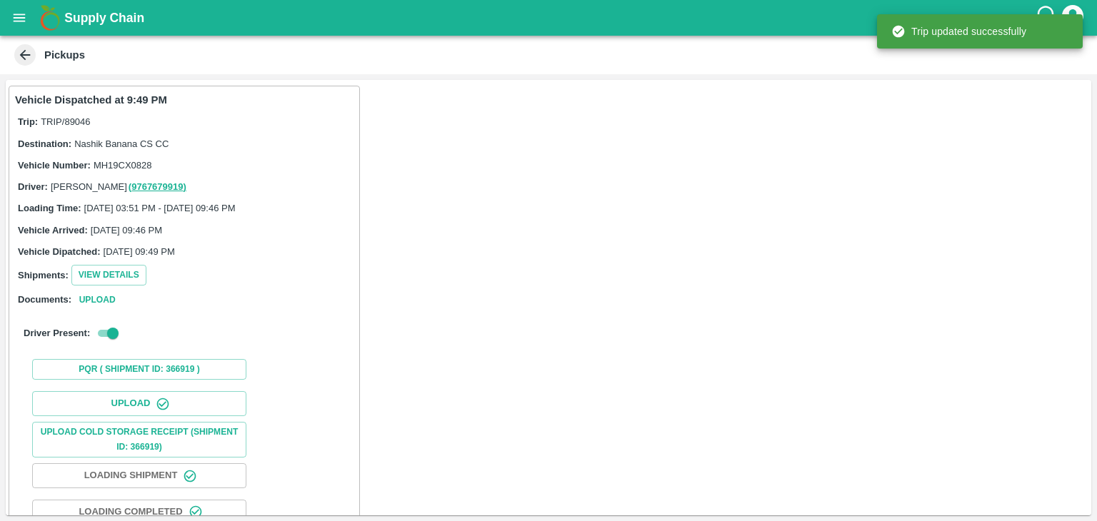
scroll to position [149, 0]
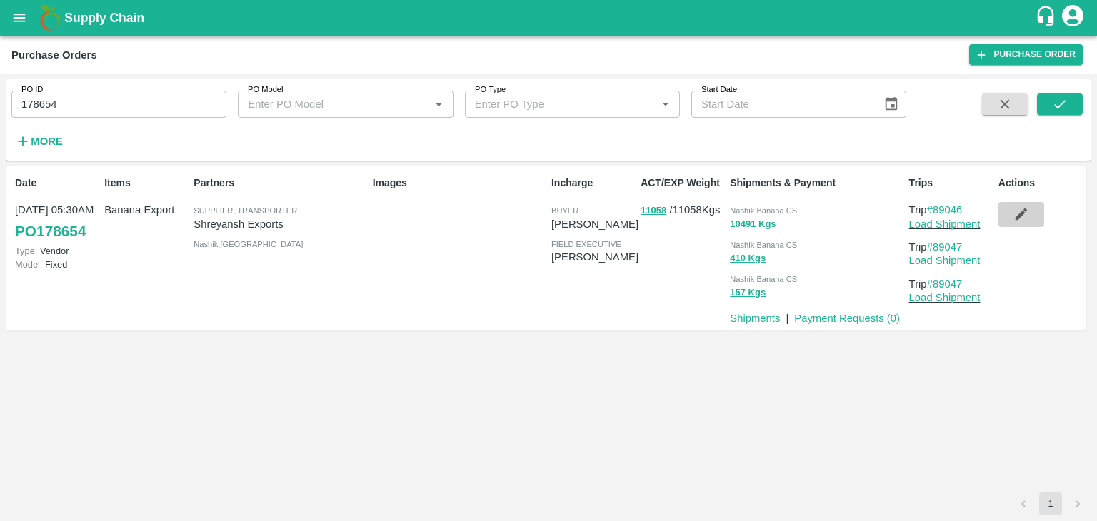
click at [1017, 216] on icon "button" at bounding box center [1021, 215] width 12 height 12
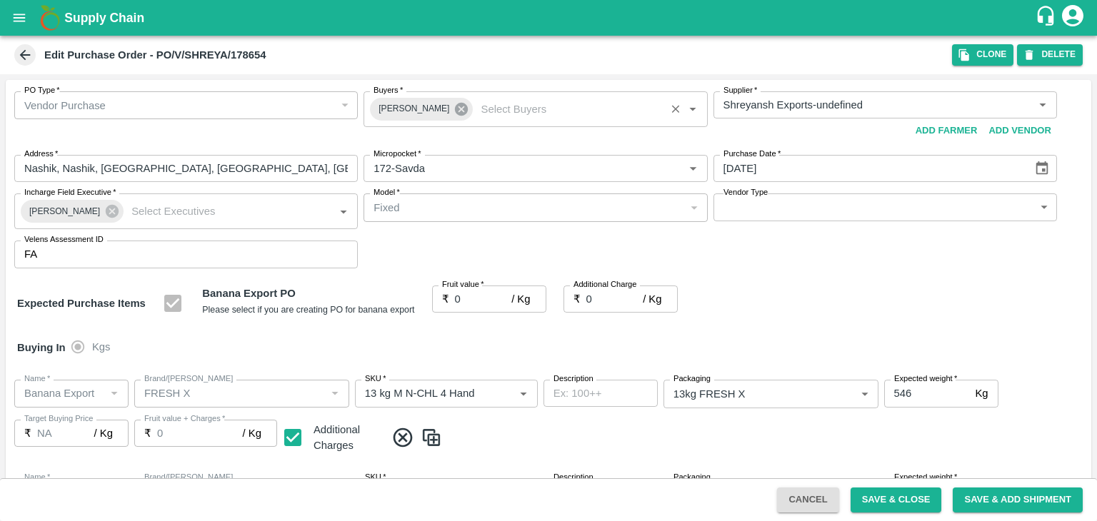
click at [455, 109] on icon at bounding box center [461, 109] width 13 height 13
click at [441, 103] on input "Buyers   *" at bounding box center [523, 105] width 311 height 19
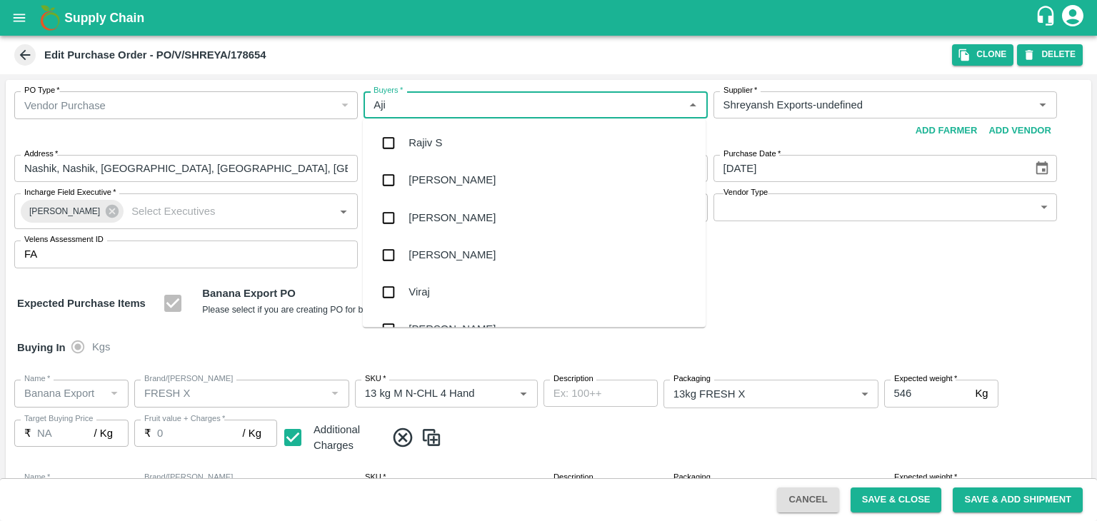
type input "Ajit"
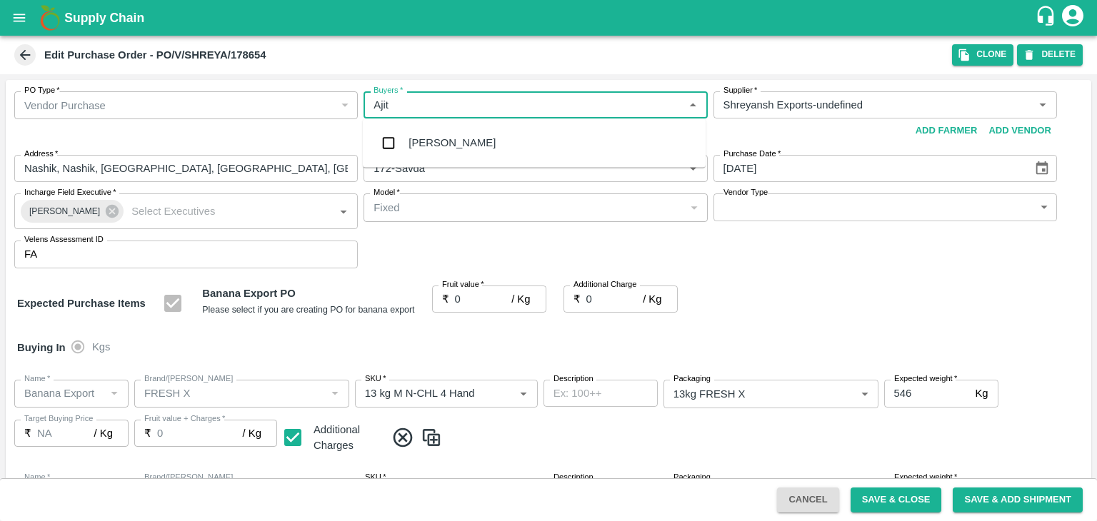
click at [451, 156] on div "[PERSON_NAME]" at bounding box center [534, 142] width 343 height 37
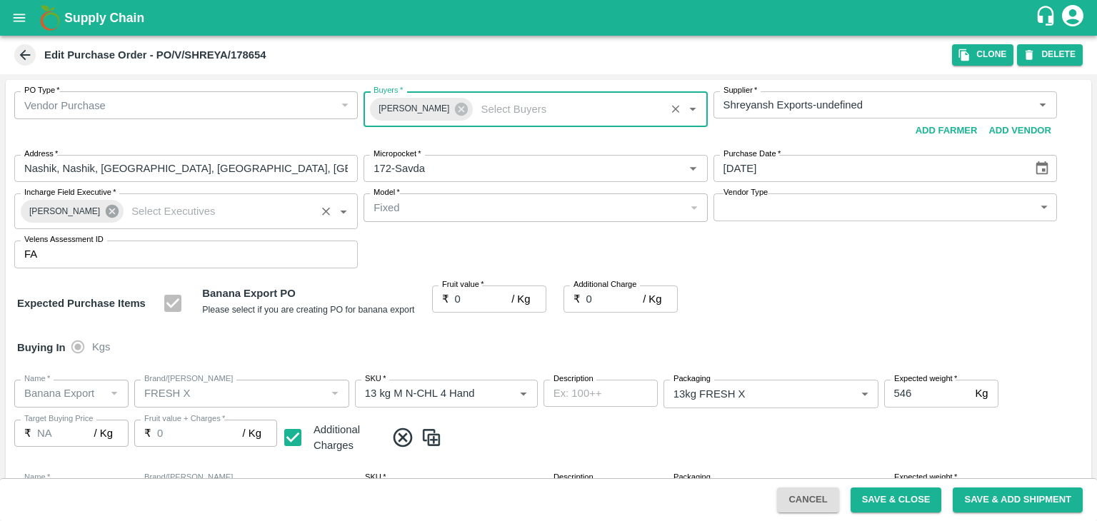
click at [106, 215] on icon at bounding box center [112, 211] width 13 height 13
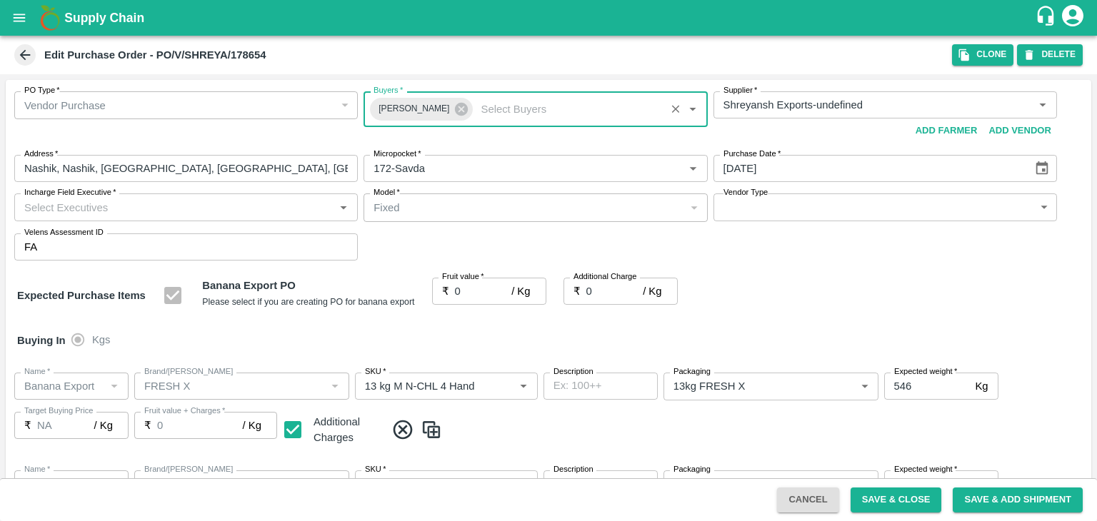
click at [126, 206] on input "Incharge Field Executive   *" at bounding box center [174, 207] width 311 height 19
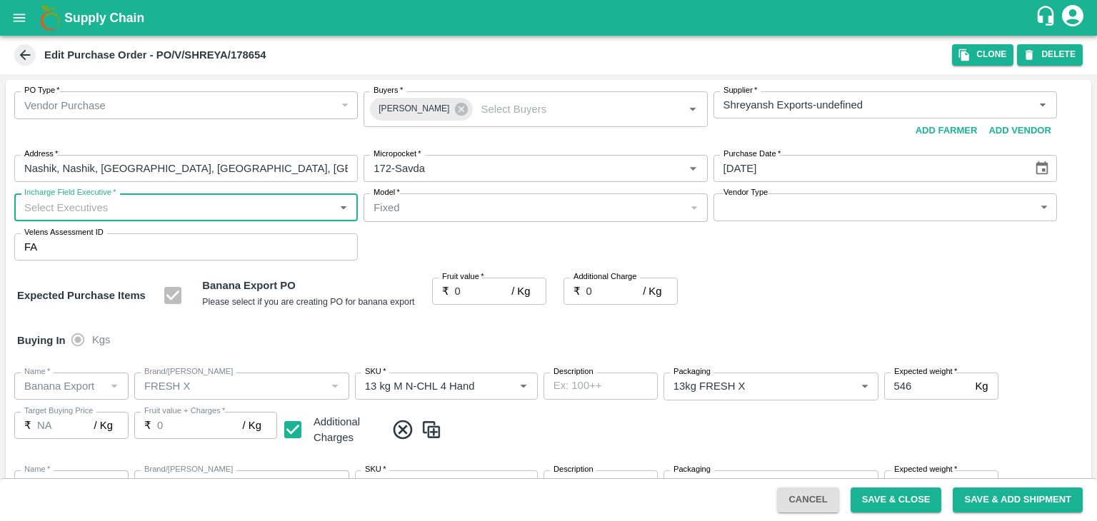
click at [126, 206] on input "Incharge Field Executive   *" at bounding box center [174, 207] width 311 height 19
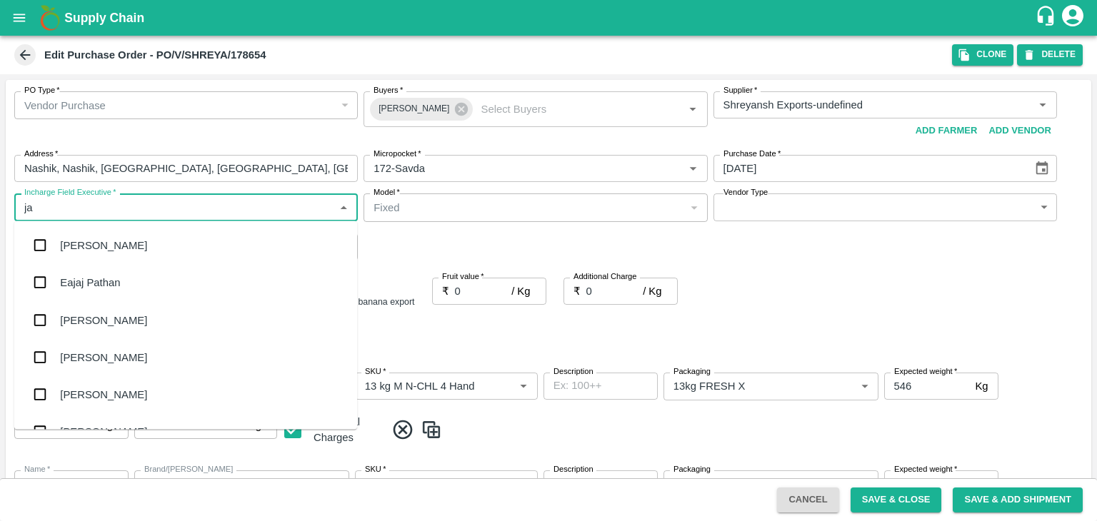
type input "jay"
click at [111, 318] on div "jaydip Tale" at bounding box center [185, 319] width 343 height 37
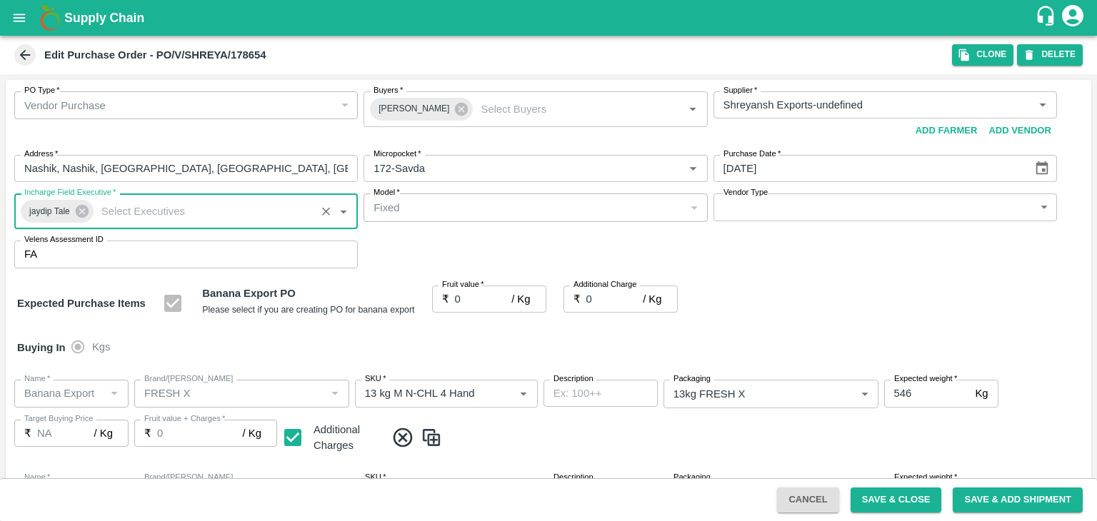
click at [476, 306] on input "0" at bounding box center [483, 299] width 57 height 27
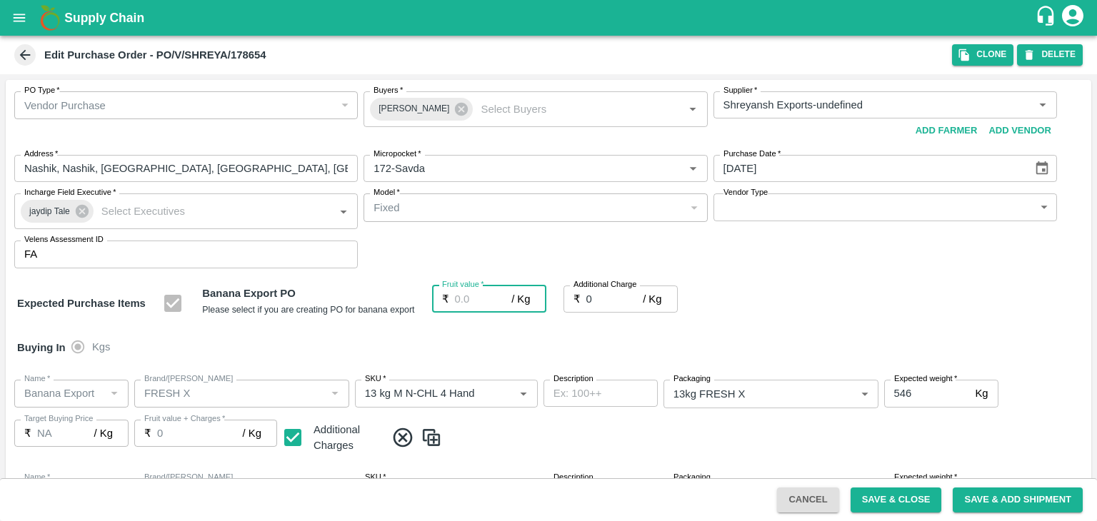
type input "1"
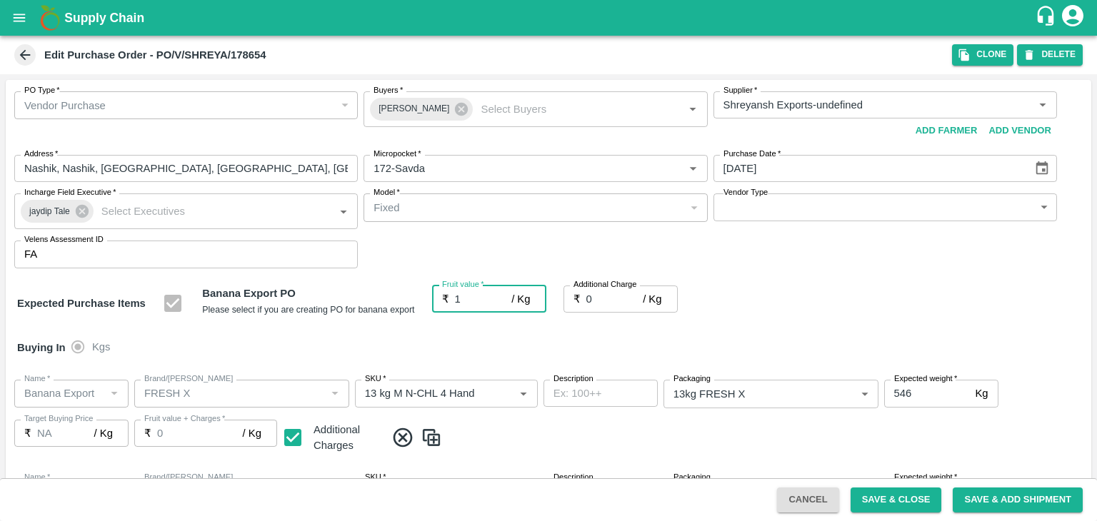
type input "1"
type input "18"
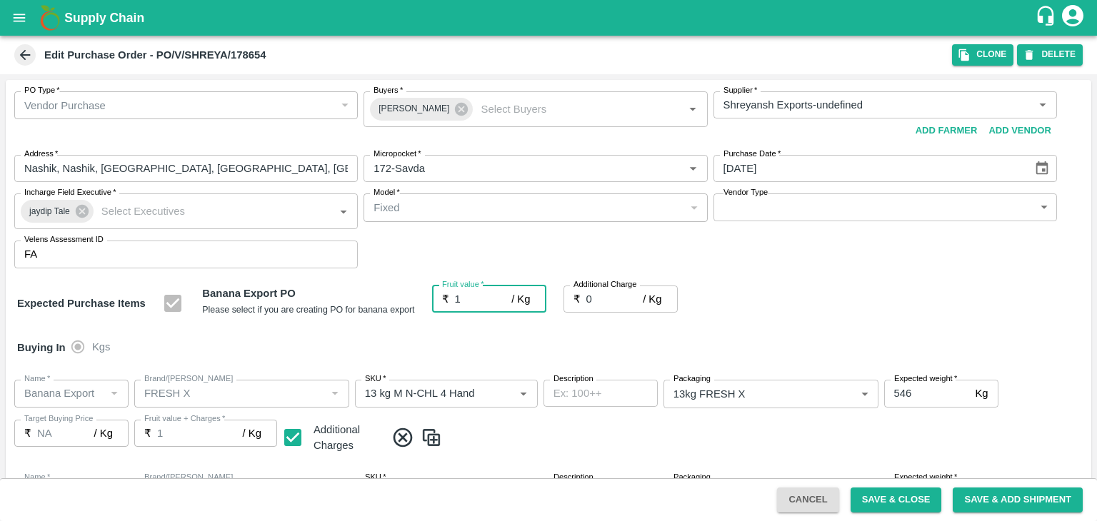
type input "18"
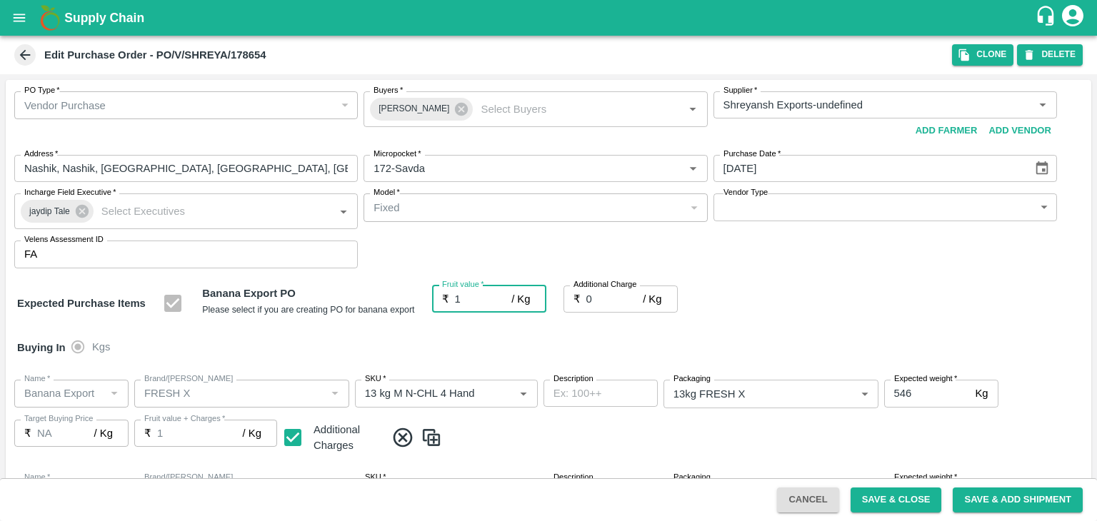
type input "18"
type input "18.5"
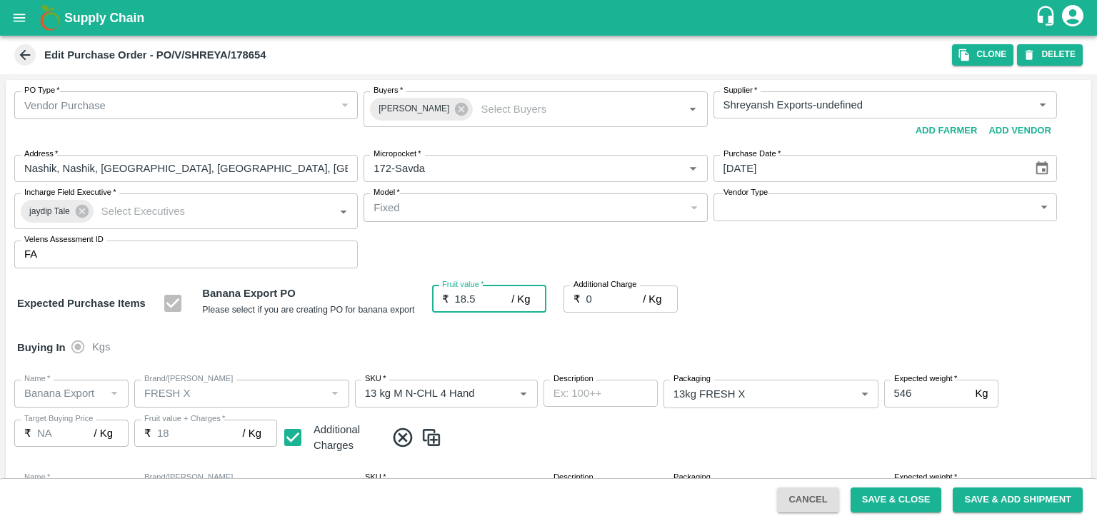
type input "18.5"
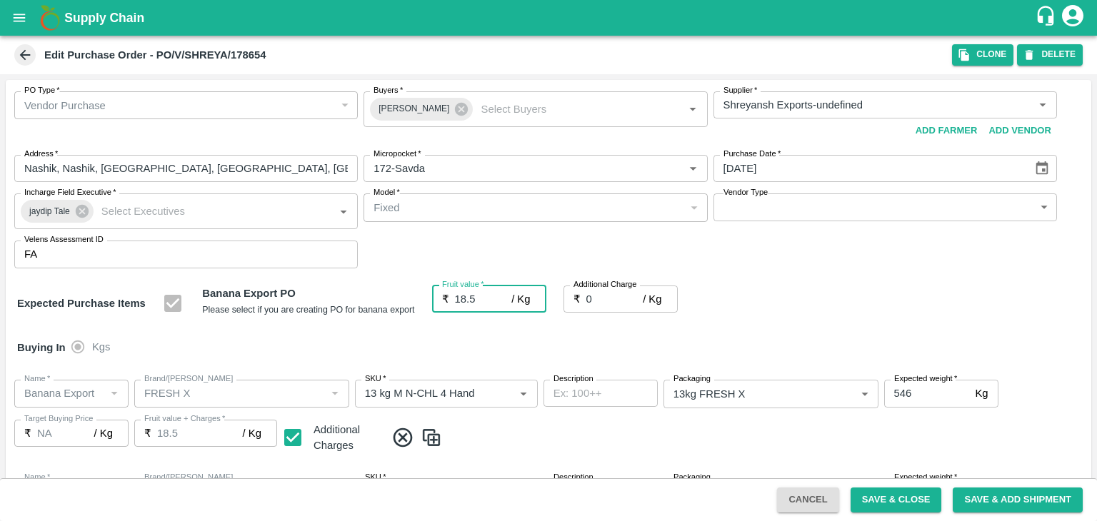
click at [599, 306] on input "0" at bounding box center [614, 299] width 57 height 27
type input "2"
type input "20.5"
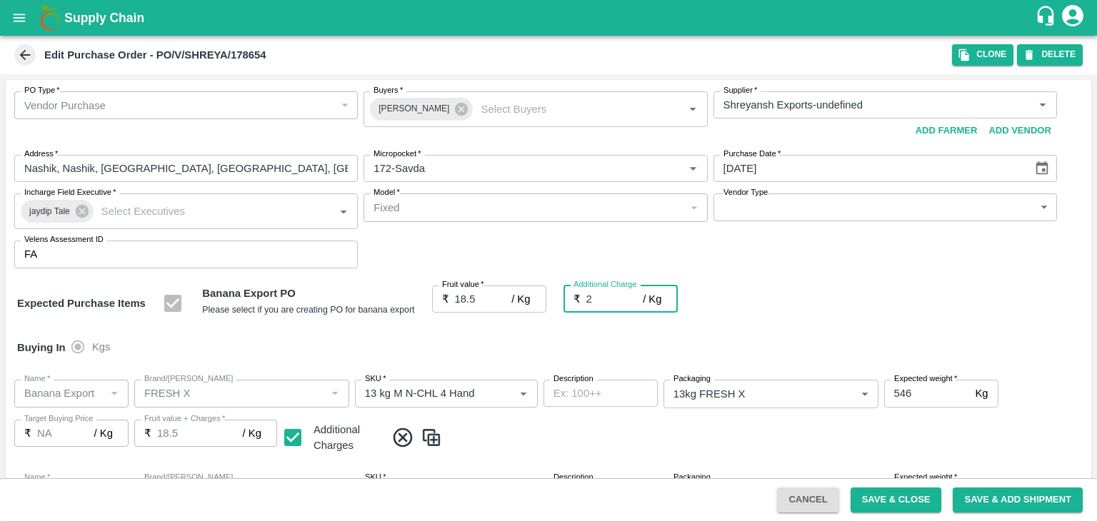
type input "20.5"
type input "2.7"
type input "21.2"
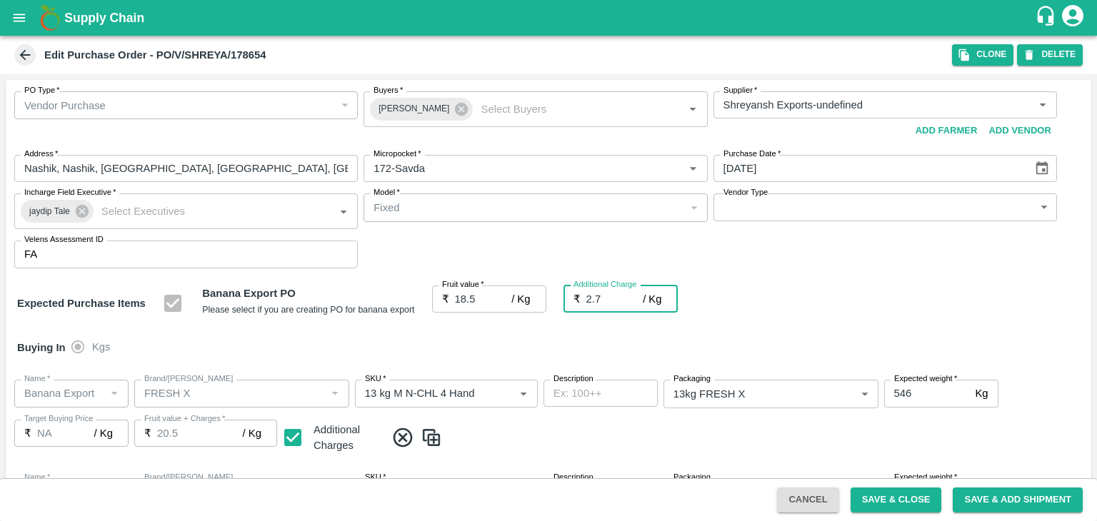
type input "21.2"
type input "2.75"
type input "21.25"
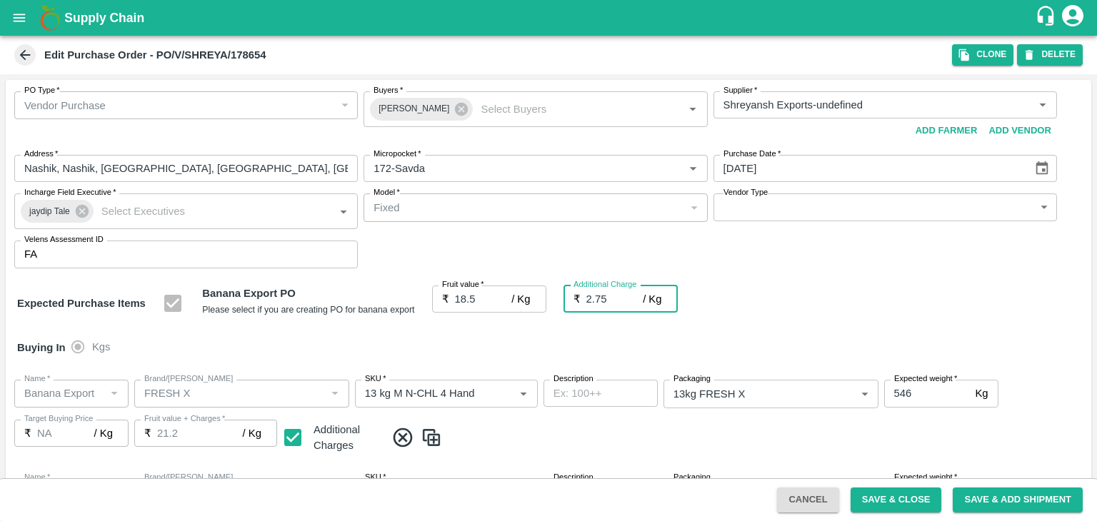
type input "21.25"
type input "2.75"
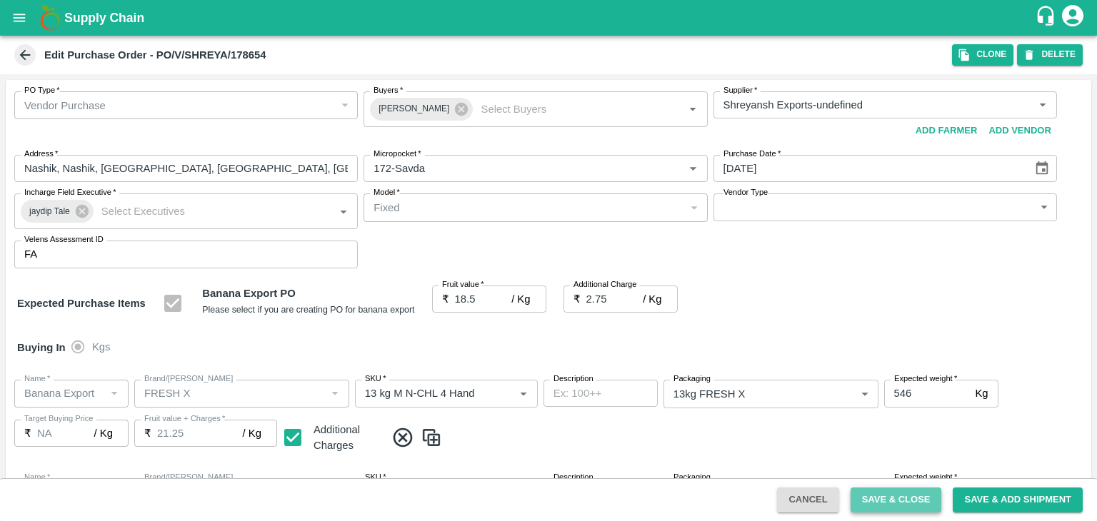
click at [897, 498] on button "Save & Close" at bounding box center [895, 500] width 91 height 25
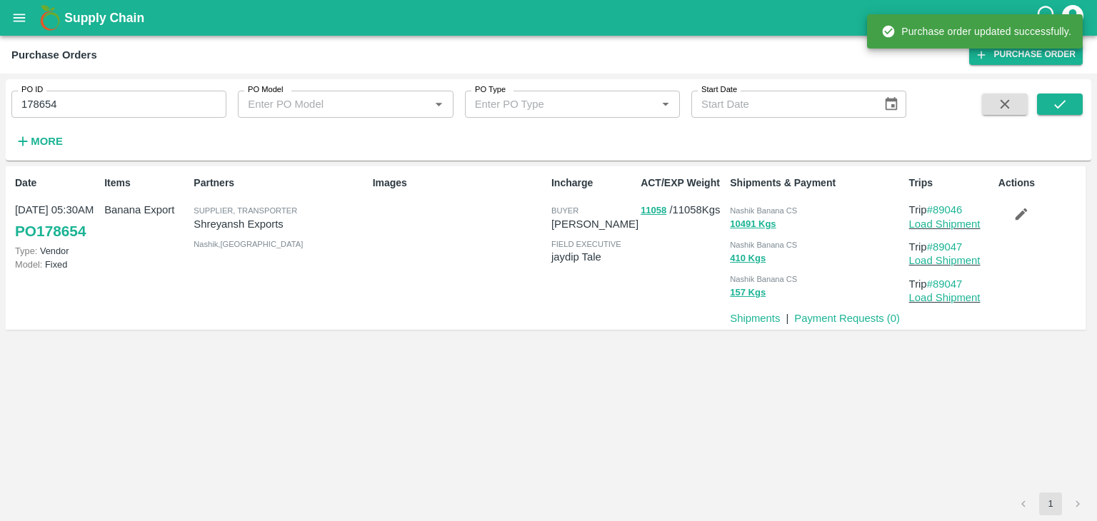
click at [119, 116] on input "178654" at bounding box center [118, 104] width 215 height 27
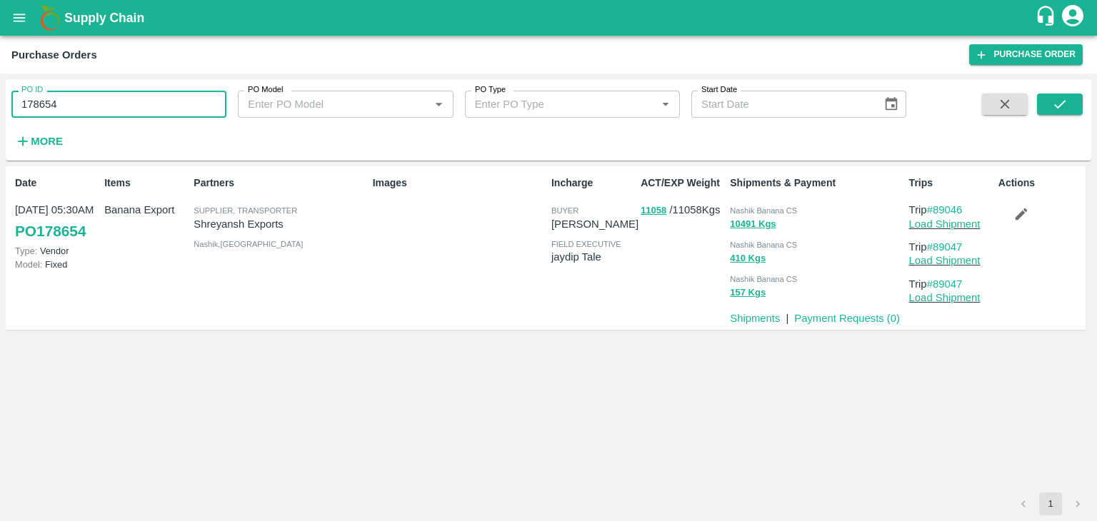
paste input "text"
type input "178653"
click at [1052, 99] on icon "submit" at bounding box center [1060, 104] width 16 height 16
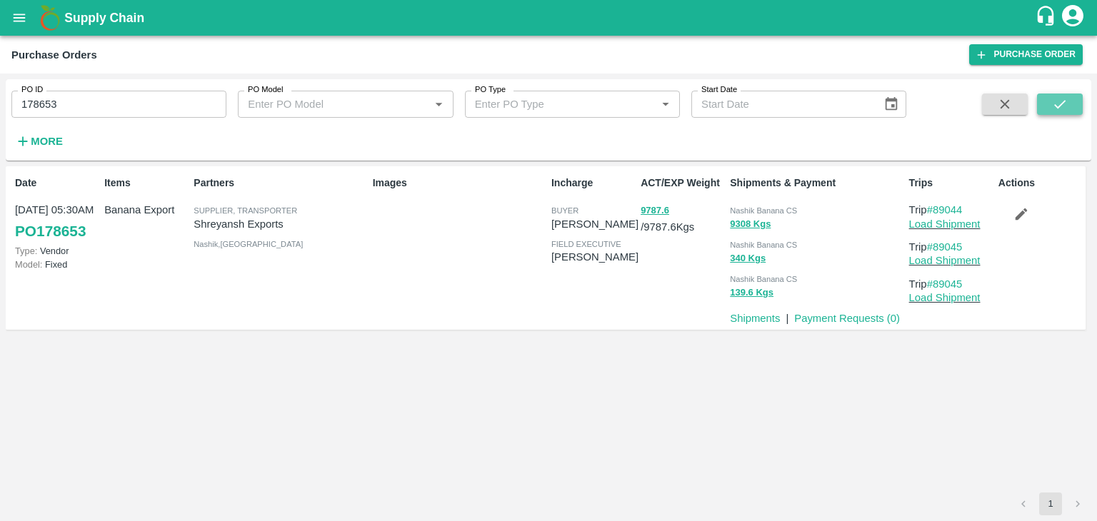
click at [1060, 101] on icon "submit" at bounding box center [1060, 104] width 16 height 16
click at [965, 225] on link "Load Shipment" at bounding box center [944, 224] width 71 height 11
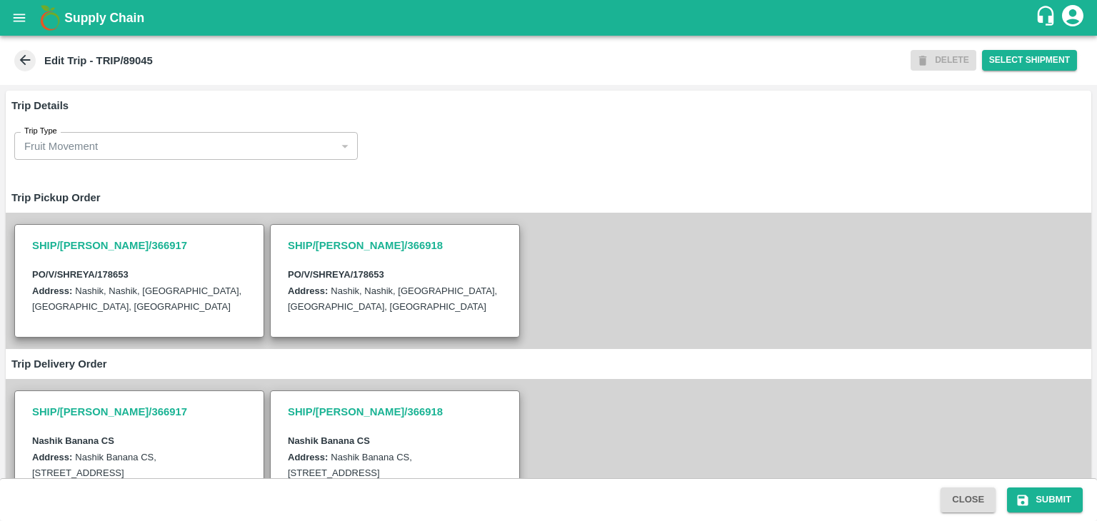
scroll to position [351, 0]
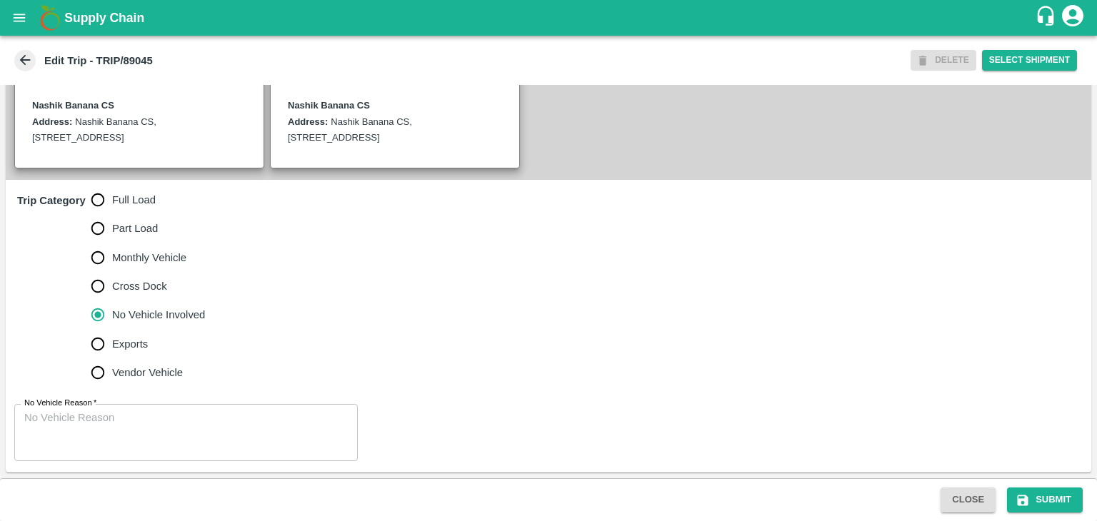
click at [122, 204] on span "Full Load" at bounding box center [134, 200] width 44 height 16
click at [112, 204] on input "Full Load" at bounding box center [98, 200] width 29 height 29
radio input "true"
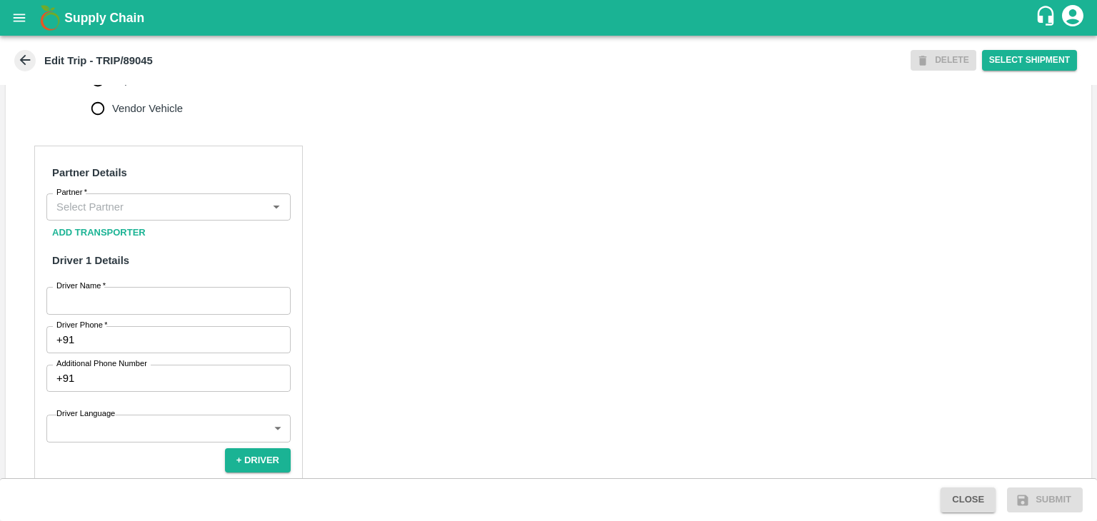
scroll to position [601, 0]
click at [139, 209] on div "Partner" at bounding box center [168, 205] width 244 height 27
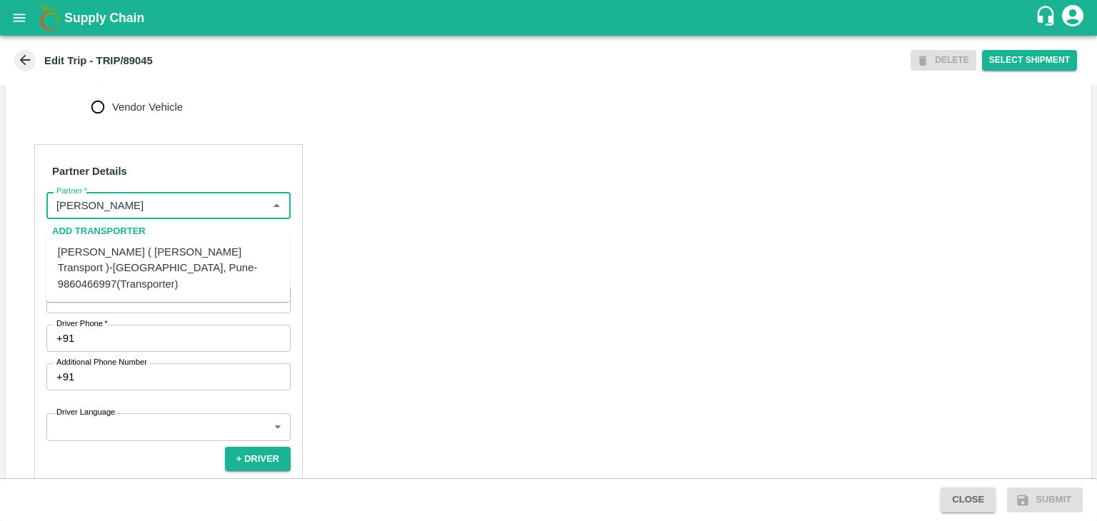
click at [147, 262] on div "[PERSON_NAME] ( [PERSON_NAME] Transport )-[GEOGRAPHIC_DATA], Pune-9860466997(Tr…" at bounding box center [168, 268] width 221 height 48
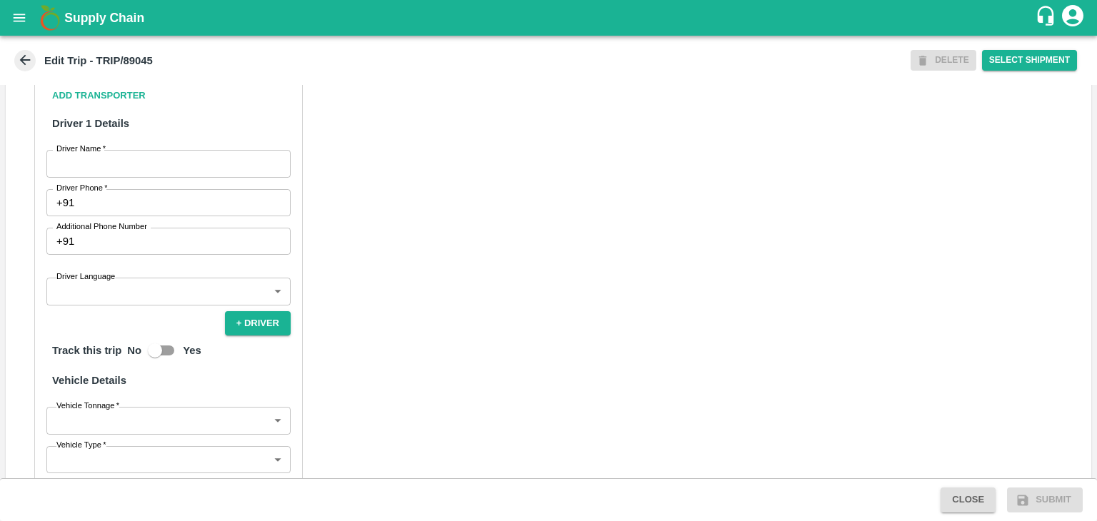
scroll to position [739, 0]
type input "[PERSON_NAME] ( [PERSON_NAME] Transport )-[GEOGRAPHIC_DATA], Pune-9860466997(Tr…"
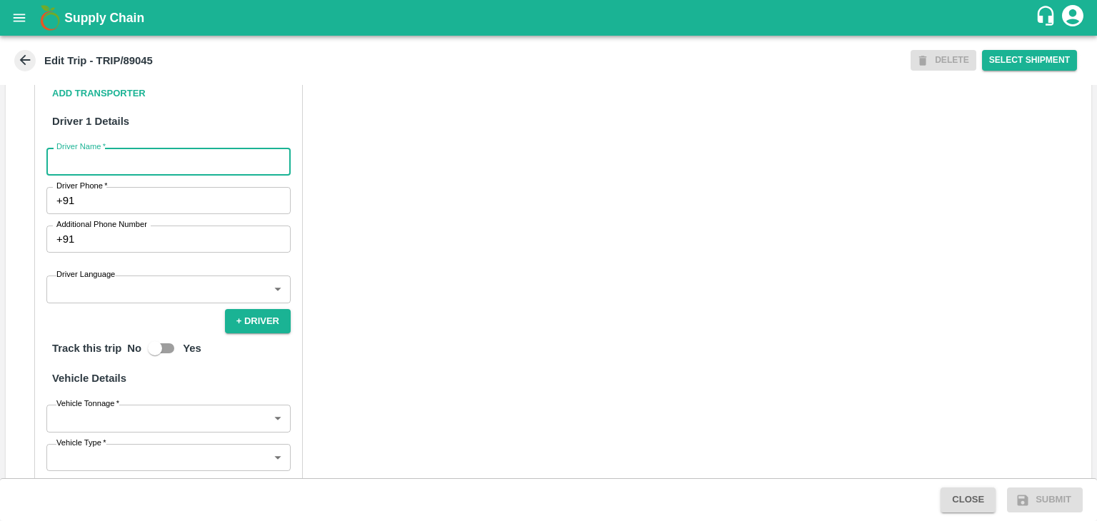
click at [89, 173] on input "Driver Name   *" at bounding box center [168, 161] width 244 height 27
type input "Ganesh"
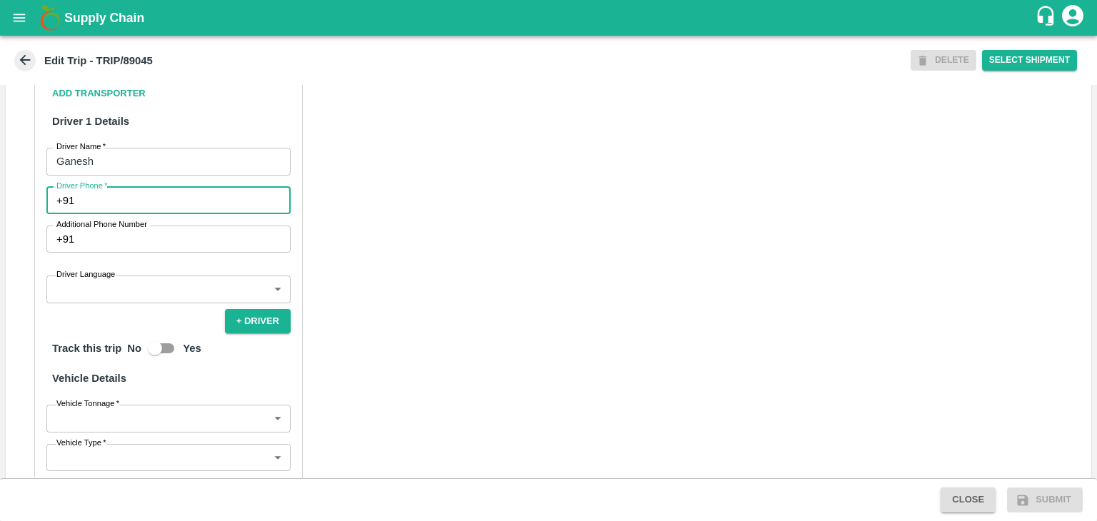
click at [166, 213] on input "Driver Phone   *" at bounding box center [185, 200] width 211 height 27
type input "9975280177"
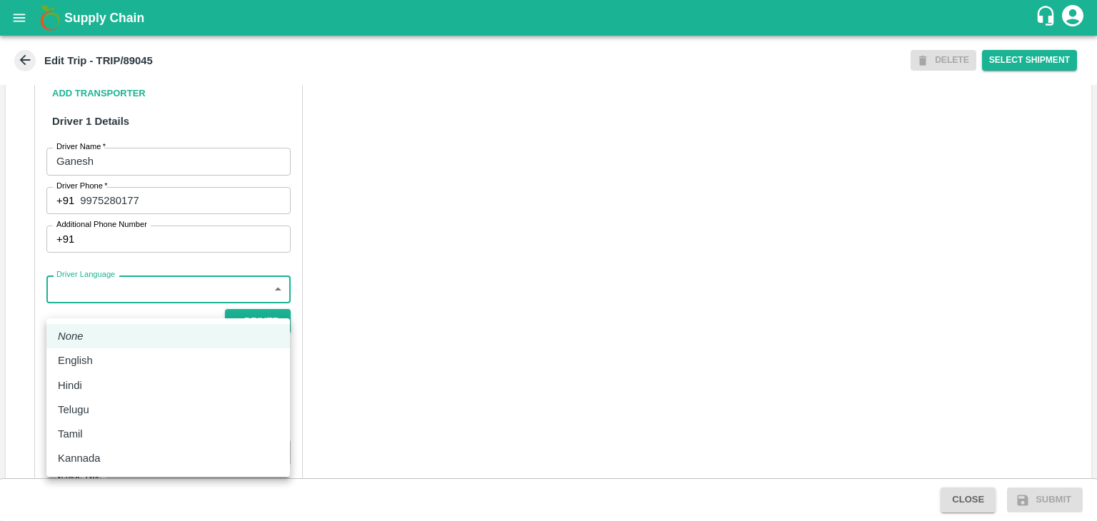
drag, startPoint x: 115, startPoint y: 315, endPoint x: 96, endPoint y: 356, distance: 45.4
click at [96, 356] on body "Supply Chain Edit Trip - TRIP/89045 DELETE Select Shipment Trip Details Trip Ty…" at bounding box center [548, 260] width 1097 height 521
click at [96, 356] on div "English" at bounding box center [79, 361] width 42 height 16
type input "en"
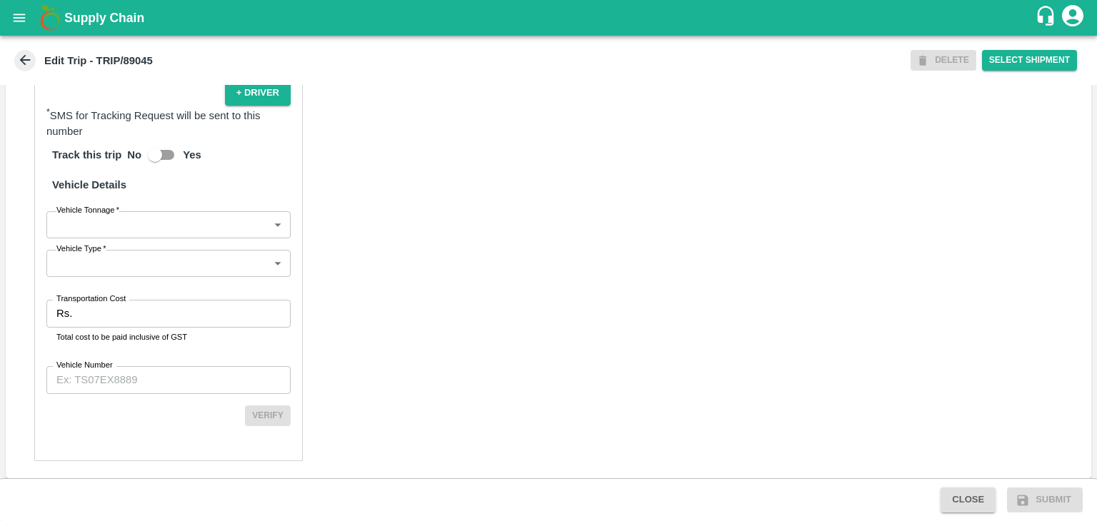
scroll to position [988, 0]
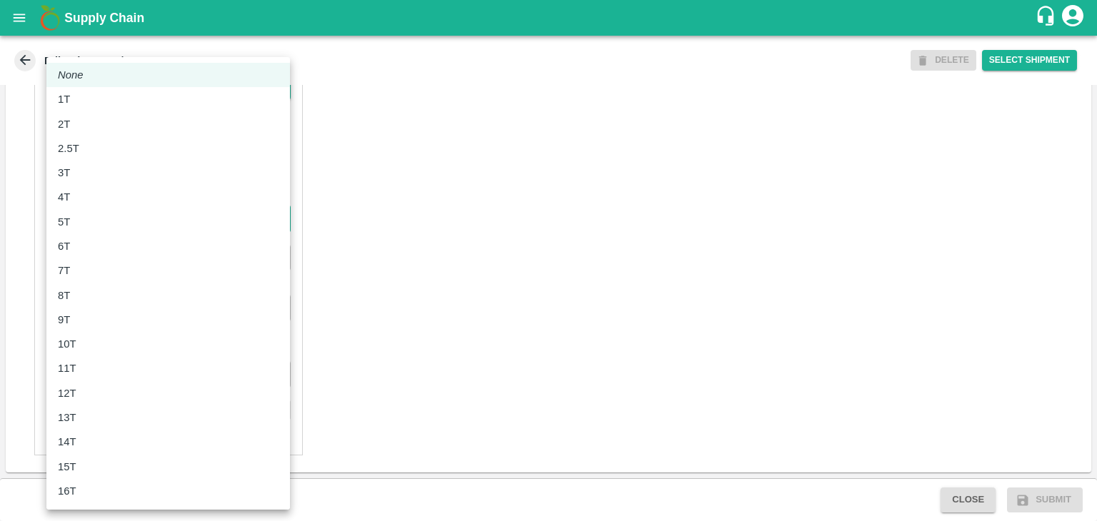
click at [111, 216] on body "Supply Chain Edit Trip - TRIP/89045 DELETE Select Shipment Trip Details Trip Ty…" at bounding box center [548, 260] width 1097 height 521
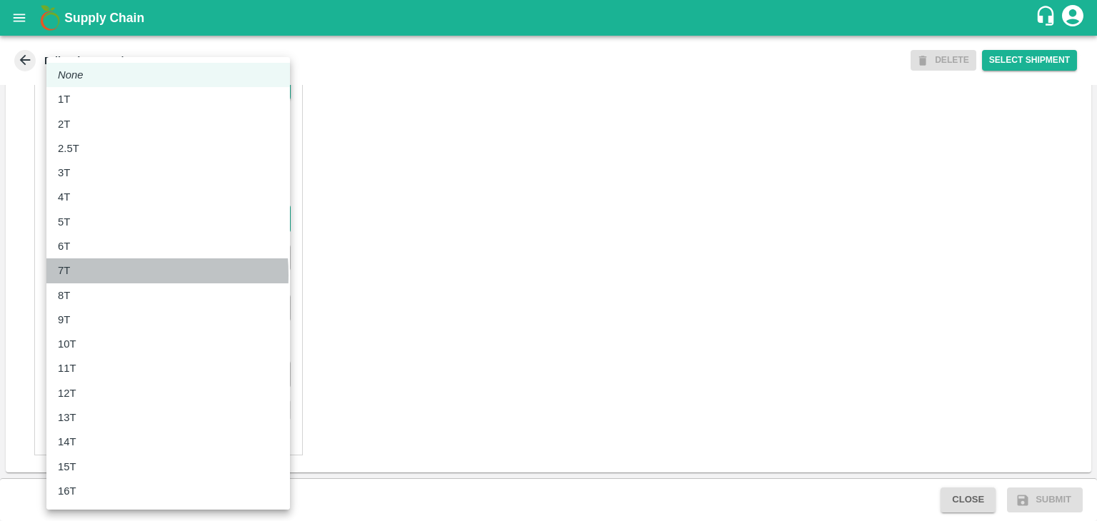
click at [84, 275] on div "7T" at bounding box center [168, 271] width 221 height 16
type input "7000"
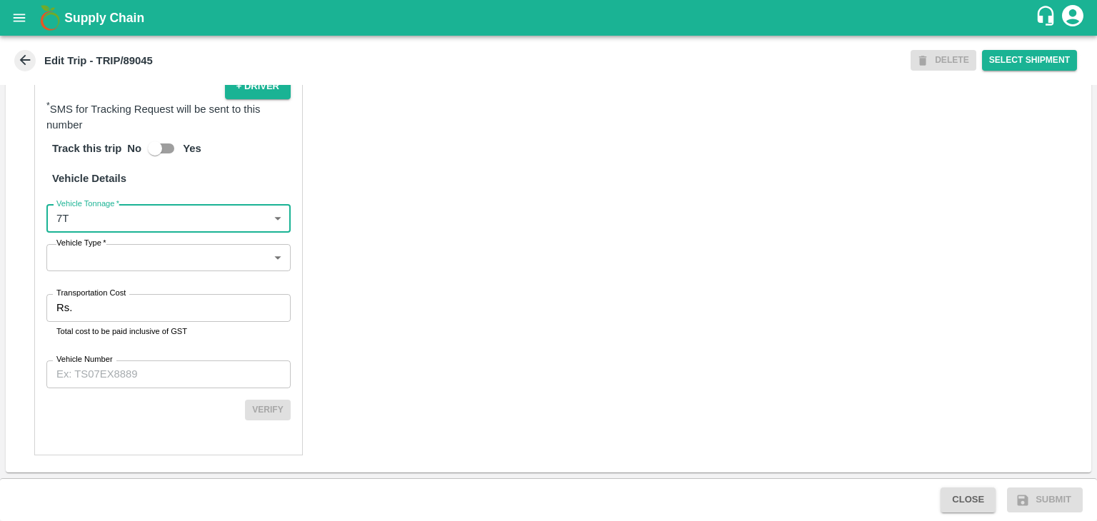
click at [120, 272] on body "Supply Chain Edit Trip - TRIP/89045 DELETE Select Shipment Trip Details Trip Ty…" at bounding box center [548, 260] width 1097 height 521
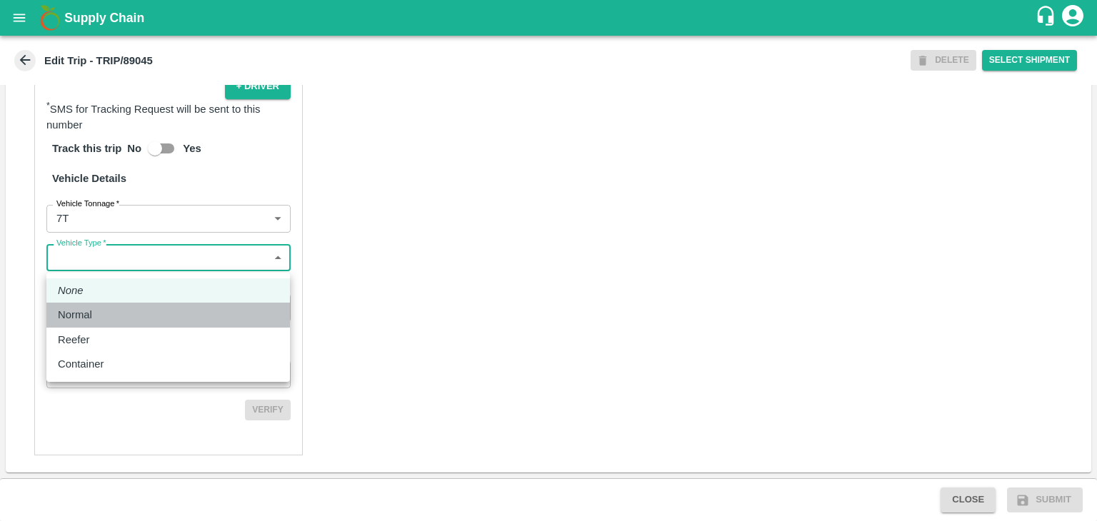
click at [103, 312] on div "Normal" at bounding box center [168, 315] width 221 height 16
type input "Normal"
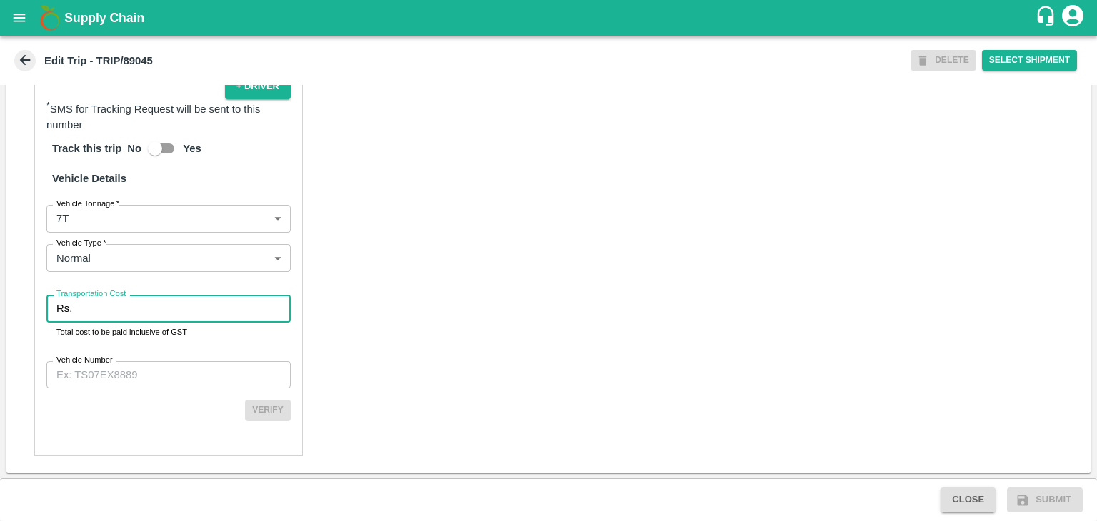
click at [131, 308] on input "Transportation Cost" at bounding box center [184, 308] width 213 height 27
type input "1"
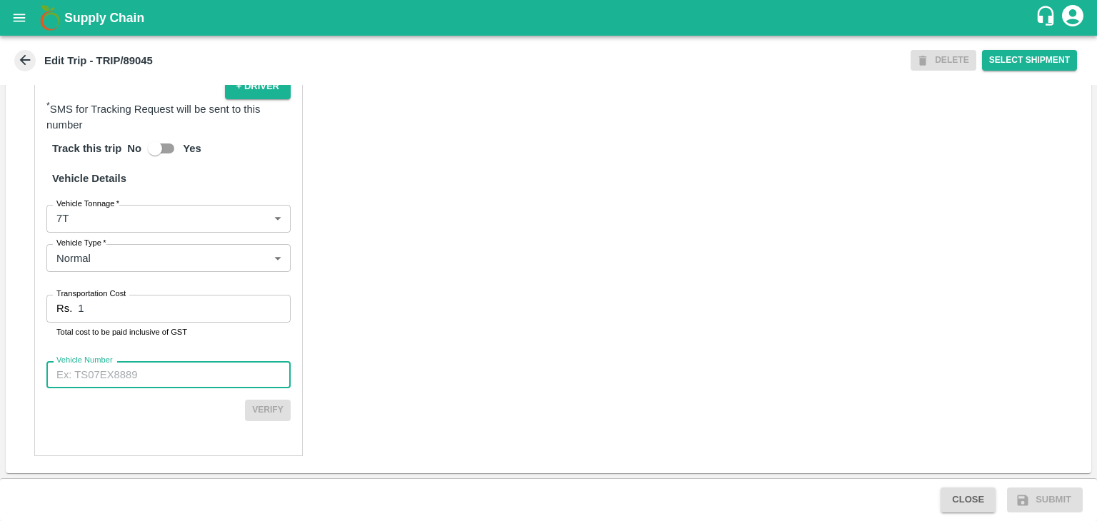
click at [159, 373] on input "Vehicle Number" at bounding box center [168, 374] width 244 height 27
type input "MH12HD0431"
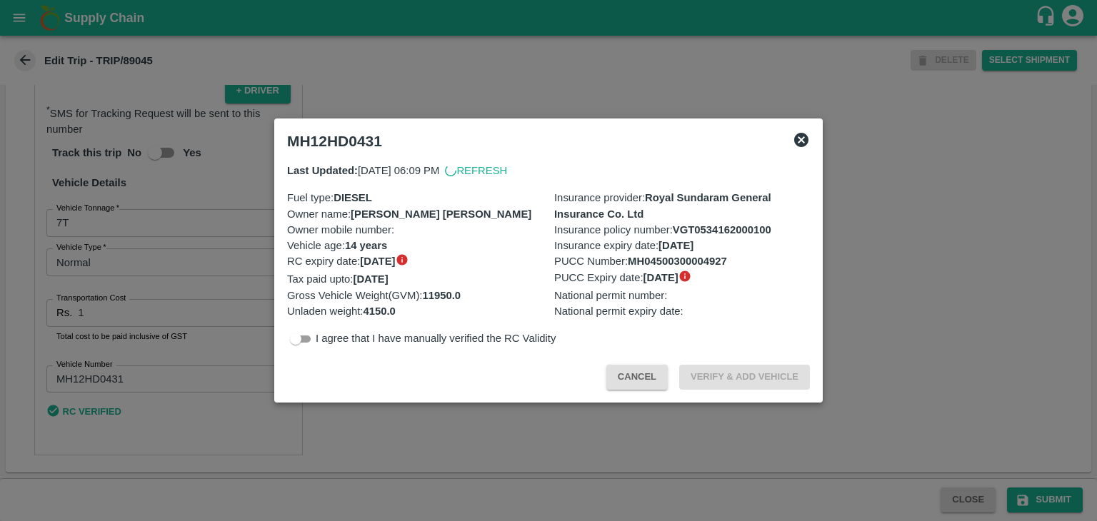
scroll to position [985, 0]
click at [1035, 498] on div at bounding box center [548, 260] width 1097 height 521
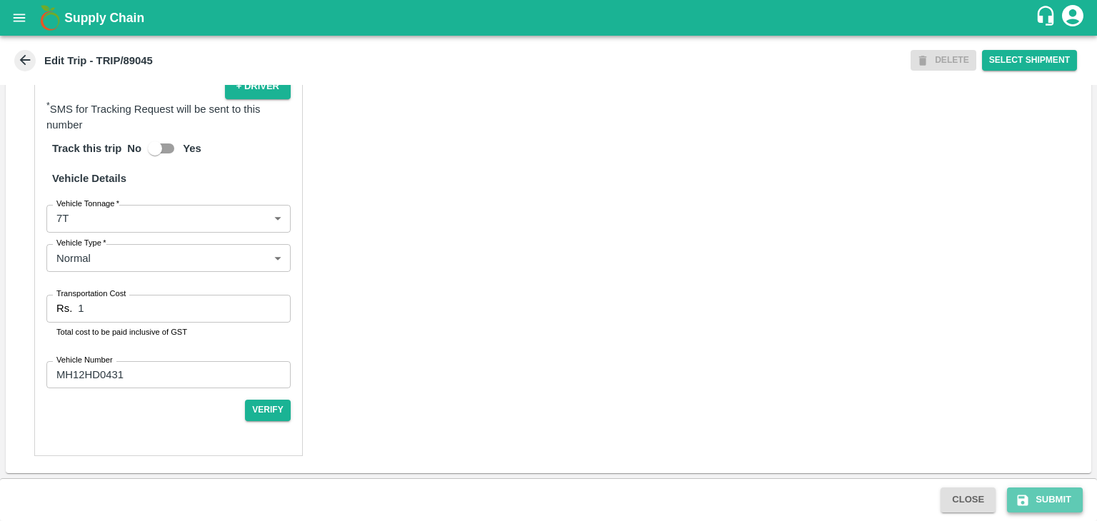
click at [1051, 498] on button "Submit" at bounding box center [1045, 500] width 76 height 25
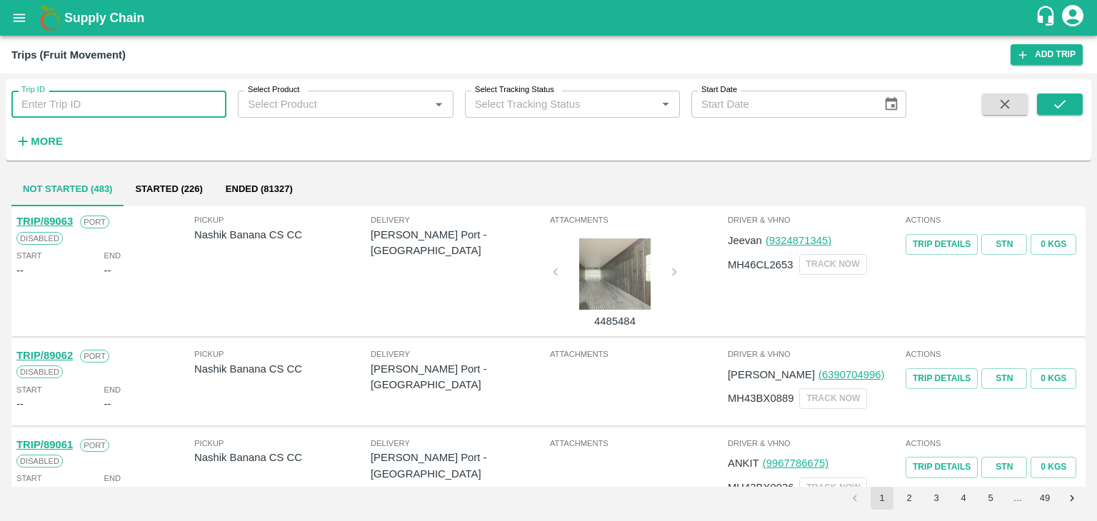
click at [81, 112] on input "Trip ID" at bounding box center [118, 104] width 215 height 27
type input "89045"
click at [1060, 104] on icon "submit" at bounding box center [1059, 104] width 11 height 9
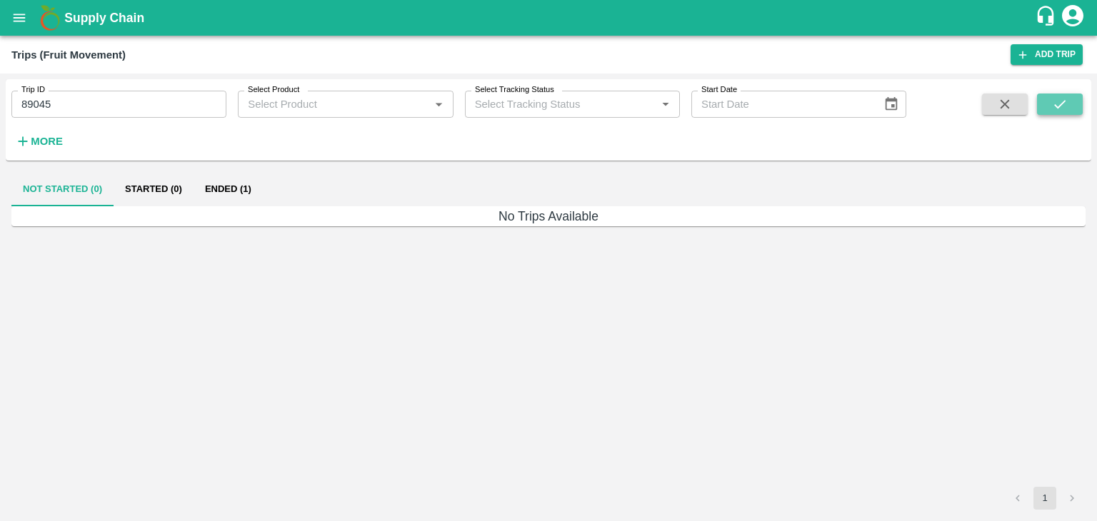
click at [1060, 104] on icon "submit" at bounding box center [1059, 104] width 11 height 9
click at [234, 189] on button "Ended (1)" at bounding box center [228, 189] width 69 height 34
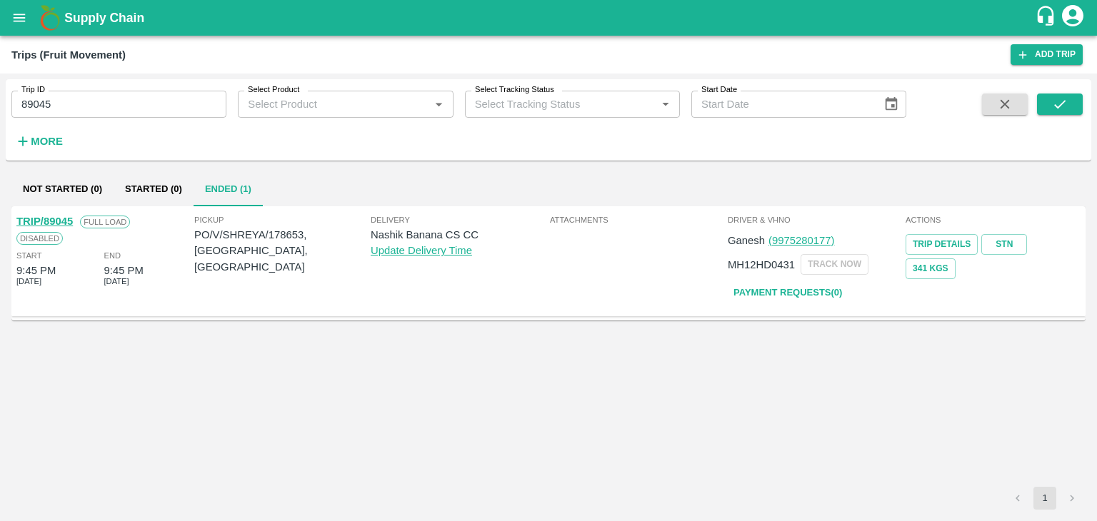
click at [54, 216] on link "TRIP/89045" at bounding box center [44, 221] width 56 height 11
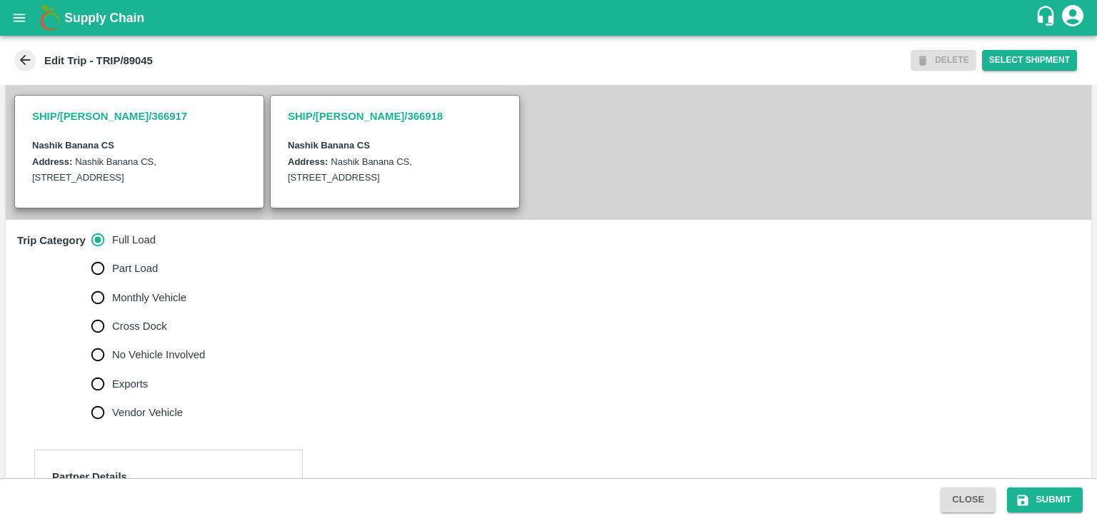
scroll to position [320, 0]
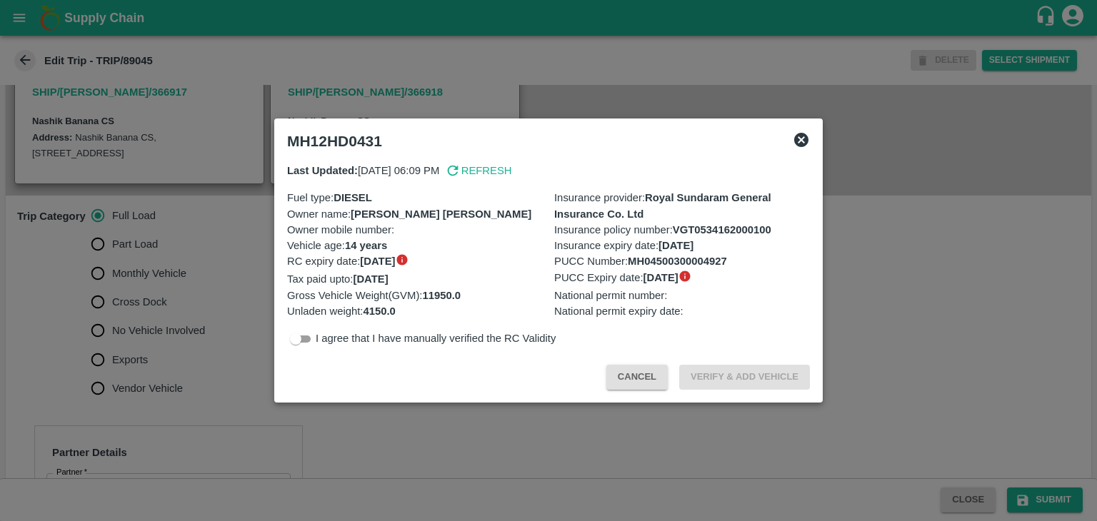
click at [156, 350] on div at bounding box center [548, 260] width 1097 height 521
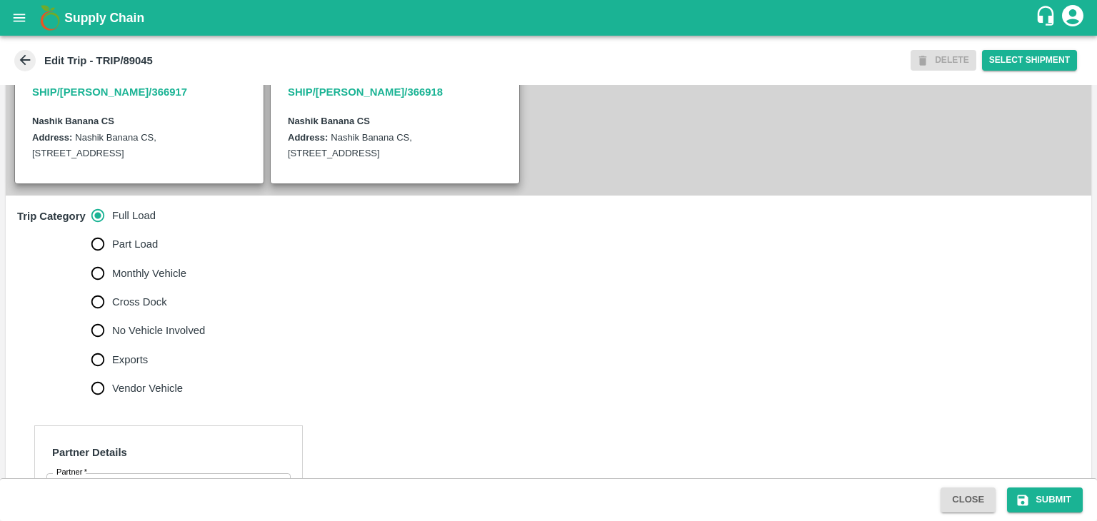
click at [174, 338] on span "No Vehicle Involved" at bounding box center [158, 331] width 93 height 16
click at [112, 343] on input "No Vehicle Involved" at bounding box center [98, 330] width 29 height 29
radio input "true"
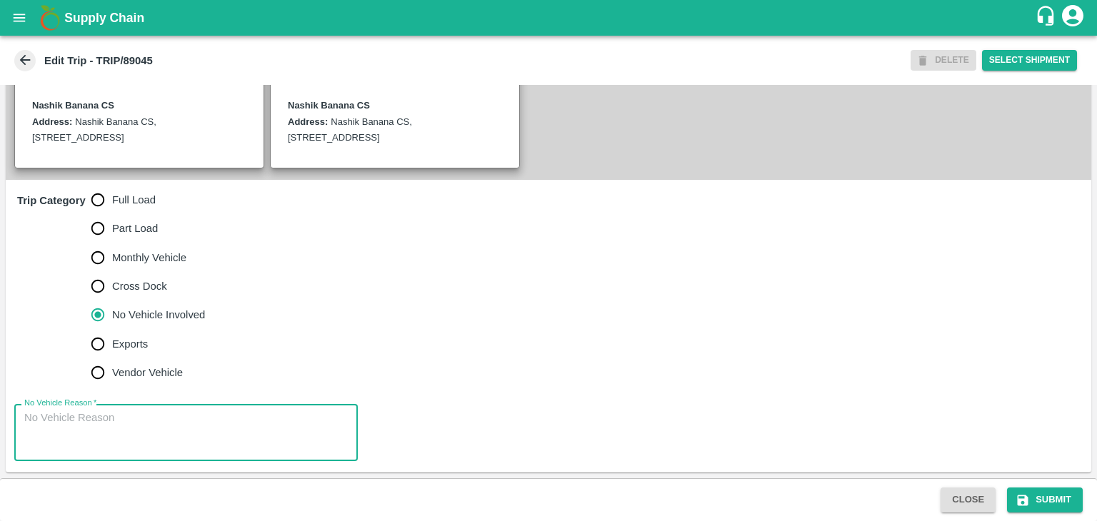
click at [150, 418] on textarea "No Vehicle Reason   *" at bounding box center [185, 433] width 323 height 45
type textarea "Field Dump"
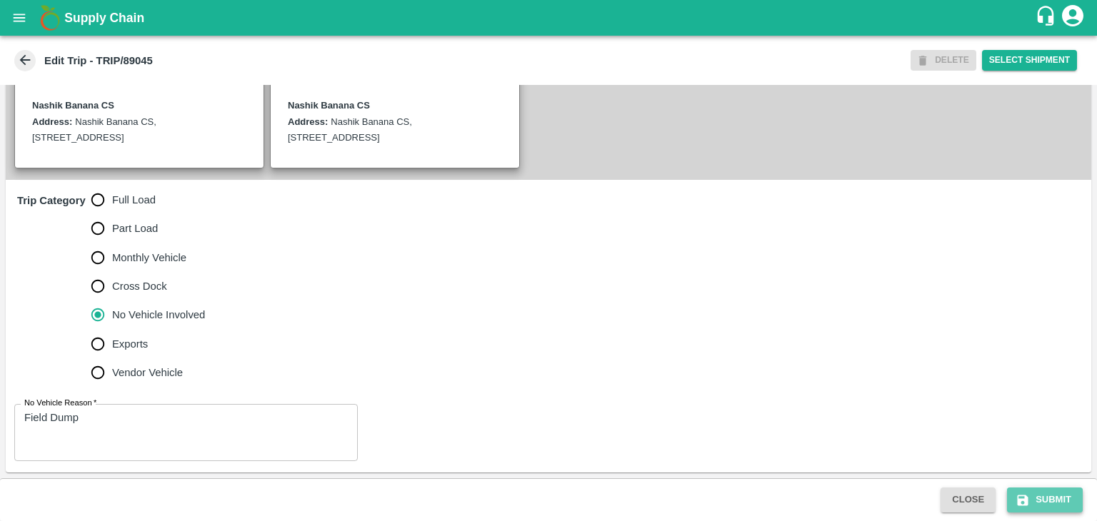
click at [1043, 509] on button "Submit" at bounding box center [1045, 500] width 76 height 25
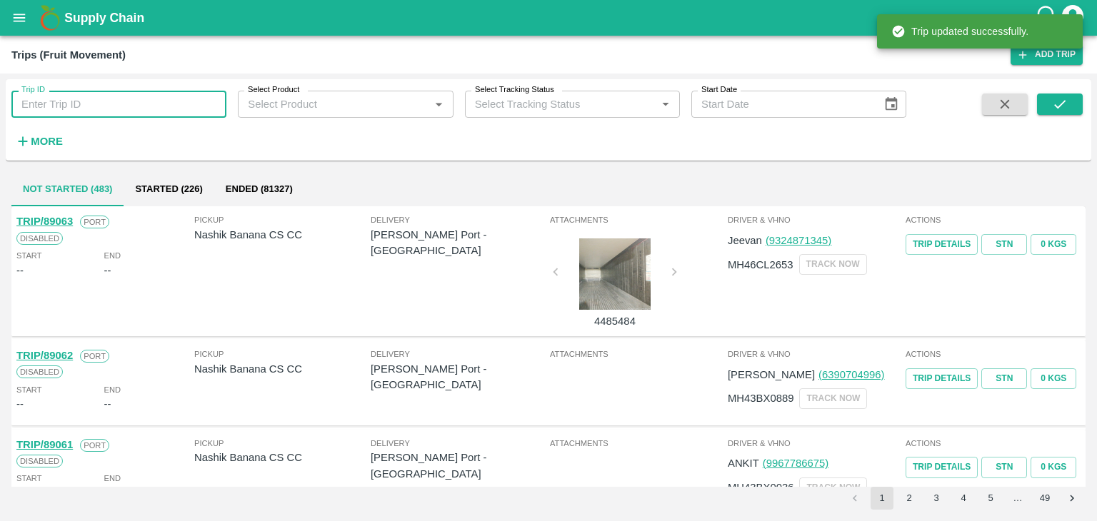
click at [169, 112] on input "Trip ID" at bounding box center [118, 104] width 215 height 27
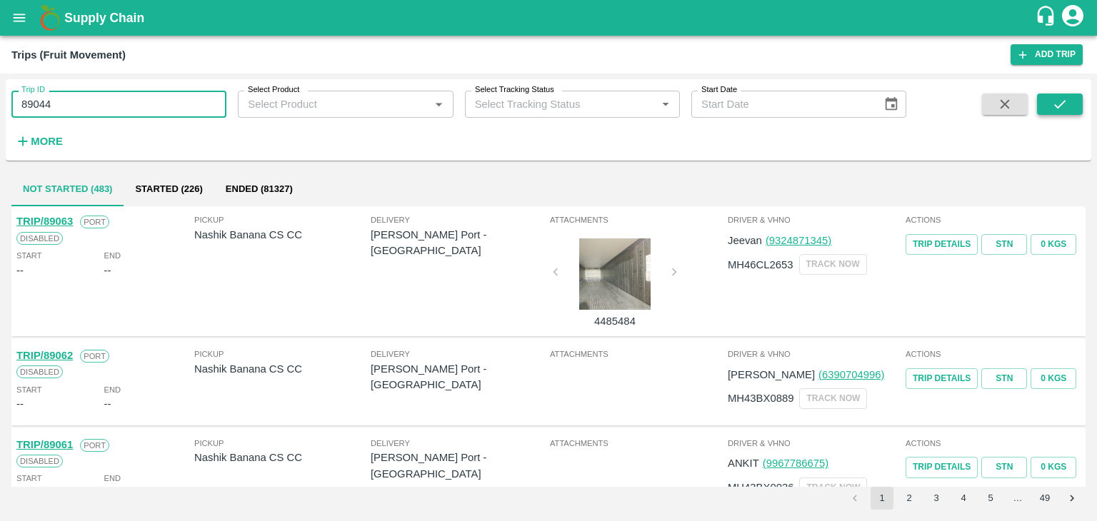
type input "89044"
click at [1058, 102] on icon "submit" at bounding box center [1060, 104] width 16 height 16
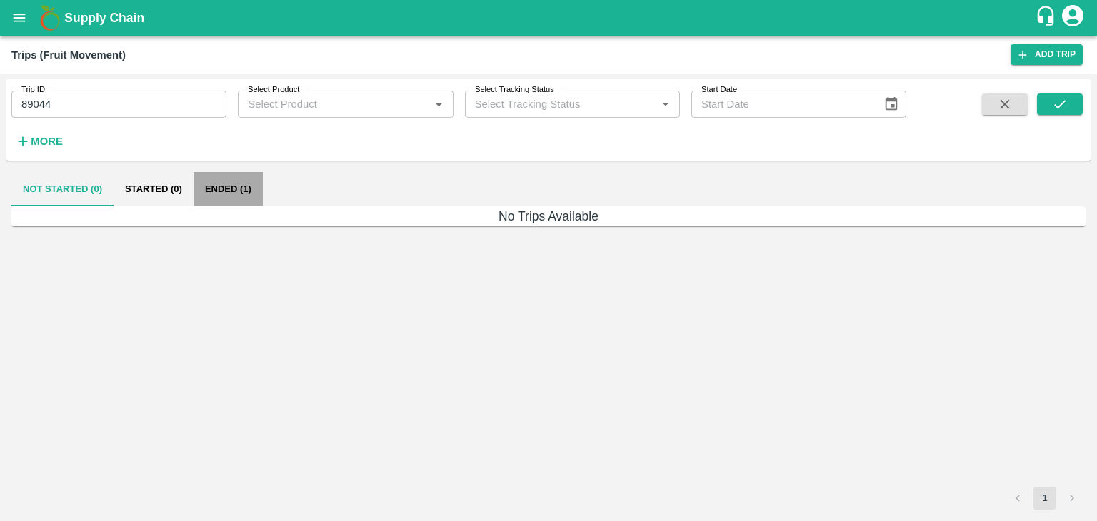
click at [213, 183] on button "Ended (1)" at bounding box center [228, 189] width 69 height 34
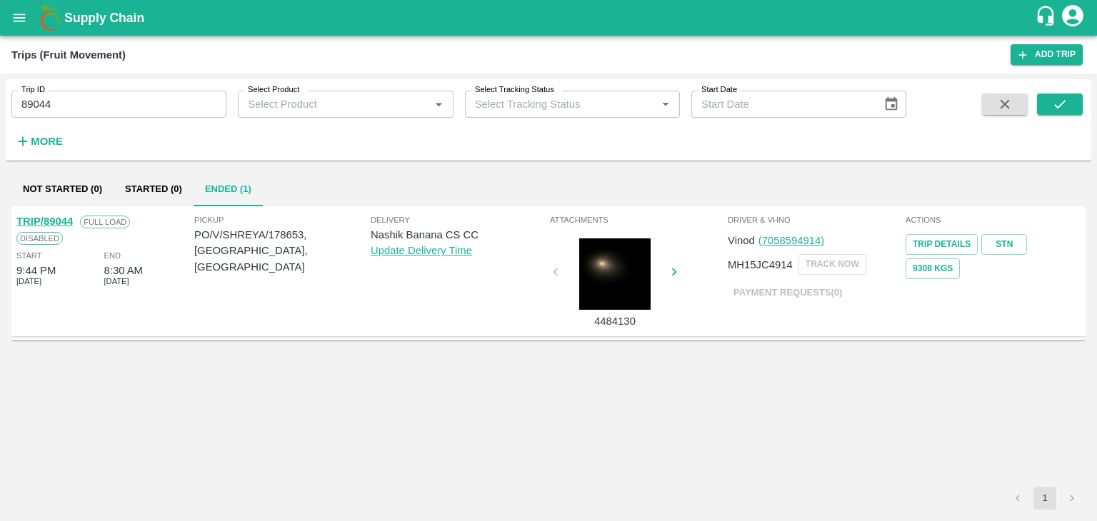
click at [31, 220] on link "TRIP/89044" at bounding box center [44, 221] width 56 height 11
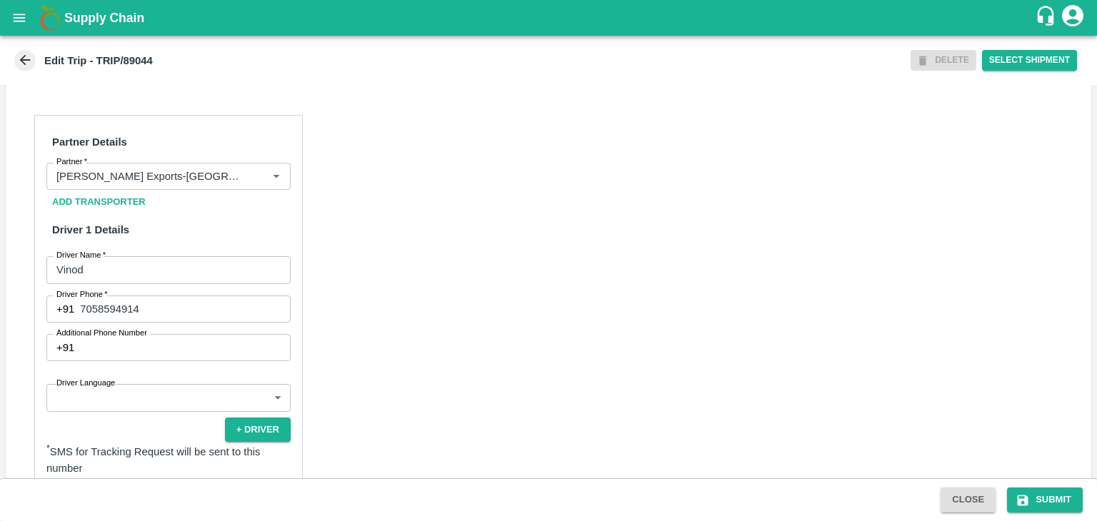
scroll to position [631, 0]
click at [253, 183] on icon "Clear" at bounding box center [259, 176] width 14 height 14
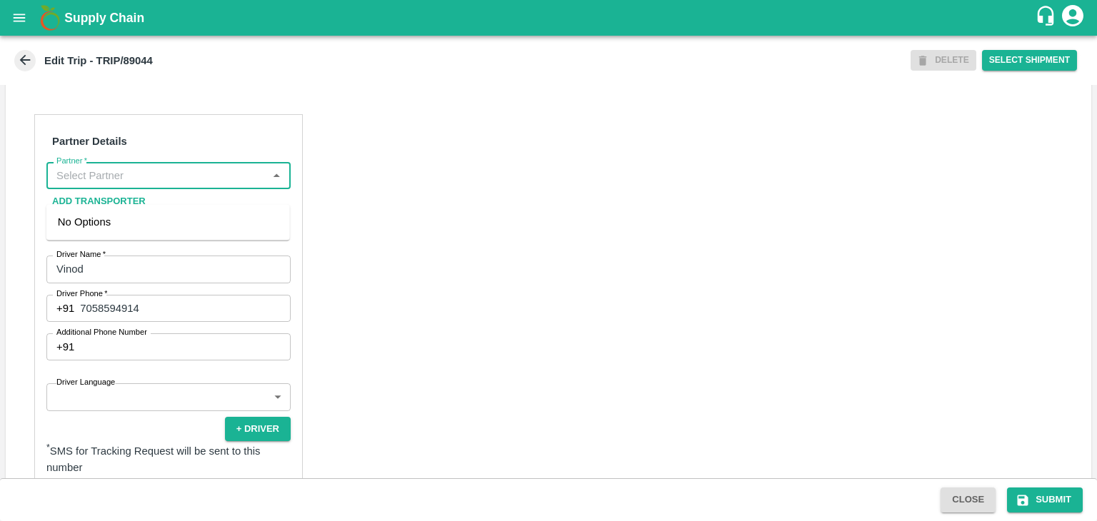
click at [230, 185] on input "Partner   *" at bounding box center [157, 175] width 212 height 19
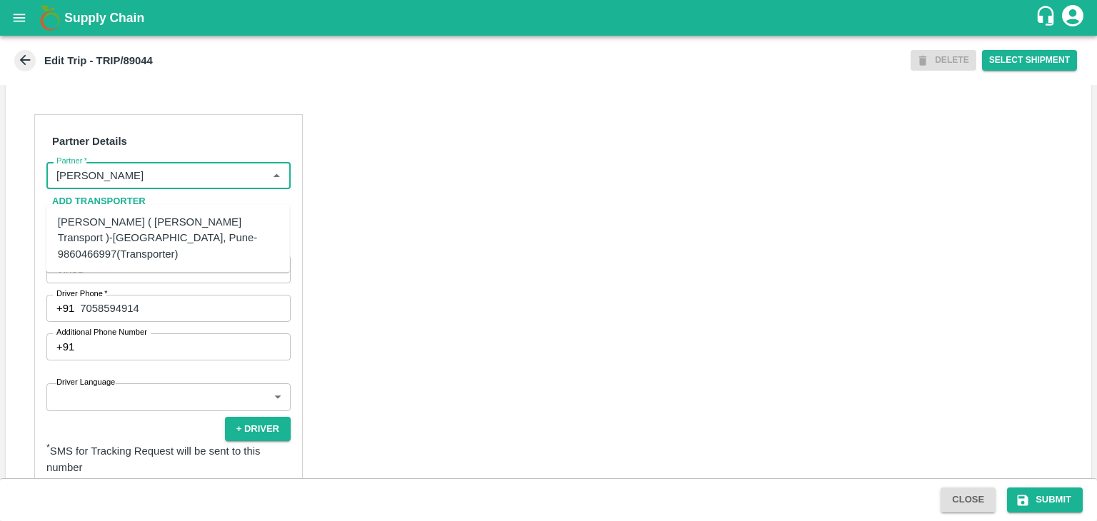
click at [198, 213] on div "[PERSON_NAME] ( [PERSON_NAME] Transport )-[GEOGRAPHIC_DATA], Pune-9860466997(Tr…" at bounding box center [167, 238] width 243 height 56
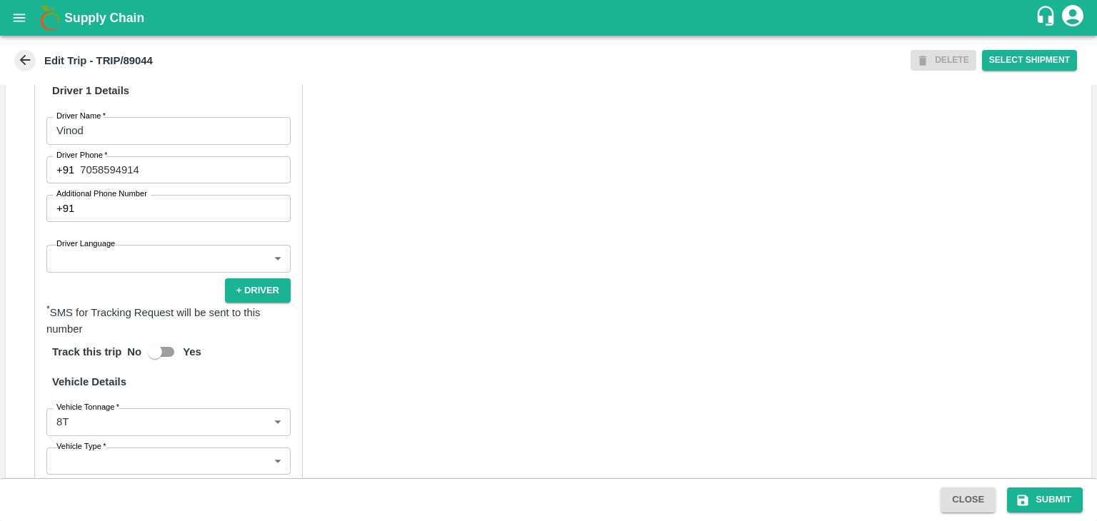
scroll to position [771, 0]
type input "[PERSON_NAME] ( [PERSON_NAME] Transport )-[GEOGRAPHIC_DATA], Pune-9860466997(Tr…"
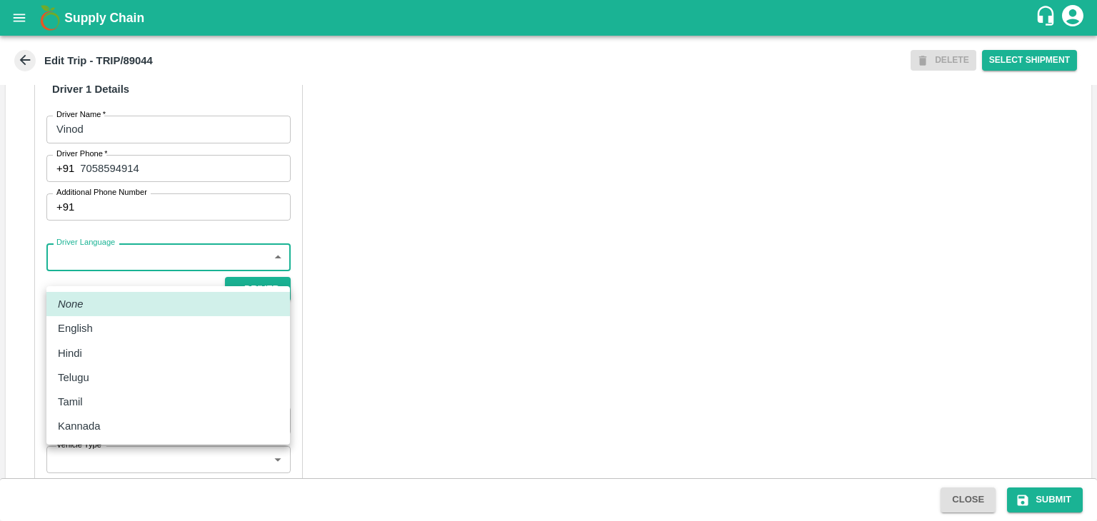
click at [124, 278] on body "Supply Chain Edit Trip - TRIP/89044 DELETE Select Shipment Trip Details Trip Ty…" at bounding box center [548, 260] width 1097 height 521
click at [91, 341] on li "Hindi" at bounding box center [167, 353] width 243 height 24
type input "hi"
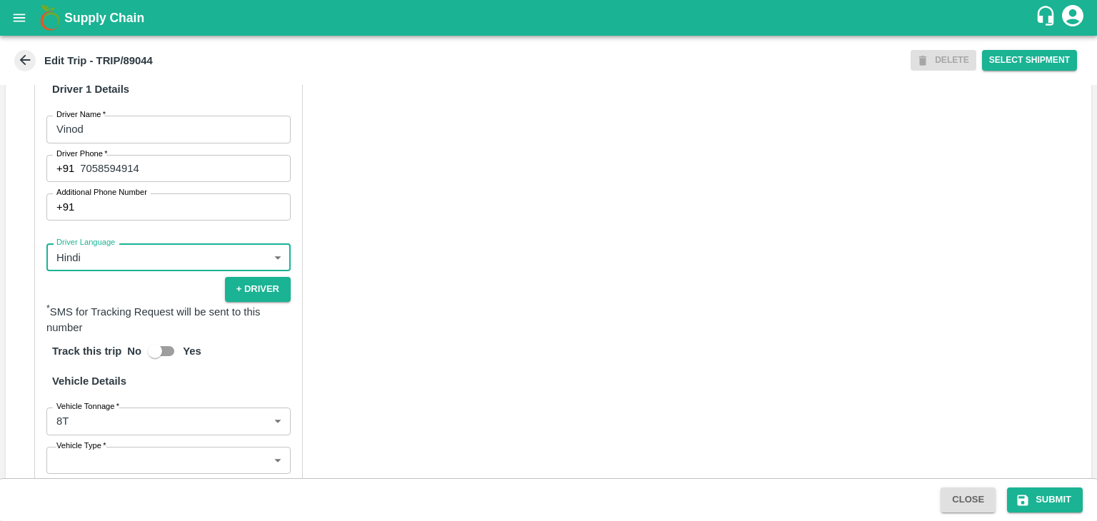
scroll to position [1002, 0]
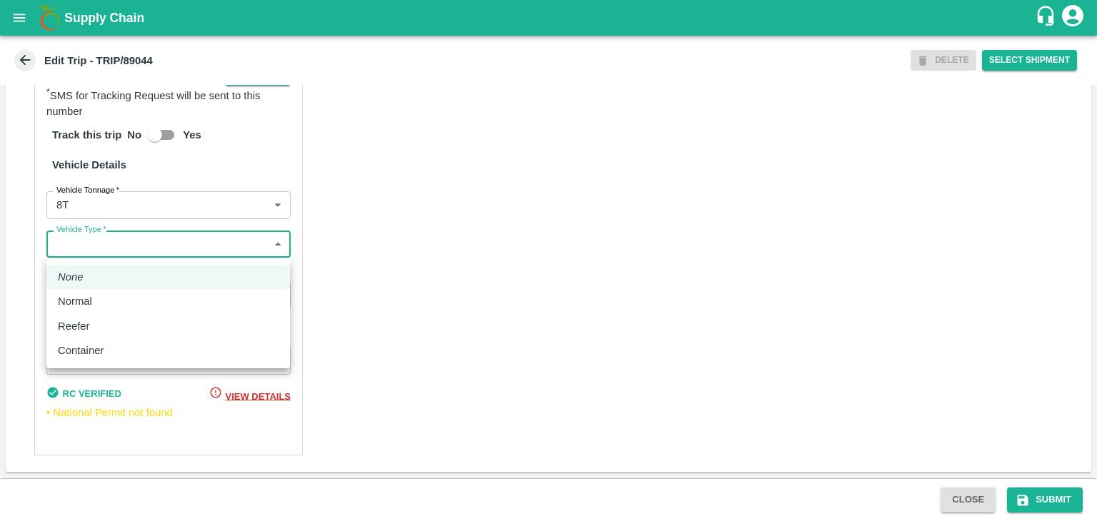
click at [120, 240] on body "Supply Chain Edit Trip - TRIP/89044 DELETE Select Shipment Trip Details Trip Ty…" at bounding box center [548, 260] width 1097 height 521
click at [103, 296] on div "Normal" at bounding box center [168, 301] width 221 height 16
type input "Normal"
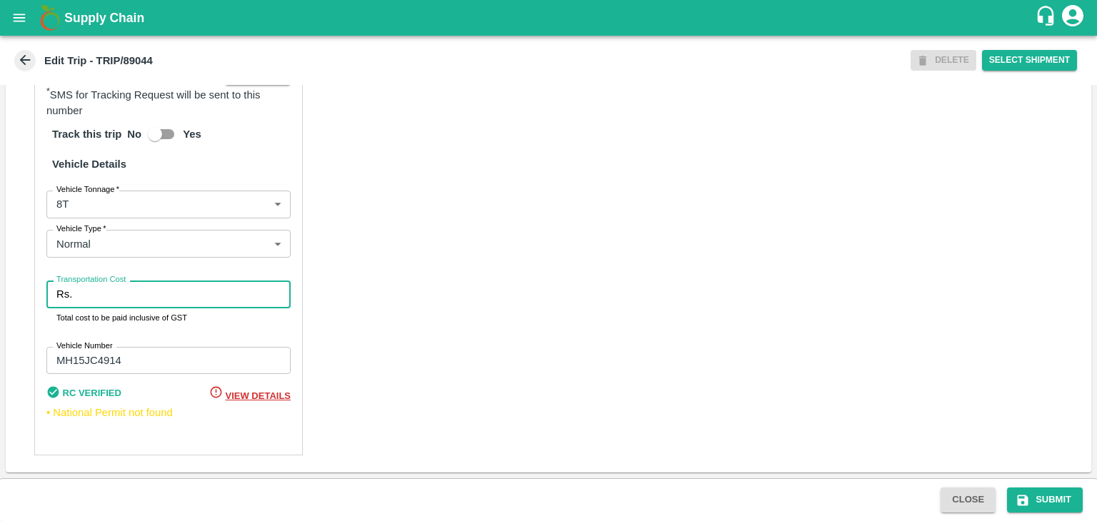
click at [139, 299] on input "Transportation Cost" at bounding box center [184, 294] width 213 height 27
type input "10000"
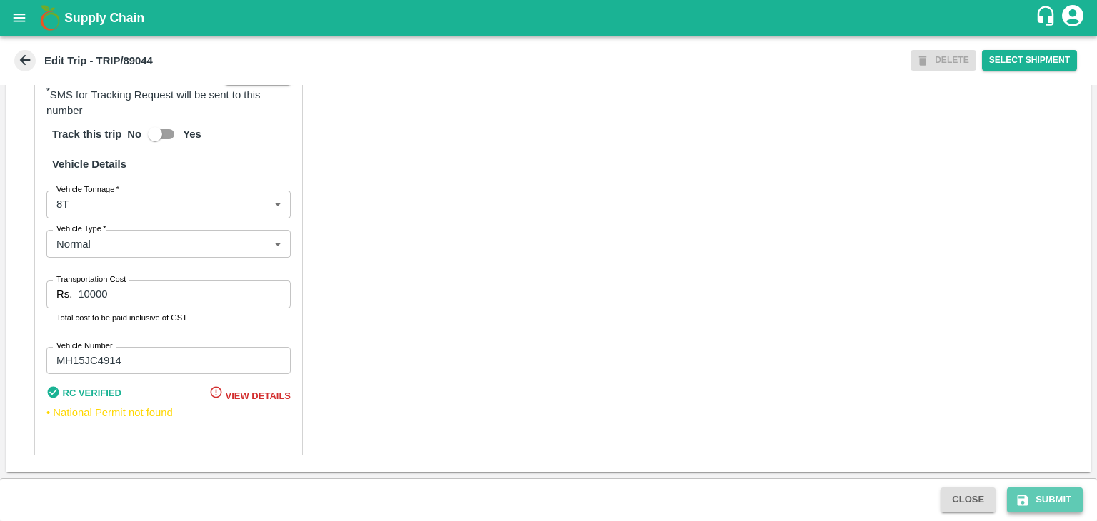
click at [1040, 498] on button "Submit" at bounding box center [1045, 500] width 76 height 25
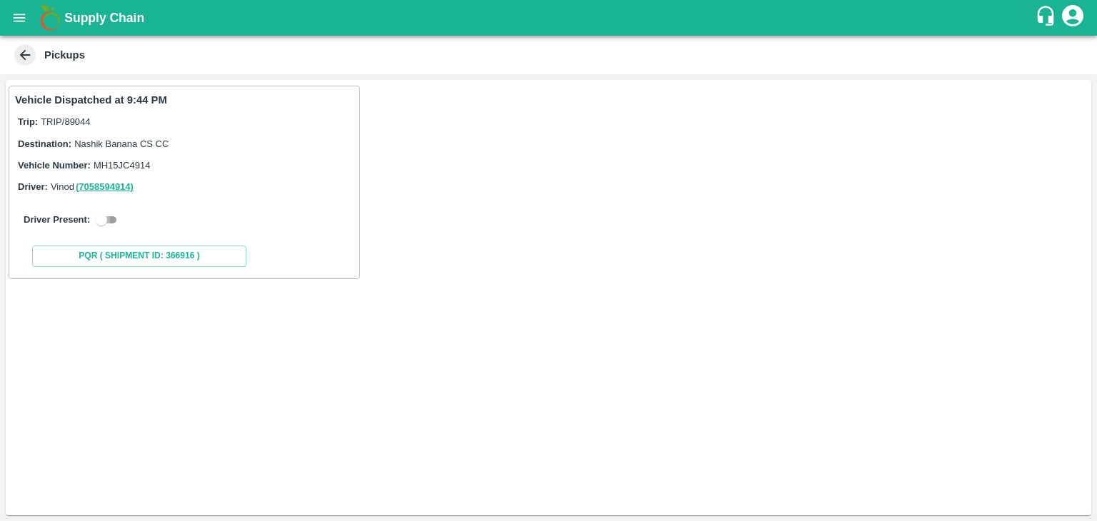
click at [114, 217] on input "checkbox" at bounding box center [101, 219] width 51 height 17
checkbox input "true"
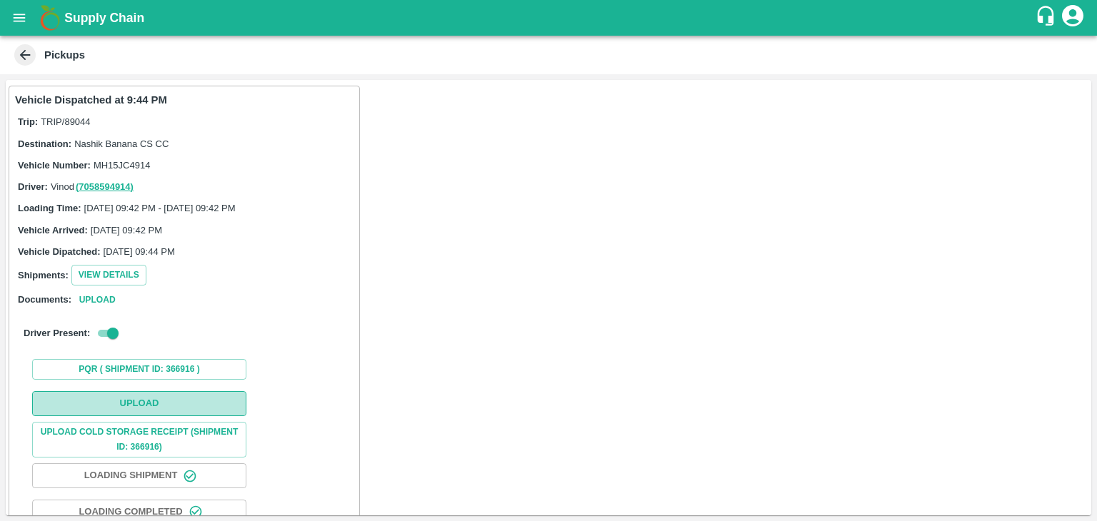
click at [196, 398] on button "Upload" at bounding box center [139, 403] width 214 height 25
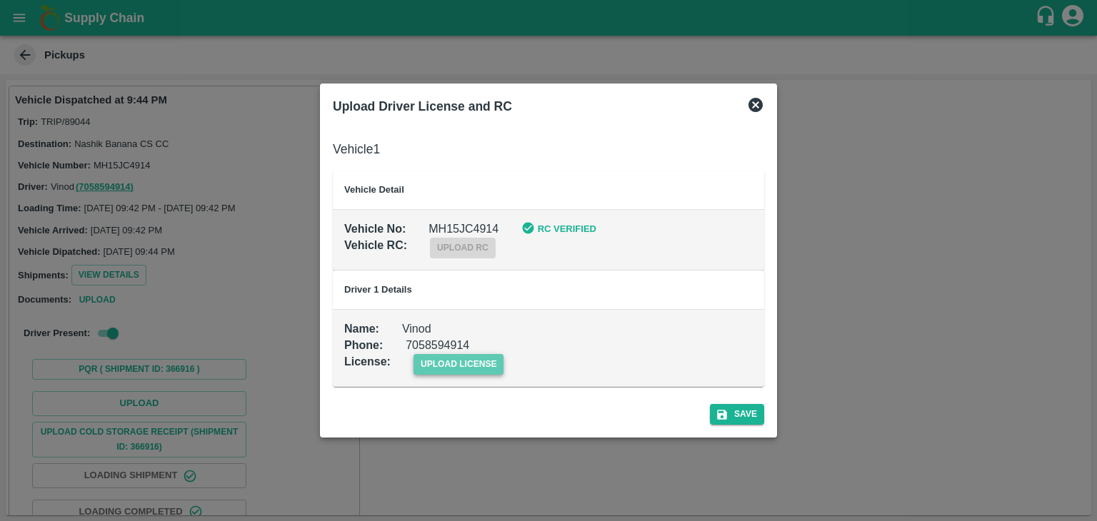
click at [488, 363] on span "upload license" at bounding box center [458, 364] width 91 height 21
click at [0, 0] on input "upload license" at bounding box center [0, 0] width 0 height 0
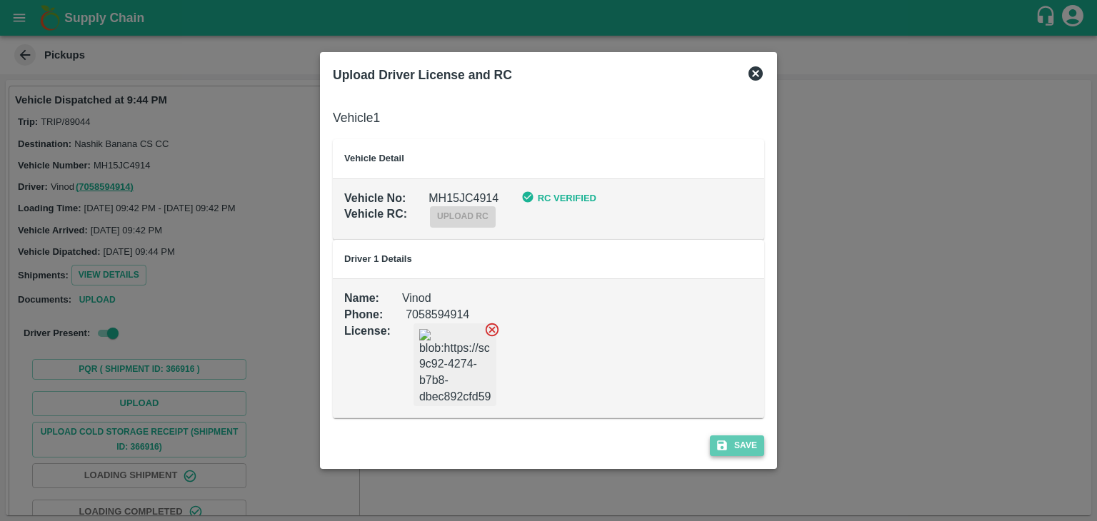
click at [735, 436] on button "Save" at bounding box center [737, 446] width 54 height 21
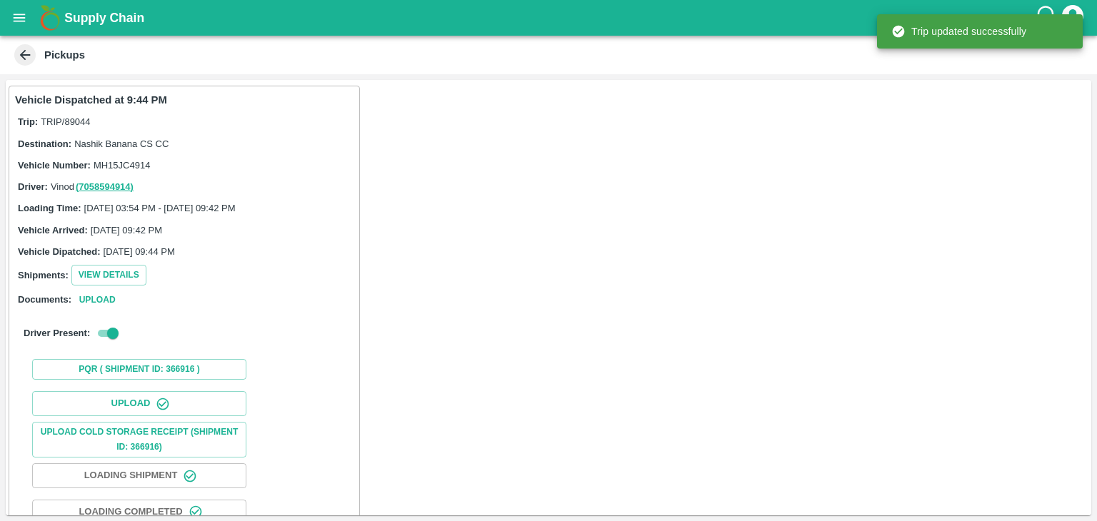
scroll to position [149, 0]
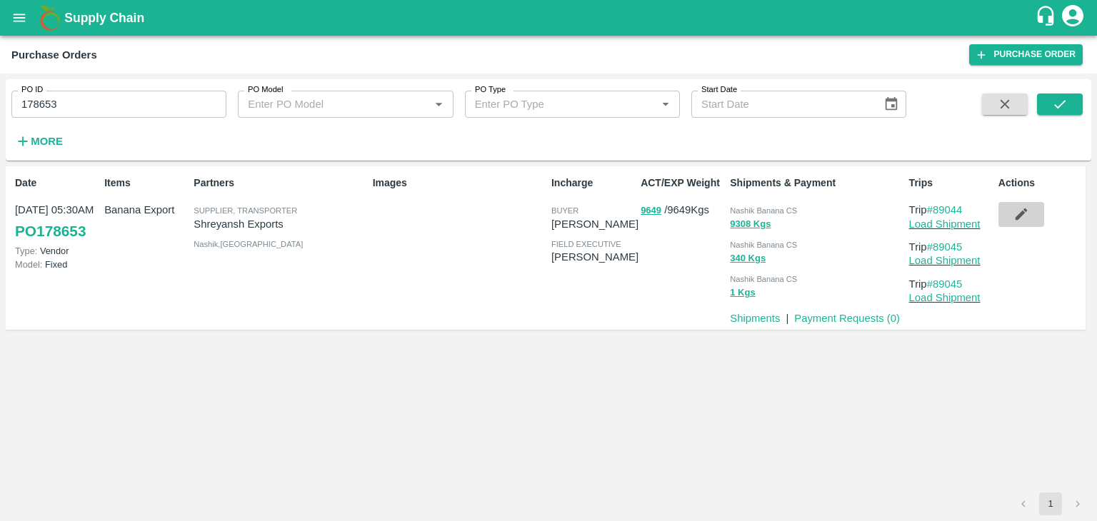
click at [1013, 216] on icon "button" at bounding box center [1021, 214] width 16 height 16
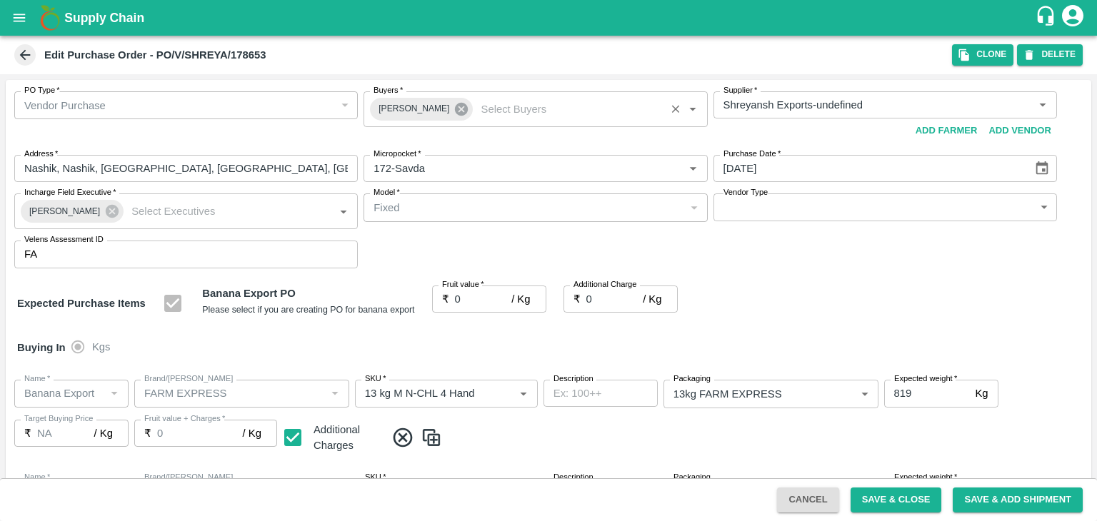
click at [455, 104] on icon at bounding box center [461, 109] width 13 height 13
click at [460, 106] on input "Buyers   *" at bounding box center [523, 105] width 311 height 19
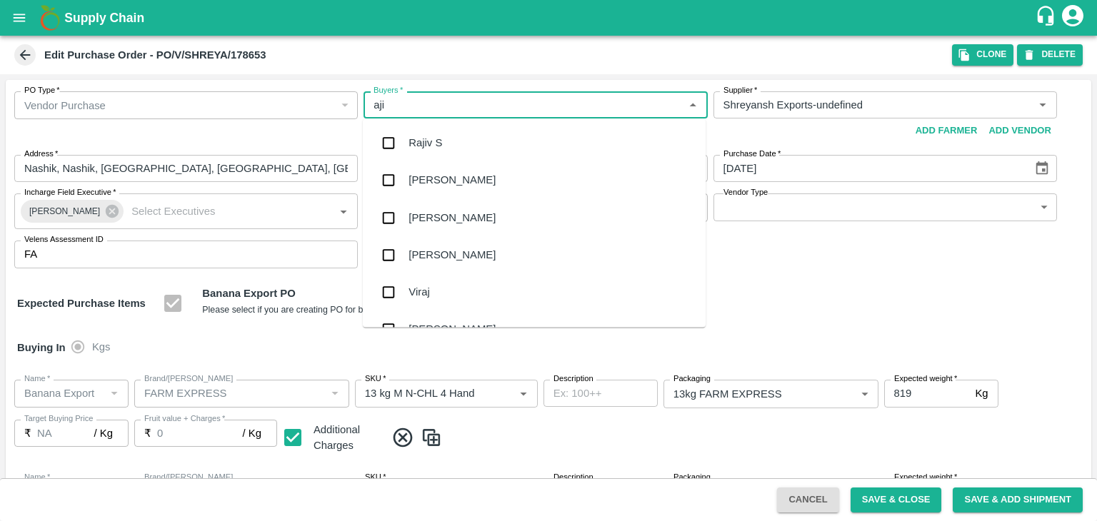
type input "ajit"
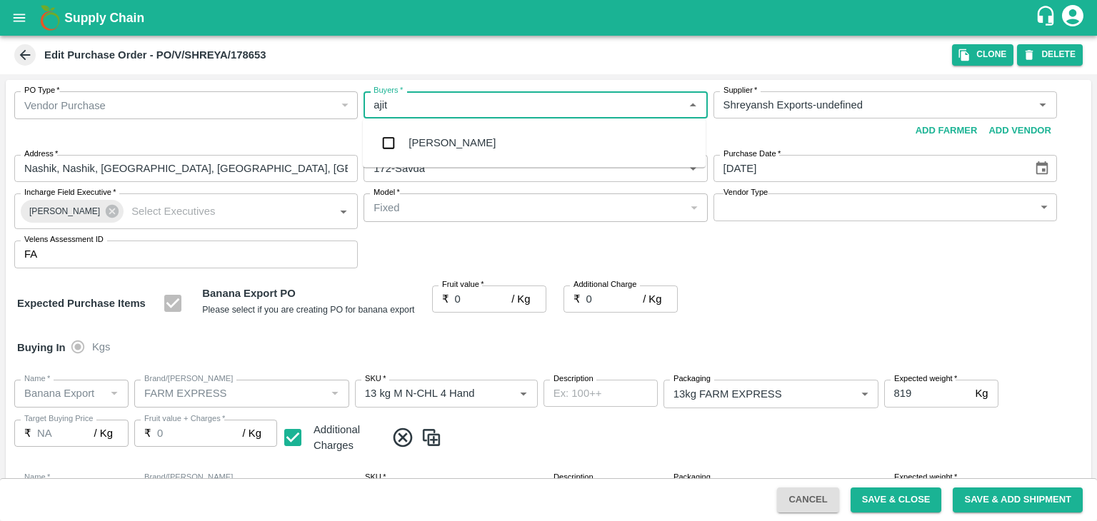
click at [444, 148] on div "[PERSON_NAME]" at bounding box center [451, 143] width 87 height 16
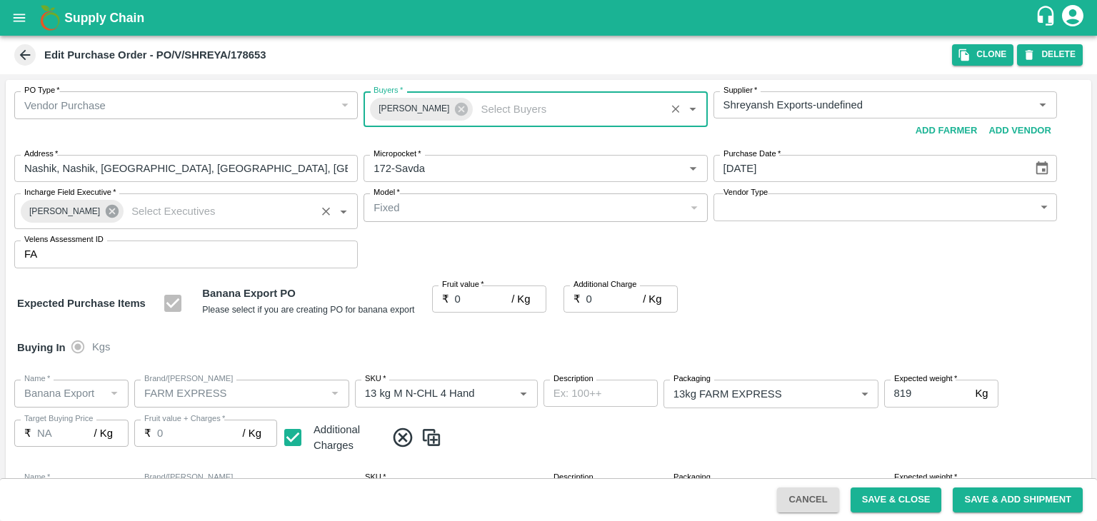
click at [111, 206] on icon at bounding box center [112, 212] width 16 height 16
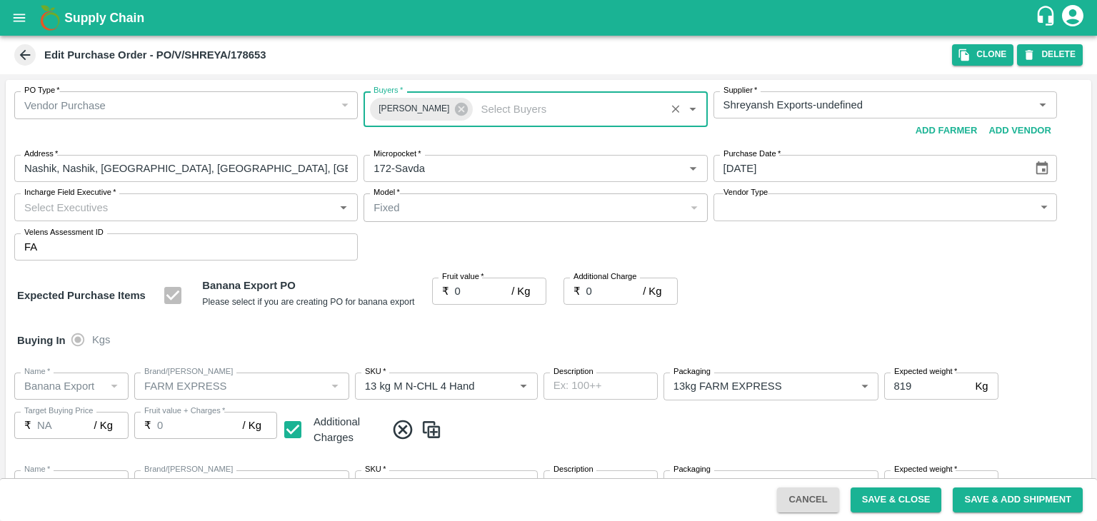
click at [134, 201] on input "Incharge Field Executive   *" at bounding box center [174, 207] width 311 height 19
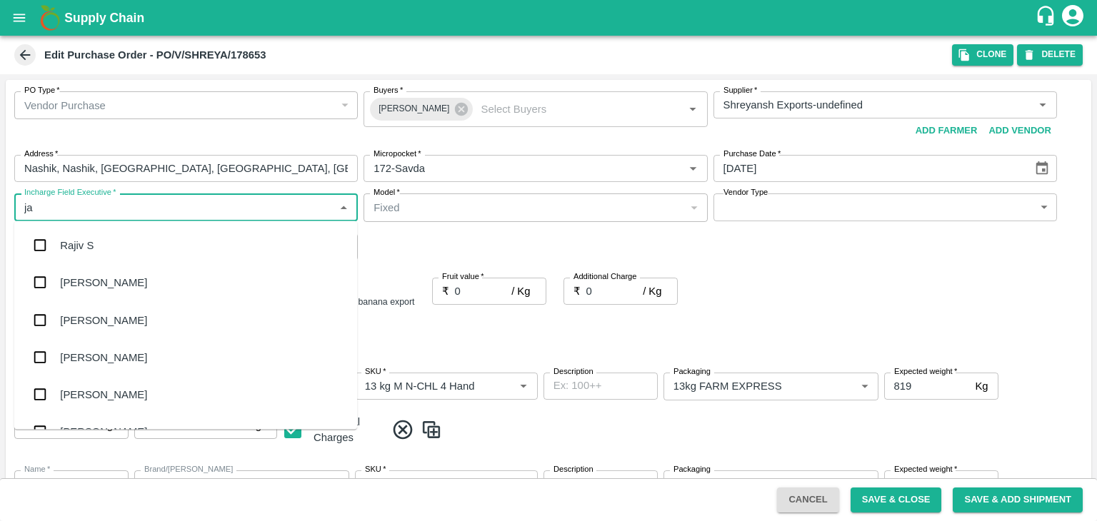
type input "jay"
click at [101, 320] on div "jaydip Tale" at bounding box center [85, 320] width 50 height 16
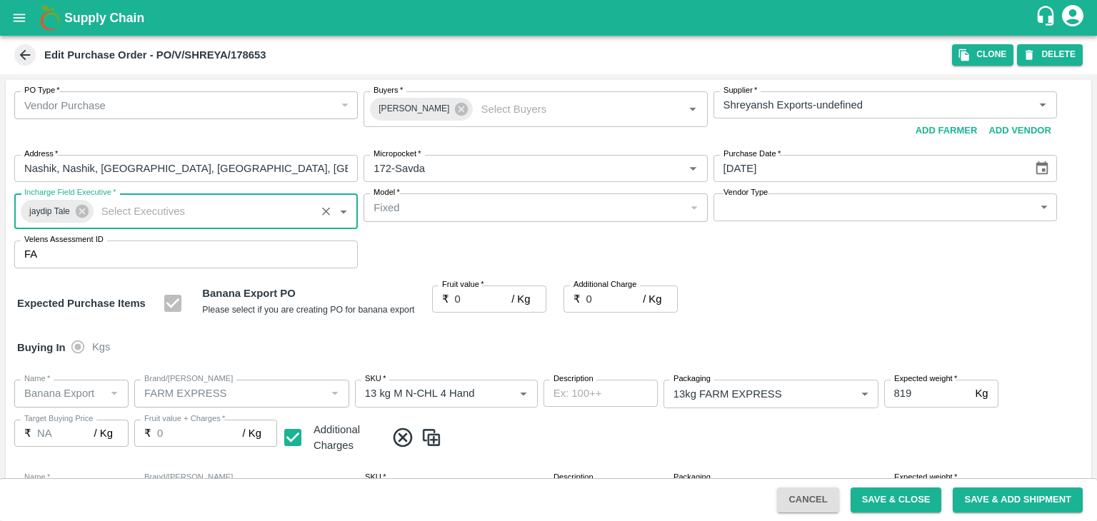
click at [785, 206] on body "Supply Chain Edit Purchase Order - PO/V/SHREYA/178653 Clone DELETE PO Type   * …" at bounding box center [548, 260] width 1097 height 521
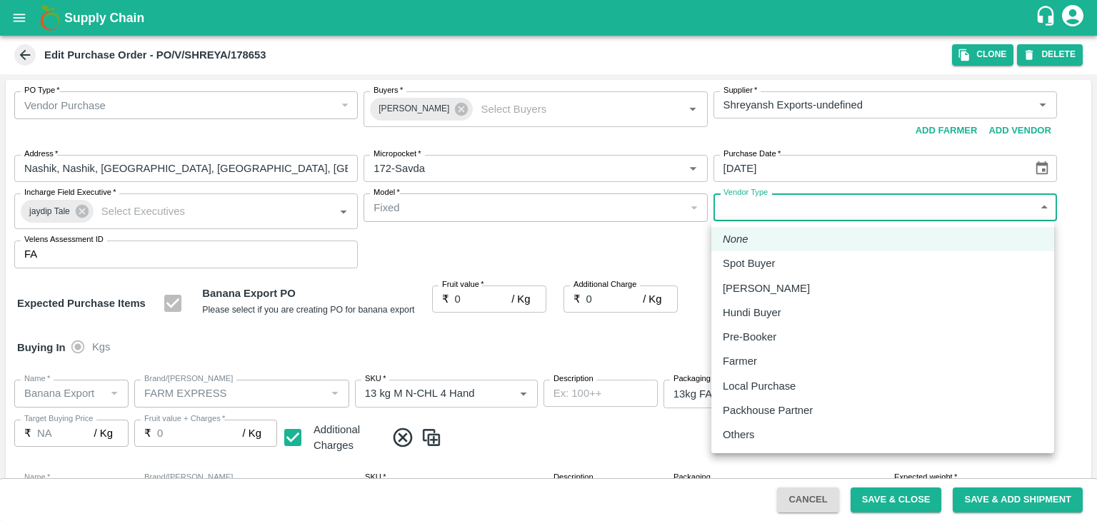
click at [471, 298] on div at bounding box center [548, 260] width 1097 height 521
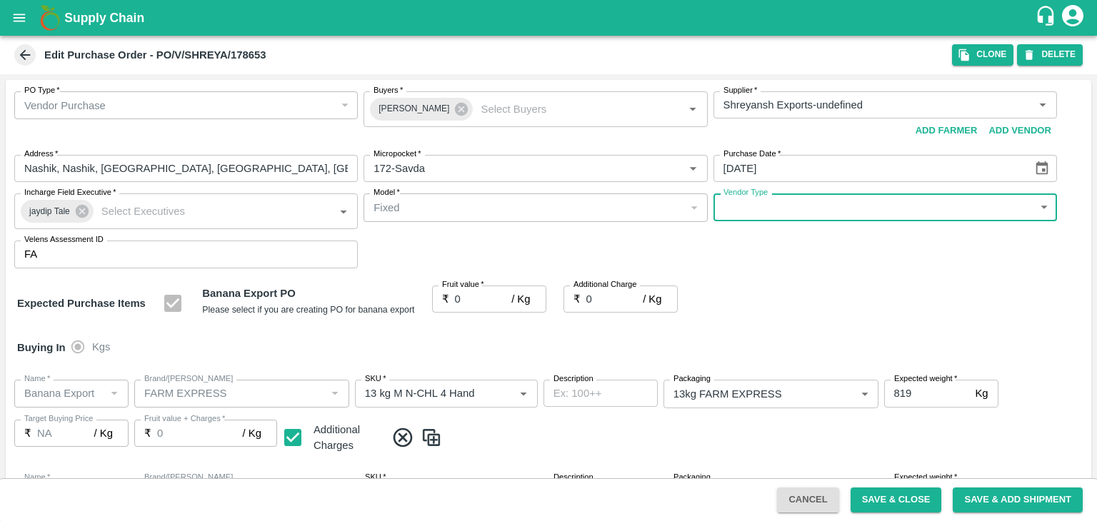
click at [489, 292] on input "0" at bounding box center [483, 299] width 57 height 27
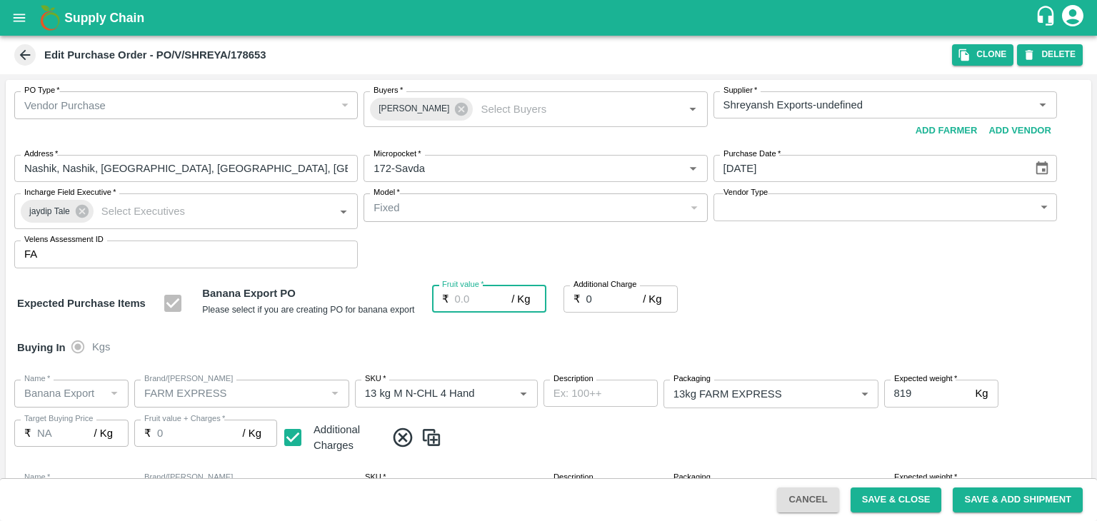
type input "1"
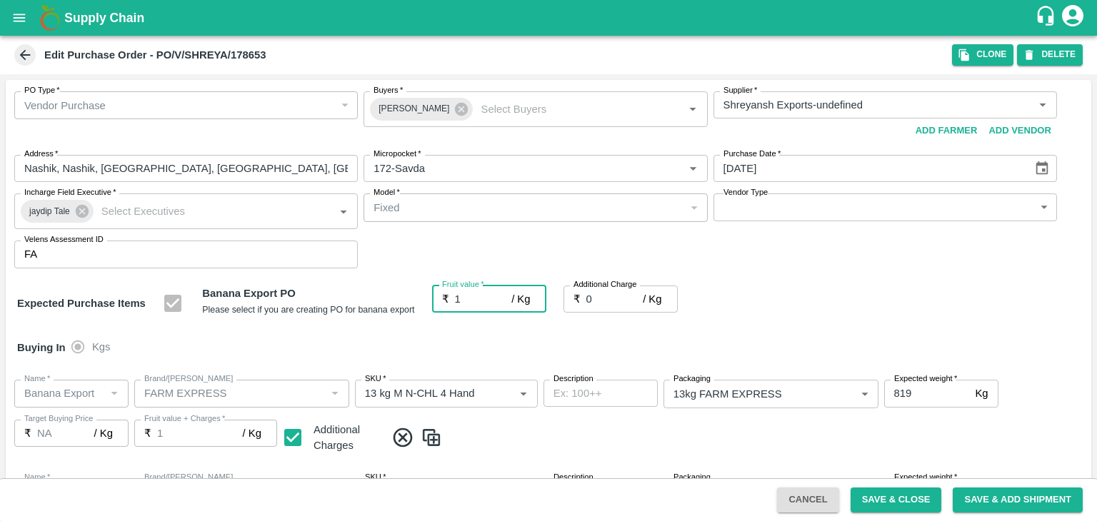
type input "1"
type input "18"
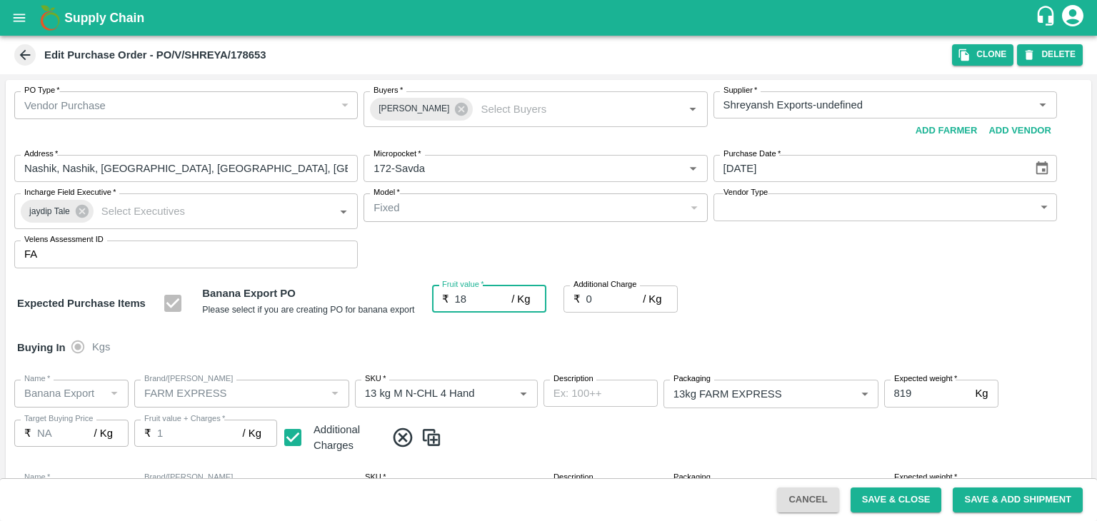
type input "18"
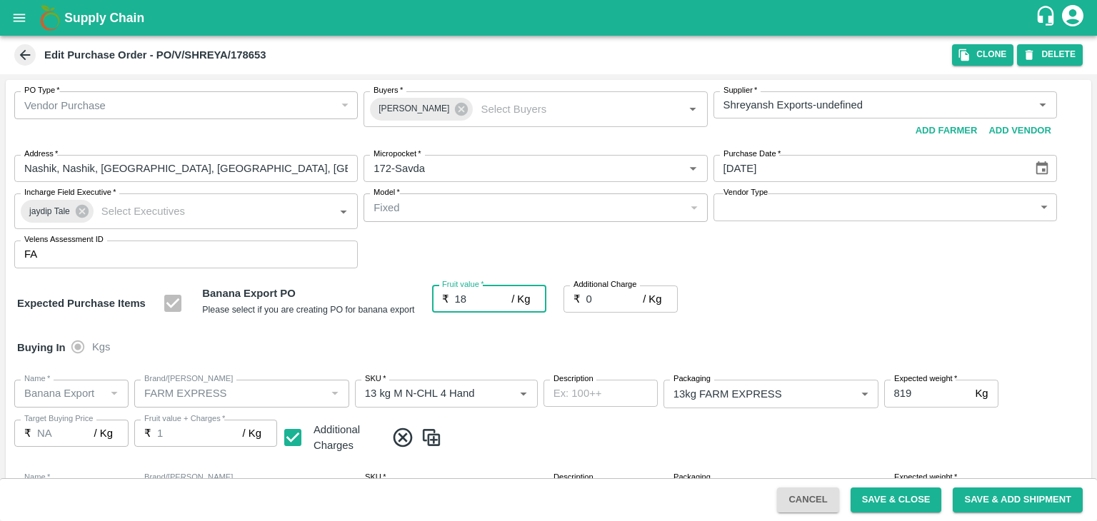
type input "18"
type input "18.5"
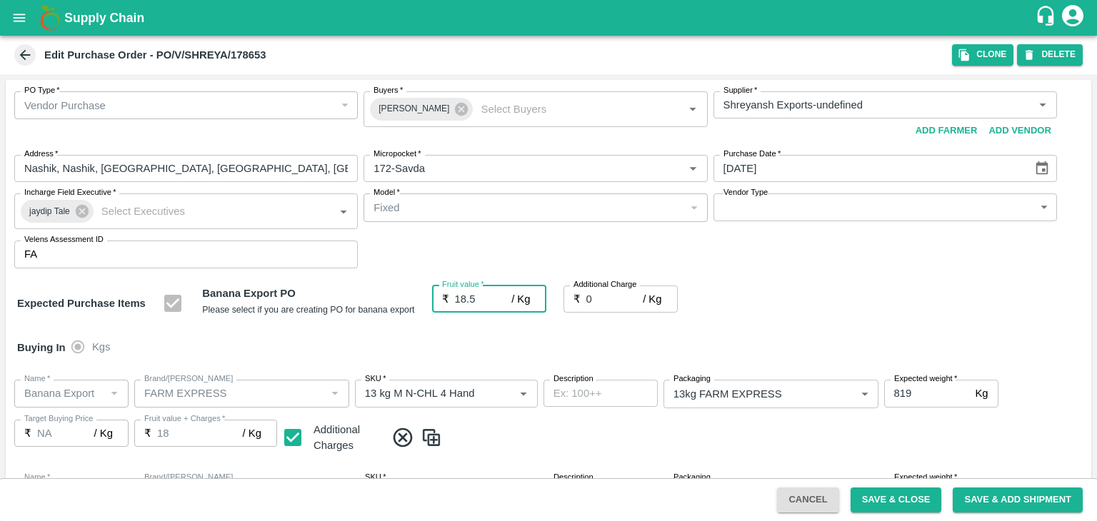
type input "18.5"
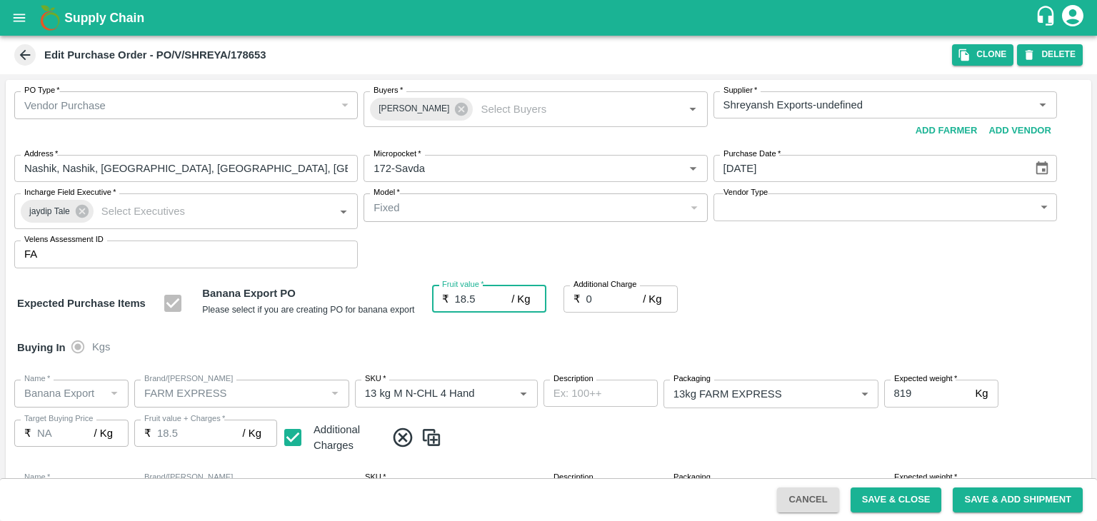
click at [617, 303] on input "0" at bounding box center [614, 299] width 57 height 27
type input "2"
type input "20.5"
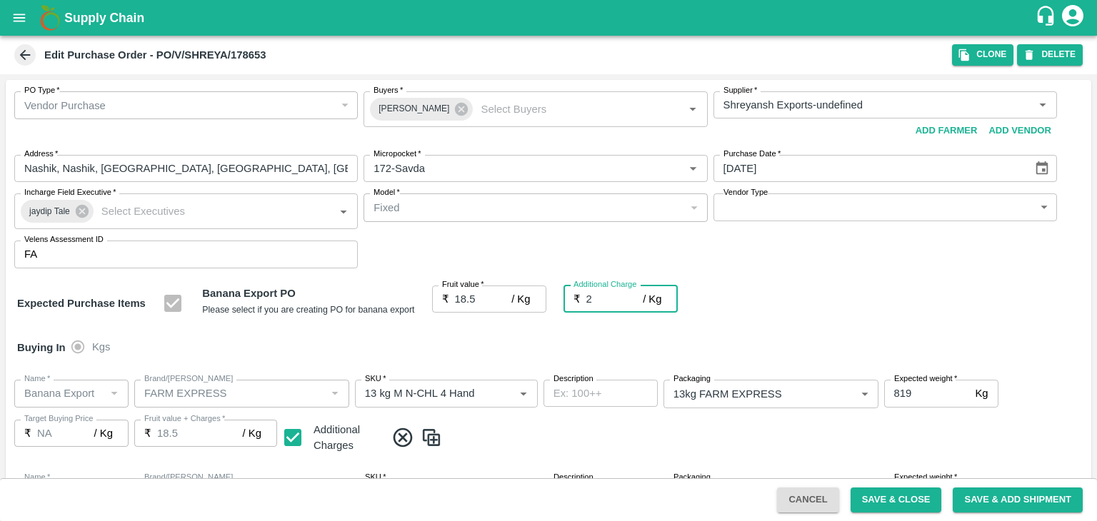
type input "20.5"
type input "2.7"
type input "21.2"
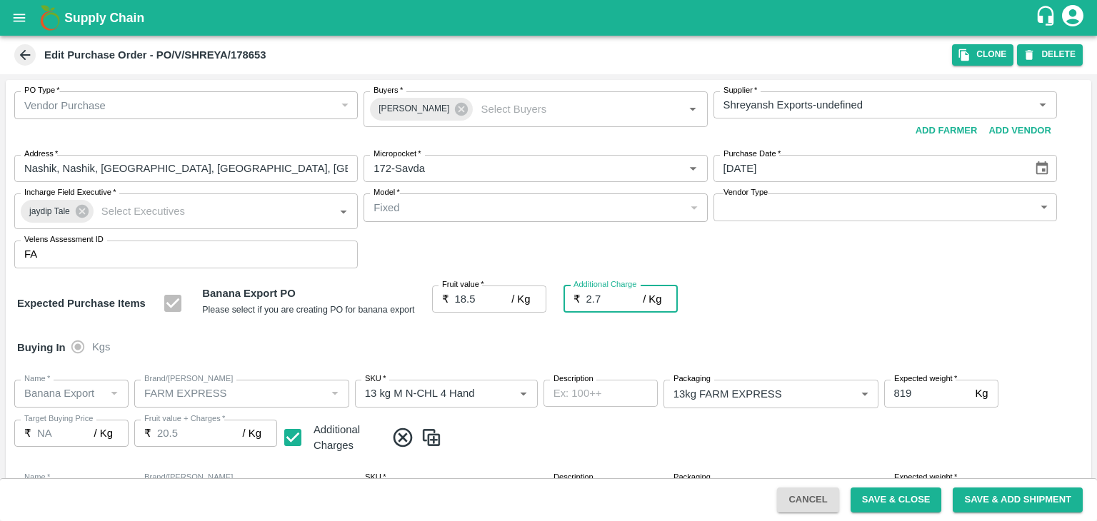
type input "21.2"
type input "2.75"
type input "21.25"
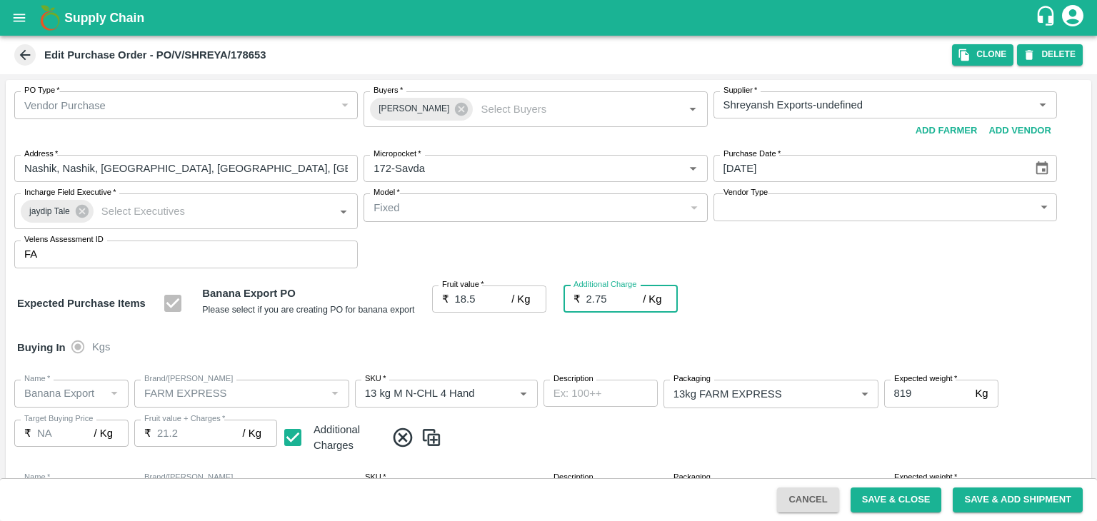
type input "21.25"
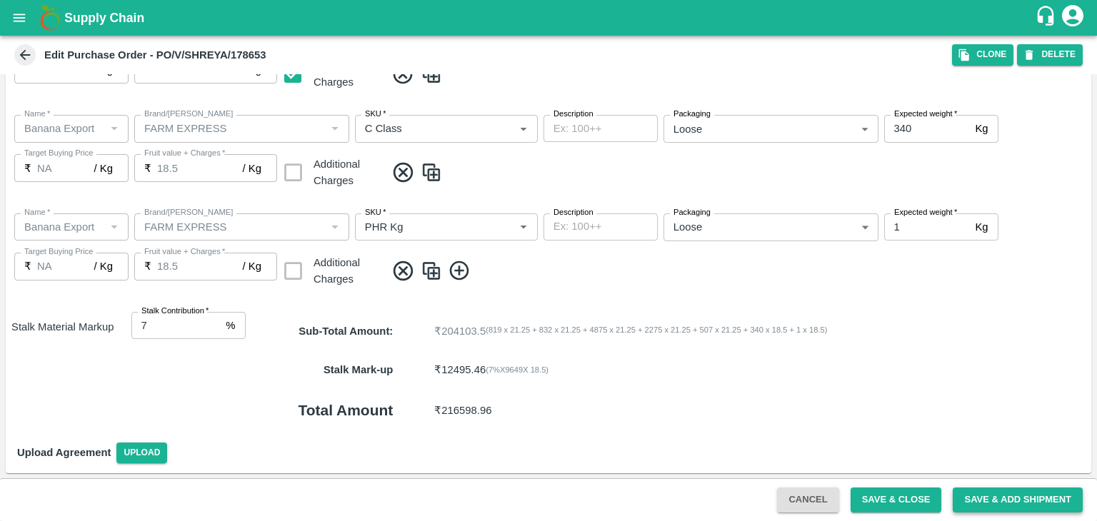
type input "2.75"
click at [1025, 495] on button "Save & Add Shipment" at bounding box center [1018, 500] width 130 height 25
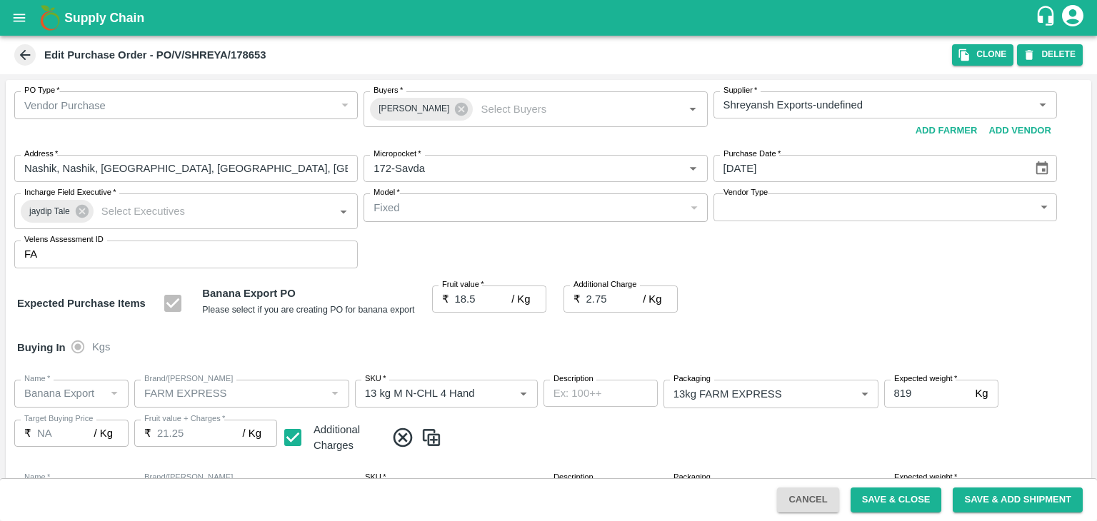
scroll to position [0, 0]
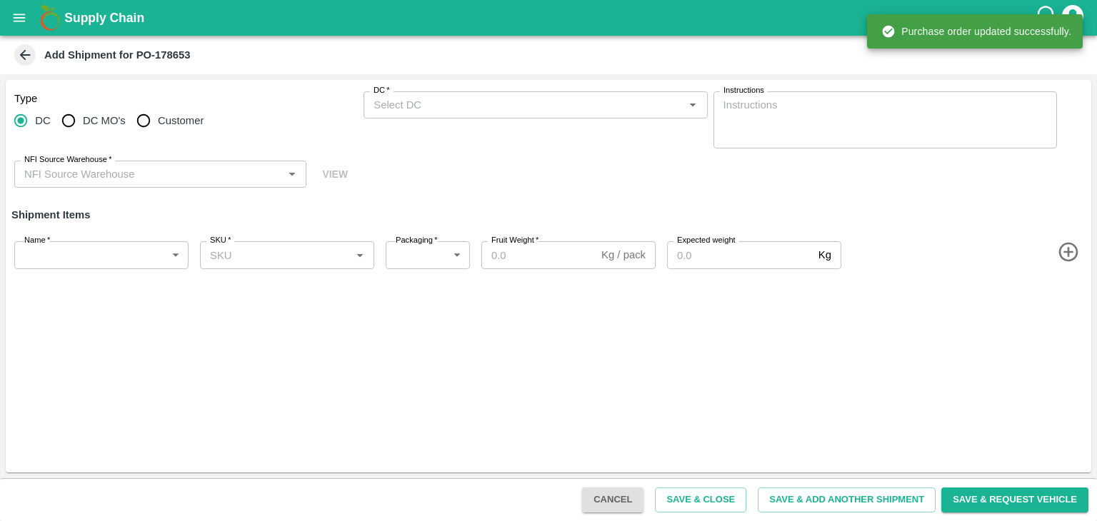
type input "77869-Shreyansh Exports"
click at [21, 21] on icon "open drawer" at bounding box center [20, 18] width 12 height 8
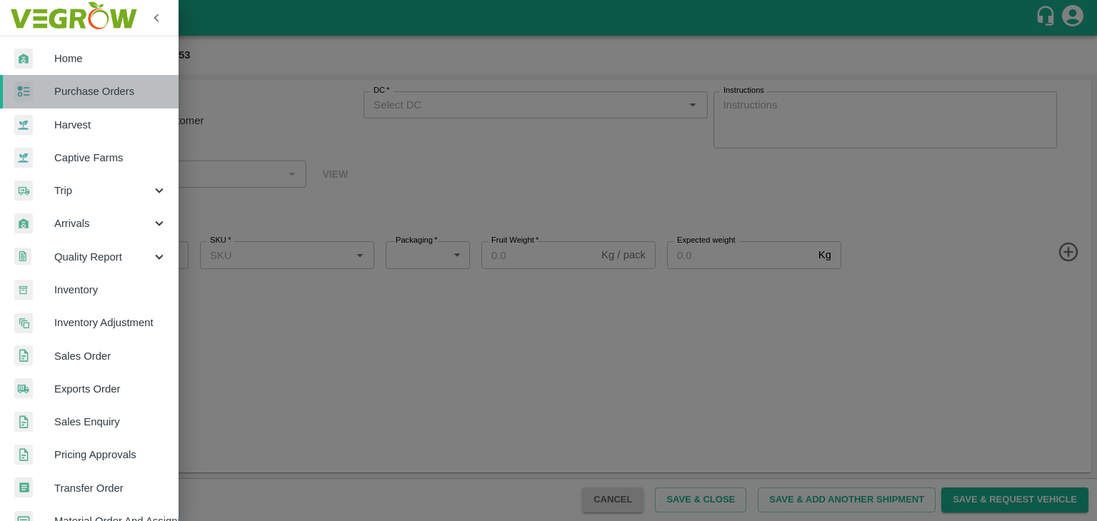
click at [91, 89] on span "Purchase Orders" at bounding box center [110, 92] width 113 height 16
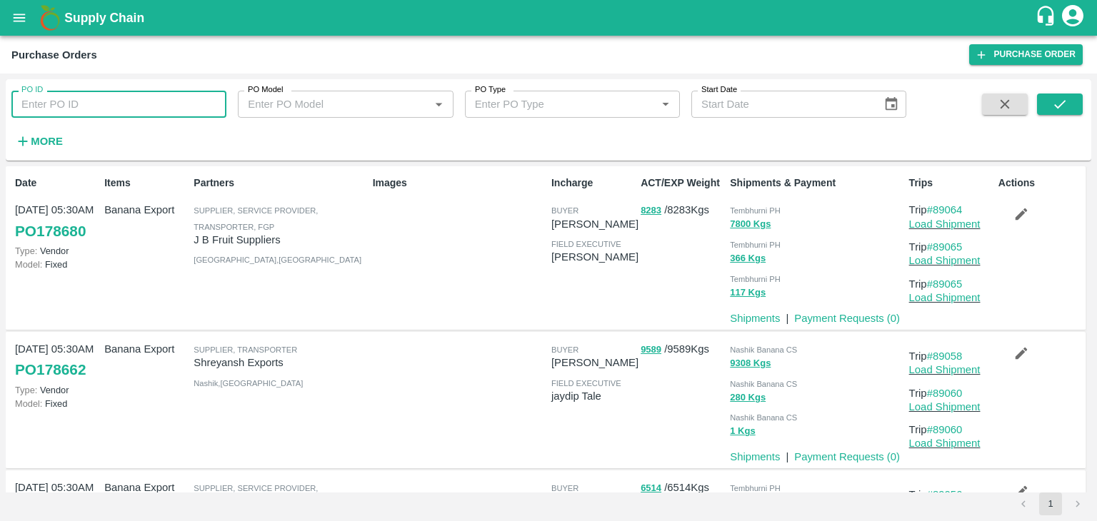
click at [159, 111] on input "PO ID" at bounding box center [118, 104] width 215 height 27
paste input "178653"
type input "178653"
click at [1055, 106] on icon "submit" at bounding box center [1059, 104] width 11 height 9
